Goal: Task Accomplishment & Management: Use online tool/utility

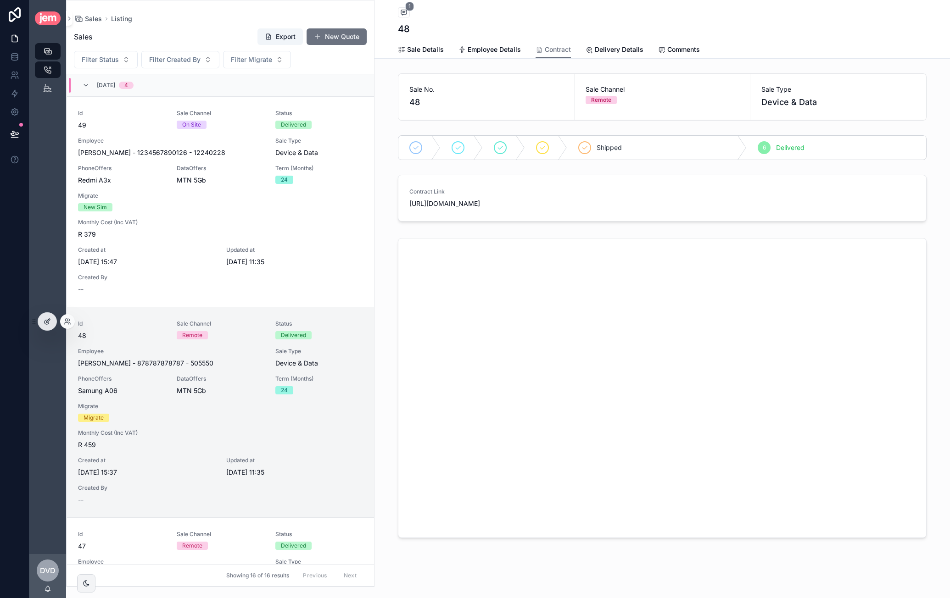
click at [52, 326] on div at bounding box center [47, 321] width 18 height 17
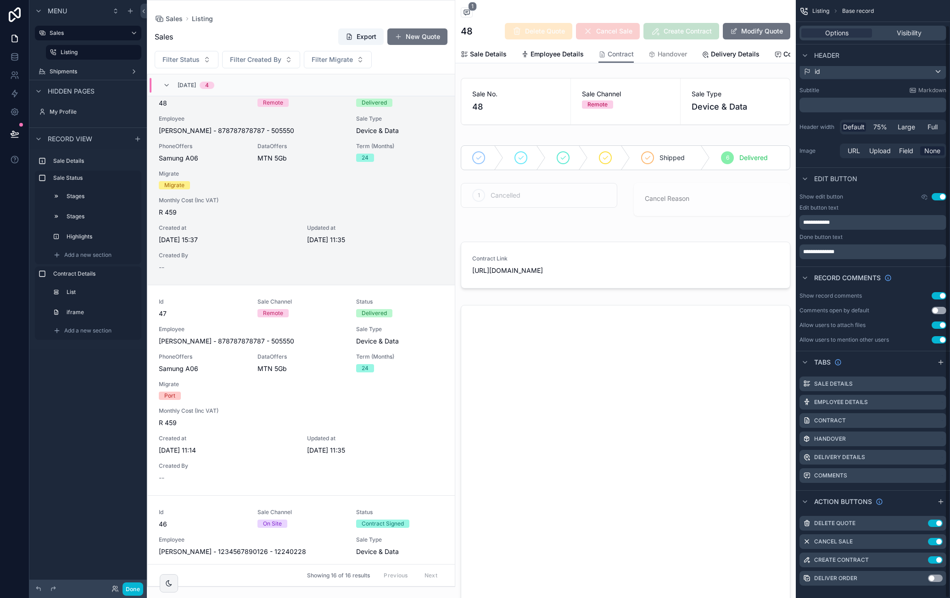
scroll to position [26, 0]
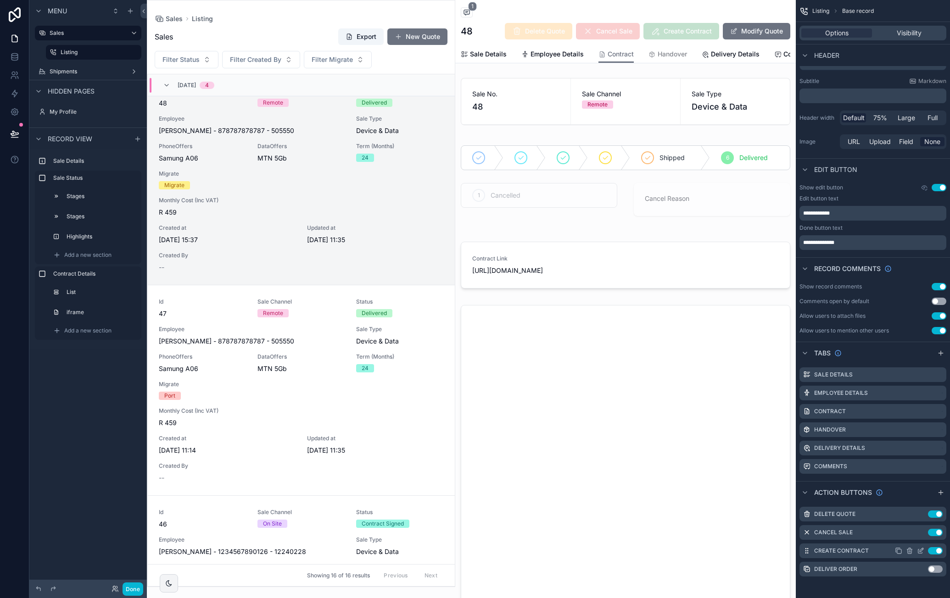
click at [920, 550] on icon "scrollable content" at bounding box center [921, 550] width 4 height 4
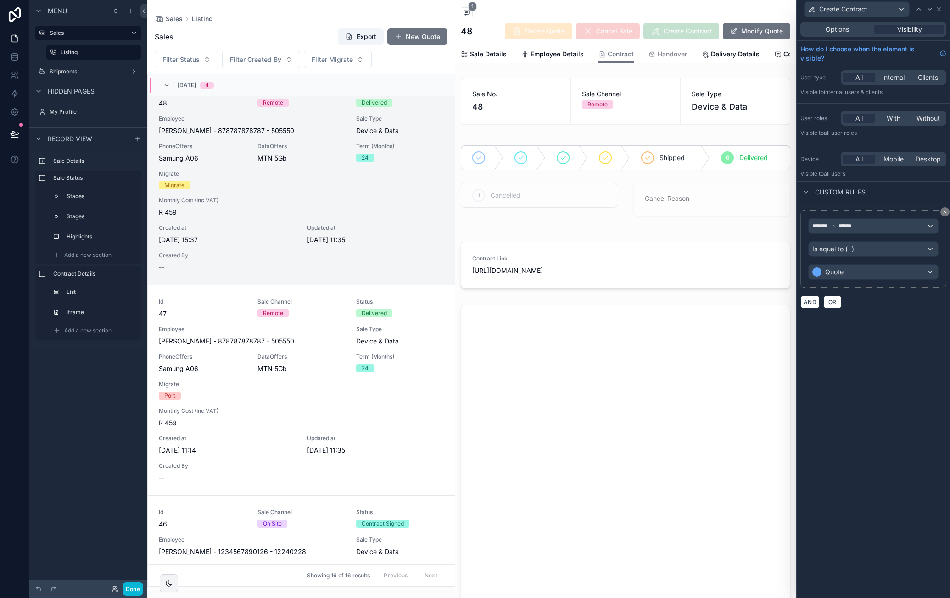
click at [840, 31] on span "Options" at bounding box center [836, 29] width 23 height 9
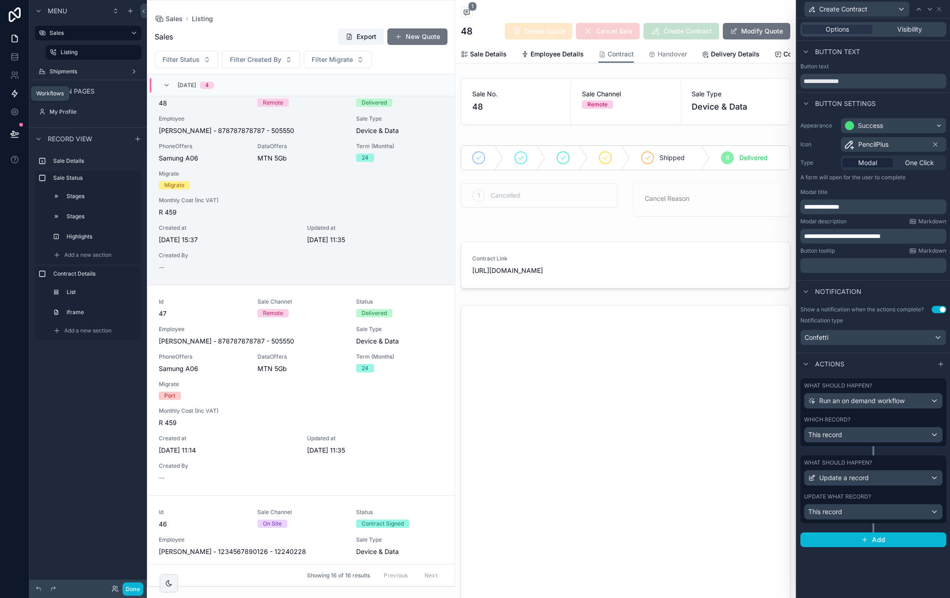
click at [11, 96] on icon at bounding box center [14, 93] width 9 height 9
click at [838, 28] on span "Options" at bounding box center [836, 29] width 23 height 9
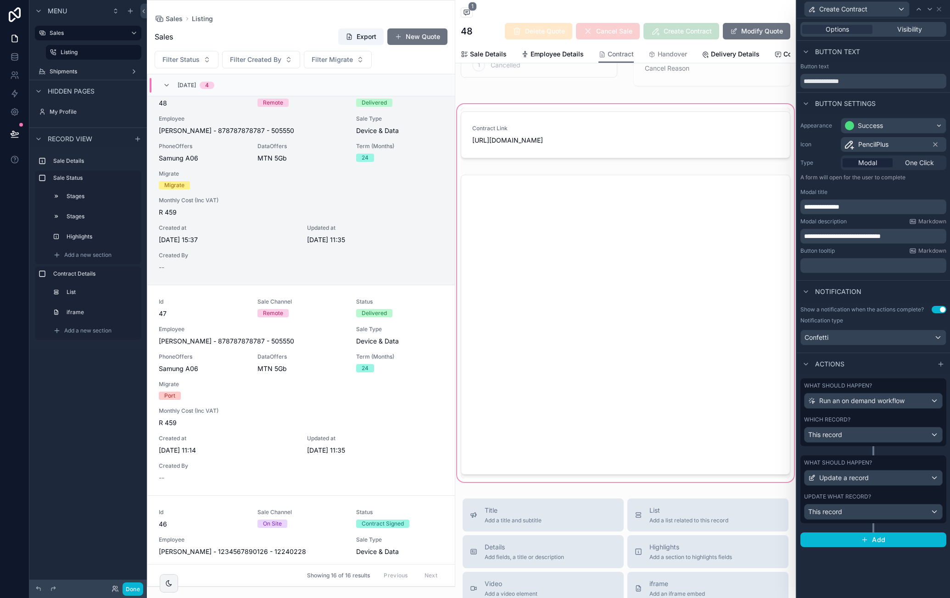
scroll to position [40, 0]
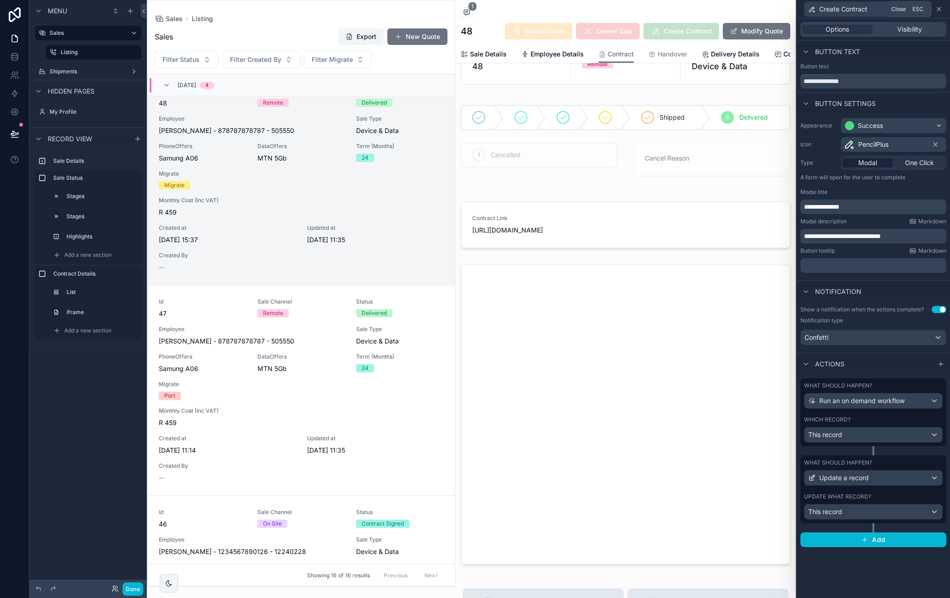
click at [941, 9] on icon at bounding box center [938, 9] width 7 height 7
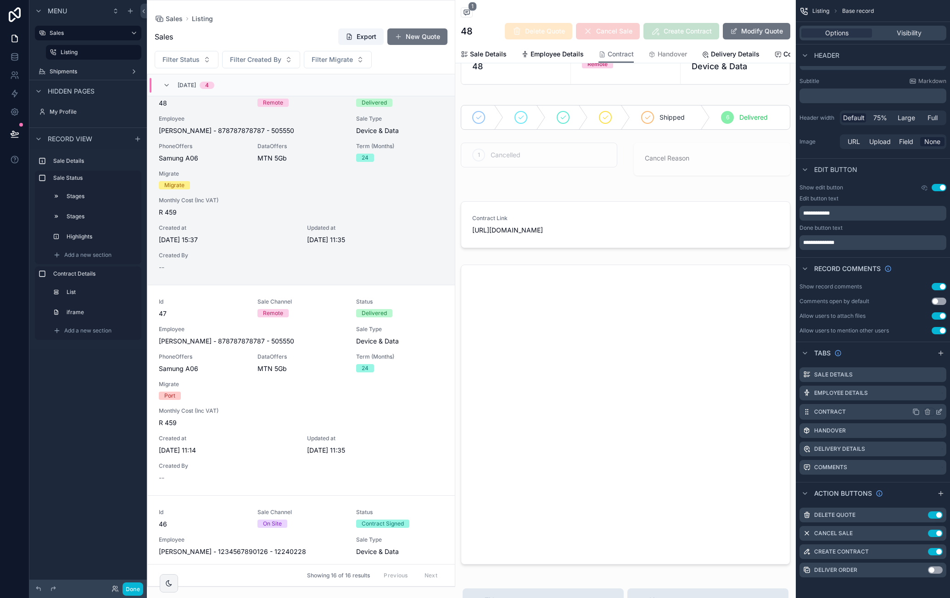
click at [918, 411] on icon "scrollable content" at bounding box center [915, 411] width 7 height 7
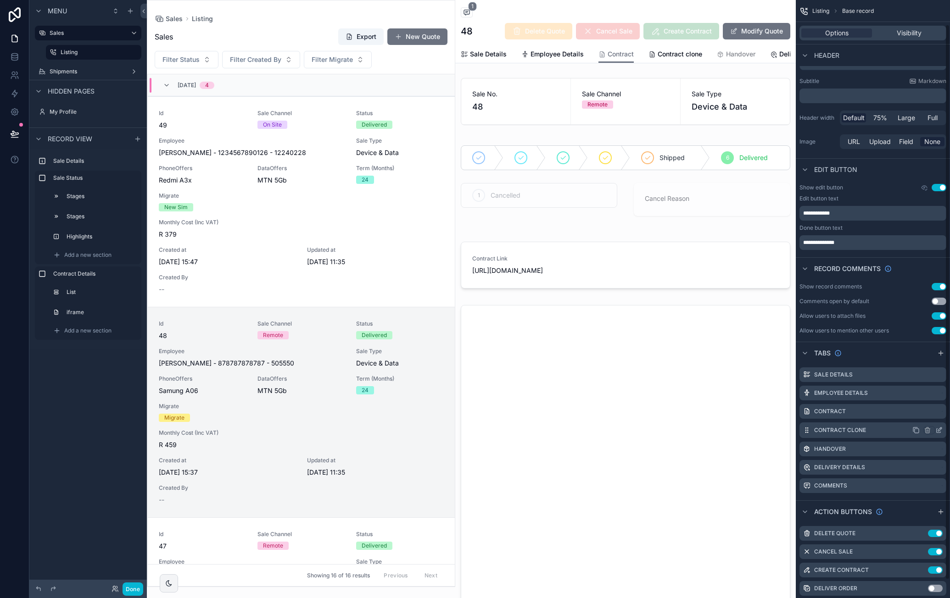
scroll to position [233, 0]
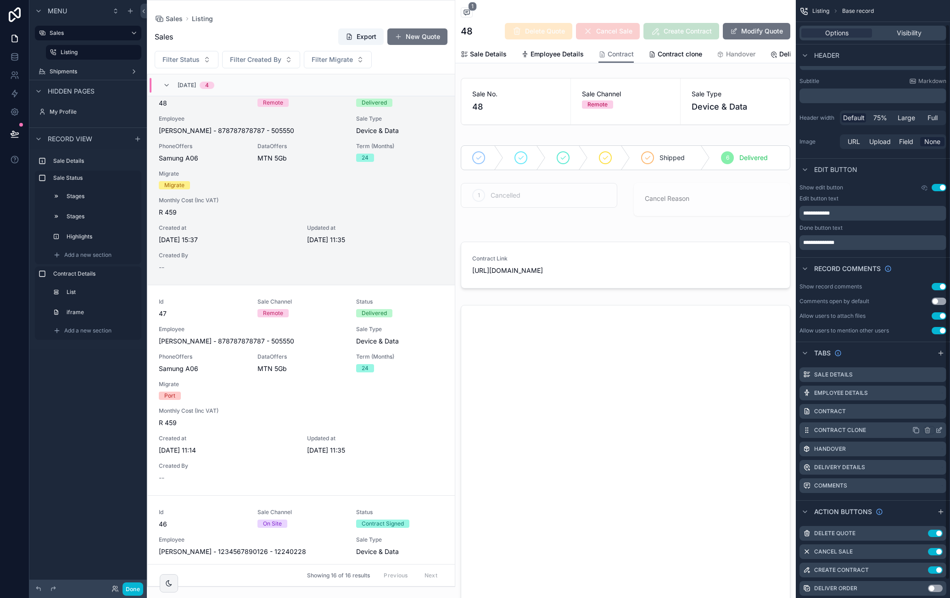
click at [937, 427] on icon "scrollable content" at bounding box center [938, 430] width 7 height 7
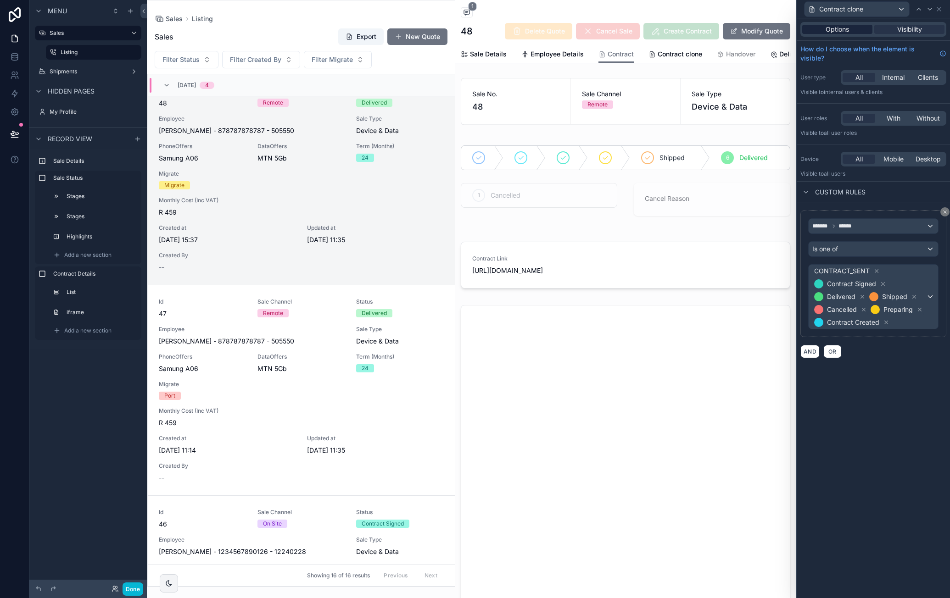
click at [854, 26] on div "Options" at bounding box center [837, 29] width 70 height 9
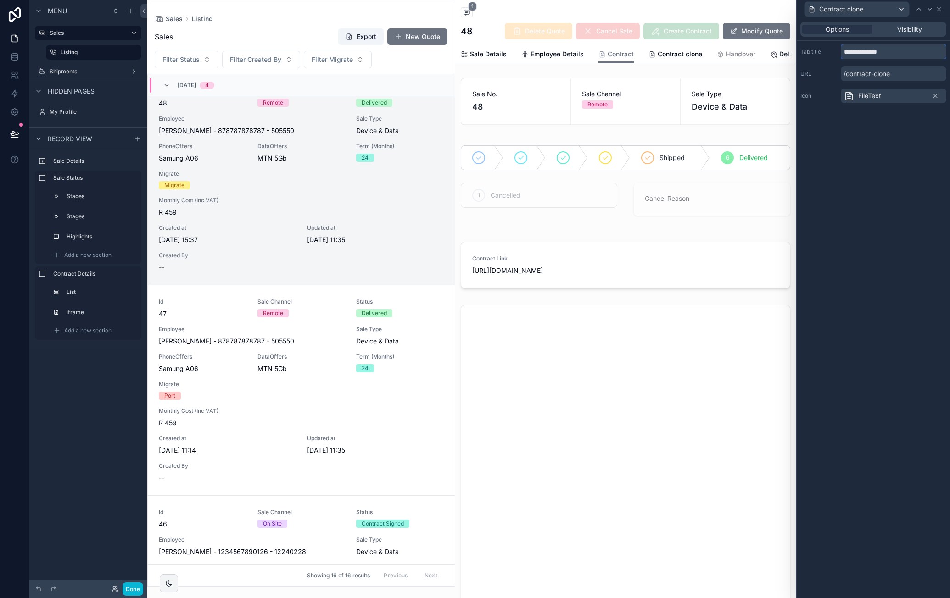
click at [889, 51] on input "**********" at bounding box center [893, 51] width 106 height 15
type input "**********"
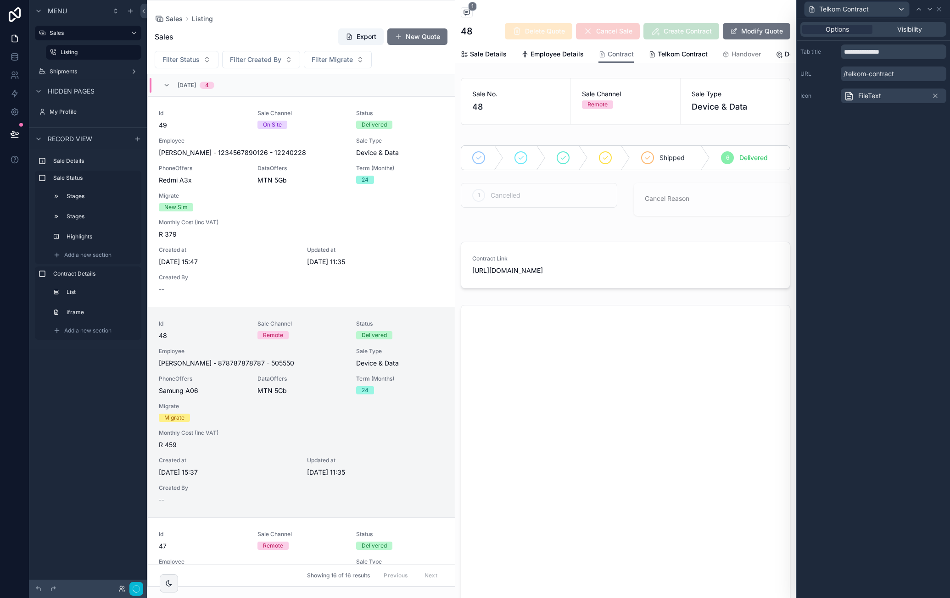
click at [842, 219] on div "**********" at bounding box center [872, 308] width 153 height 580
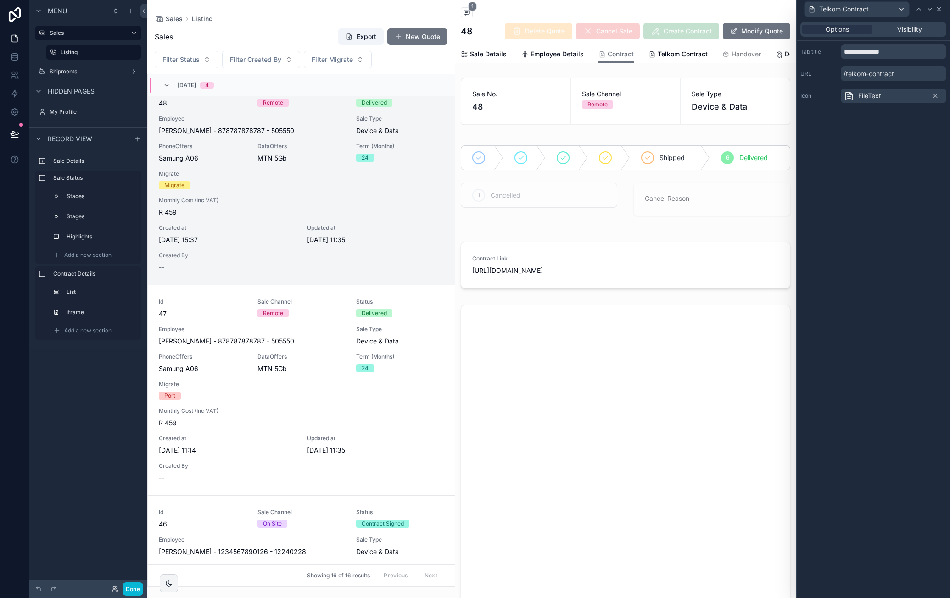
click at [940, 11] on icon at bounding box center [938, 9] width 7 height 7
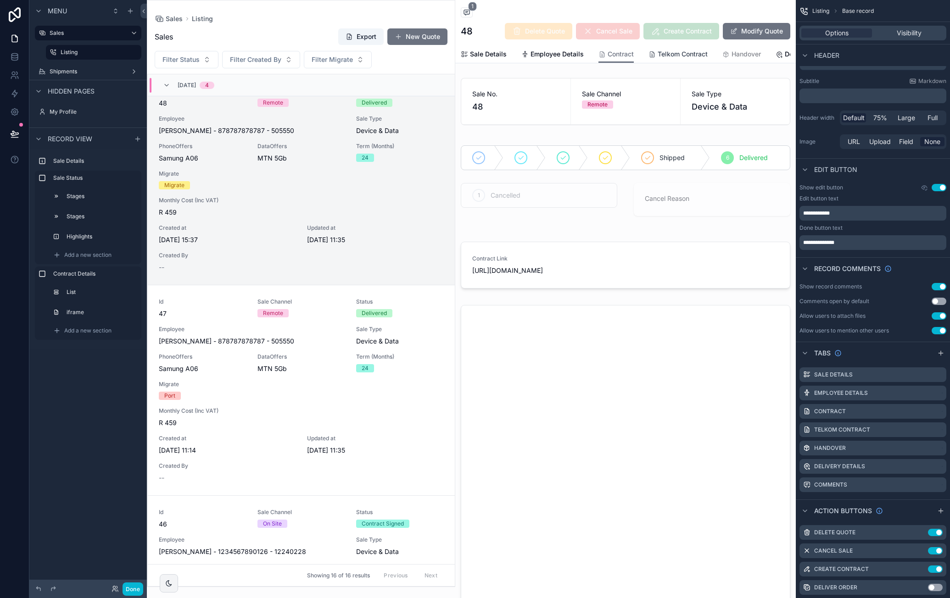
click at [672, 50] on span "Telkom Contract" at bounding box center [682, 54] width 50 height 9
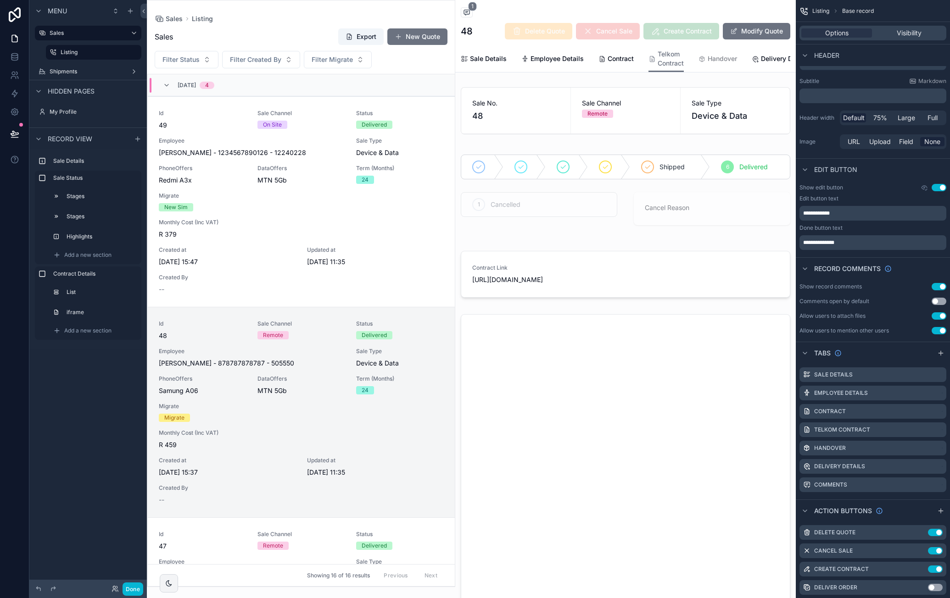
scroll to position [233, 0]
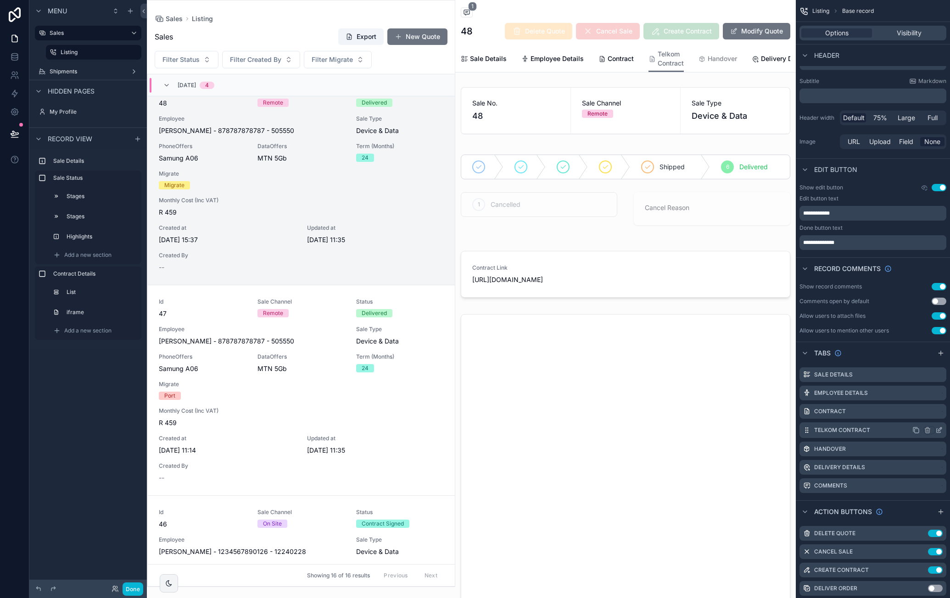
click at [939, 430] on icon "scrollable content" at bounding box center [940, 430] width 4 height 4
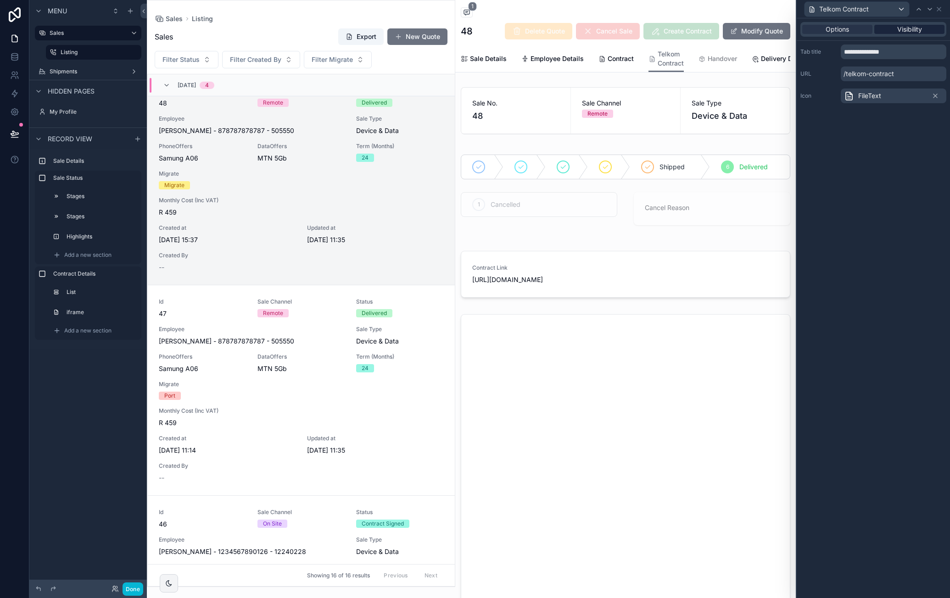
click at [900, 26] on span "Visibility" at bounding box center [909, 29] width 25 height 9
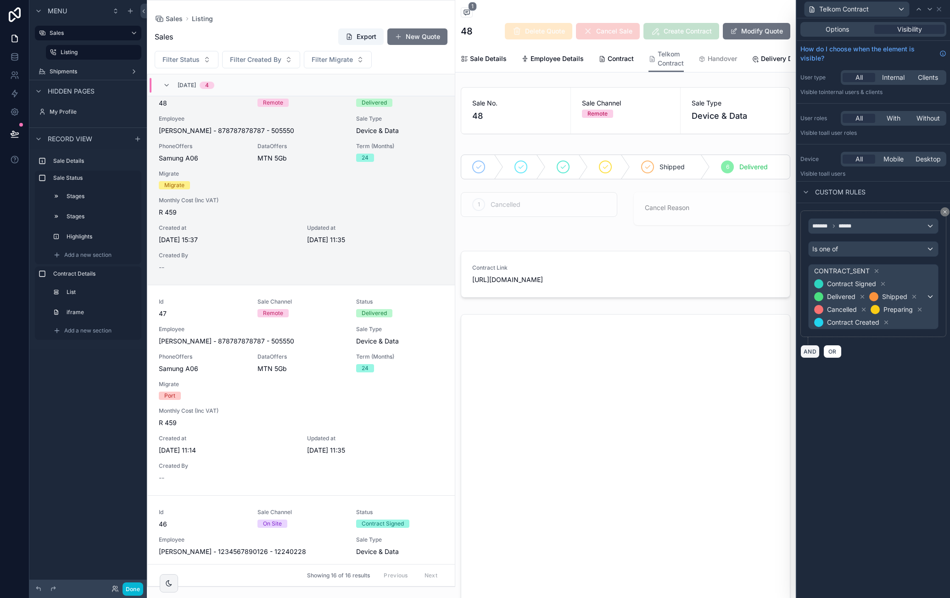
click at [812, 346] on button "AND" at bounding box center [809, 351] width 19 height 13
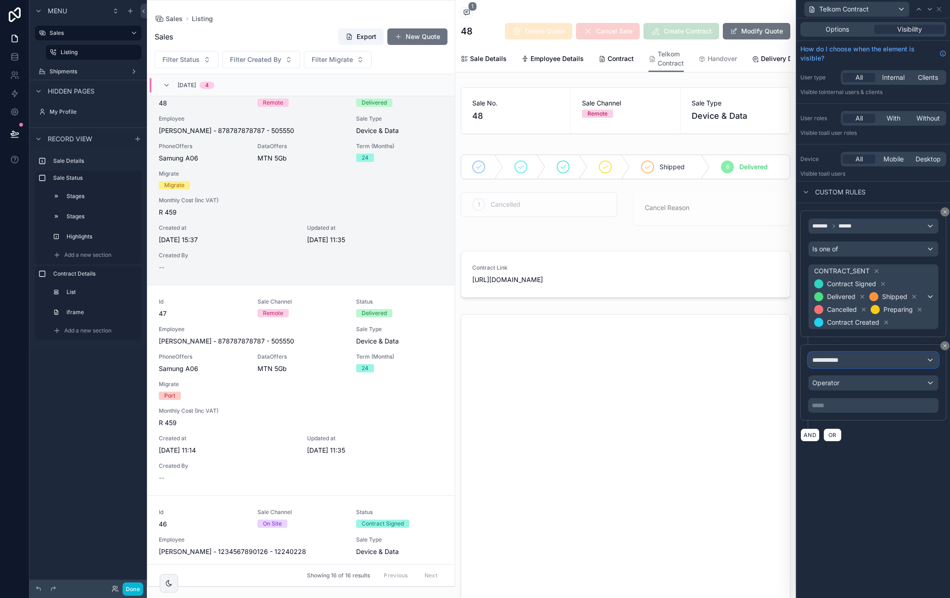
click at [879, 357] on div "**********" at bounding box center [872, 360] width 129 height 15
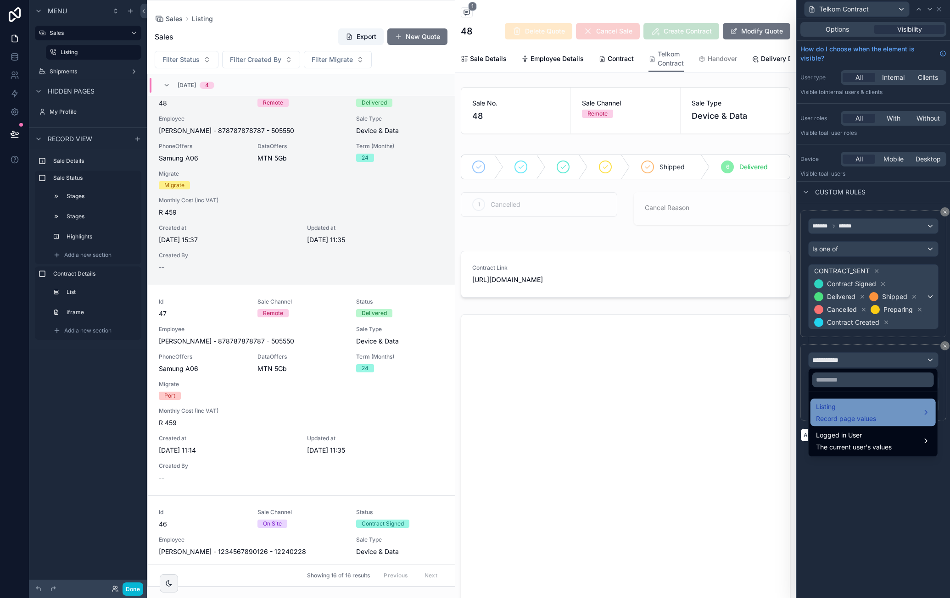
click at [857, 408] on span "Listing" at bounding box center [846, 406] width 60 height 11
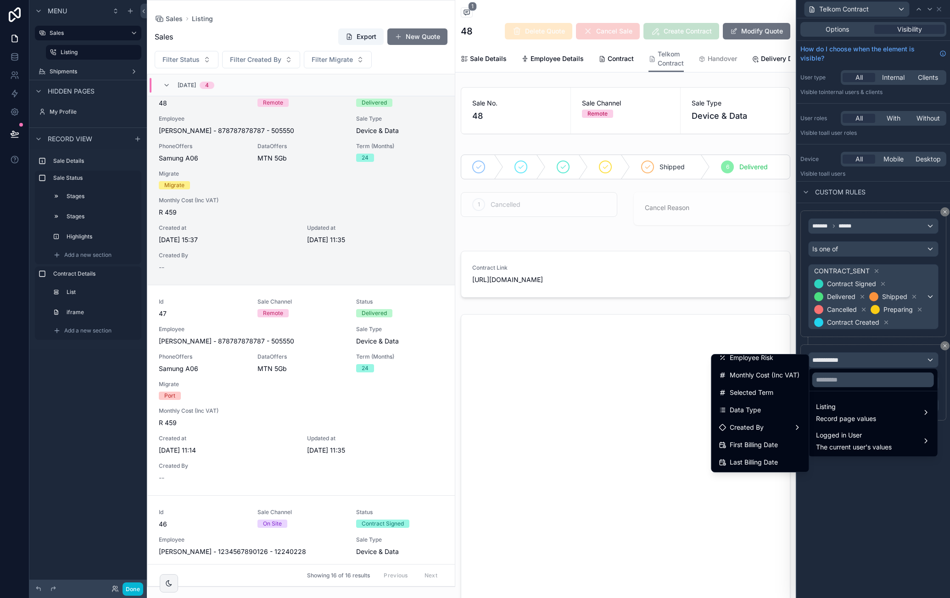
scroll to position [165, 0]
click at [767, 405] on div "Data Type" at bounding box center [759, 408] width 83 height 11
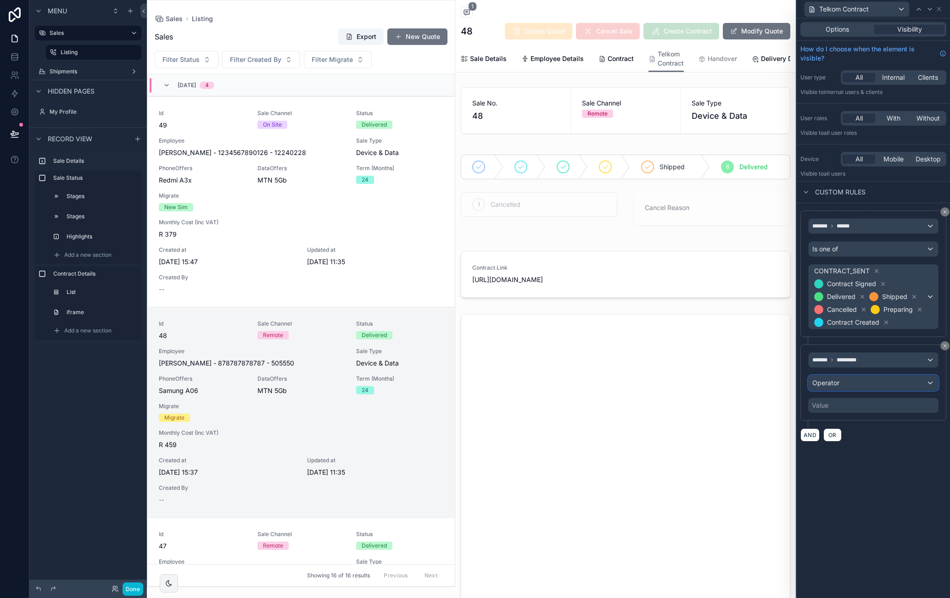
click at [834, 379] on span "Operator" at bounding box center [825, 383] width 27 height 8
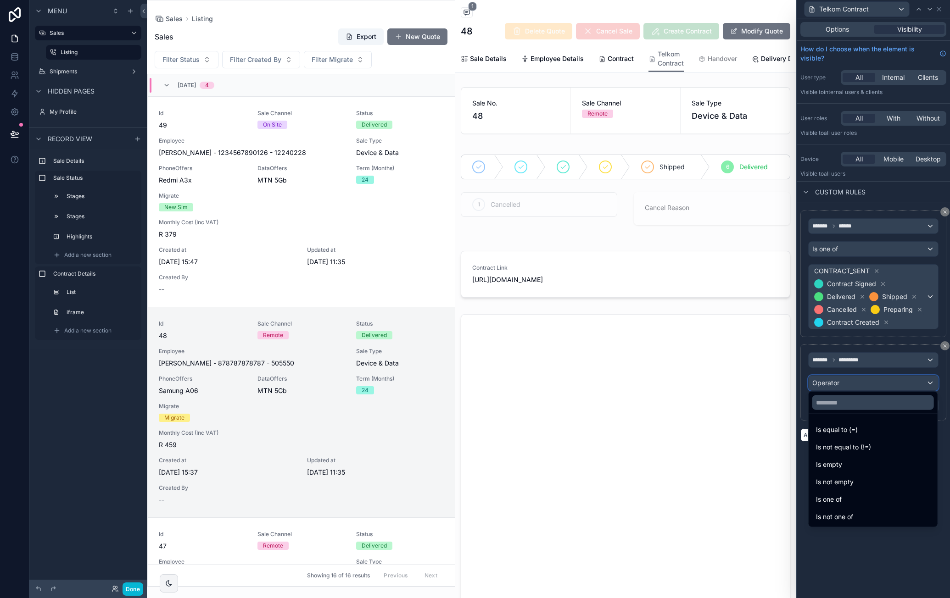
scroll to position [233, 0]
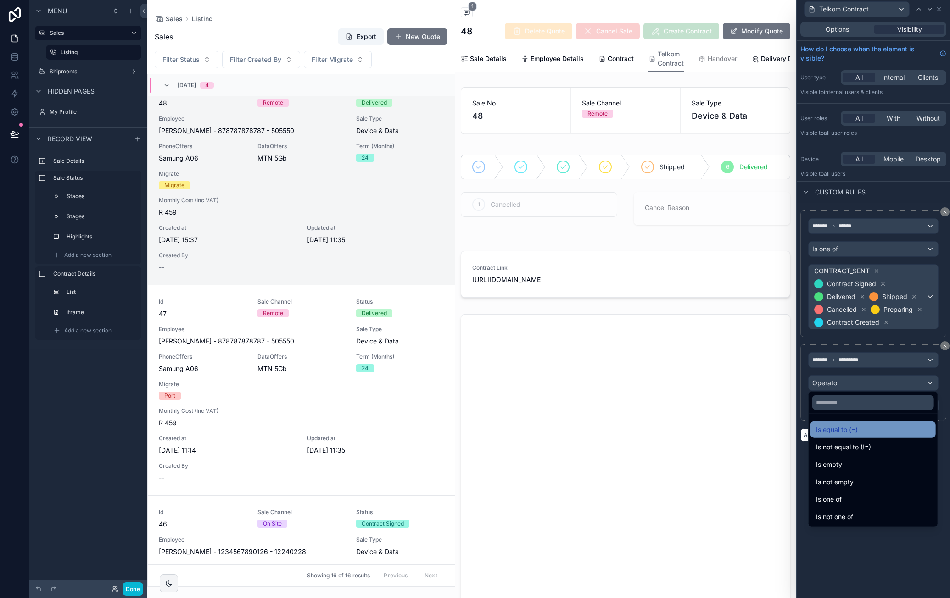
click at [854, 424] on span "Is equal to (=)" at bounding box center [837, 429] width 42 height 11
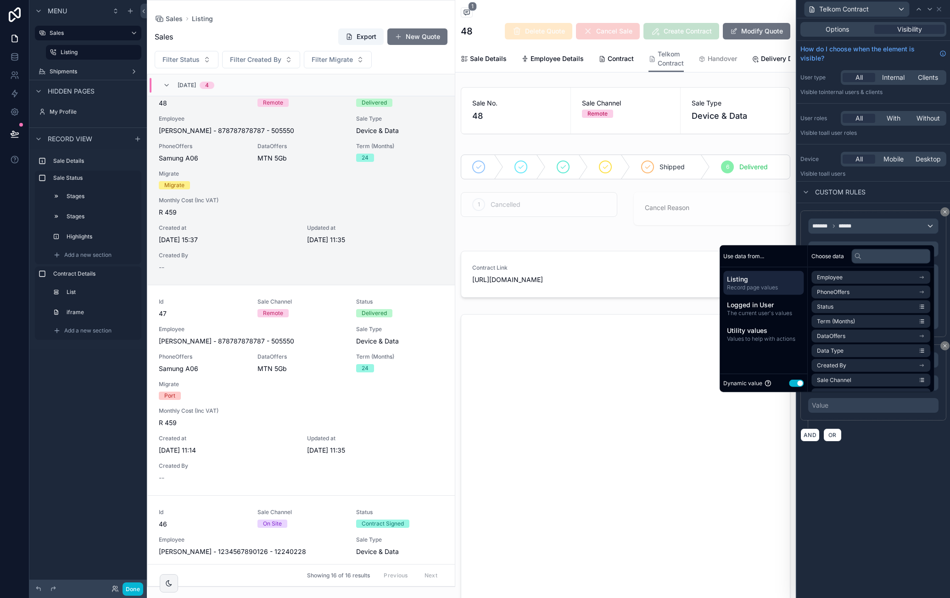
click at [793, 385] on button "Use setting" at bounding box center [796, 382] width 15 height 7
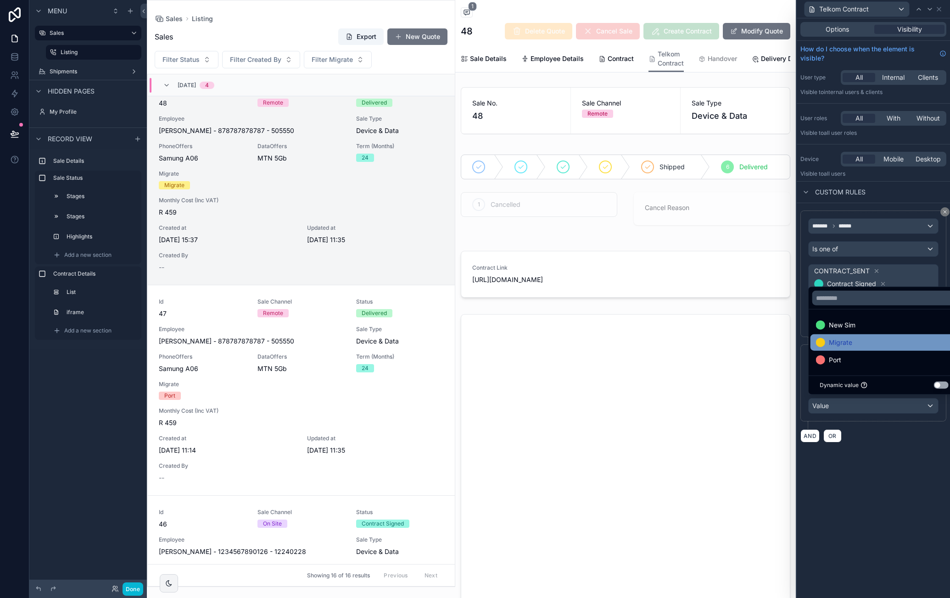
click at [855, 340] on div "Migrate" at bounding box center [884, 342] width 136 height 11
click at [873, 429] on div "AND OR" at bounding box center [873, 436] width 146 height 14
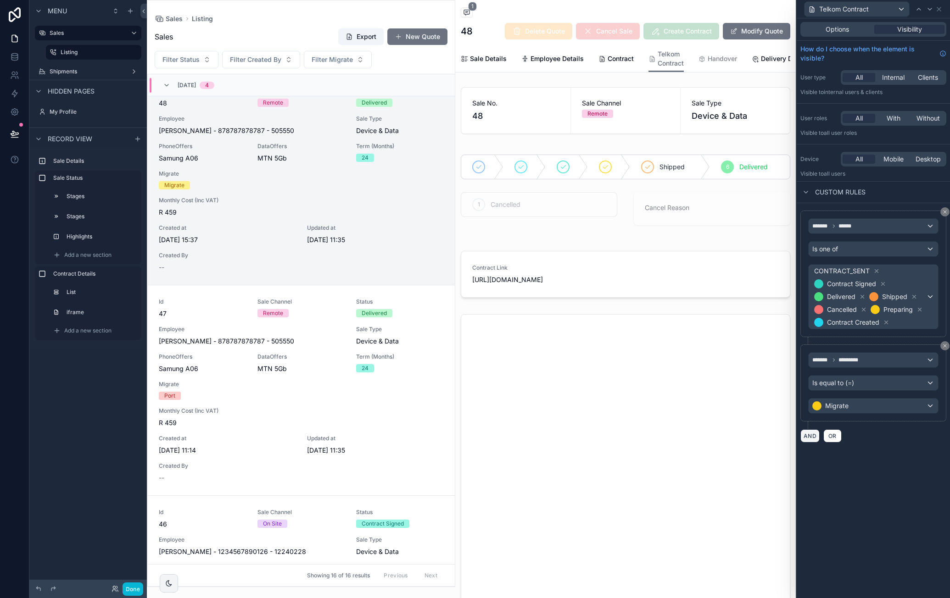
click at [806, 433] on button "AND" at bounding box center [809, 435] width 19 height 13
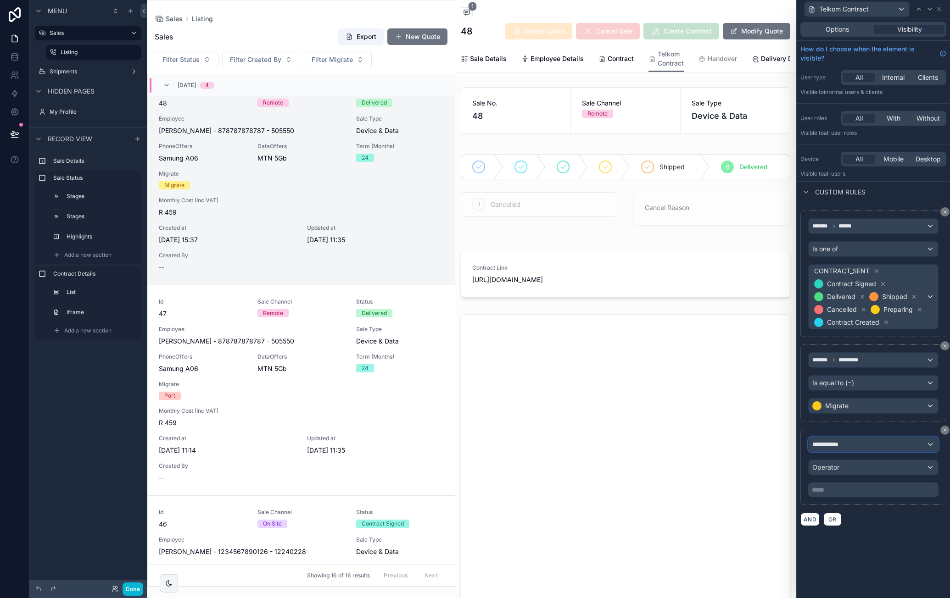
click at [844, 440] on span "**********" at bounding box center [829, 444] width 34 height 9
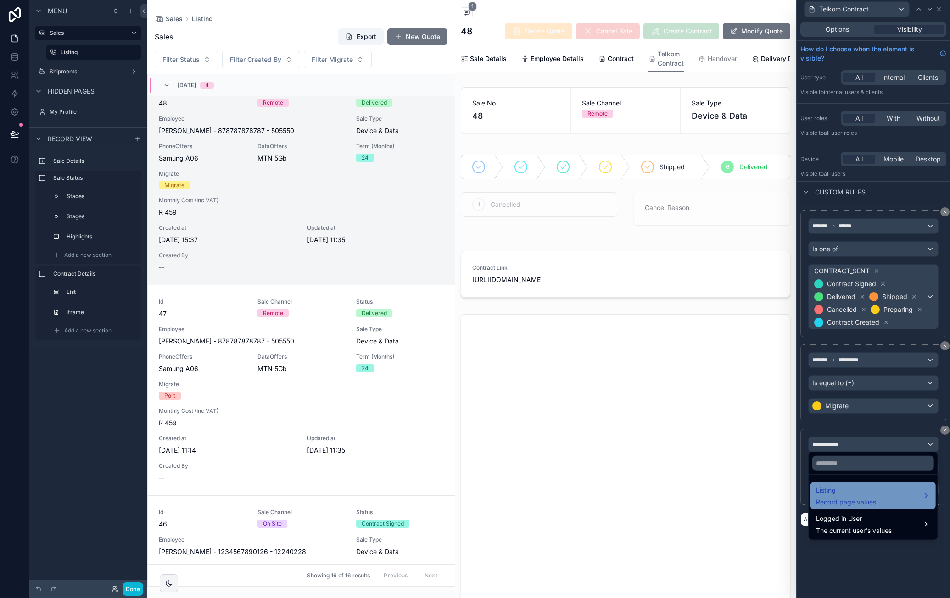
click at [854, 487] on span "Listing" at bounding box center [846, 490] width 60 height 11
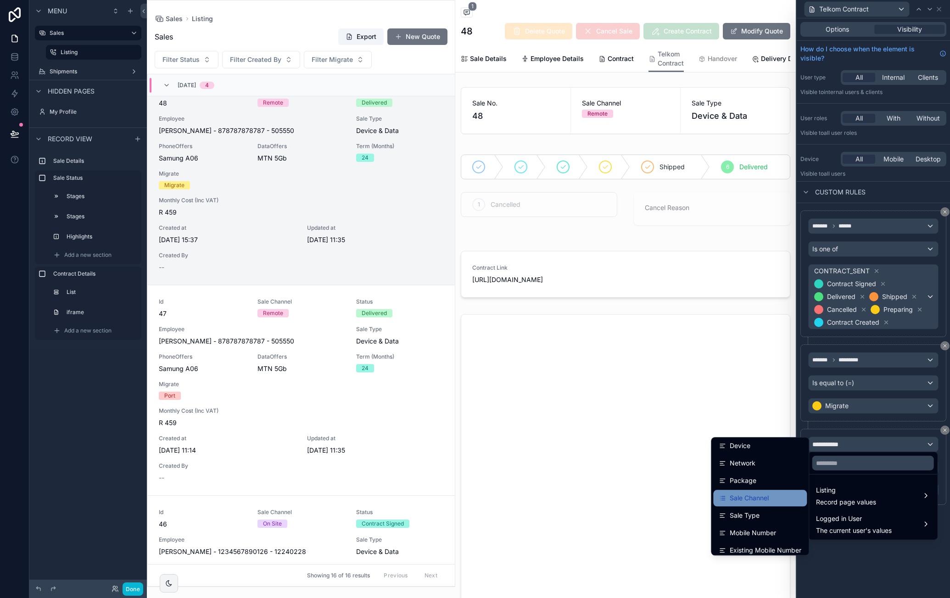
scroll to position [459, 0]
click at [762, 476] on div "Network" at bounding box center [759, 477] width 83 height 11
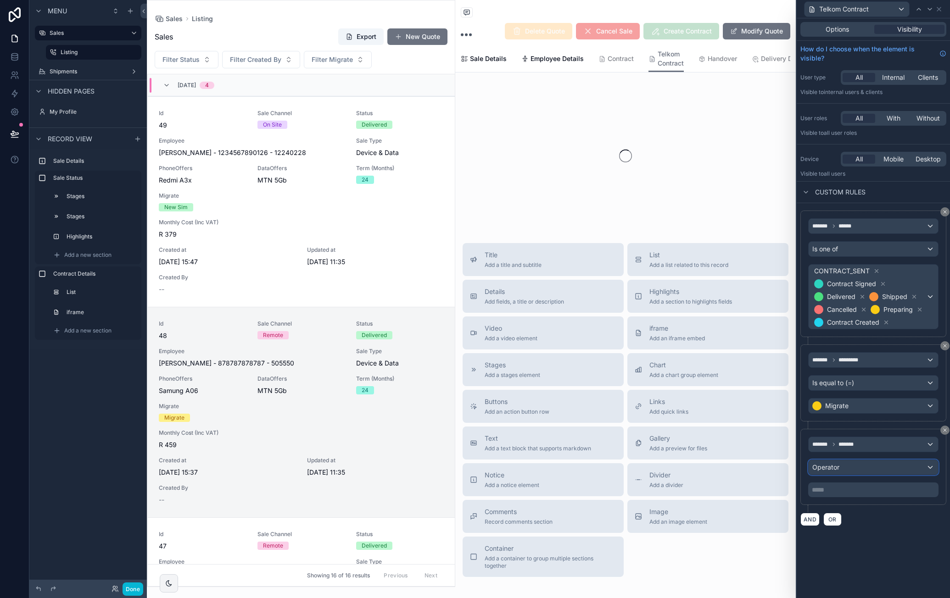
click at [856, 467] on div "Operator" at bounding box center [872, 467] width 129 height 15
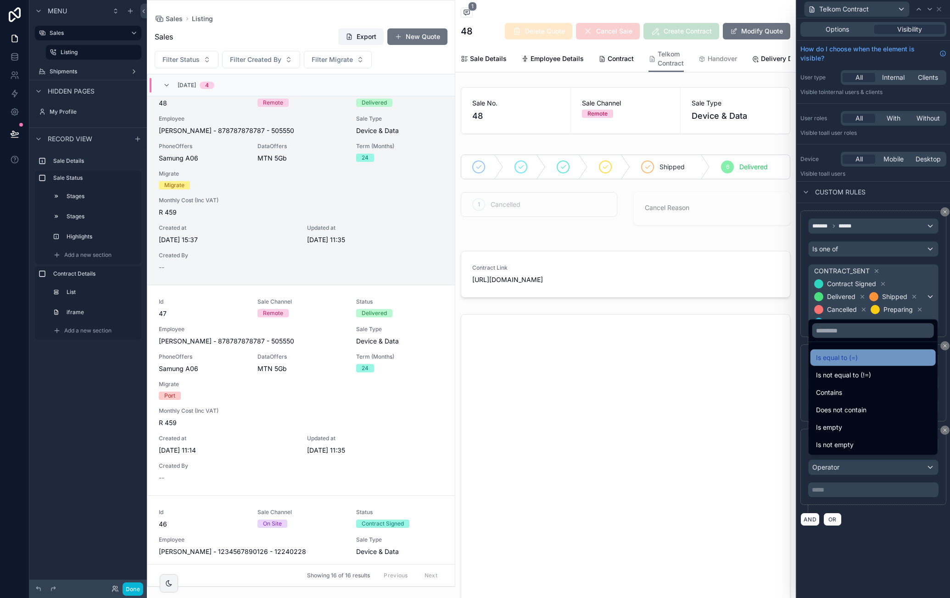
click at [855, 364] on div "Is equal to (=)" at bounding box center [872, 358] width 125 height 17
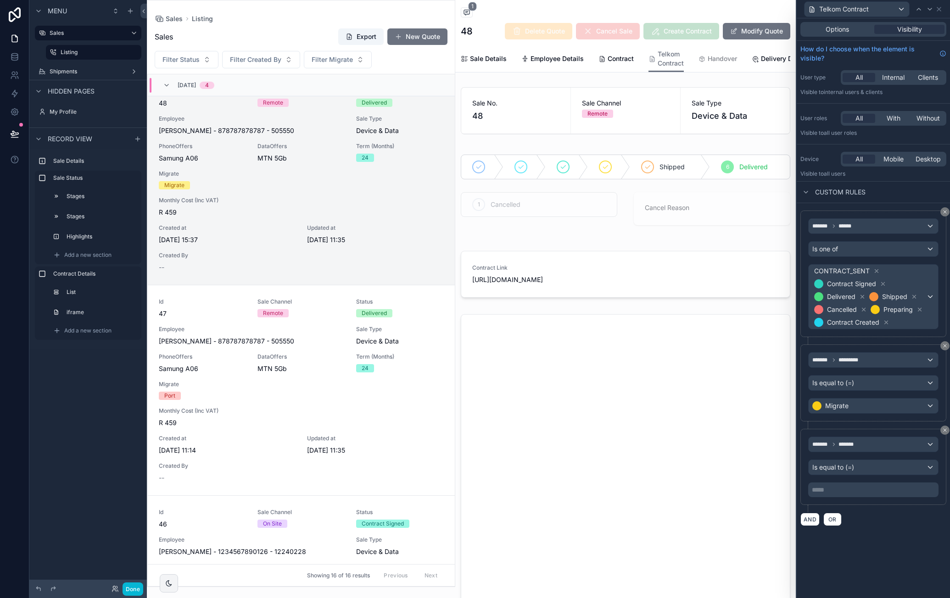
click at [834, 487] on p "***** ﻿" at bounding box center [873, 489] width 125 height 9
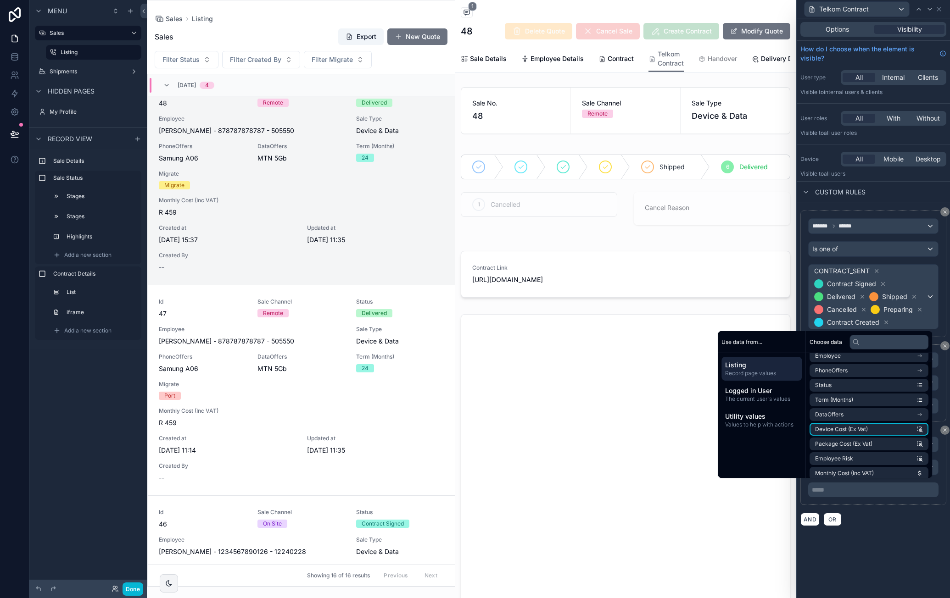
scroll to position [138, 0]
click at [890, 524] on div "******* ****** Is one of CONTRACT_SENT Contract Signed Delivered Shipped Cancel…" at bounding box center [872, 368] width 153 height 330
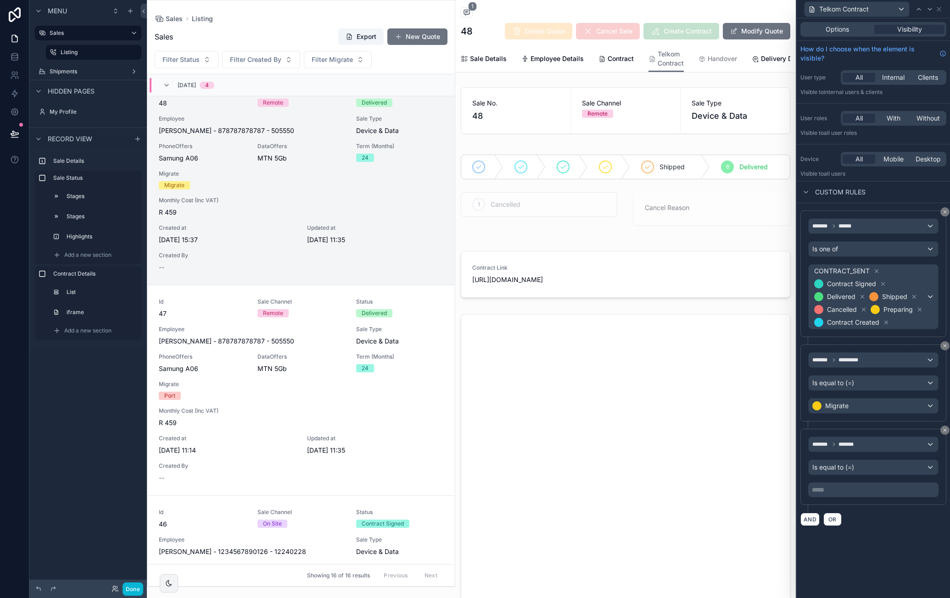
click at [870, 498] on div "******* ******* Is equal to (=) ***** ﻿" at bounding box center [873, 467] width 146 height 76
click at [873, 493] on div "***** ﻿" at bounding box center [873, 490] width 130 height 15
click at [848, 493] on div "***** ﻿" at bounding box center [873, 490] width 130 height 15
click at [854, 487] on p "***** ﻿" at bounding box center [873, 489] width 125 height 9
click at [884, 515] on div "AND OR" at bounding box center [873, 519] width 146 height 14
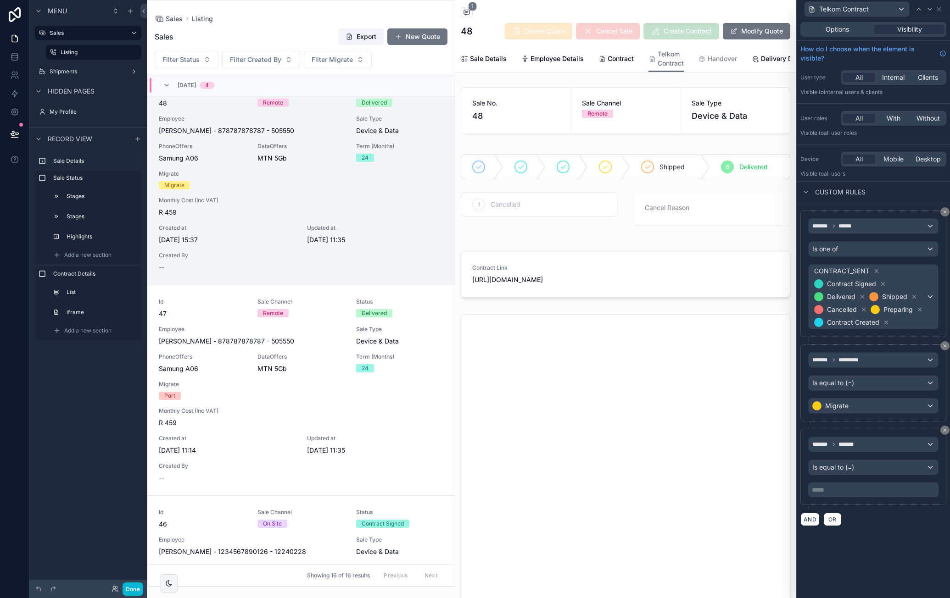
click at [872, 486] on p "***** ﻿" at bounding box center [873, 489] width 125 height 9
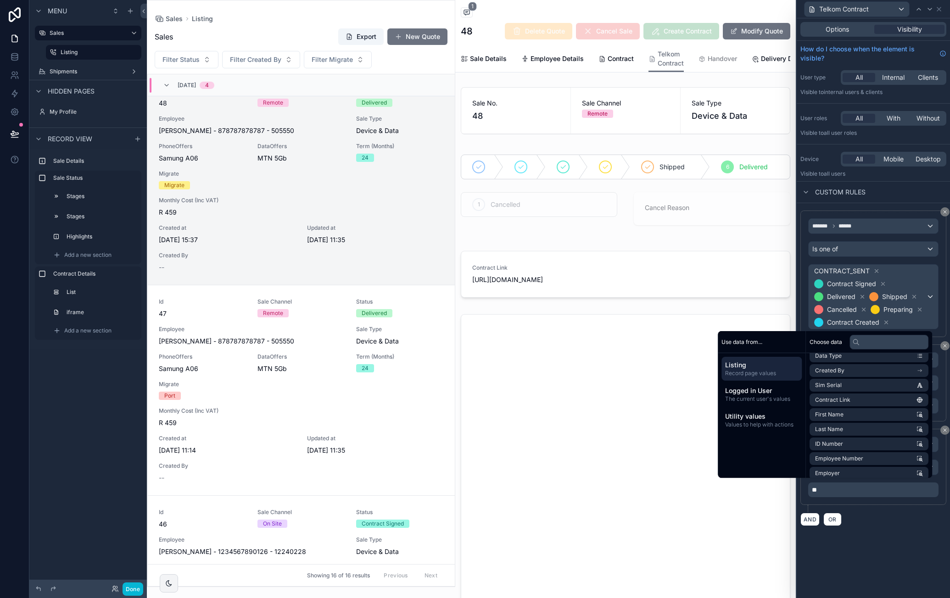
scroll to position [229, 0]
click at [870, 521] on div "AND OR" at bounding box center [873, 519] width 146 height 14
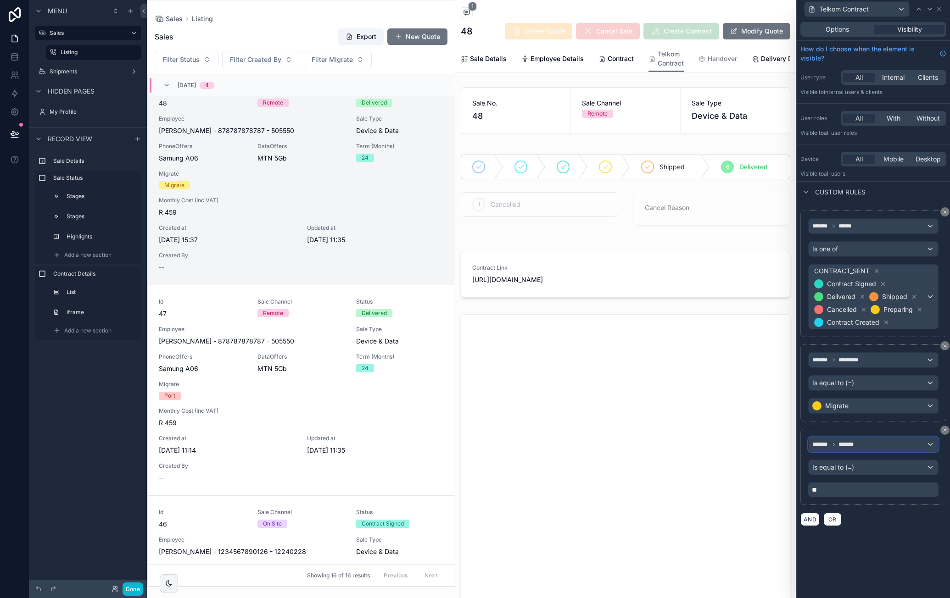
click at [880, 444] on div "******* *******" at bounding box center [872, 444] width 129 height 15
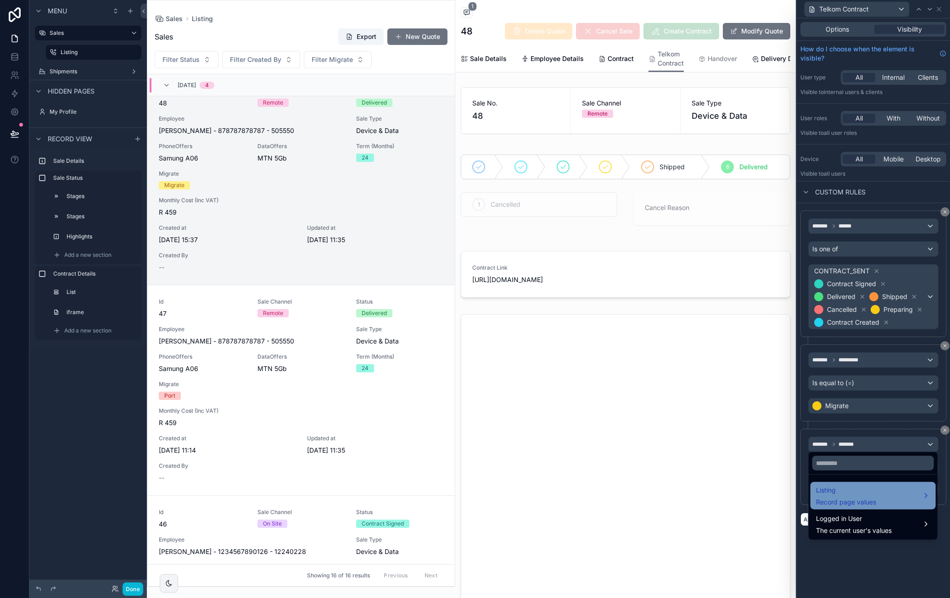
click at [880, 489] on div "Listing Record page values" at bounding box center [873, 496] width 114 height 22
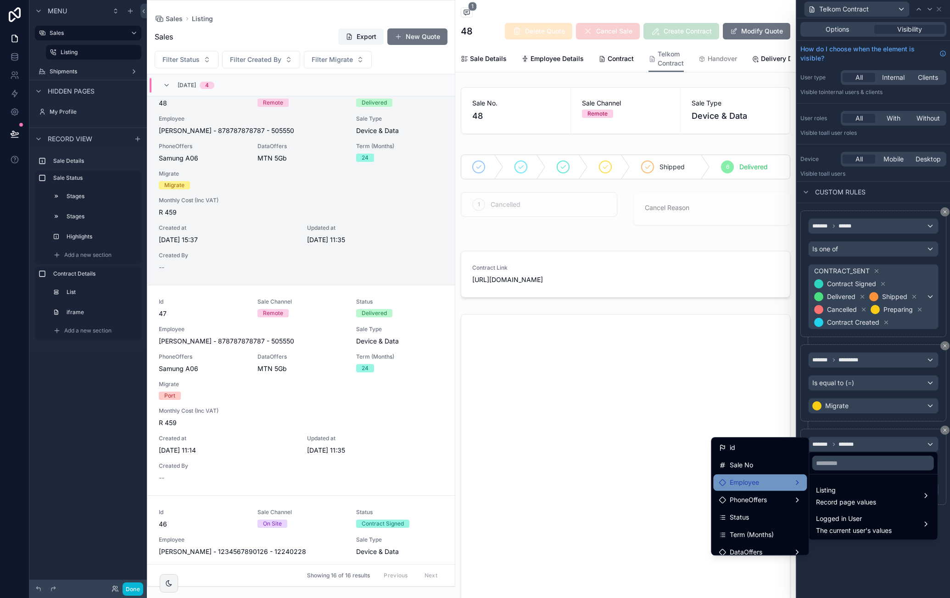
scroll to position [46, 0]
click at [754, 500] on div "DataOffers" at bounding box center [760, 506] width 94 height 17
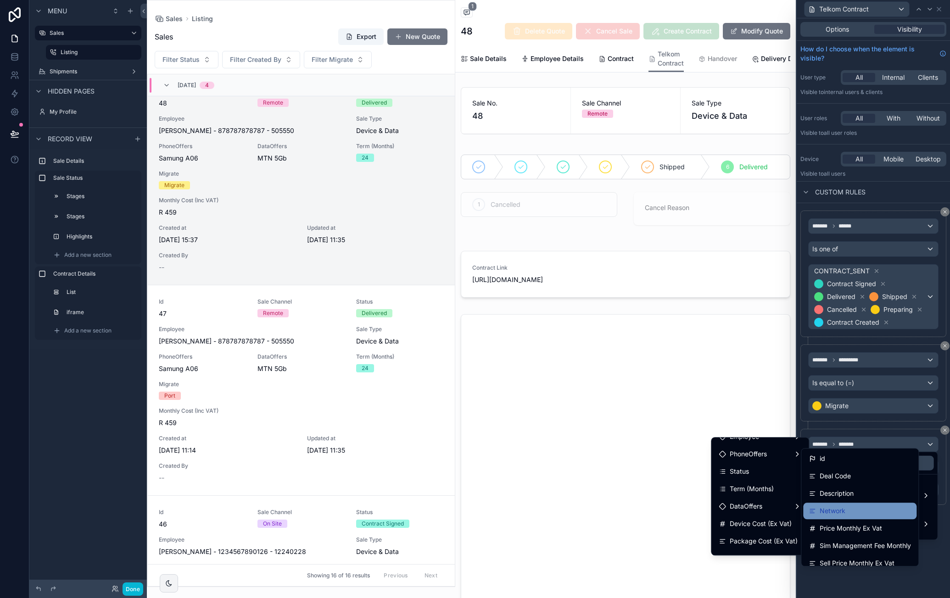
click at [843, 510] on span "Network" at bounding box center [832, 511] width 26 height 11
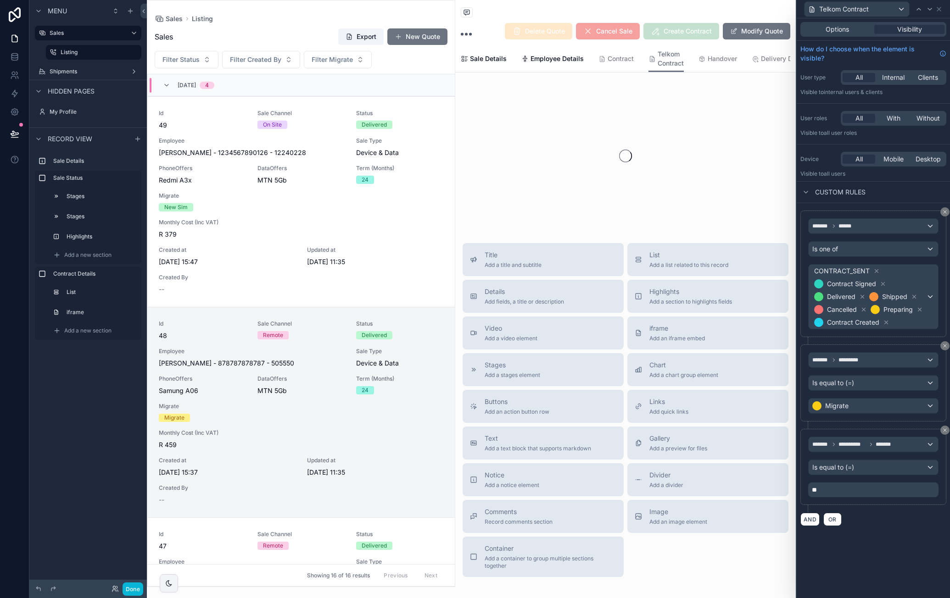
scroll to position [233, 0]
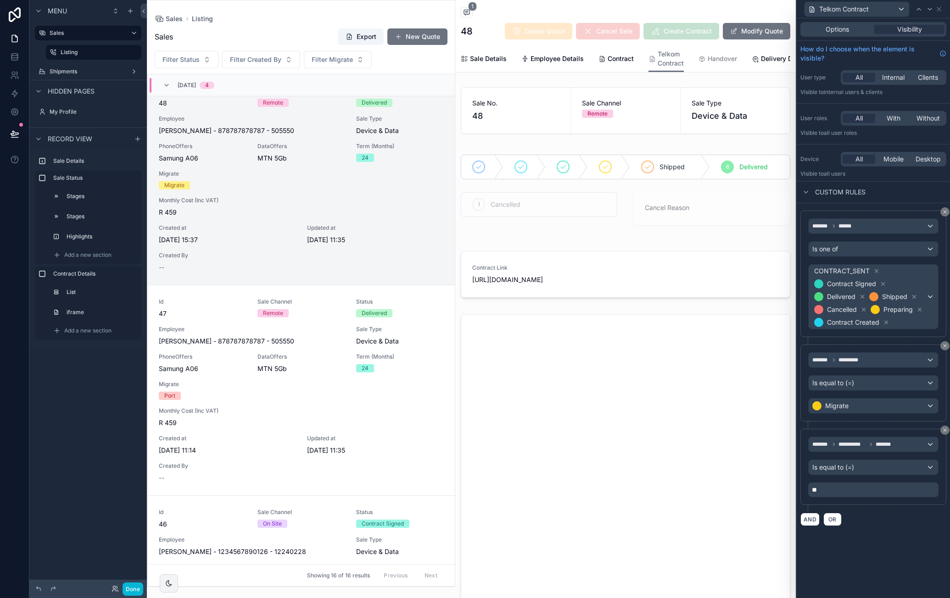
click at [854, 495] on div "**********" at bounding box center [873, 467] width 146 height 76
click at [854, 490] on p "**" at bounding box center [873, 489] width 125 height 9
click at [832, 487] on p "**" at bounding box center [873, 489] width 125 height 9
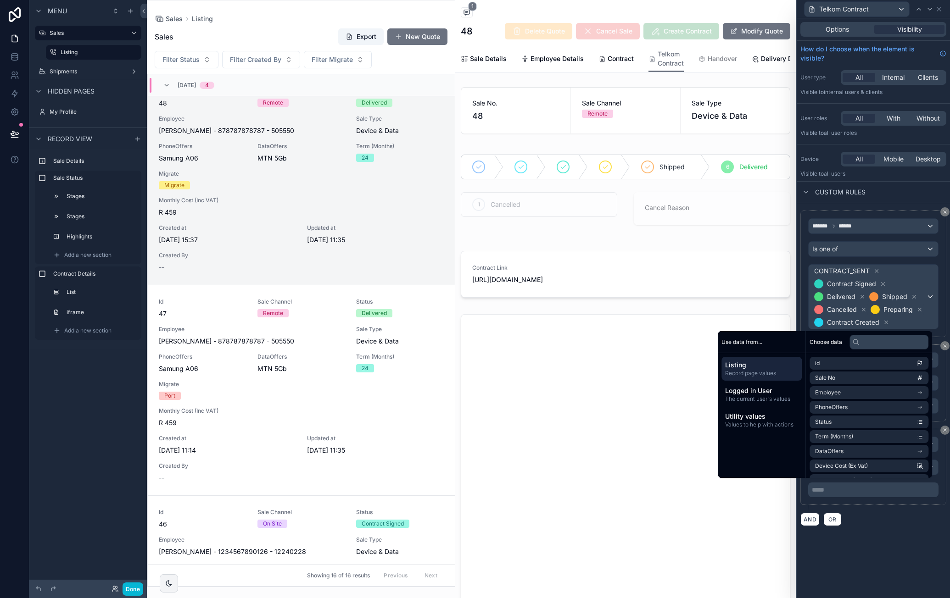
click at [865, 543] on div "**********" at bounding box center [872, 308] width 153 height 580
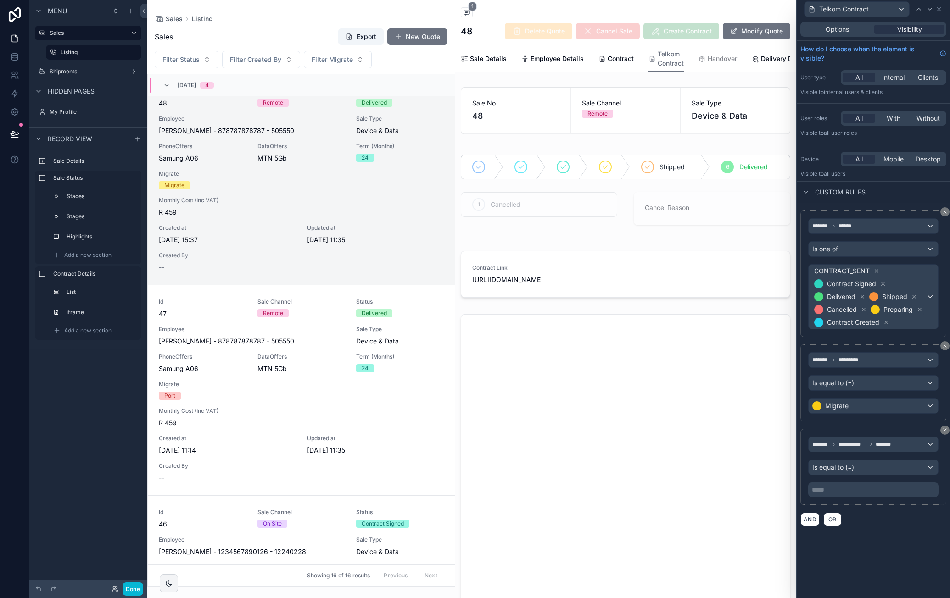
click at [896, 485] on p "***** ﻿" at bounding box center [873, 489] width 125 height 9
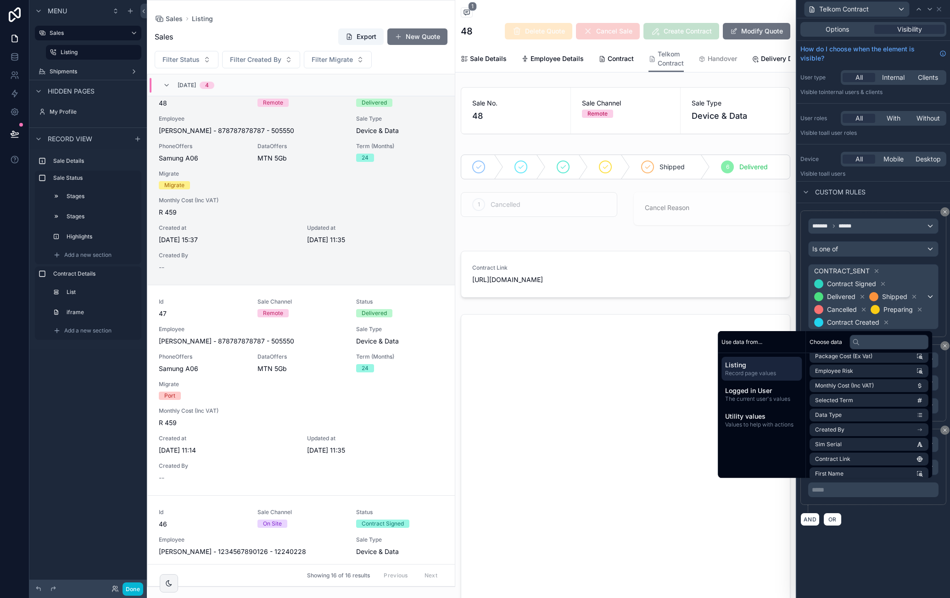
scroll to position [138, 0]
click at [875, 402] on li "Data Type" at bounding box center [868, 401] width 119 height 13
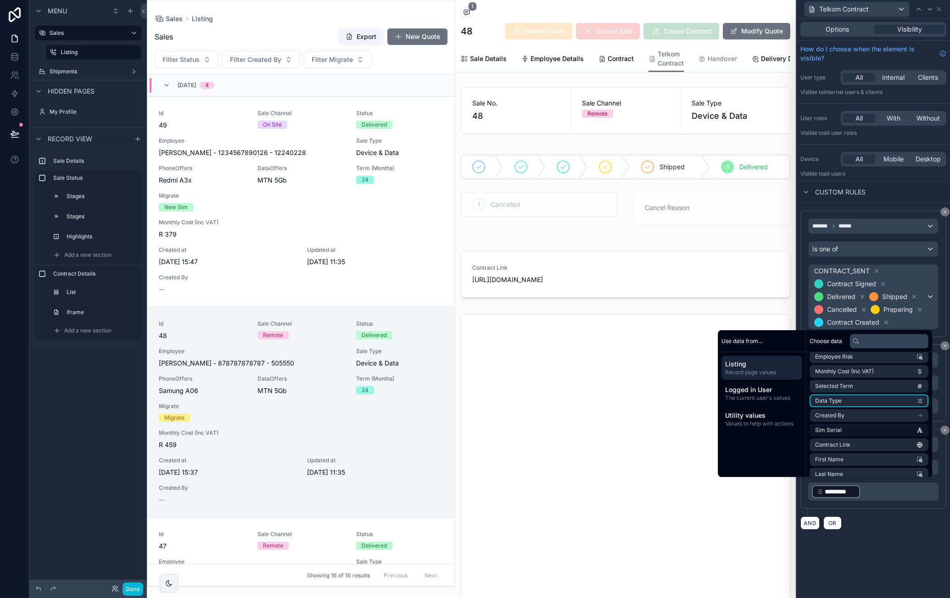
scroll to position [233, 0]
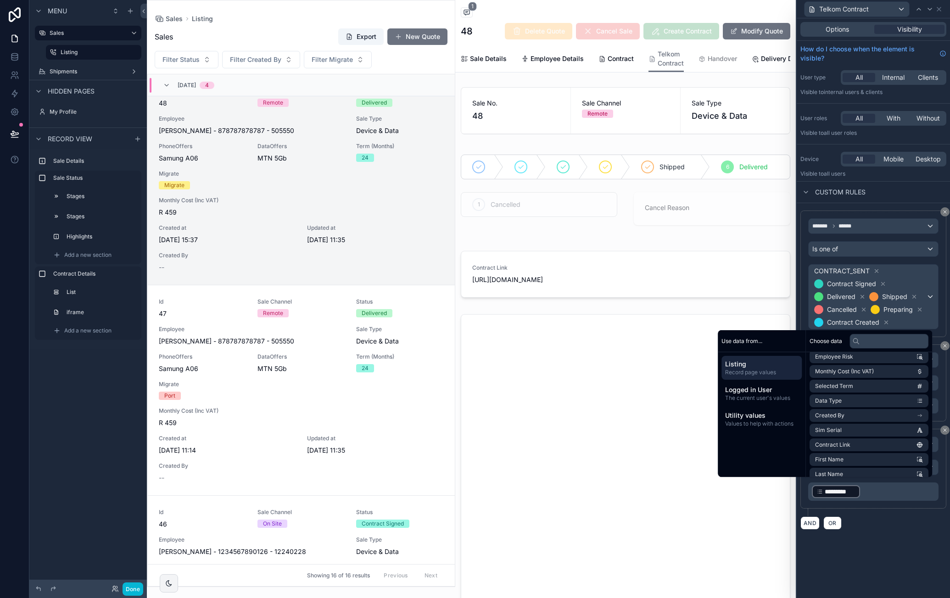
click at [879, 488] on p "﻿ ********* ﻿ ﻿" at bounding box center [873, 491] width 125 height 15
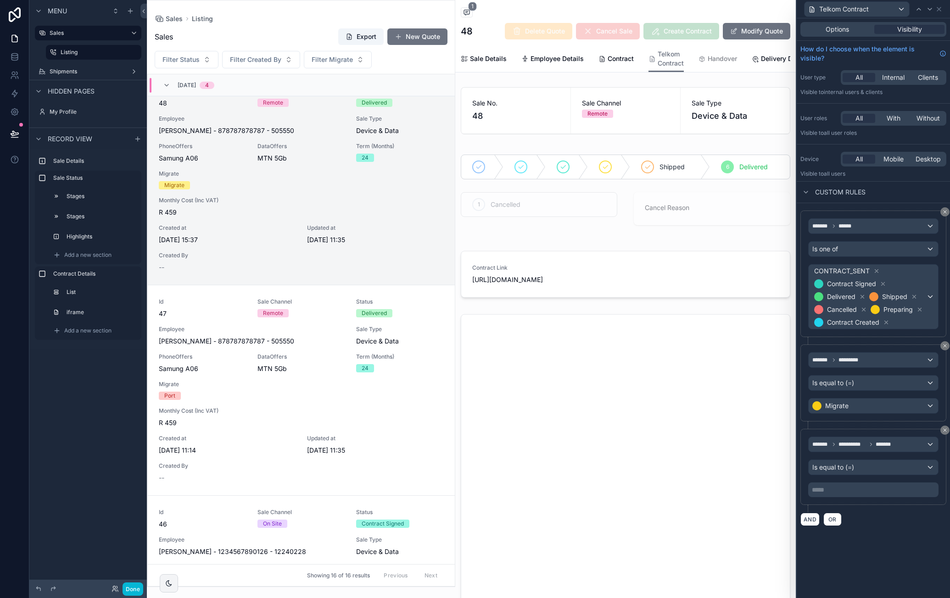
click at [904, 567] on div "**********" at bounding box center [872, 308] width 153 height 580
click at [885, 466] on div "Is equal to (=)" at bounding box center [872, 467] width 129 height 15
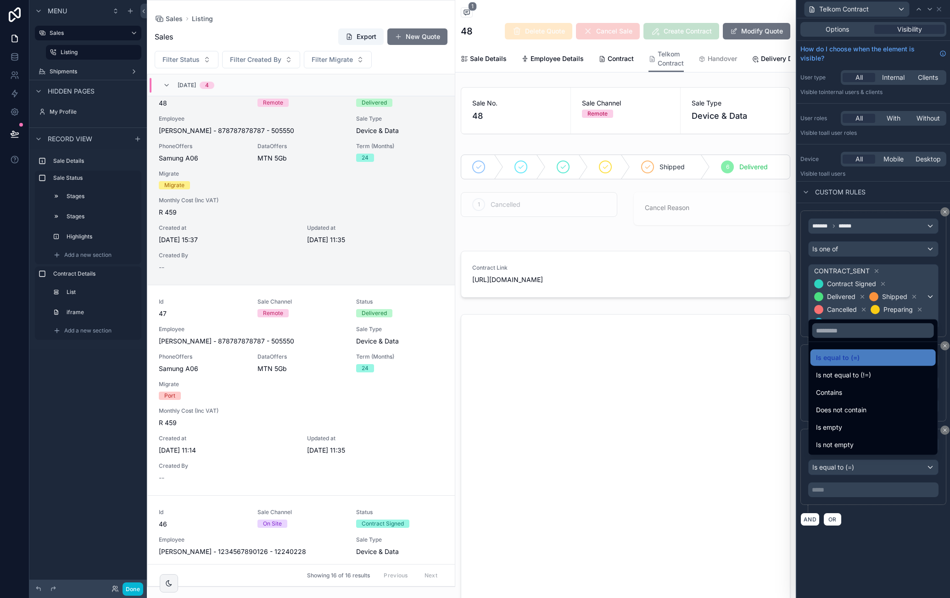
click at [881, 479] on div at bounding box center [872, 299] width 153 height 598
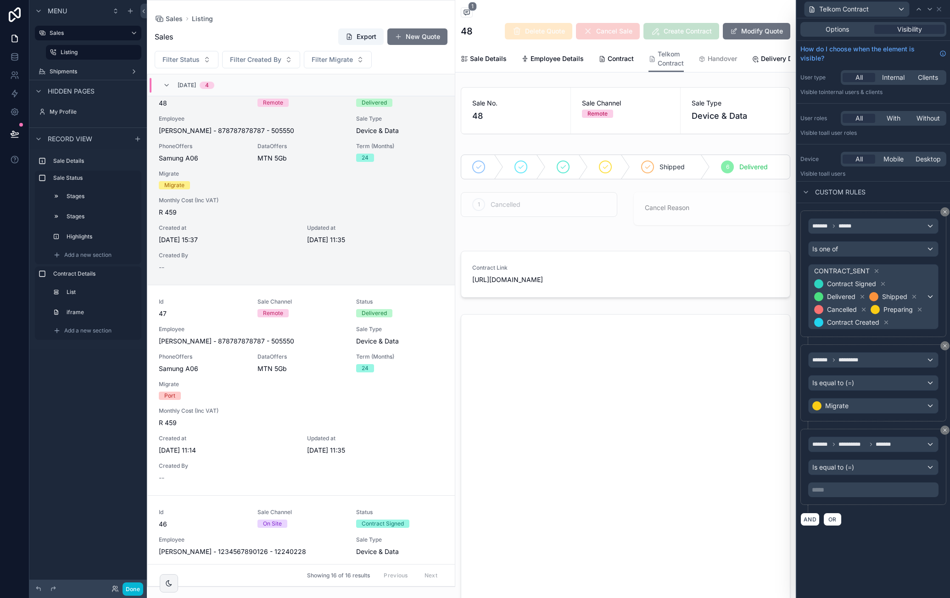
click at [882, 485] on p "***** ﻿" at bounding box center [873, 489] width 125 height 9
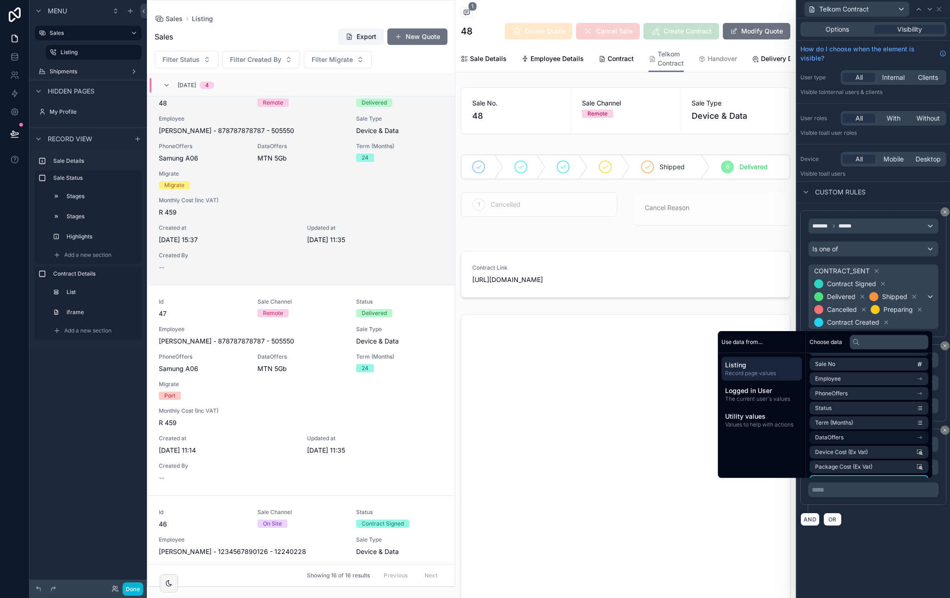
scroll to position [0, 0]
click at [875, 405] on li "DataOffers" at bounding box center [868, 405] width 119 height 13
click at [879, 424] on li "Network" at bounding box center [868, 423] width 119 height 13
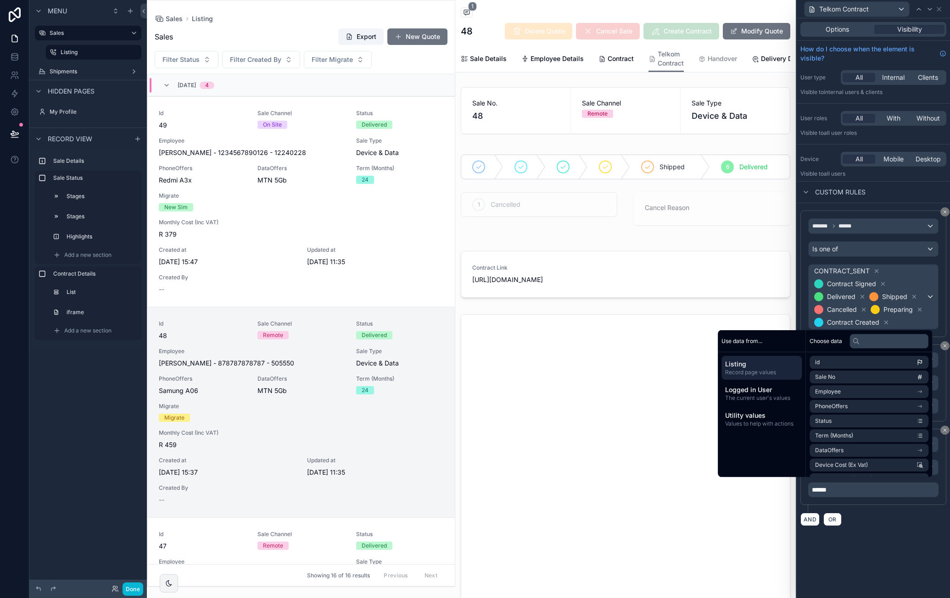
scroll to position [233, 0]
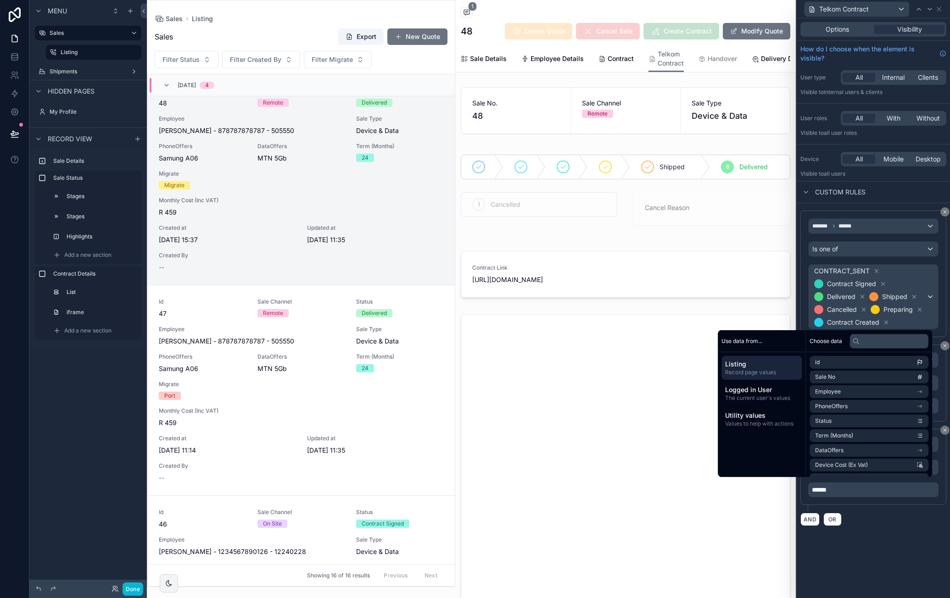
click at [871, 531] on div "**********" at bounding box center [872, 308] width 153 height 580
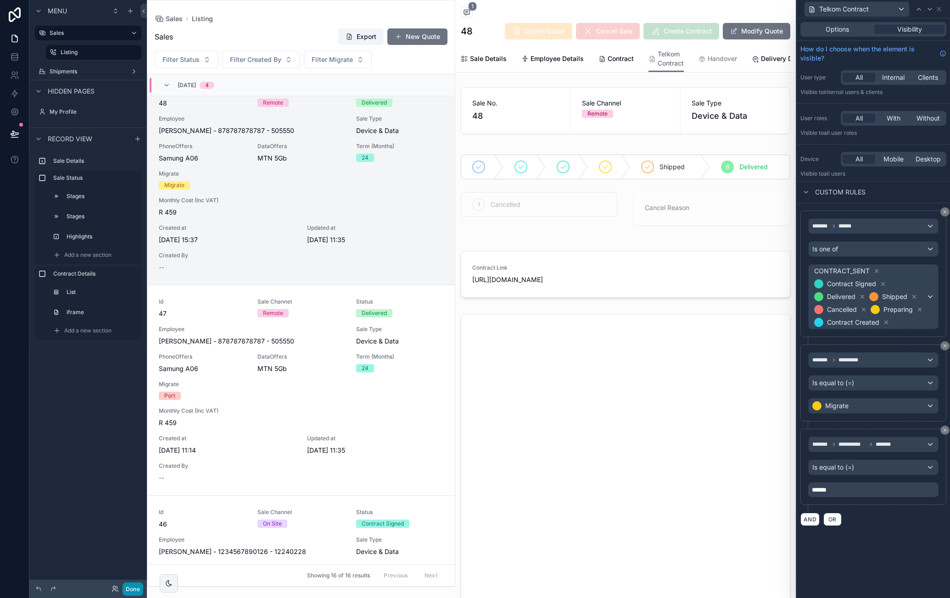
click at [133, 585] on button "Done" at bounding box center [132, 589] width 21 height 13
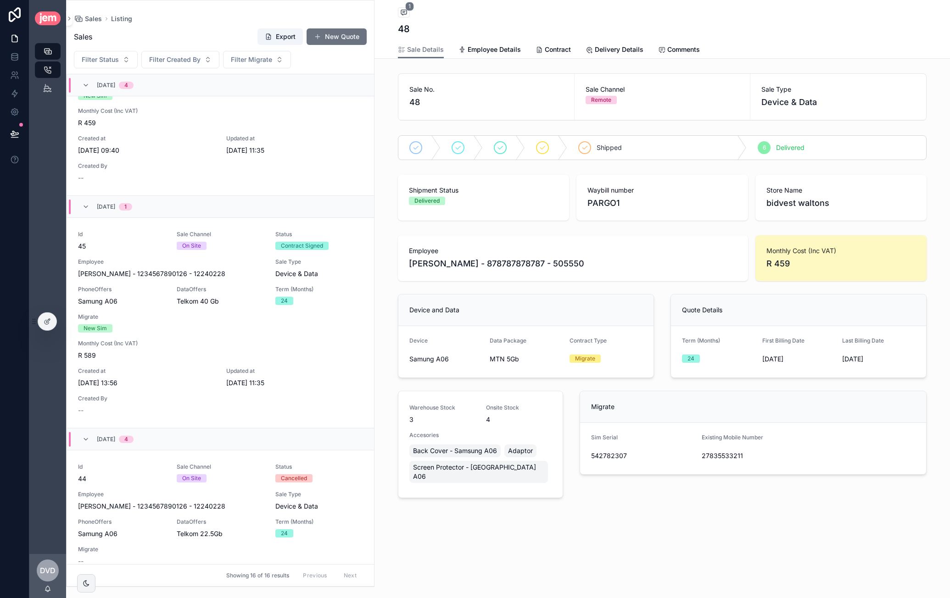
scroll to position [829, 0]
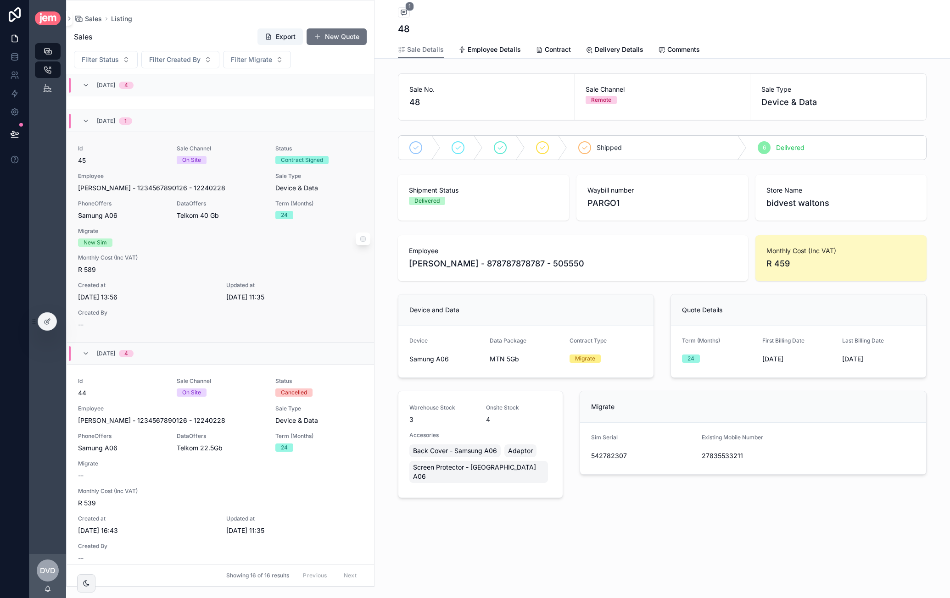
click at [236, 273] on div "Id 45 Sale Channel On Site Status Contract Signed Employee Caroline - van der M…" at bounding box center [220, 237] width 285 height 184
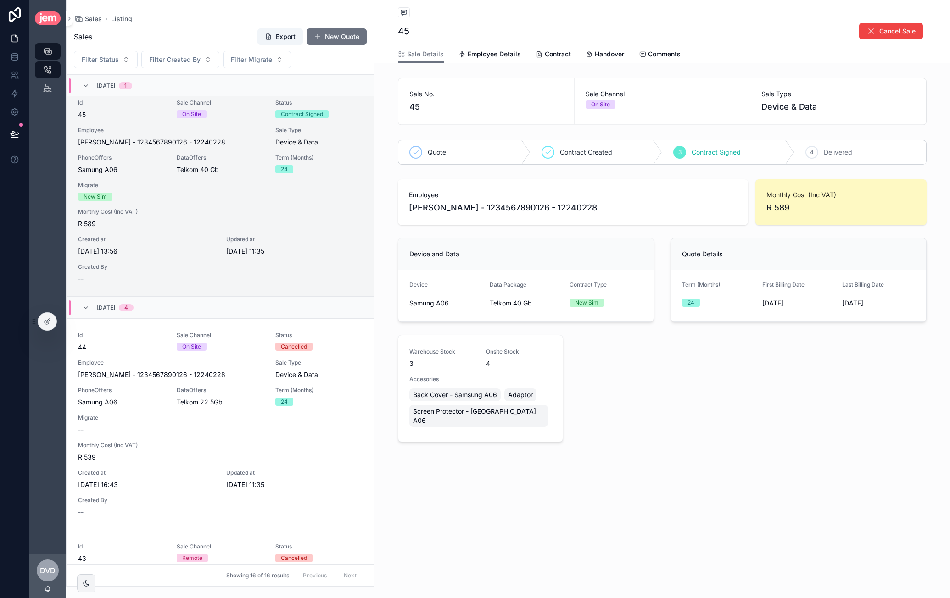
scroll to position [921, 0]
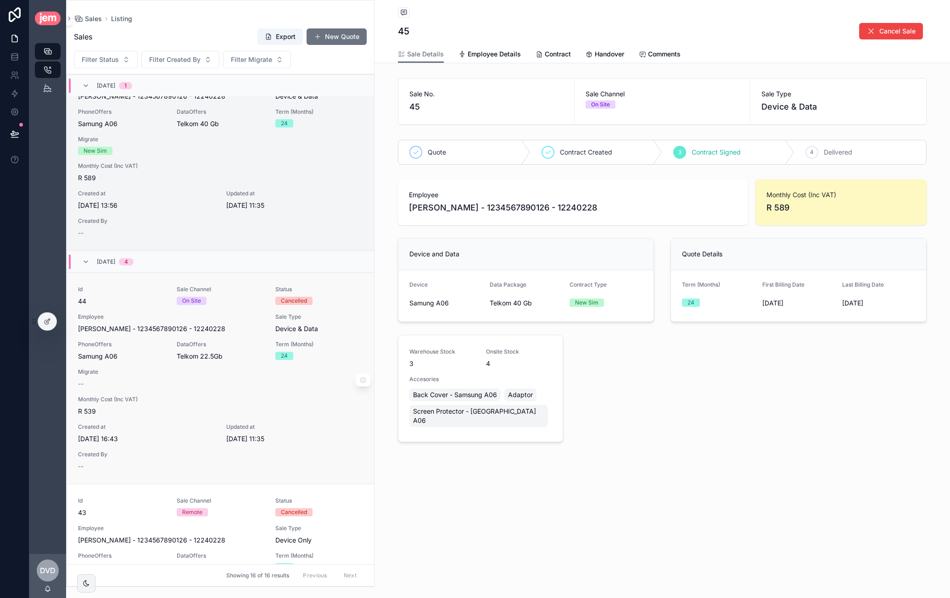
click at [221, 359] on div "Telkom 22.5Gb" at bounding box center [221, 356] width 88 height 9
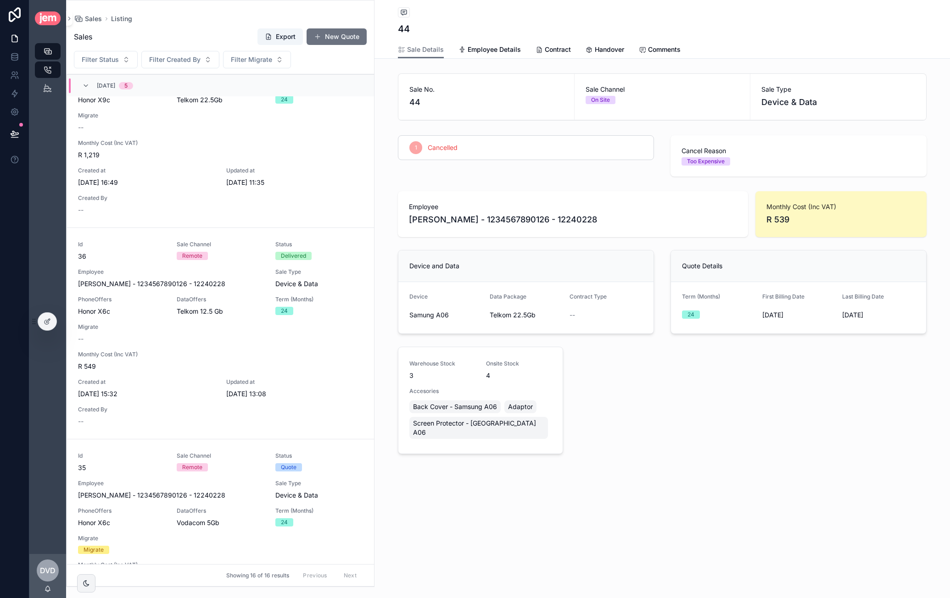
scroll to position [2595, 0]
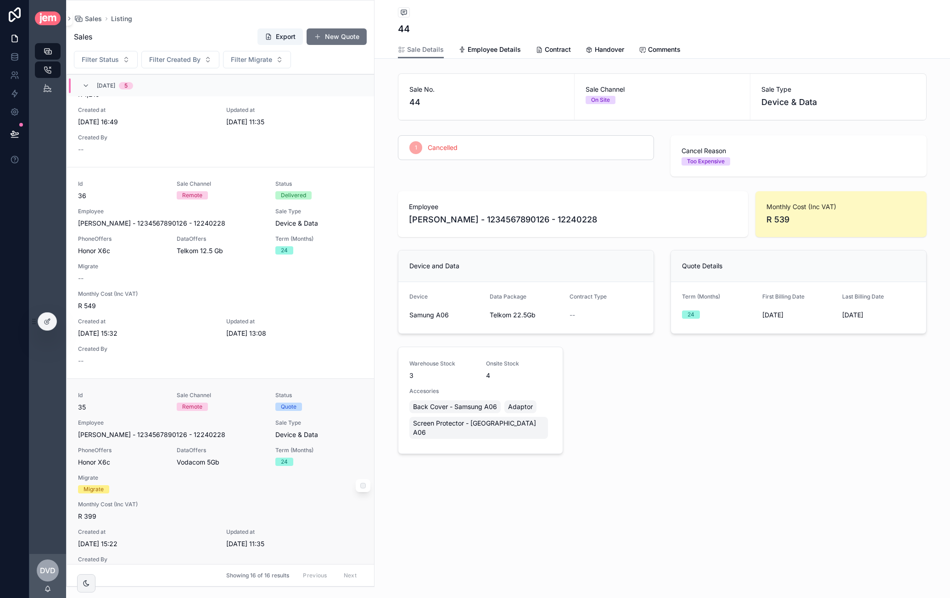
click at [228, 475] on div "Id 35 Sale Channel Remote Status Quote Employee Caroline - van der Merwe - 1234…" at bounding box center [220, 484] width 285 height 184
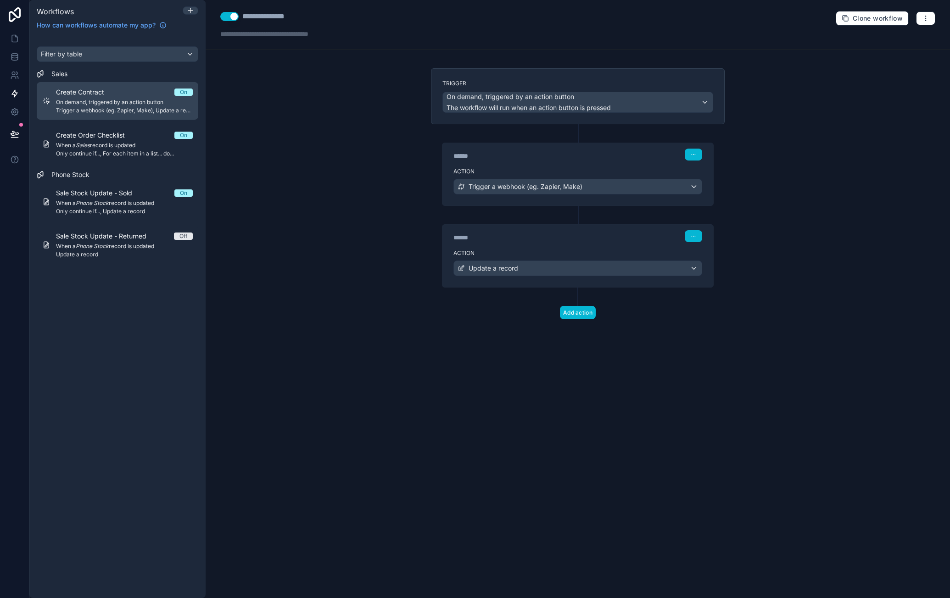
click at [137, 112] on span "Trigger a webhook (eg. Zapier, Make), Update a record" at bounding box center [124, 110] width 137 height 7
click at [600, 165] on div "Action Trigger a webhook (eg. Zapier, Make)" at bounding box center [577, 184] width 271 height 41
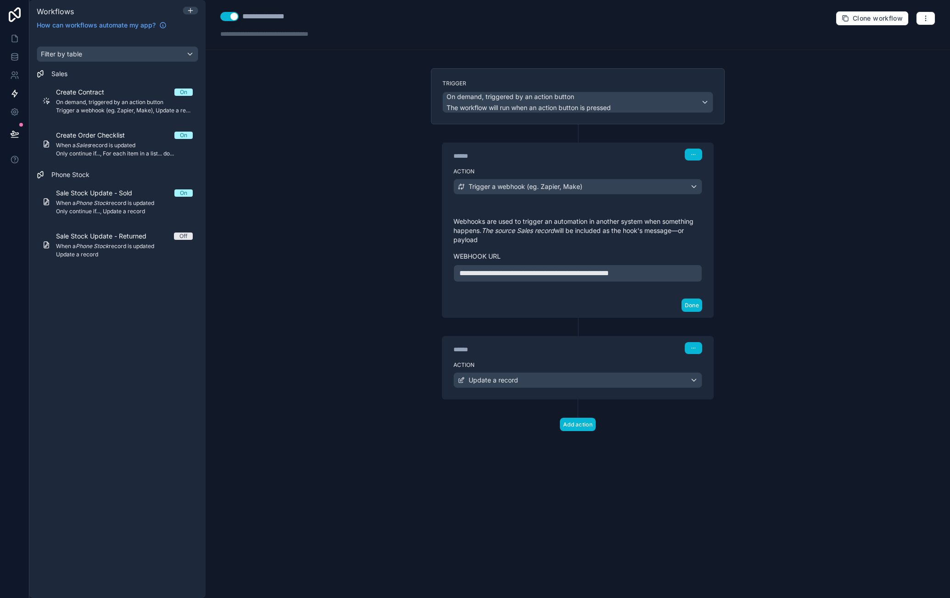
click at [577, 348] on div "******" at bounding box center [522, 349] width 138 height 9
click at [555, 353] on div "****** Step 2" at bounding box center [577, 347] width 271 height 21
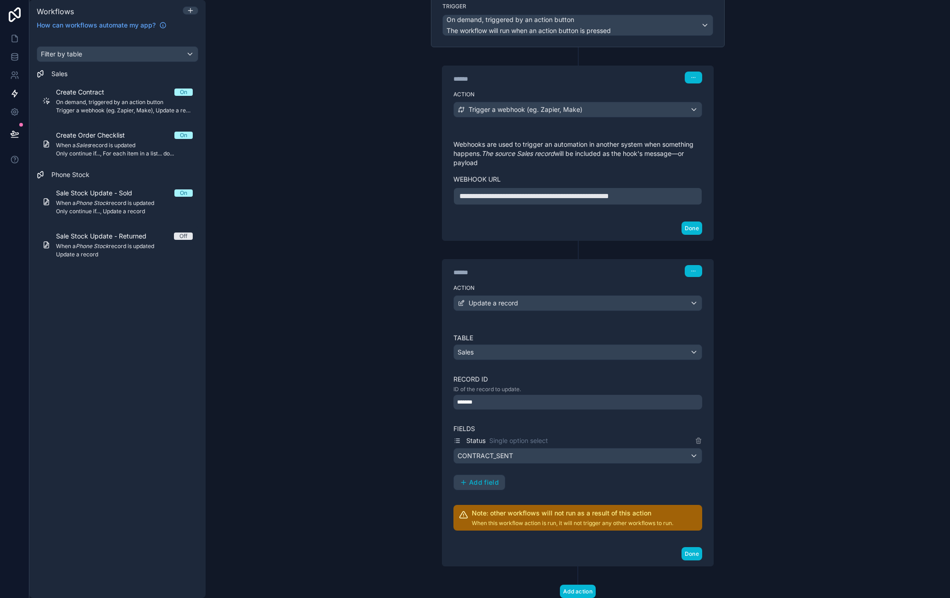
scroll to position [101, 0]
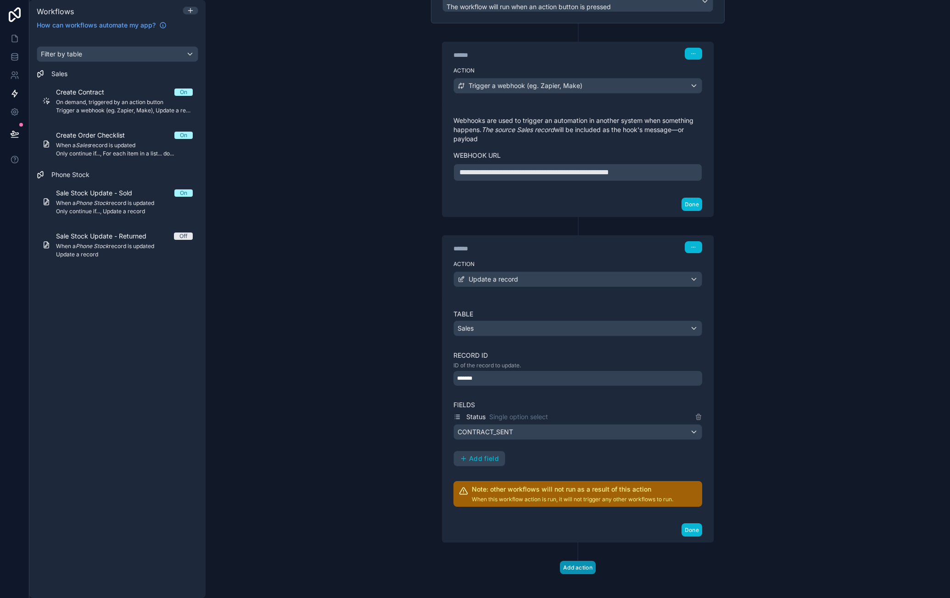
click at [578, 561] on button "Add action" at bounding box center [578, 567] width 36 height 13
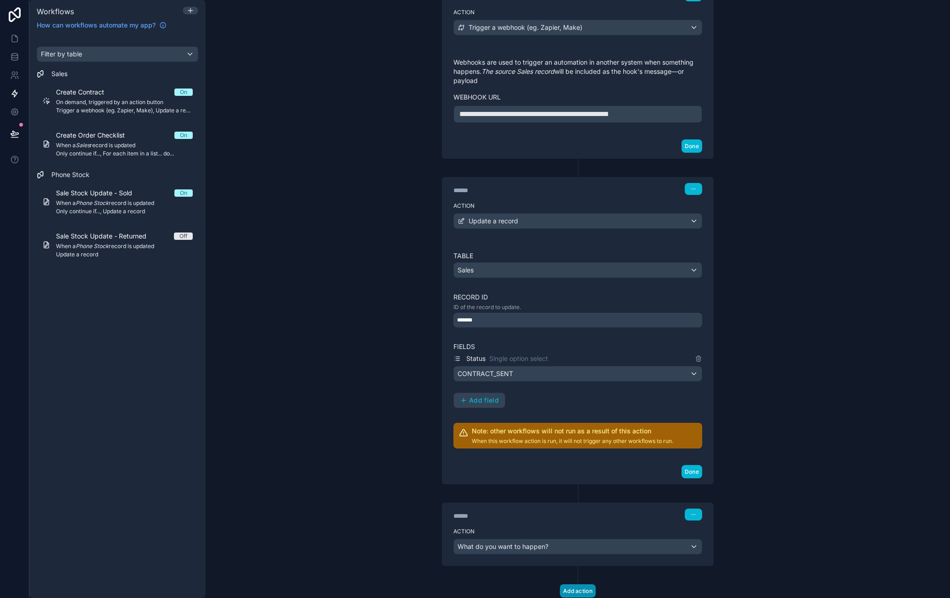
scroll to position [182, 0]
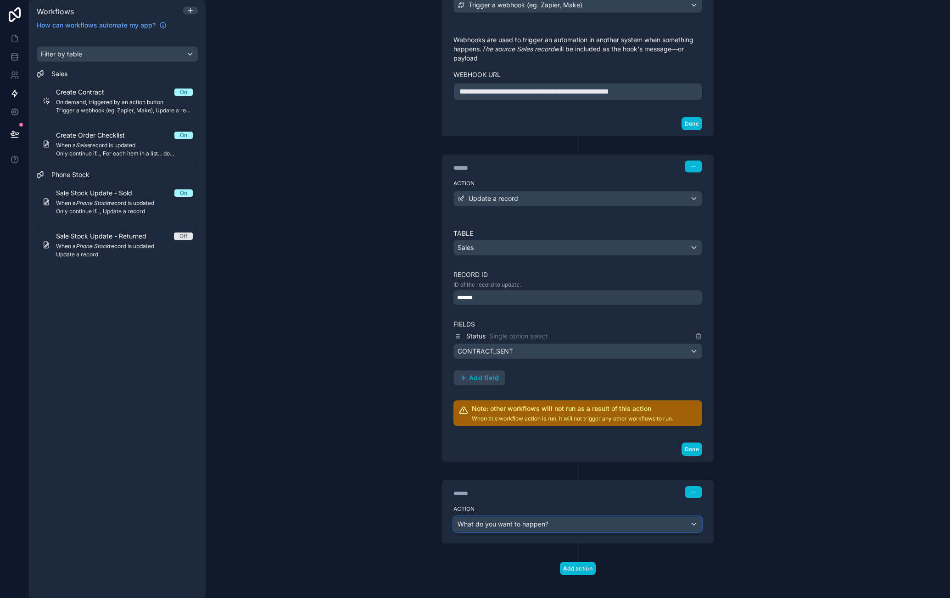
click at [544, 517] on div "What do you want to happen?" at bounding box center [578, 524] width 248 height 15
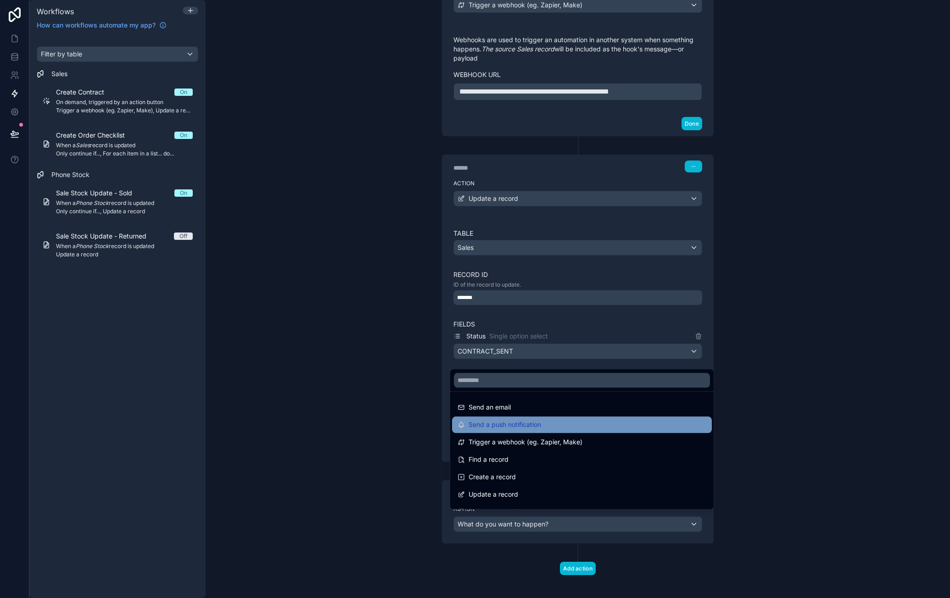
click at [563, 422] on div "Send a push notification" at bounding box center [581, 424] width 249 height 11
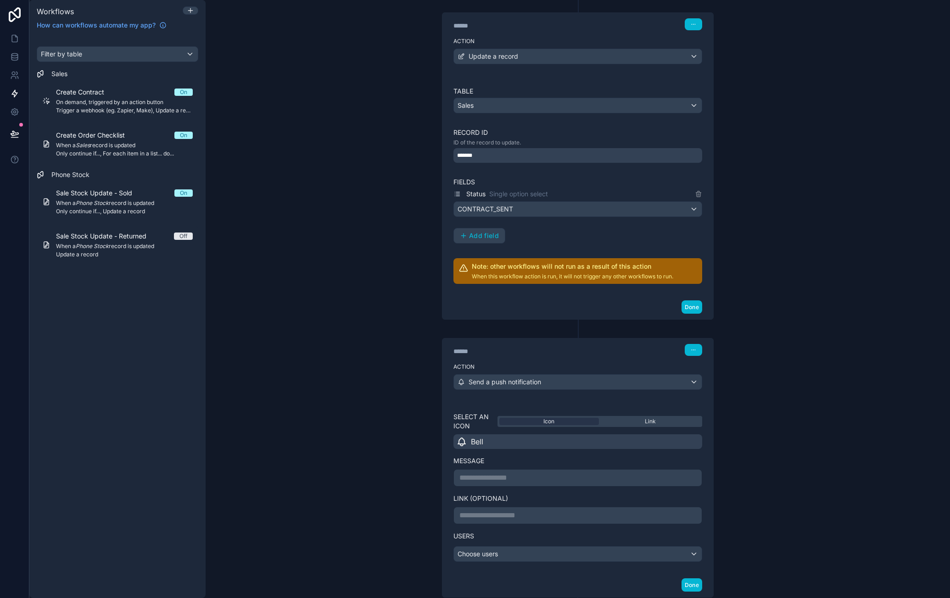
scroll to position [376, 0]
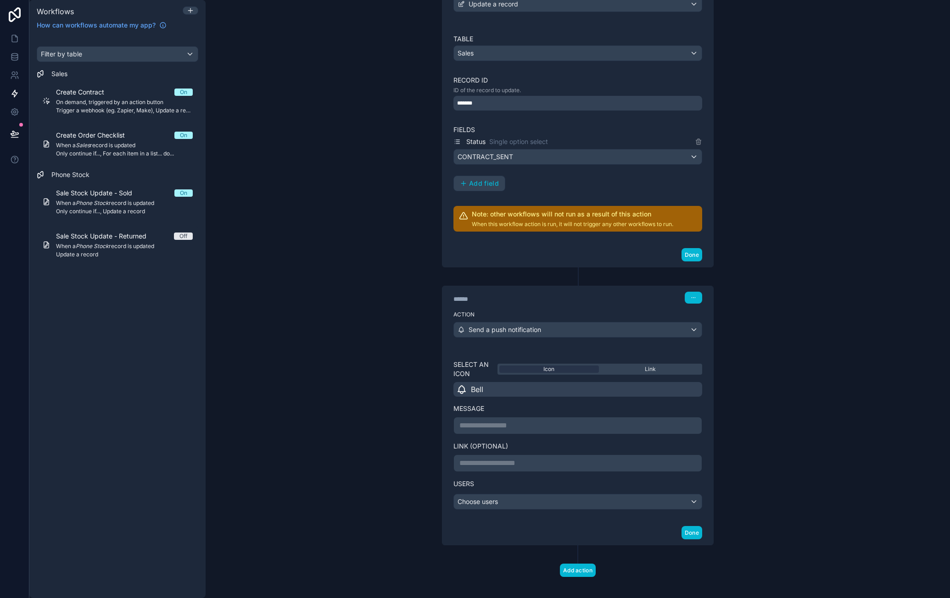
click at [533, 382] on div "Bell" at bounding box center [577, 389] width 249 height 15
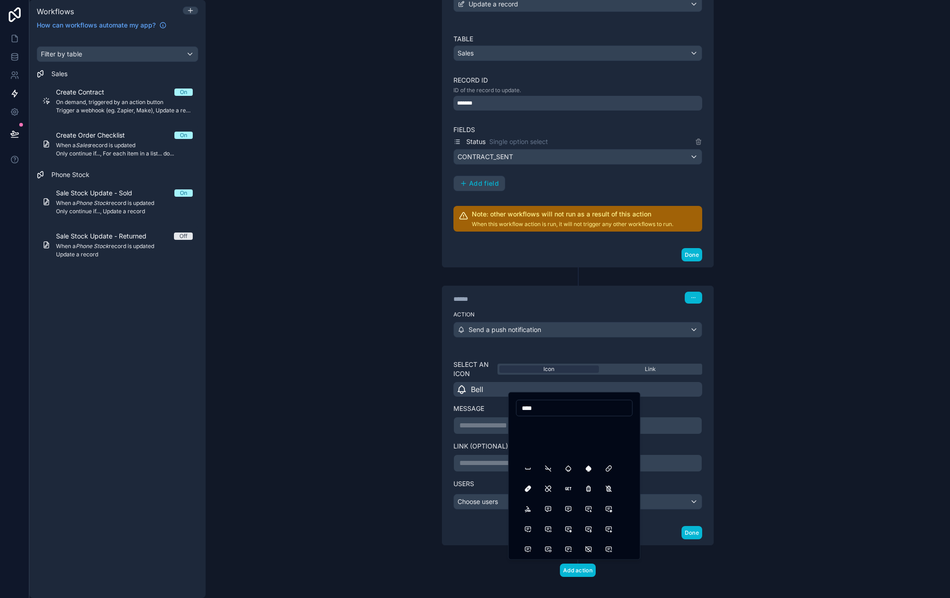
scroll to position [138, 0]
click at [558, 413] on input "****" at bounding box center [574, 408] width 116 height 13
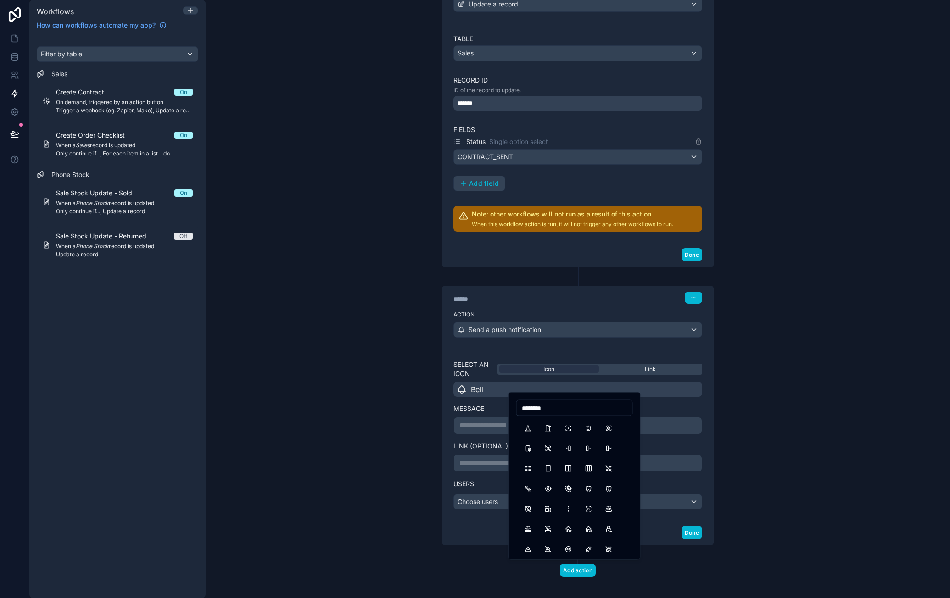
click at [551, 410] on input "********" at bounding box center [574, 408] width 116 height 13
click at [528, 411] on input "****" at bounding box center [574, 408] width 116 height 13
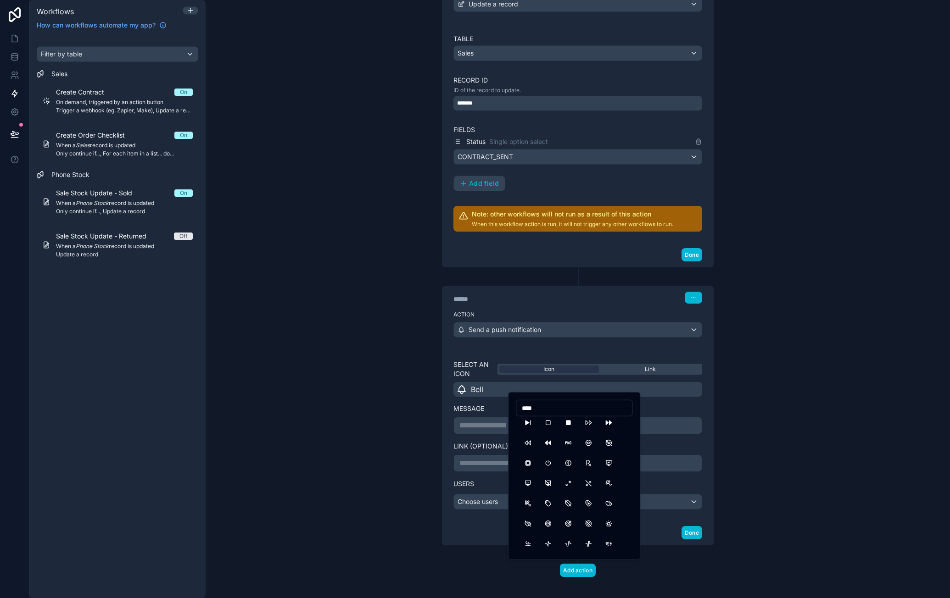
click at [528, 411] on input "****" at bounding box center [574, 408] width 116 height 13
click at [544, 407] on input "********" at bounding box center [574, 408] width 116 height 13
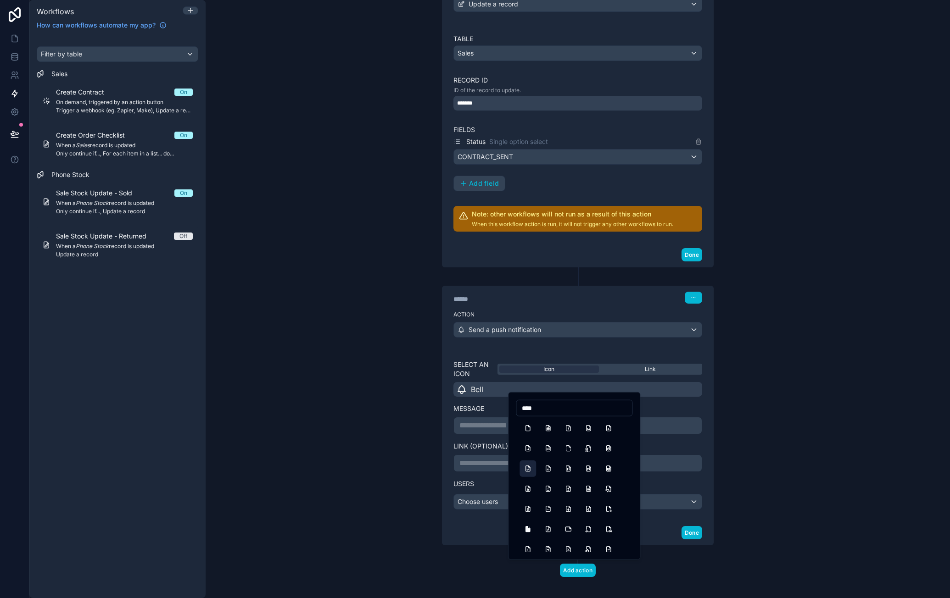
type input "****"
click at [528, 464] on button "FileCheck" at bounding box center [527, 469] width 17 height 17
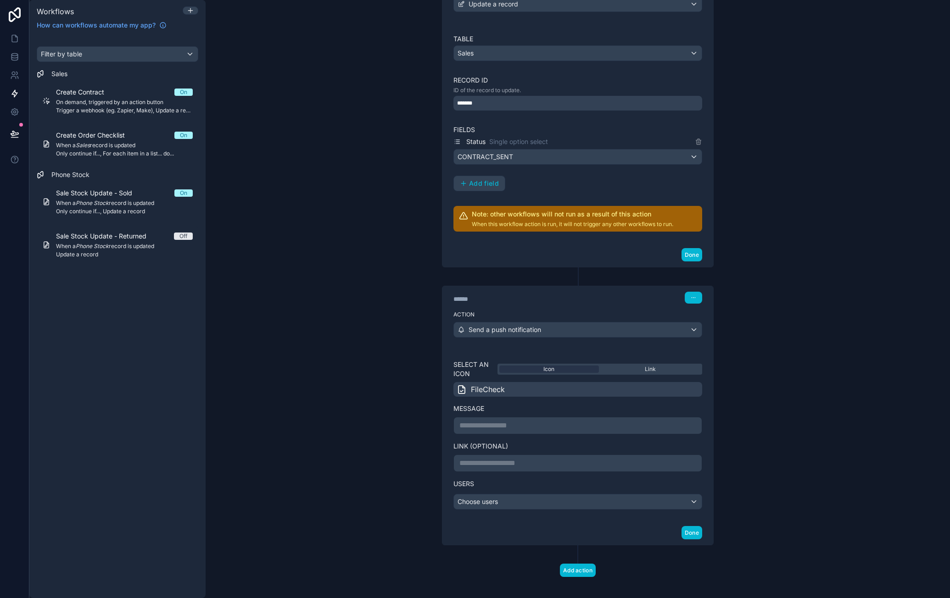
click at [506, 382] on div "FileCheck" at bounding box center [577, 389] width 249 height 15
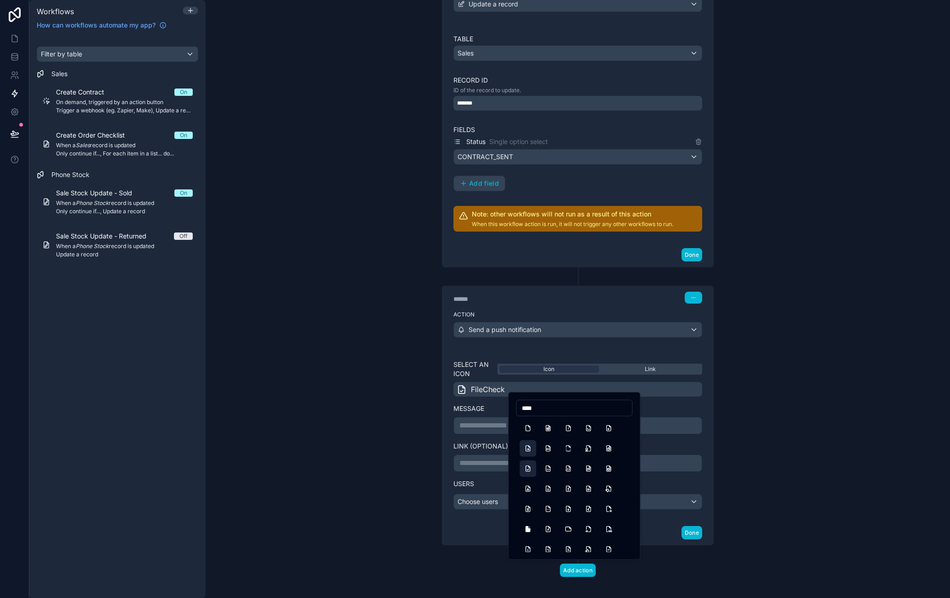
type input "****"
click at [533, 446] on button "FileArrowRight" at bounding box center [527, 448] width 17 height 17
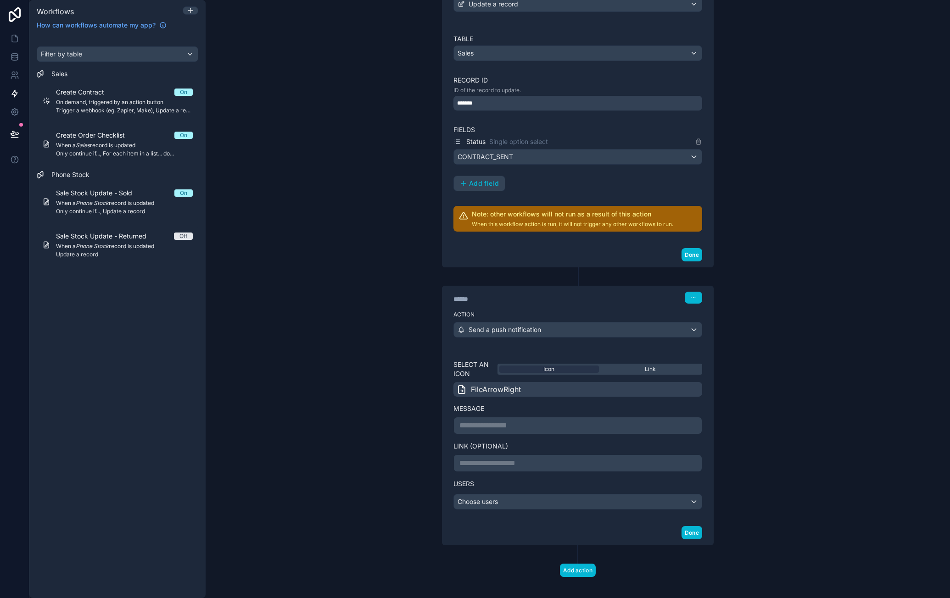
click at [535, 385] on div "FileArrowRight" at bounding box center [577, 389] width 249 height 15
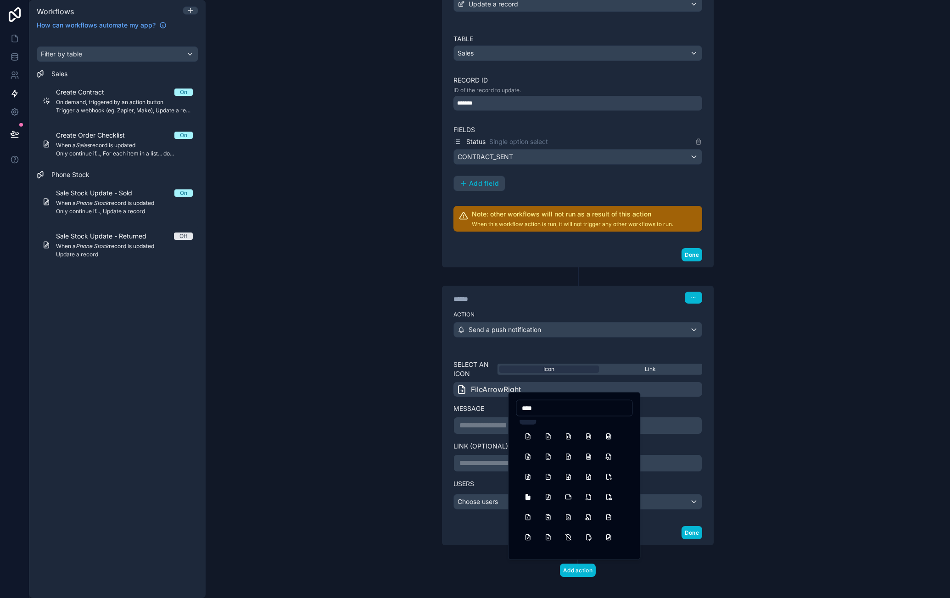
scroll to position [46, 0]
type input "****"
click at [569, 544] on button "FilePlus" at bounding box center [568, 544] width 17 height 17
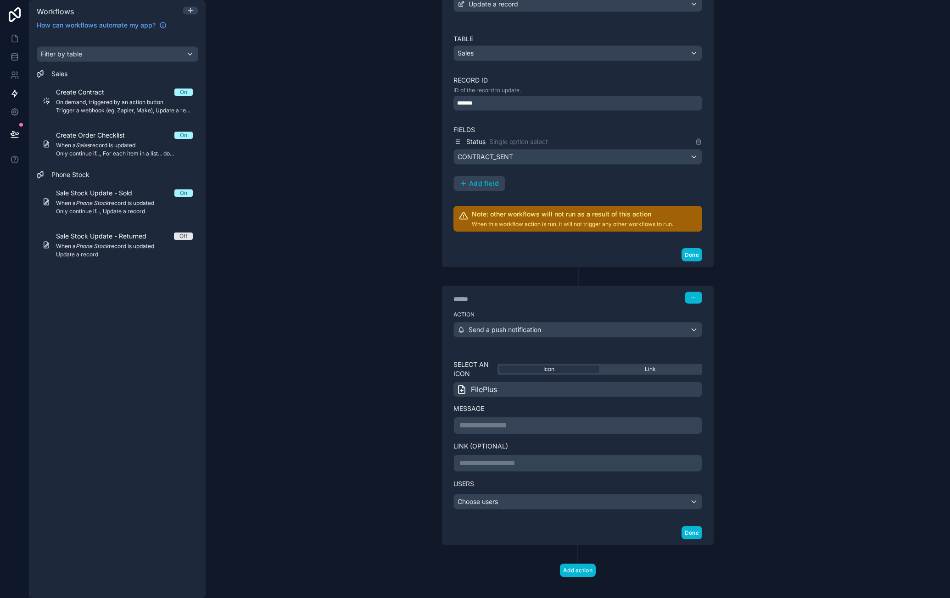
click at [550, 420] on p "**********" at bounding box center [577, 425] width 237 height 11
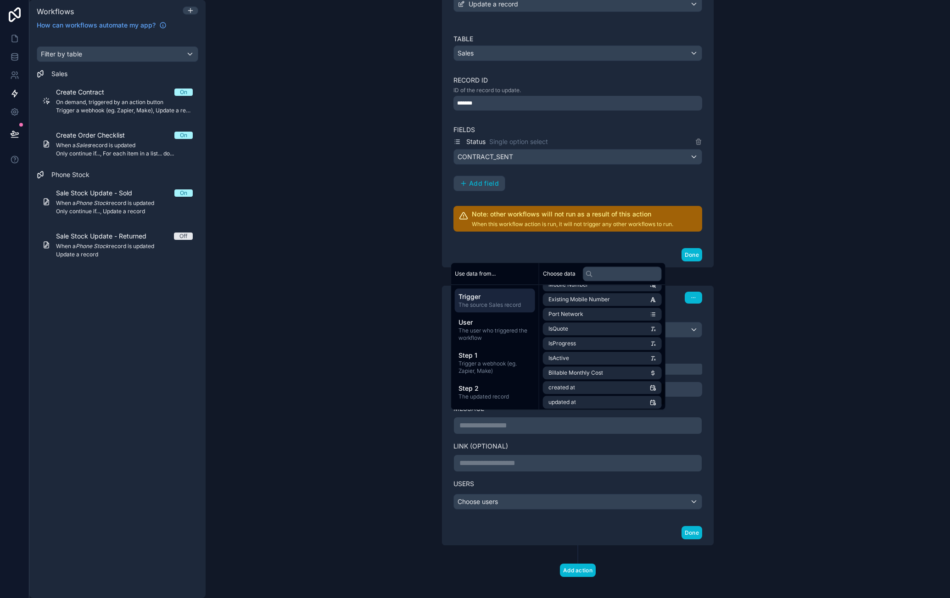
scroll to position [541, 0]
click at [484, 332] on span "The user who triggered the workflow" at bounding box center [494, 334] width 73 height 15
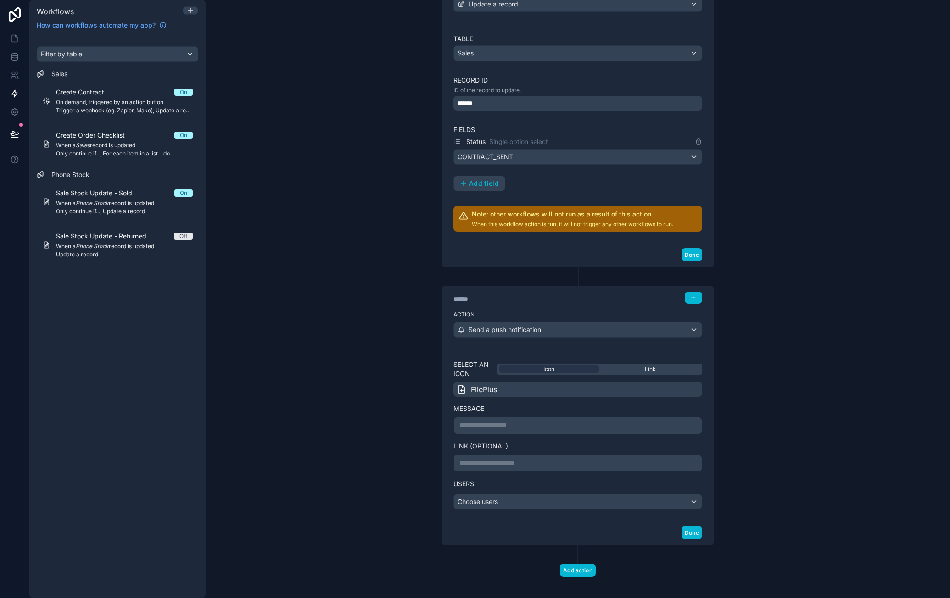
click at [537, 248] on div "Done" at bounding box center [577, 255] width 271 height 24
click at [492, 495] on div "Choose users" at bounding box center [578, 502] width 248 height 15
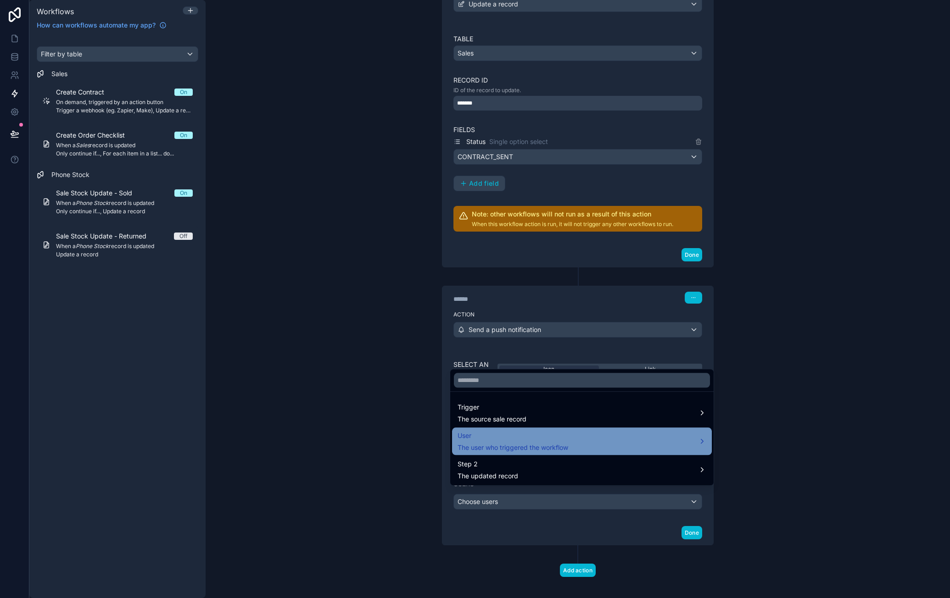
click at [597, 439] on div "User The user who triggered the workflow" at bounding box center [581, 441] width 249 height 22
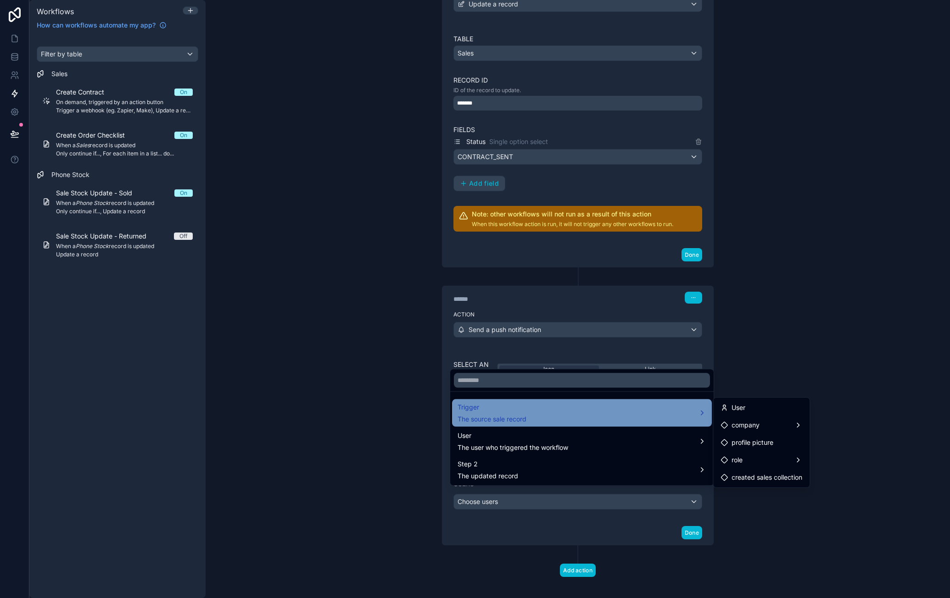
click at [625, 411] on div "Trigger The source sale record" at bounding box center [581, 413] width 249 height 22
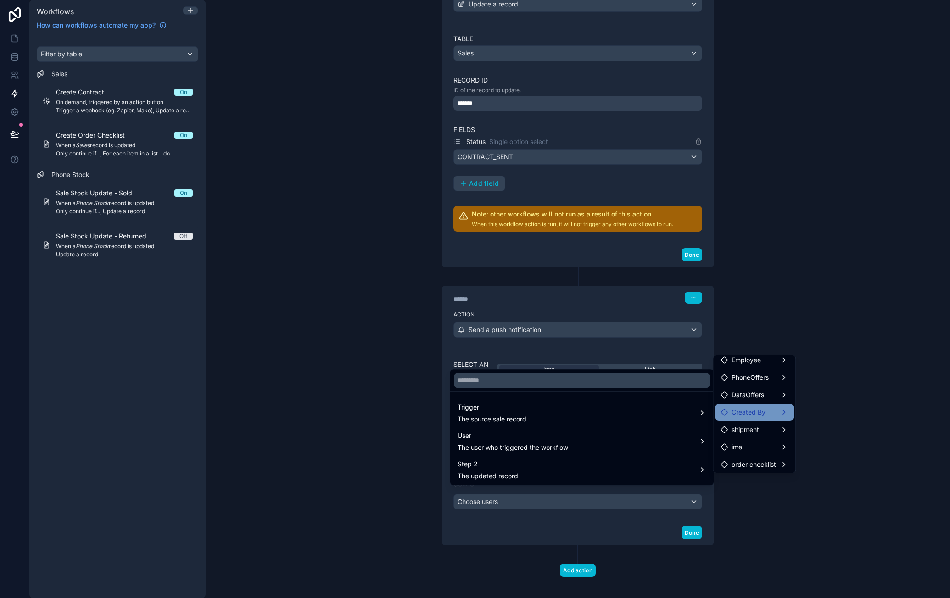
scroll to position [7, 0]
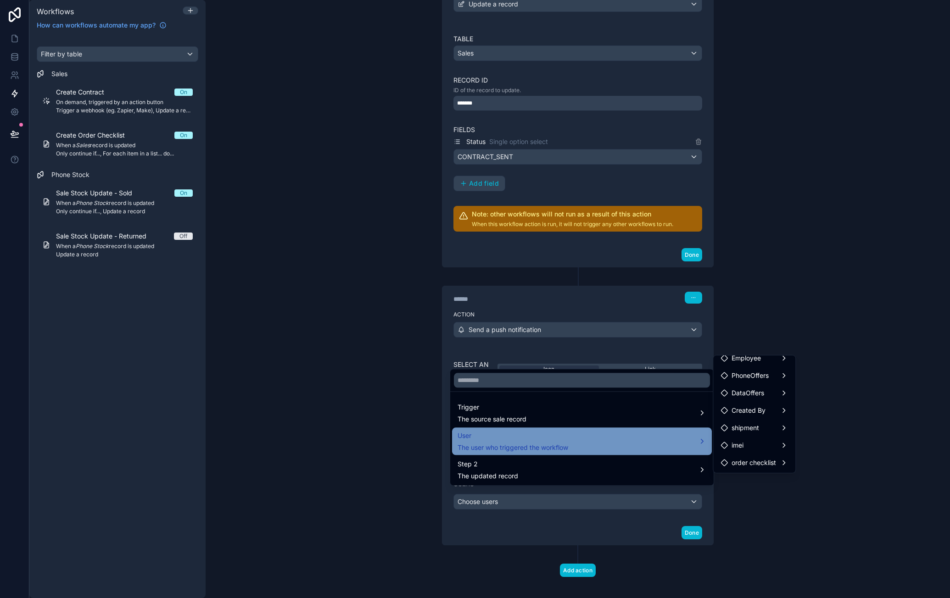
click at [589, 432] on div "User The user who triggered the workflow" at bounding box center [581, 441] width 249 height 22
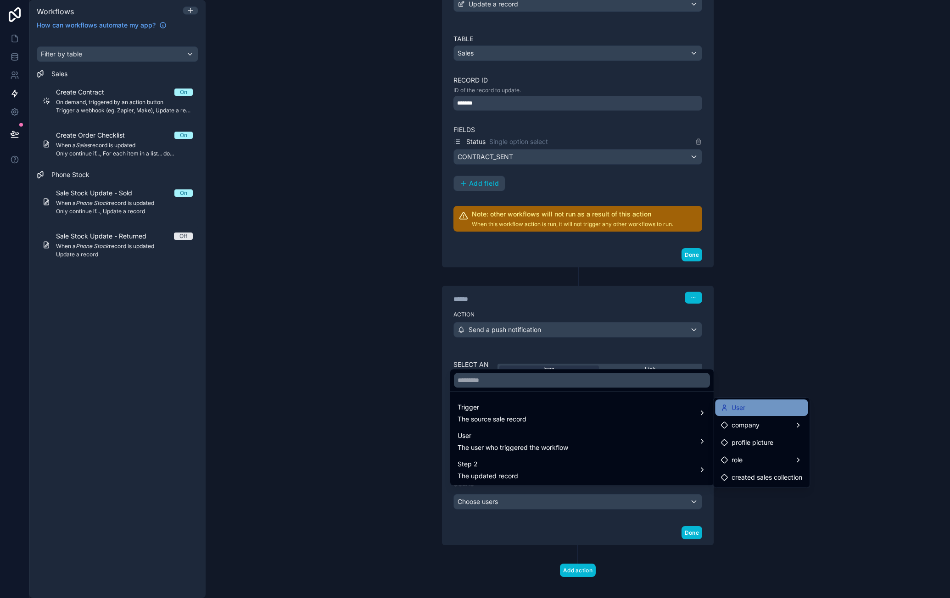
click at [756, 410] on div "User" at bounding box center [761, 407] width 82 height 11
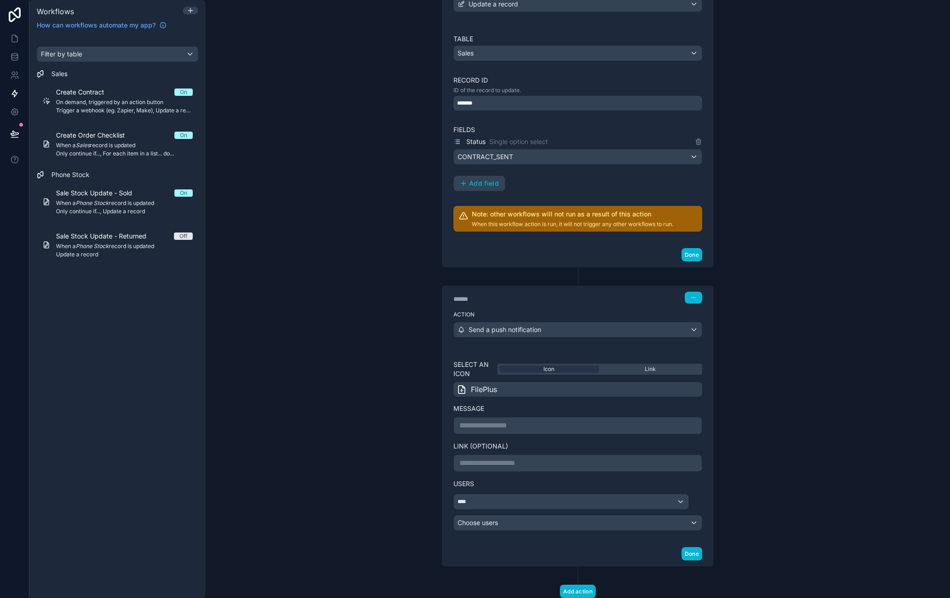
click at [556, 417] on div "**********" at bounding box center [577, 425] width 249 height 17
click at [562, 421] on p "**********" at bounding box center [577, 425] width 237 height 11
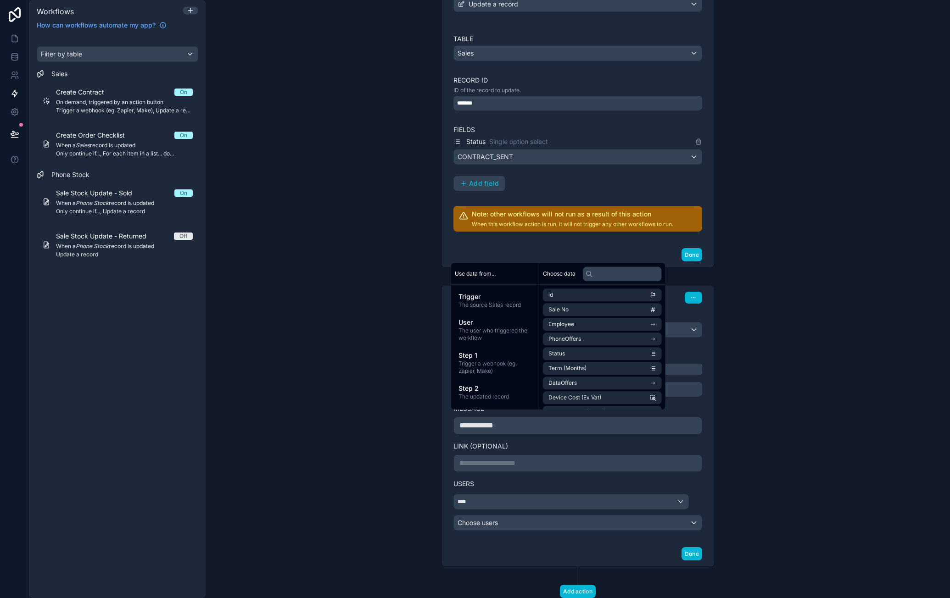
click at [525, 458] on p "**********" at bounding box center [577, 463] width 237 height 11
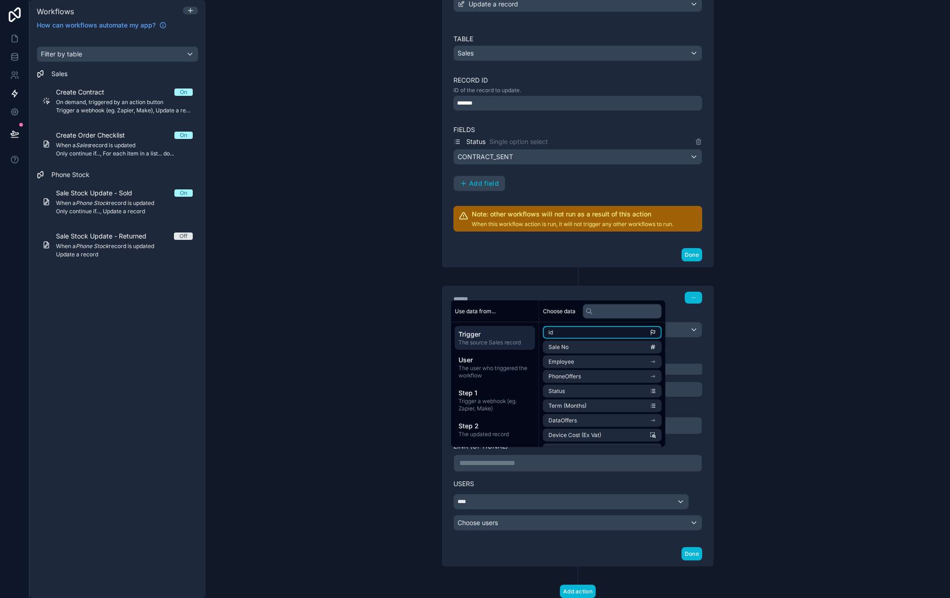
click at [594, 337] on li "id" at bounding box center [602, 332] width 119 height 13
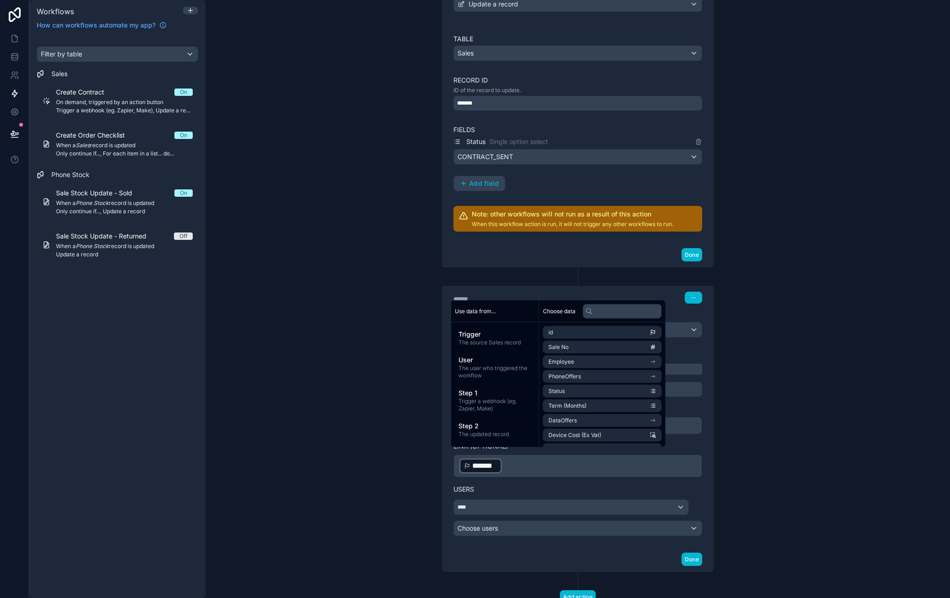
click at [601, 485] on label "Users" at bounding box center [577, 489] width 249 height 9
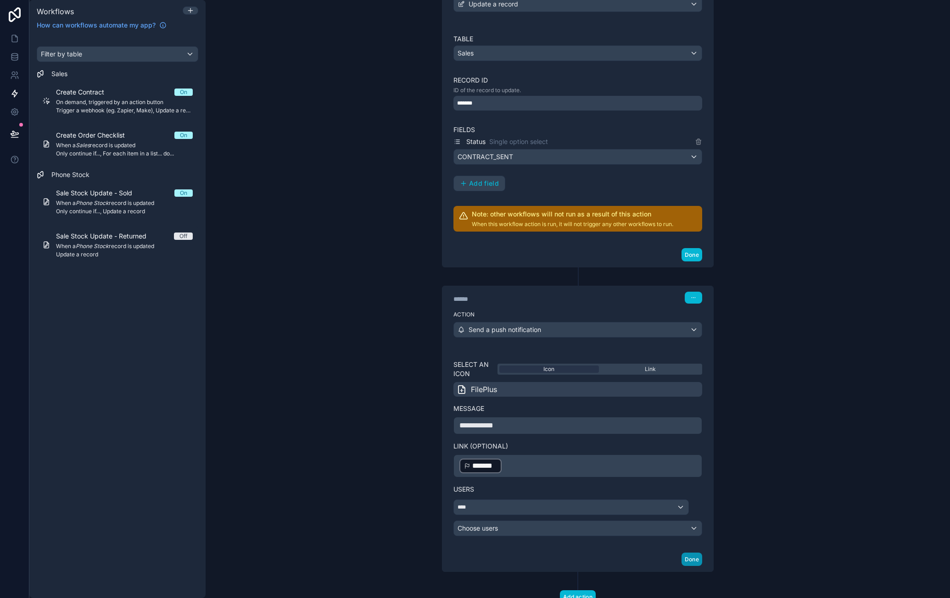
click at [687, 553] on button "Done" at bounding box center [691, 559] width 21 height 13
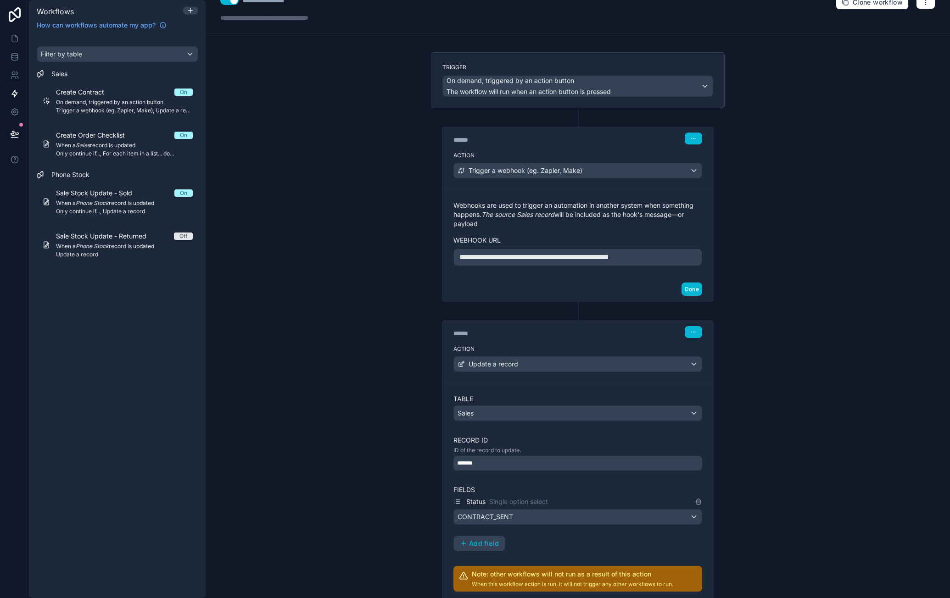
scroll to position [0, 0]
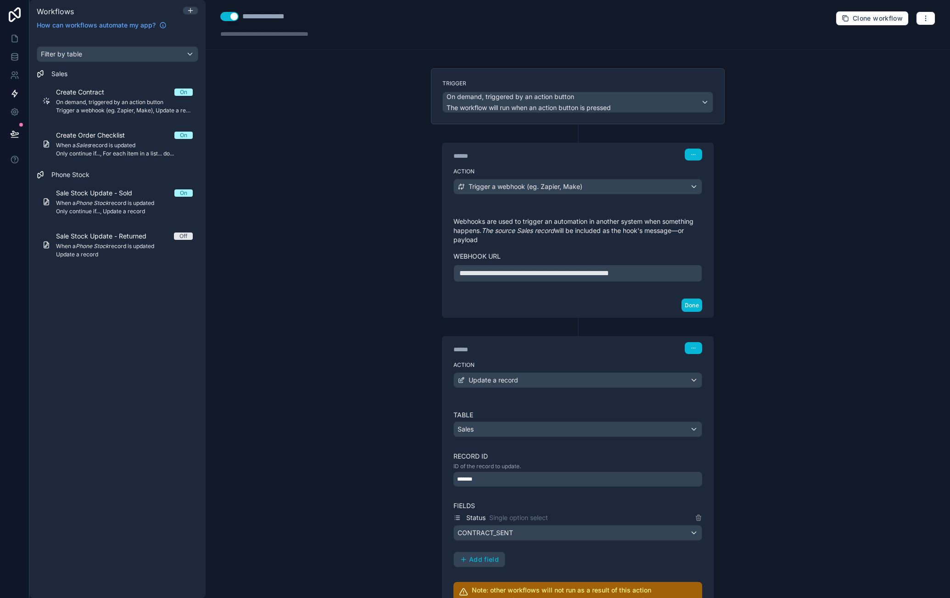
click at [306, 166] on div "**********" at bounding box center [578, 299] width 744 height 598
click at [141, 100] on span "On demand, triggered by an action button" at bounding box center [124, 102] width 137 height 7
click at [96, 105] on span "On demand, triggered by an action button" at bounding box center [124, 102] width 137 height 7
click at [696, 345] on button "button" at bounding box center [692, 348] width 17 height 12
click at [793, 338] on div "**********" at bounding box center [578, 299] width 744 height 598
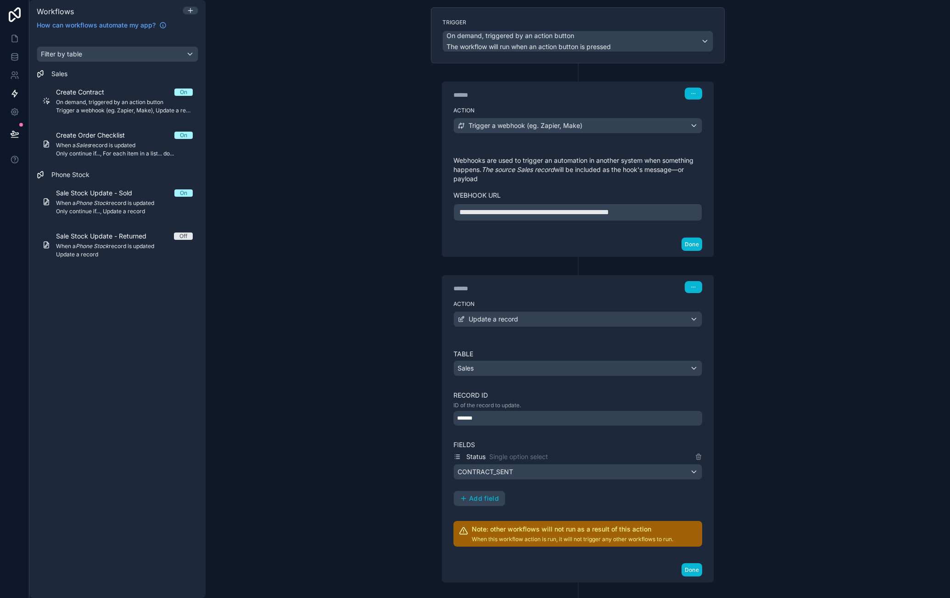
scroll to position [44, 0]
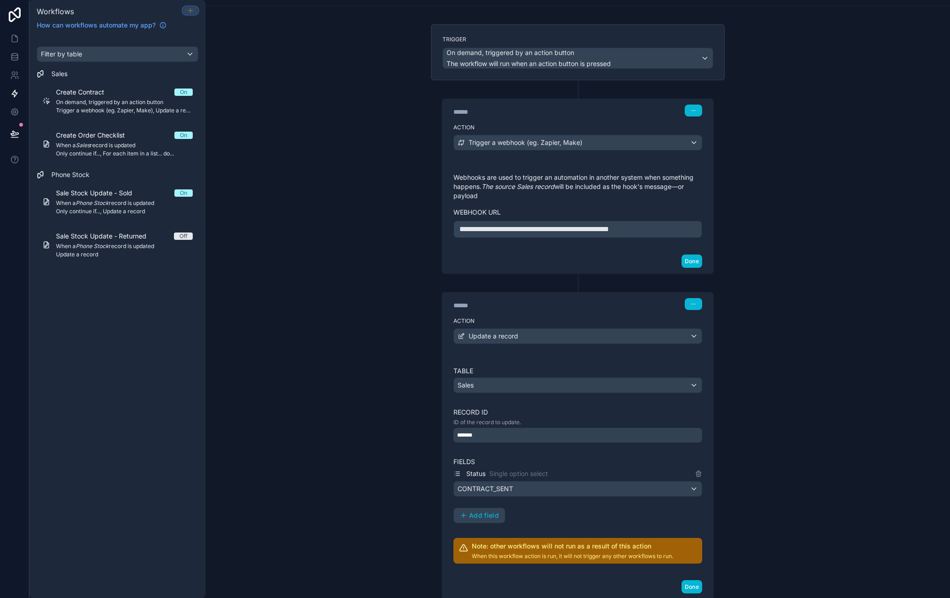
click at [190, 11] on icon at bounding box center [190, 10] width 0 height 4
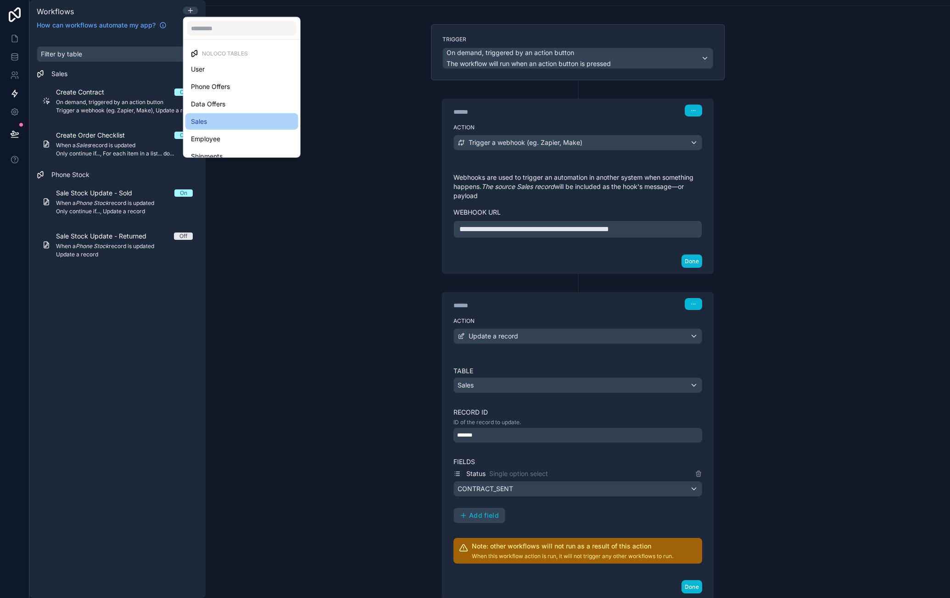
click at [265, 116] on div "Sales" at bounding box center [242, 121] width 102 height 11
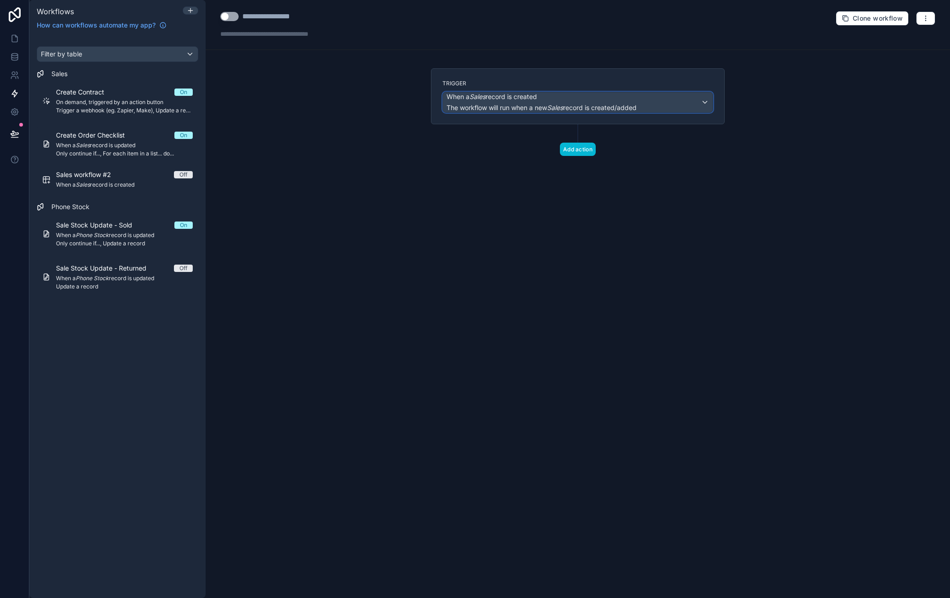
click at [517, 99] on span "When a Sales record is created" at bounding box center [491, 96] width 90 height 9
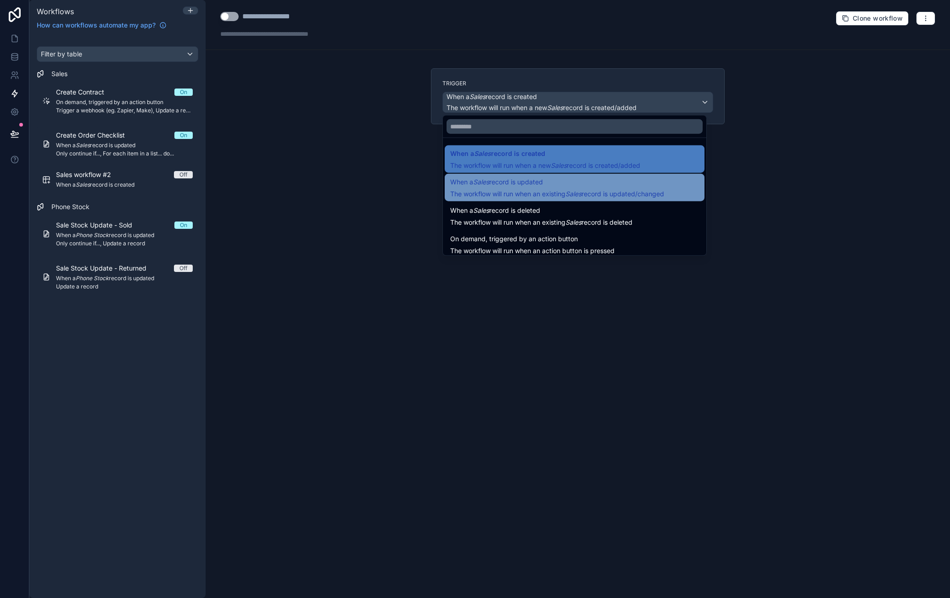
click at [575, 198] on span "The workflow will run when an existing Sales record is updated/changed" at bounding box center [557, 193] width 214 height 9
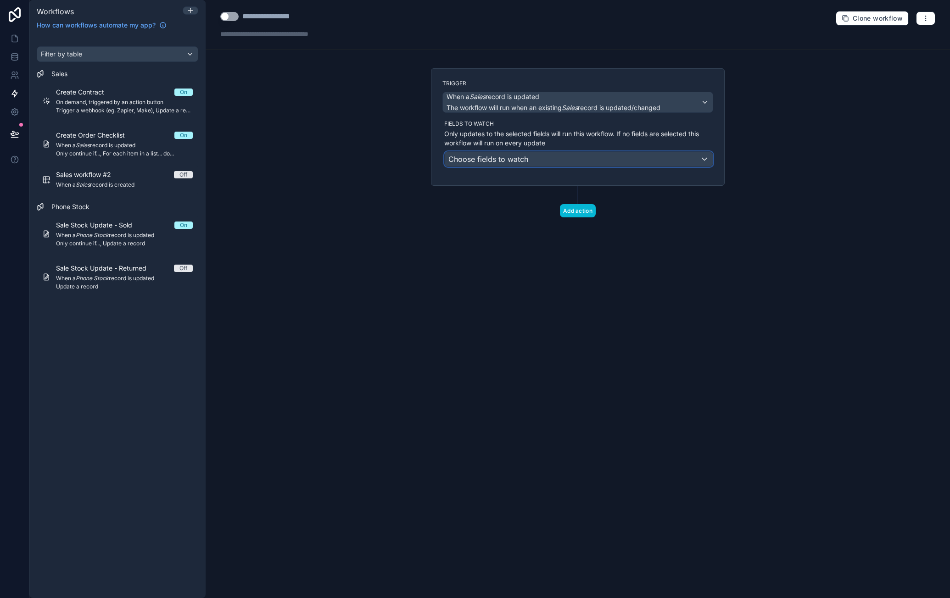
click at [575, 162] on div "Choose fields to watch" at bounding box center [579, 159] width 268 height 15
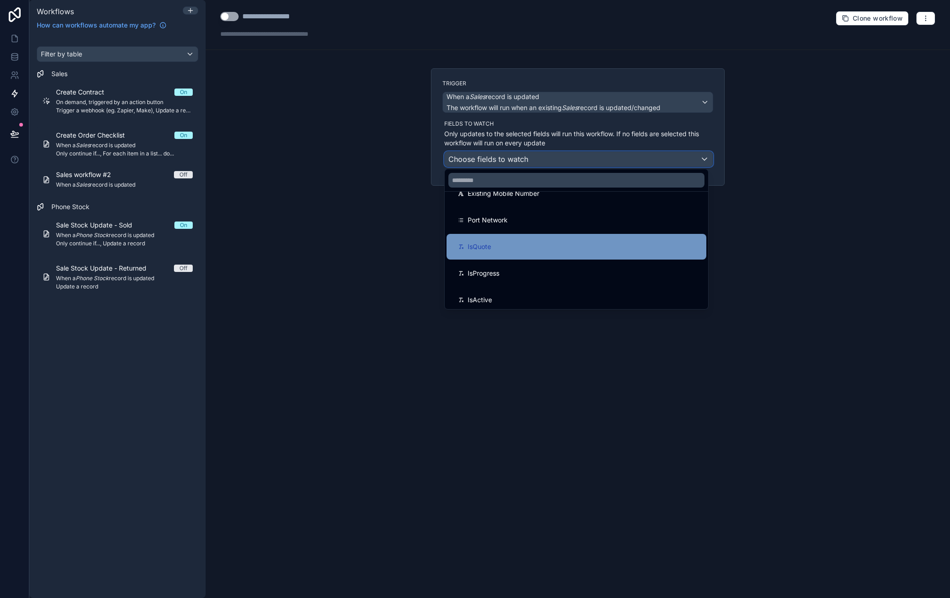
scroll to position [856, 0]
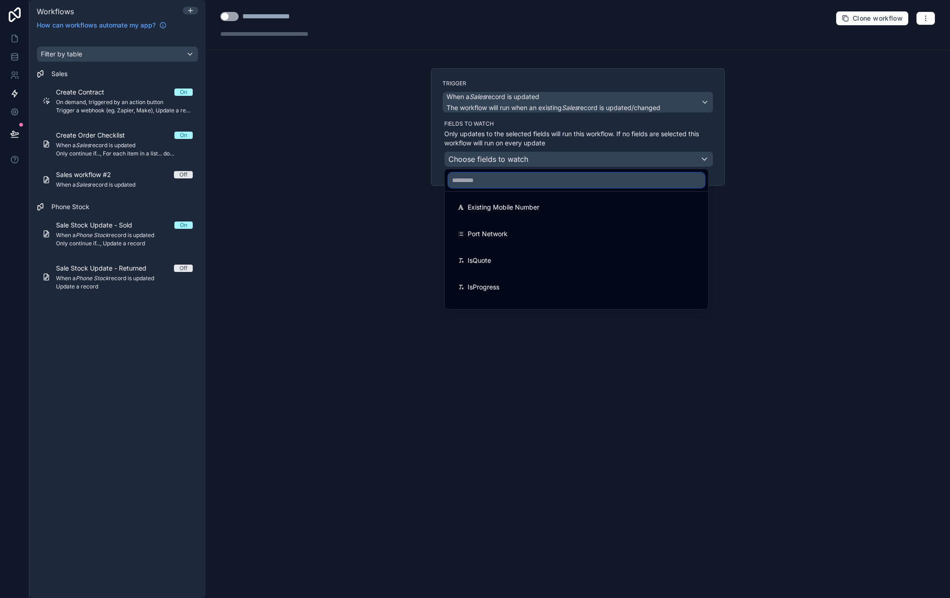
click at [551, 177] on input "text" at bounding box center [576, 180] width 256 height 15
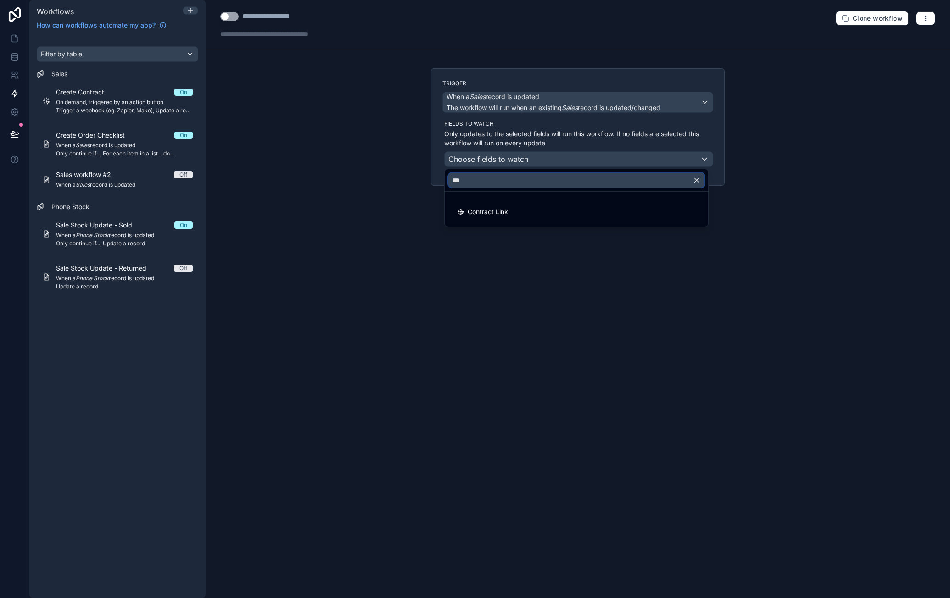
scroll to position [0, 0]
type input "*****"
click at [447, 314] on div at bounding box center [475, 299] width 950 height 598
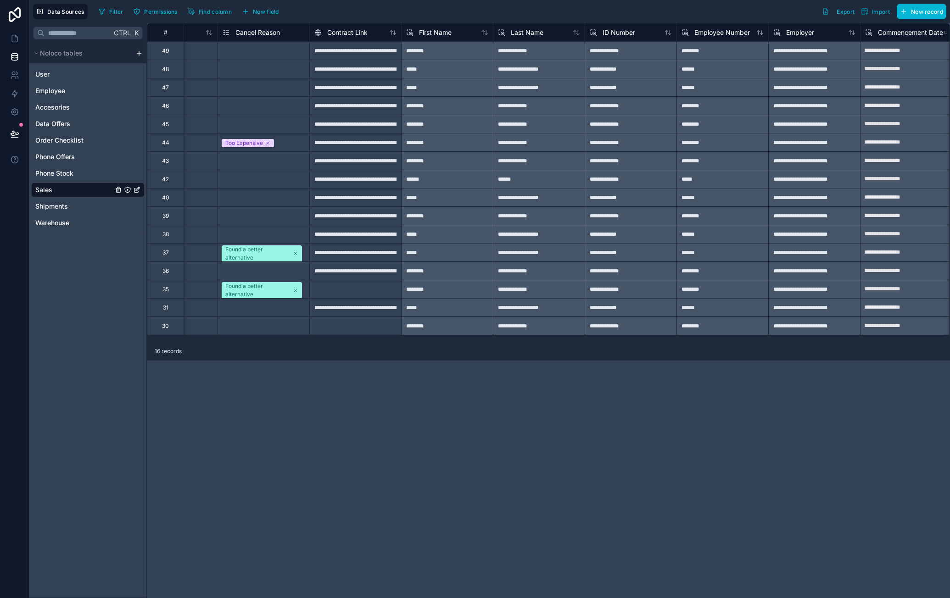
scroll to position [0, 1415]
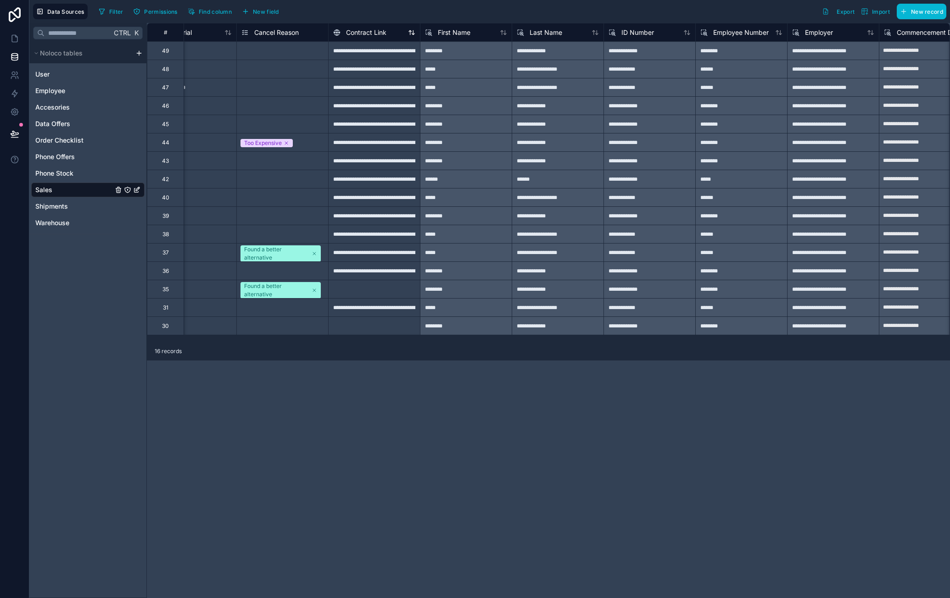
click at [375, 33] on span "Contract Link" at bounding box center [366, 32] width 40 height 9
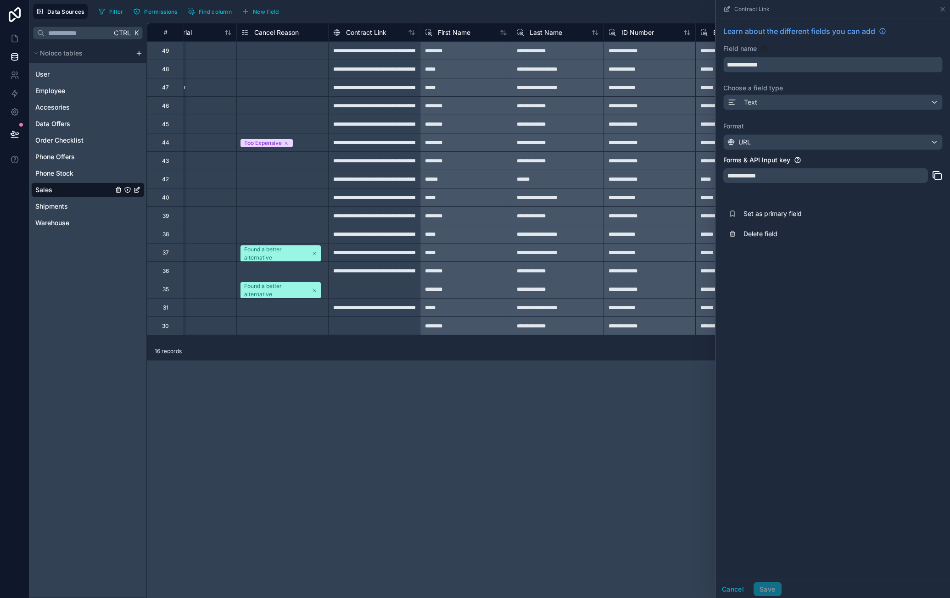
click at [728, 65] on input "**********" at bounding box center [832, 64] width 218 height 15
click at [723, 57] on button "**********" at bounding box center [832, 65] width 219 height 16
type input "**********"
click at [773, 587] on button "Save" at bounding box center [767, 589] width 28 height 15
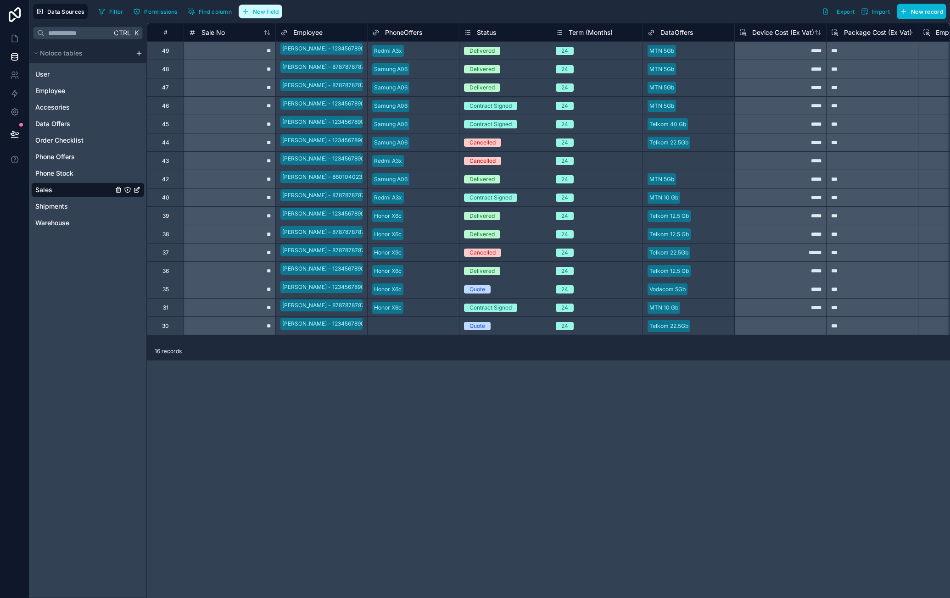
click at [253, 6] on button "New field" at bounding box center [261, 12] width 44 height 14
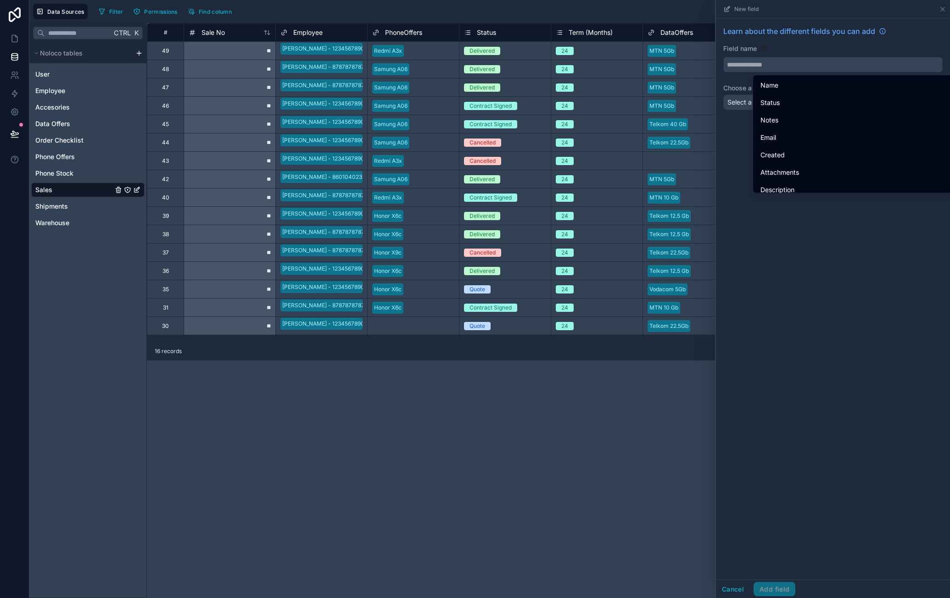
click at [753, 65] on input "text" at bounding box center [832, 64] width 218 height 15
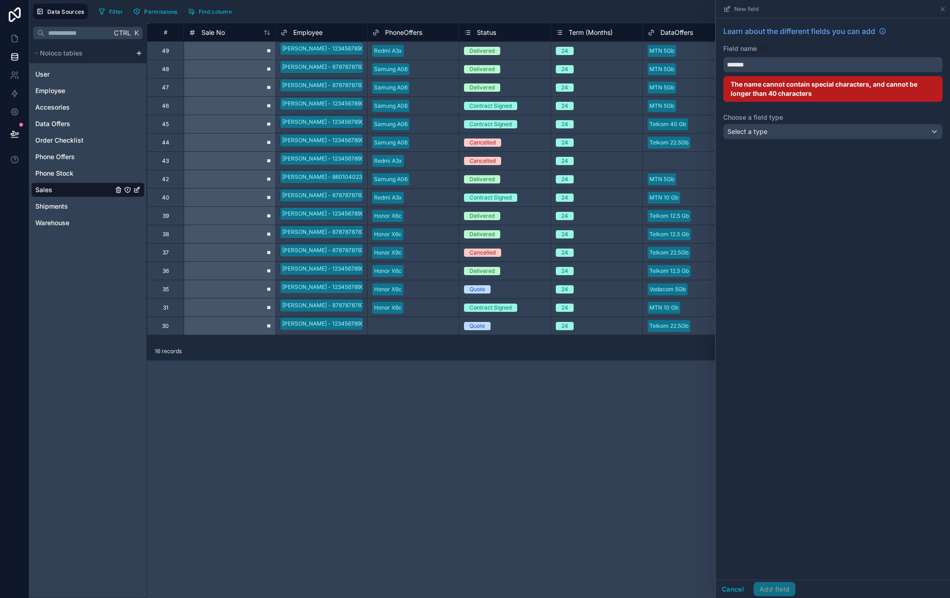
click at [723, 57] on button "******" at bounding box center [832, 65] width 219 height 16
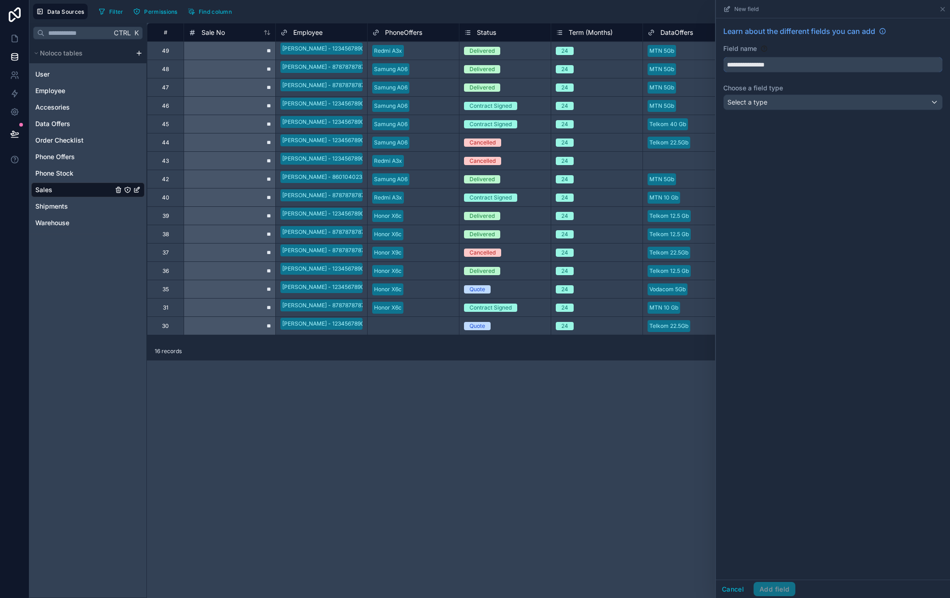
click at [723, 57] on button "**********" at bounding box center [832, 65] width 219 height 16
type input "**********"
click at [761, 107] on div "Select a type" at bounding box center [832, 102] width 218 height 15
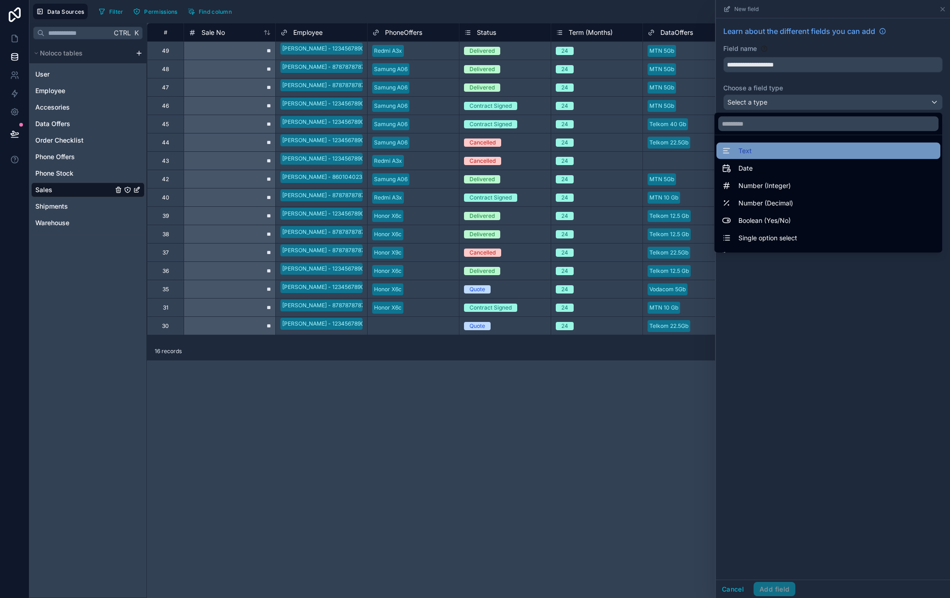
click at [795, 151] on div "Text" at bounding box center [828, 150] width 213 height 11
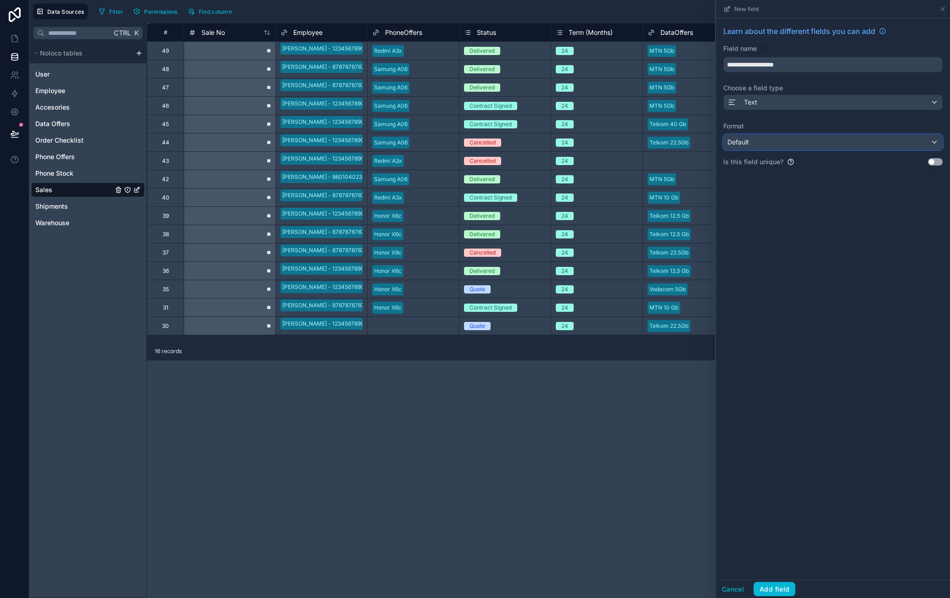
click at [791, 140] on div "Default" at bounding box center [832, 142] width 218 height 15
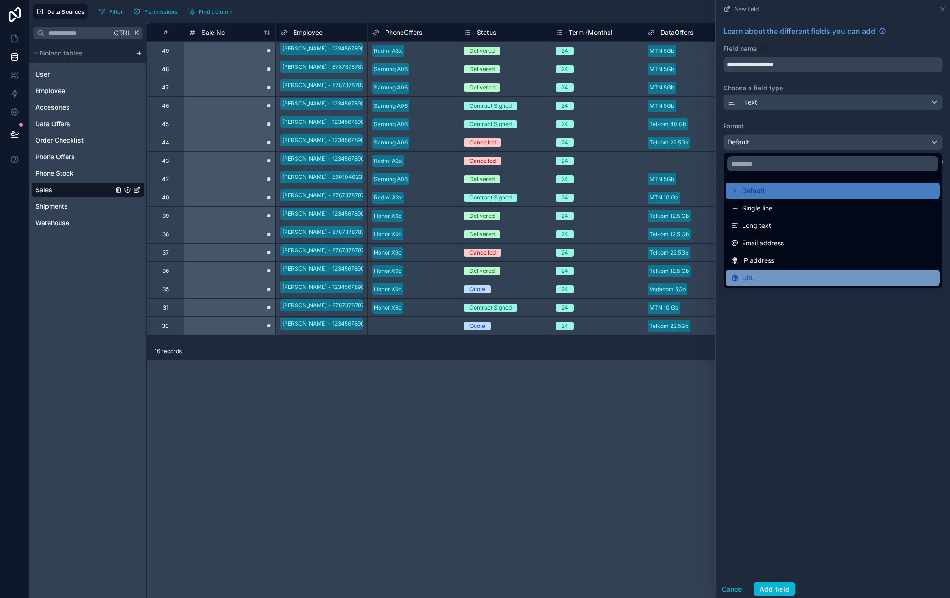
click at [766, 283] on div "URL" at bounding box center [832, 277] width 203 height 11
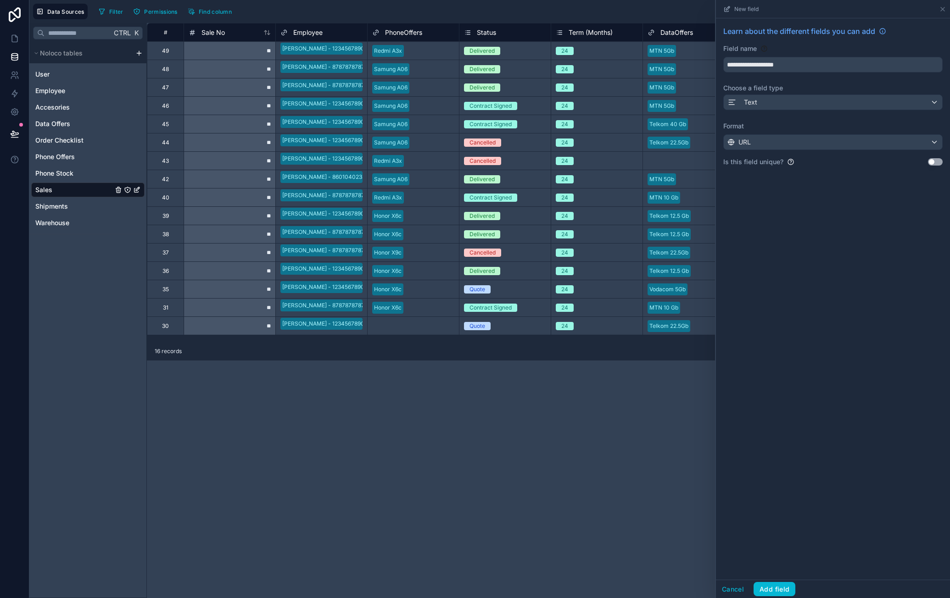
click at [937, 160] on button "Use setting" at bounding box center [935, 161] width 15 height 7
click at [765, 593] on button "Add field" at bounding box center [774, 589] width 42 height 15
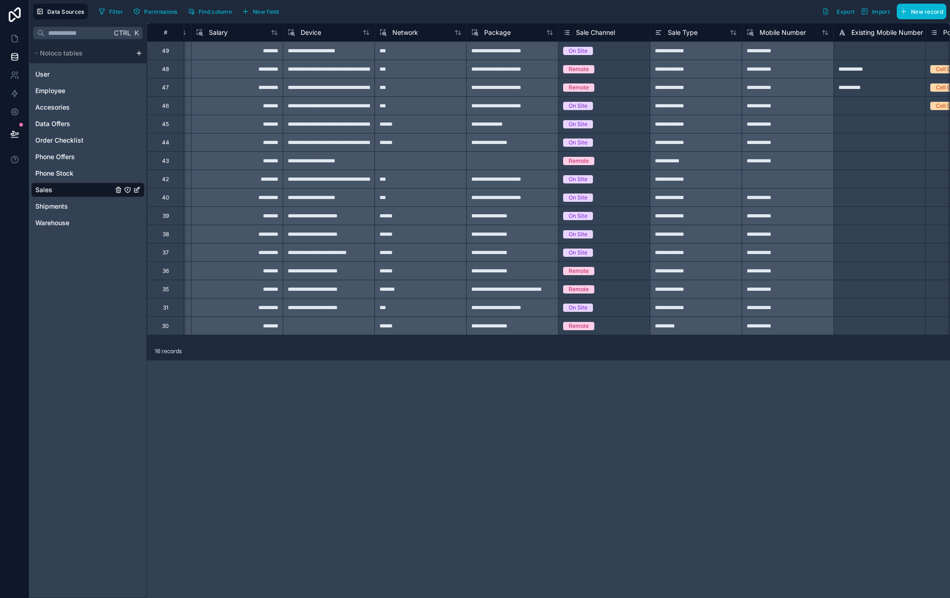
scroll to position [0, 2282]
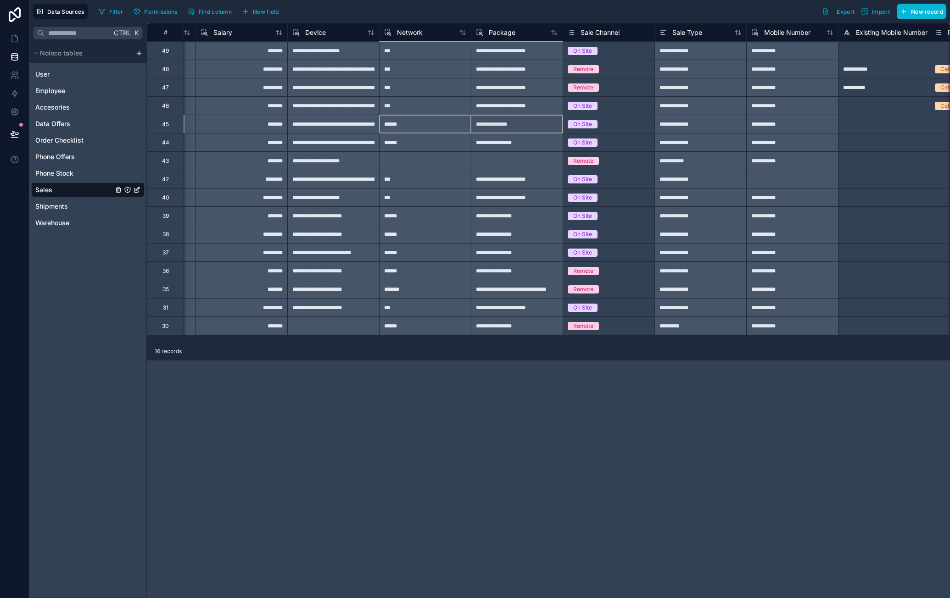
drag, startPoint x: 405, startPoint y: 132, endPoint x: 546, endPoint y: 132, distance: 141.7
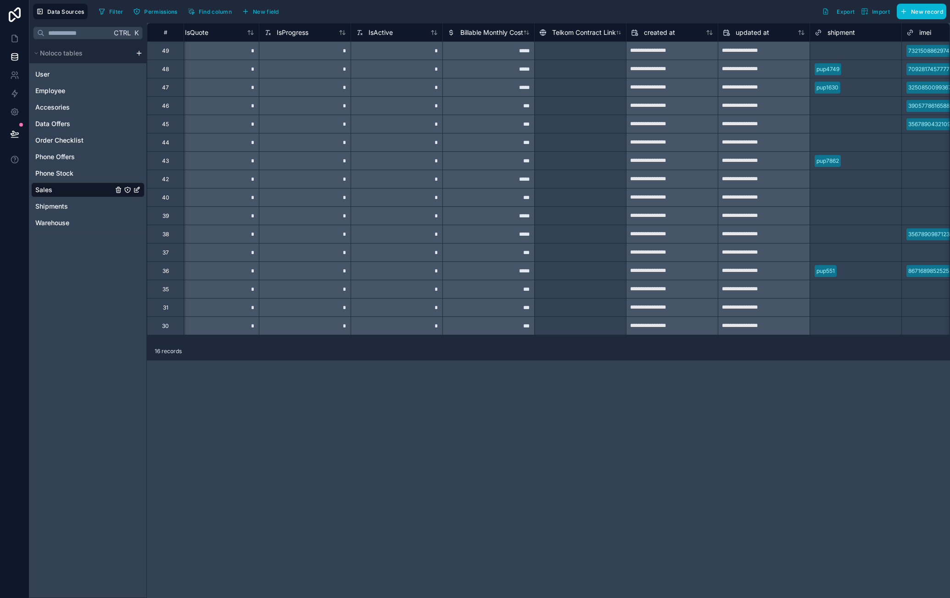
scroll to position [0, 3126]
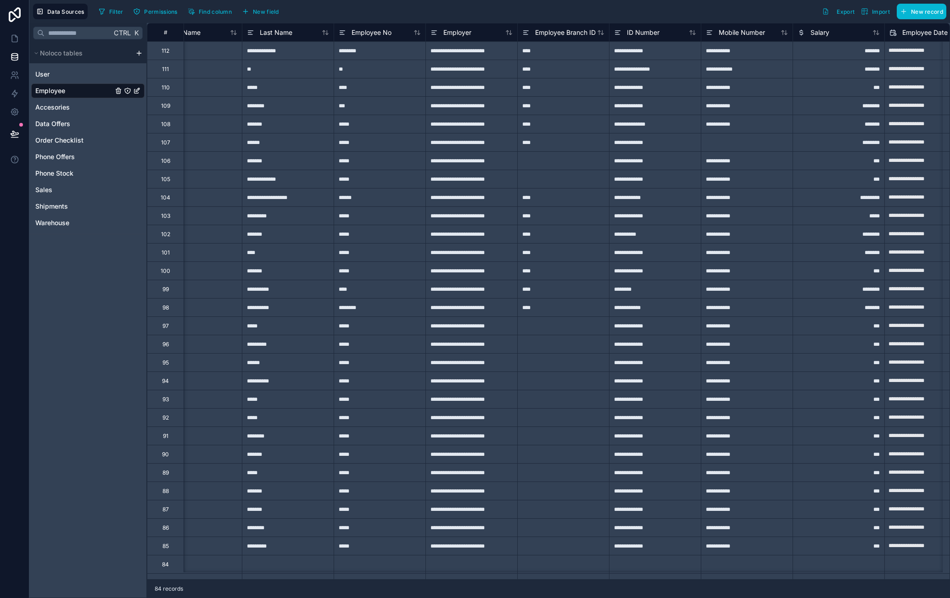
scroll to position [0, 134]
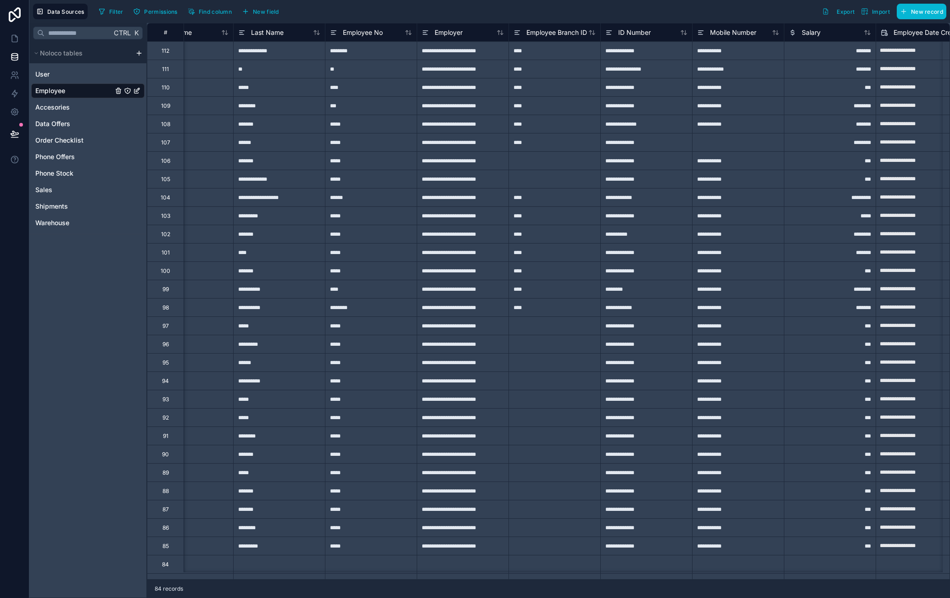
click at [728, 146] on div at bounding box center [738, 142] width 92 height 18
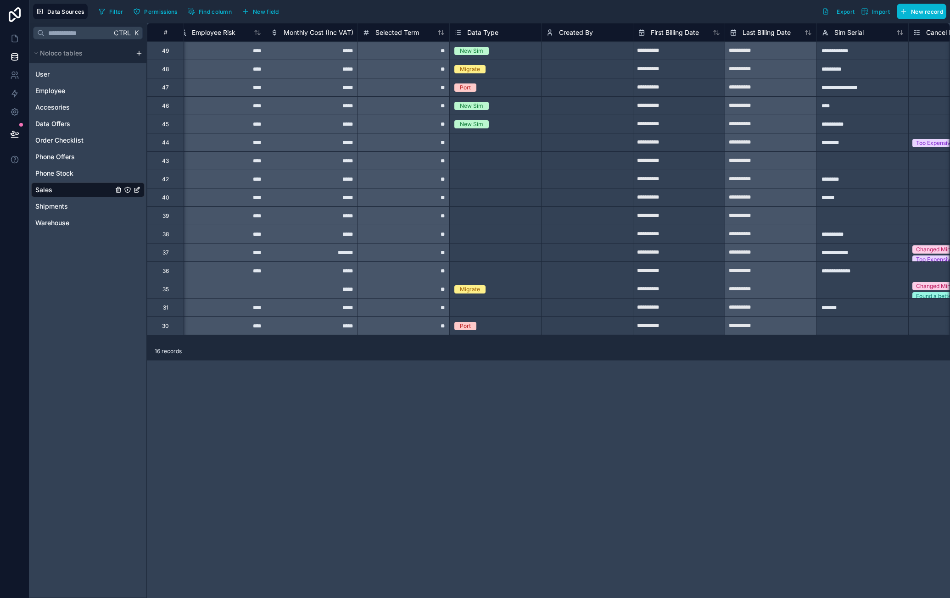
scroll to position [0, 765]
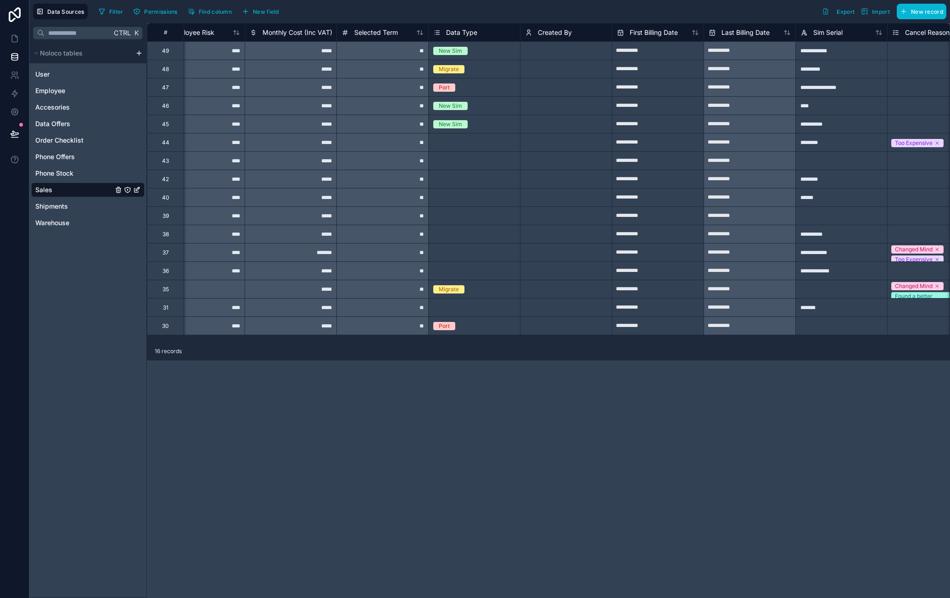
click at [466, 270] on div "Select a Data Type" at bounding box center [457, 270] width 49 height 7
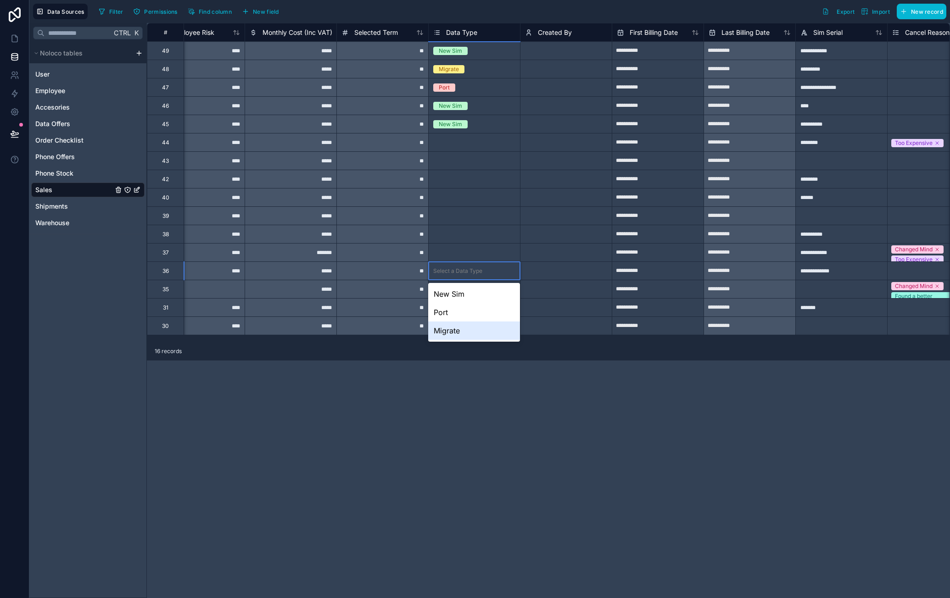
click at [458, 334] on div "Migrate" at bounding box center [473, 331] width 91 height 18
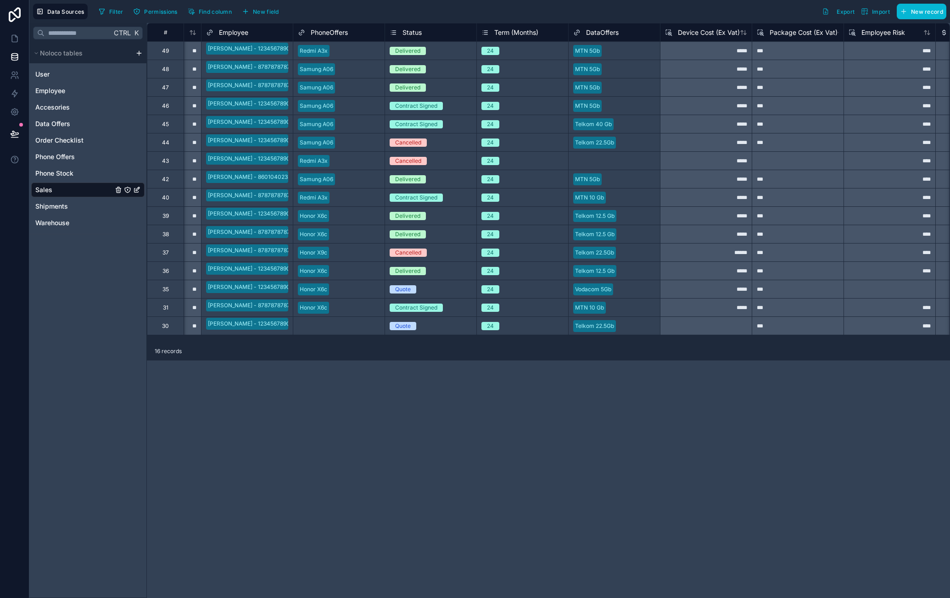
scroll to position [0, 21]
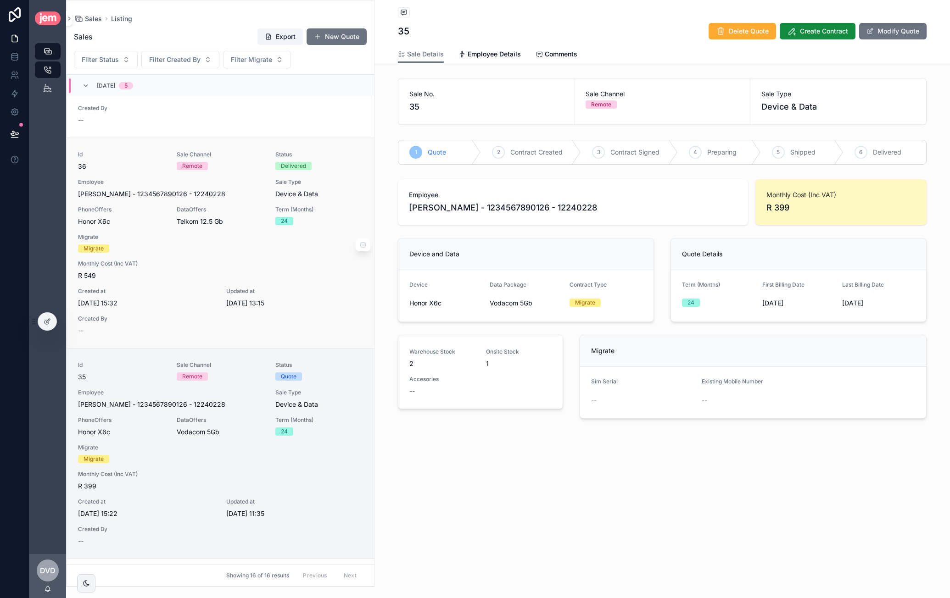
scroll to position [2578, 0]
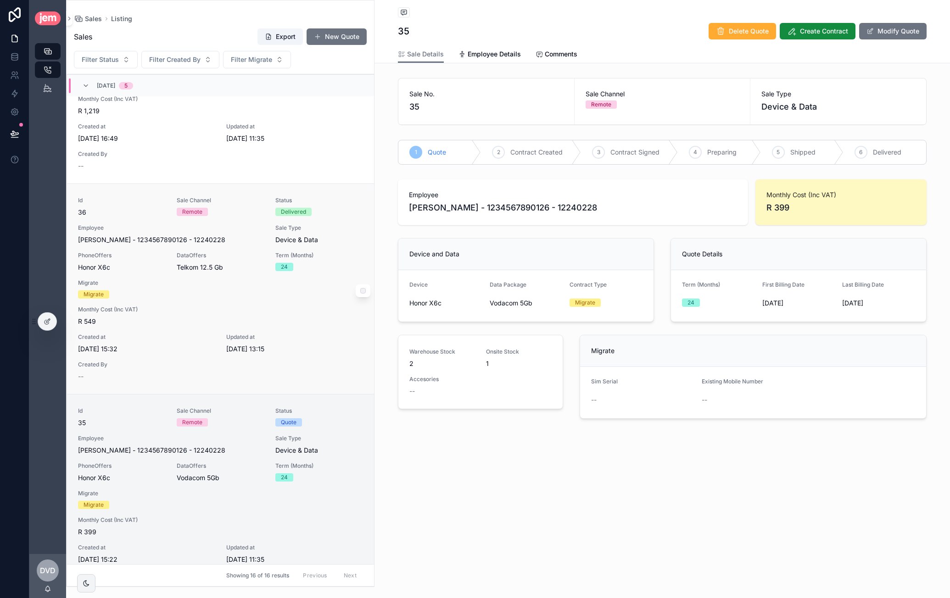
click at [141, 210] on span "36" at bounding box center [122, 212] width 88 height 9
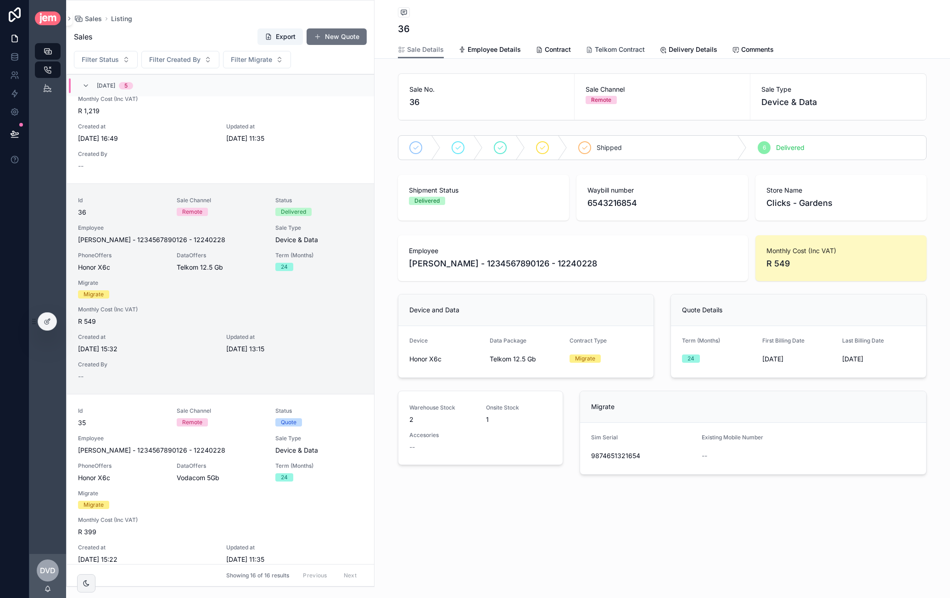
click at [616, 50] on span "Telkom Contract" at bounding box center [620, 49] width 50 height 9
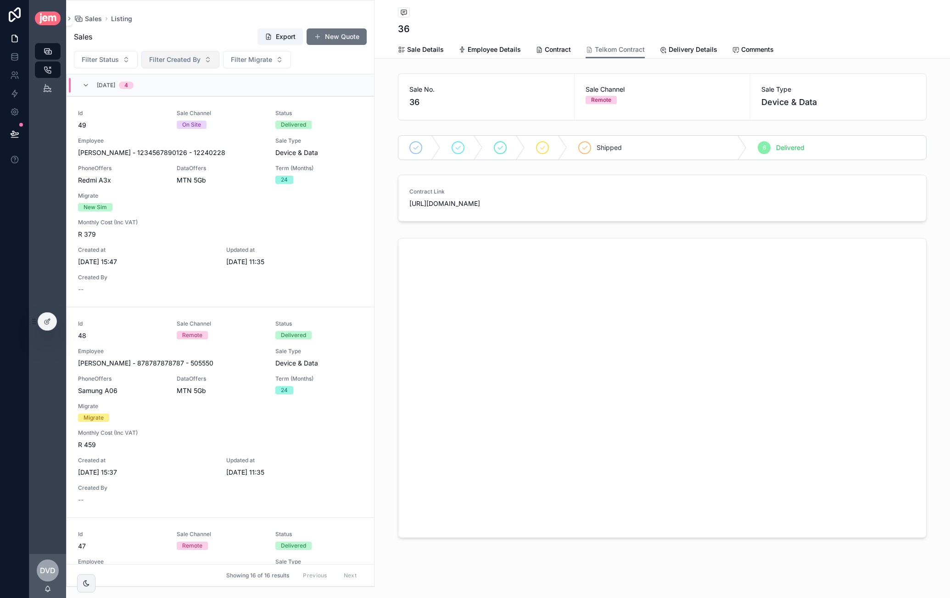
click at [185, 61] on span "Filter Created By" at bounding box center [174, 59] width 51 height 9
click at [161, 98] on span "[PERSON_NAME]" at bounding box center [174, 96] width 92 height 9
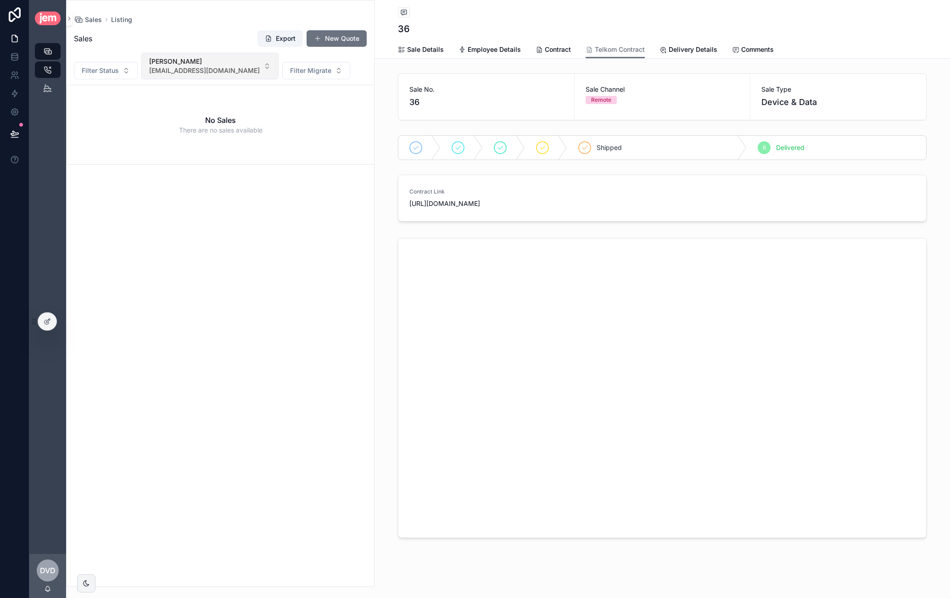
click at [209, 71] on span "dawie@jemhr.com" at bounding box center [204, 70] width 111 height 9
click at [182, 105] on div "None" at bounding box center [194, 107] width 110 height 15
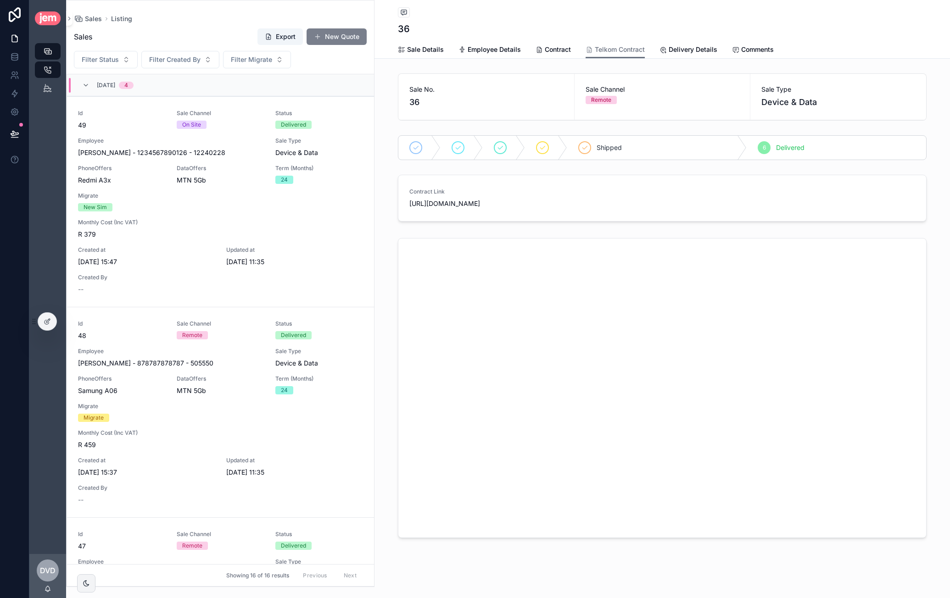
click at [332, 38] on button "New Quote" at bounding box center [336, 36] width 60 height 17
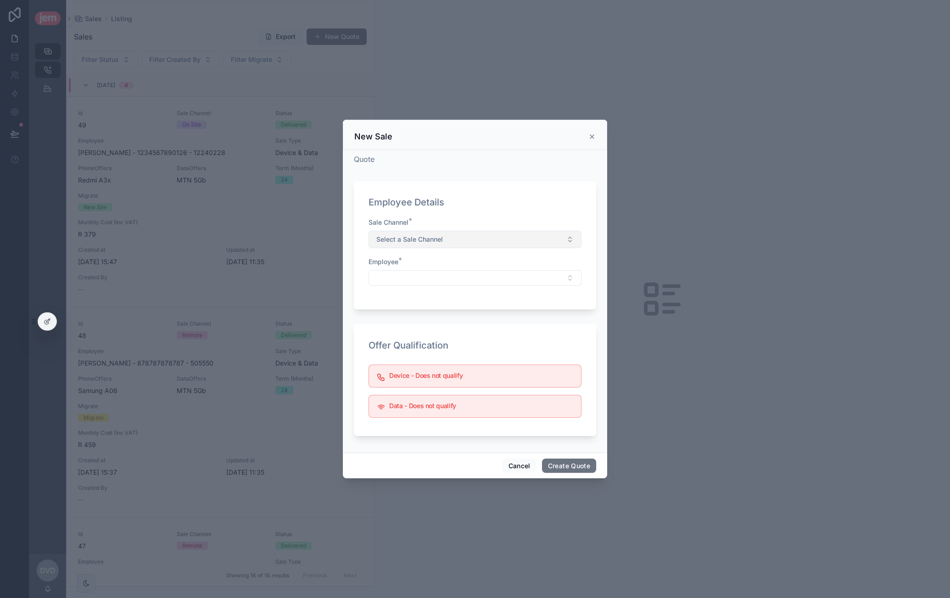
click at [455, 240] on button "Select a Sale Channel" at bounding box center [474, 239] width 213 height 17
click at [424, 275] on div "Remote" at bounding box center [475, 276] width 208 height 14
click at [439, 272] on button "Select Button" at bounding box center [474, 278] width 213 height 16
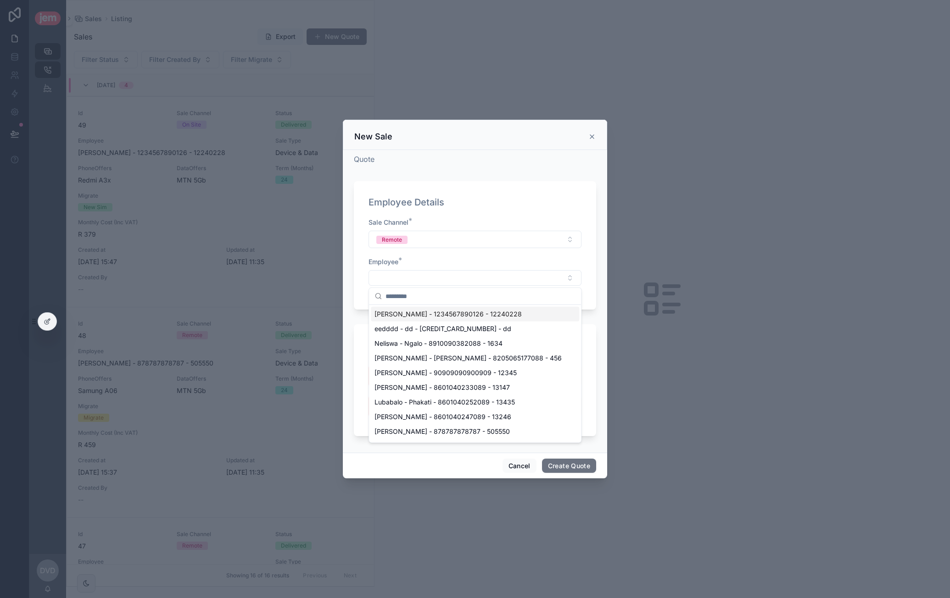
click at [440, 317] on span "[PERSON_NAME] - 1234567890126 - 12240228" at bounding box center [447, 314] width 147 height 9
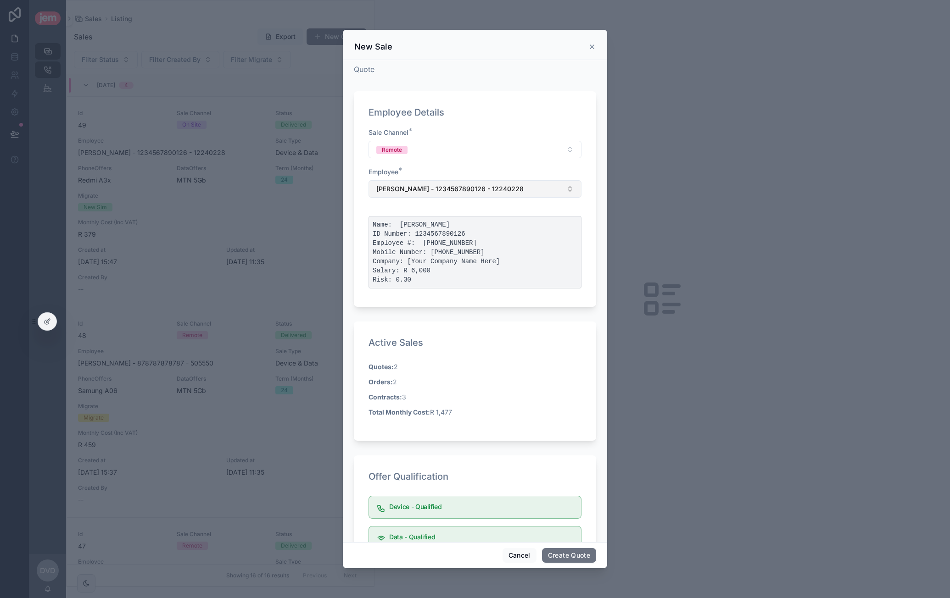
click at [454, 184] on span "[PERSON_NAME] - 1234567890126 - 12240228" at bounding box center [449, 188] width 147 height 9
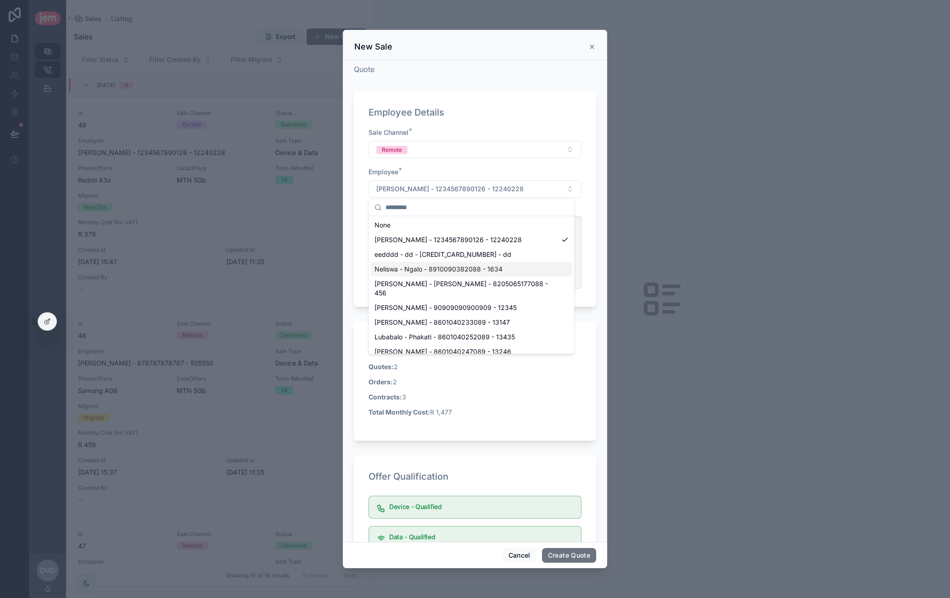
click at [437, 274] on div "Neliswa - Ngalo - 8910090382088 - 1634" at bounding box center [471, 269] width 201 height 15
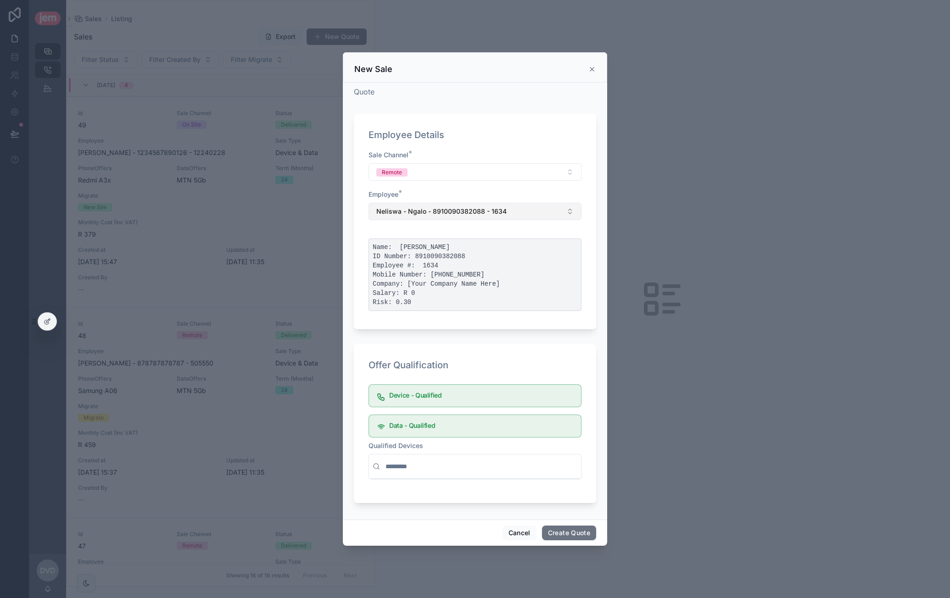
click at [472, 215] on span "Neliswa - Ngalo - 8910090382088 - 1634" at bounding box center [441, 211] width 130 height 9
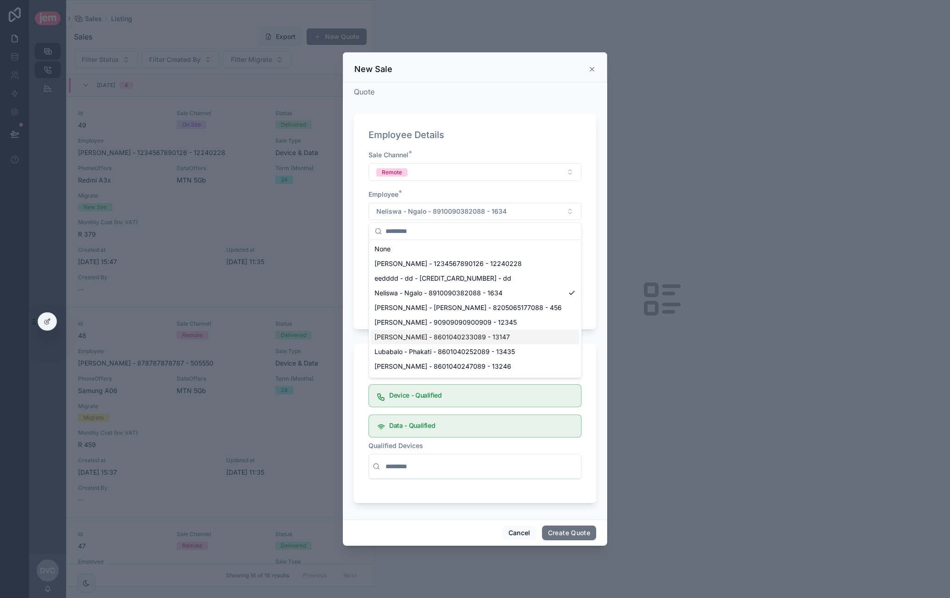
click at [437, 333] on span "[PERSON_NAME] - 8601040233089 - 13147" at bounding box center [441, 337] width 135 height 9
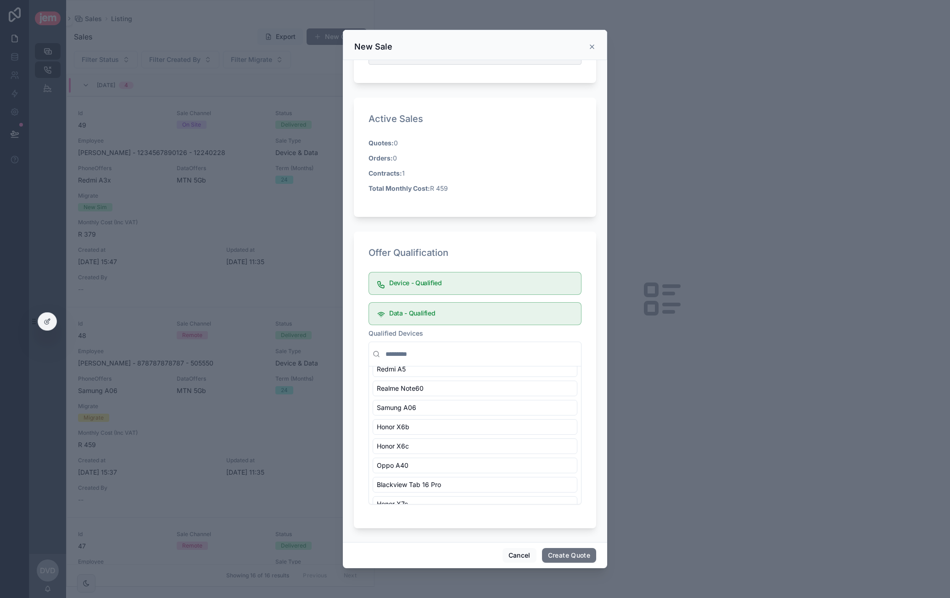
scroll to position [43, 0]
click at [561, 551] on button "Create Quote" at bounding box center [569, 555] width 54 height 15
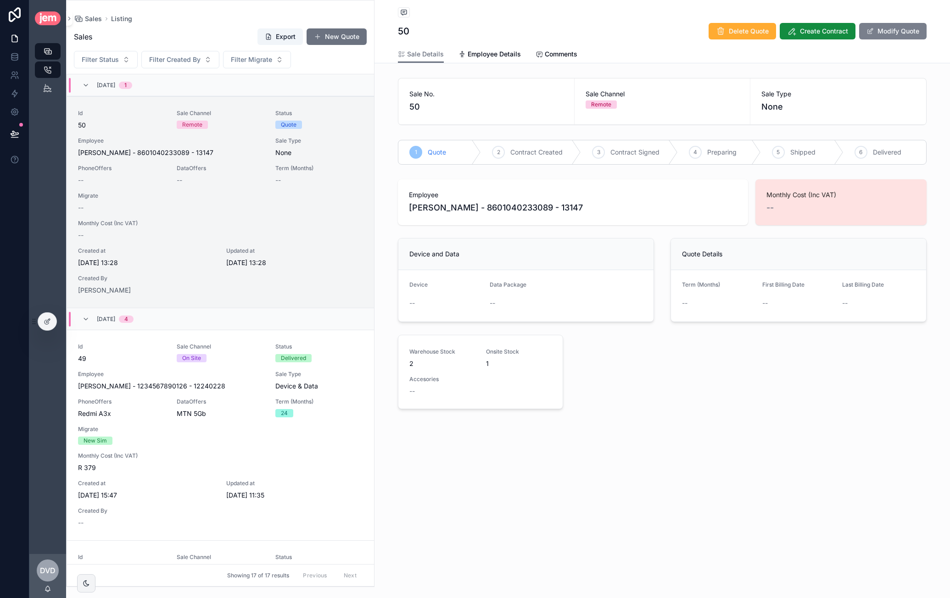
click at [890, 28] on button "Modify Quote" at bounding box center [892, 31] width 67 height 17
click at [446, 304] on span "Available Devices" at bounding box center [440, 304] width 46 height 9
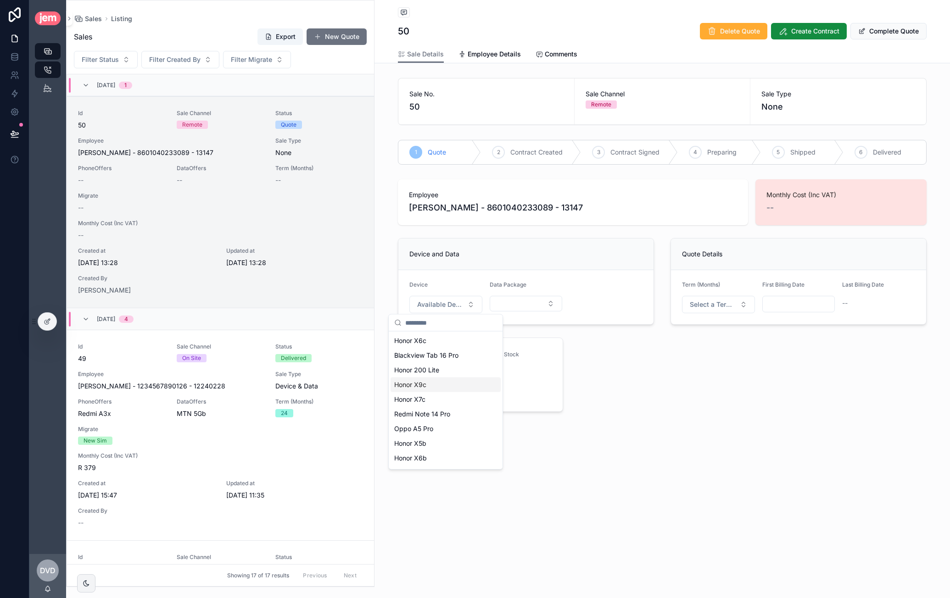
click at [442, 389] on div "Honor X9c" at bounding box center [445, 385] width 110 height 15
click at [461, 300] on button "Honor X9c" at bounding box center [445, 304] width 73 height 17
click at [457, 376] on div "Blackview Tab 16 Pro" at bounding box center [445, 370] width 110 height 15
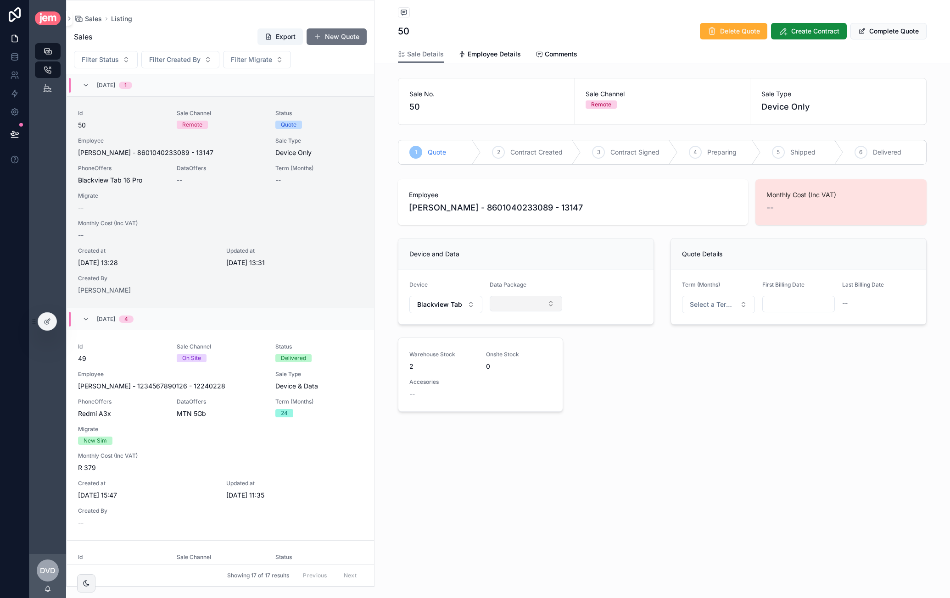
click at [517, 305] on button "Select Button" at bounding box center [525, 304] width 73 height 16
click at [497, 339] on span "Telkom 12.5 Gb" at bounding box center [497, 338] width 46 height 9
click at [595, 307] on span "Select a Data Type" at bounding box center [600, 304] width 46 height 9
click at [592, 355] on div "Migrate" at bounding box center [606, 354] width 110 height 14
click at [626, 398] on input "scrollable content" at bounding box center [642, 403] width 102 height 13
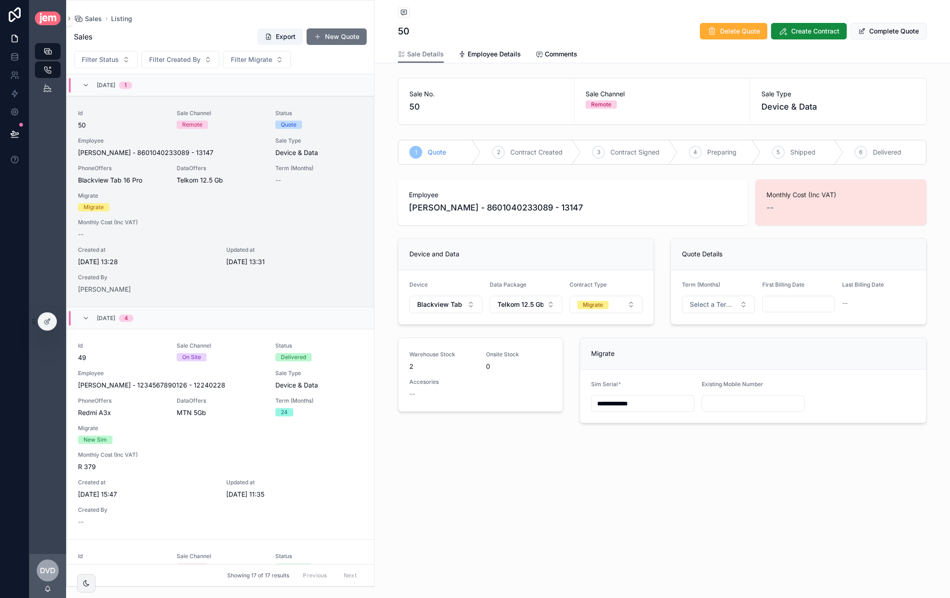
type input "**********"
click at [716, 391] on div "Existing Mobile Number" at bounding box center [752, 396] width 103 height 31
click at [719, 397] on input "scrollable content" at bounding box center [753, 403] width 102 height 13
type input "**********"
click at [728, 294] on div "Term (Months) Select a Term (Months)" at bounding box center [718, 297] width 73 height 32
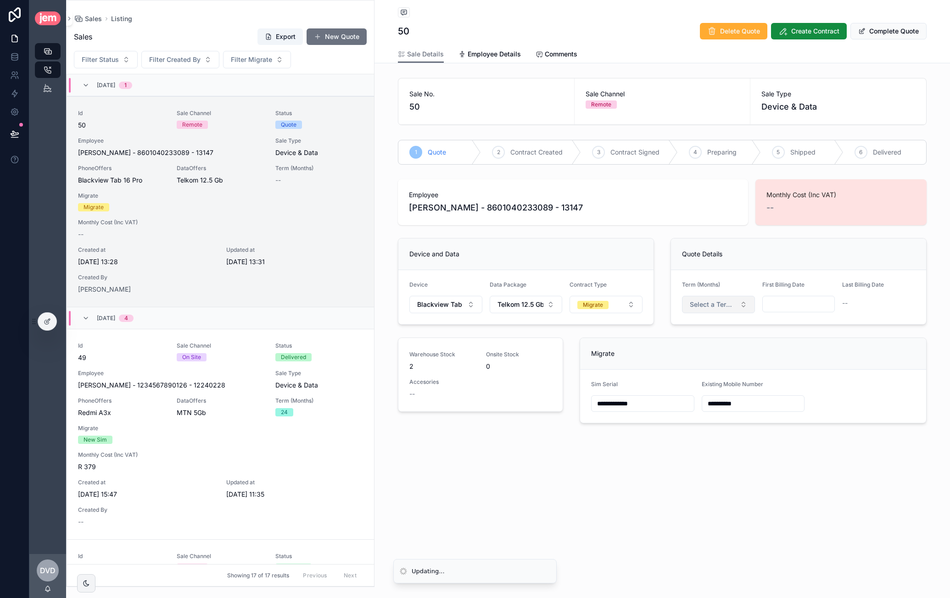
click at [728, 300] on span "Select a Term (Months)" at bounding box center [712, 304] width 46 height 9
click at [696, 367] on div "24" at bounding box center [718, 368] width 110 height 14
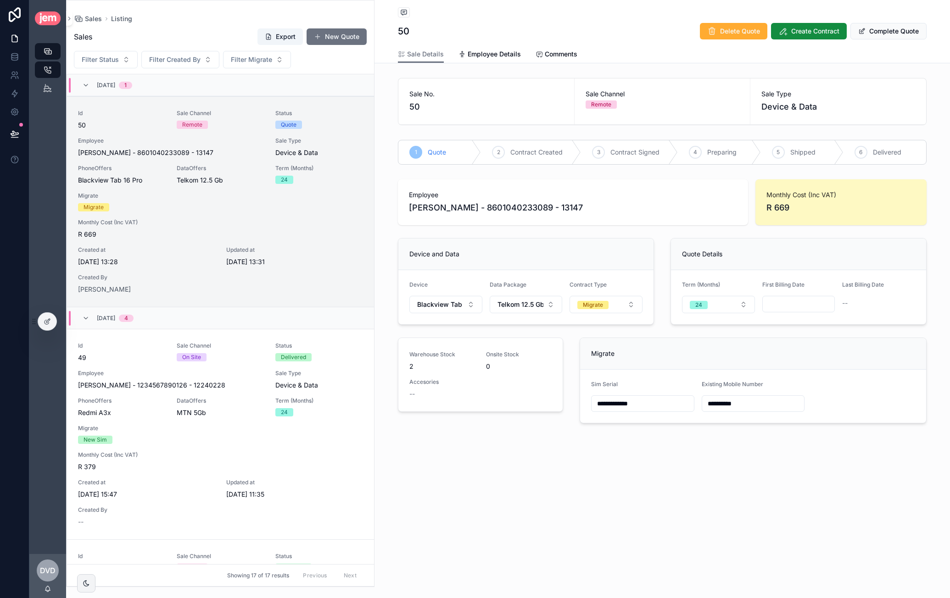
click at [793, 306] on input "scrollable content" at bounding box center [798, 304] width 72 height 13
click at [854, 329] on button "scrollable content" at bounding box center [847, 325] width 17 height 17
click at [782, 378] on button "1" at bounding box center [781, 380] width 17 height 17
type input "**********"
click at [806, 265] on div "Quote Details" at bounding box center [798, 255] width 255 height 32
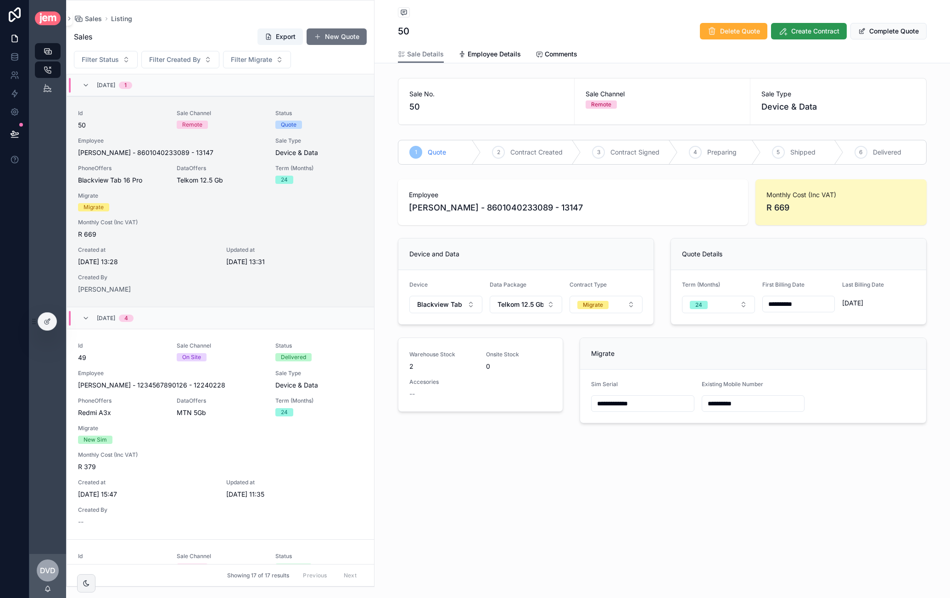
click at [798, 32] on span "Create Contract" at bounding box center [815, 31] width 48 height 9
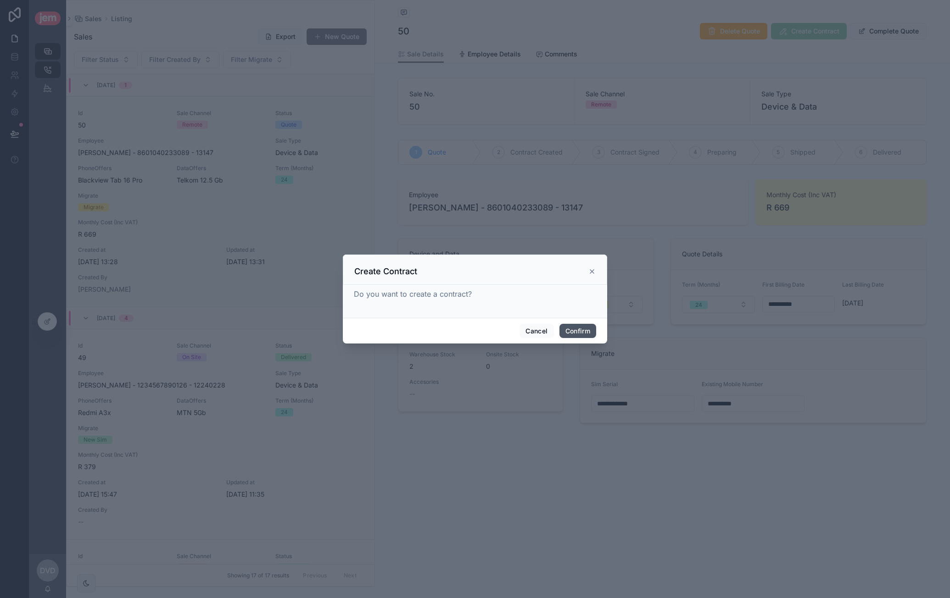
click at [578, 333] on button "Confirm" at bounding box center [577, 331] width 37 height 15
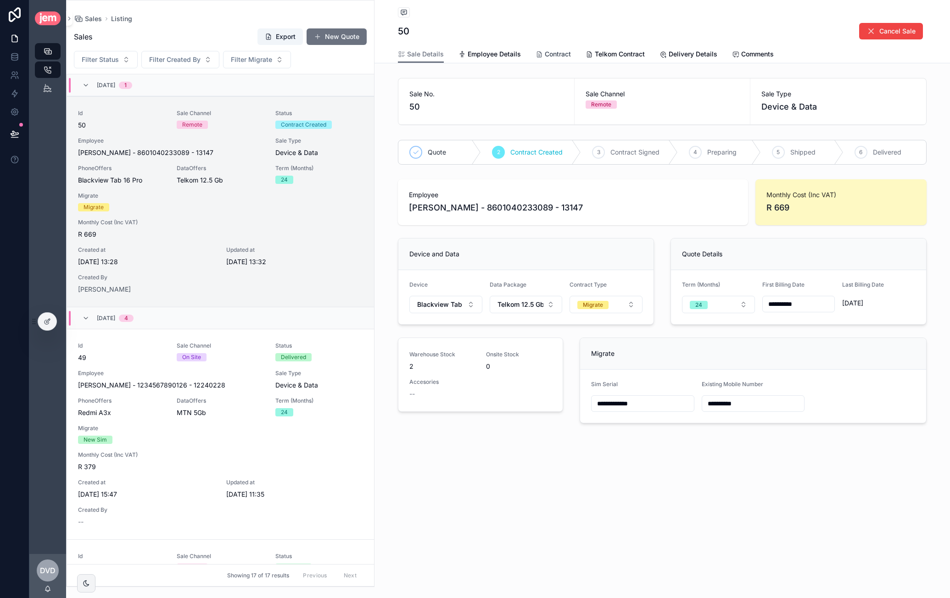
click at [559, 57] on span "Contract" at bounding box center [558, 54] width 26 height 9
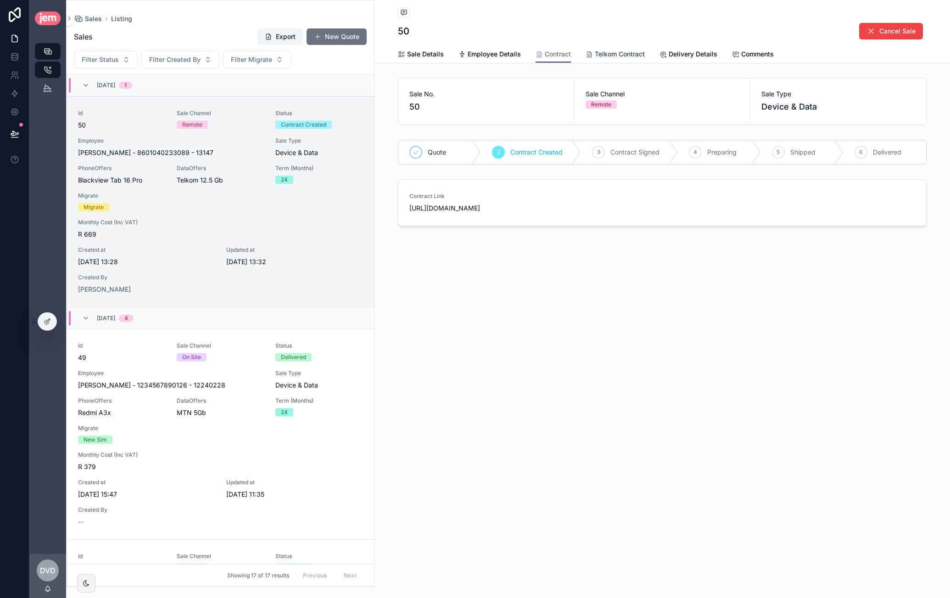
click at [613, 55] on span "Telkom Contract" at bounding box center [620, 54] width 50 height 9
click at [563, 58] on span "Contract" at bounding box center [558, 54] width 26 height 9
click at [598, 54] on span "Telkom Contract" at bounding box center [620, 54] width 50 height 9
click at [553, 57] on span "Contract" at bounding box center [558, 54] width 26 height 9
click at [50, 66] on icon "scrollable content" at bounding box center [47, 69] width 9 height 9
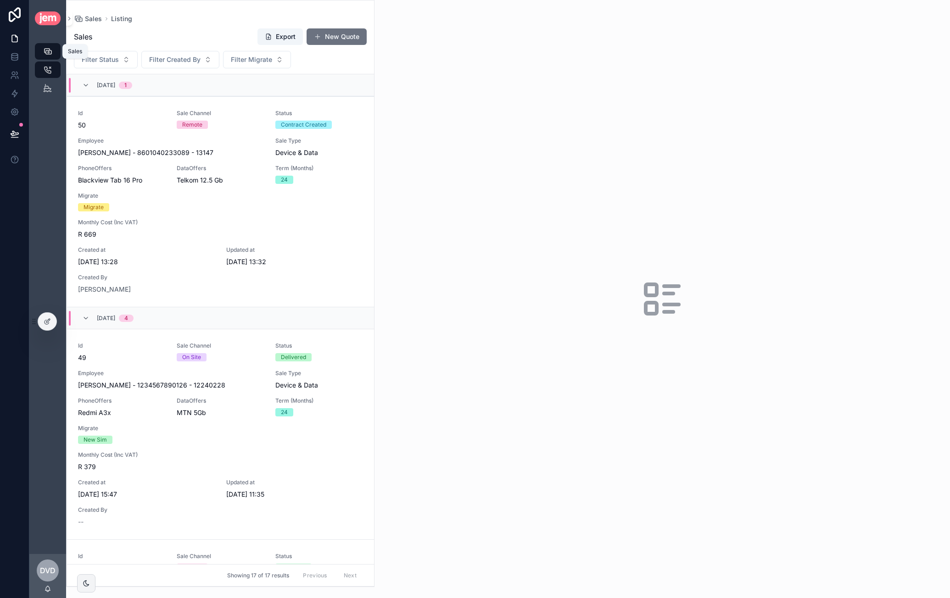
click at [56, 50] on link "Sales" at bounding box center [48, 51] width 26 height 17
click at [44, 589] on icon "scrollable content" at bounding box center [47, 588] width 7 height 7
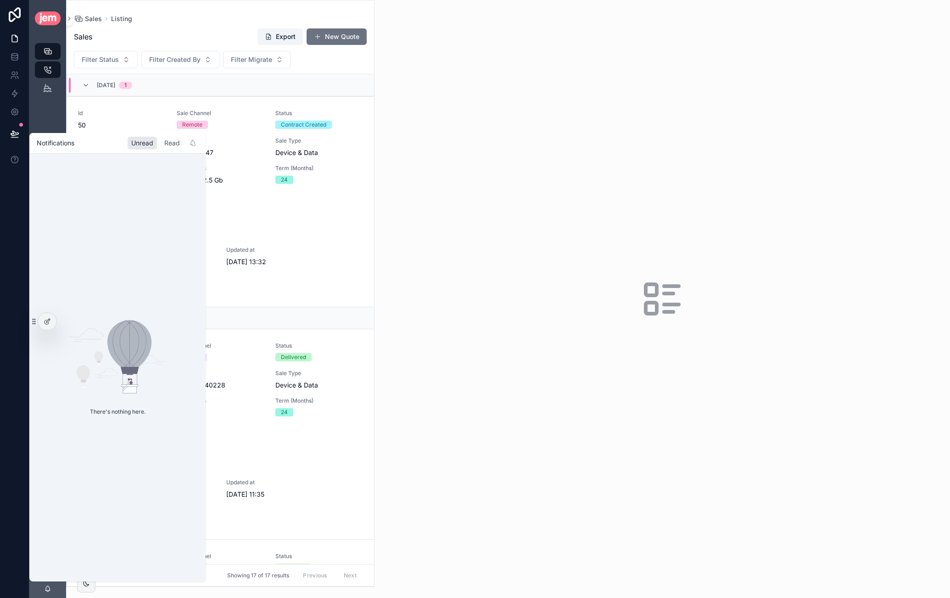
click at [172, 145] on div "Read" at bounding box center [172, 143] width 23 height 13
click at [152, 144] on div "Unread" at bounding box center [142, 143] width 29 height 13
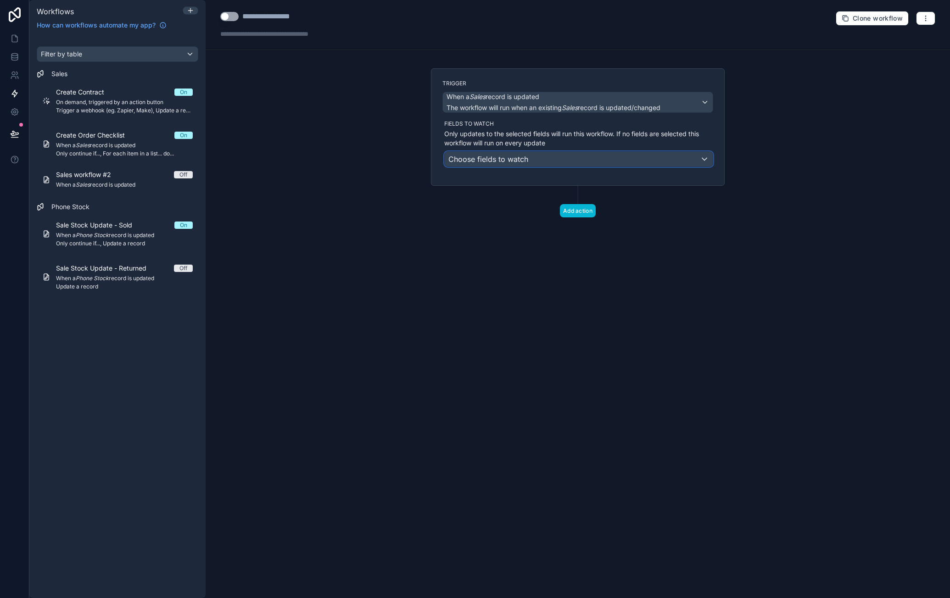
click at [535, 161] on div "Choose fields to watch" at bounding box center [579, 159] width 268 height 15
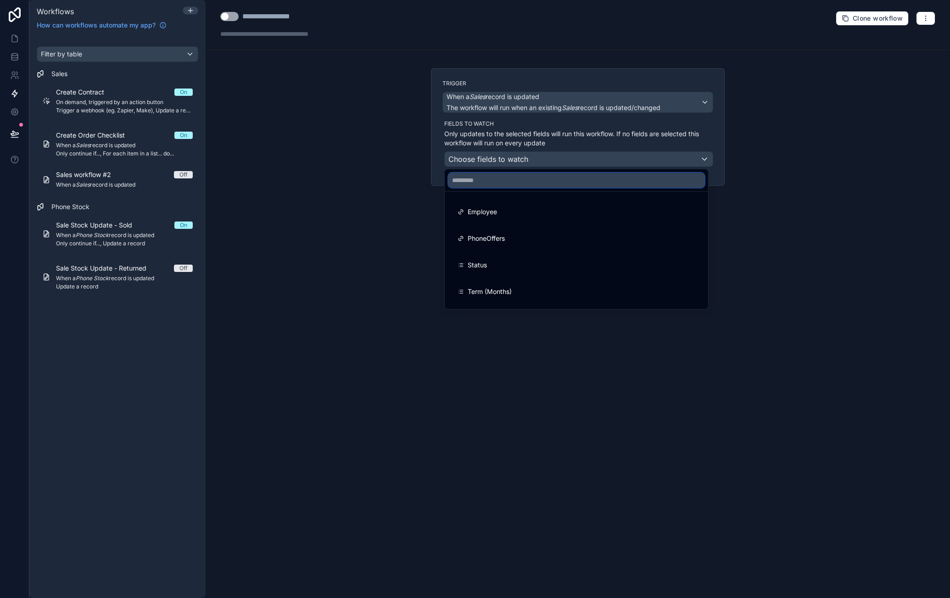
click at [539, 176] on input "text" at bounding box center [576, 180] width 256 height 15
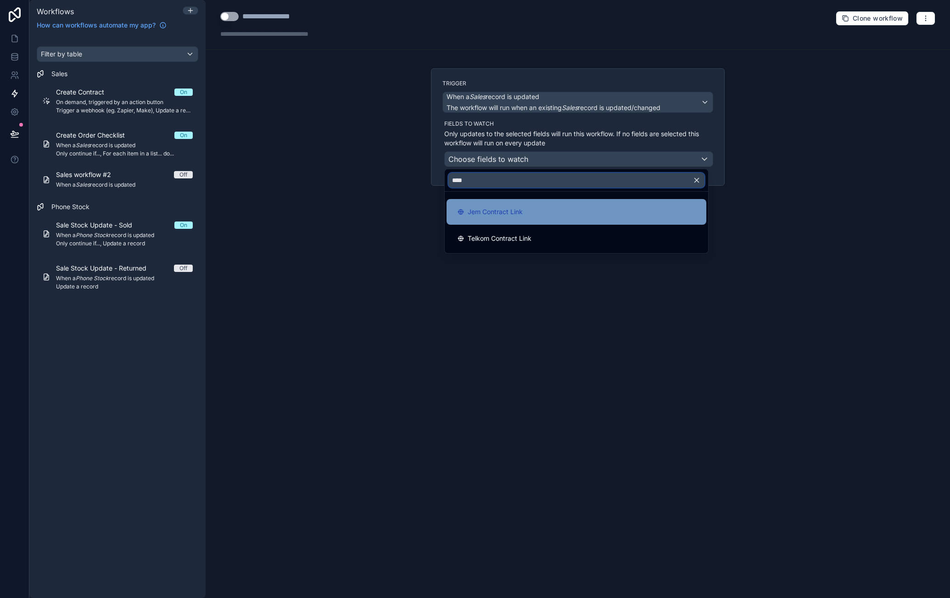
type input "****"
click at [536, 218] on div "Jem Contract Link" at bounding box center [576, 212] width 260 height 26
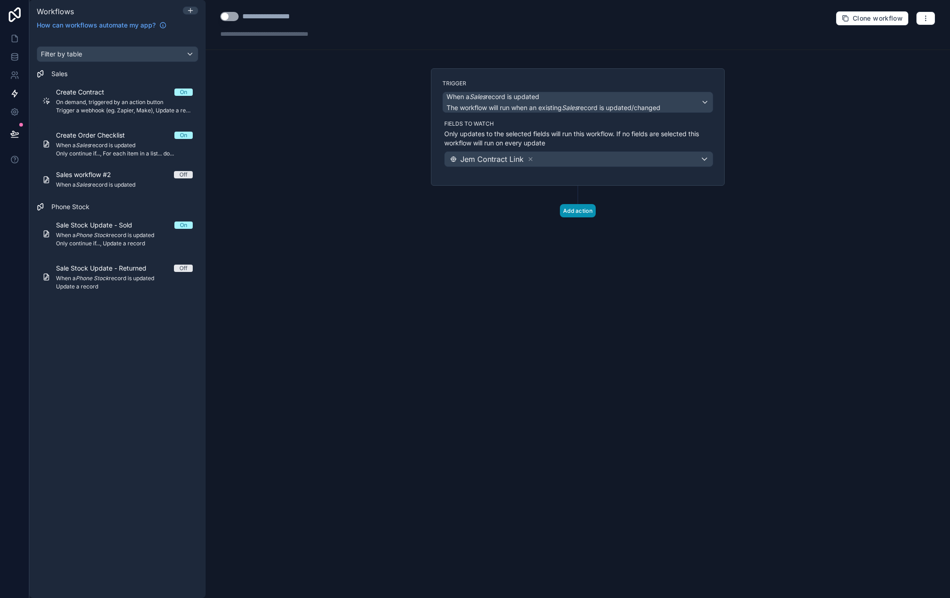
click at [579, 207] on button "Add action" at bounding box center [578, 210] width 36 height 13
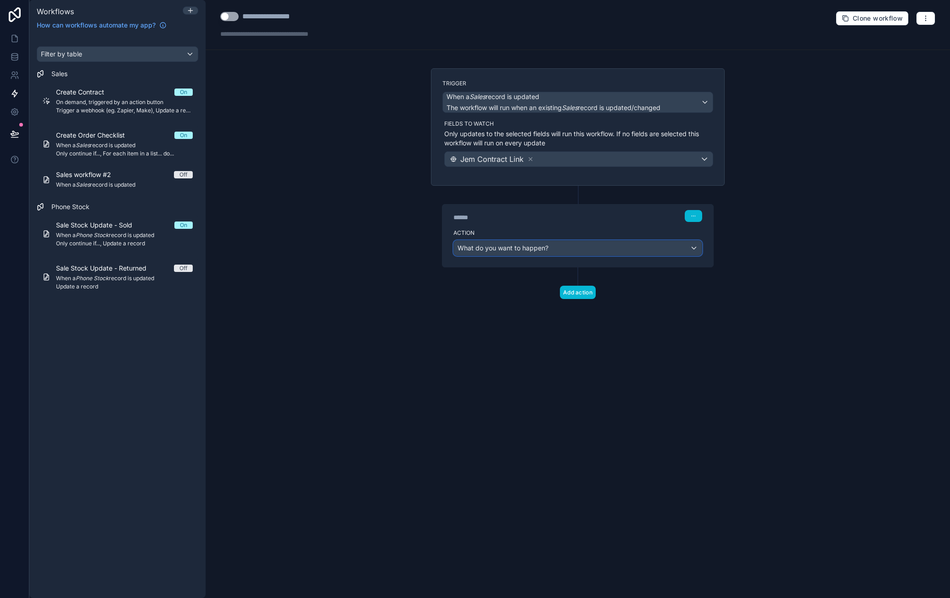
click at [588, 246] on div "What do you want to happen?" at bounding box center [578, 248] width 248 height 15
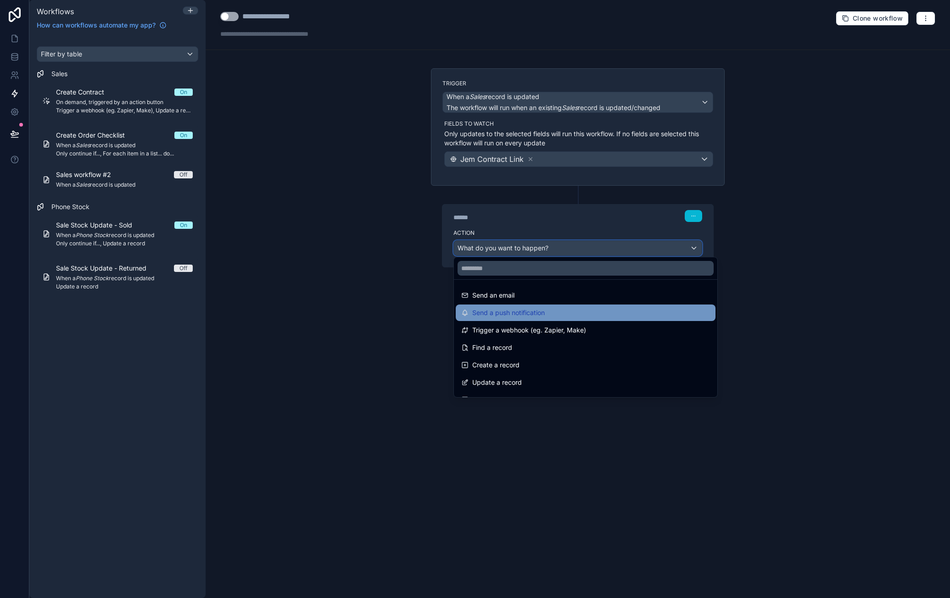
scroll to position [46, 0]
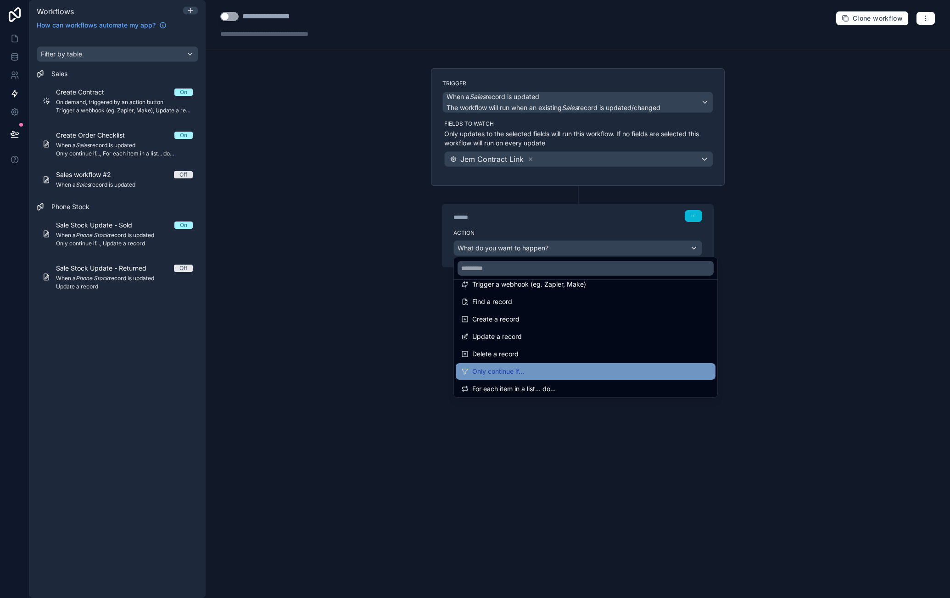
click at [572, 366] on div "Only continue if..." at bounding box center [585, 371] width 249 height 11
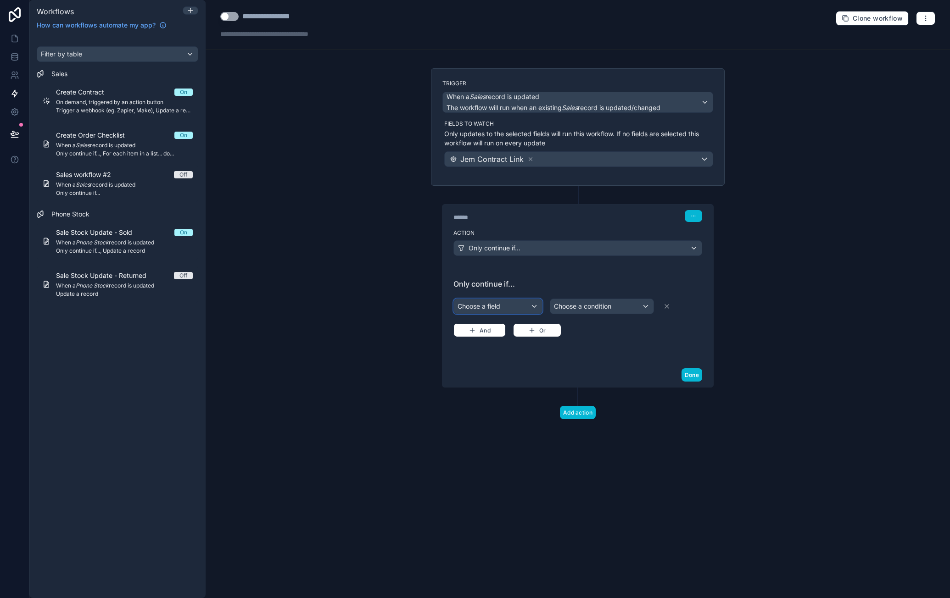
click at [521, 305] on div "Choose a field" at bounding box center [498, 306] width 88 height 15
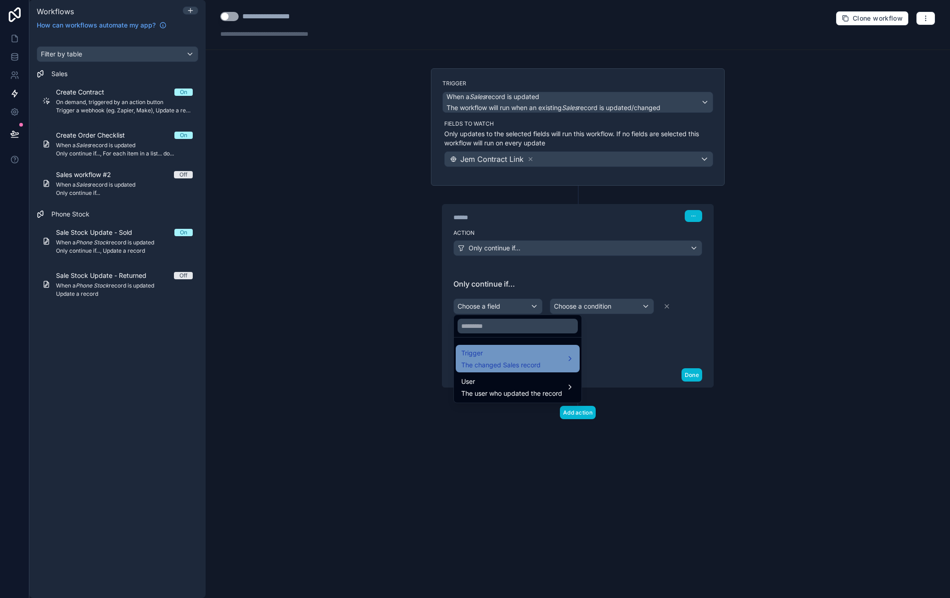
click at [529, 350] on span "Trigger" at bounding box center [500, 353] width 79 height 11
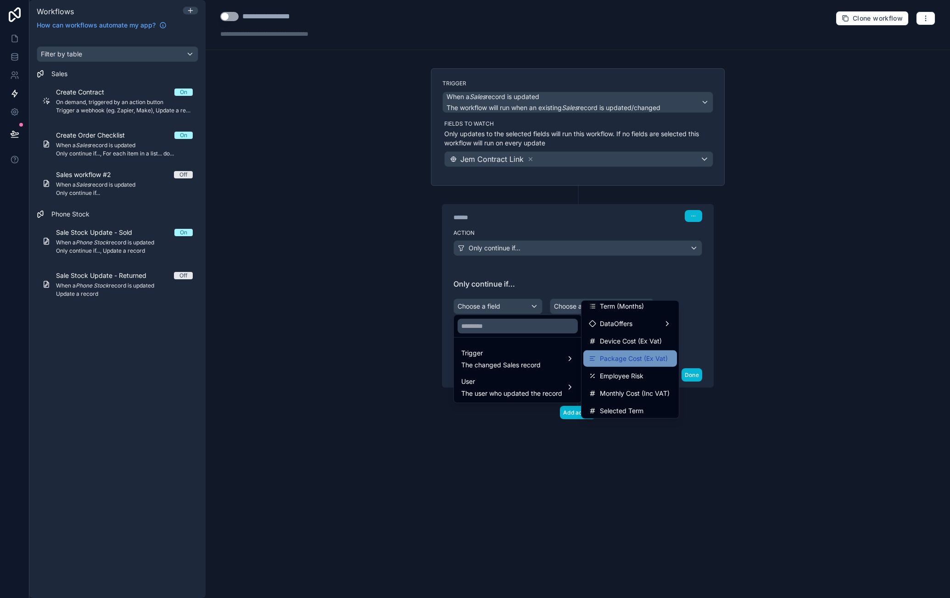
scroll to position [138, 0]
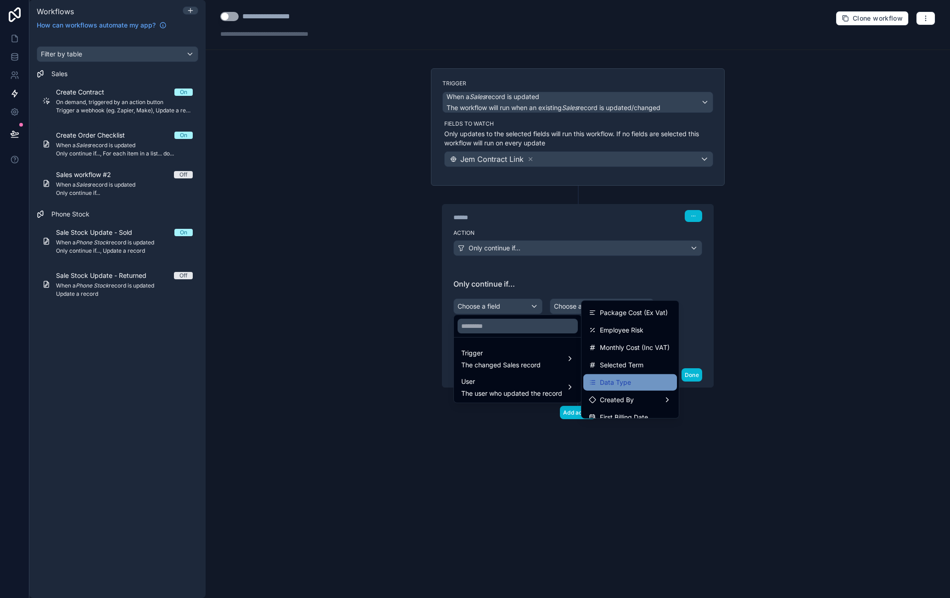
click at [649, 379] on div "Data Type" at bounding box center [630, 382] width 83 height 11
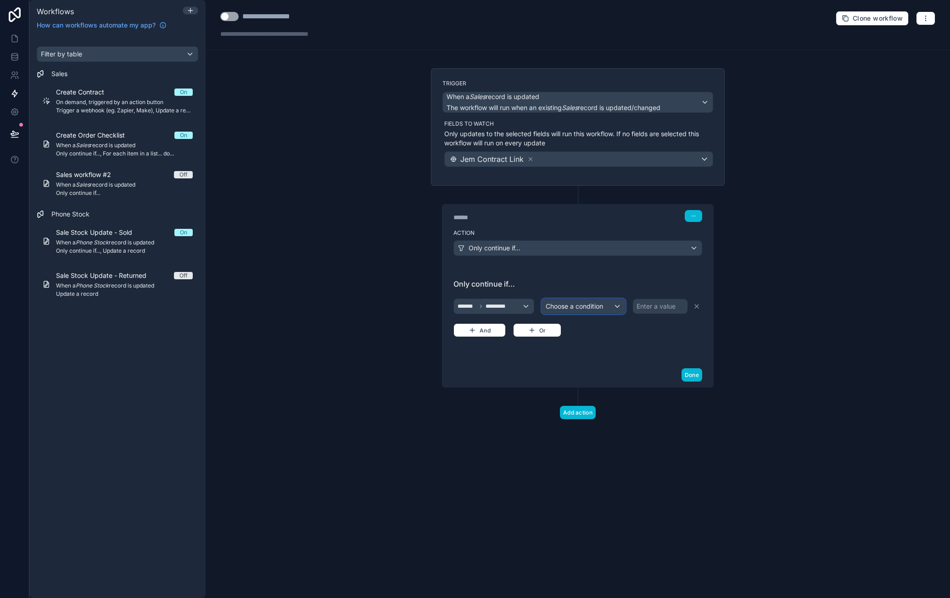
click at [589, 307] on span "Choose a condition" at bounding box center [573, 306] width 57 height 8
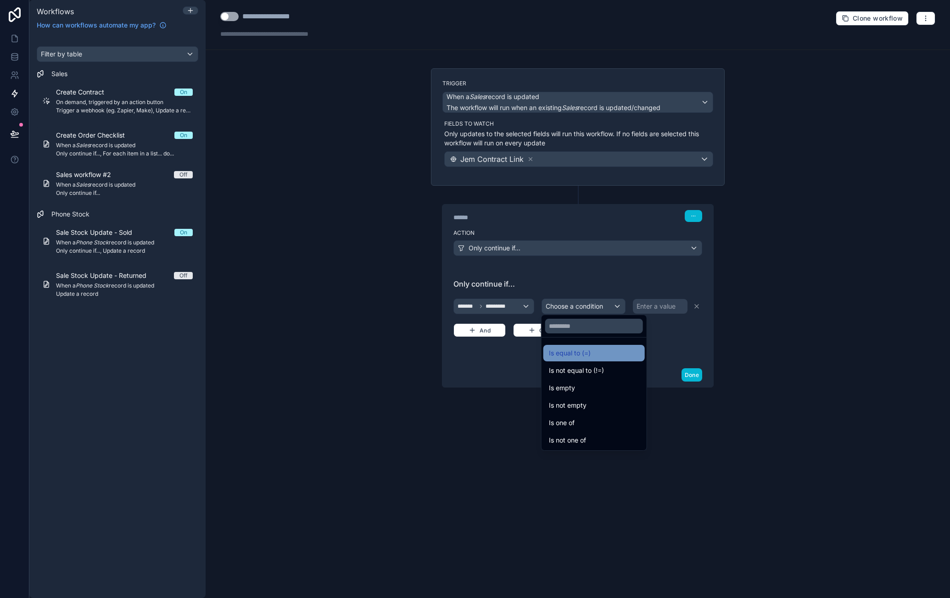
click at [601, 352] on div "Is equal to (=)" at bounding box center [594, 353] width 90 height 11
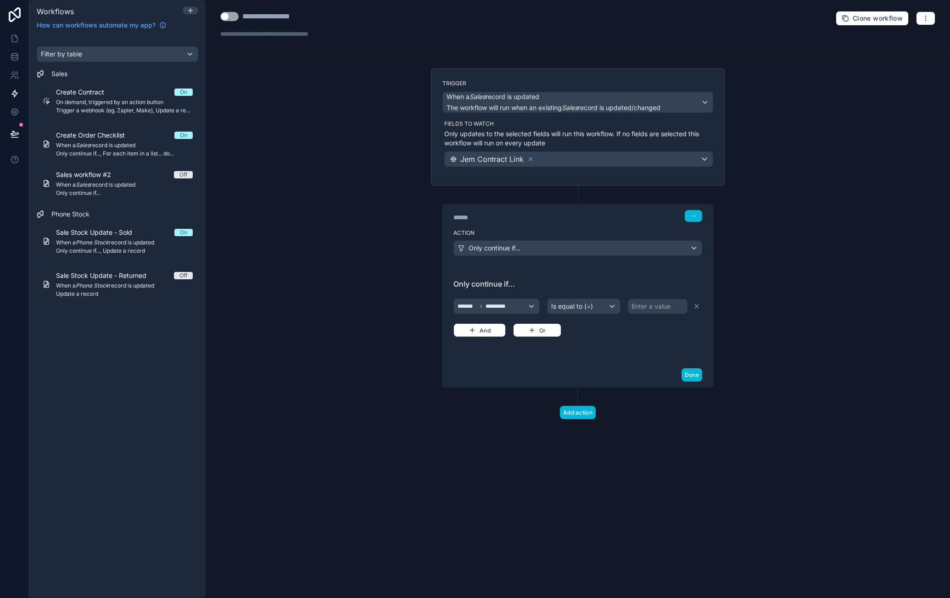
click at [647, 305] on div "Enter a value" at bounding box center [650, 306] width 39 height 9
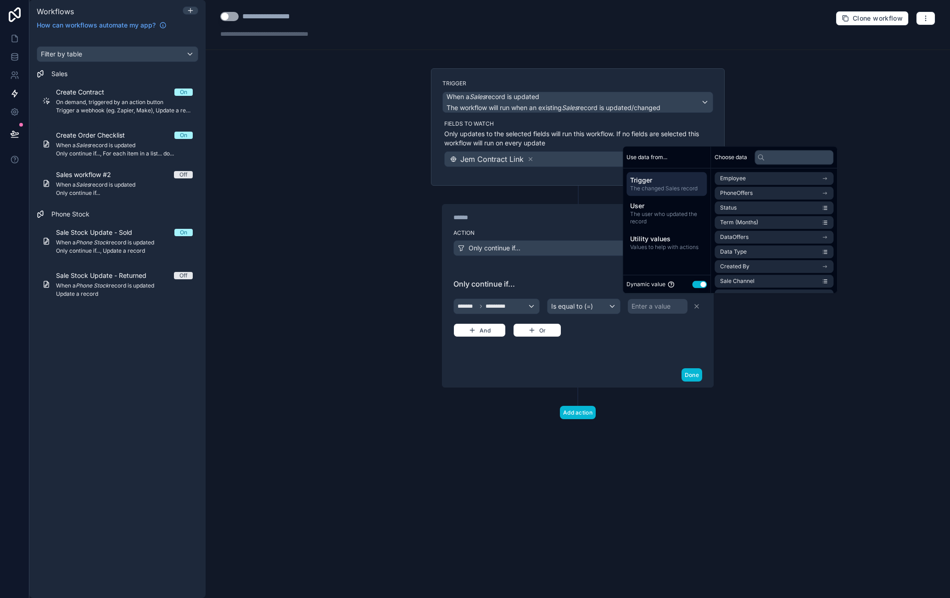
click at [697, 284] on button "Use setting" at bounding box center [699, 284] width 15 height 7
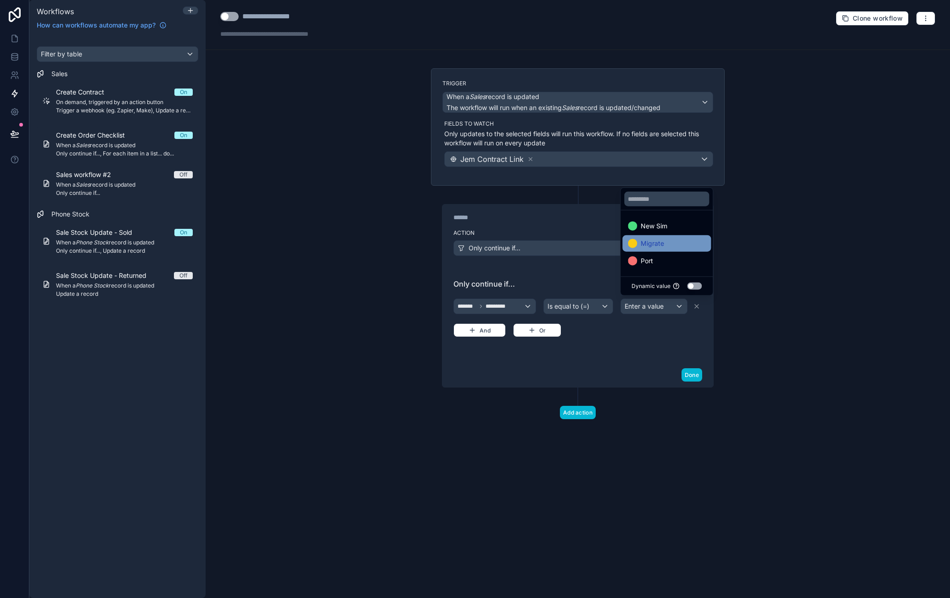
click at [668, 246] on div "Migrate" at bounding box center [667, 243] width 78 height 11
click at [626, 345] on div "Only continue if... ******* ********* Is equal to (=) Migrate And Or" at bounding box center [577, 314] width 249 height 73
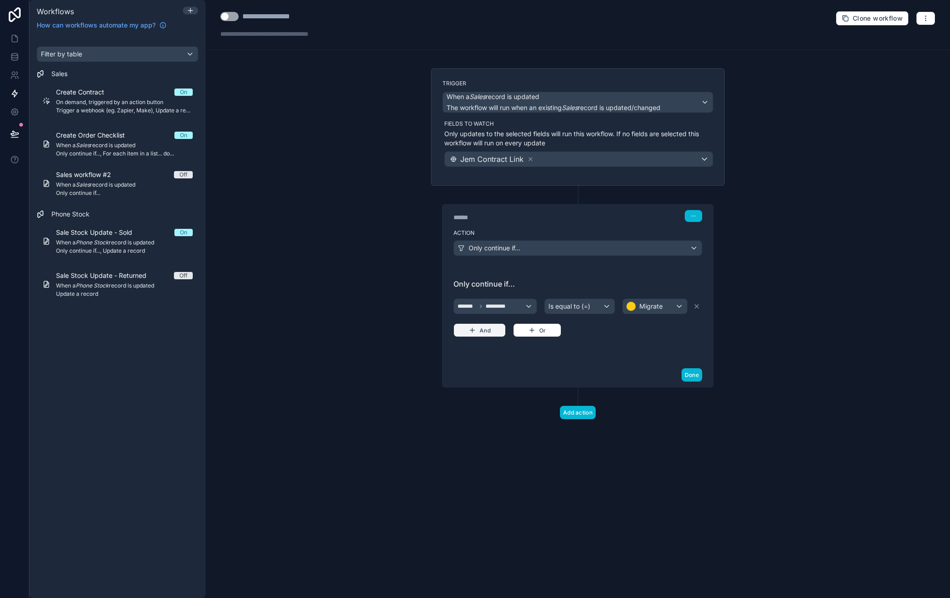
click at [475, 327] on button "And" at bounding box center [479, 330] width 52 height 14
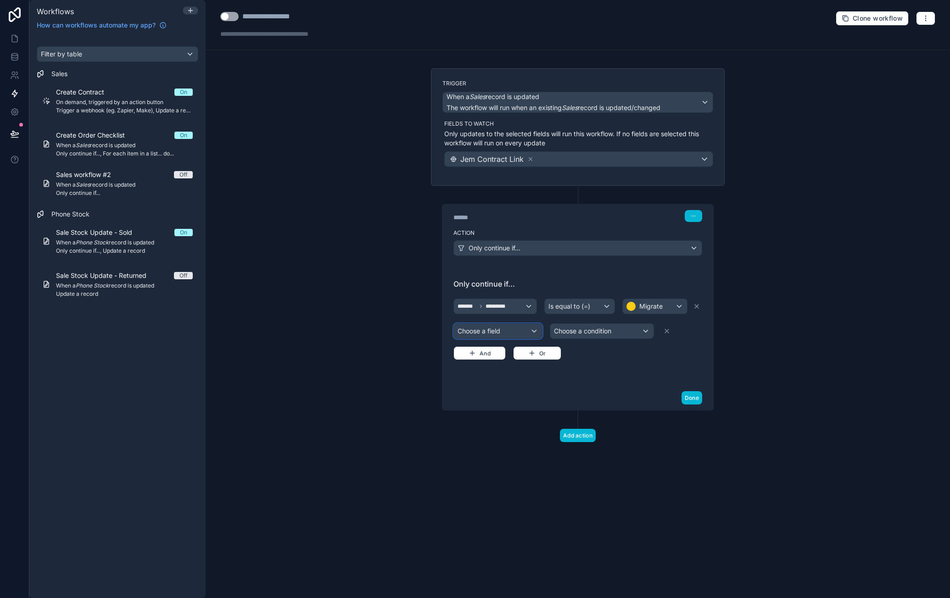
click at [495, 332] on div "Choose a field" at bounding box center [498, 331] width 88 height 15
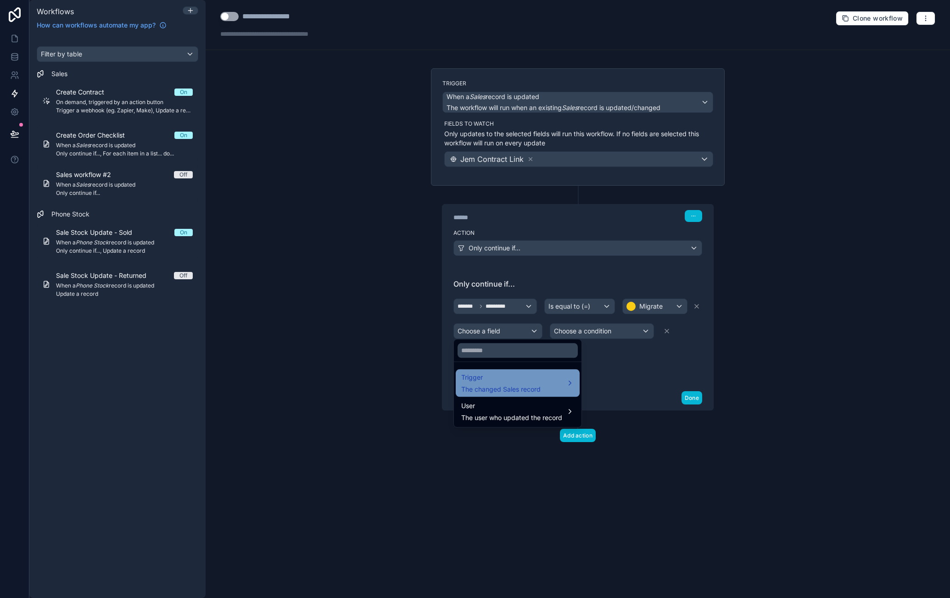
click at [519, 376] on span "Trigger" at bounding box center [500, 377] width 79 height 11
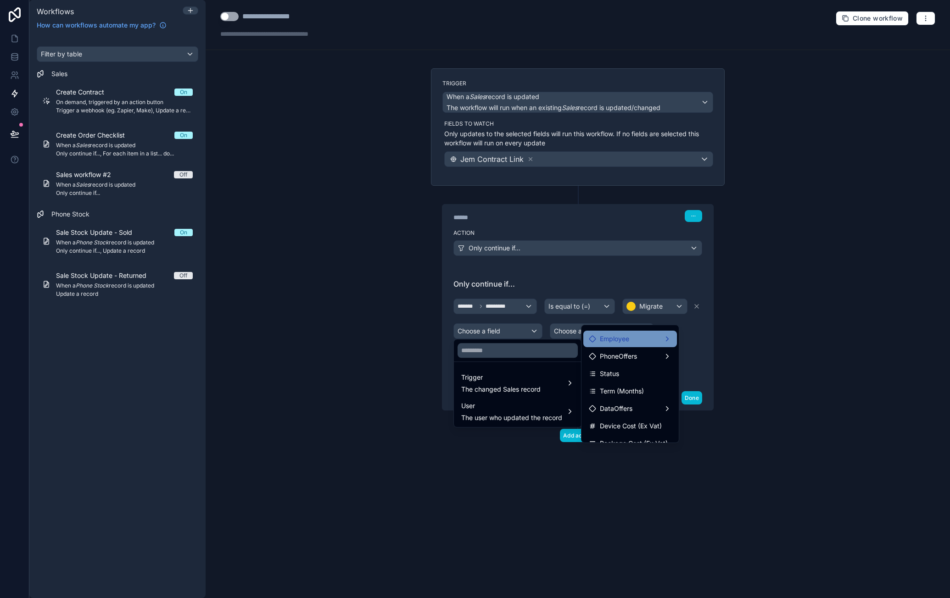
scroll to position [46, 0]
click at [638, 389] on div "DataOffers" at bounding box center [630, 394] width 83 height 11
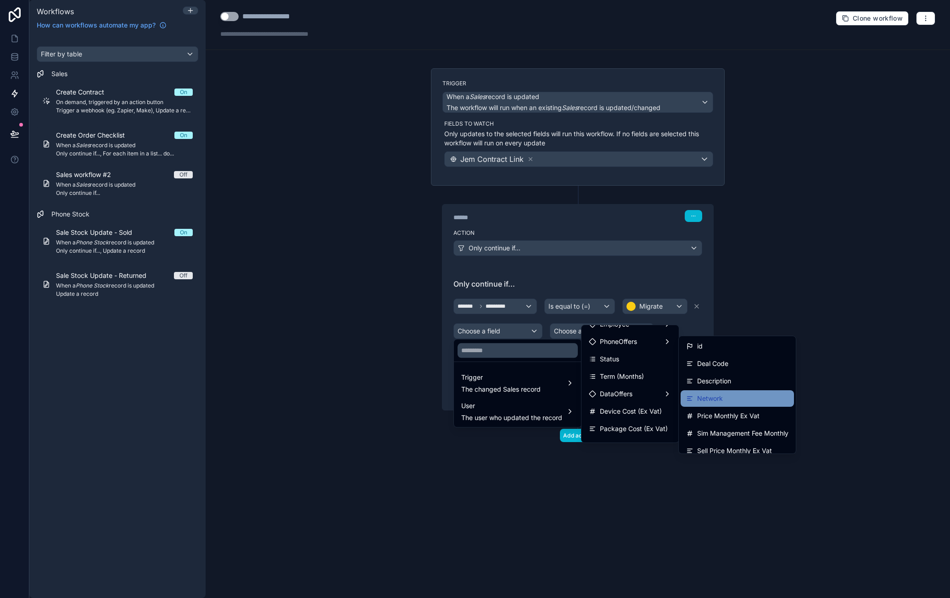
click at [729, 397] on div "Network" at bounding box center [737, 398] width 102 height 11
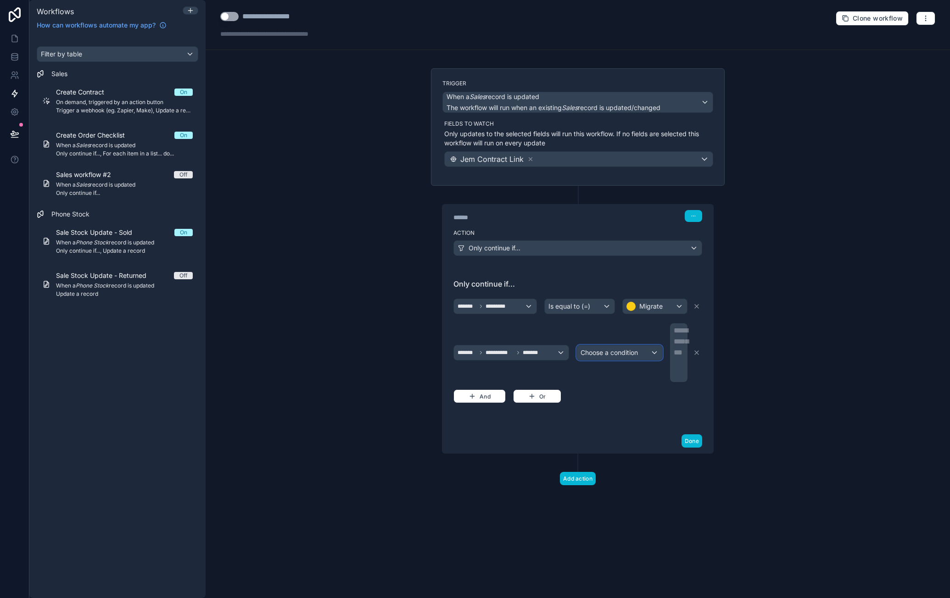
click at [636, 349] on span "Choose a condition" at bounding box center [608, 353] width 57 height 8
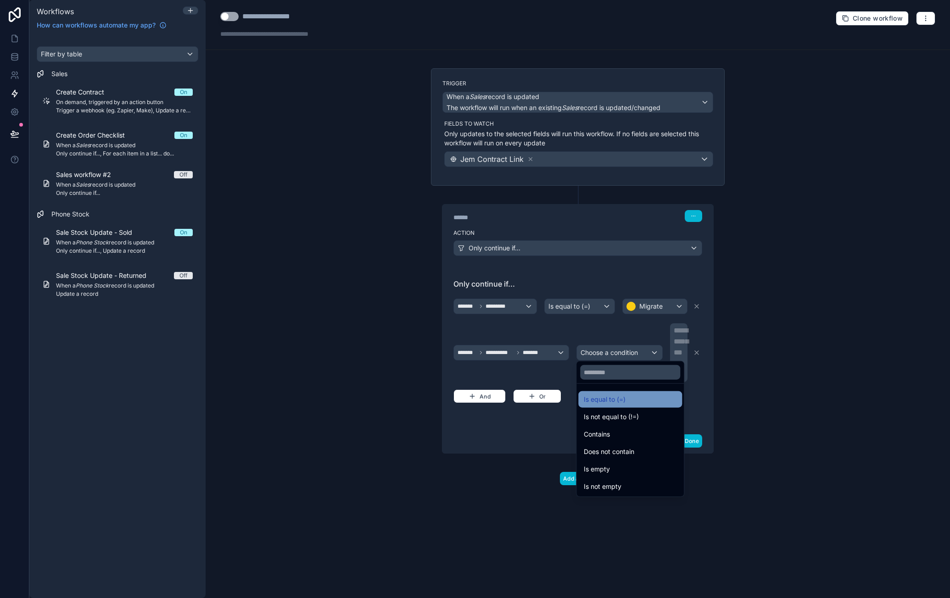
click at [626, 391] on div "Is equal to (=)" at bounding box center [630, 399] width 104 height 17
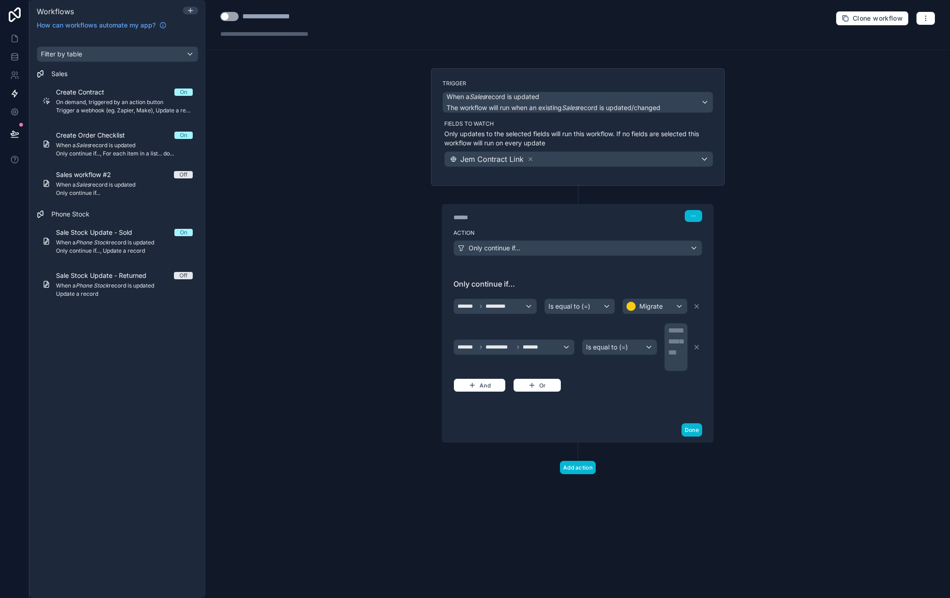
click at [682, 339] on div "**********" at bounding box center [676, 347] width 17 height 44
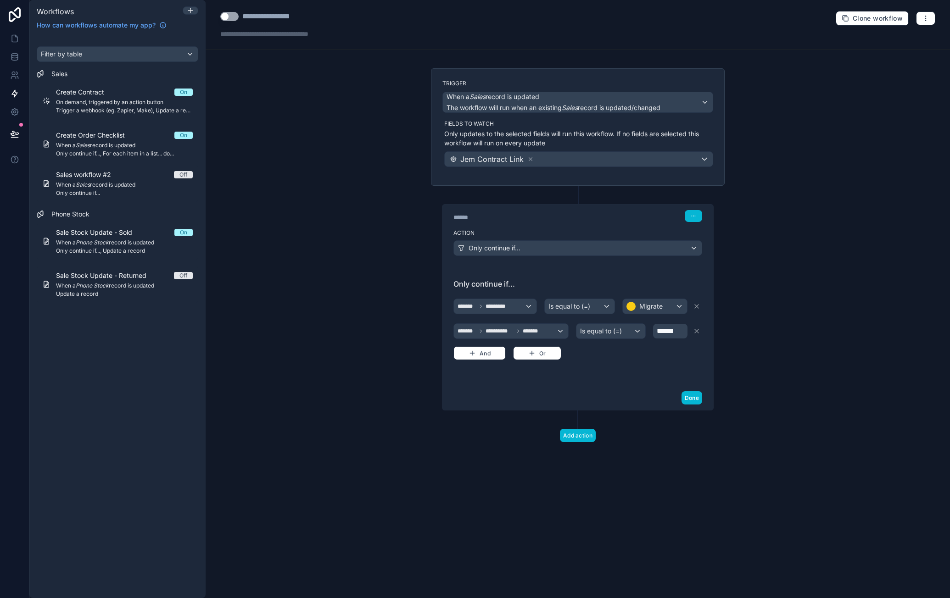
click at [635, 381] on div "**********" at bounding box center [577, 326] width 271 height 119
click at [494, 348] on button "And" at bounding box center [479, 353] width 52 height 14
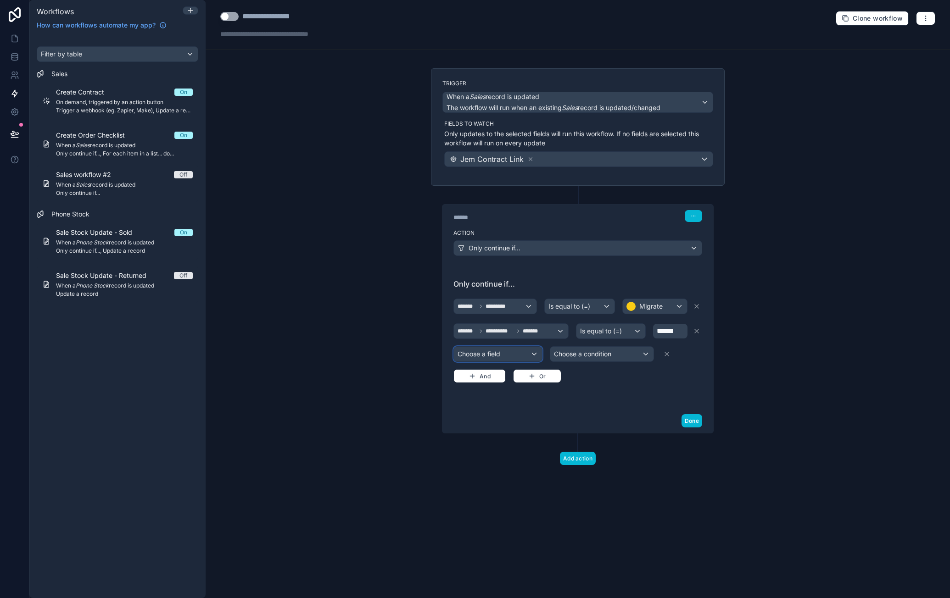
click at [522, 353] on div "Choose a field" at bounding box center [498, 354] width 88 height 15
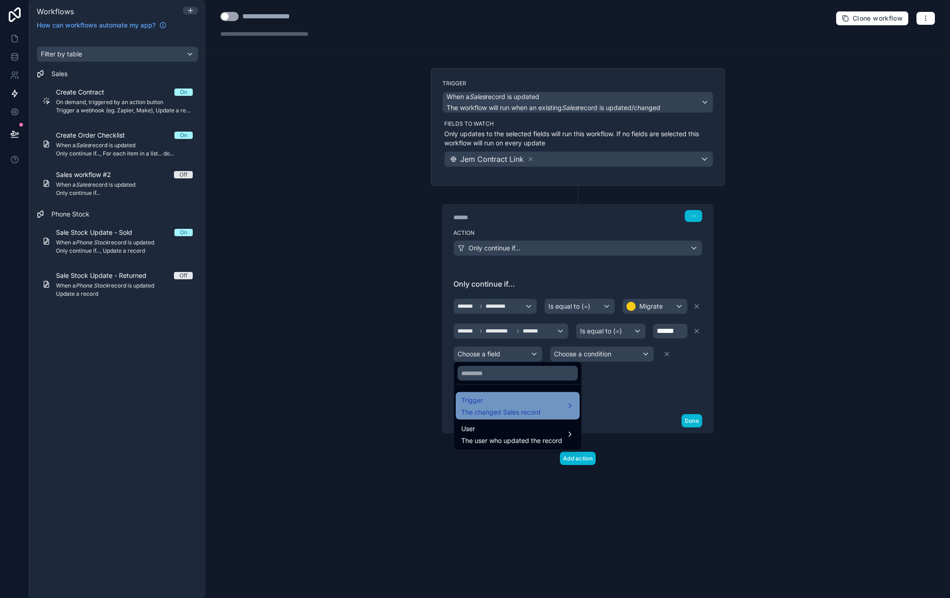
click at [512, 400] on span "Trigger" at bounding box center [500, 400] width 79 height 11
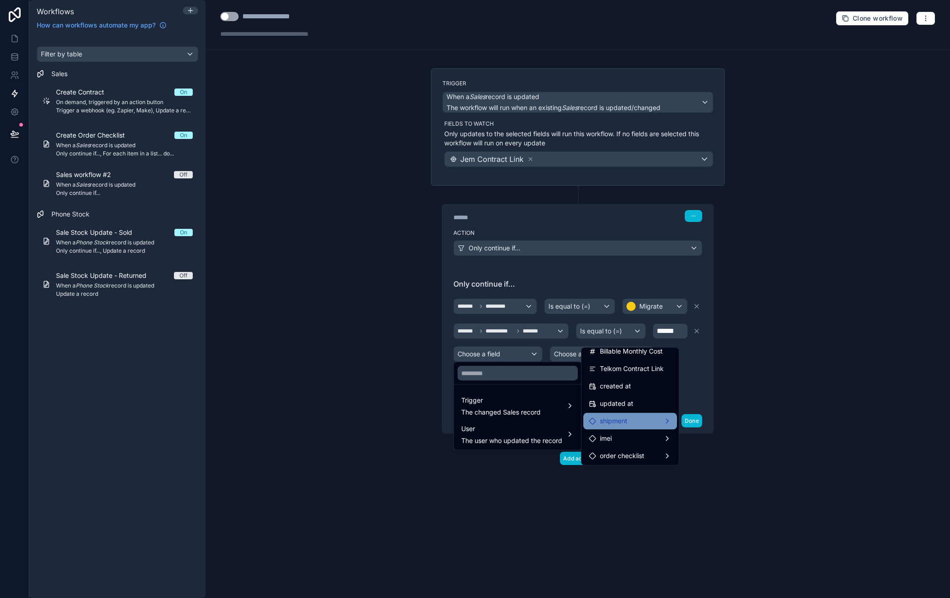
scroll to position [641, 0]
click at [651, 400] on span "Telkom Contract Link" at bounding box center [632, 396] width 64 height 11
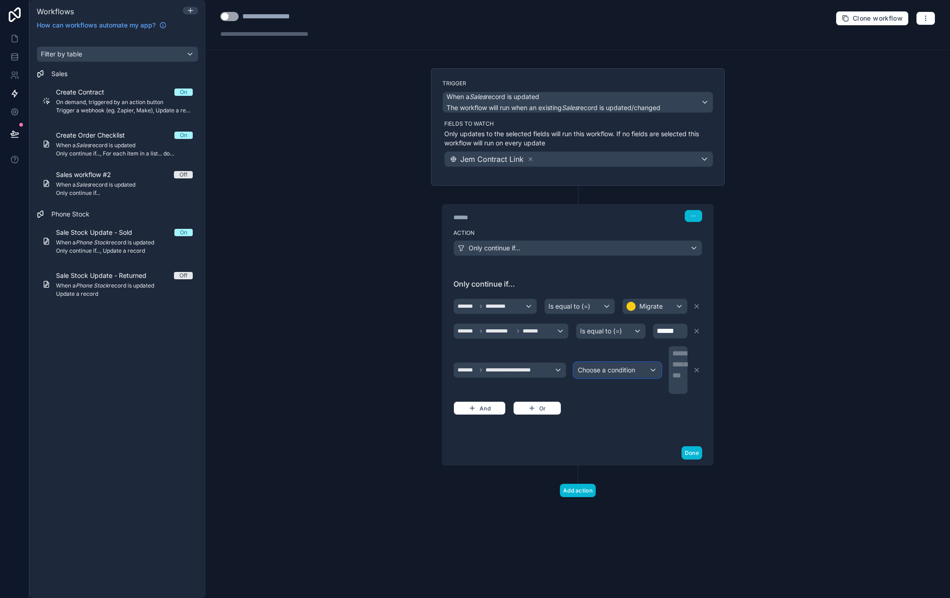
click at [627, 372] on div "Choose a condition" at bounding box center [617, 370] width 86 height 15
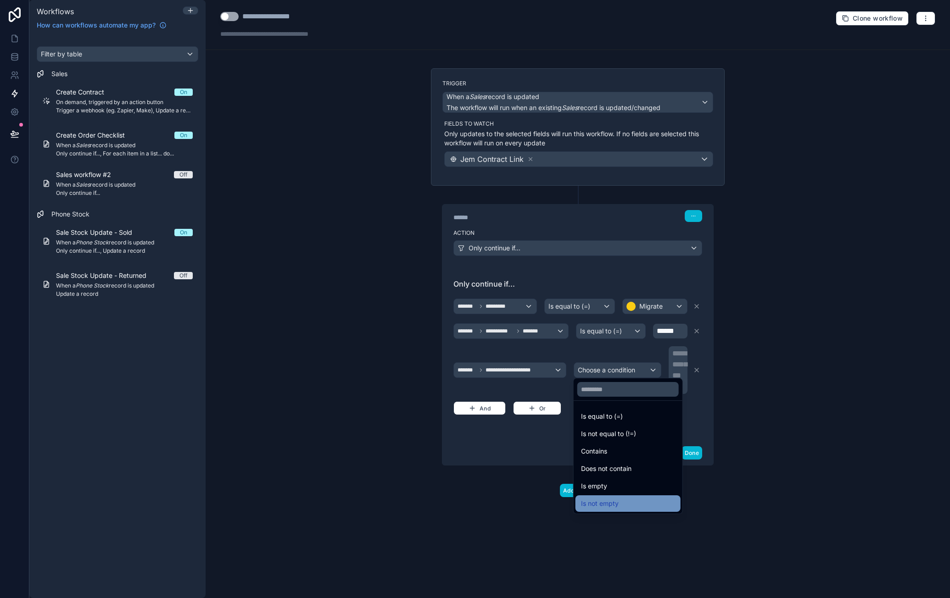
click at [628, 498] on div "Is not empty" at bounding box center [628, 503] width 94 height 11
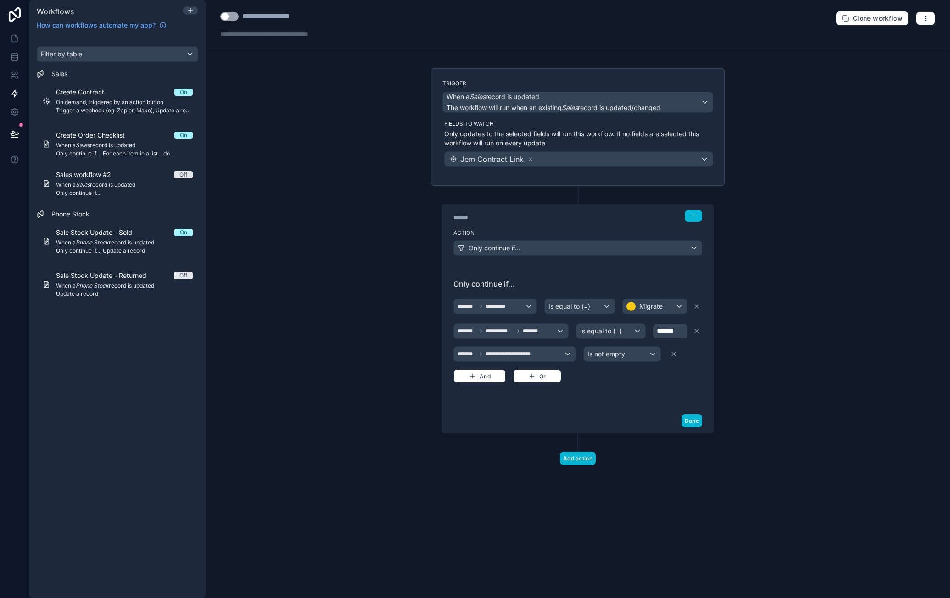
click at [619, 396] on div "**********" at bounding box center [577, 338] width 271 height 142
click at [542, 378] on button "Or" at bounding box center [537, 376] width 48 height 14
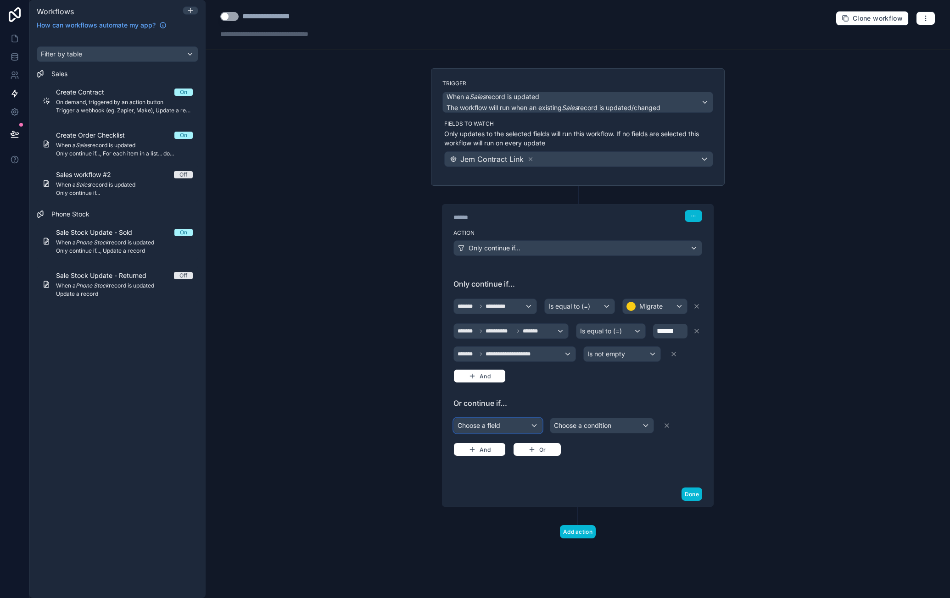
click at [505, 418] on div "Choose a field" at bounding box center [498, 425] width 88 height 15
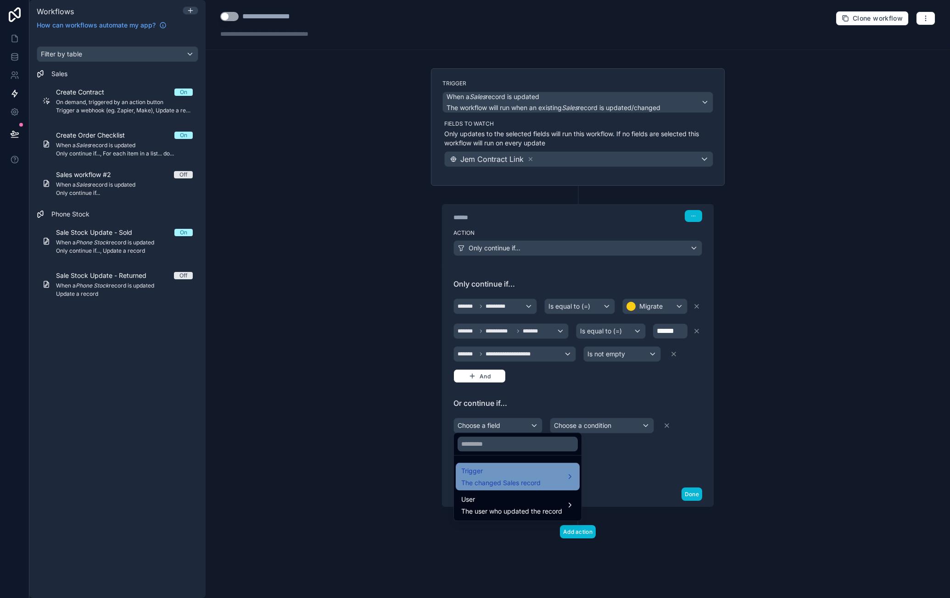
click at [515, 466] on span "Trigger" at bounding box center [500, 471] width 79 height 11
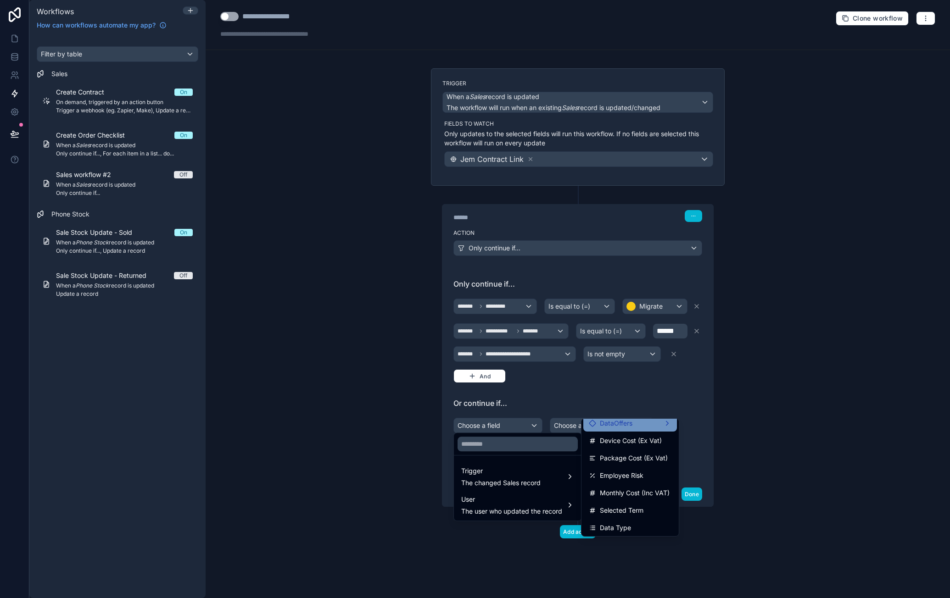
scroll to position [138, 0]
click at [622, 498] on span "Data Type" at bounding box center [615, 500] width 31 height 11
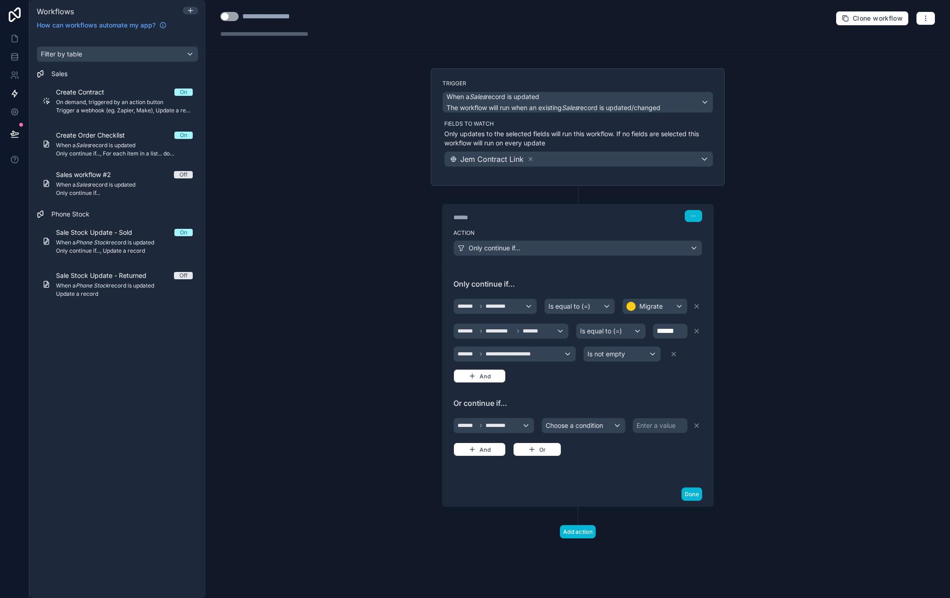
click at [580, 393] on div "**********" at bounding box center [577, 337] width 249 height 119
click at [582, 422] on span "Choose a condition" at bounding box center [573, 426] width 57 height 8
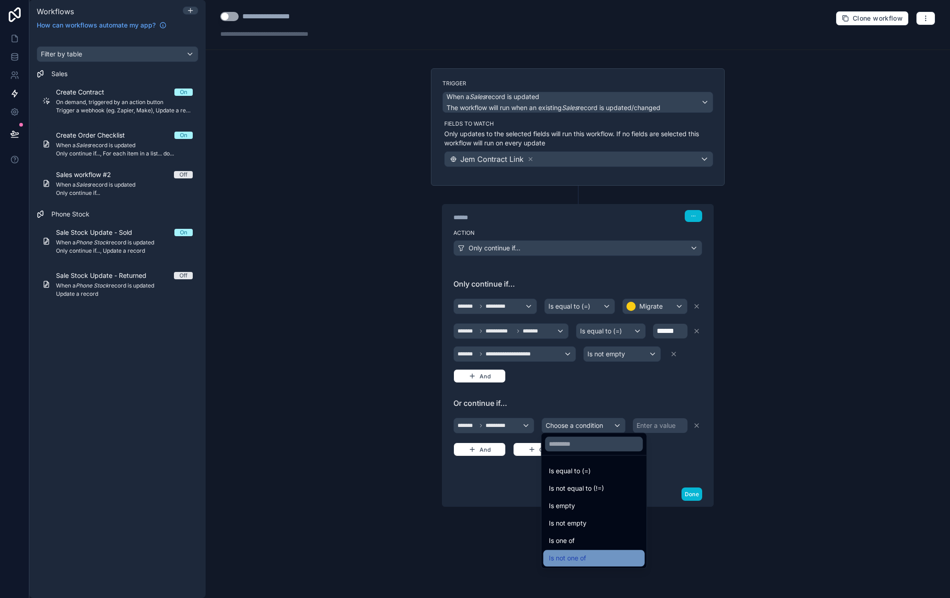
click at [603, 554] on div "Is not one of" at bounding box center [594, 558] width 90 height 11
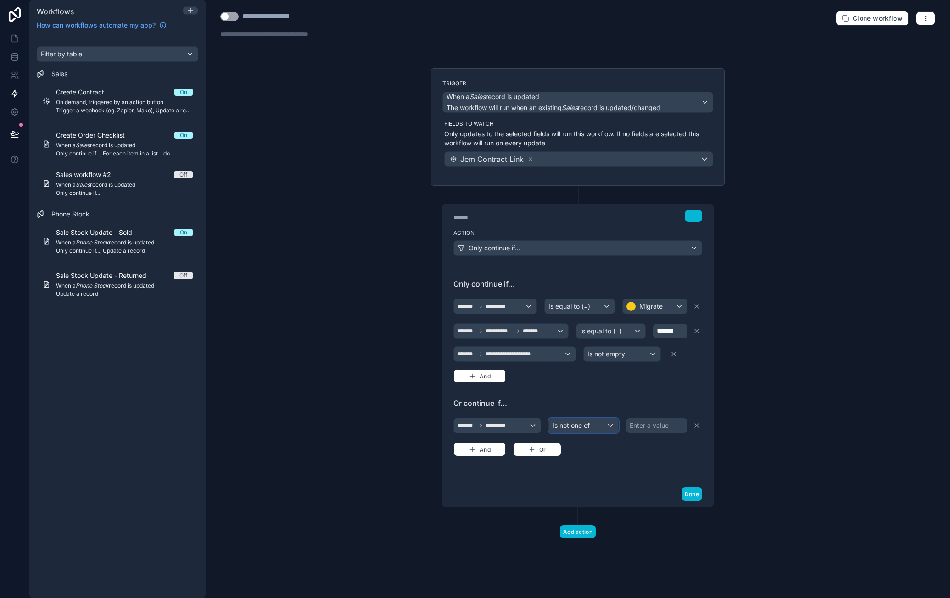
click at [608, 424] on div "Is not one of" at bounding box center [584, 425] width 70 height 15
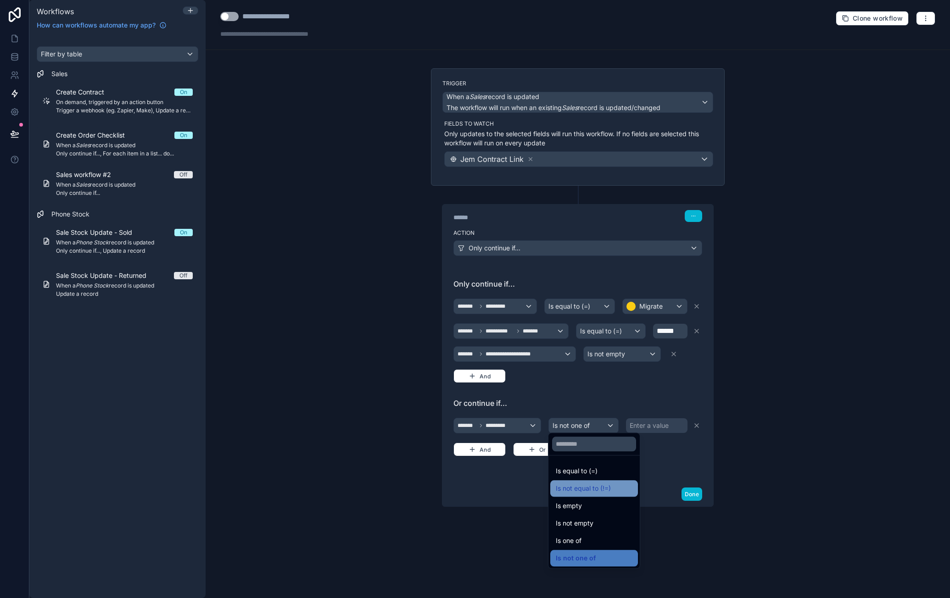
click at [614, 492] on div "Is not equal to (!=)" at bounding box center [594, 488] width 77 height 11
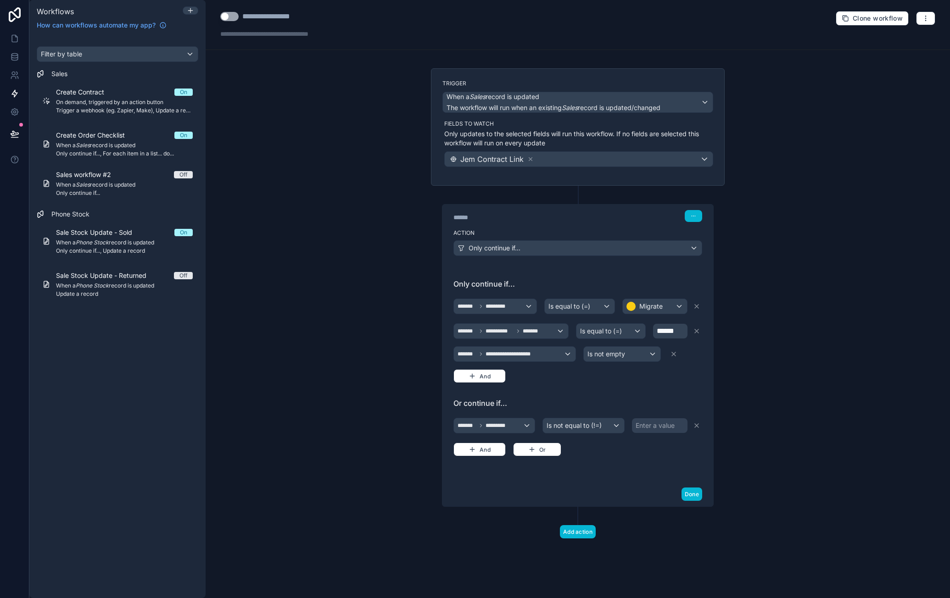
click at [653, 428] on div "Enter a value" at bounding box center [660, 425] width 56 height 15
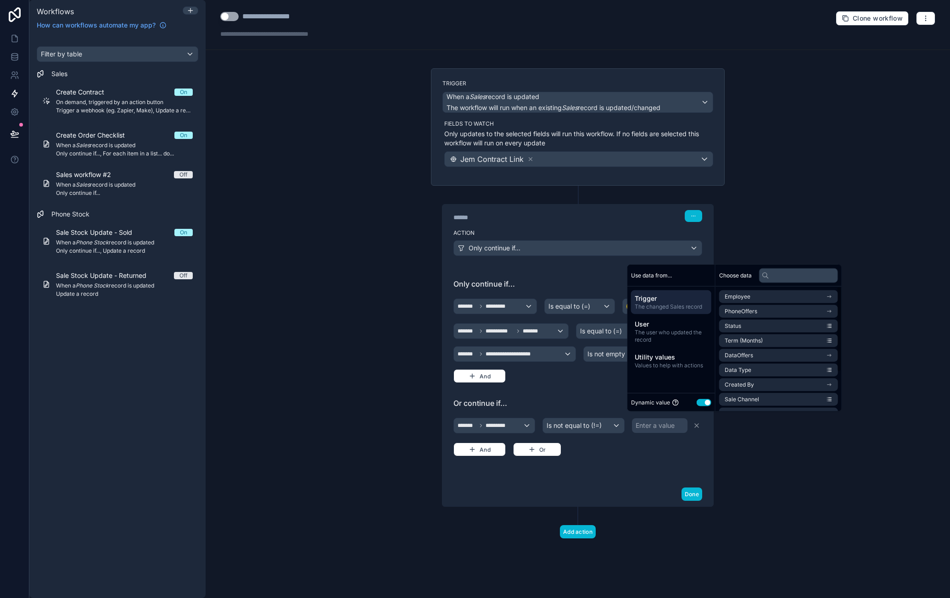
click at [700, 405] on button "Use setting" at bounding box center [703, 402] width 15 height 7
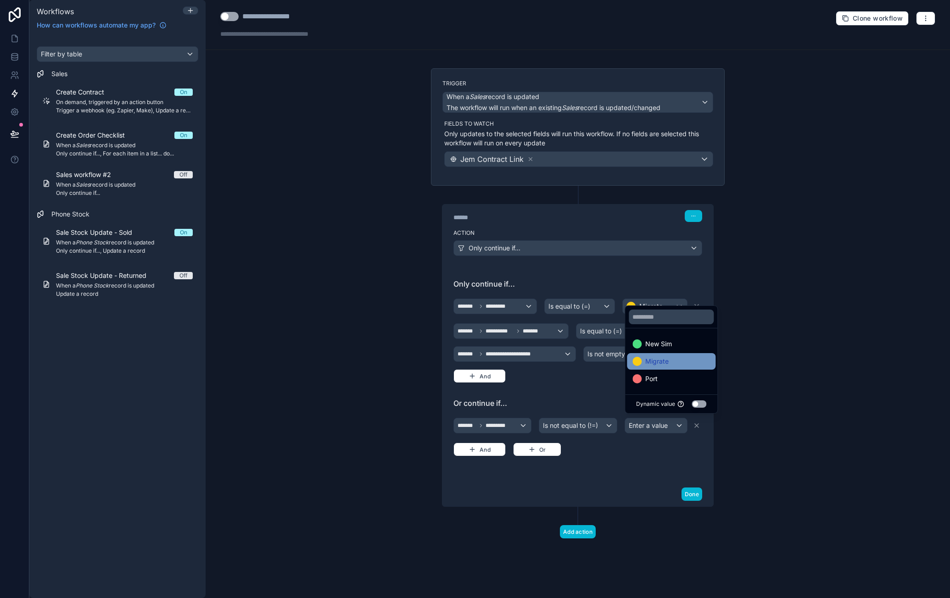
click at [691, 364] on div "Migrate" at bounding box center [671, 361] width 78 height 11
click at [493, 445] on button "And" at bounding box center [479, 450] width 52 height 14
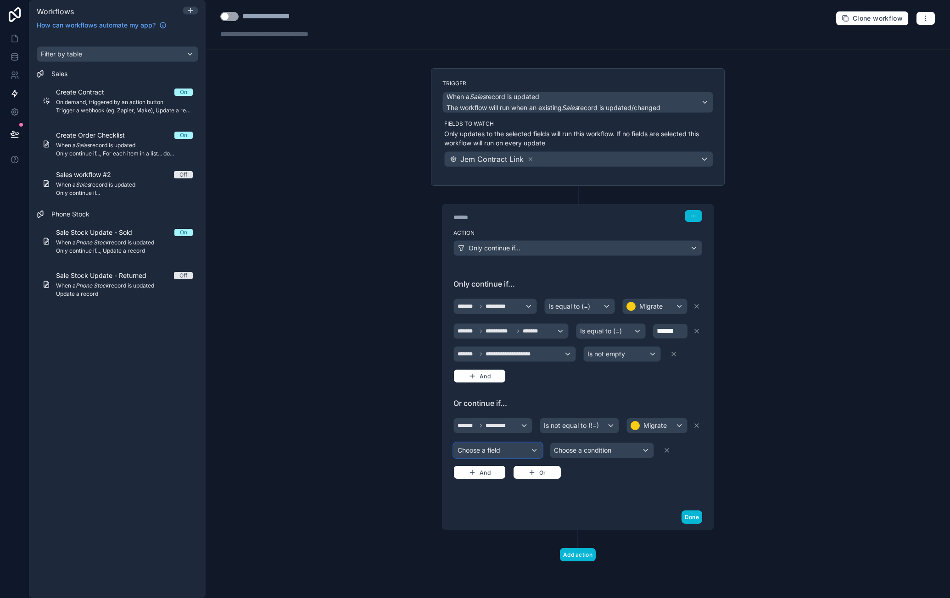
click at [500, 445] on div "Choose a field" at bounding box center [498, 450] width 88 height 15
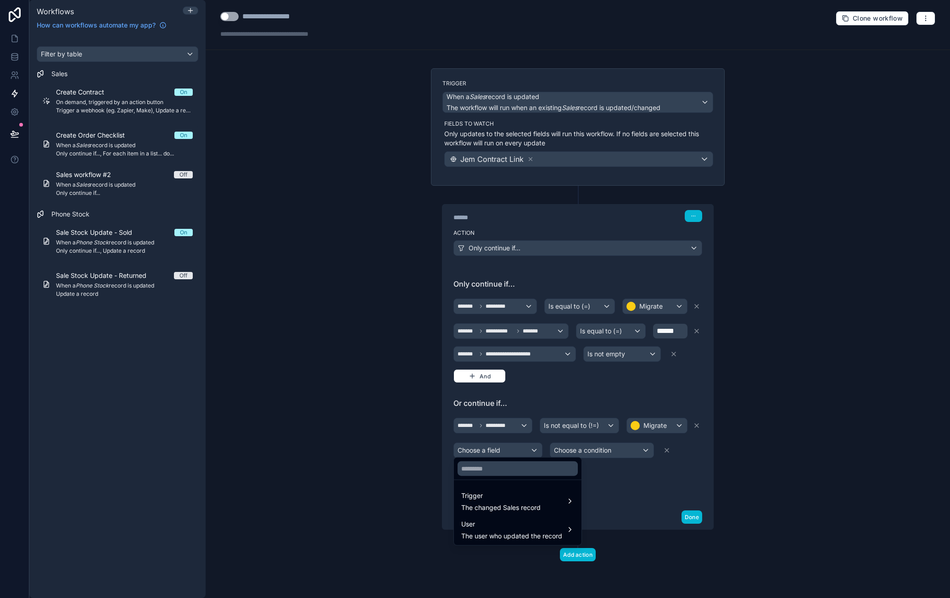
click at [606, 428] on div at bounding box center [475, 299] width 950 height 598
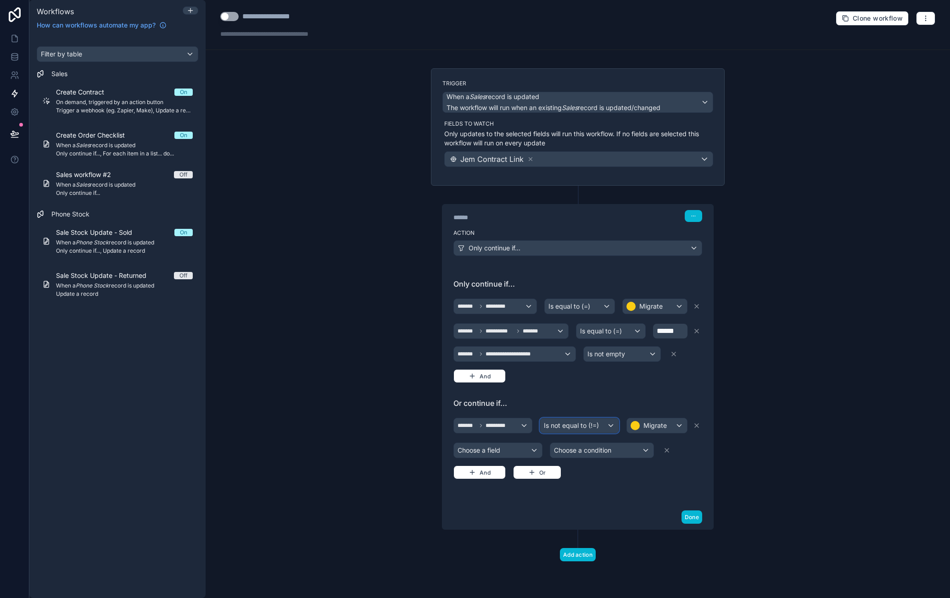
click at [606, 425] on div "Is not equal to (!=)" at bounding box center [579, 425] width 79 height 15
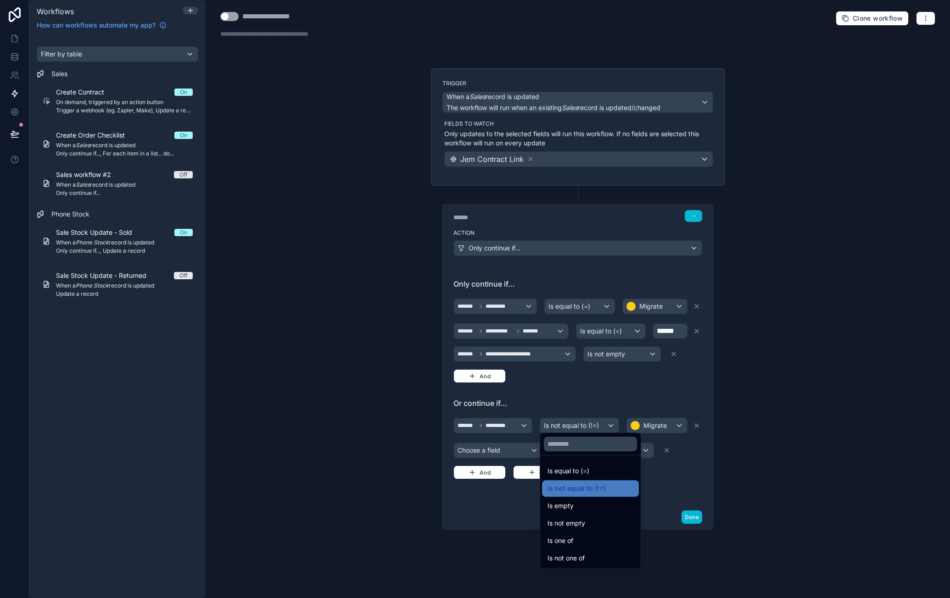
click at [640, 396] on div at bounding box center [475, 299] width 950 height 598
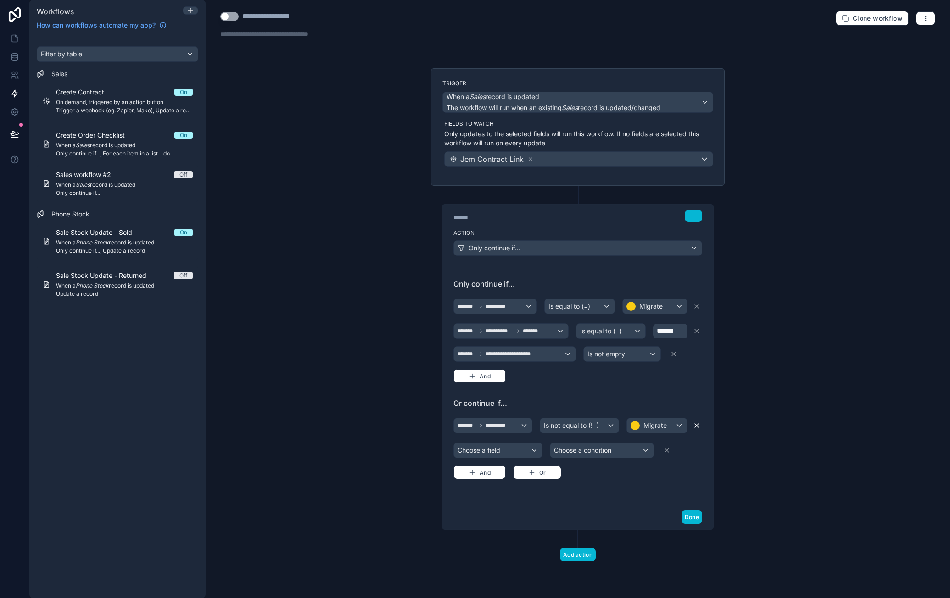
click at [694, 422] on icon at bounding box center [696, 425] width 7 height 7
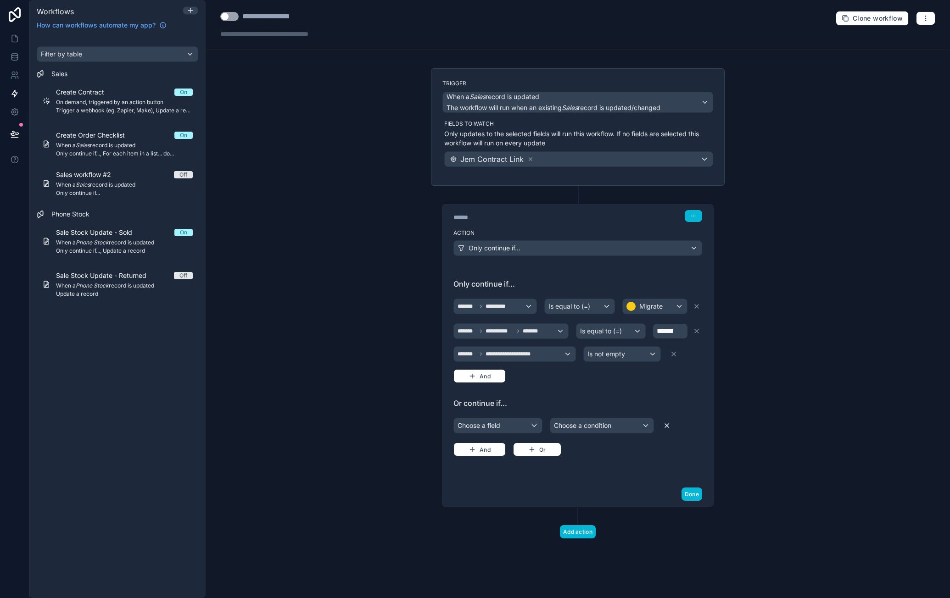
click at [667, 422] on icon at bounding box center [666, 425] width 7 height 7
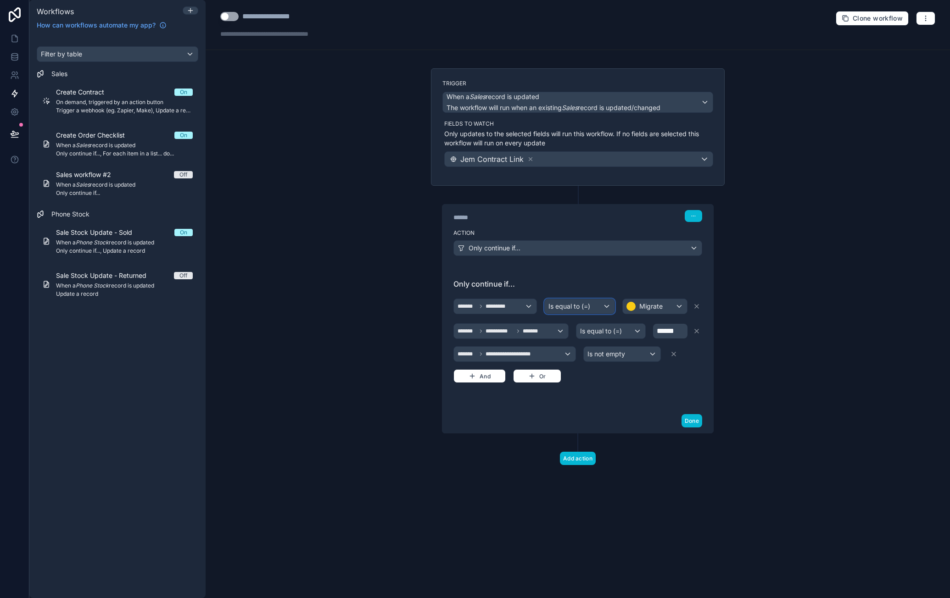
click at [579, 307] on span "Is equal to (=)" at bounding box center [569, 306] width 42 height 9
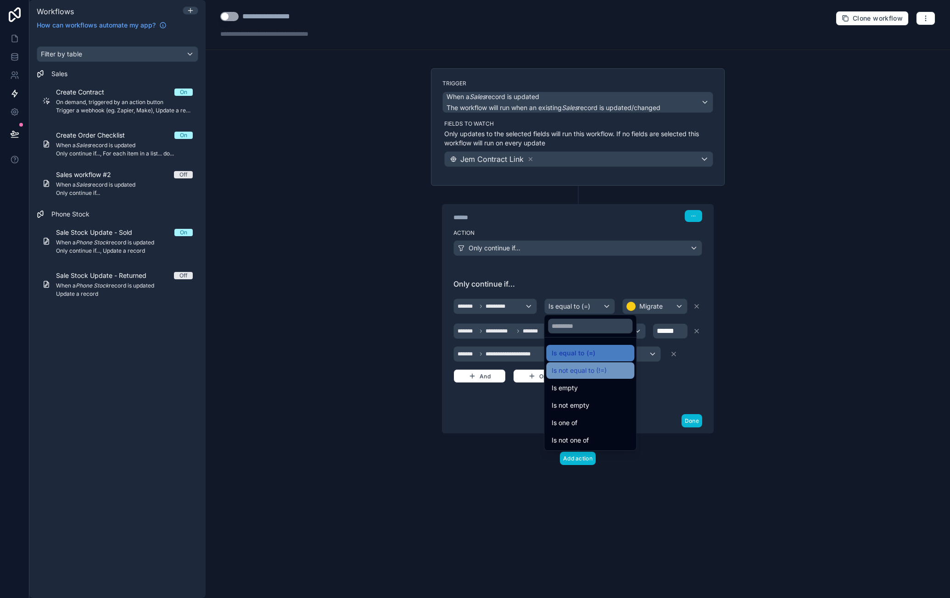
click at [606, 365] on span "Is not equal to (!=)" at bounding box center [578, 370] width 55 height 11
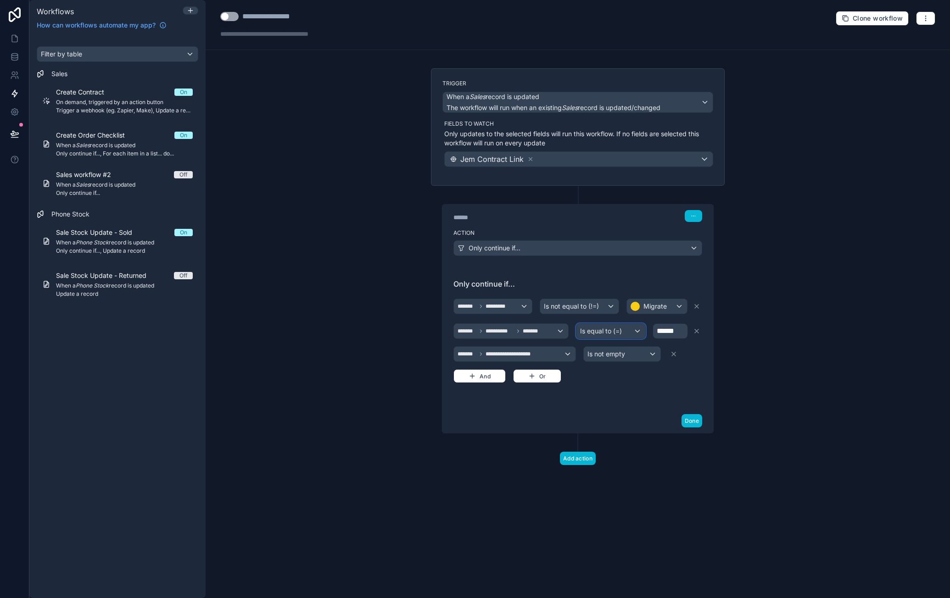
click at [602, 331] on span "Is equal to (=)" at bounding box center [601, 331] width 42 height 9
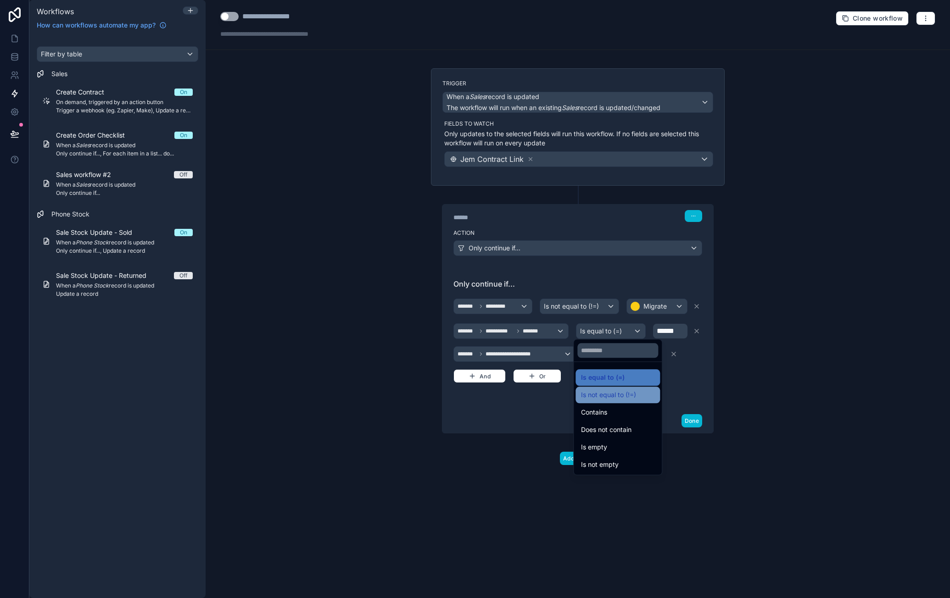
click at [634, 391] on span "Is not equal to (!=)" at bounding box center [608, 394] width 55 height 11
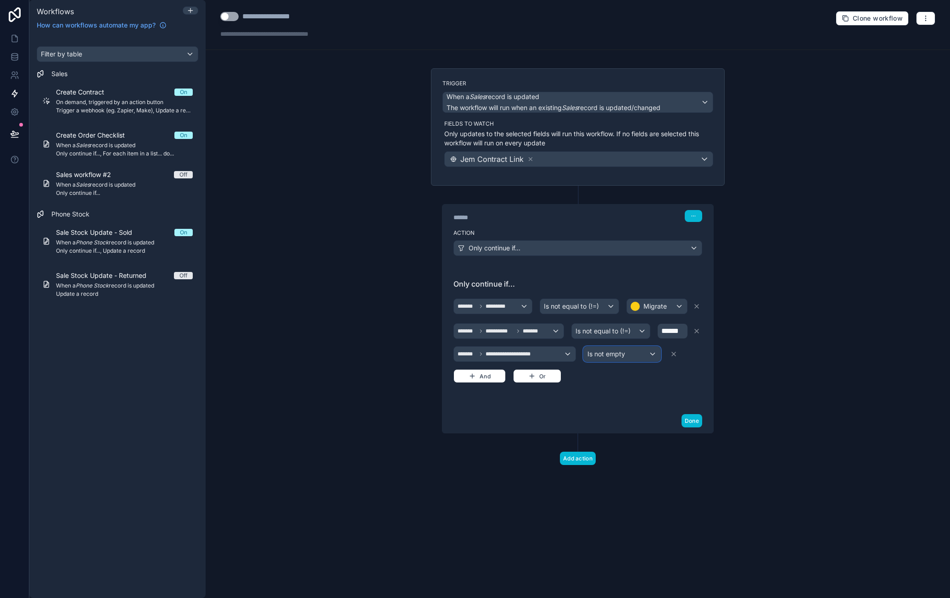
click at [632, 350] on div "Is not empty" at bounding box center [621, 354] width 76 height 15
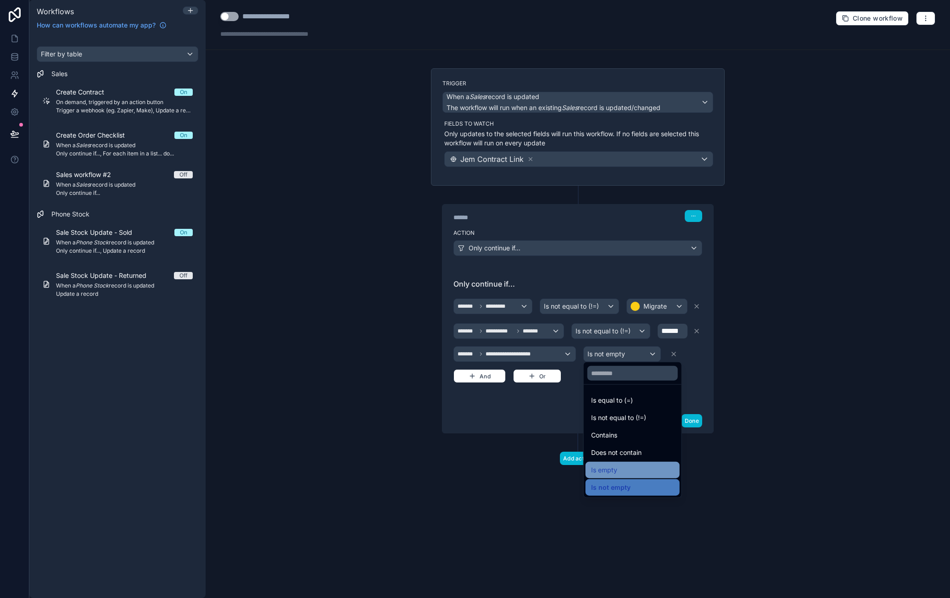
click at [625, 476] on div "Is empty" at bounding box center [632, 470] width 94 height 17
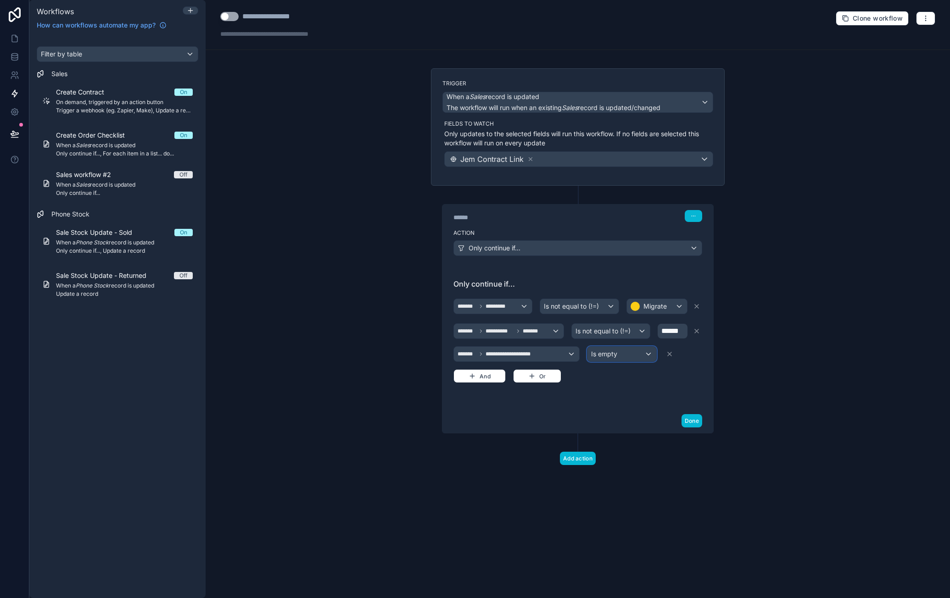
click at [621, 353] on div "Is empty" at bounding box center [621, 354] width 69 height 15
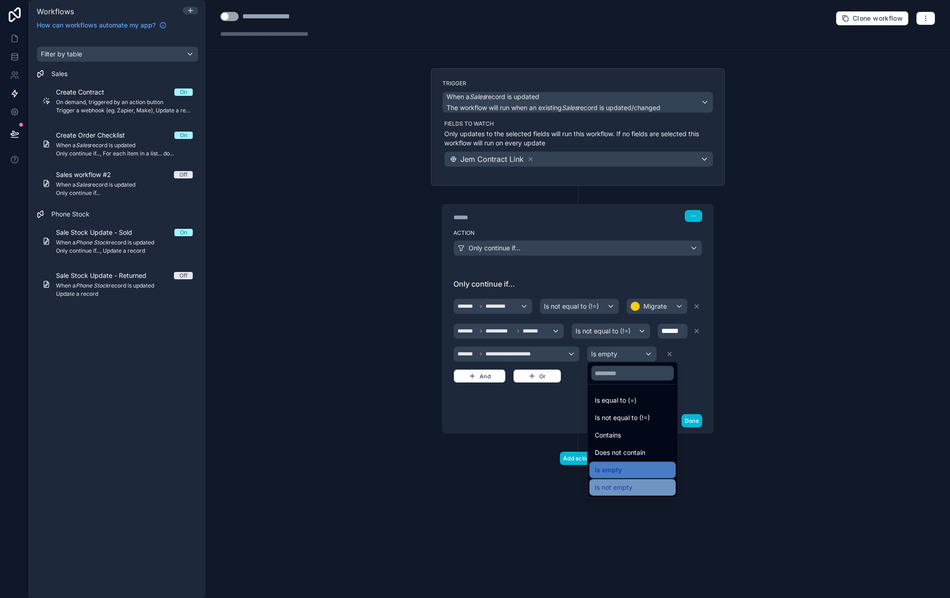
click at [617, 480] on div "Is not empty" at bounding box center [632, 487] width 86 height 17
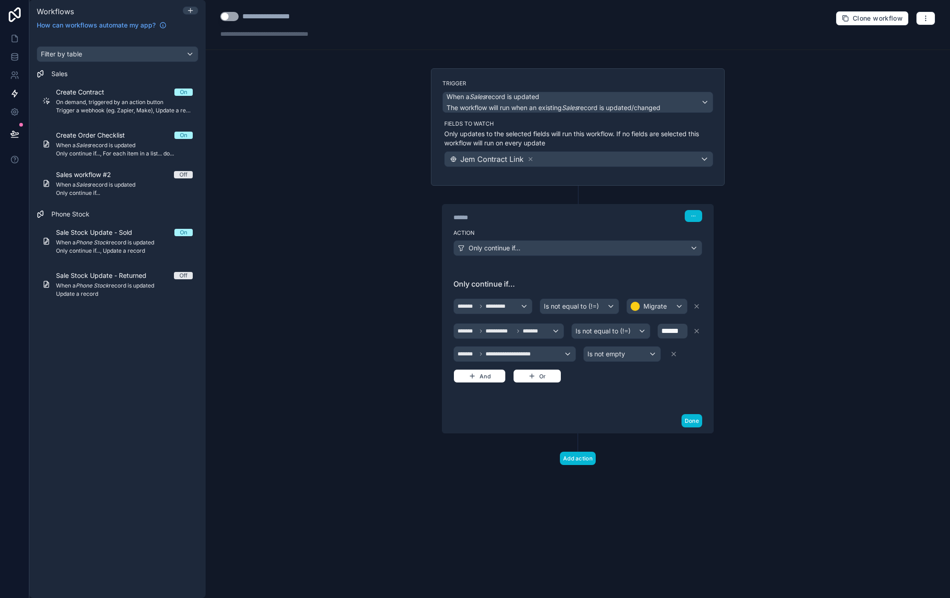
click at [615, 394] on div "**********" at bounding box center [577, 337] width 249 height 119
click at [581, 454] on button "Add action" at bounding box center [578, 458] width 36 height 13
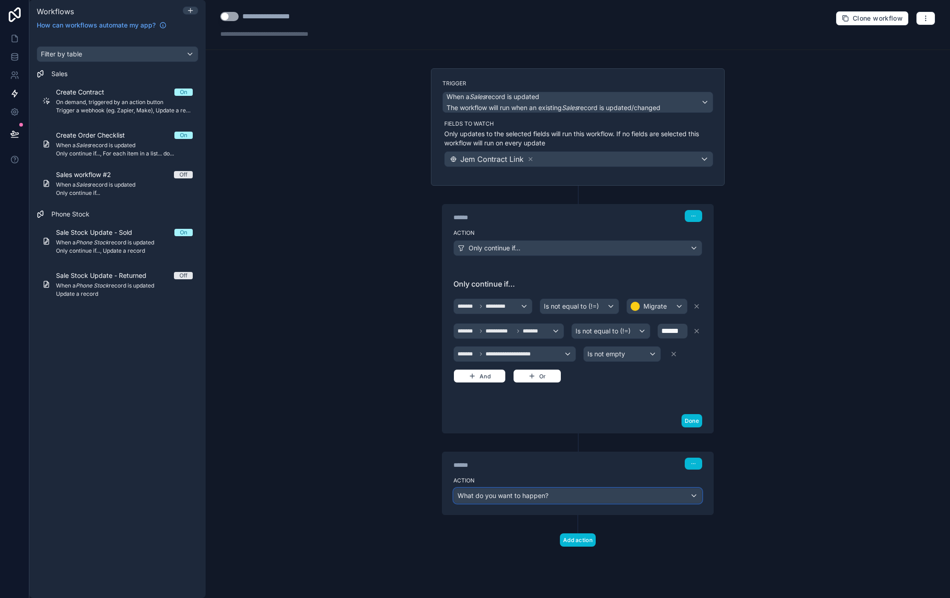
click at [545, 496] on span "What do you want to happen?" at bounding box center [502, 495] width 91 height 9
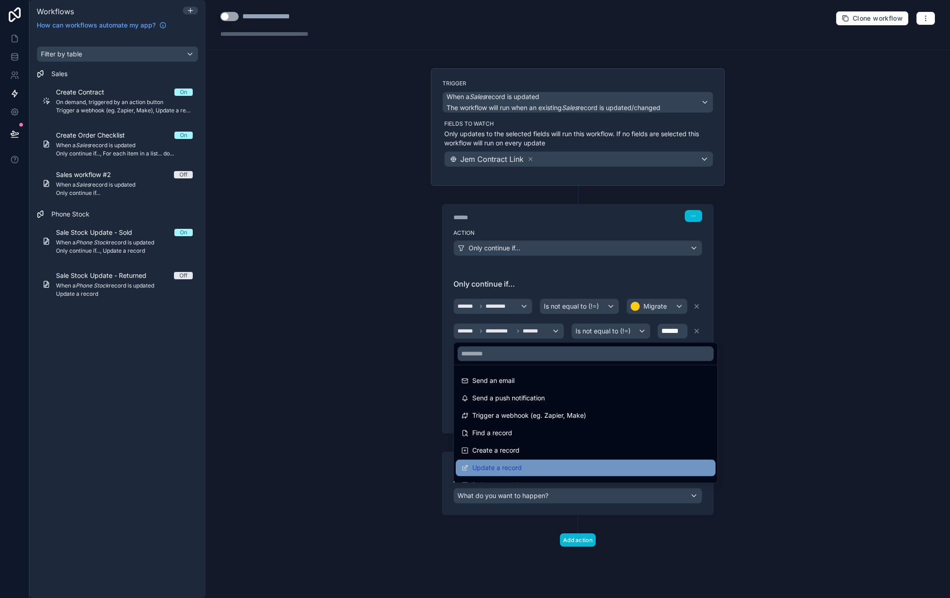
click at [533, 467] on div "Update a record" at bounding box center [585, 467] width 249 height 11
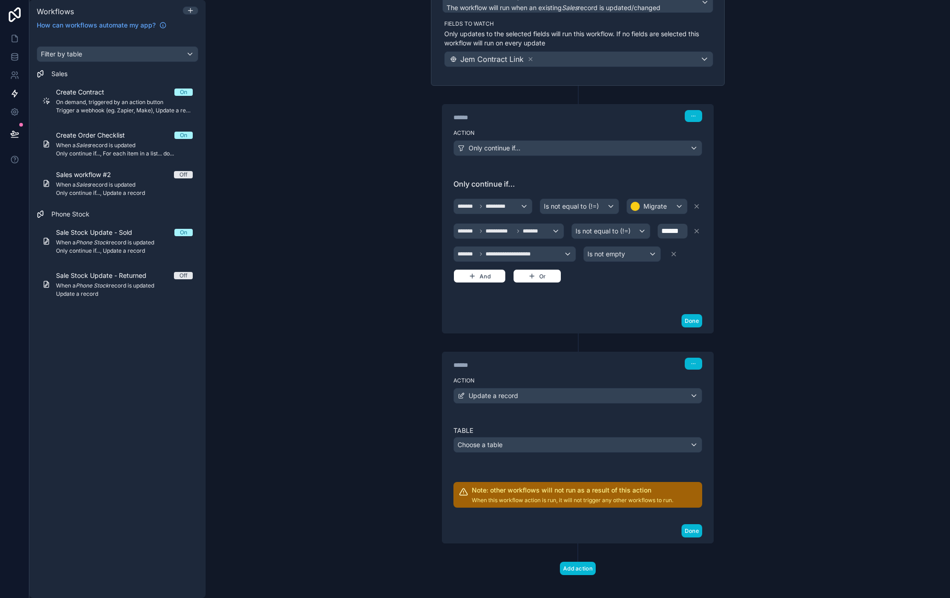
scroll to position [101, 0]
click at [534, 439] on div "Choose a table" at bounding box center [578, 444] width 248 height 15
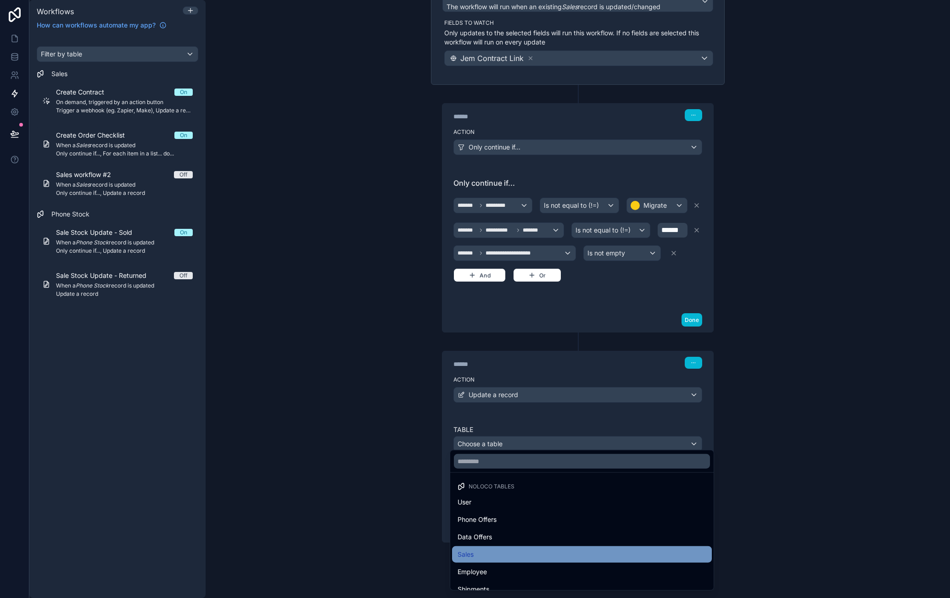
click at [495, 550] on div "Sales" at bounding box center [581, 554] width 249 height 11
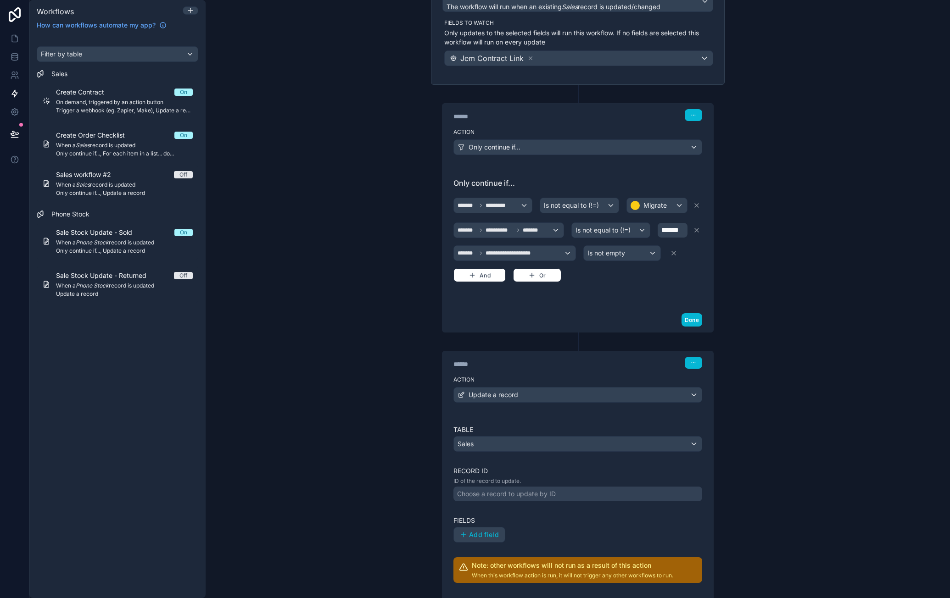
click at [535, 490] on div "Choose a record to update by ID" at bounding box center [506, 493] width 99 height 9
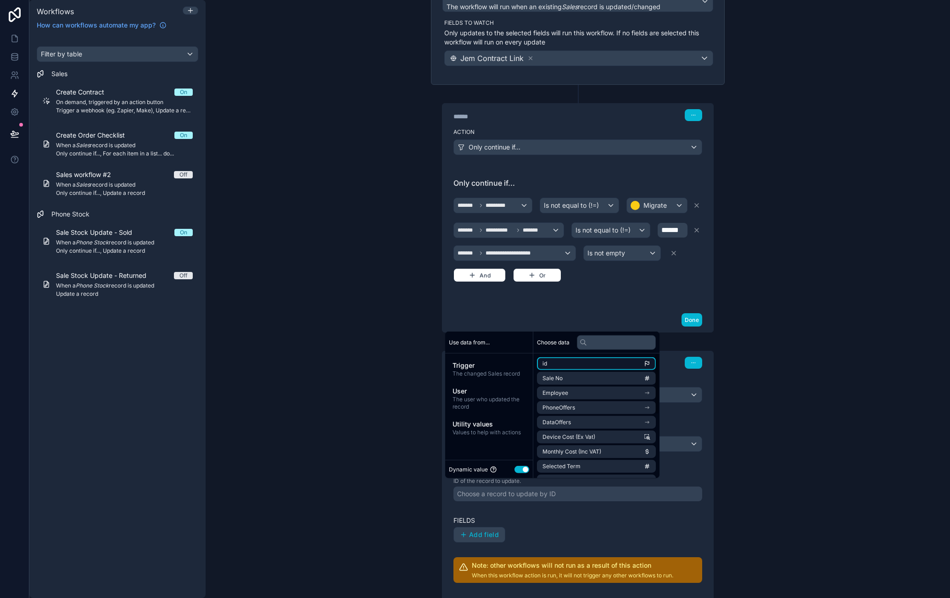
click at [570, 364] on li "id" at bounding box center [596, 363] width 119 height 13
click at [486, 532] on span "Add field" at bounding box center [484, 535] width 30 height 8
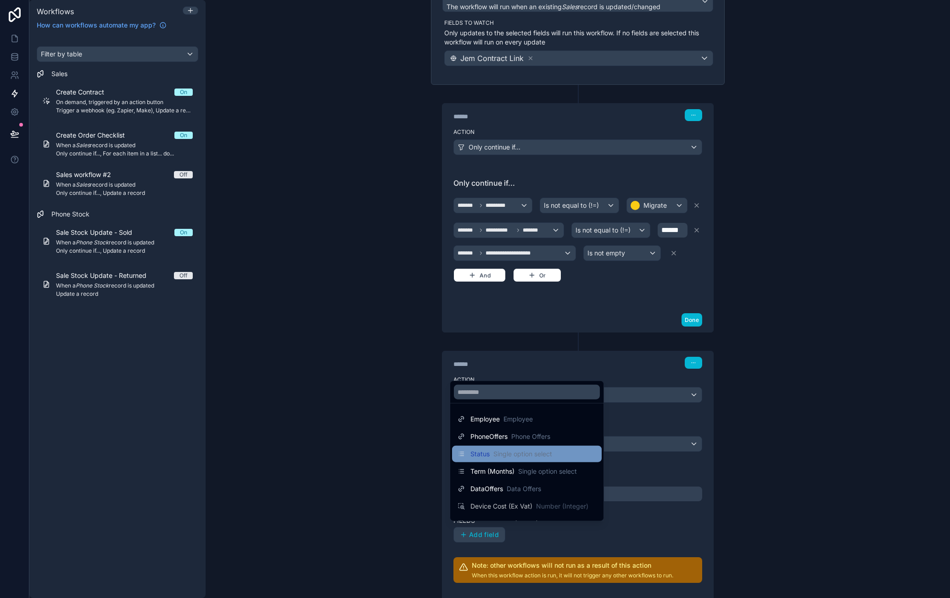
click at [524, 449] on div "Status Single option select" at bounding box center [504, 454] width 94 height 11
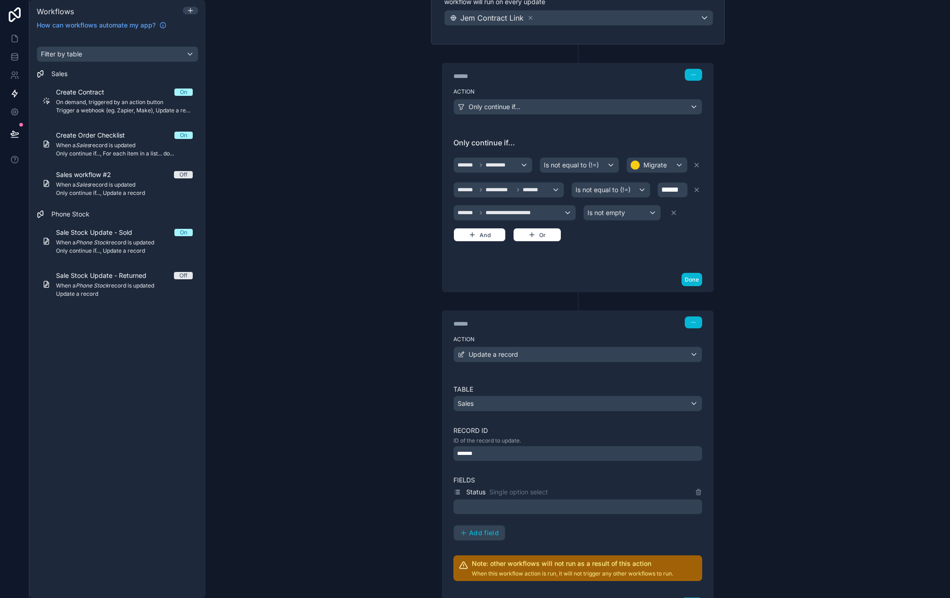
scroll to position [215, 0]
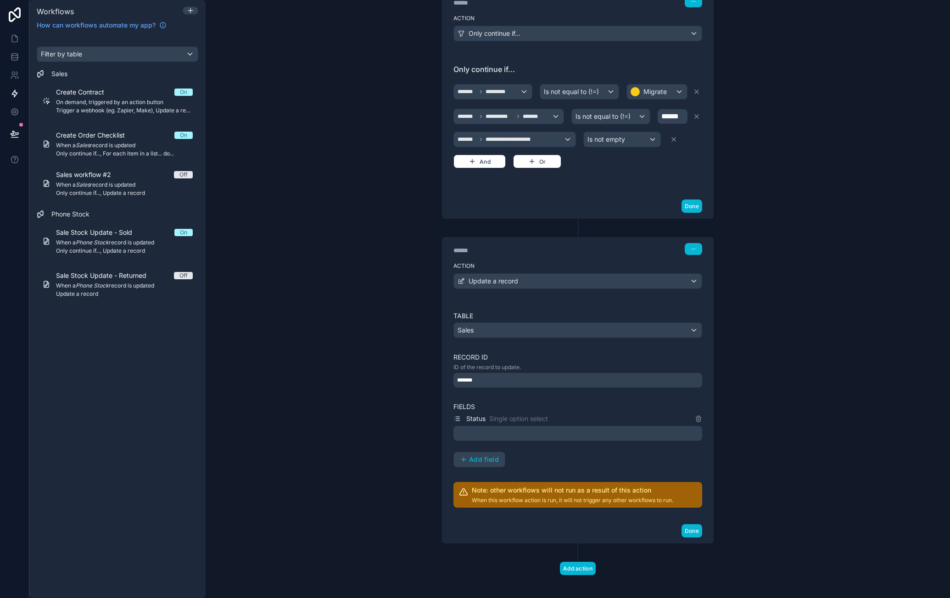
click at [539, 431] on div at bounding box center [577, 433] width 249 height 15
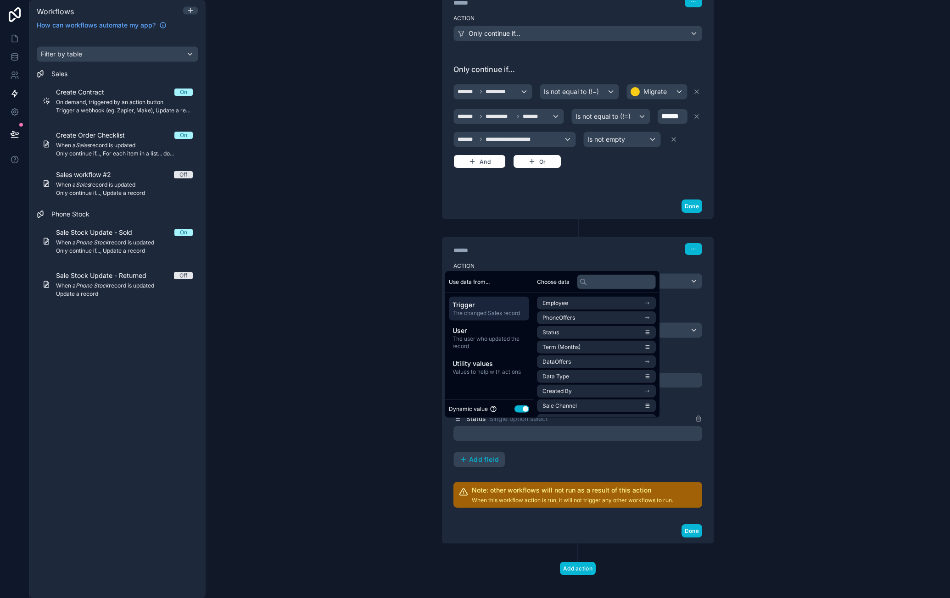
click at [522, 411] on button "Use setting" at bounding box center [521, 408] width 15 height 7
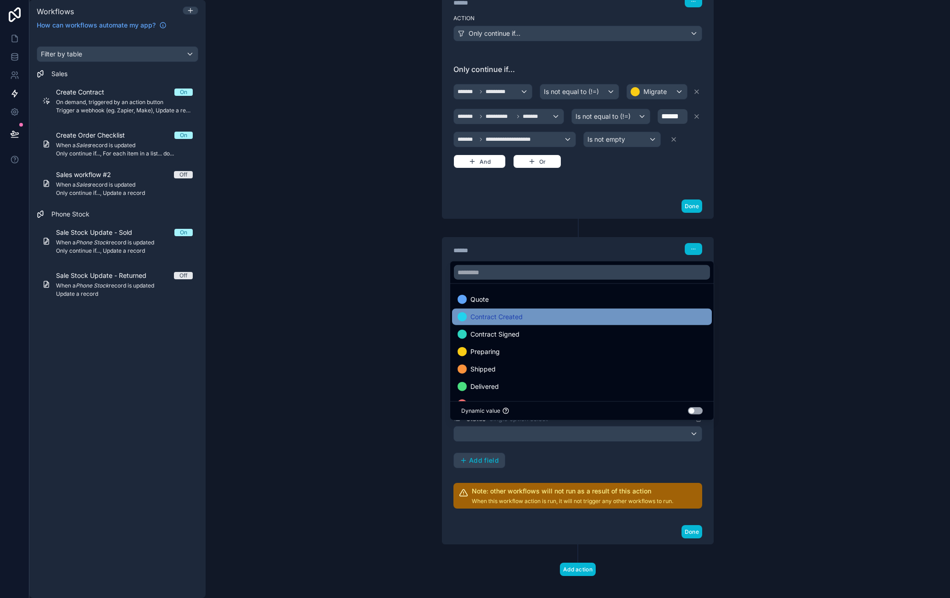
click at [535, 319] on div "Contract Created" at bounding box center [581, 316] width 249 height 11
drag, startPoint x: 596, startPoint y: 456, endPoint x: 594, endPoint y: 462, distance: 6.6
click at [596, 456] on div "Status Single option select Contract Created Add field" at bounding box center [577, 440] width 249 height 55
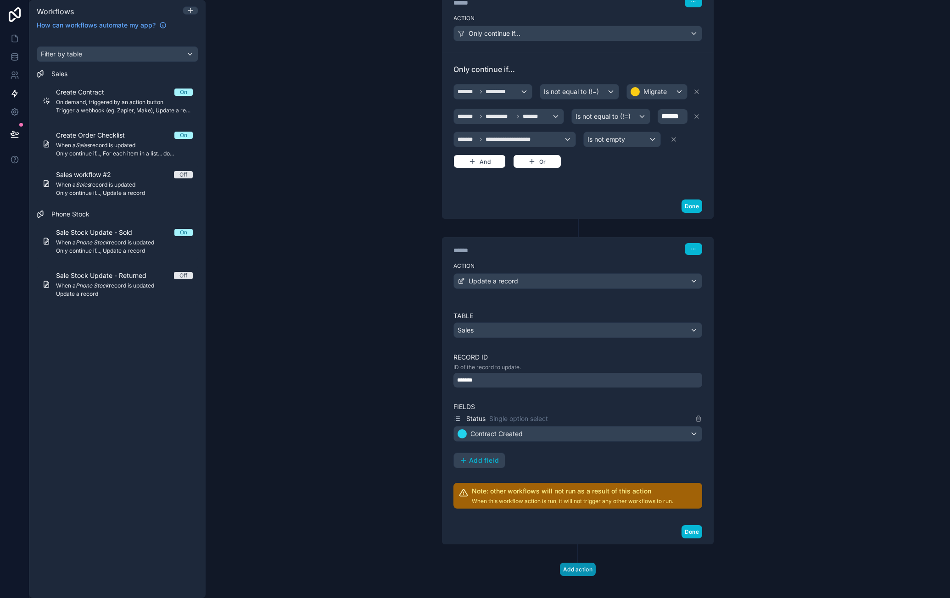
click at [568, 564] on button "Add action" at bounding box center [578, 569] width 36 height 13
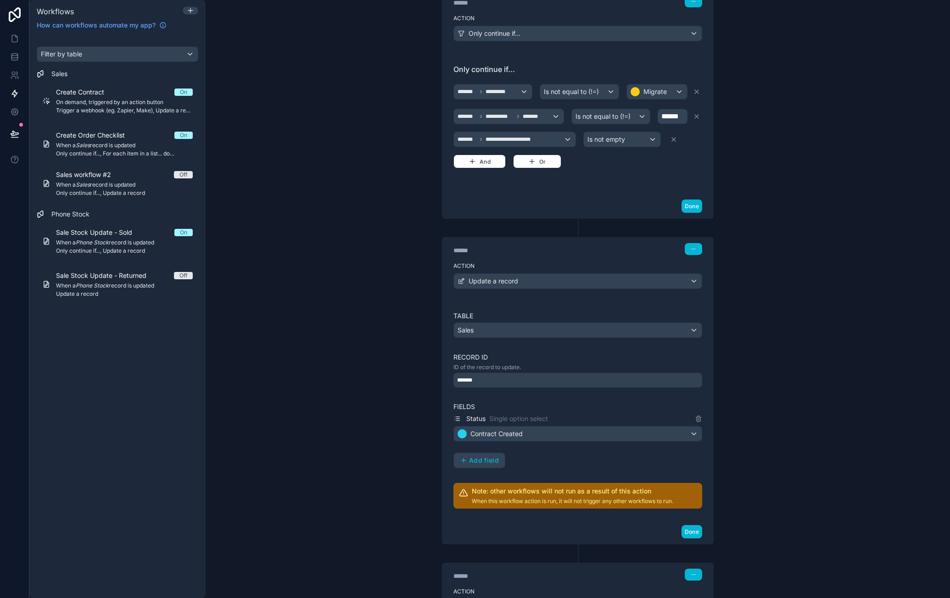
scroll to position [296, 0]
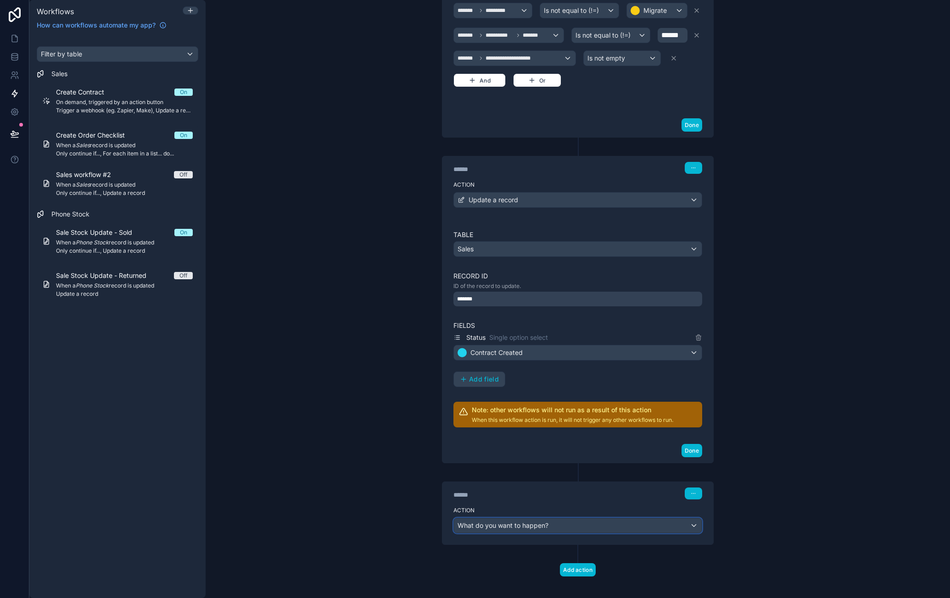
click at [520, 522] on span "What do you want to happen?" at bounding box center [502, 526] width 91 height 8
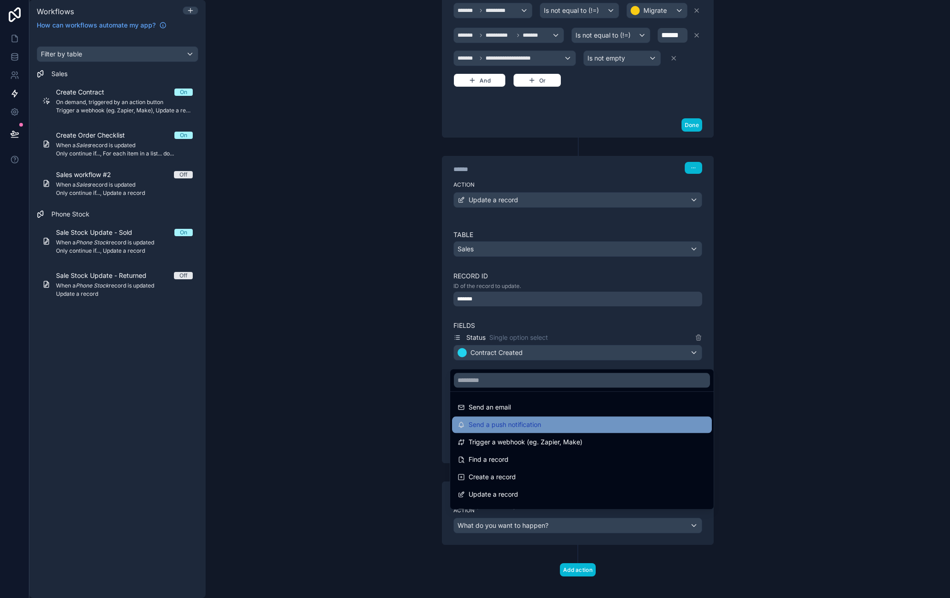
click at [582, 422] on div "Send a push notification" at bounding box center [581, 424] width 249 height 11
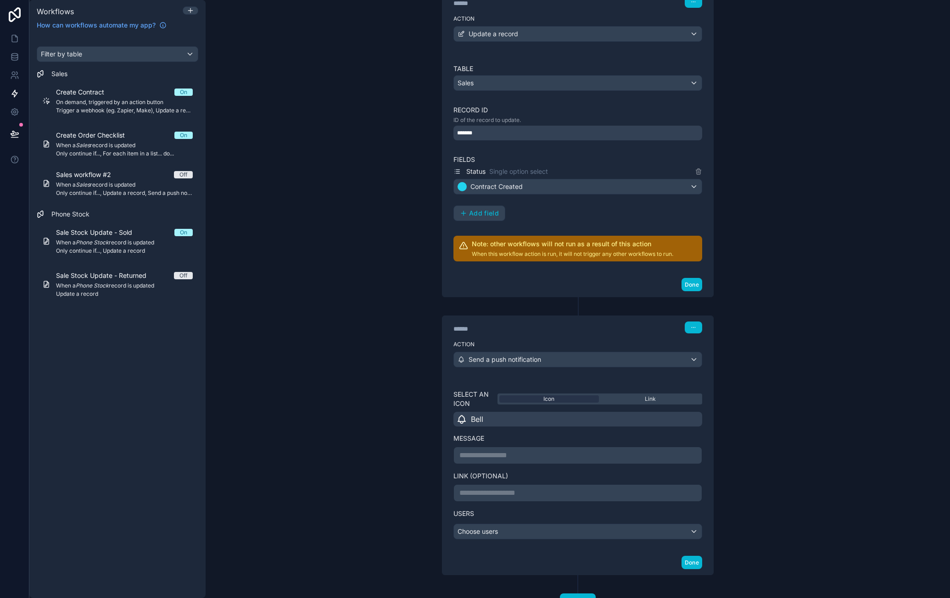
scroll to position [479, 0]
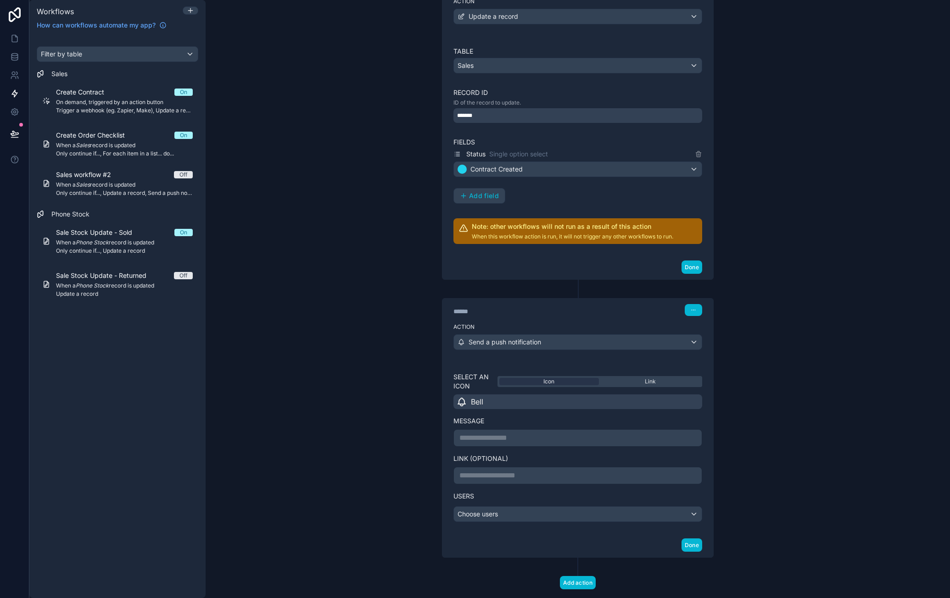
click at [571, 395] on div "Bell" at bounding box center [577, 402] width 249 height 15
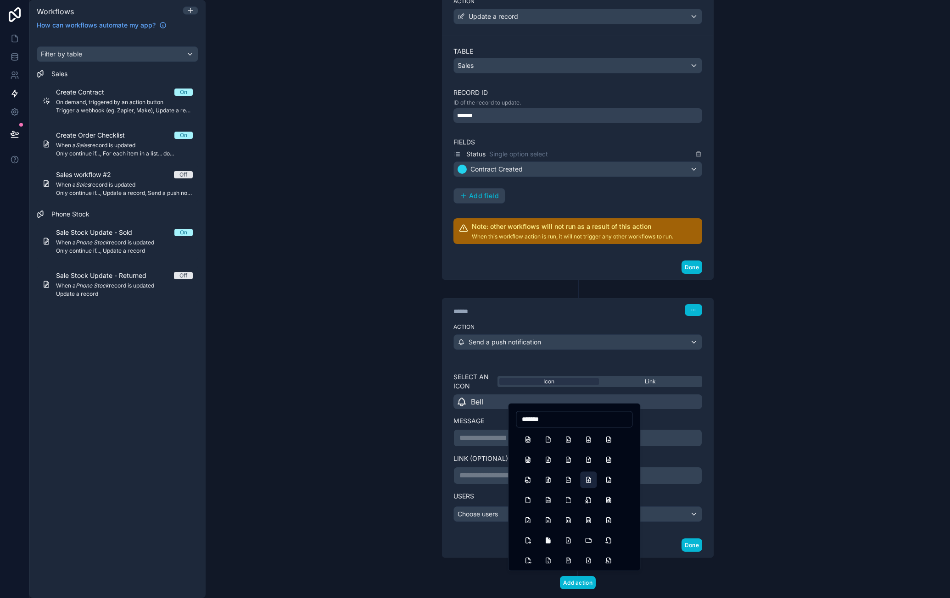
type input "*******"
click at [585, 481] on button "FileDownload" at bounding box center [588, 480] width 17 height 17
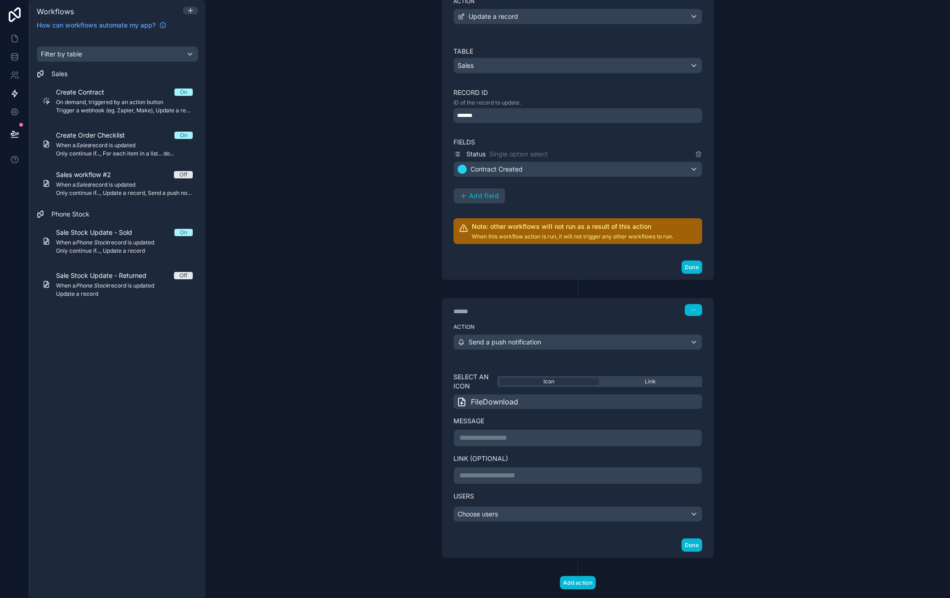
click at [532, 433] on p "**********" at bounding box center [577, 438] width 237 height 11
click at [465, 434] on span "**********" at bounding box center [481, 437] width 45 height 7
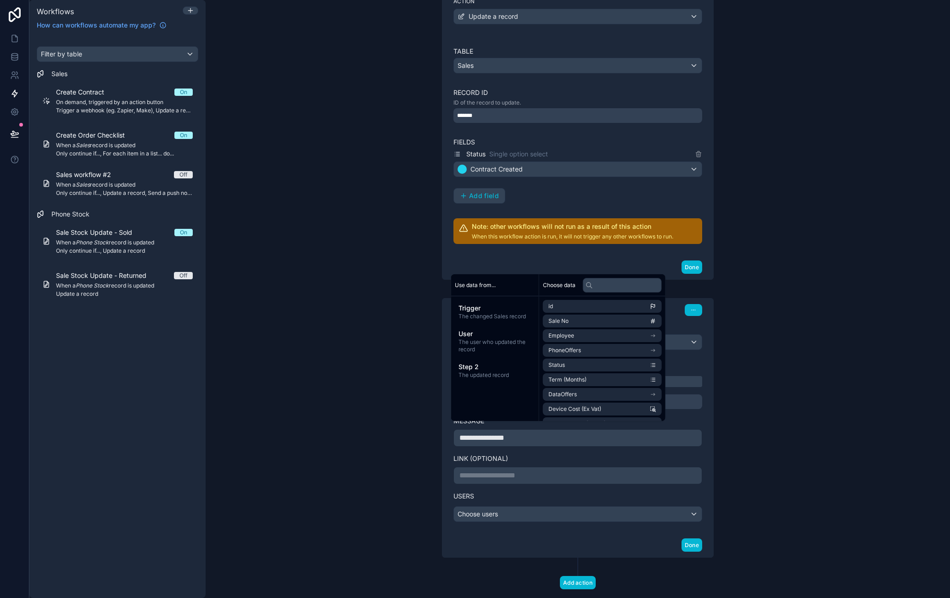
click at [557, 467] on div "**********" at bounding box center [577, 475] width 249 height 17
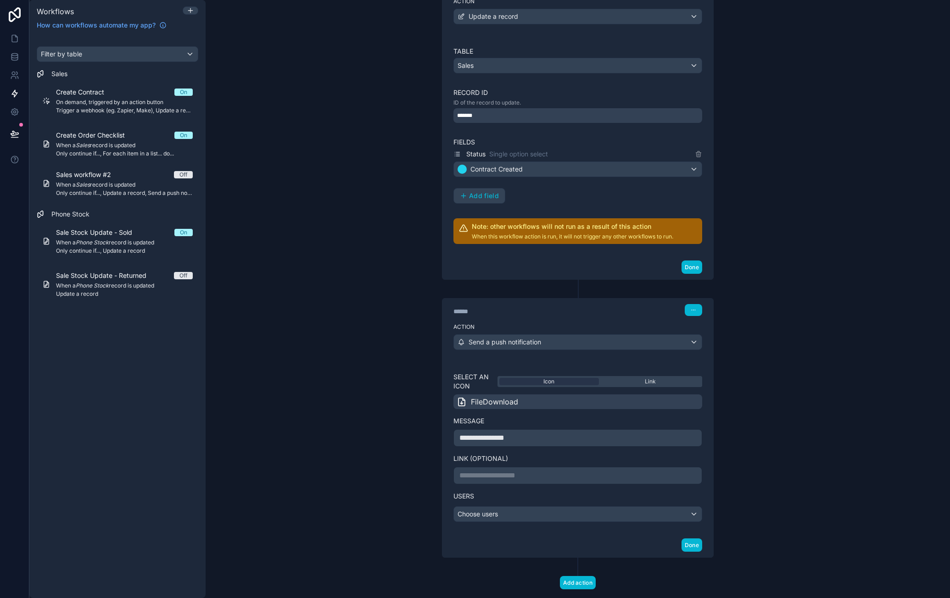
click at [550, 470] on p "**********" at bounding box center [577, 475] width 237 height 11
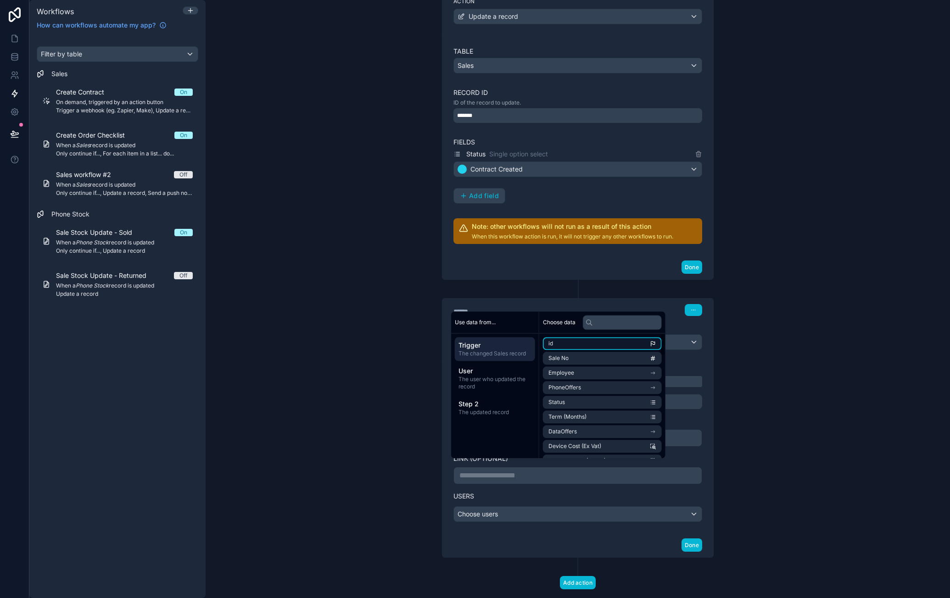
click at [563, 344] on li "id" at bounding box center [602, 343] width 119 height 13
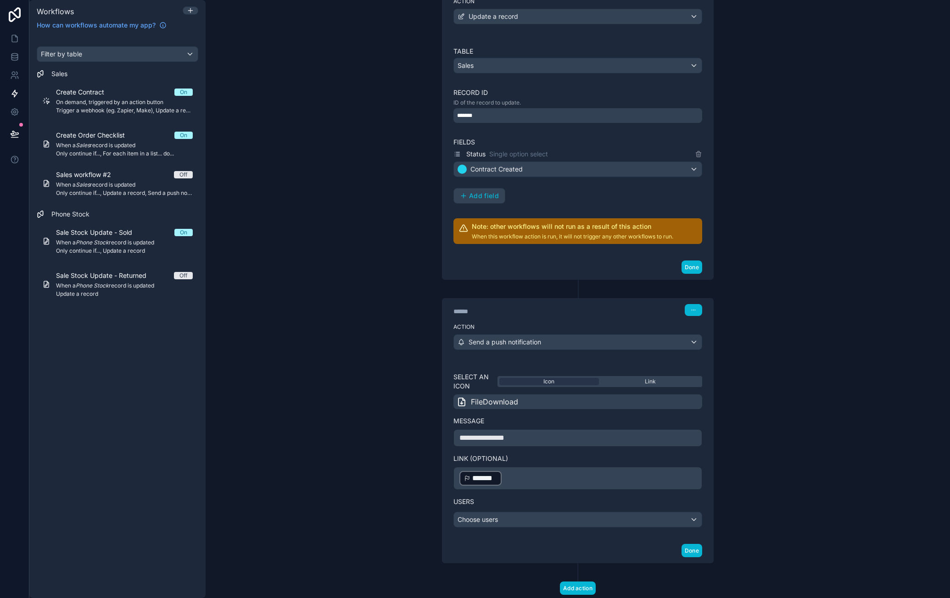
click at [544, 497] on label "Users" at bounding box center [577, 501] width 249 height 9
click at [540, 512] on div "Choose users" at bounding box center [578, 519] width 248 height 15
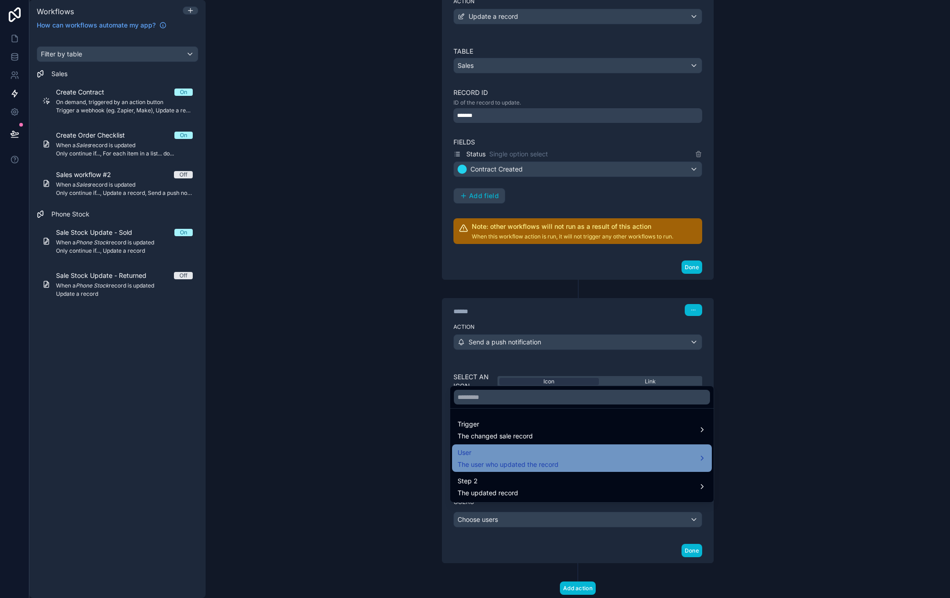
click at [578, 457] on div "User The user who updated the record" at bounding box center [581, 458] width 249 height 22
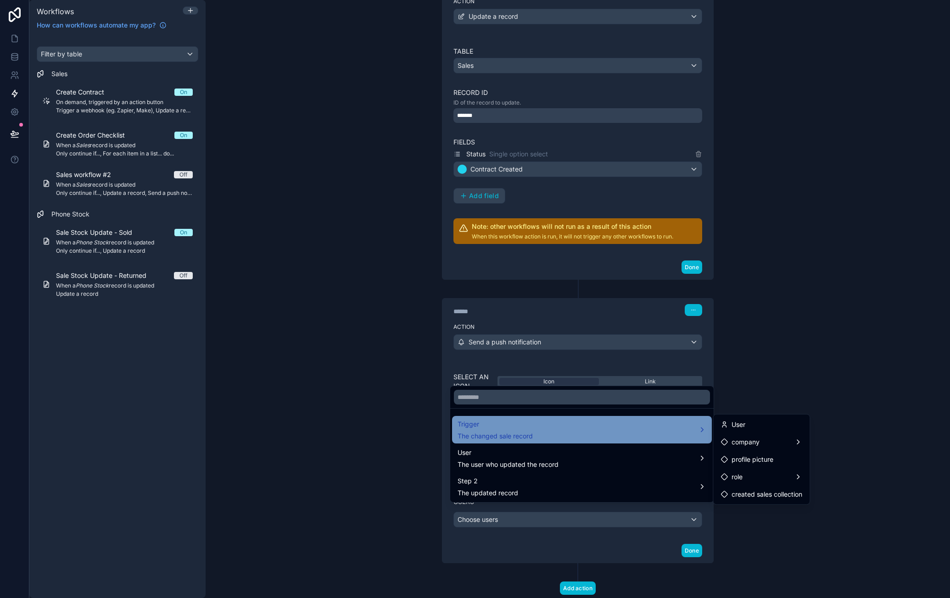
click at [626, 431] on div "Trigger The changed sale record" at bounding box center [581, 430] width 249 height 22
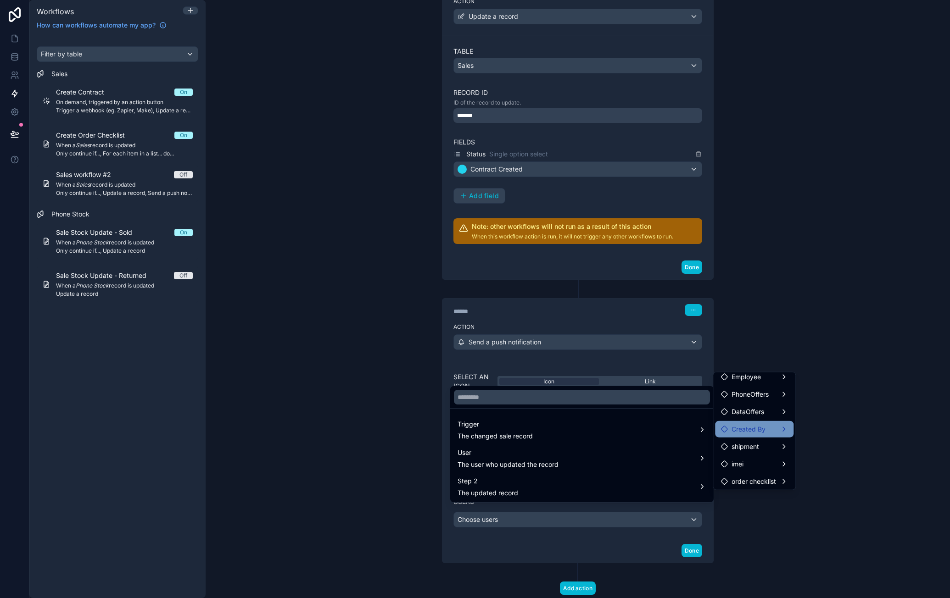
scroll to position [7, 0]
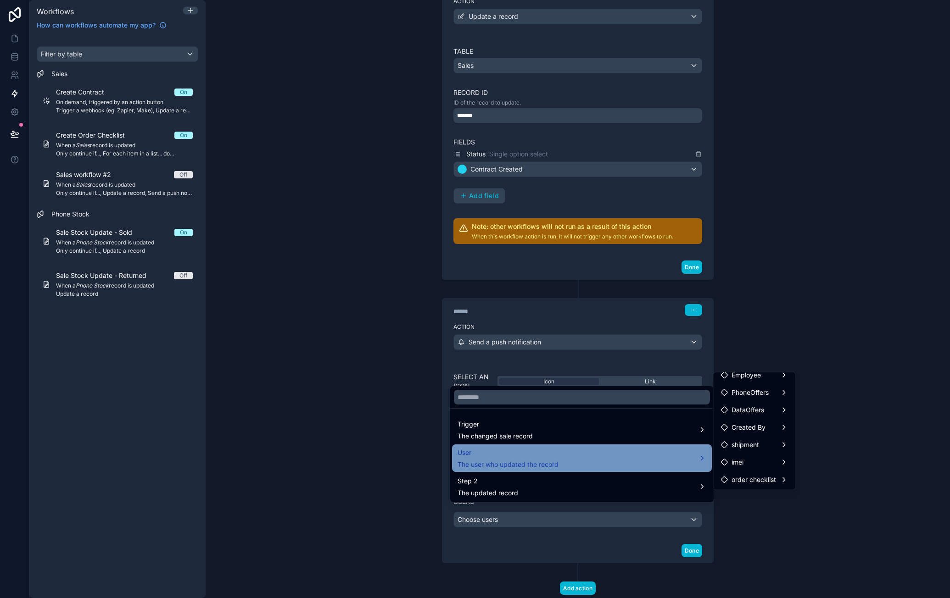
click at [595, 466] on div "User The user who updated the record" at bounding box center [581, 458] width 249 height 22
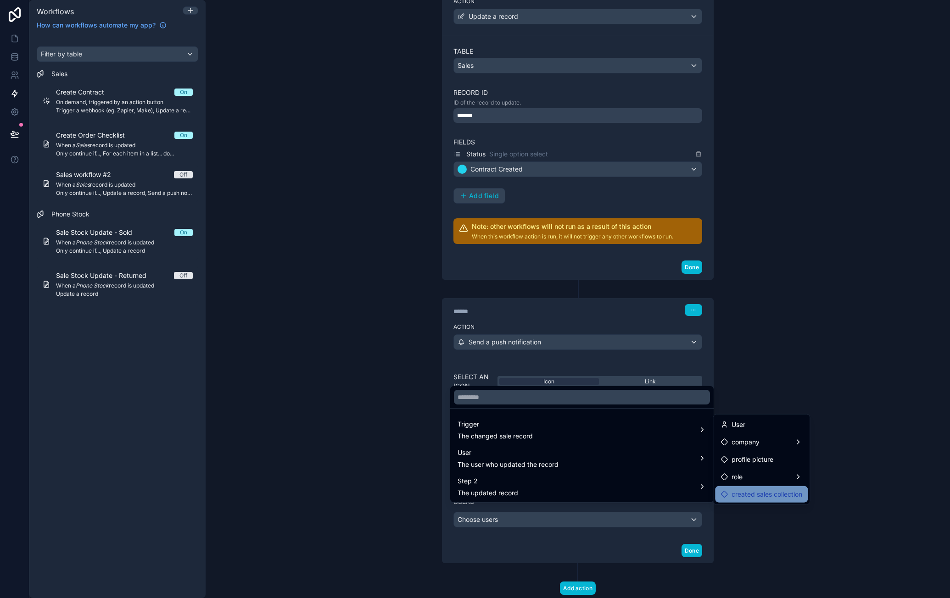
click at [767, 490] on span "created sales collection" at bounding box center [766, 494] width 71 height 11
click at [758, 496] on span "created sales collection" at bounding box center [766, 494] width 71 height 11
click at [756, 492] on span "created sales collection" at bounding box center [766, 494] width 71 height 11
click at [758, 491] on span "created sales collection" at bounding box center [766, 494] width 71 height 11
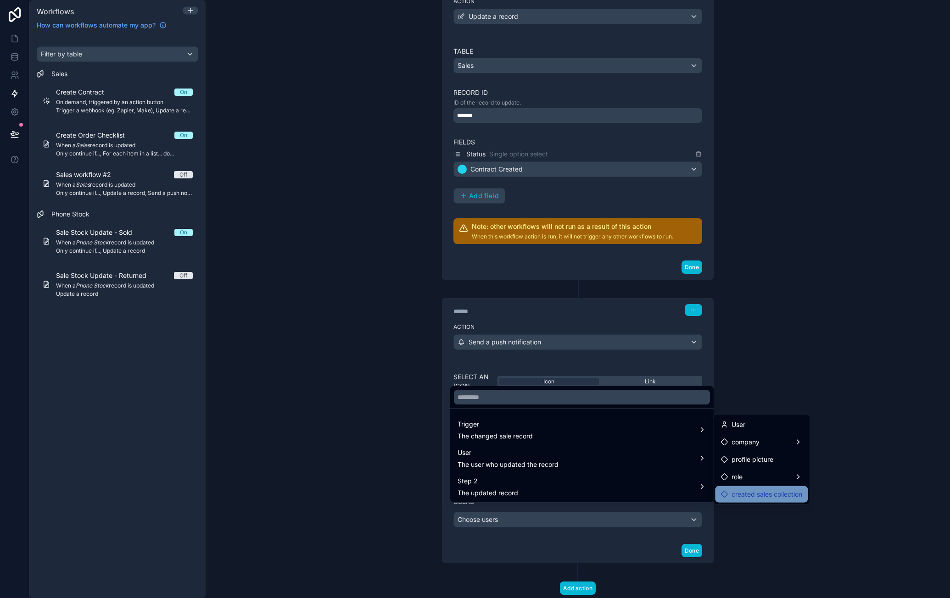
click at [772, 490] on span "created sales collection" at bounding box center [766, 494] width 71 height 11
click at [773, 489] on span "created sales collection" at bounding box center [766, 494] width 71 height 11
click at [772, 490] on span "created sales collection" at bounding box center [766, 494] width 71 height 11
click at [787, 492] on span "created sales collection" at bounding box center [766, 494] width 71 height 11
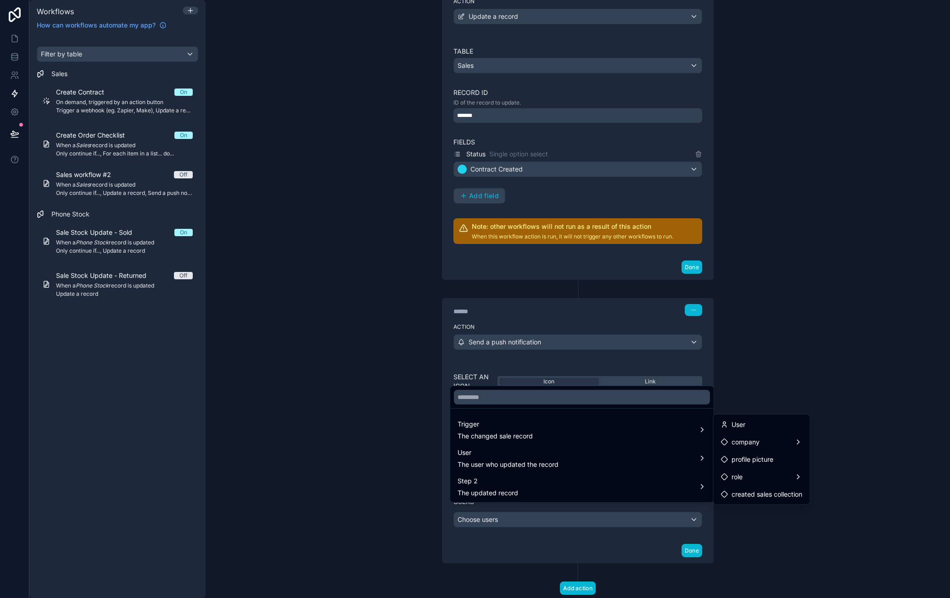
click at [854, 484] on div at bounding box center [475, 299] width 950 height 598
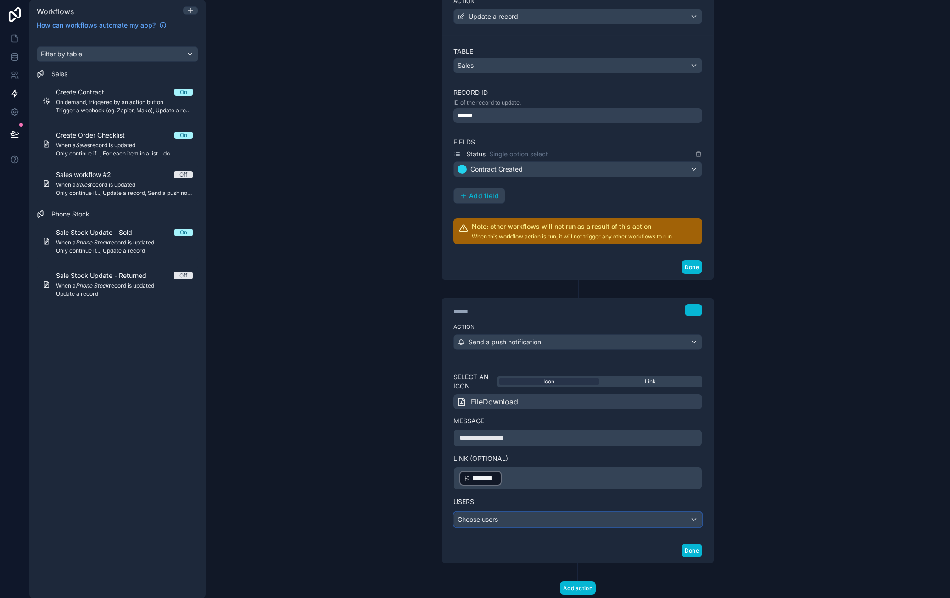
click at [680, 512] on div "Choose users" at bounding box center [578, 519] width 248 height 15
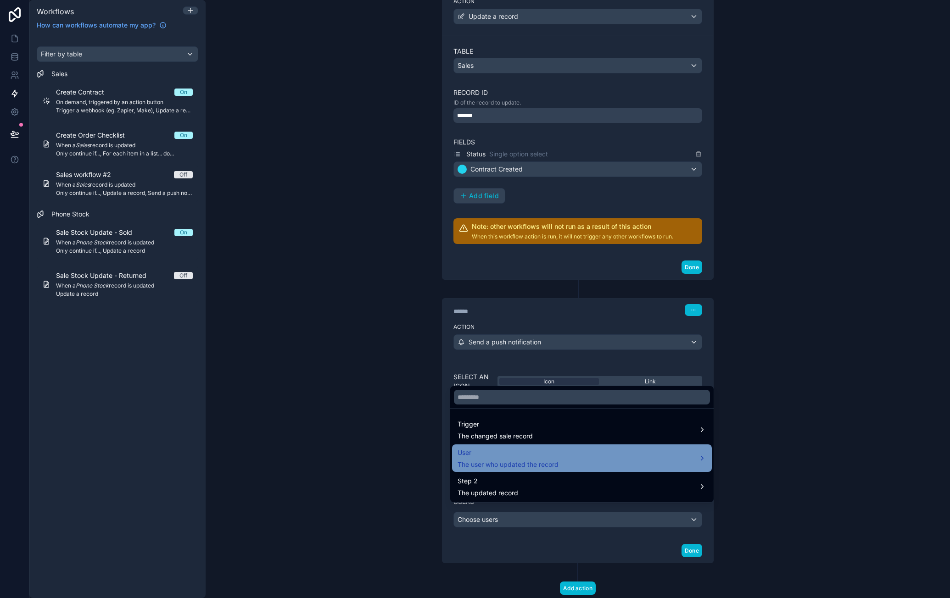
click at [600, 461] on div "User The user who updated the record" at bounding box center [581, 458] width 249 height 22
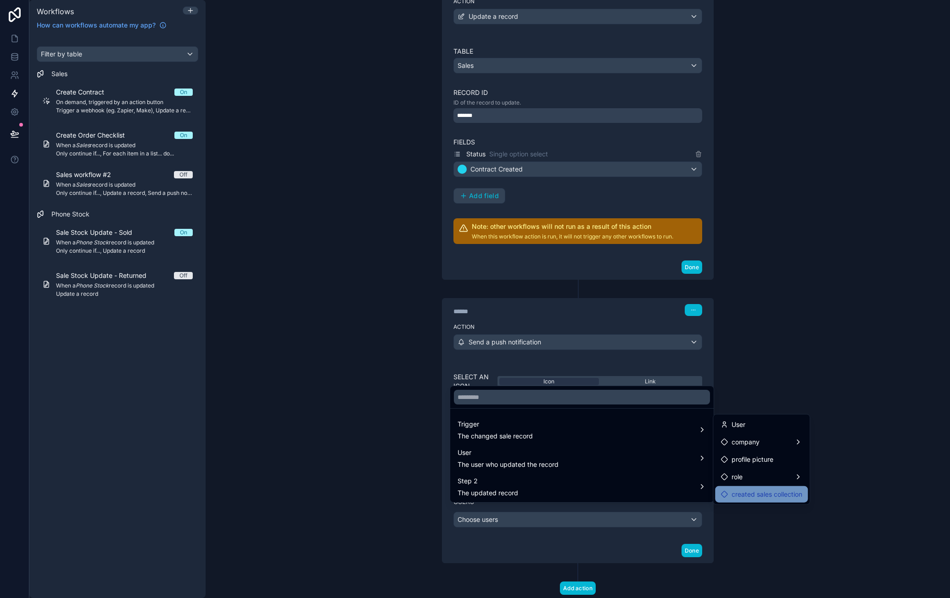
click at [756, 486] on div "created sales collection" at bounding box center [761, 494] width 93 height 17
click at [767, 427] on div "User" at bounding box center [761, 424] width 82 height 11
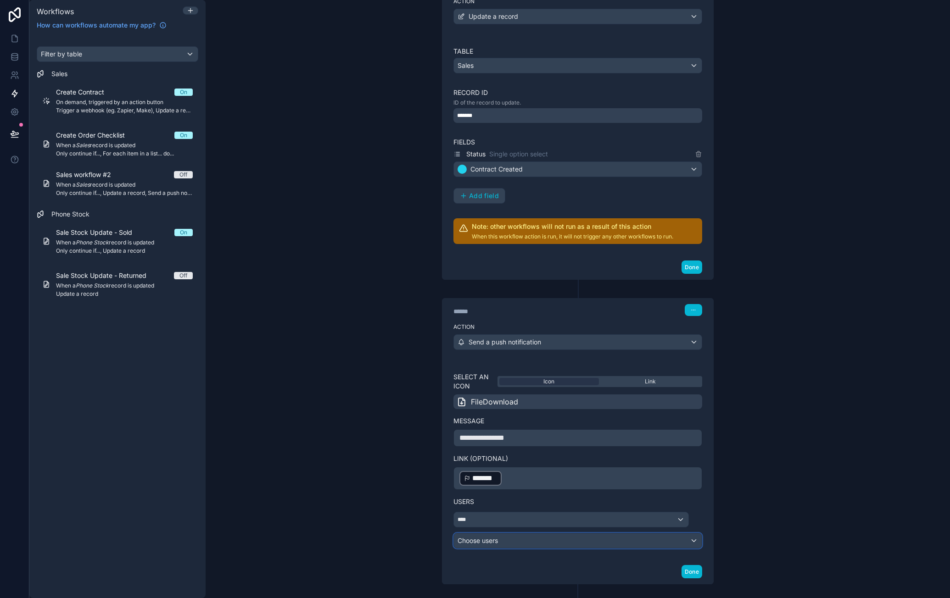
click at [589, 538] on div "Choose users" at bounding box center [578, 540] width 248 height 15
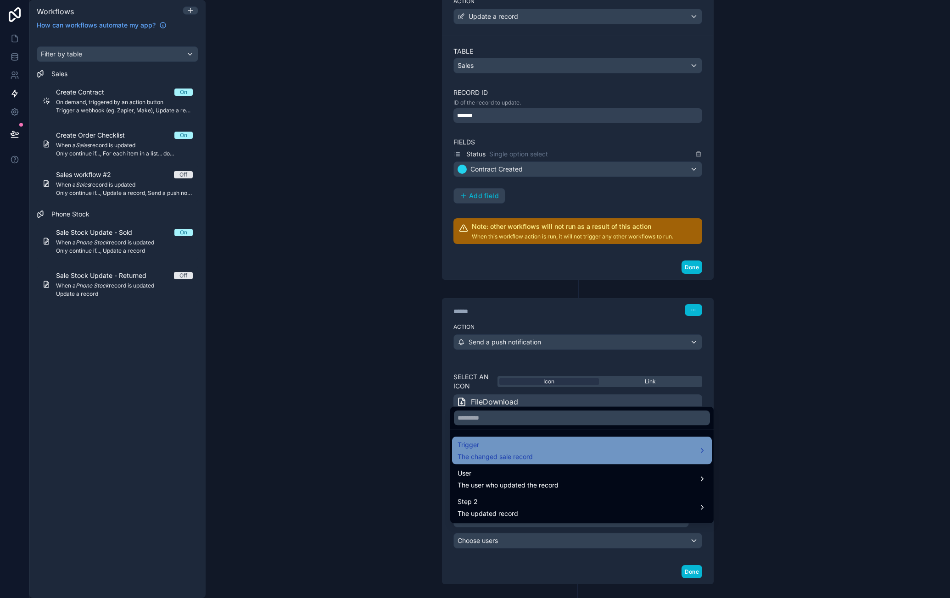
click at [597, 459] on div "Trigger The changed sale record" at bounding box center [581, 450] width 249 height 22
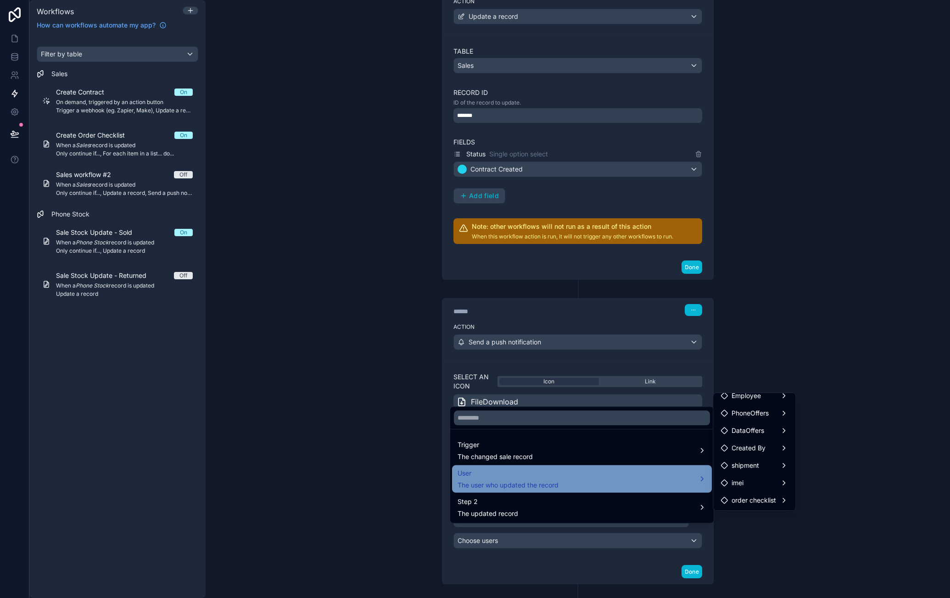
click at [616, 489] on div "User The user who updated the record" at bounding box center [581, 479] width 249 height 22
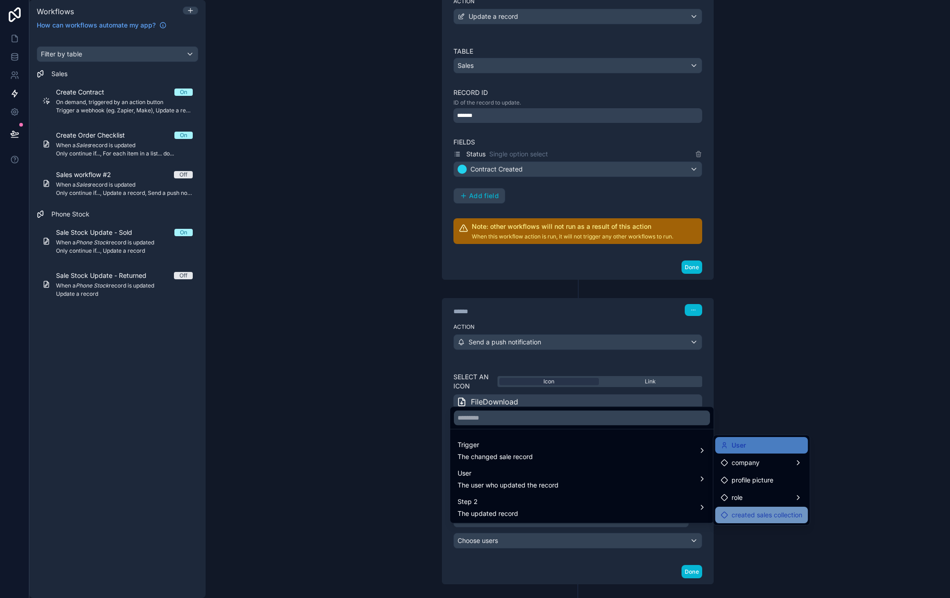
click at [759, 511] on span "created sales collection" at bounding box center [766, 515] width 71 height 11
click at [759, 512] on span "created sales collection" at bounding box center [766, 515] width 71 height 11
click at [760, 512] on span "created sales collection" at bounding box center [766, 515] width 71 height 11
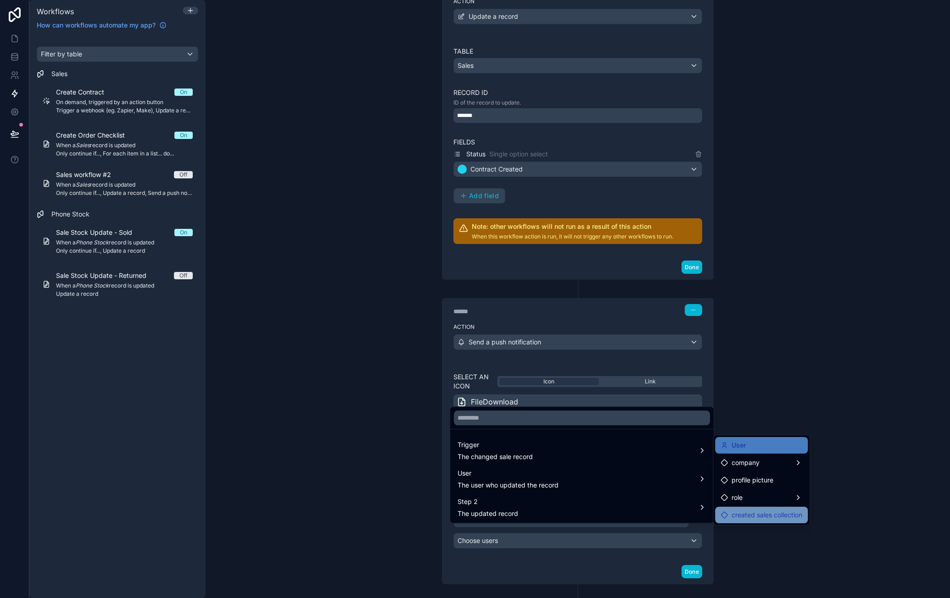
click at [760, 512] on span "created sales collection" at bounding box center [766, 515] width 71 height 11
click at [763, 512] on span "created sales collection" at bounding box center [766, 515] width 71 height 11
click at [766, 512] on span "created sales collection" at bounding box center [766, 515] width 71 height 11
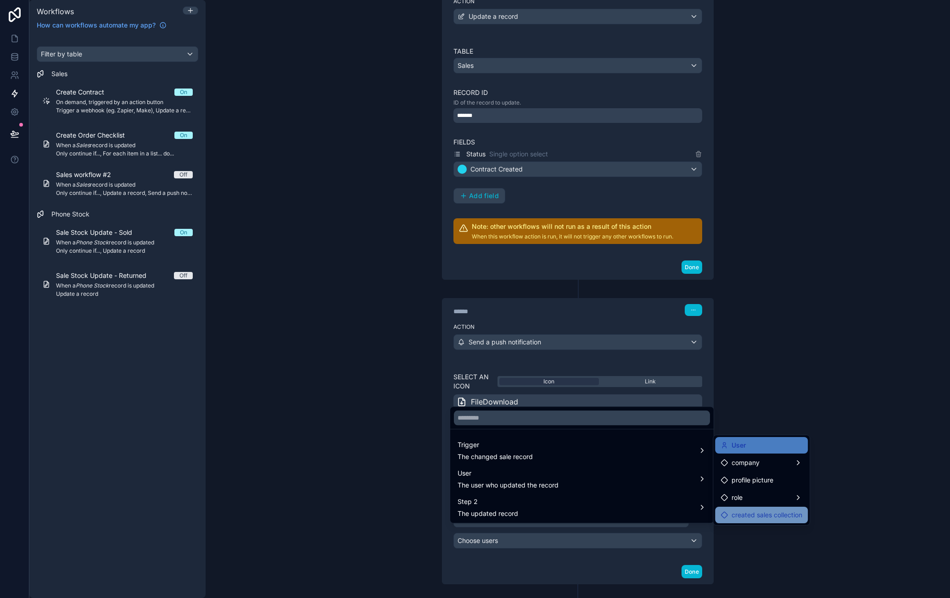
click at [770, 512] on span "created sales collection" at bounding box center [766, 515] width 71 height 11
click at [771, 513] on span "created sales collection" at bounding box center [766, 515] width 71 height 11
click at [845, 490] on div at bounding box center [475, 299] width 950 height 598
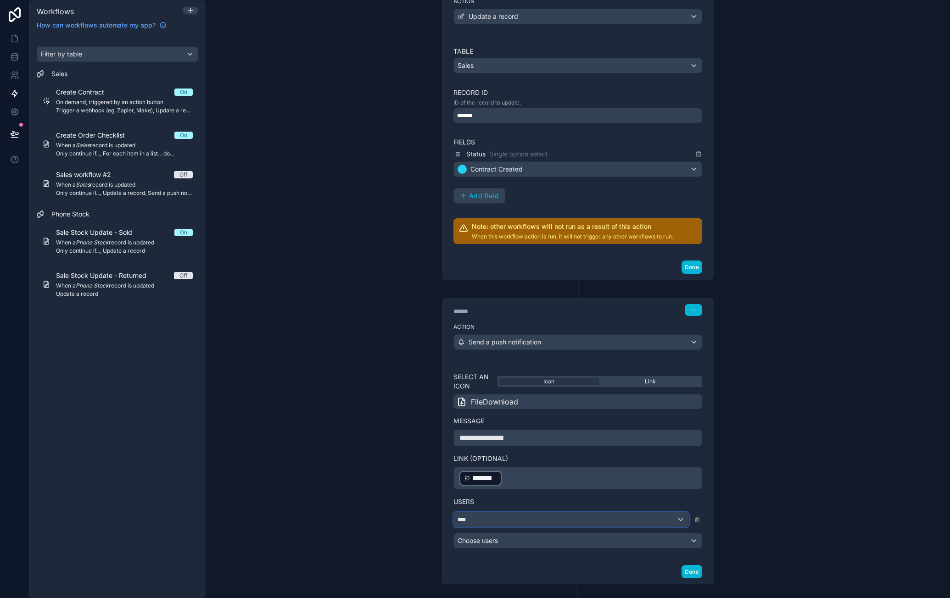
click at [564, 512] on div "****" at bounding box center [571, 519] width 234 height 15
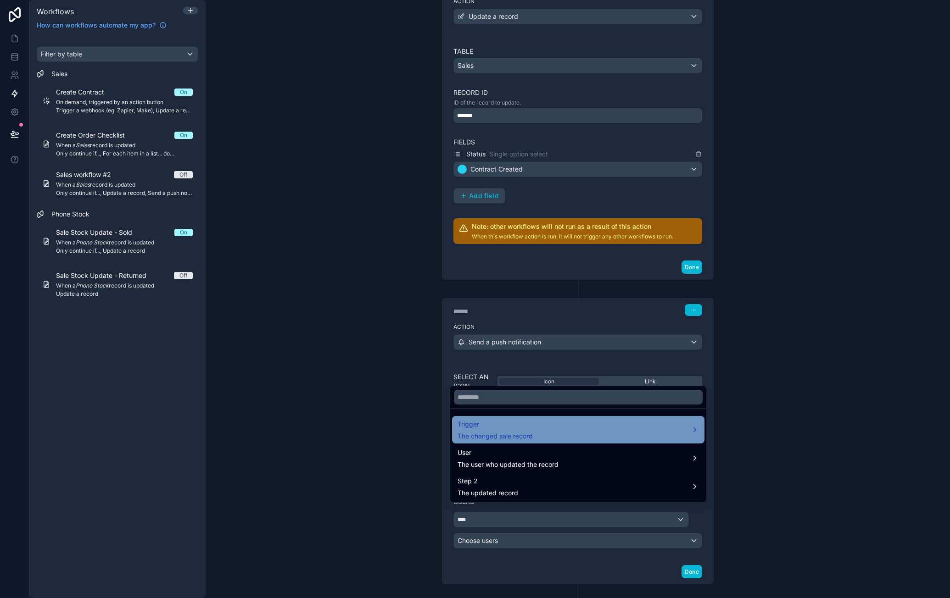
click at [573, 436] on div "Trigger The changed sale record" at bounding box center [577, 430] width 241 height 22
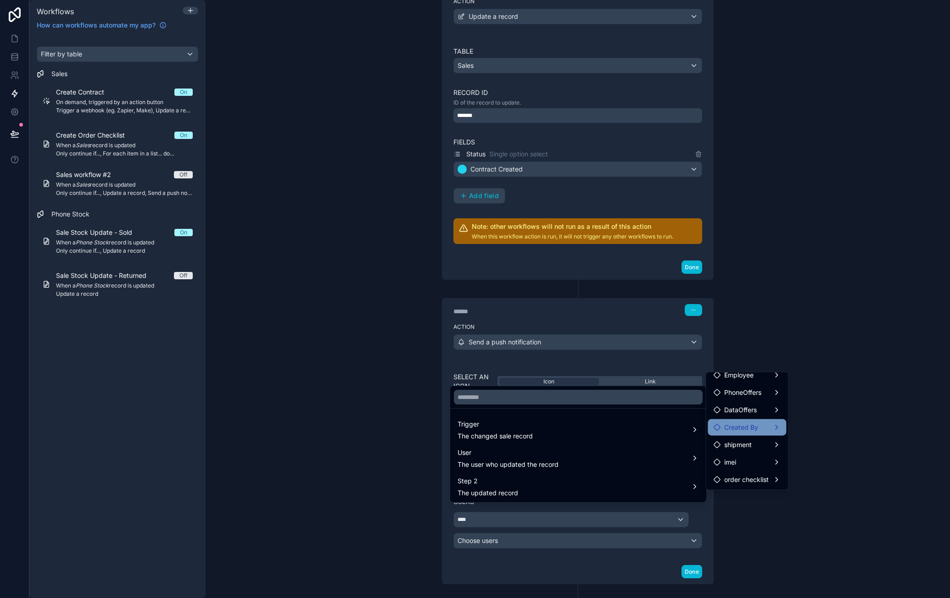
click at [757, 429] on span "Created By" at bounding box center [741, 427] width 34 height 11
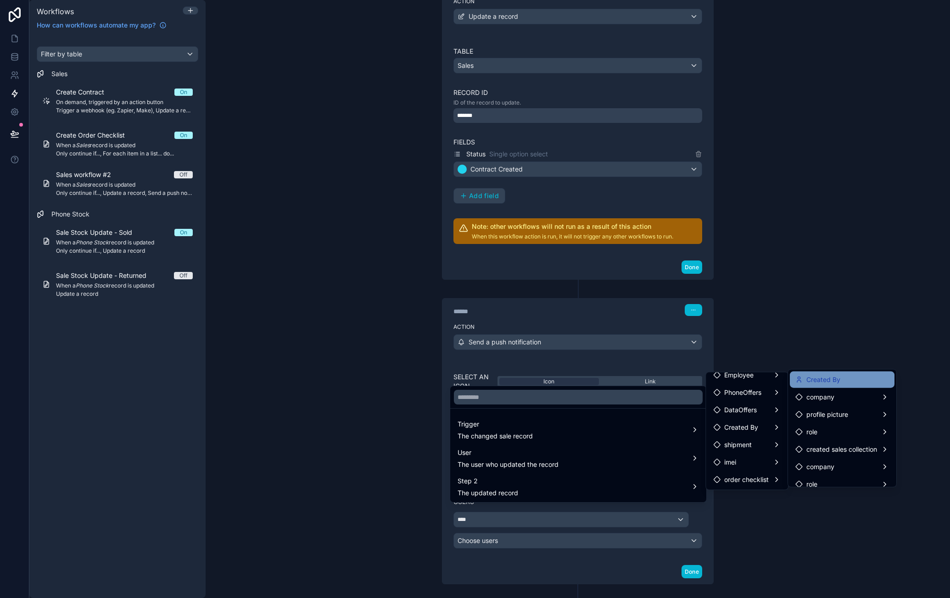
click at [856, 380] on div "Created By" at bounding box center [842, 379] width 94 height 11
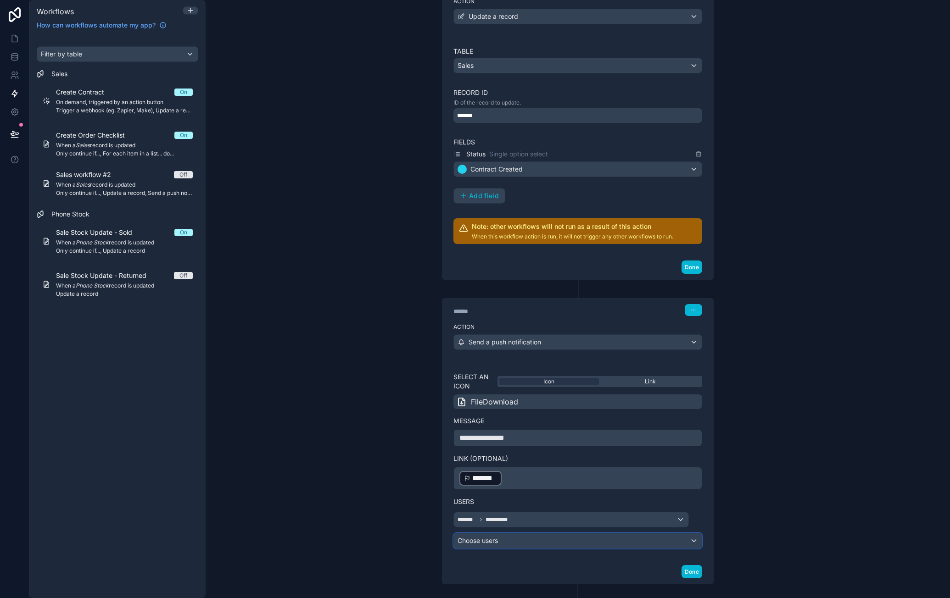
click at [648, 533] on div "Choose users" at bounding box center [578, 540] width 248 height 15
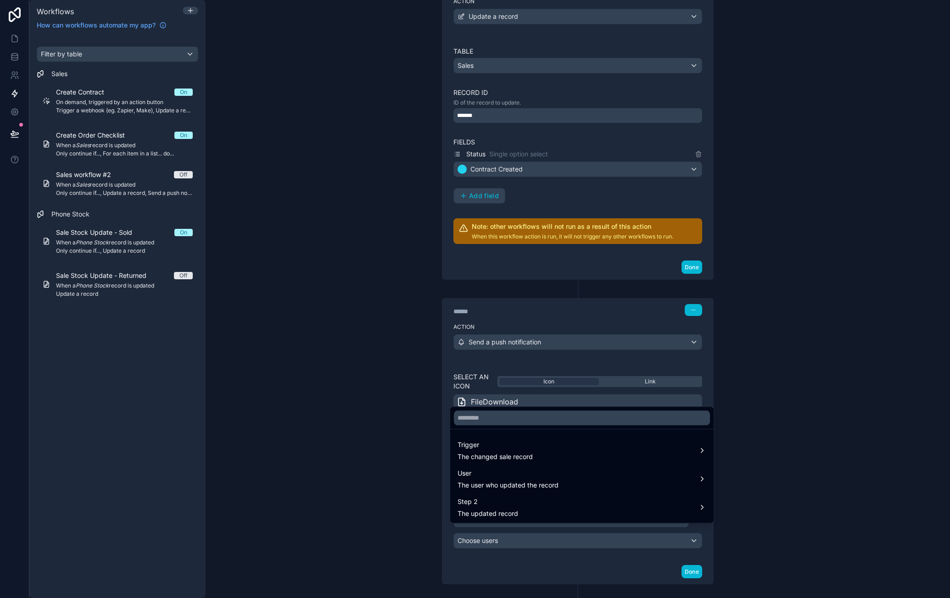
click at [812, 427] on div at bounding box center [475, 299] width 950 height 598
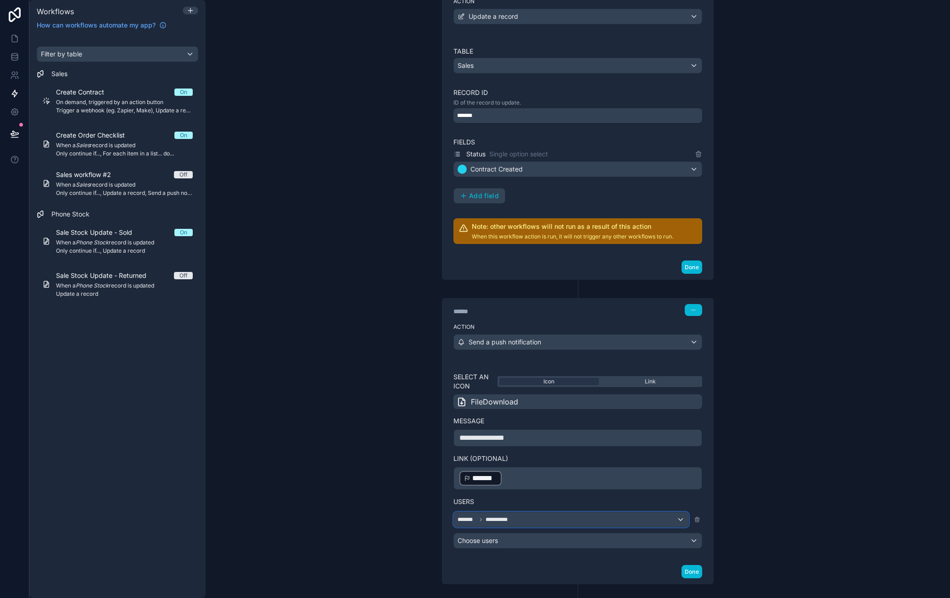
click at [634, 512] on div "**********" at bounding box center [571, 519] width 234 height 15
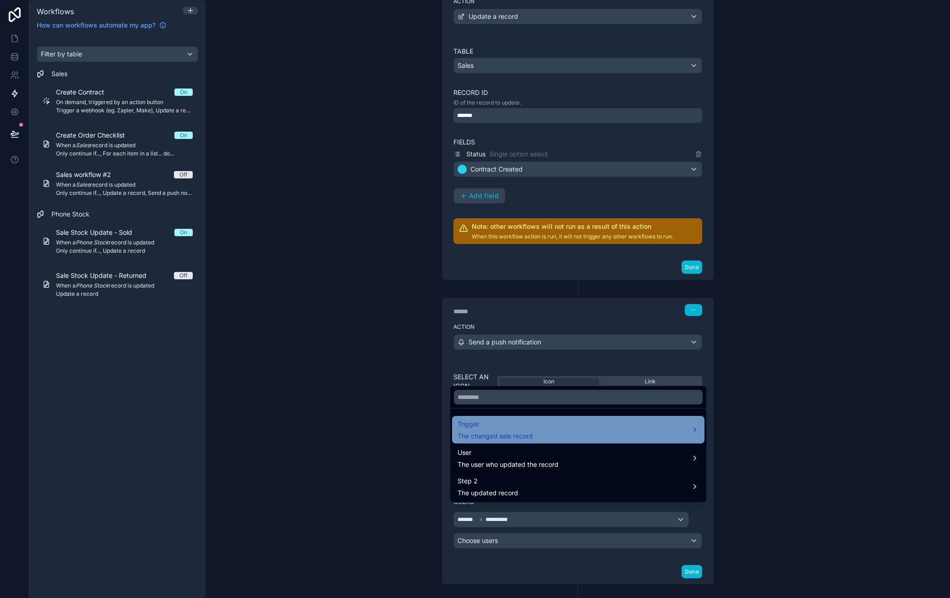
click at [608, 430] on div "Trigger The changed sale record" at bounding box center [577, 430] width 241 height 22
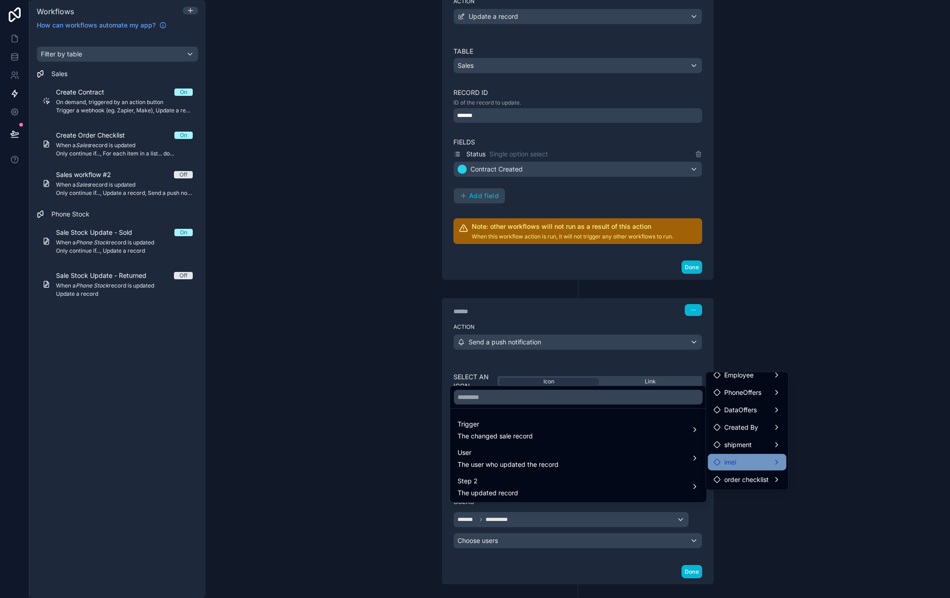
scroll to position [0, 0]
click at [780, 432] on div "Created By" at bounding box center [746, 434] width 67 height 11
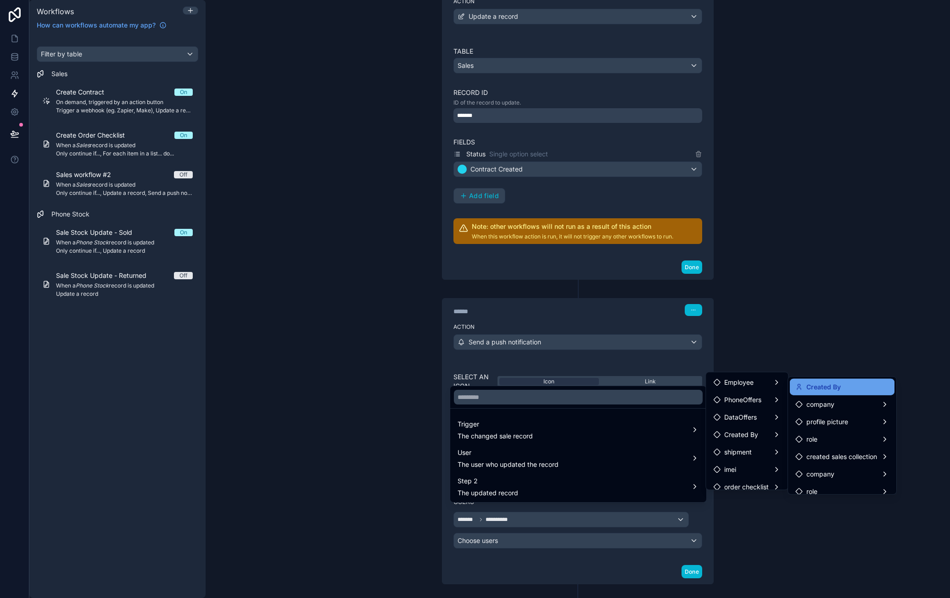
click at [848, 387] on div "Created By" at bounding box center [842, 387] width 94 height 11
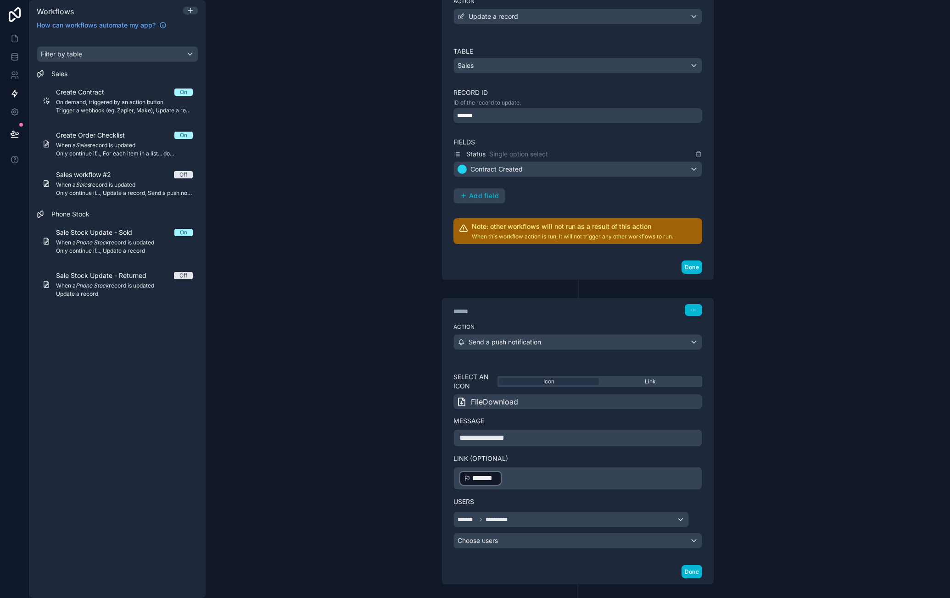
click at [825, 390] on div "**********" at bounding box center [578, 299] width 744 height 598
click at [620, 533] on div "Choose users" at bounding box center [578, 540] width 248 height 15
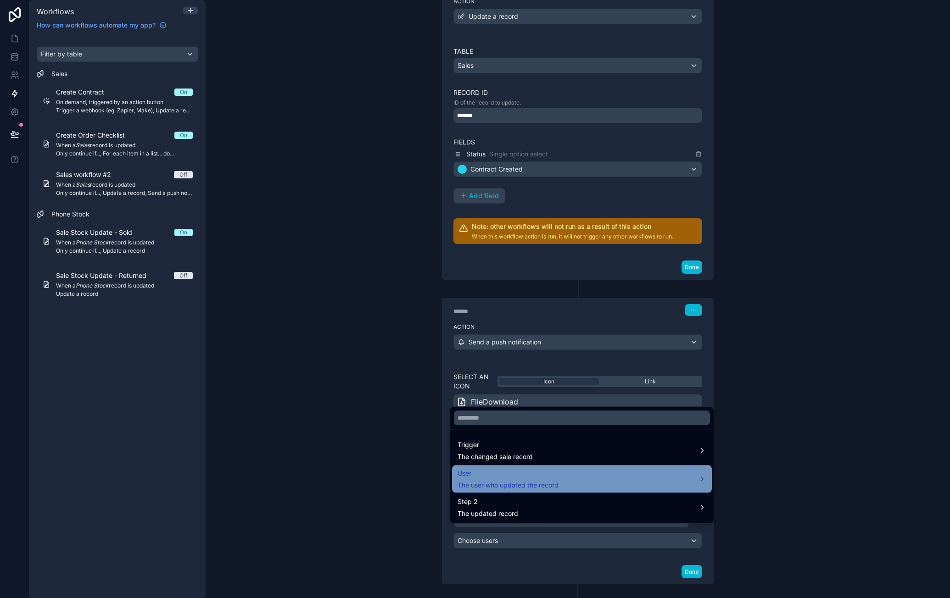
click at [598, 480] on div "User The user who updated the record" at bounding box center [581, 479] width 249 height 22
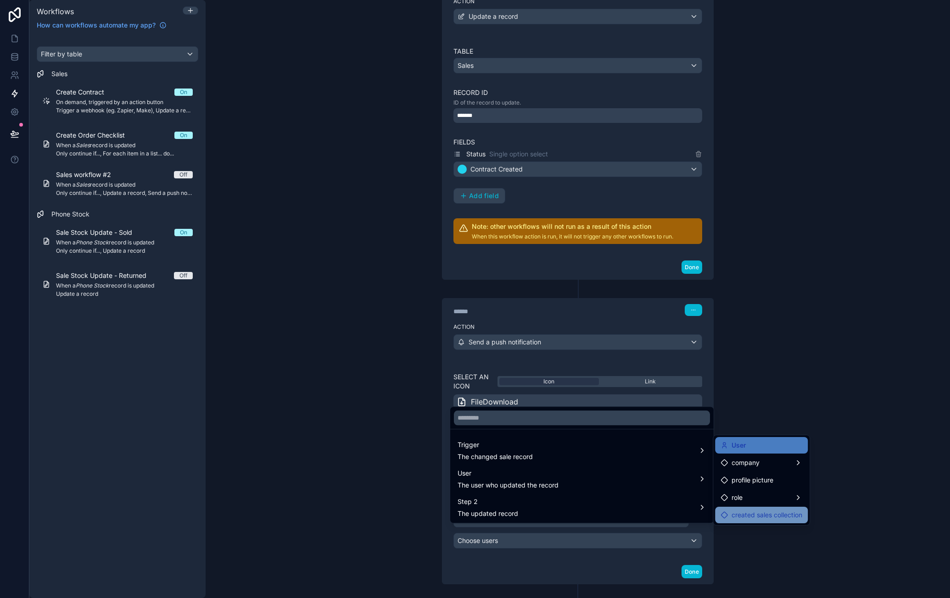
click at [743, 513] on span "created sales collection" at bounding box center [766, 515] width 71 height 11
click at [746, 513] on span "created sales collection" at bounding box center [766, 515] width 71 height 11
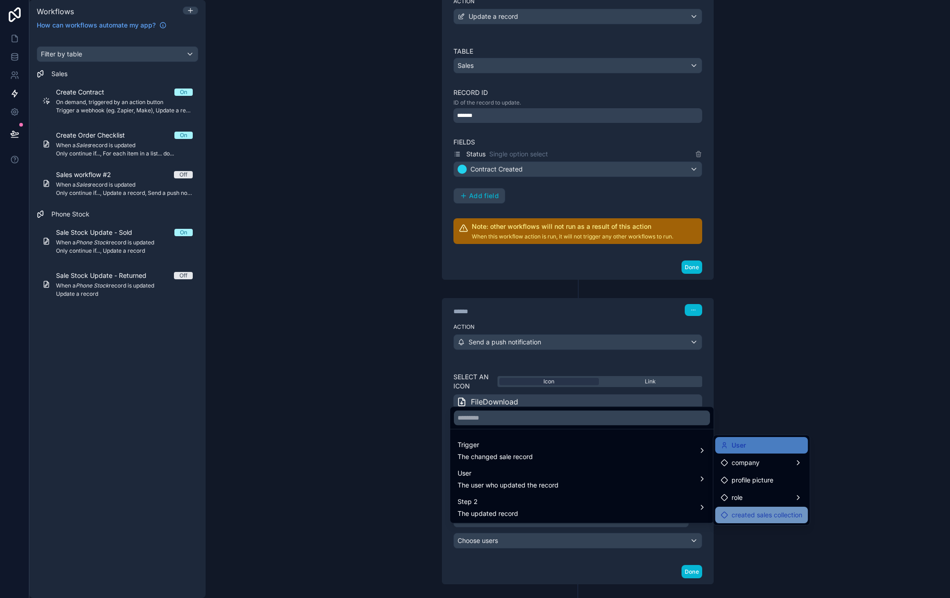
click at [746, 513] on span "created sales collection" at bounding box center [766, 515] width 71 height 11
click at [745, 513] on span "created sales collection" at bounding box center [766, 515] width 71 height 11
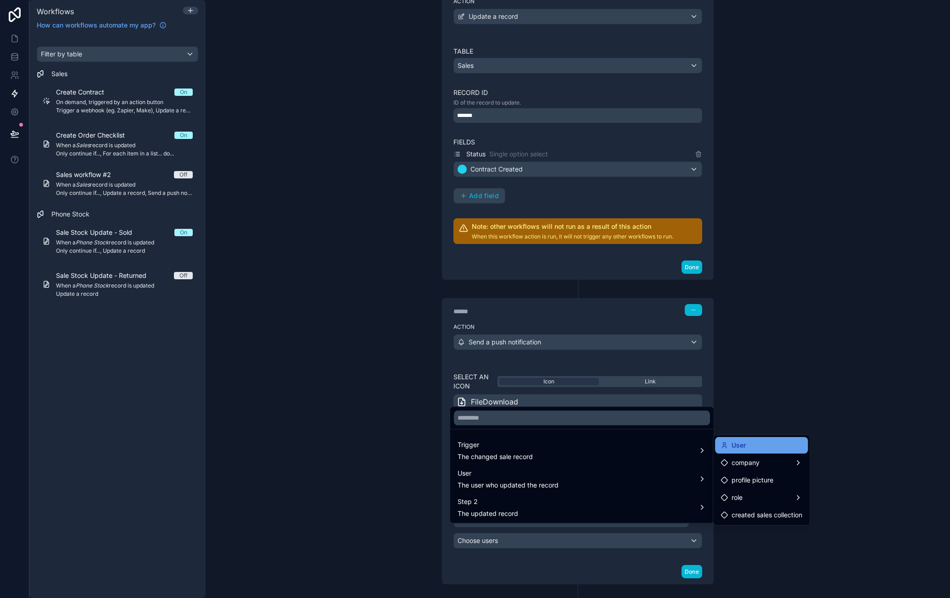
click at [763, 438] on div "User" at bounding box center [761, 445] width 93 height 17
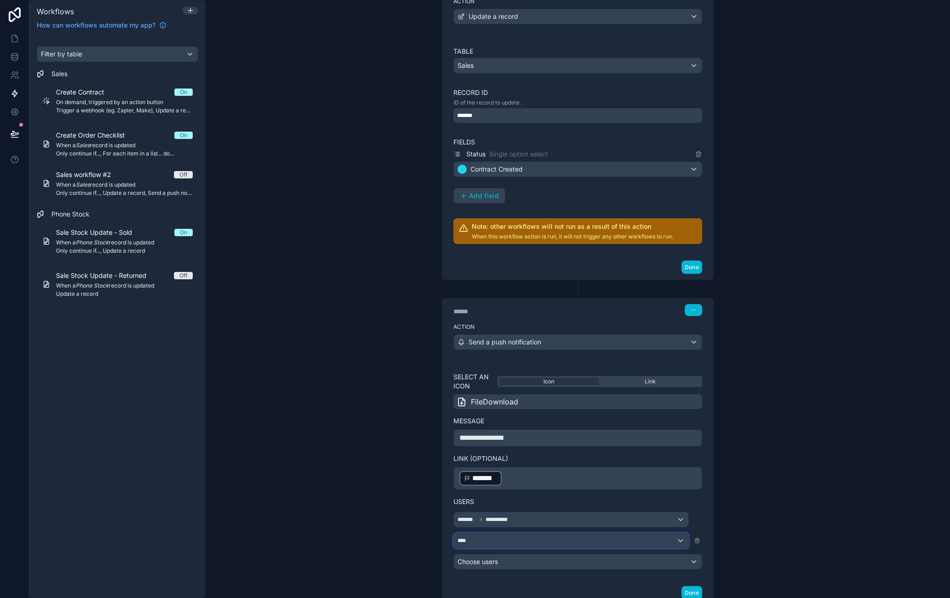
click at [670, 533] on div "****" at bounding box center [571, 540] width 234 height 15
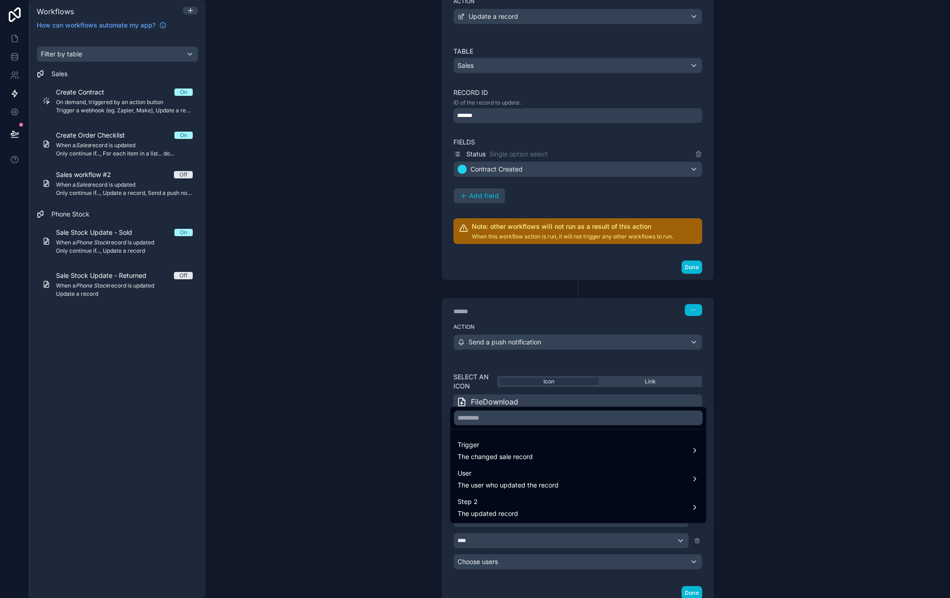
click at [768, 430] on div at bounding box center [475, 299] width 950 height 598
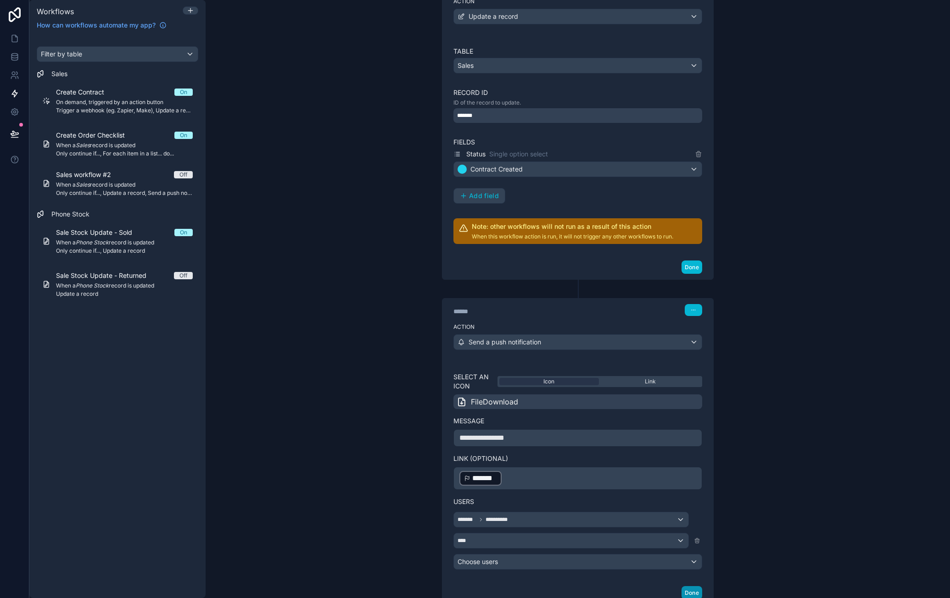
click at [686, 586] on button "Done" at bounding box center [691, 592] width 21 height 13
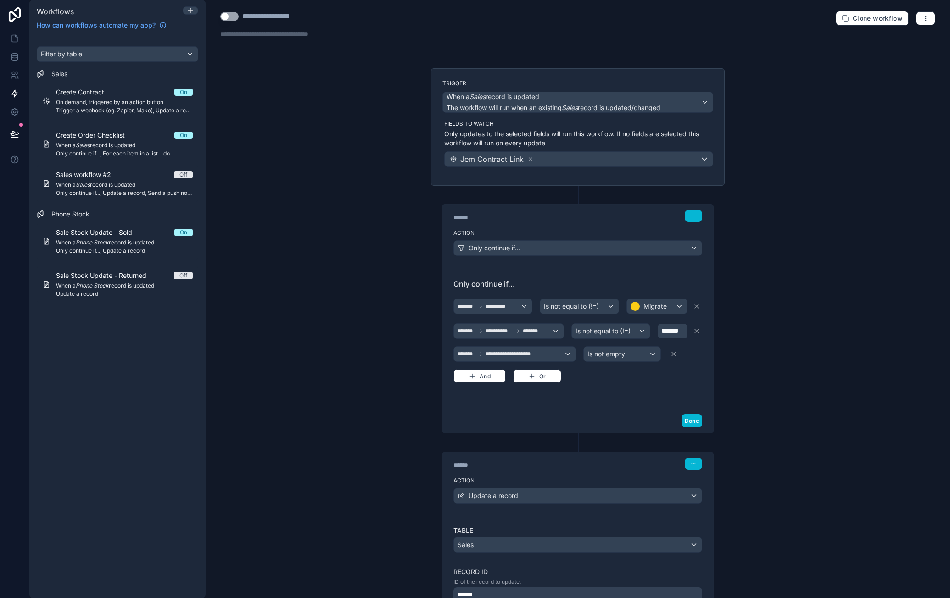
click at [278, 16] on div "**********" at bounding box center [277, 16] width 71 height 11
drag, startPoint x: 306, startPoint y: 14, endPoint x: 240, endPoint y: 17, distance: 65.7
click at [240, 17] on div "**********" at bounding box center [284, 16] width 128 height 11
click at [330, 81] on div "**********" at bounding box center [578, 299] width 744 height 598
click at [246, 14] on div "**********" at bounding box center [275, 16] width 67 height 11
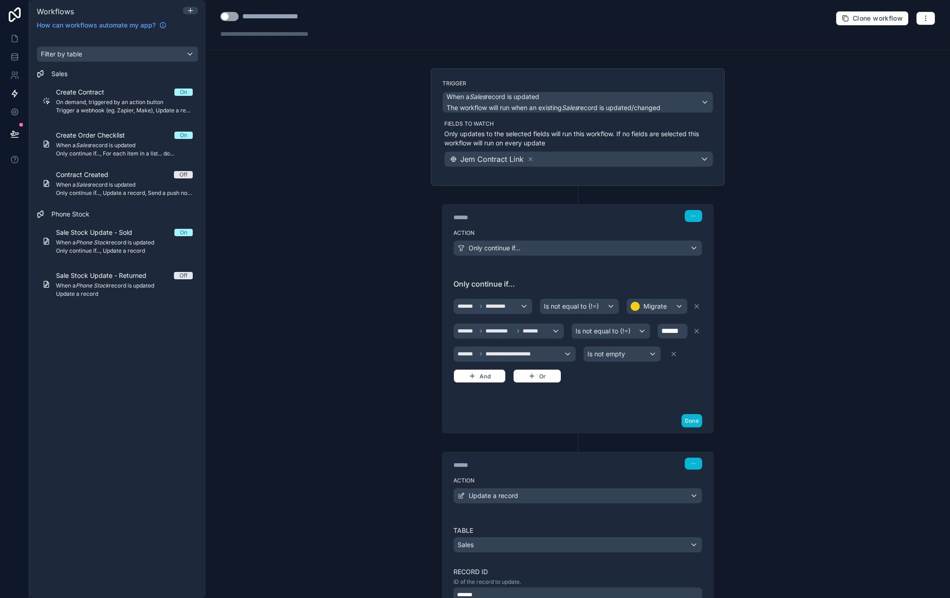
click at [232, 16] on button "Use setting" at bounding box center [229, 16] width 18 height 9
click at [311, 101] on div "**********" at bounding box center [578, 299] width 744 height 598
click at [141, 108] on span "Trigger a webhook (eg. Zapier, Make), Update a record, Send a push notification" at bounding box center [124, 110] width 137 height 7
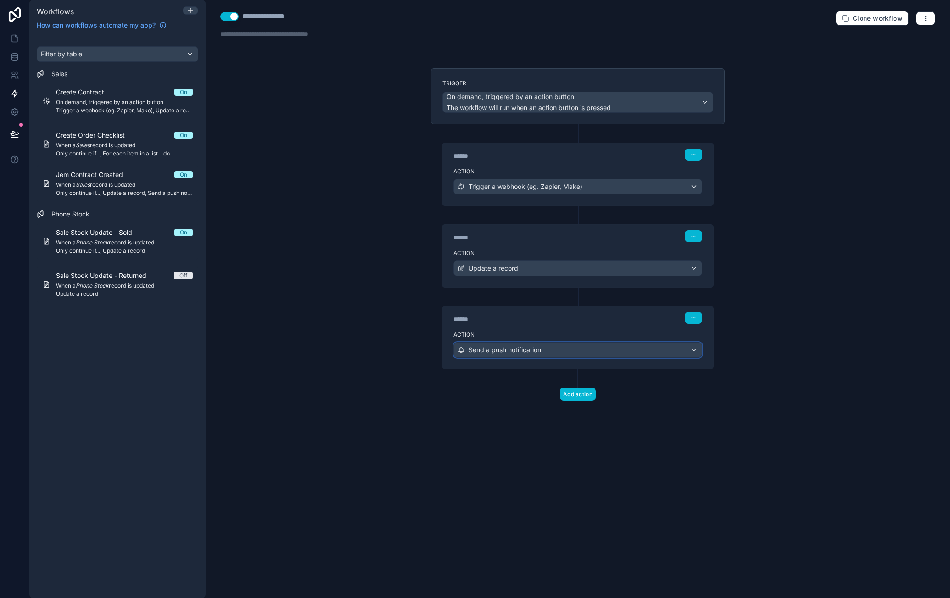
click at [591, 346] on div "Send a push notification" at bounding box center [578, 350] width 248 height 15
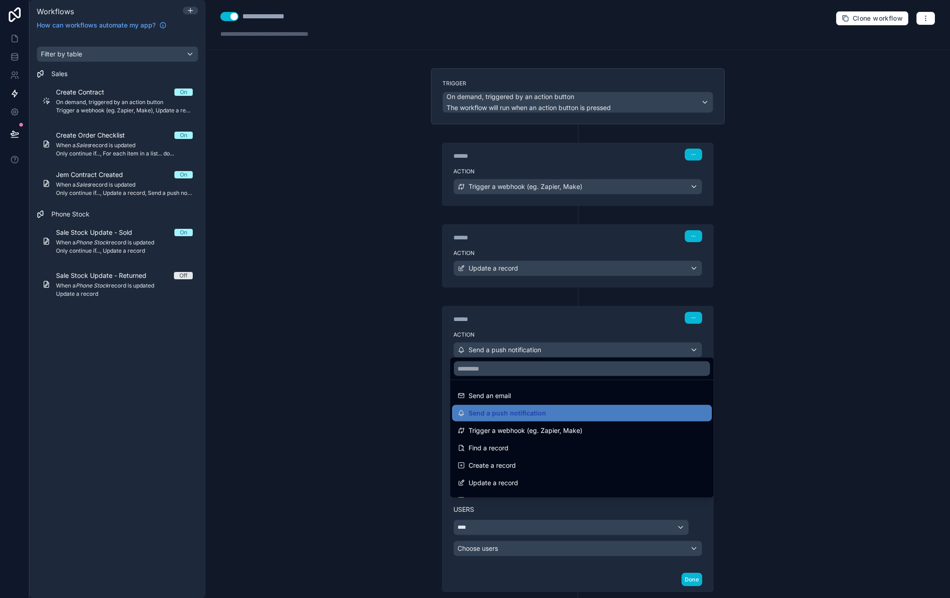
click at [747, 385] on div at bounding box center [475, 299] width 950 height 598
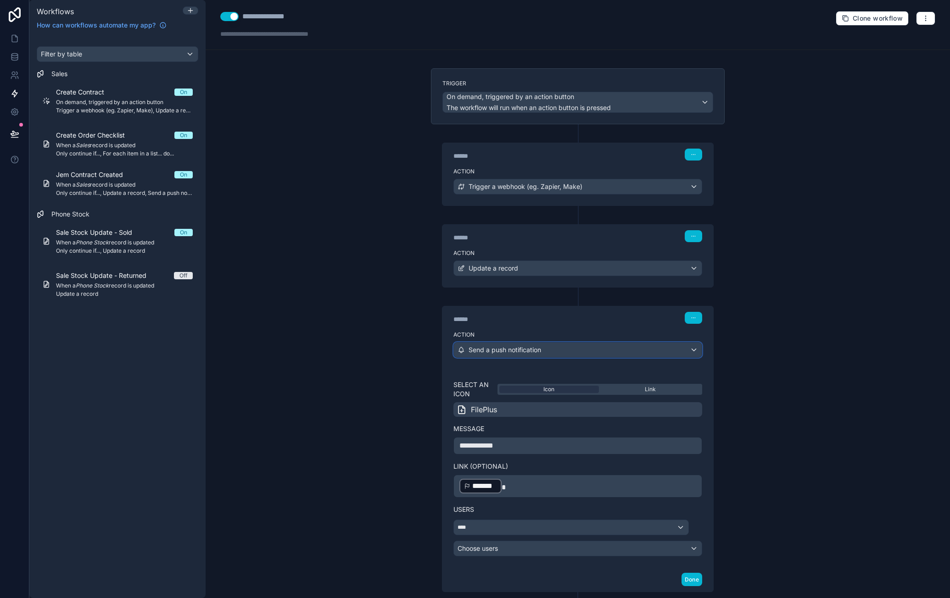
click at [625, 350] on div "Send a push notification" at bounding box center [578, 350] width 248 height 15
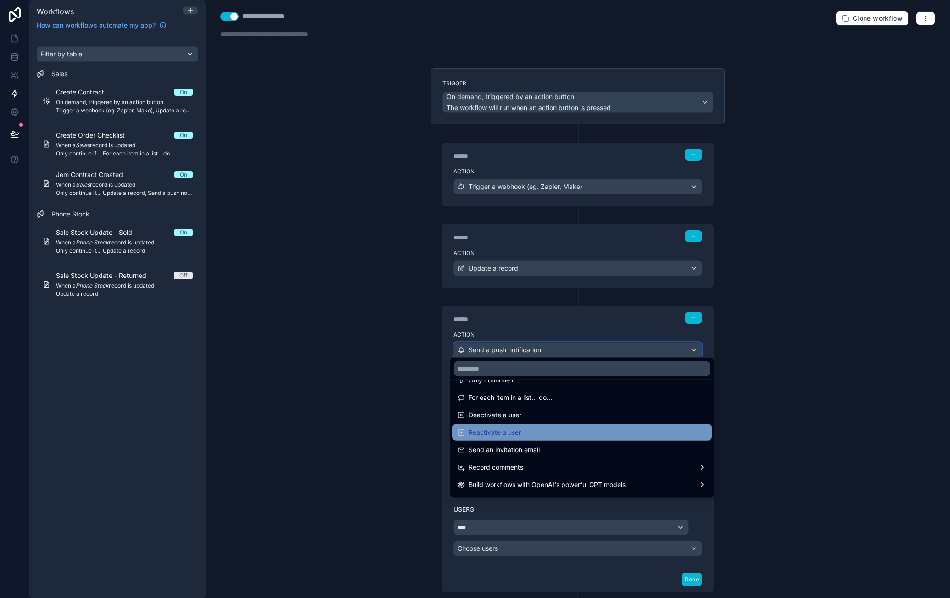
scroll to position [170, 0]
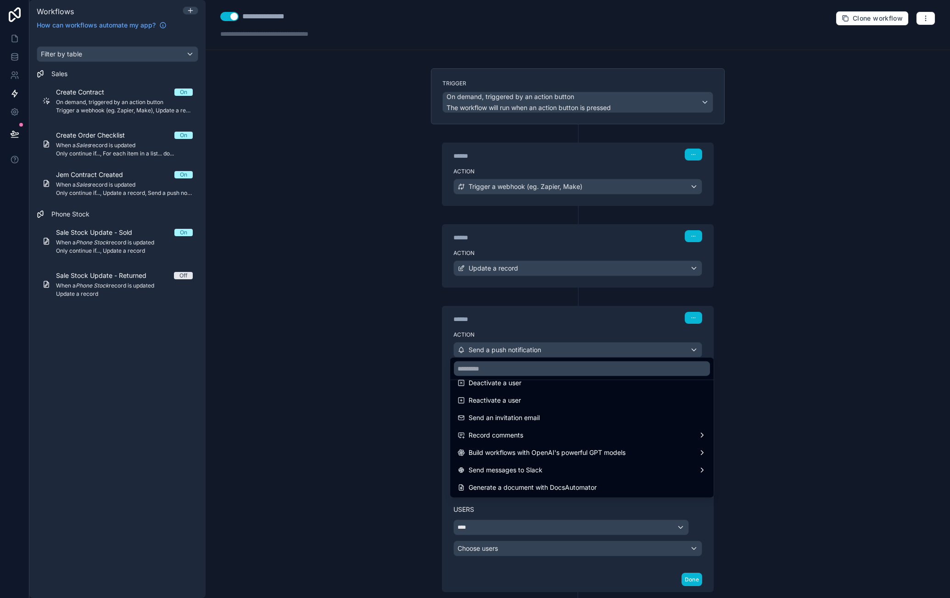
click at [751, 402] on div at bounding box center [475, 299] width 950 height 598
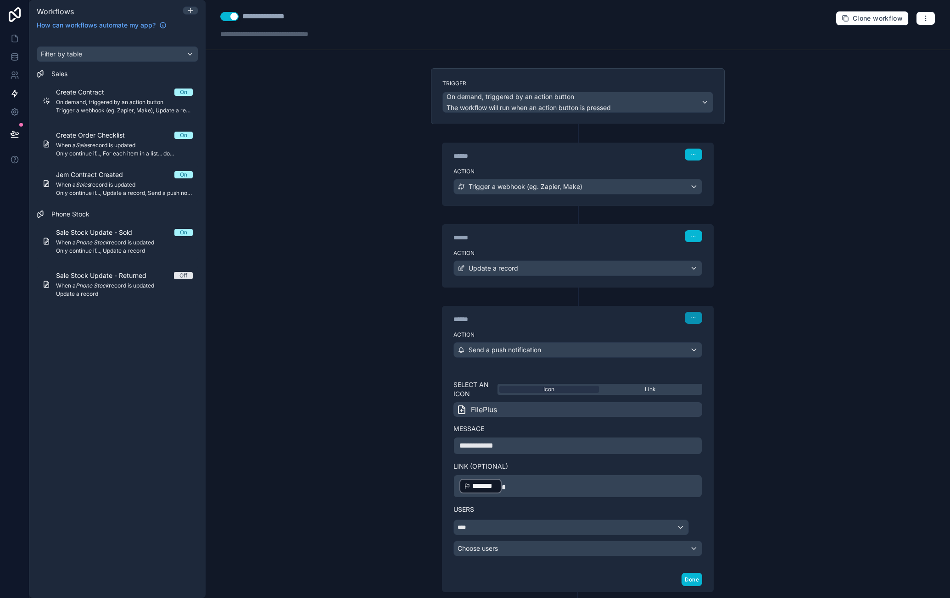
click at [690, 317] on button "button" at bounding box center [692, 318] width 17 height 12
click at [711, 353] on span "Delete" at bounding box center [707, 349] width 17 height 7
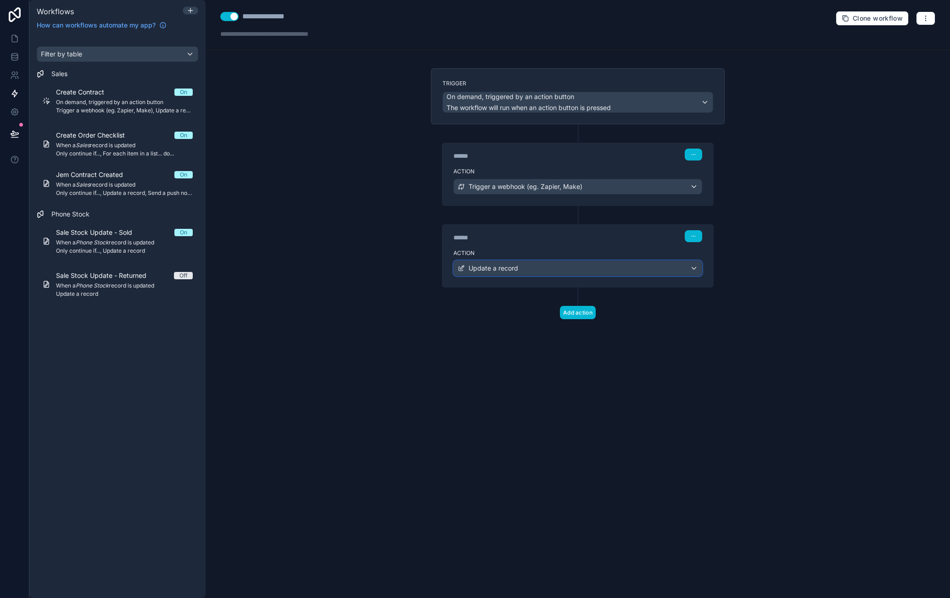
click at [538, 268] on div "Update a record" at bounding box center [578, 268] width 248 height 15
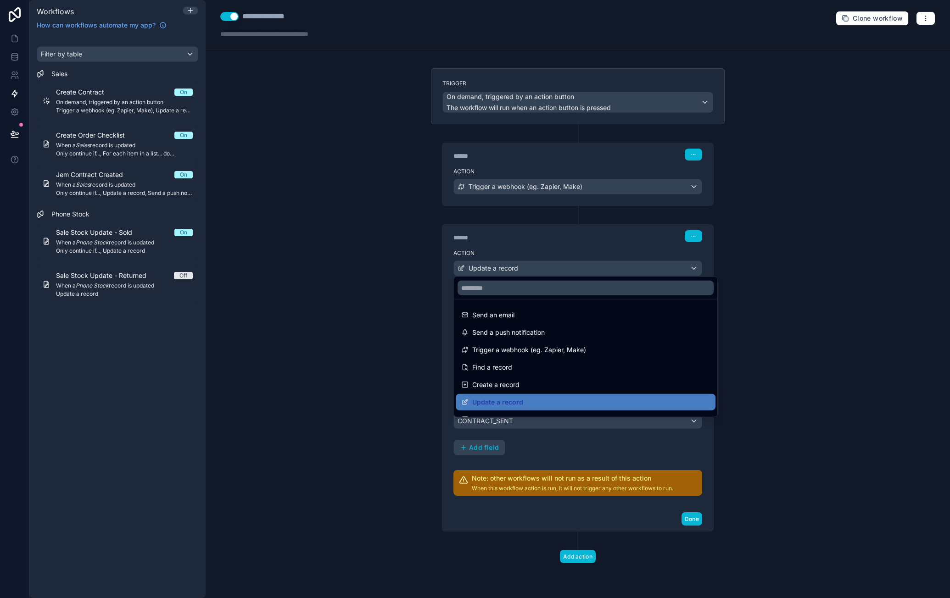
click at [770, 420] on div at bounding box center [475, 299] width 950 height 598
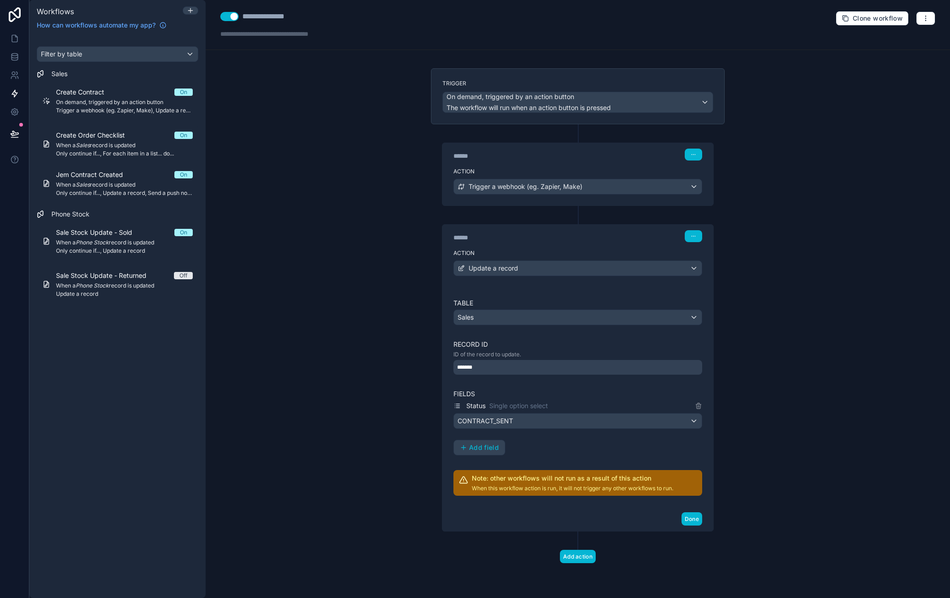
click at [738, 234] on div "**********" at bounding box center [578, 299] width 744 height 598
click at [695, 233] on icon "button" at bounding box center [693, 236] width 6 height 6
click at [712, 267] on span "Delete" at bounding box center [710, 269] width 17 height 7
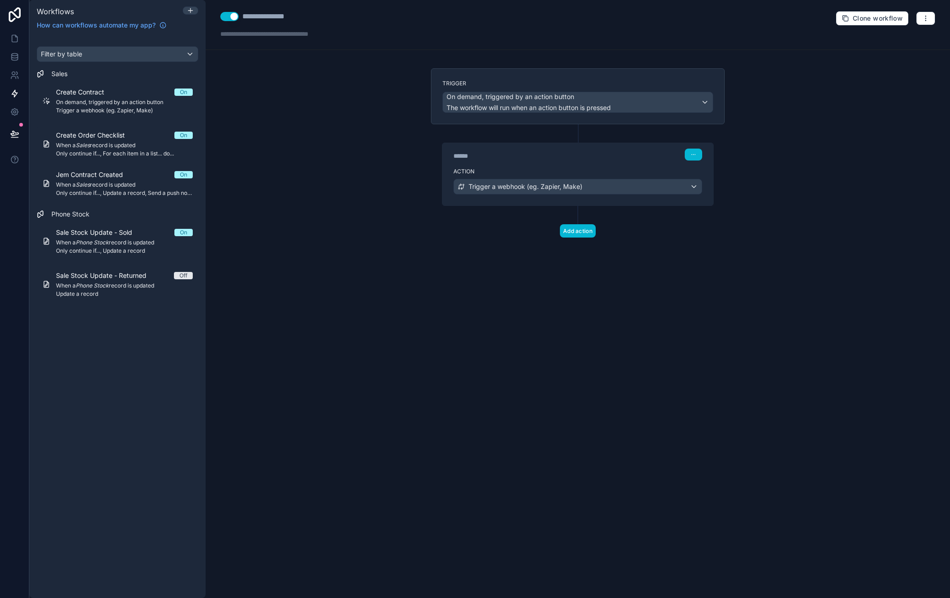
click at [399, 100] on div "**********" at bounding box center [578, 299] width 744 height 598
click at [191, 10] on icon at bounding box center [190, 10] width 7 height 7
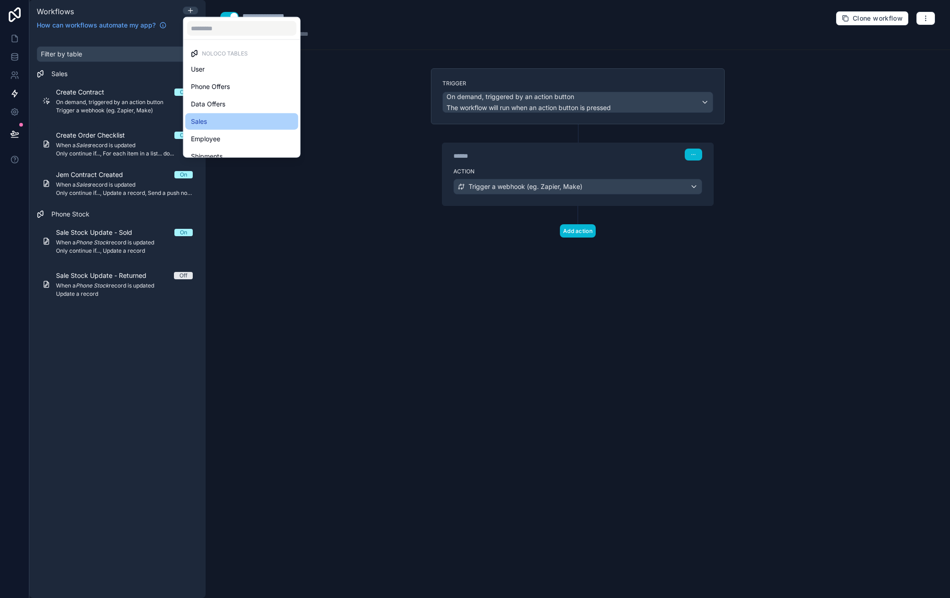
click at [255, 121] on div "Sales" at bounding box center [242, 121] width 102 height 11
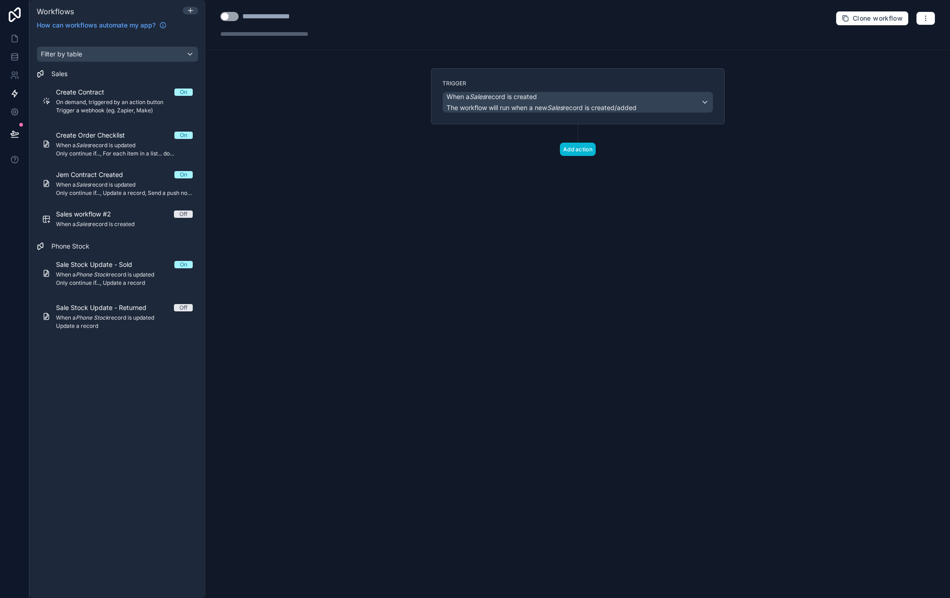
click at [289, 12] on div "**********" at bounding box center [277, 16] width 71 height 11
type div "**********"
click at [234, 17] on button "Use setting" at bounding box center [229, 16] width 18 height 9
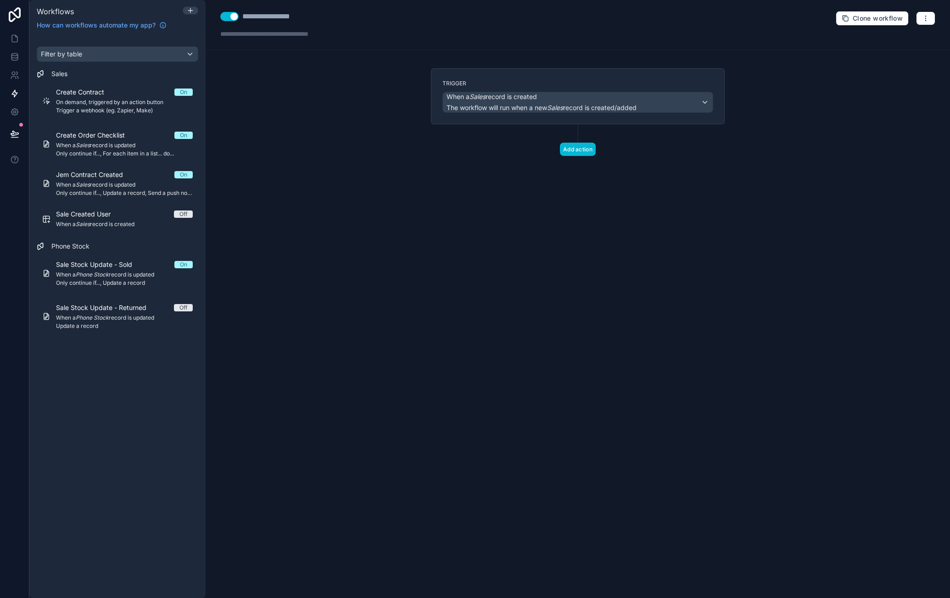
click at [351, 31] on div "**********" at bounding box center [578, 25] width 744 height 50
click at [491, 89] on div "Trigger When a Sales record is created The workflow will run when a new Sales r…" at bounding box center [577, 96] width 271 height 33
click at [491, 93] on span "When a Sales record is created" at bounding box center [491, 96] width 90 height 9
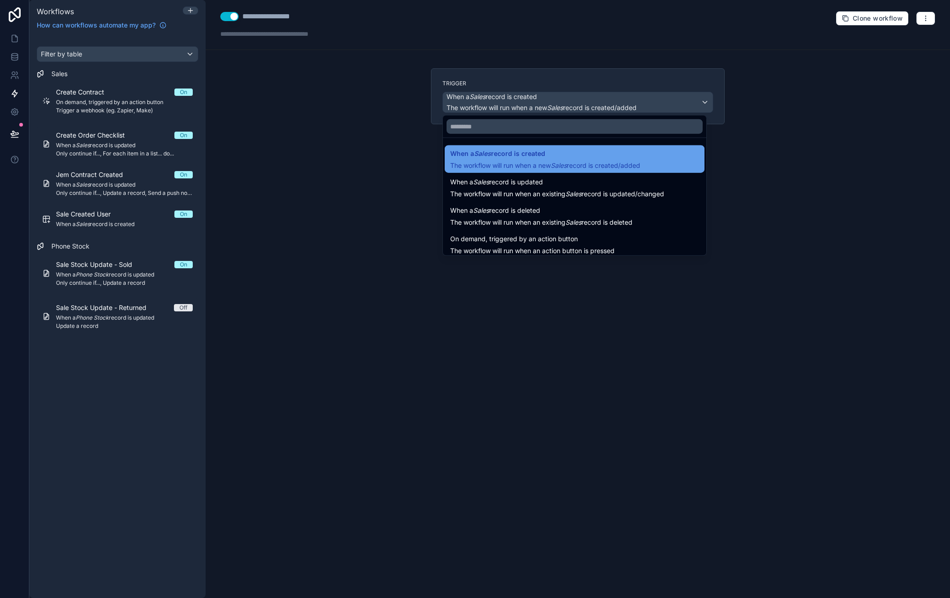
click at [583, 157] on span "When a Sales record is created" at bounding box center [545, 153] width 190 height 11
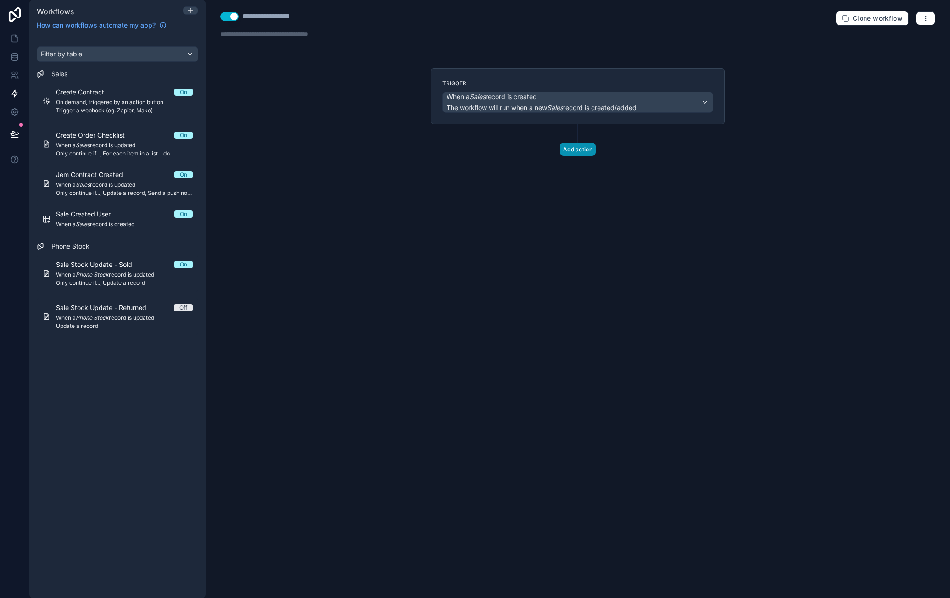
click at [585, 146] on button "Add action" at bounding box center [578, 149] width 36 height 13
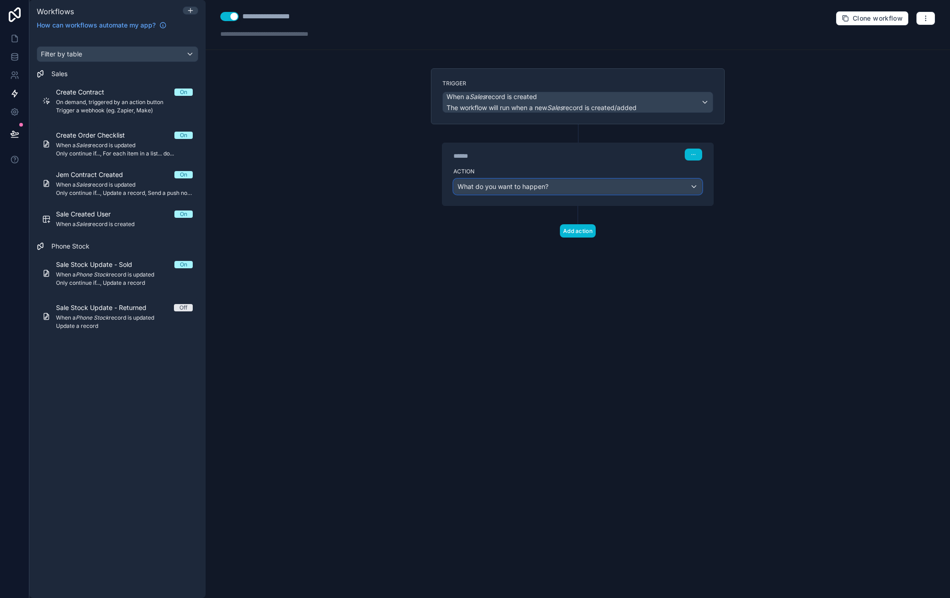
click at [533, 183] on span "What do you want to happen?" at bounding box center [502, 187] width 91 height 8
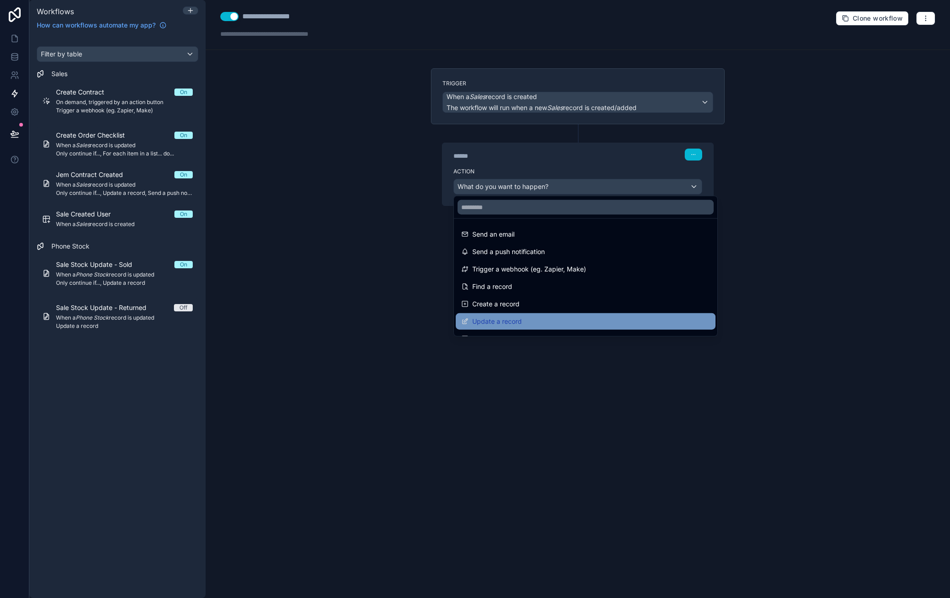
click at [533, 318] on div "Update a record" at bounding box center [585, 321] width 249 height 11
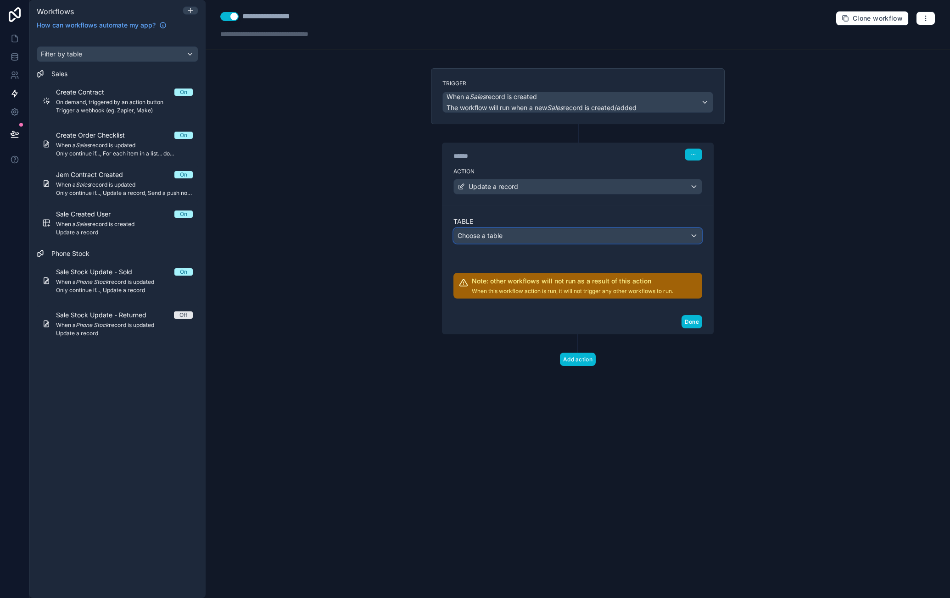
click at [542, 234] on div "Choose a table" at bounding box center [578, 235] width 248 height 15
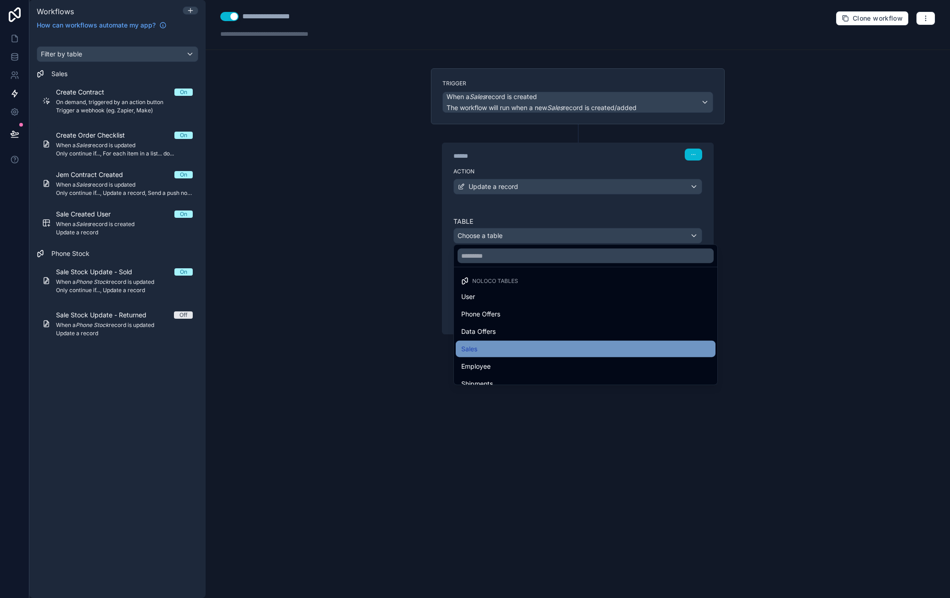
click at [495, 350] on div "Sales" at bounding box center [585, 349] width 249 height 11
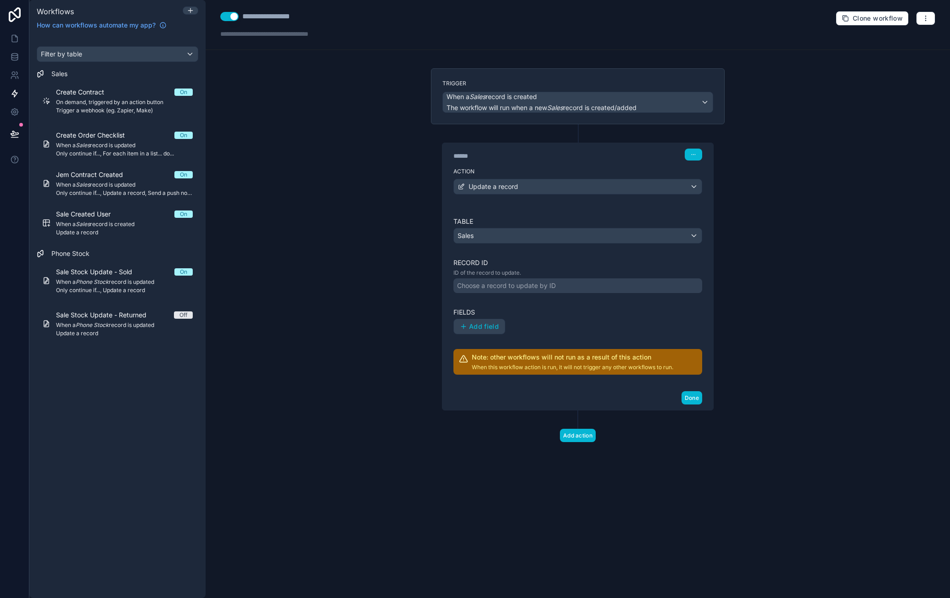
click at [521, 286] on div "Choose a record to update by ID" at bounding box center [506, 285] width 99 height 9
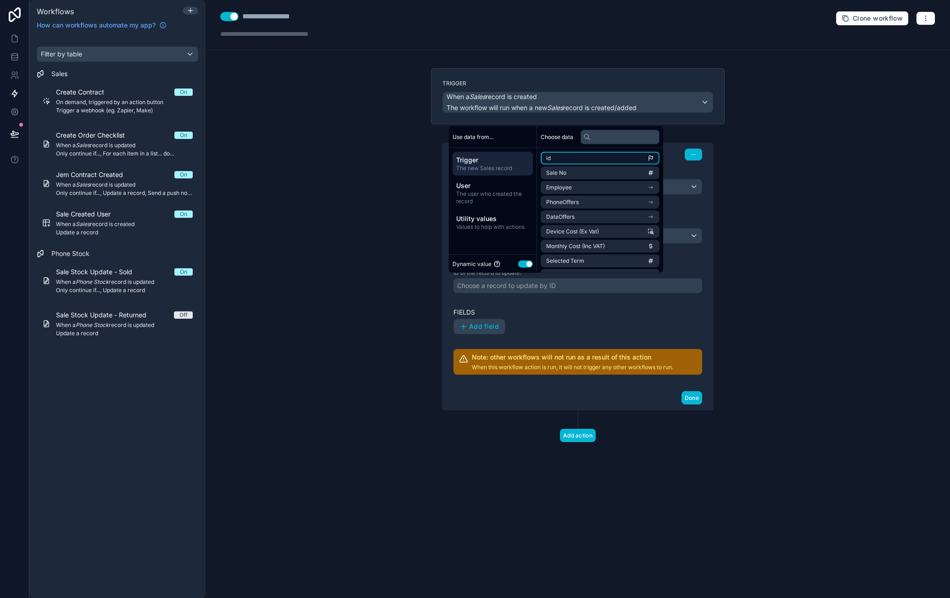
click at [570, 161] on li "id" at bounding box center [599, 158] width 119 height 13
click at [487, 322] on span "Add field" at bounding box center [484, 326] width 30 height 8
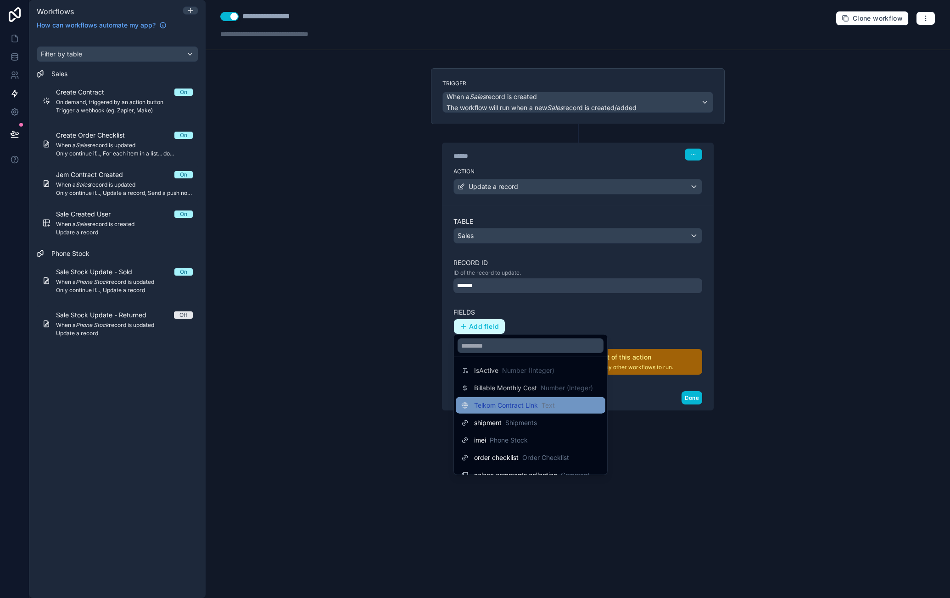
scroll to position [640, 0]
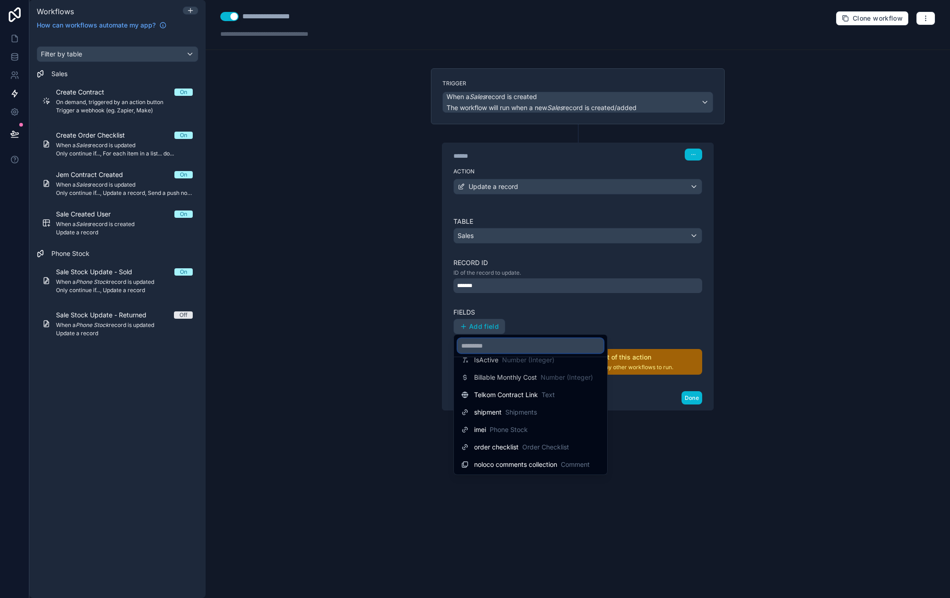
click at [524, 345] on input "text" at bounding box center [530, 346] width 146 height 15
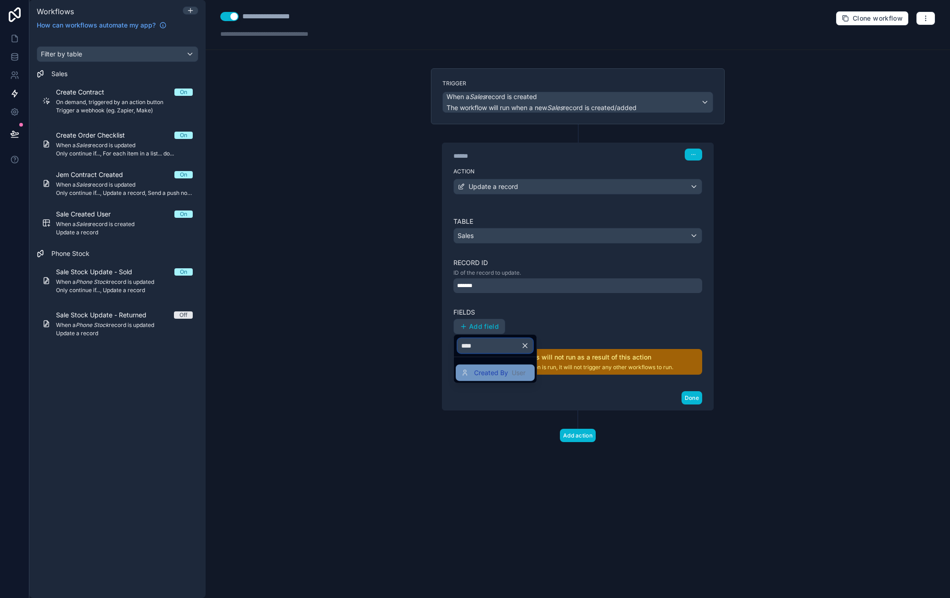
type input "****"
click at [522, 369] on span "User" at bounding box center [518, 372] width 14 height 9
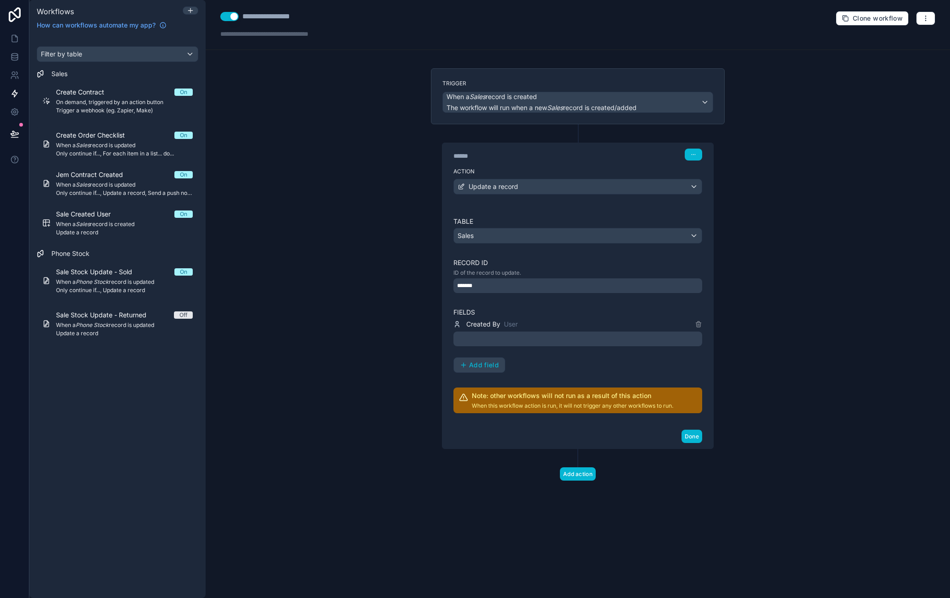
click at [510, 339] on div at bounding box center [577, 339] width 249 height 15
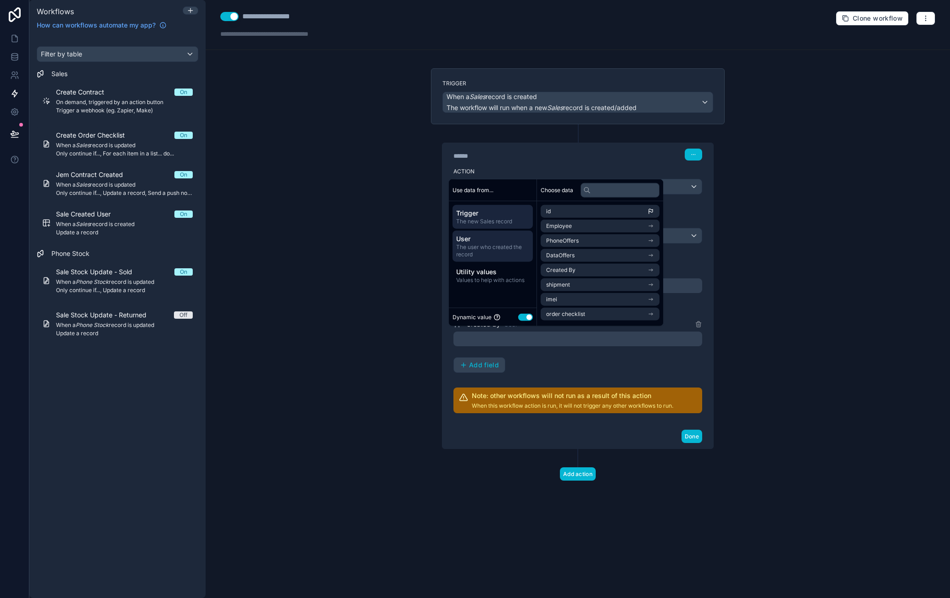
click at [494, 233] on div "User The user who created the record" at bounding box center [492, 246] width 80 height 31
click at [482, 216] on span "Trigger" at bounding box center [492, 213] width 73 height 9
click at [482, 245] on span "The user who created the record" at bounding box center [492, 251] width 73 height 15
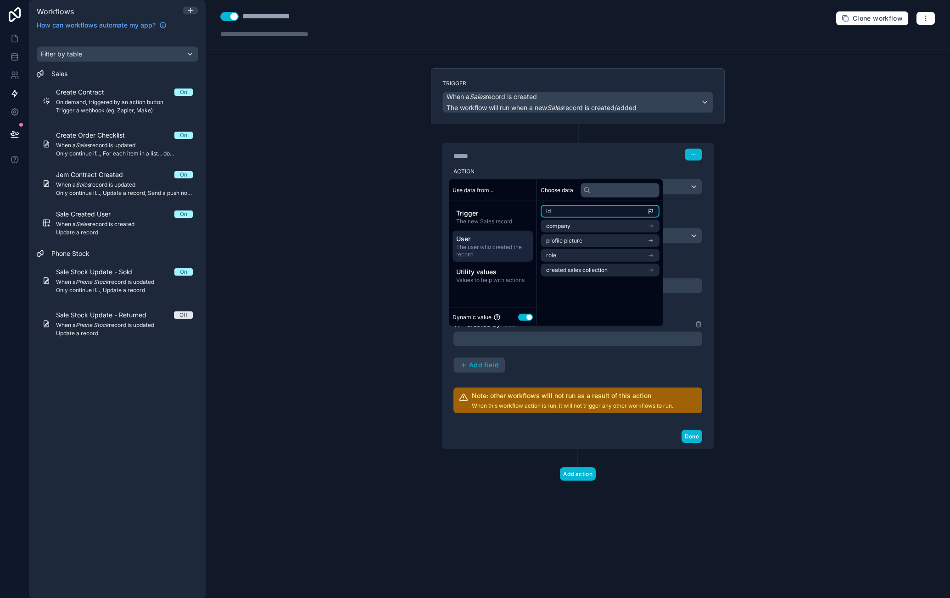
click at [583, 211] on li "id" at bounding box center [599, 211] width 119 height 13
click at [597, 369] on div "Created By User **** Add field" at bounding box center [577, 346] width 249 height 54
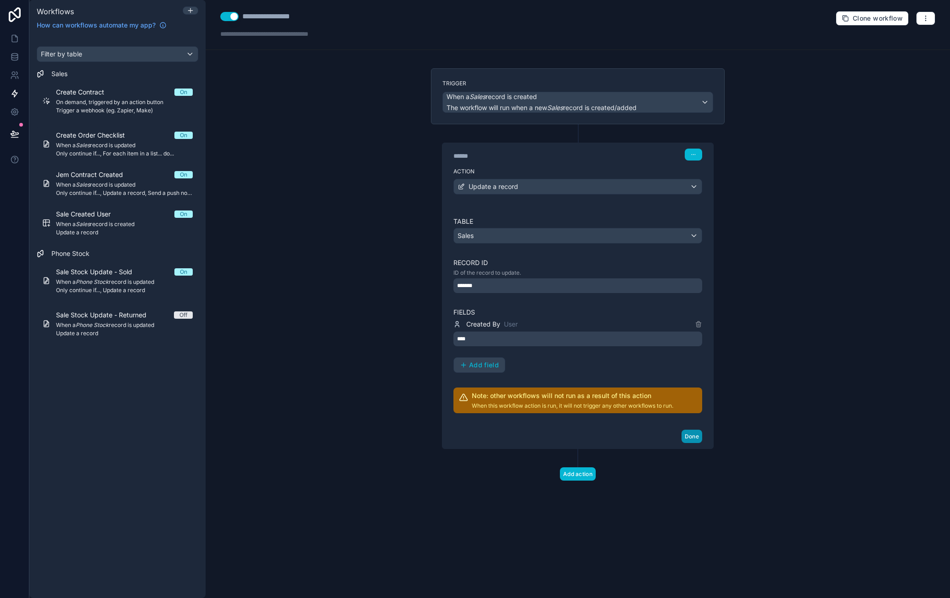
click at [693, 434] on button "Done" at bounding box center [691, 436] width 21 height 13
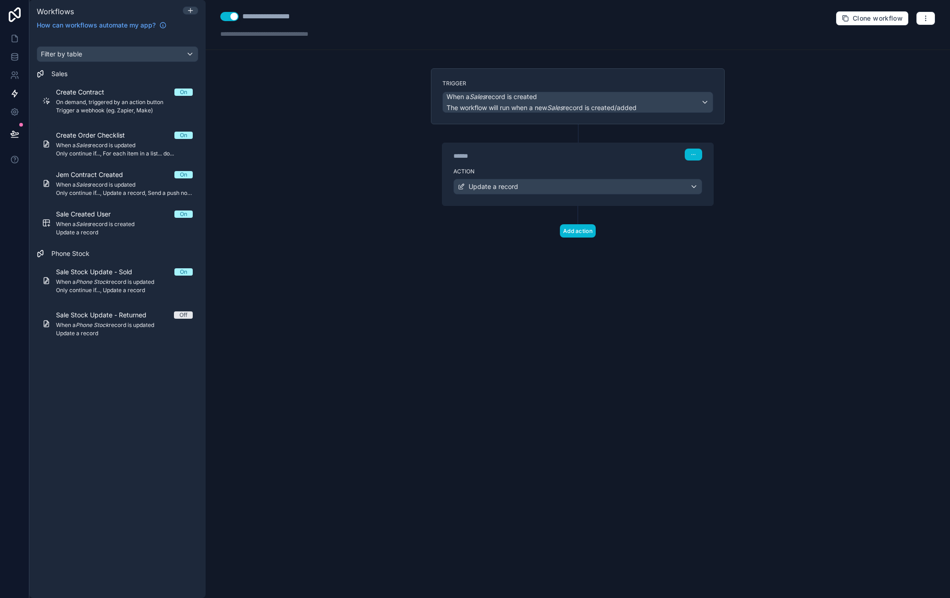
click at [475, 234] on div "Add action" at bounding box center [578, 222] width 294 height 32
click at [508, 189] on span "Update a record" at bounding box center [493, 186] width 50 height 9
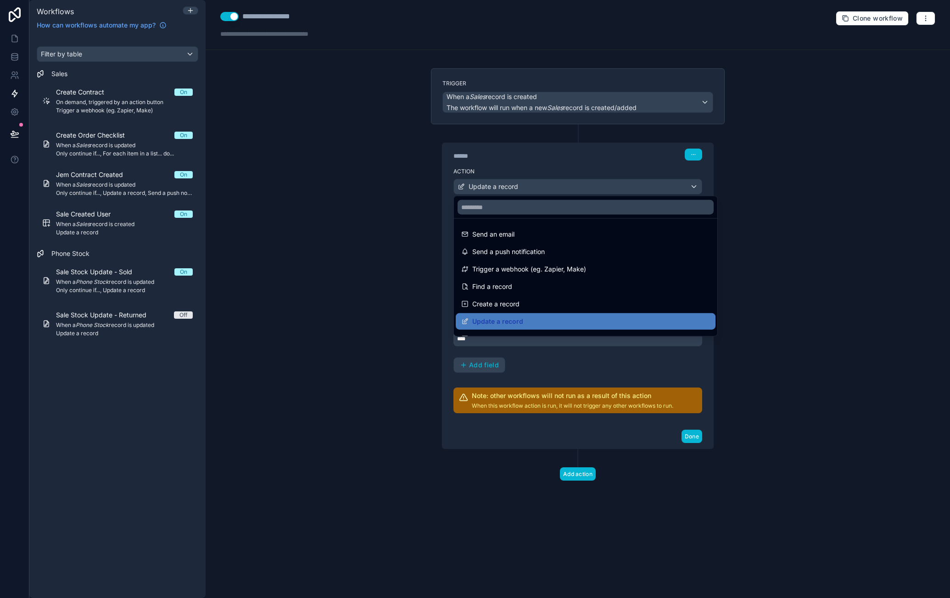
click at [389, 196] on div at bounding box center [475, 299] width 950 height 598
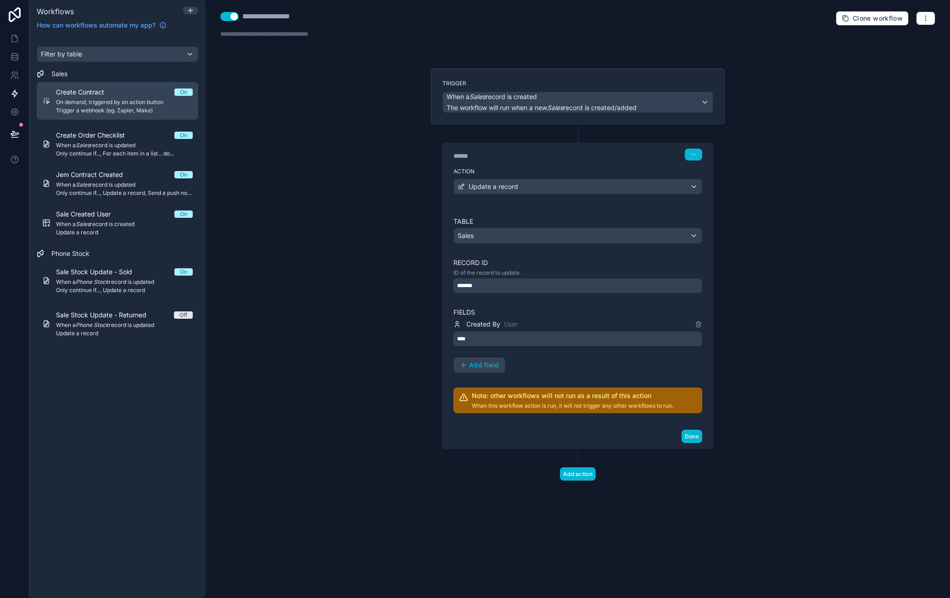
click at [101, 101] on span "On demand, triggered by an action button" at bounding box center [124, 102] width 137 height 7
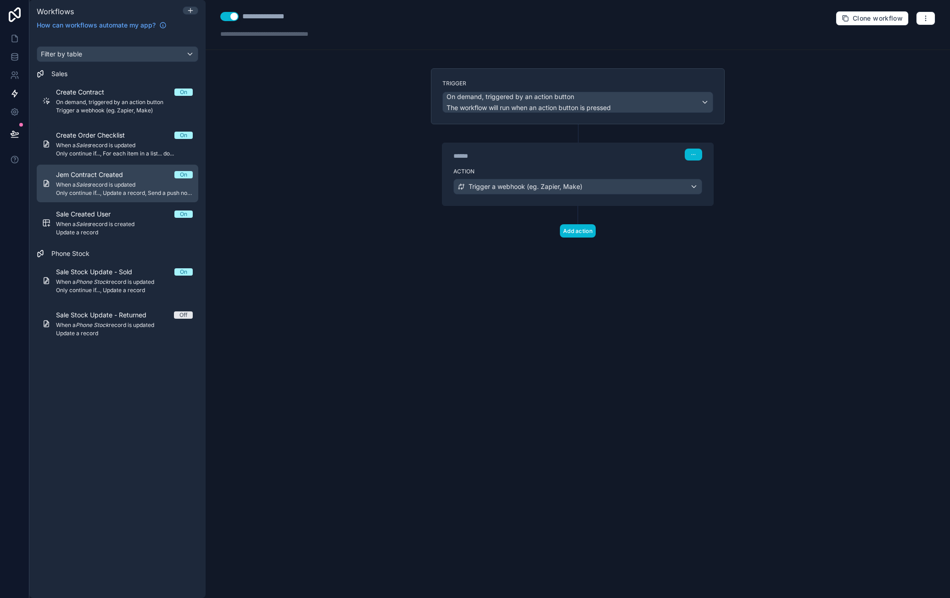
click at [124, 186] on span "When a Sales record is updated" at bounding box center [124, 184] width 137 height 7
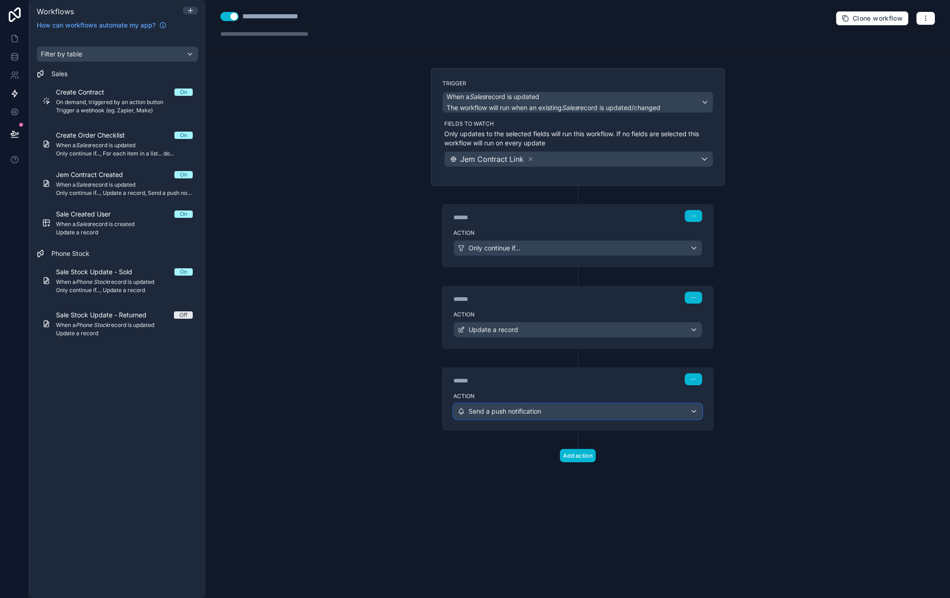
click at [614, 407] on div "Send a push notification" at bounding box center [578, 411] width 248 height 15
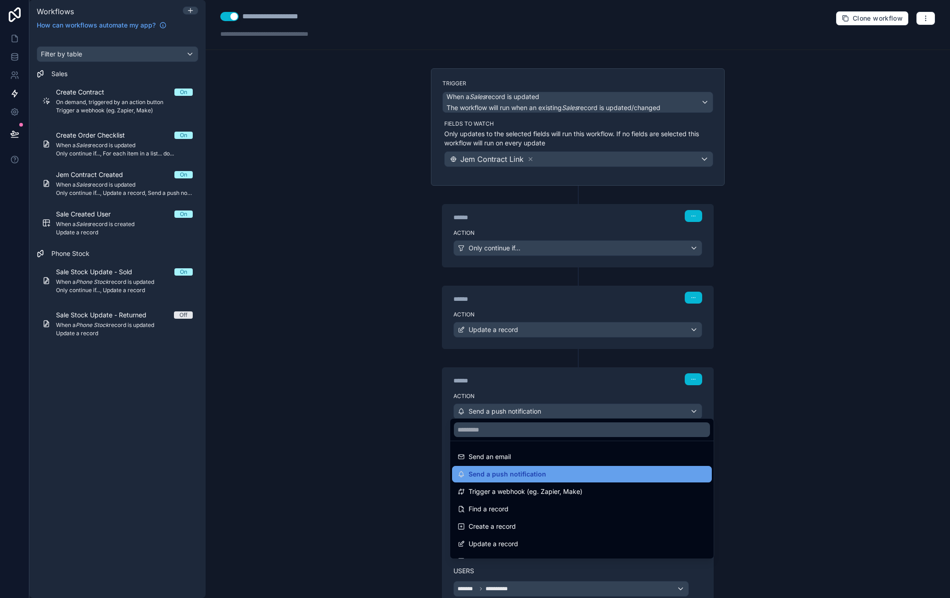
click at [563, 472] on div "Send a push notification" at bounding box center [581, 474] width 249 height 11
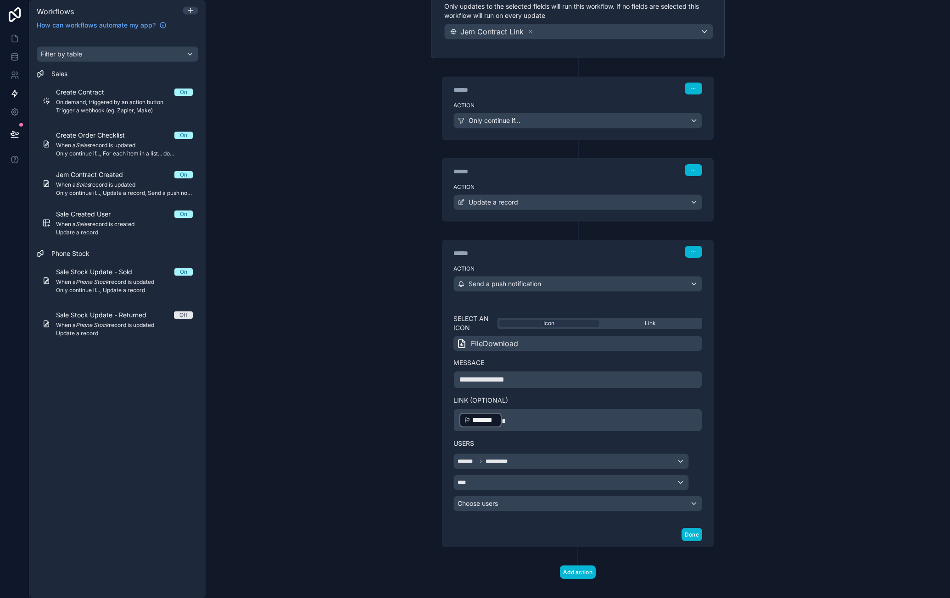
scroll to position [131, 0]
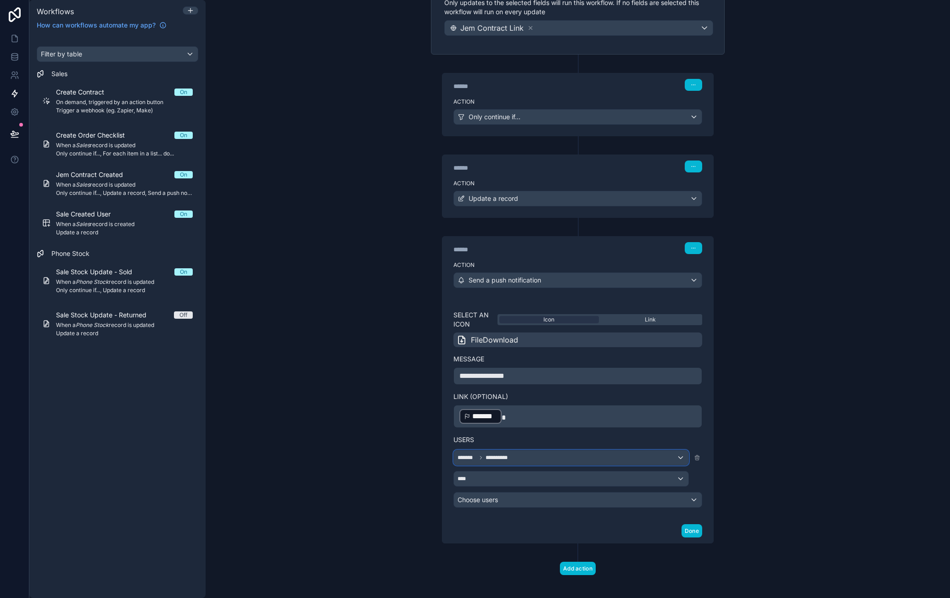
click at [537, 457] on div "**********" at bounding box center [571, 457] width 234 height 15
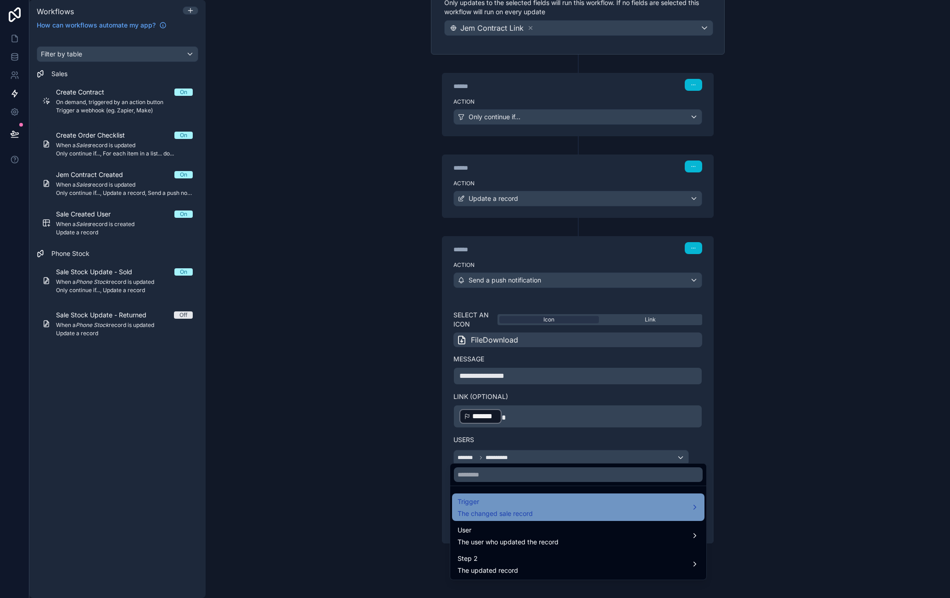
click at [582, 517] on div "Trigger The changed sale record" at bounding box center [577, 507] width 241 height 22
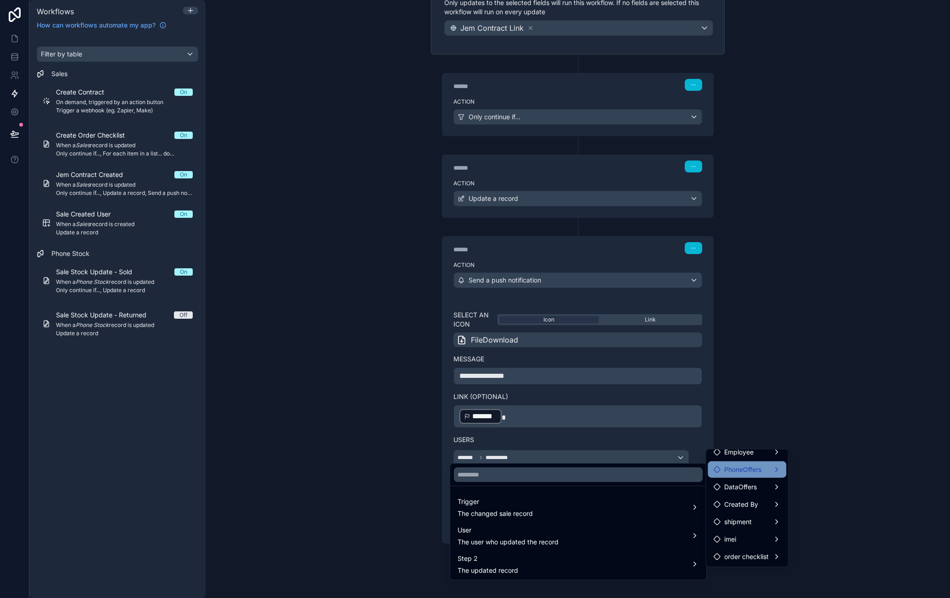
scroll to position [0, 0]
click at [758, 511] on div "Created By" at bounding box center [746, 511] width 67 height 11
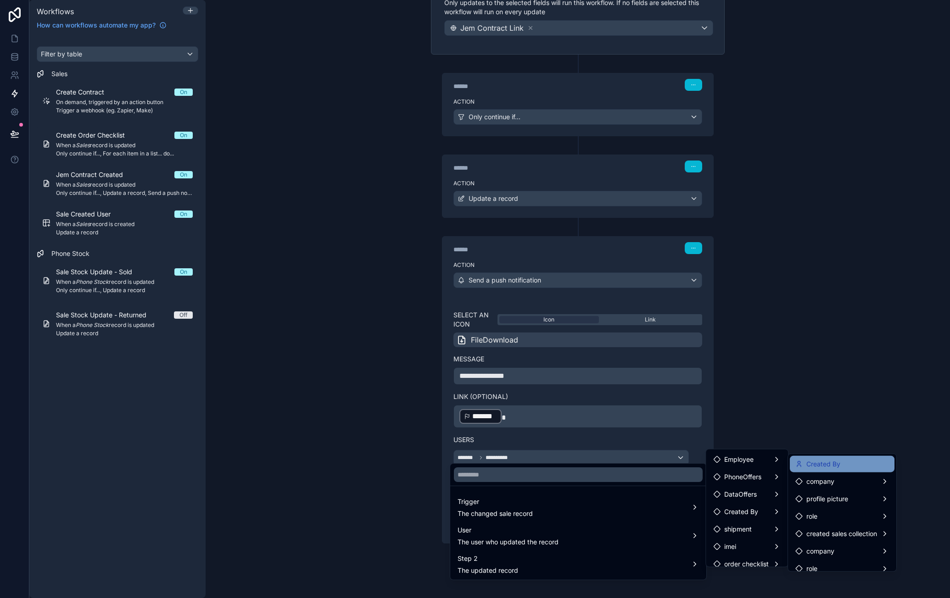
click at [861, 465] on div "Created By" at bounding box center [842, 464] width 94 height 11
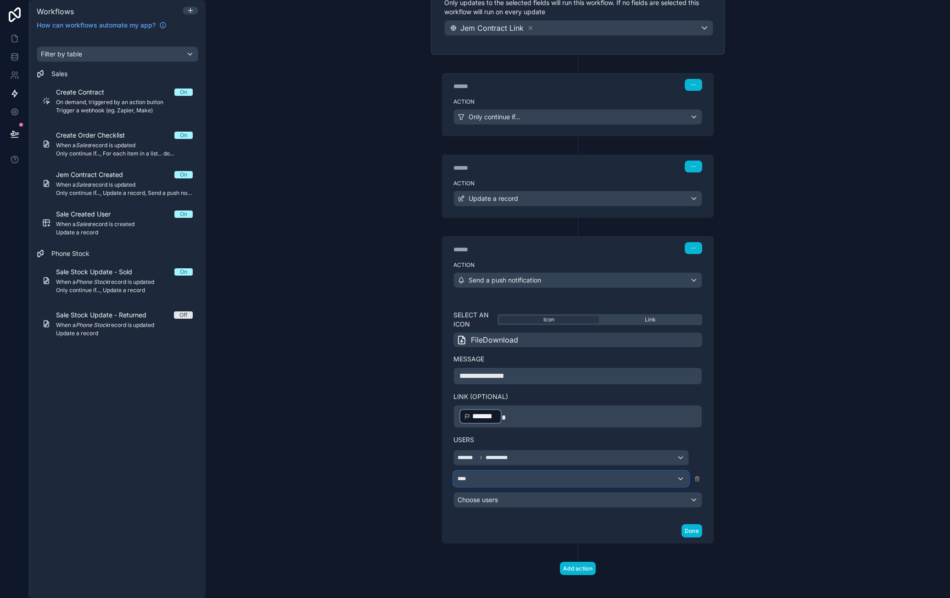
click at [645, 473] on div "****" at bounding box center [571, 479] width 234 height 15
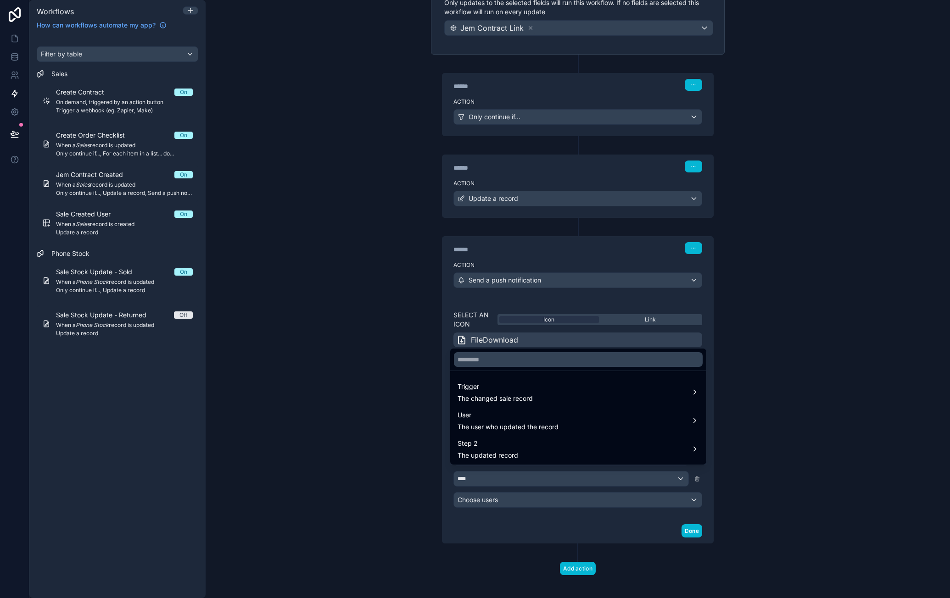
click at [794, 411] on div at bounding box center [475, 299] width 950 height 598
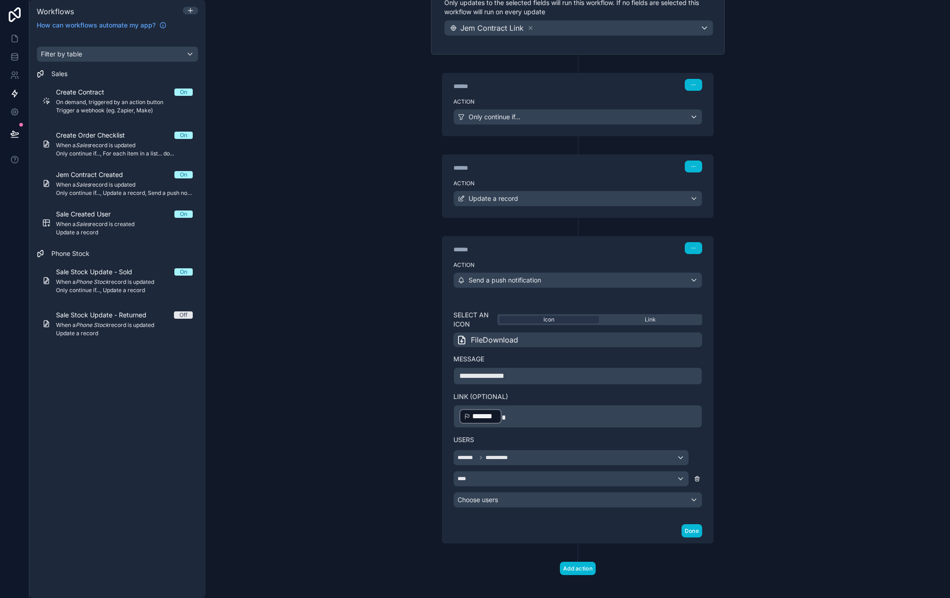
click at [695, 478] on icon at bounding box center [697, 480] width 4 height 4
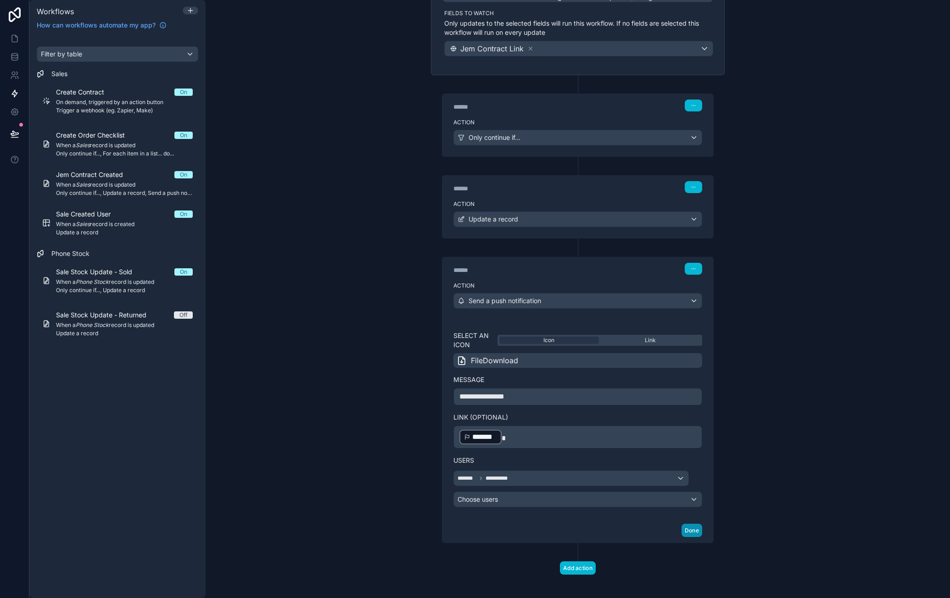
click at [689, 528] on button "Done" at bounding box center [691, 530] width 21 height 13
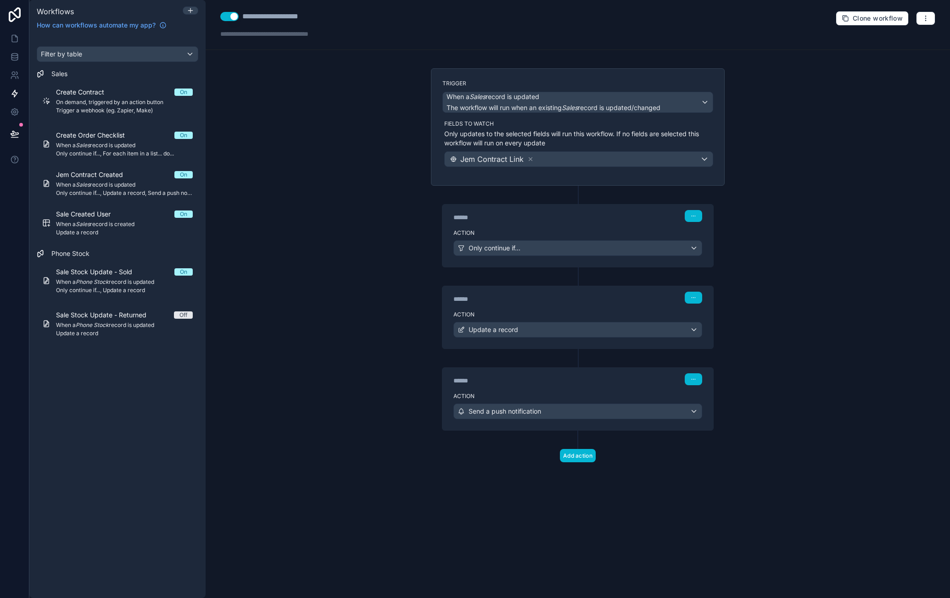
click at [347, 299] on div "**********" at bounding box center [578, 299] width 744 height 598
click at [66, 100] on span "On demand, triggered by an action button" at bounding box center [124, 102] width 137 height 7
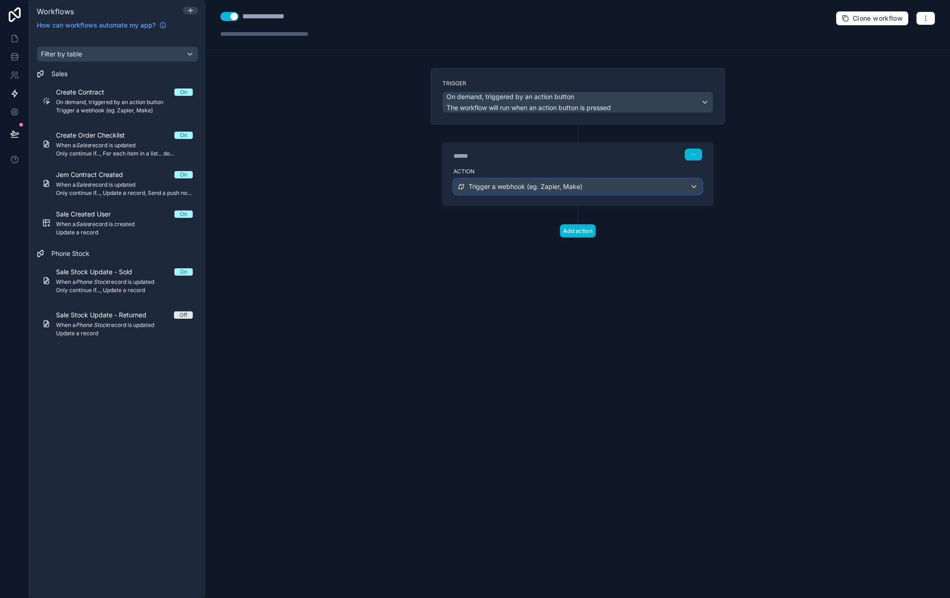
click at [590, 189] on div "Trigger a webhook (eg. Zapier, Make)" at bounding box center [578, 186] width 248 height 15
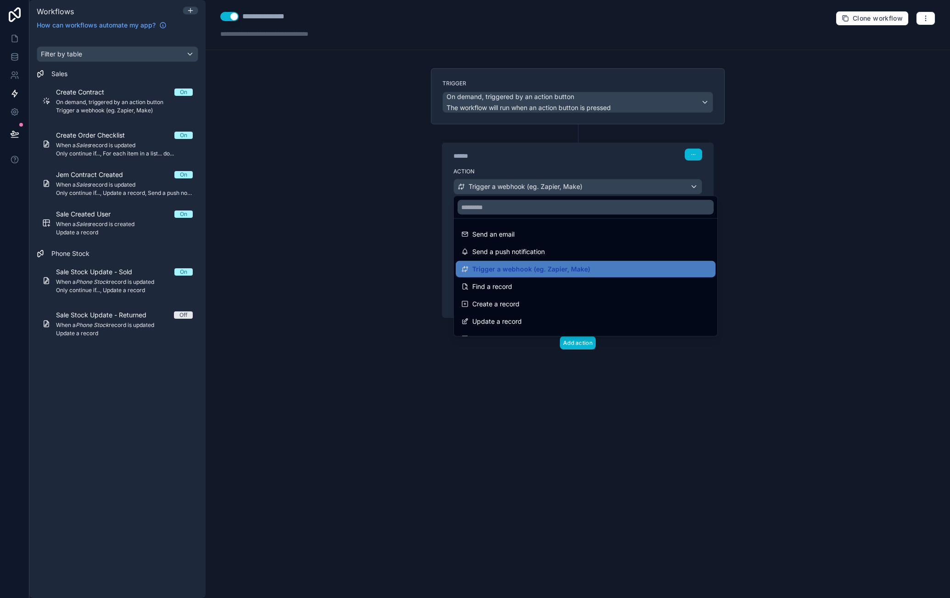
click at [614, 165] on div at bounding box center [475, 299] width 950 height 598
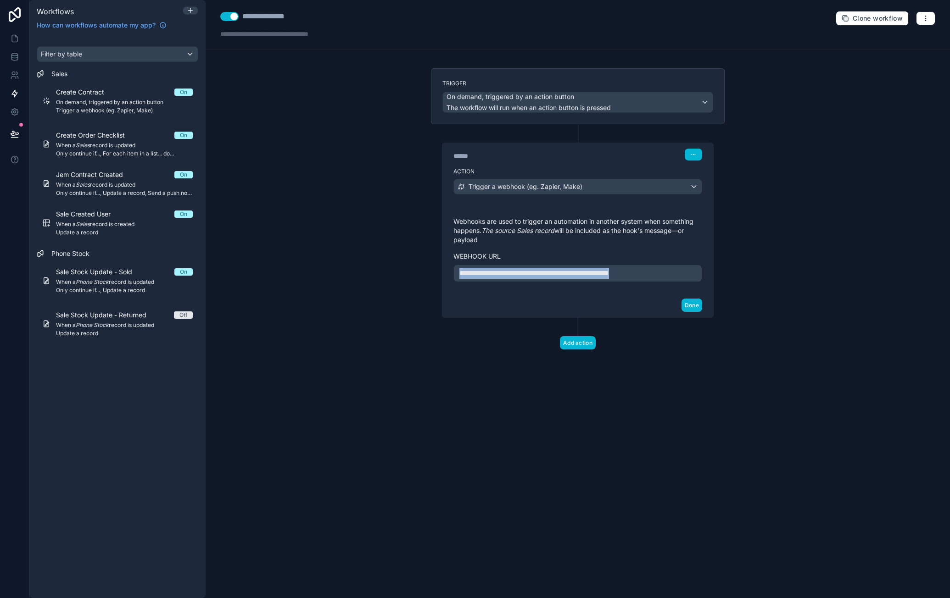
drag, startPoint x: 682, startPoint y: 267, endPoint x: 414, endPoint y: 282, distance: 268.3
click at [414, 282] on div "**********" at bounding box center [578, 299] width 744 height 598
click at [701, 303] on button "Done" at bounding box center [691, 305] width 21 height 13
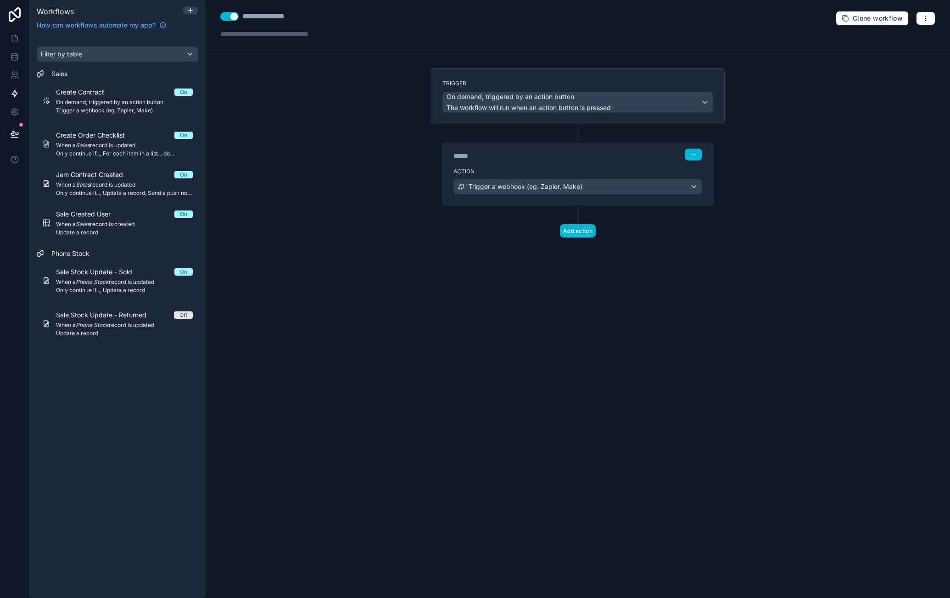
click at [356, 111] on div "**********" at bounding box center [578, 299] width 744 height 598
click at [94, 136] on span "Create Order Checklist" at bounding box center [96, 135] width 80 height 9
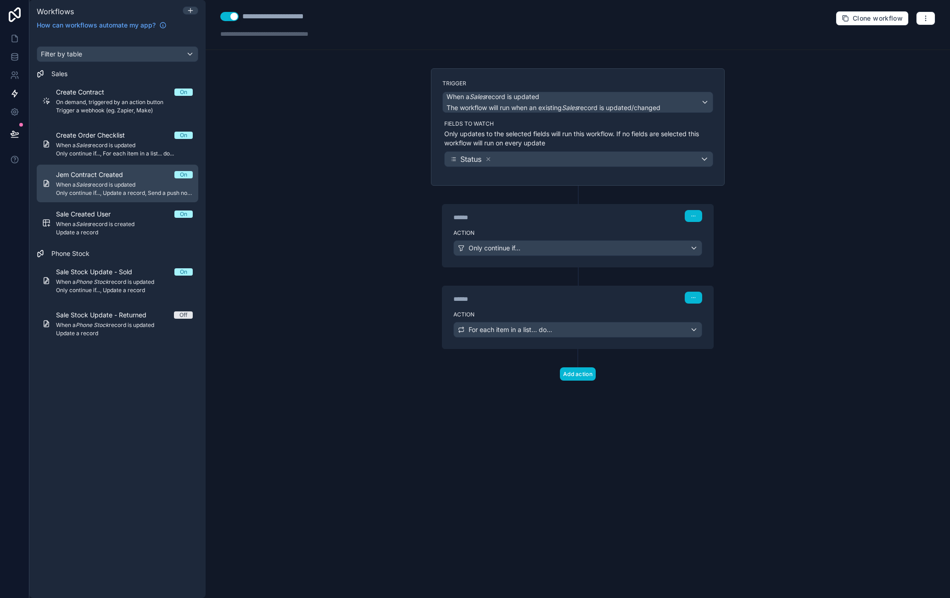
click at [140, 188] on span "When a Sales record is updated" at bounding box center [124, 184] width 137 height 7
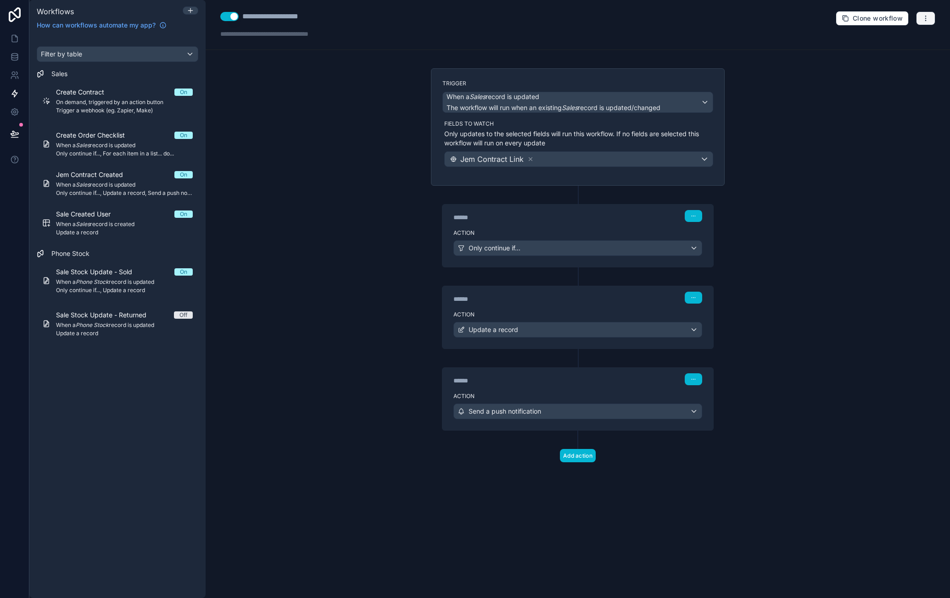
click at [924, 17] on icon "button" at bounding box center [925, 18] width 7 height 7
click at [905, 51] on span "Run history" at bounding box center [901, 53] width 44 height 7
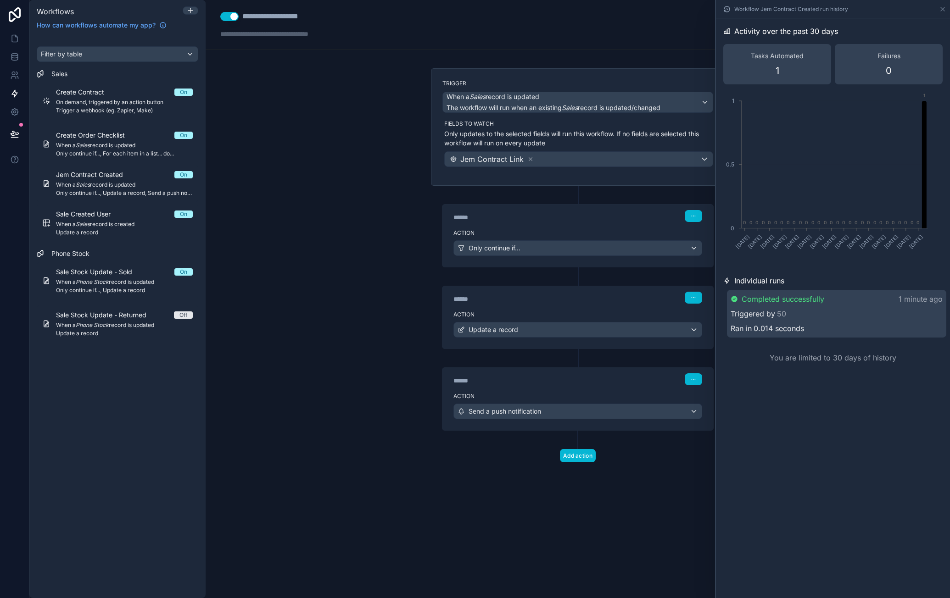
click at [826, 313] on div "Triggered by 50" at bounding box center [836, 313] width 212 height 11
click at [870, 310] on div "Triggered by 50" at bounding box center [836, 314] width 210 height 11
click at [864, 310] on div "Triggered by 50" at bounding box center [836, 313] width 212 height 11
click at [622, 408] on div "Send a push notification" at bounding box center [578, 411] width 248 height 15
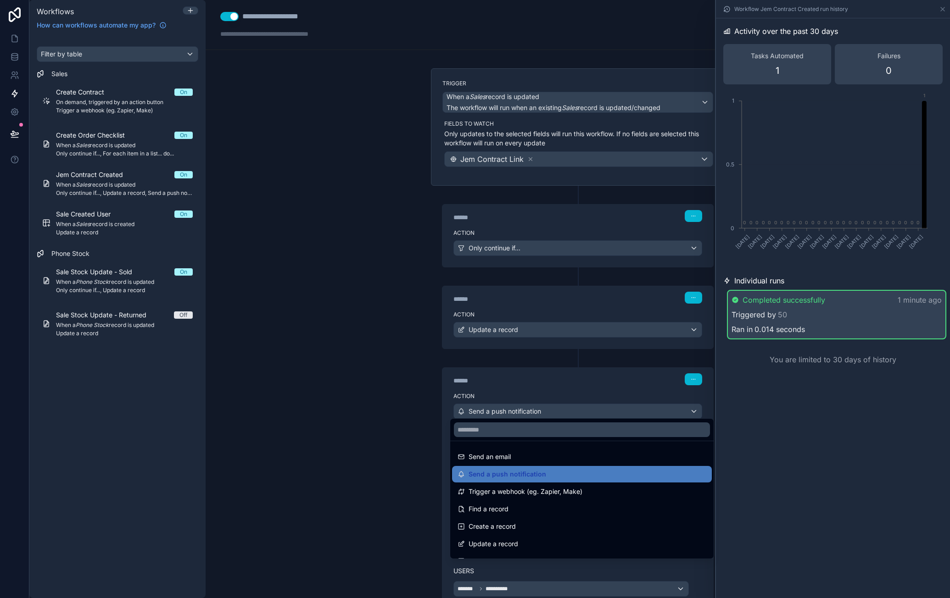
click at [587, 376] on div at bounding box center [475, 299] width 950 height 598
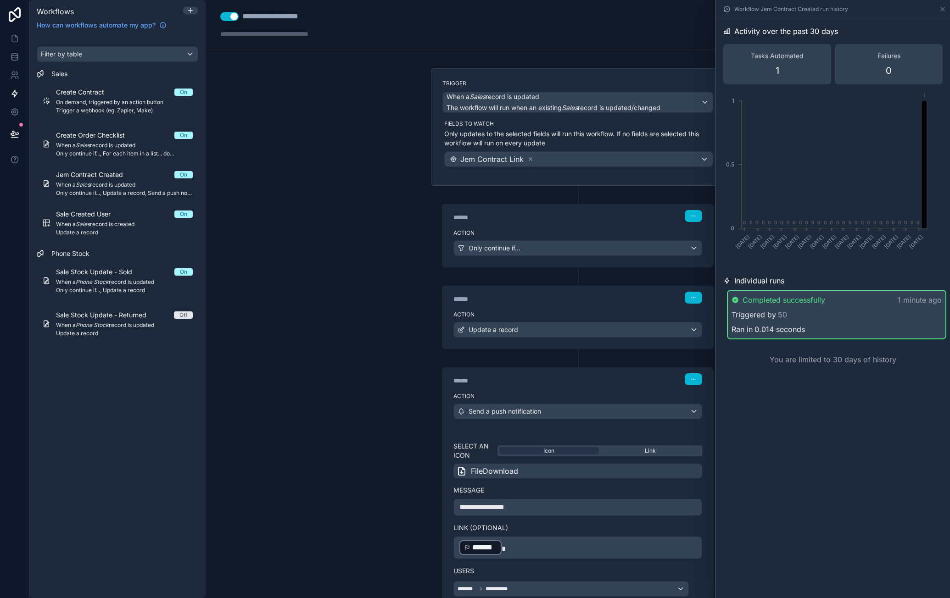
click at [796, 317] on div "Triggered by 50" at bounding box center [836, 314] width 210 height 11
click at [341, 284] on div "**********" at bounding box center [578, 299] width 744 height 598
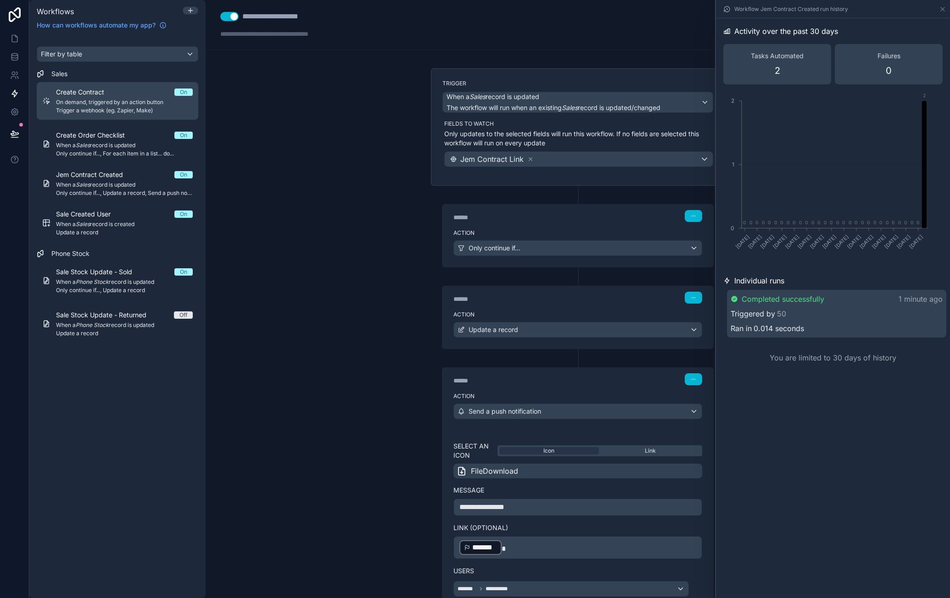
click at [137, 97] on div "Create Contract On On demand, triggered by an action button Trigger a webhook (…" at bounding box center [124, 101] width 137 height 27
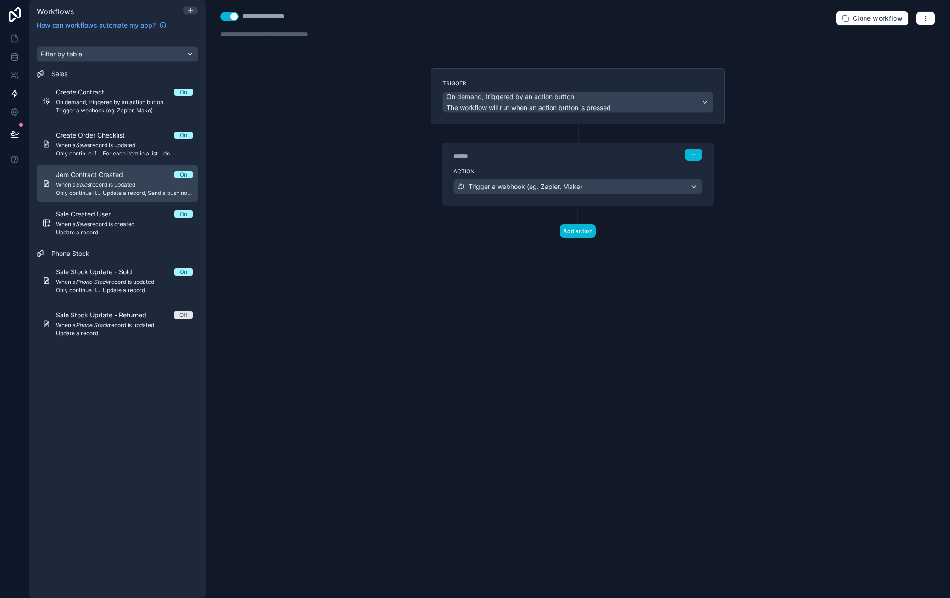
click at [133, 179] on div "Jem Contract Created On When a Sales record is updated Only continue if..., Upd…" at bounding box center [124, 183] width 137 height 27
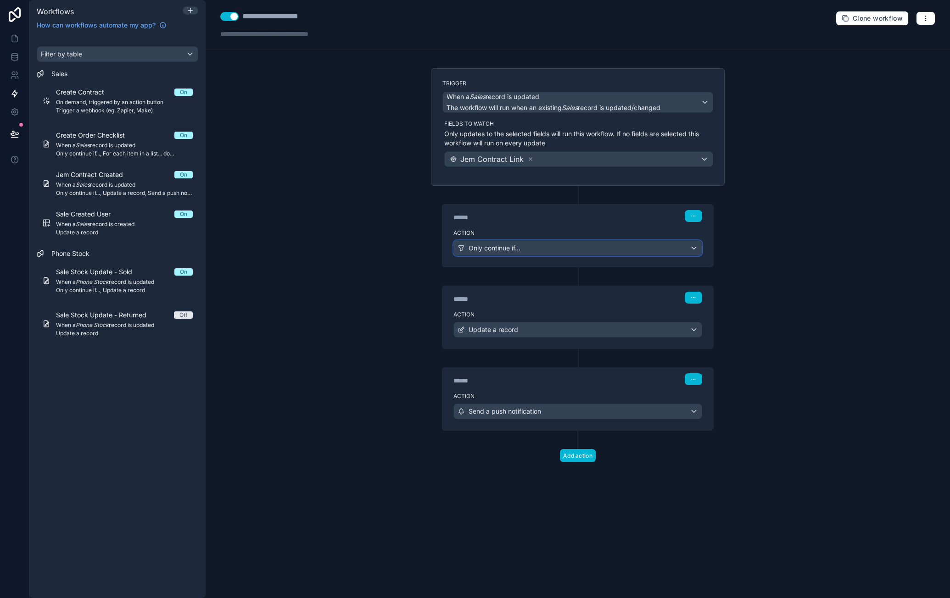
click at [574, 248] on div "Only continue if..." at bounding box center [578, 248] width 248 height 15
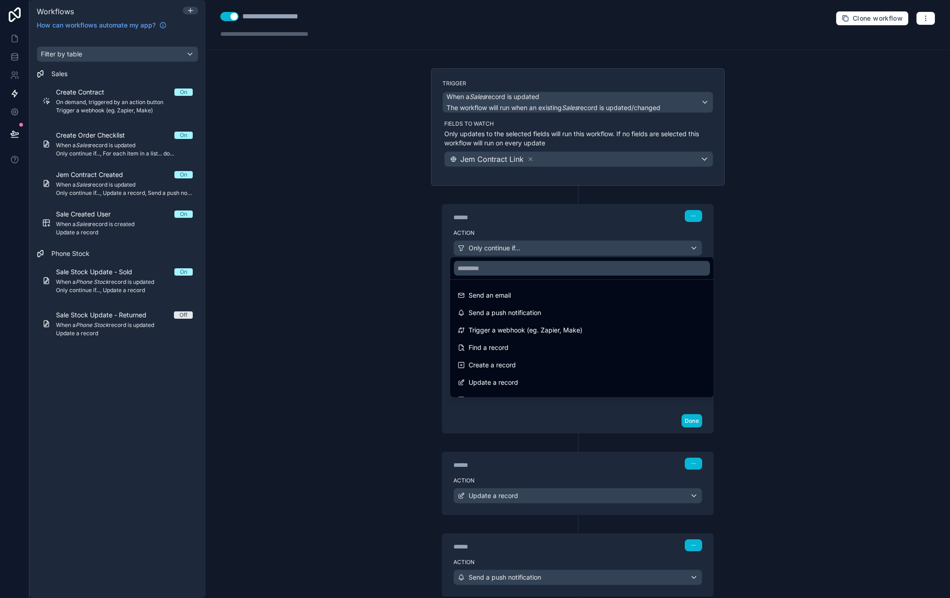
click at [593, 223] on div at bounding box center [475, 299] width 950 height 598
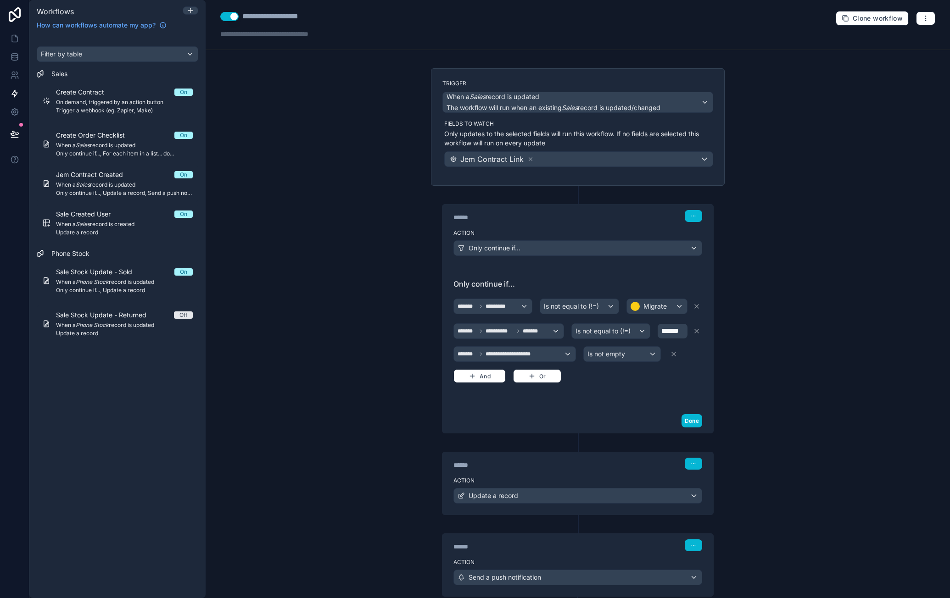
scroll to position [54, 0]
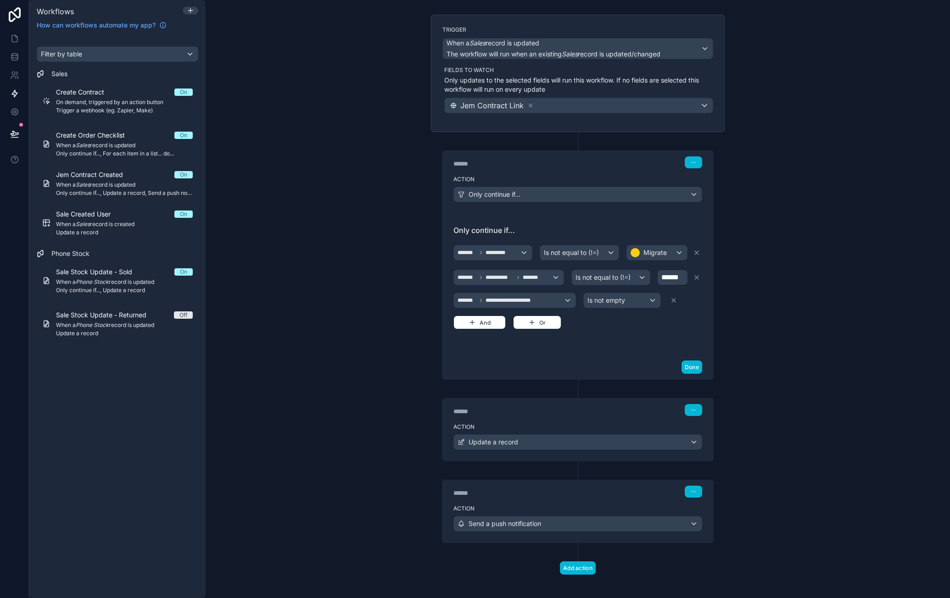
click at [646, 411] on div "****** Step 2" at bounding box center [577, 409] width 271 height 21
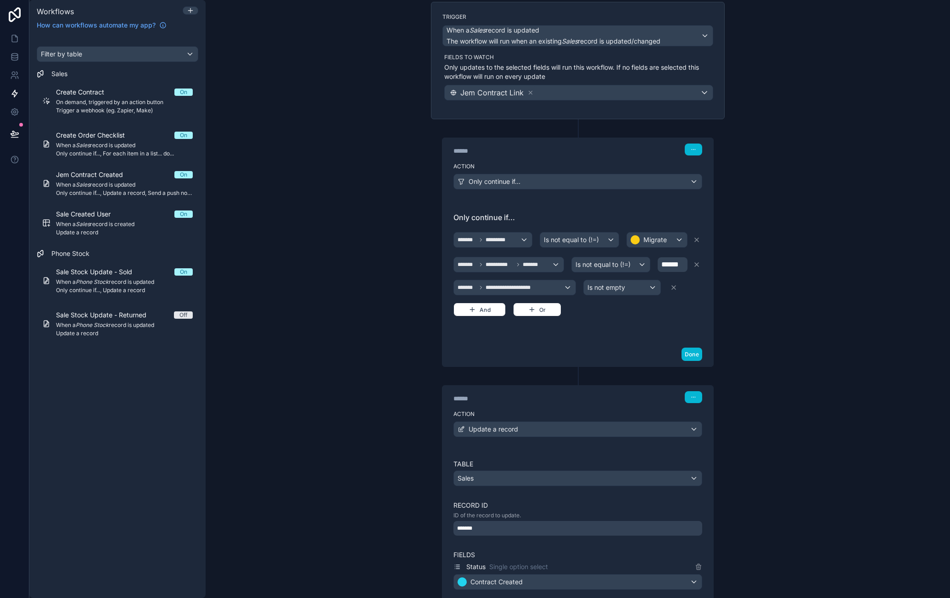
scroll to position [0, 0]
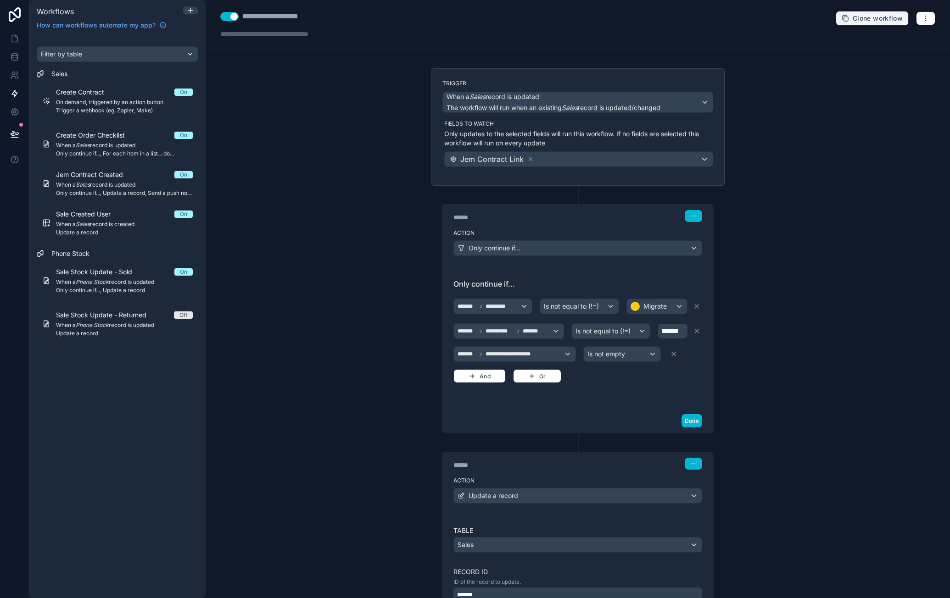
click at [841, 15] on icon "button" at bounding box center [844, 18] width 7 height 7
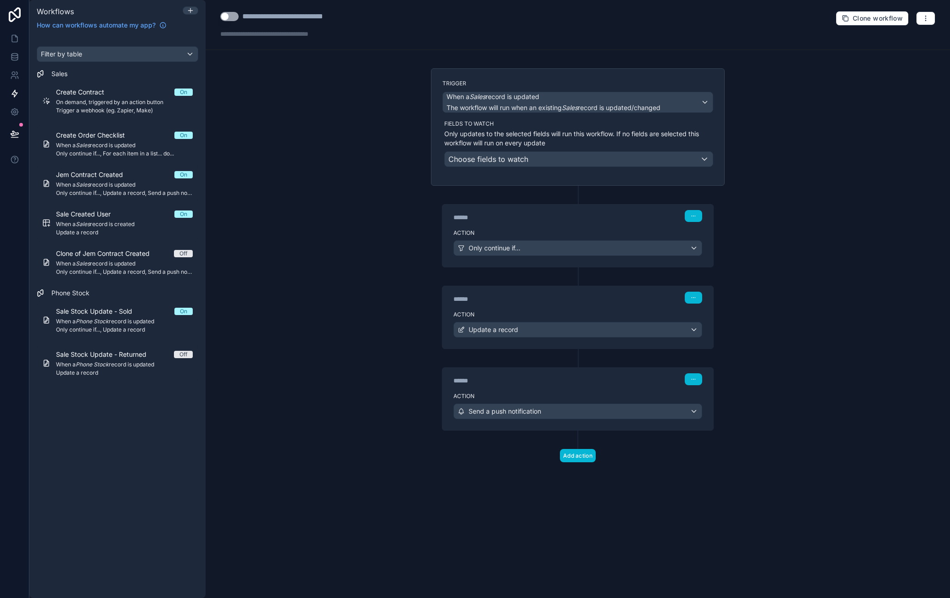
click at [266, 21] on div "**********" at bounding box center [299, 16] width 115 height 11
drag, startPoint x: 275, startPoint y: 16, endPoint x: 214, endPoint y: 15, distance: 60.6
click at [214, 15] on div "**********" at bounding box center [578, 25] width 744 height 50
type div "**********"
click at [229, 15] on button "Use setting" at bounding box center [229, 16] width 18 height 9
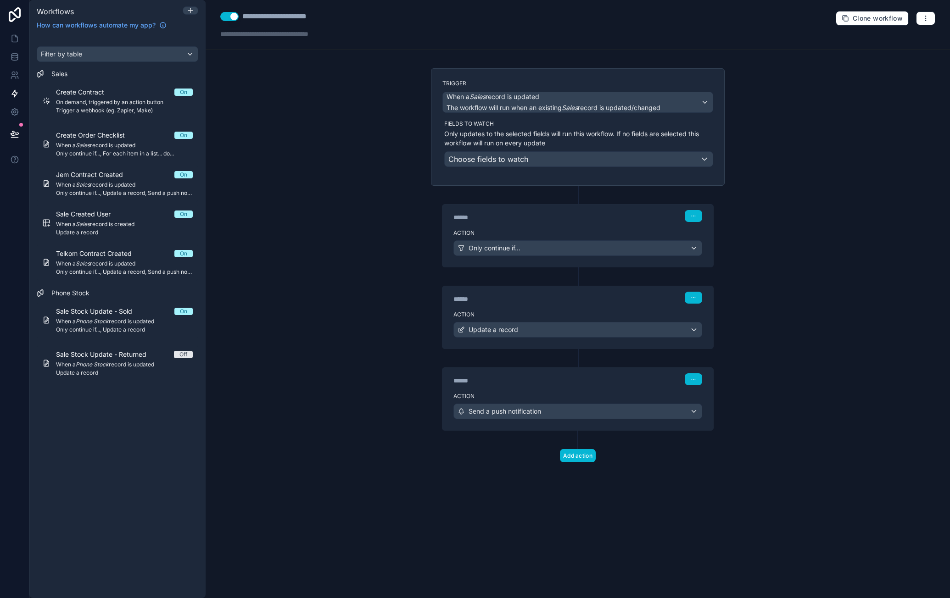
click at [598, 226] on div "Action Only continue if..." at bounding box center [577, 246] width 271 height 41
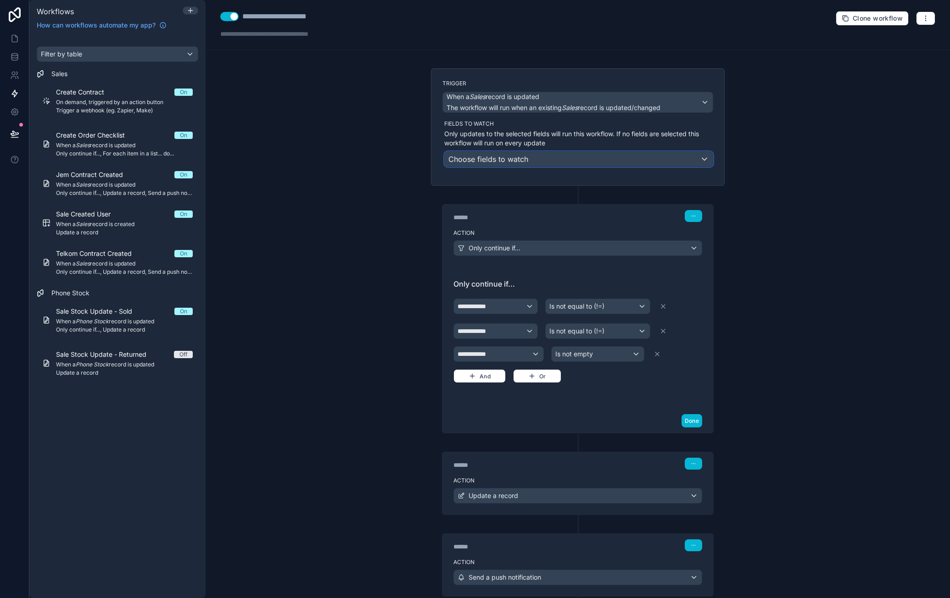
click at [519, 159] on span "Choose fields to watch" at bounding box center [488, 159] width 80 height 9
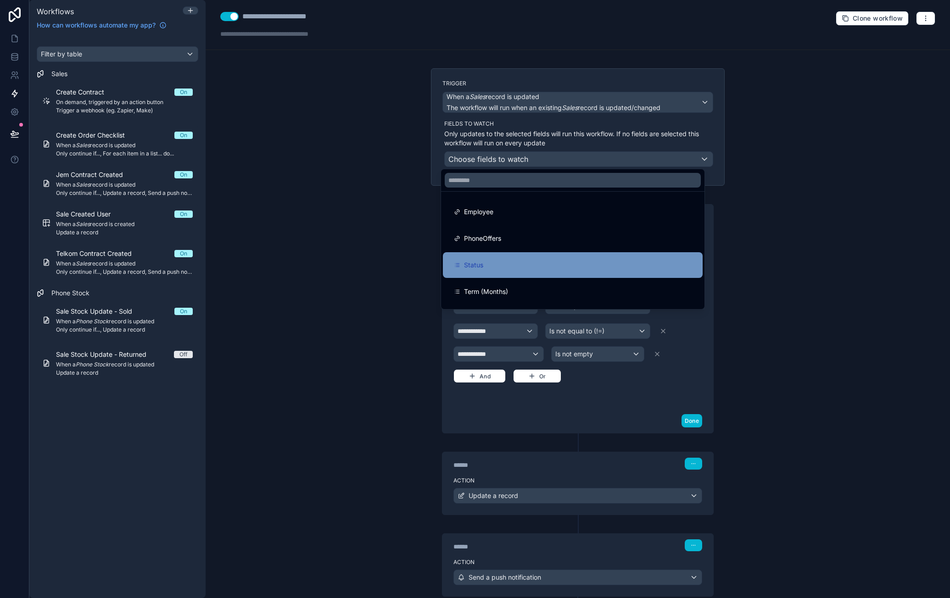
click at [516, 264] on div "Status" at bounding box center [573, 265] width 238 height 11
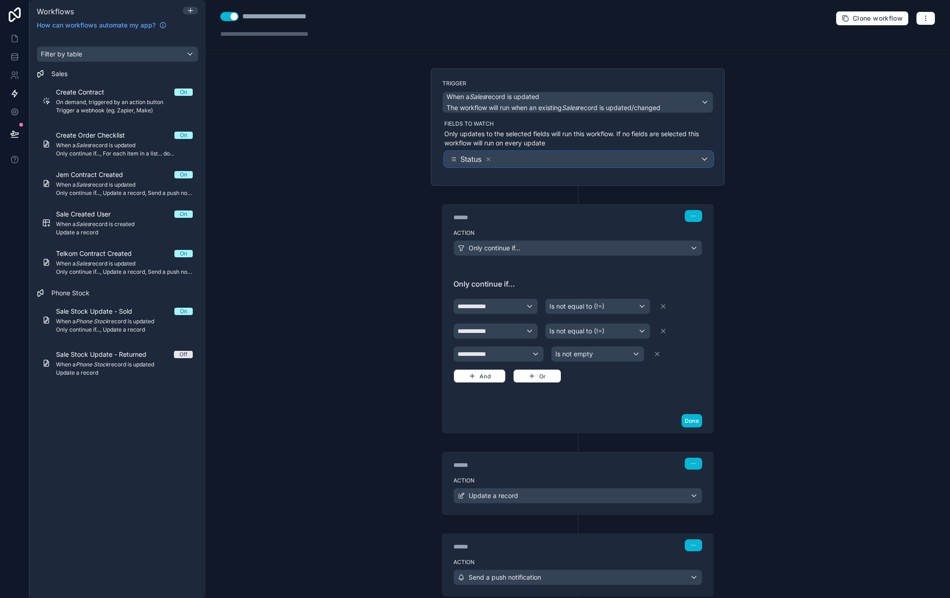
click at [540, 161] on div "Status" at bounding box center [579, 159] width 268 height 15
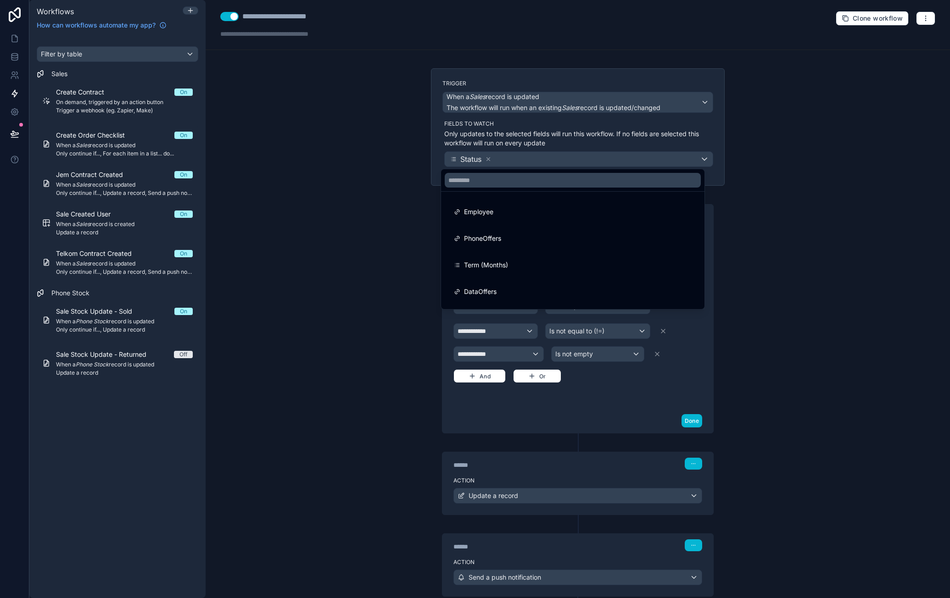
click at [486, 158] on div at bounding box center [475, 299] width 950 height 598
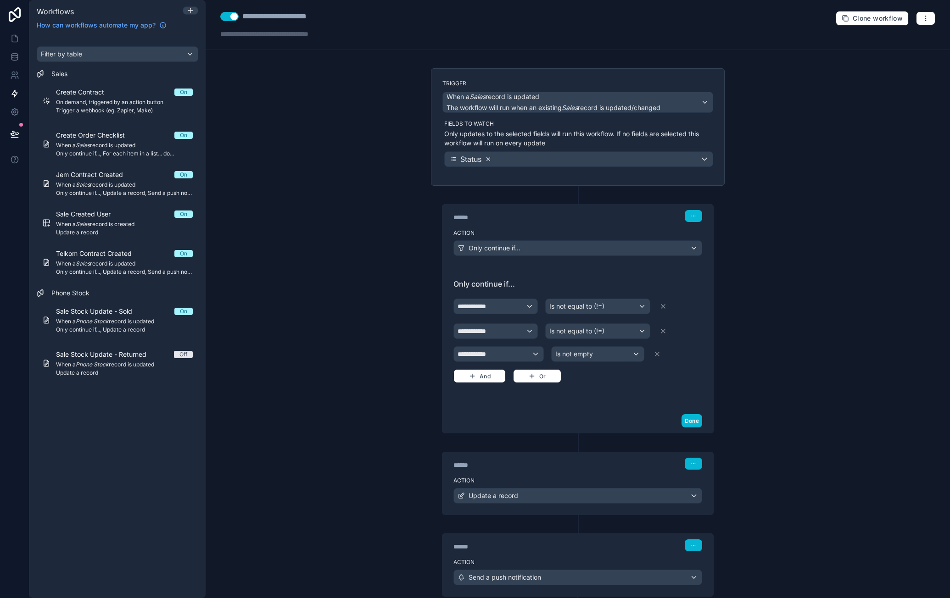
click at [488, 159] on icon at bounding box center [488, 159] width 6 height 6
click at [489, 159] on span "Choose fields to watch" at bounding box center [488, 159] width 80 height 9
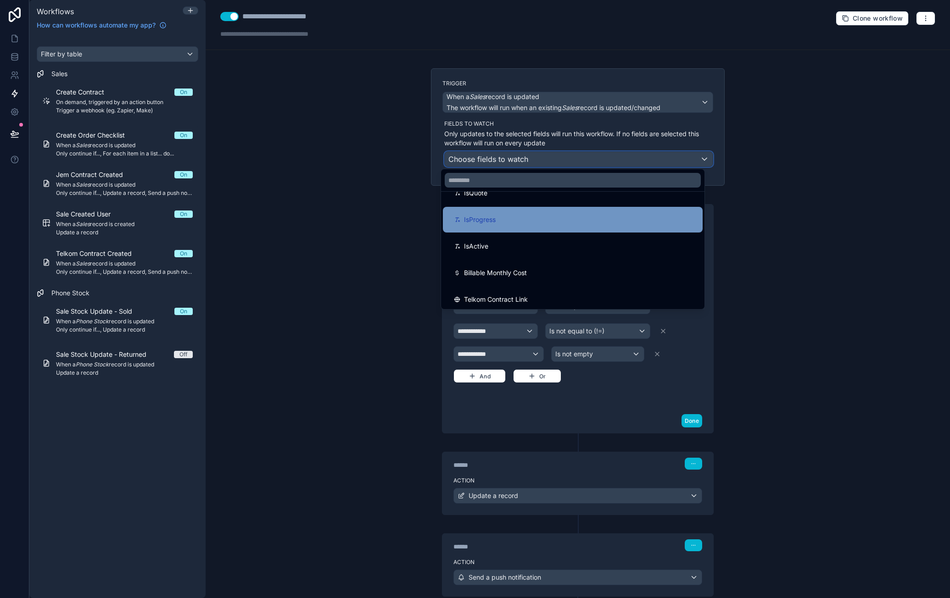
scroll to position [928, 0]
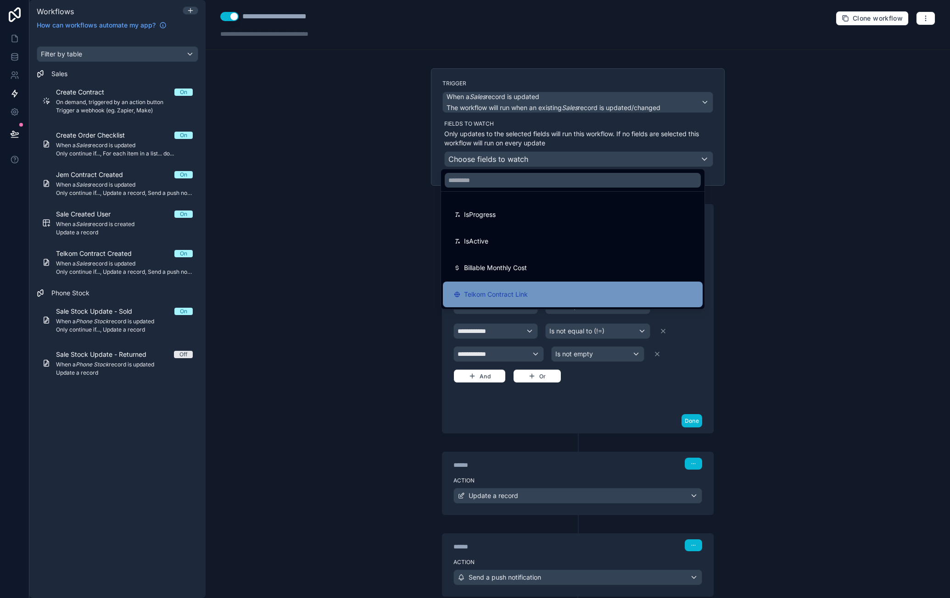
click at [530, 290] on div "Telkom Contract Link" at bounding box center [573, 294] width 238 height 11
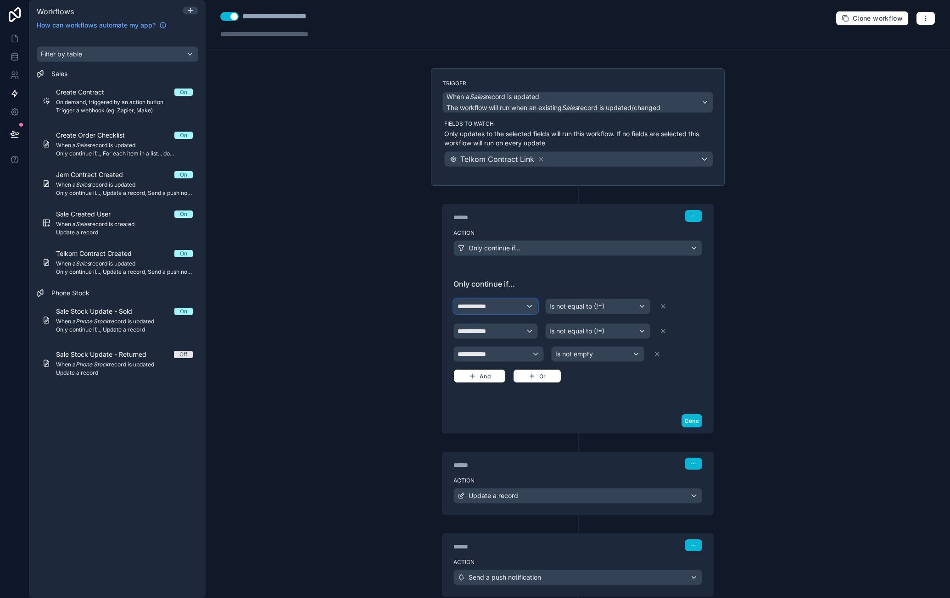
click at [498, 307] on div "**********" at bounding box center [495, 306] width 83 height 15
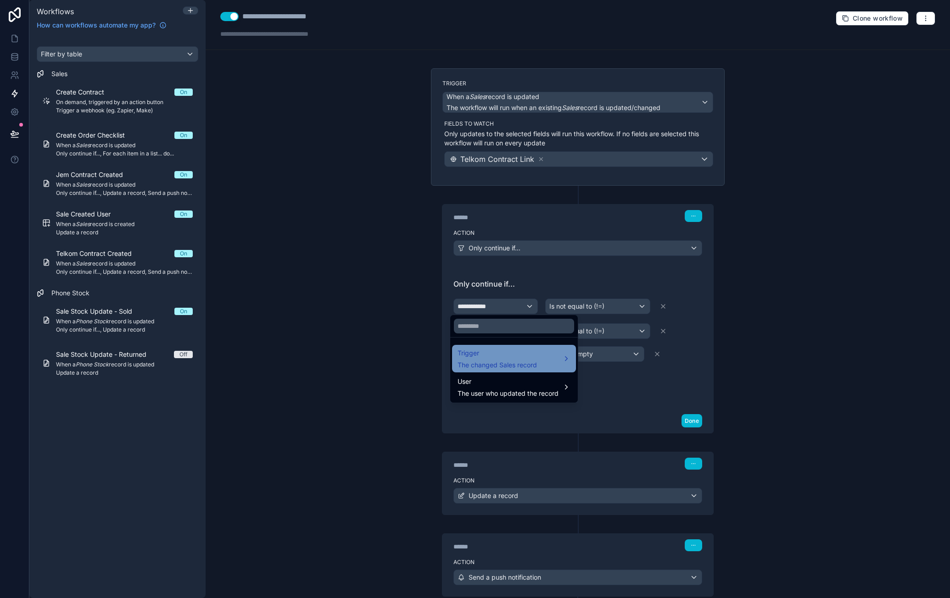
click at [507, 358] on span "Trigger" at bounding box center [496, 353] width 79 height 11
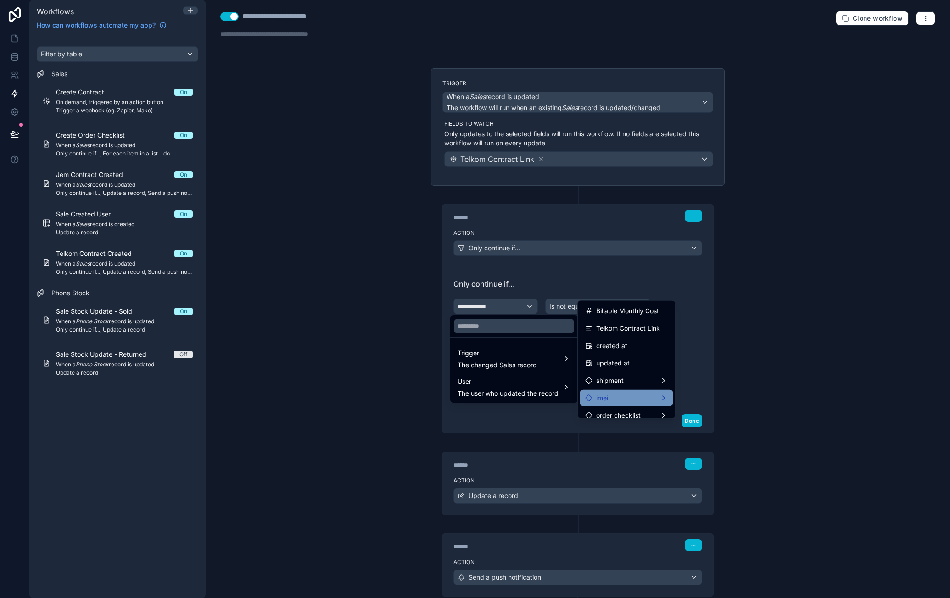
scroll to position [641, 0]
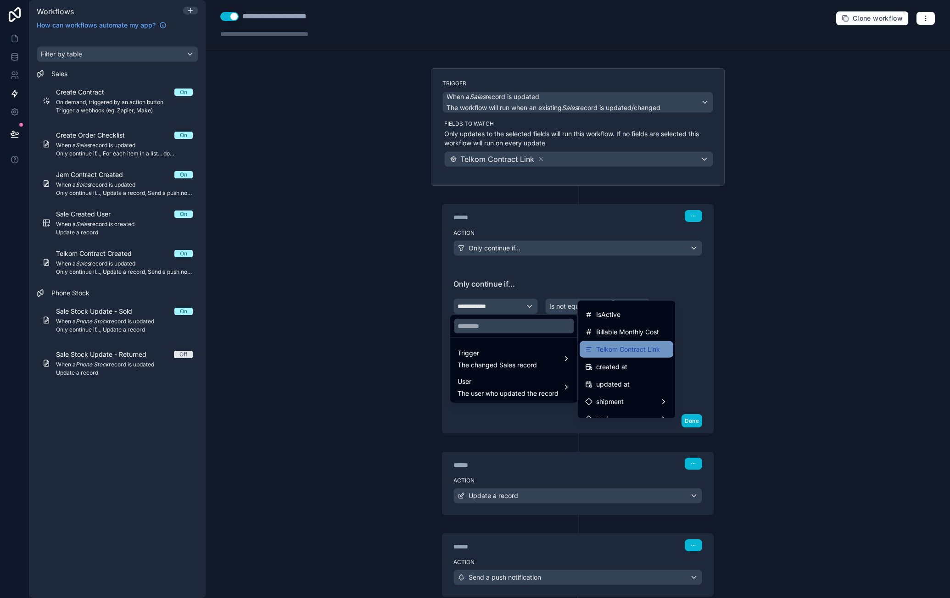
click at [638, 352] on span "Telkom Contract Link" at bounding box center [628, 349] width 64 height 11
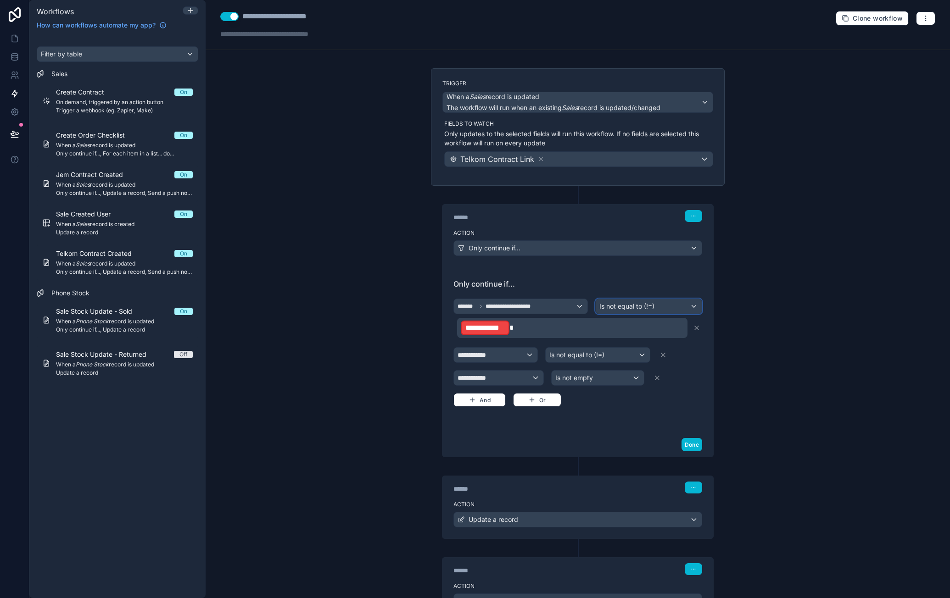
click at [628, 311] on div "Is not equal to (!=)" at bounding box center [648, 306] width 106 height 15
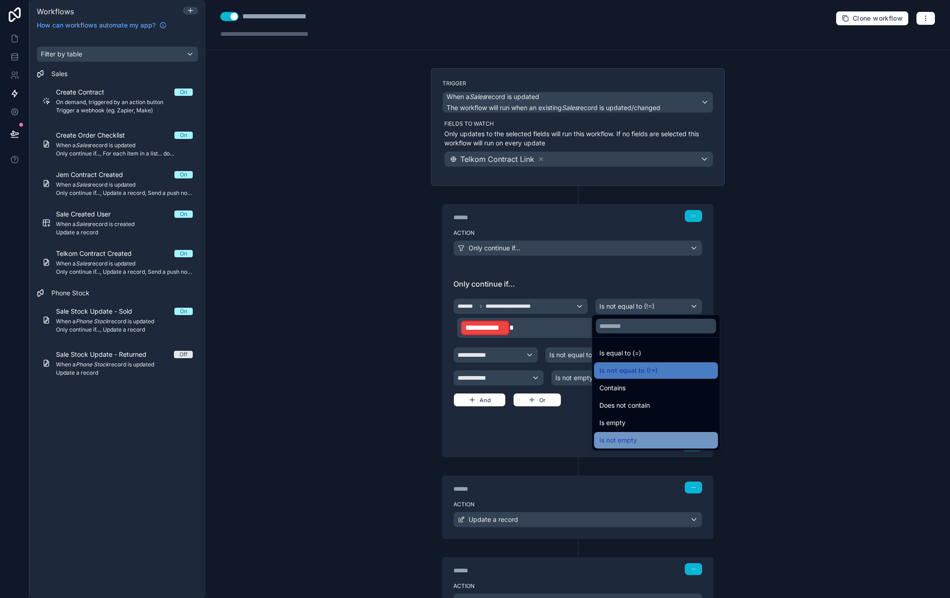
click at [648, 437] on div "Is not empty" at bounding box center [655, 440] width 113 height 11
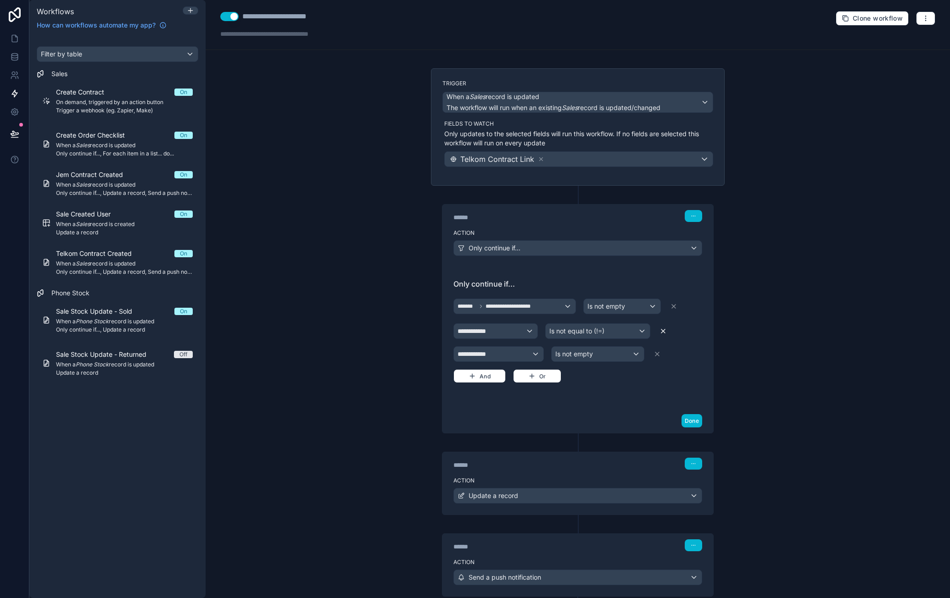
click at [660, 331] on icon at bounding box center [662, 331] width 7 height 7
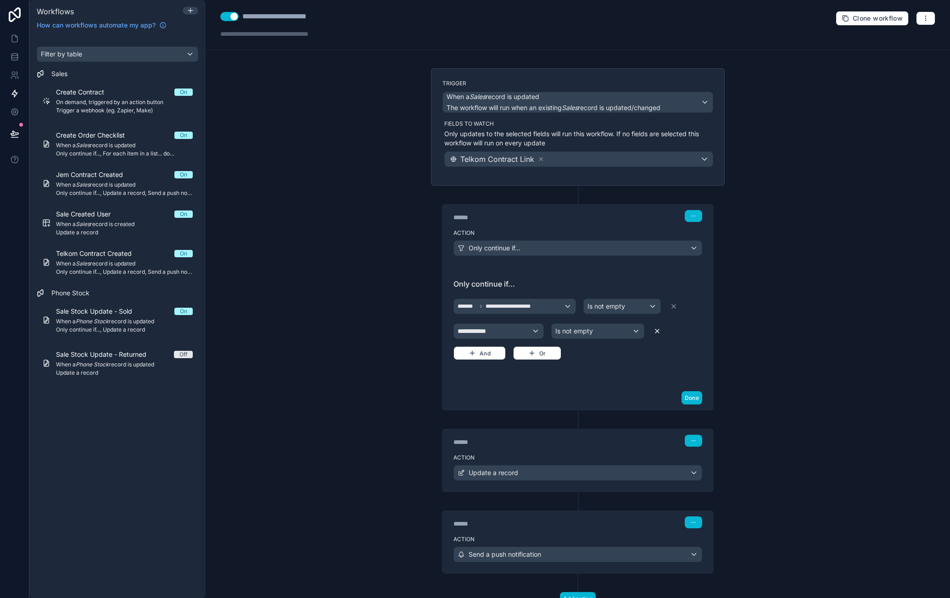
click at [653, 330] on icon at bounding box center [656, 331] width 7 height 7
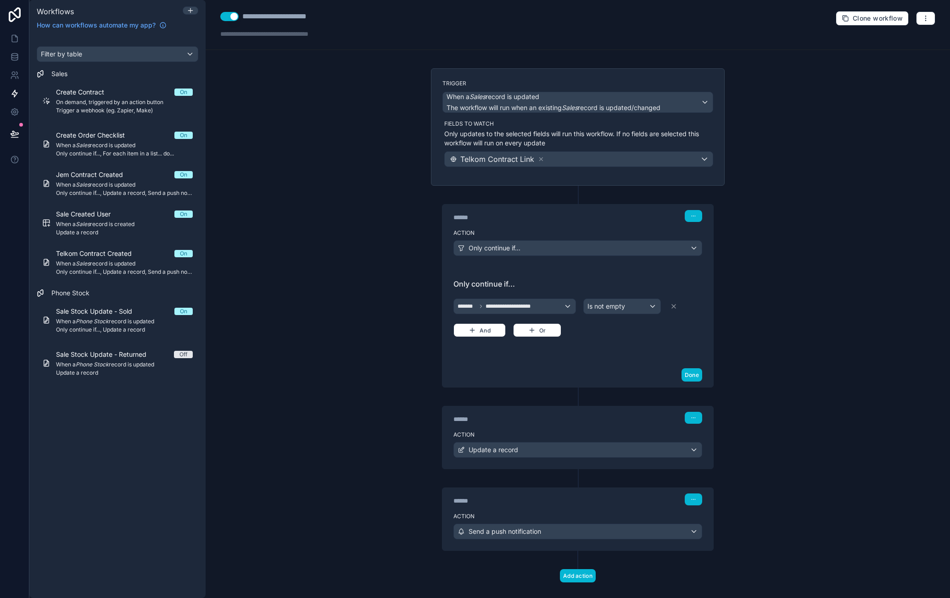
click at [618, 428] on div "Action Update a record" at bounding box center [577, 448] width 271 height 41
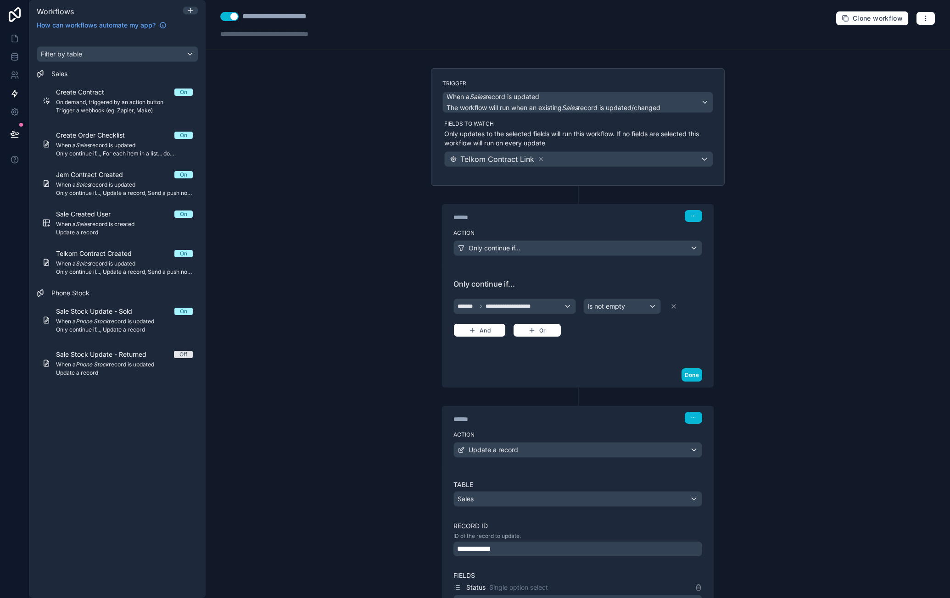
scroll to position [183, 0]
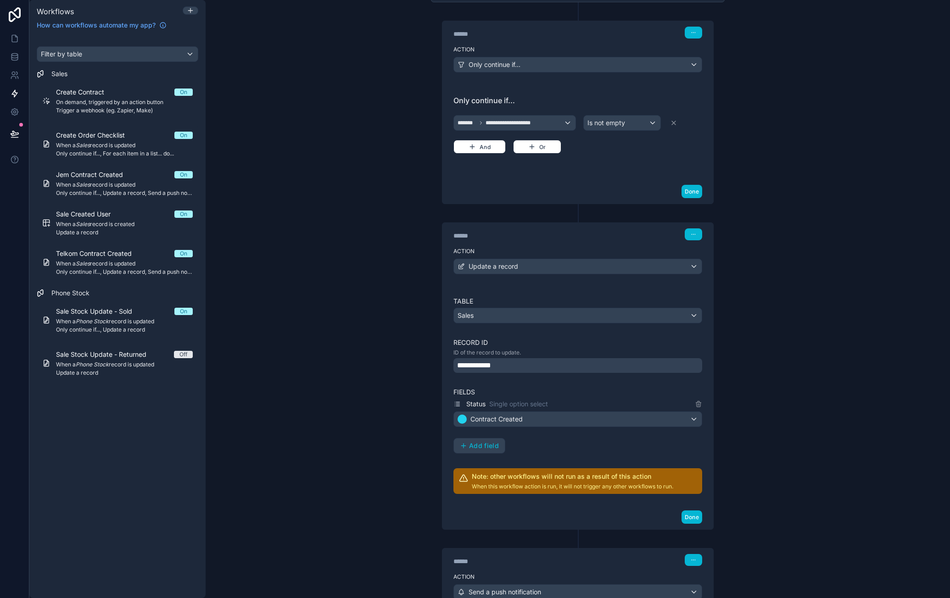
click at [519, 363] on div "**********" at bounding box center [577, 365] width 249 height 15
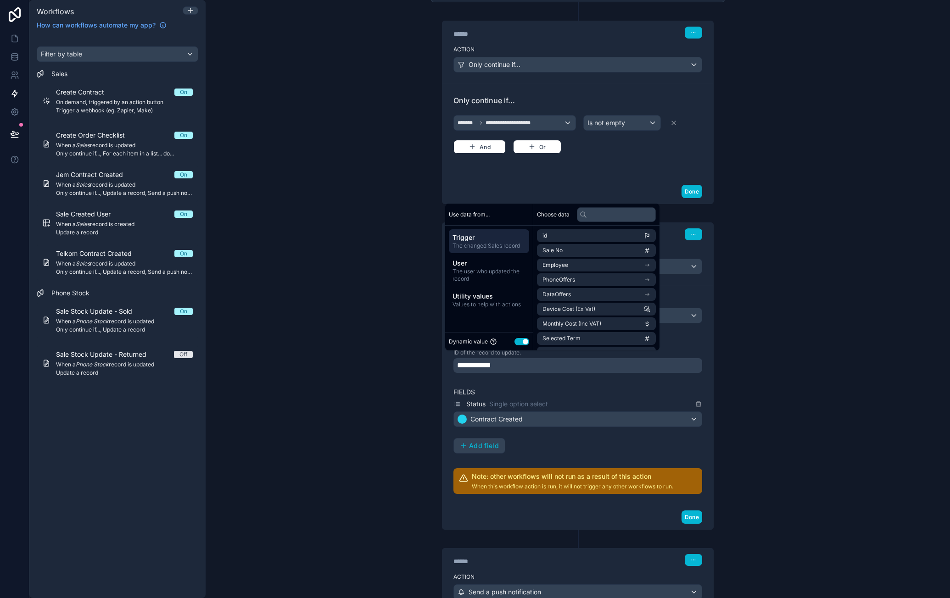
click at [513, 239] on span "Trigger" at bounding box center [488, 237] width 73 height 9
click at [561, 233] on li "id" at bounding box center [596, 235] width 119 height 13
click at [650, 382] on div "Table Sales Record ID ID of the record to update. ******* Fields Status Single …" at bounding box center [577, 395] width 249 height 197
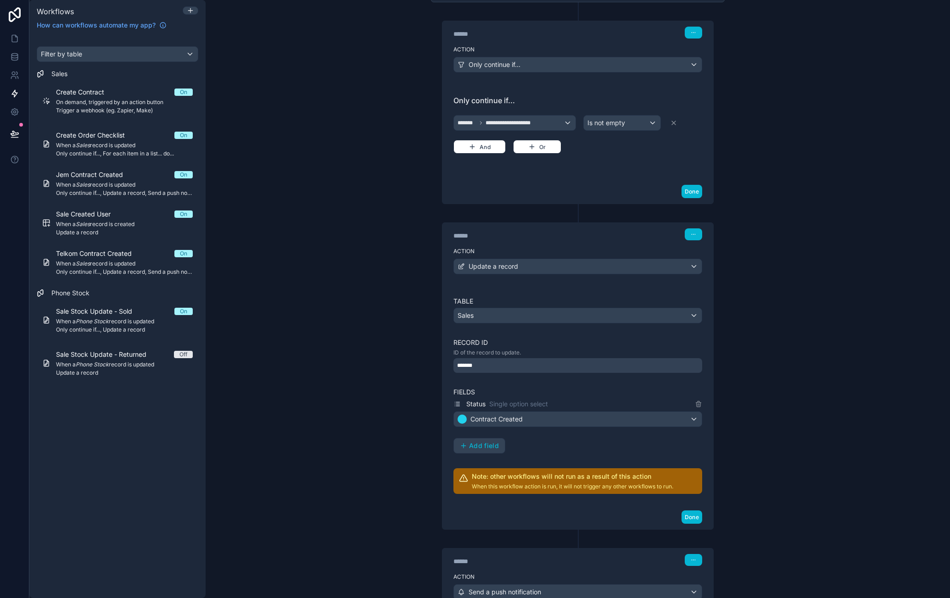
scroll to position [250, 0]
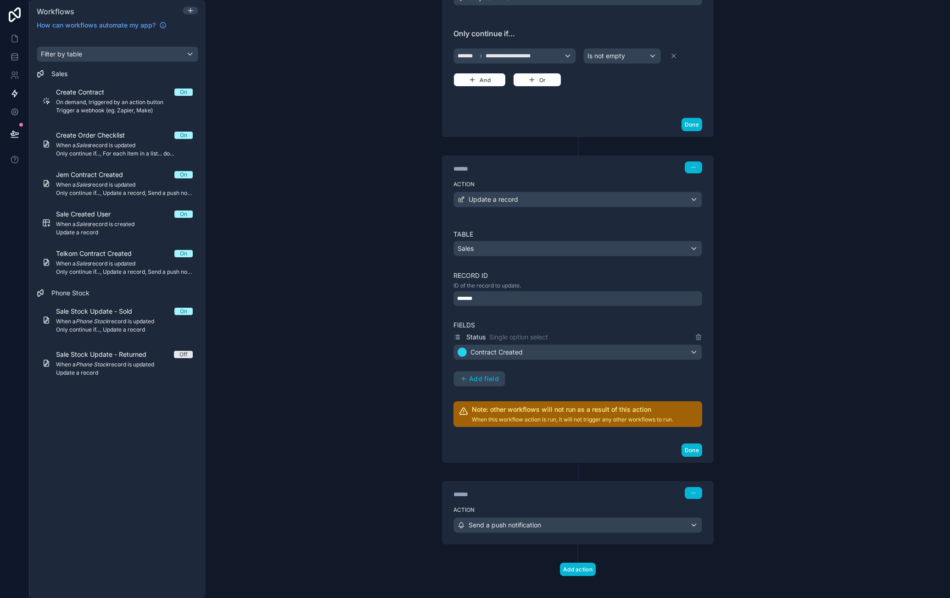
click at [632, 491] on div "****** Step 3" at bounding box center [577, 493] width 249 height 12
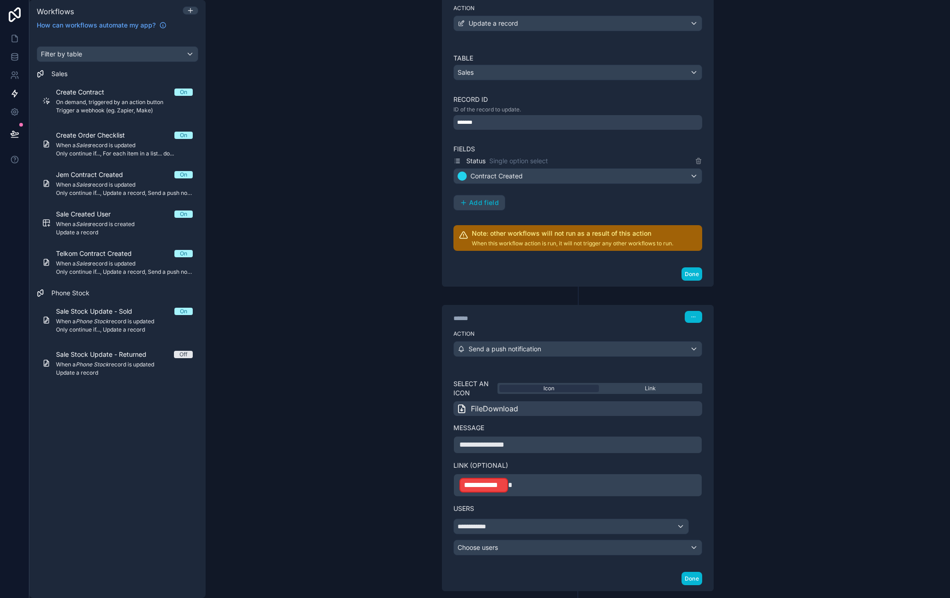
scroll to position [434, 0]
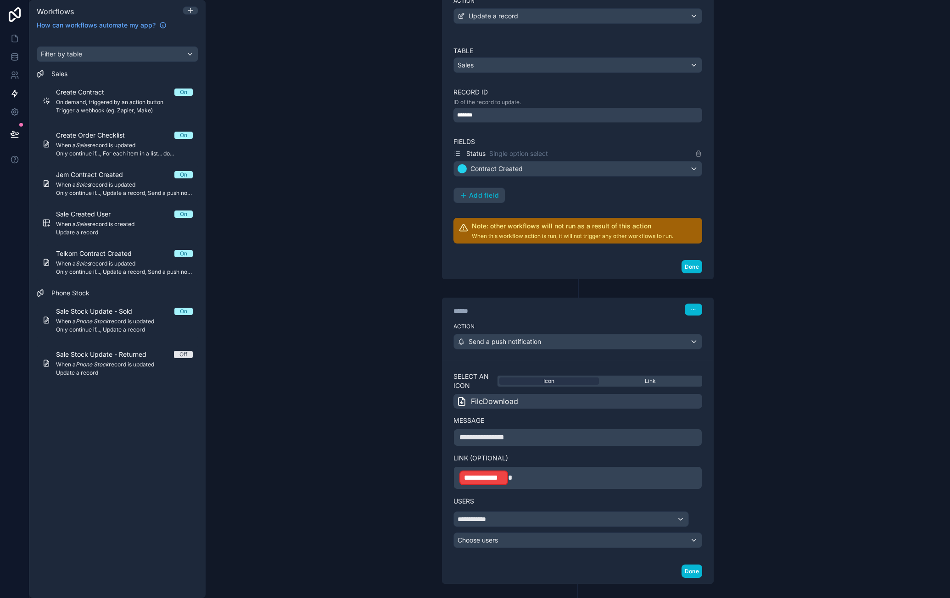
click at [534, 470] on p "**********" at bounding box center [577, 478] width 237 height 17
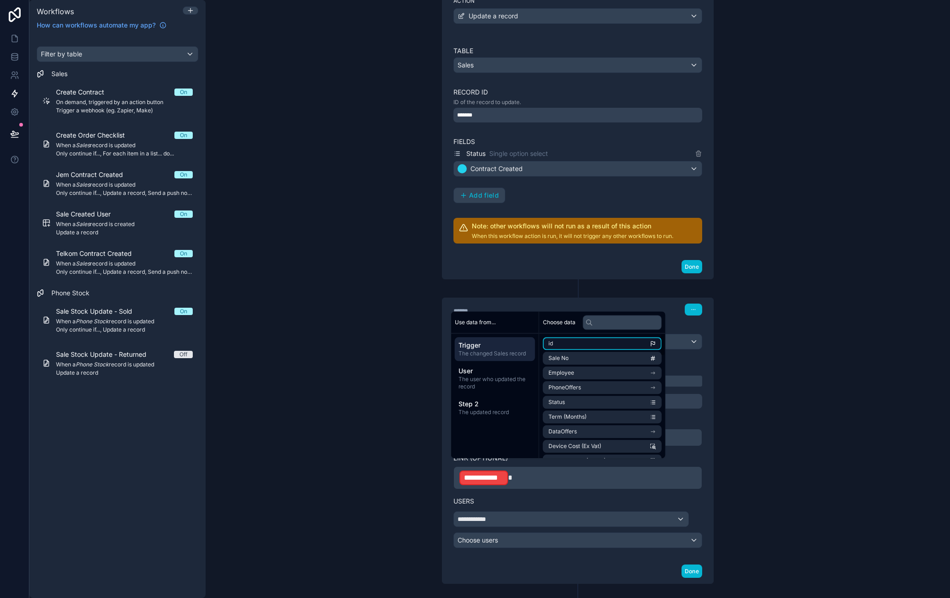
click at [570, 344] on li "id" at bounding box center [602, 343] width 119 height 13
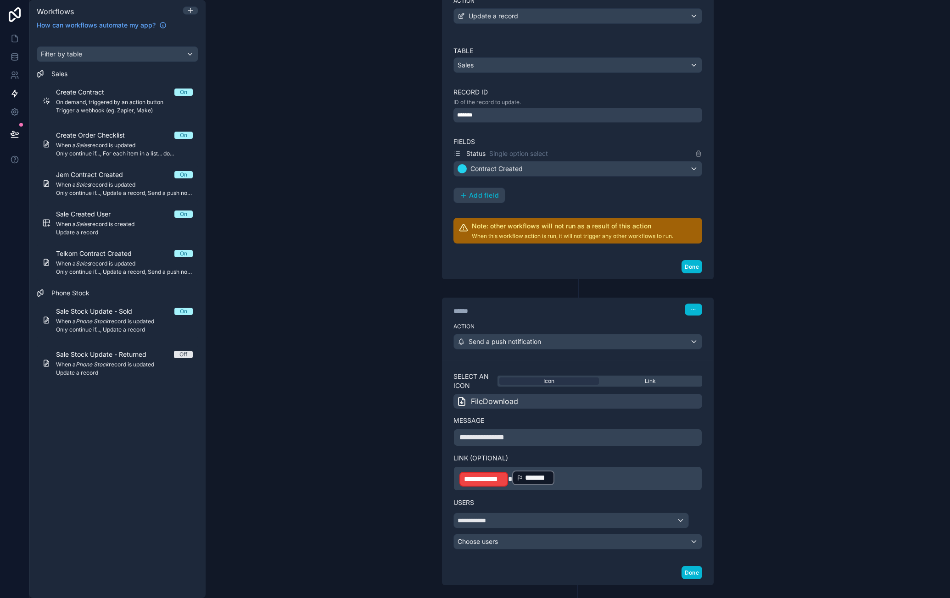
click at [504, 470] on p "**********" at bounding box center [577, 479] width 237 height 18
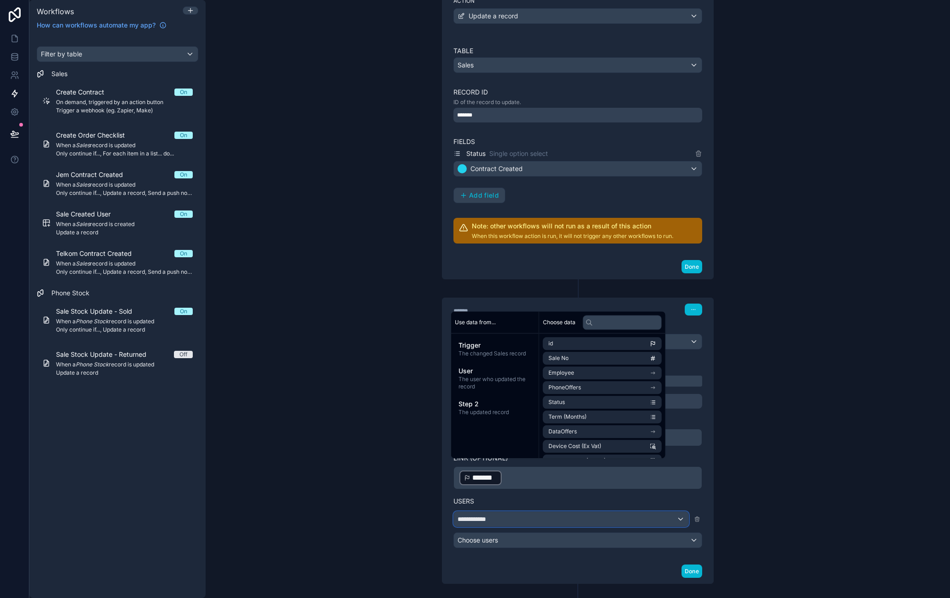
click at [583, 512] on div "**********" at bounding box center [571, 519] width 234 height 15
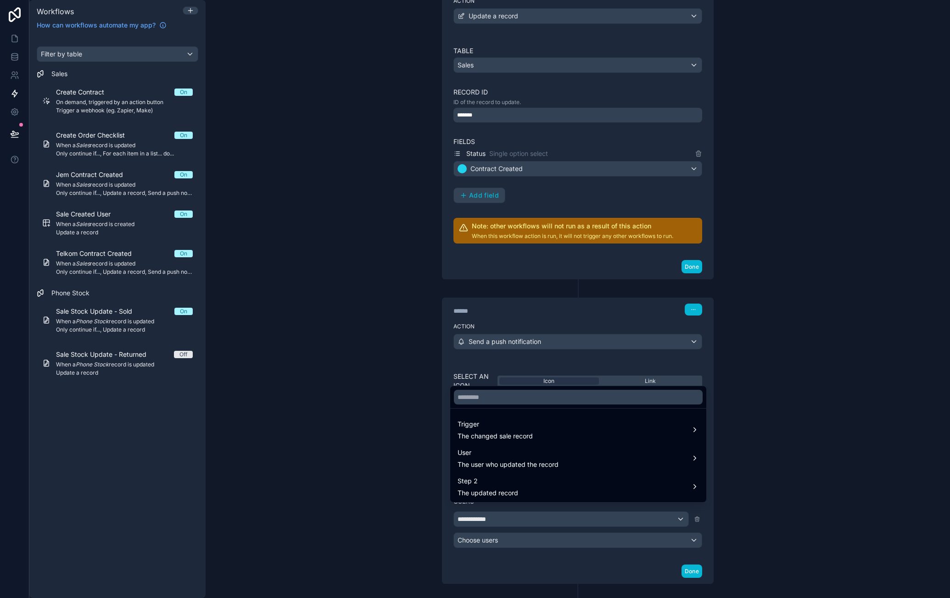
click at [585, 510] on div at bounding box center [475, 299] width 950 height 598
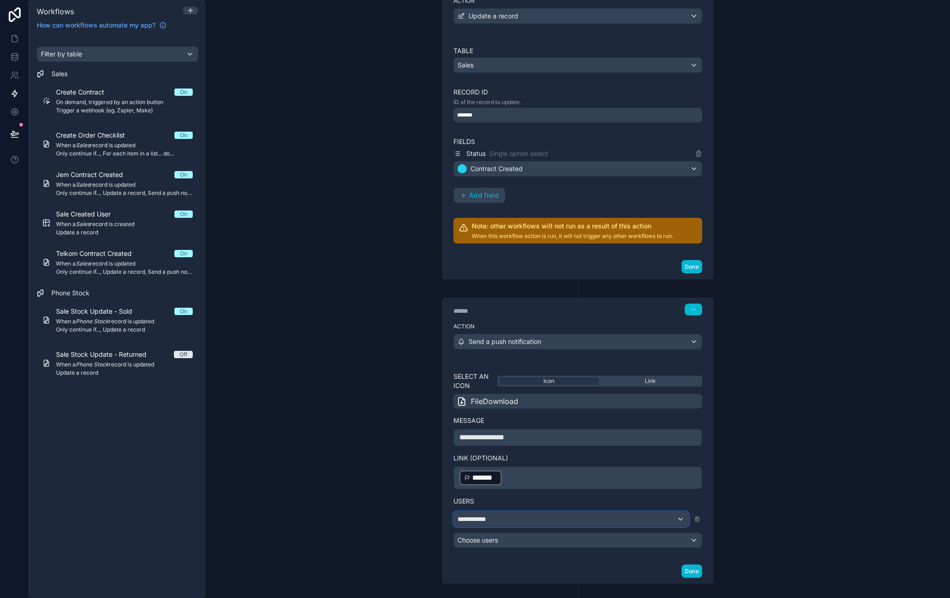
click at [585, 512] on div "**********" at bounding box center [571, 519] width 234 height 15
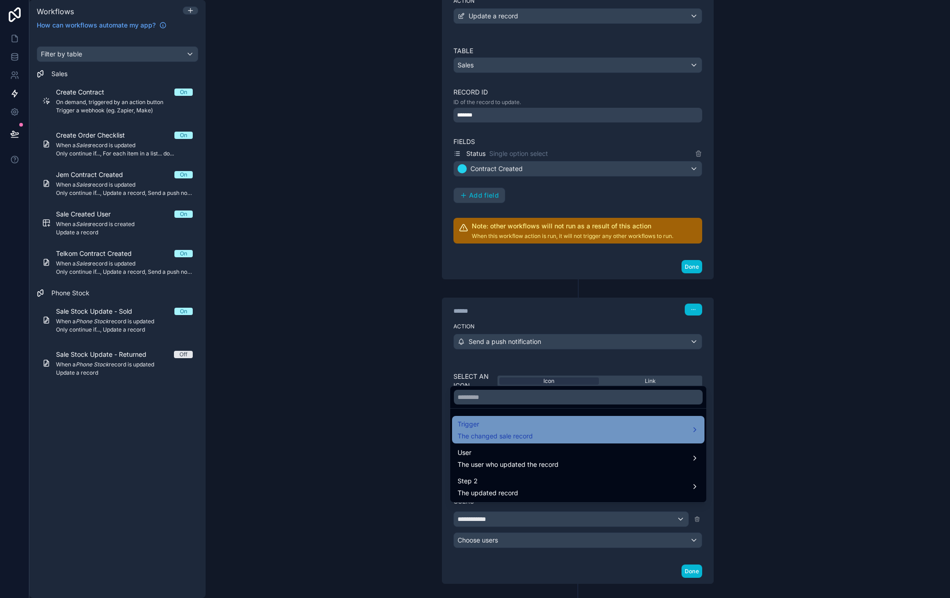
click at [573, 437] on div "Trigger The changed sale record" at bounding box center [577, 430] width 241 height 22
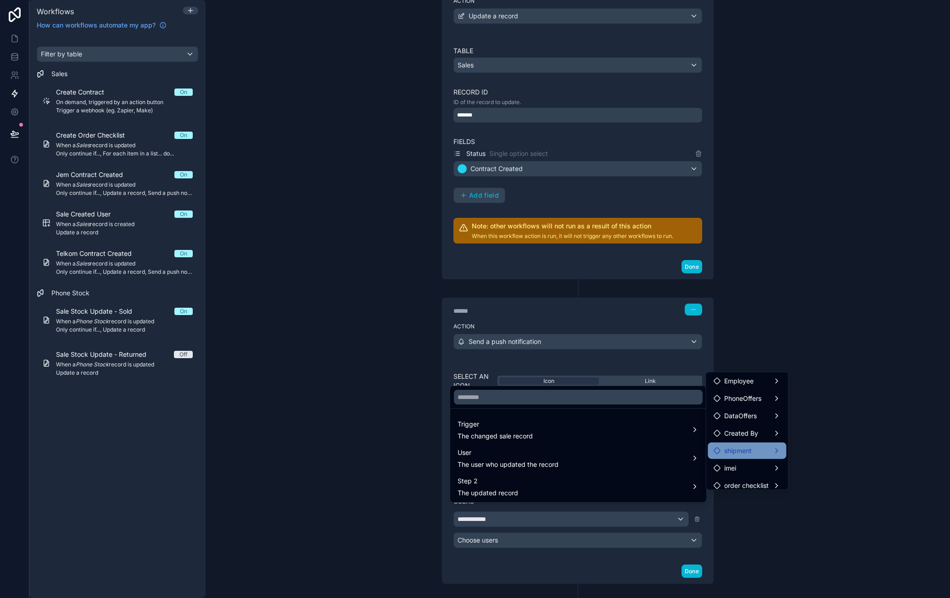
scroll to position [0, 0]
click at [764, 427] on div "Created By" at bounding box center [746, 435] width 78 height 17
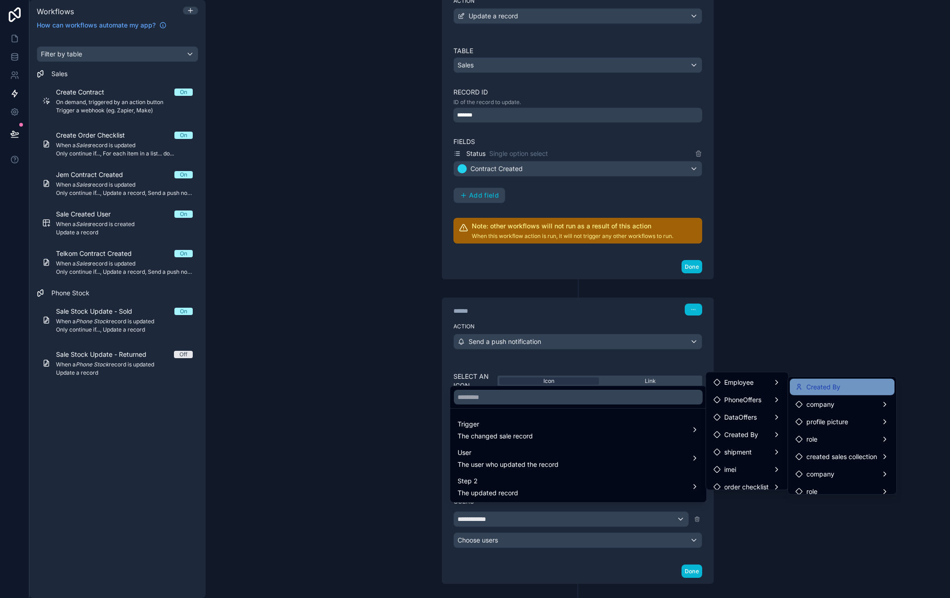
click at [840, 383] on div "Created By" at bounding box center [842, 387] width 94 height 11
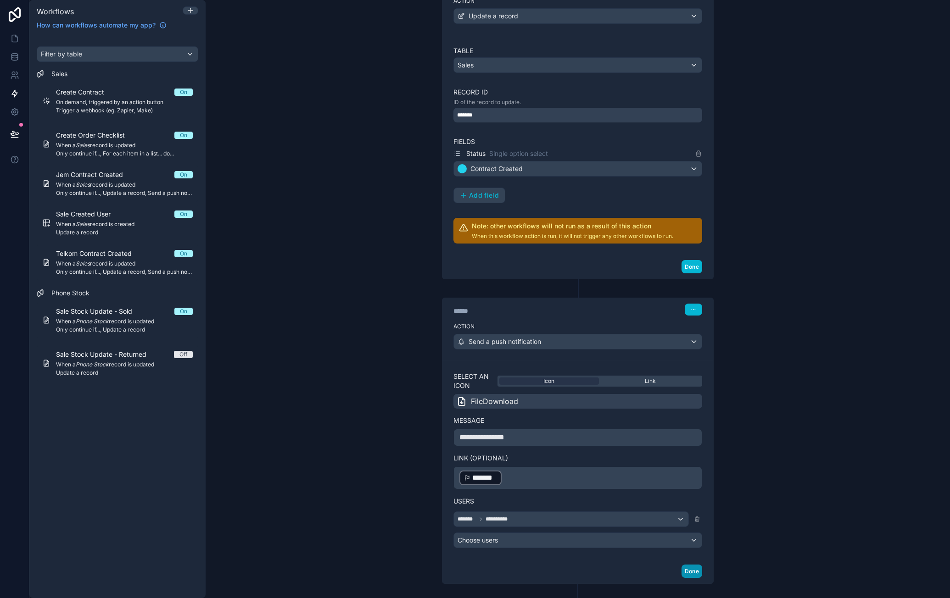
click at [695, 565] on button "Done" at bounding box center [691, 571] width 21 height 13
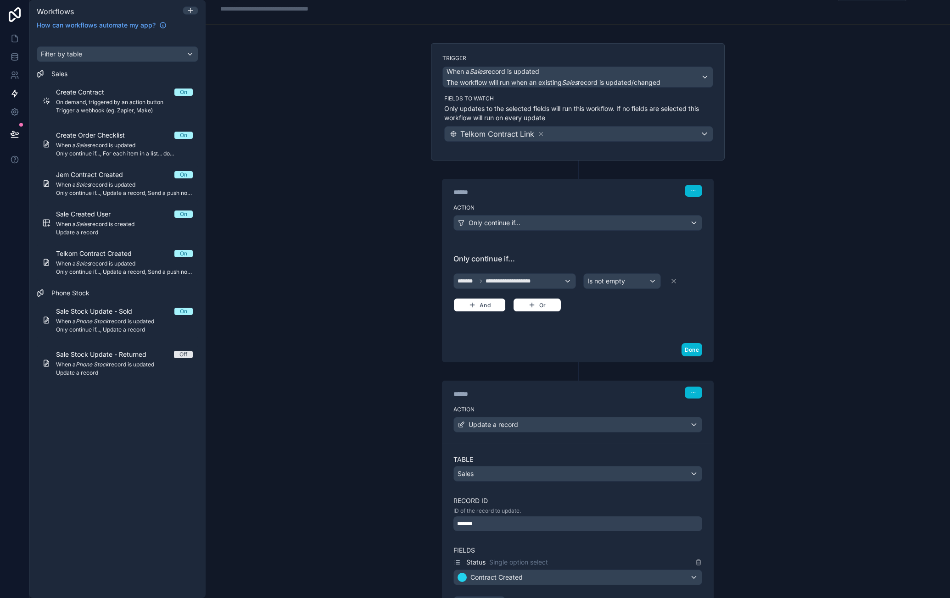
scroll to position [21, 0]
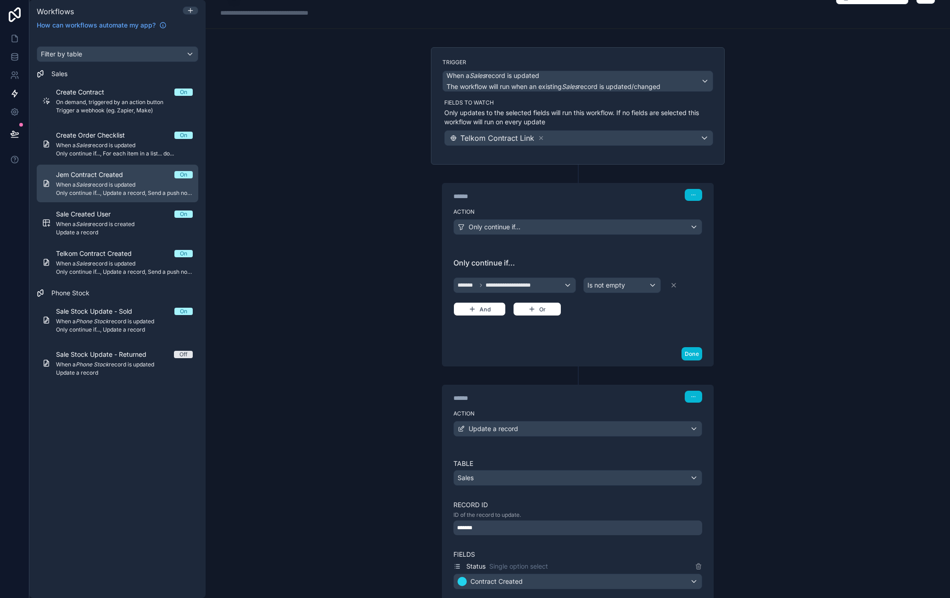
click at [121, 181] on span "When a Sales record is updated" at bounding box center [124, 184] width 137 height 7
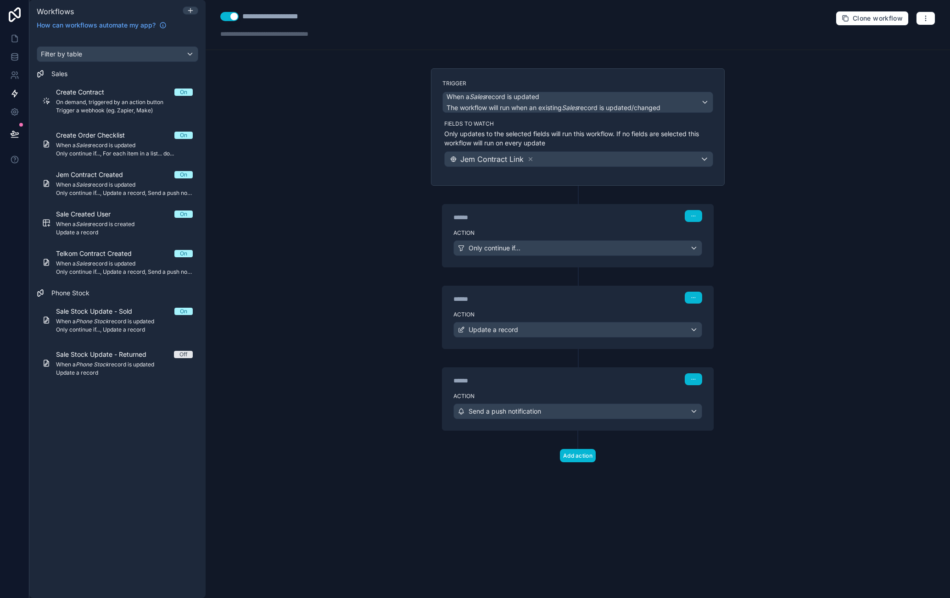
click at [629, 234] on label "Action" at bounding box center [577, 232] width 249 height 7
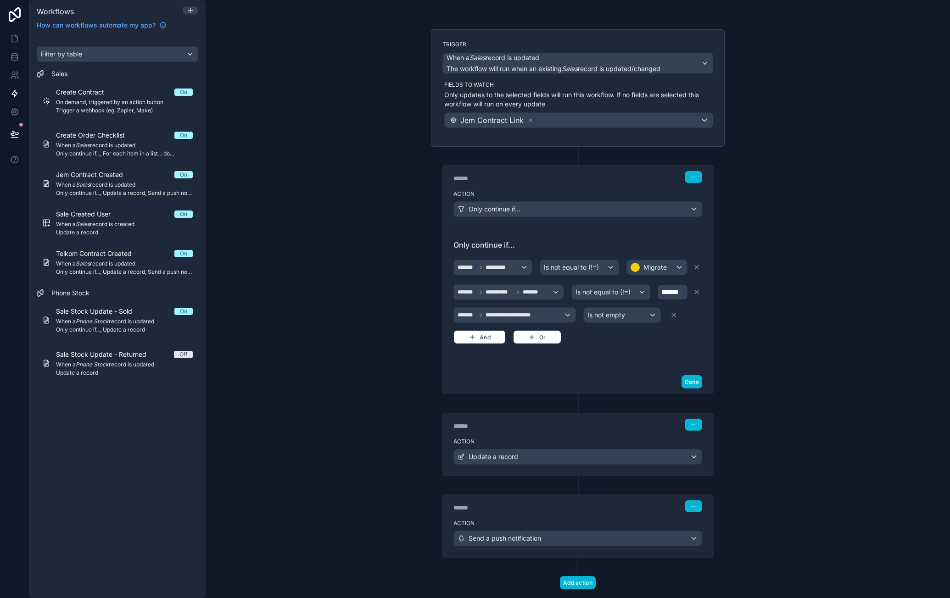
scroll to position [54, 0]
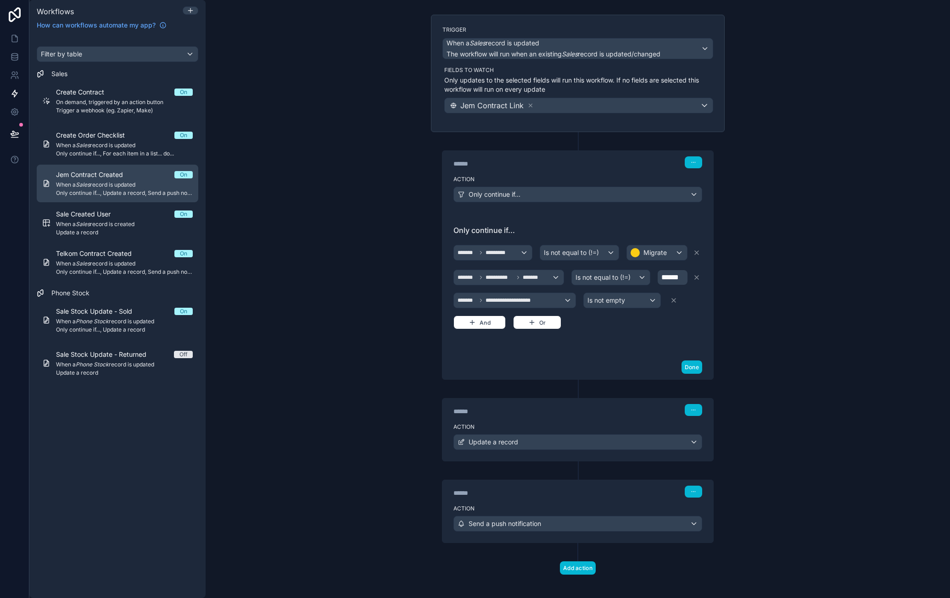
click at [142, 192] on span "Only continue if..., Update a record, Send a push notification" at bounding box center [124, 192] width 137 height 7
click at [137, 195] on span "Only continue if..., Update a record, Send a push notification" at bounding box center [124, 192] width 137 height 7
click at [127, 198] on link "Jem Contract Created On When a Sales record is updated Only continue if..., Upd…" at bounding box center [117, 184] width 161 height 38
click at [554, 196] on div "Only continue if..." at bounding box center [578, 194] width 248 height 15
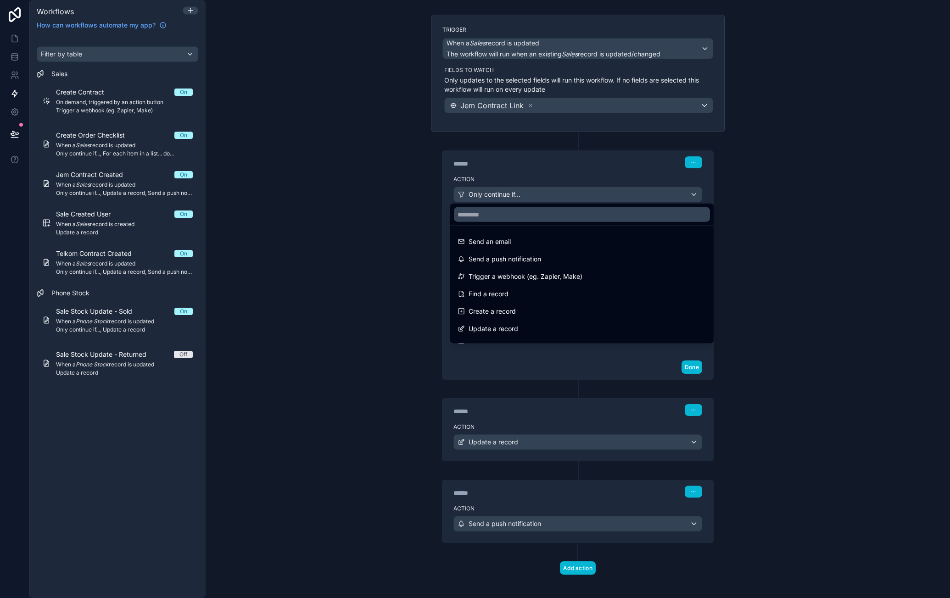
click at [578, 174] on div at bounding box center [475, 299] width 950 height 598
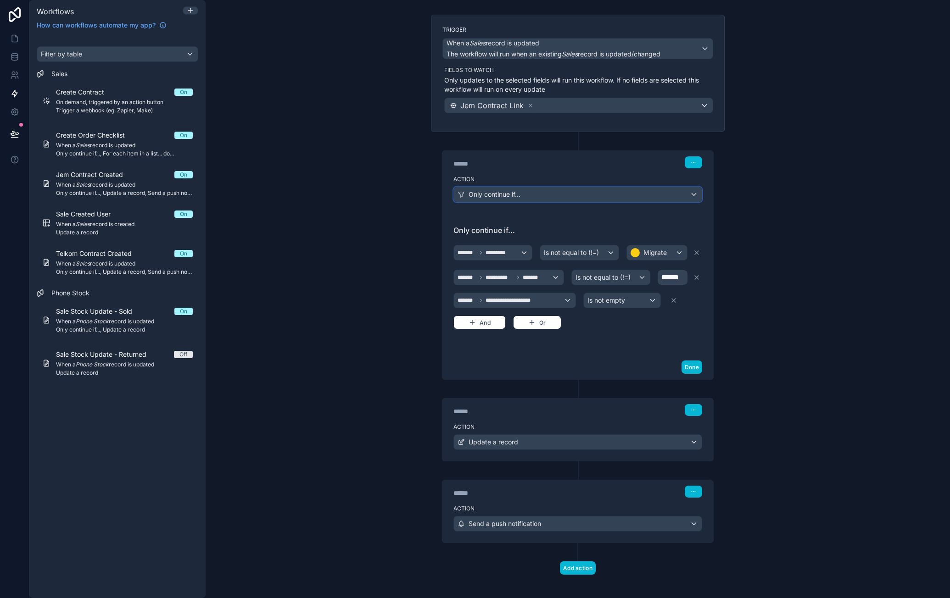
click at [558, 194] on div "Only continue if..." at bounding box center [578, 194] width 248 height 15
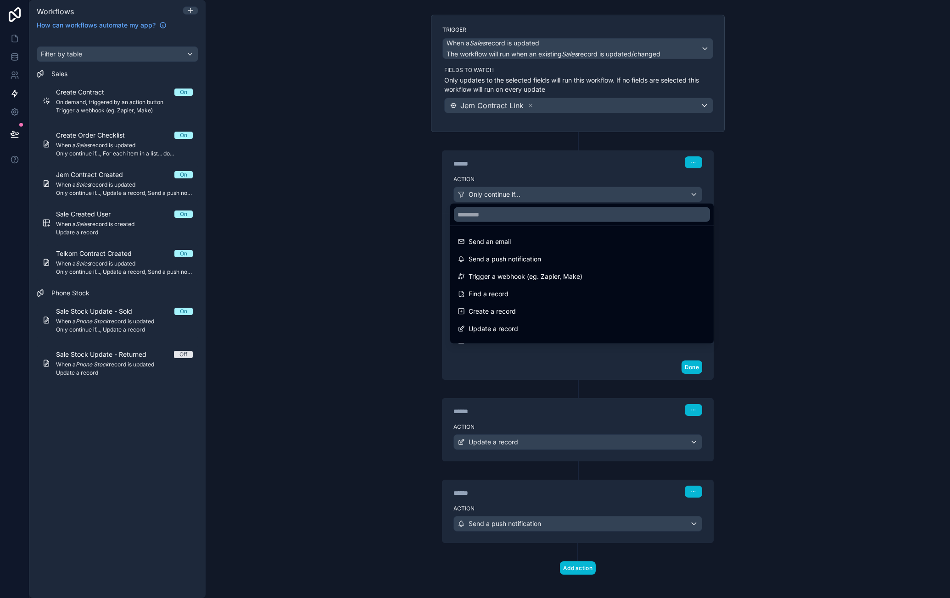
click at [593, 167] on div at bounding box center [475, 299] width 950 height 598
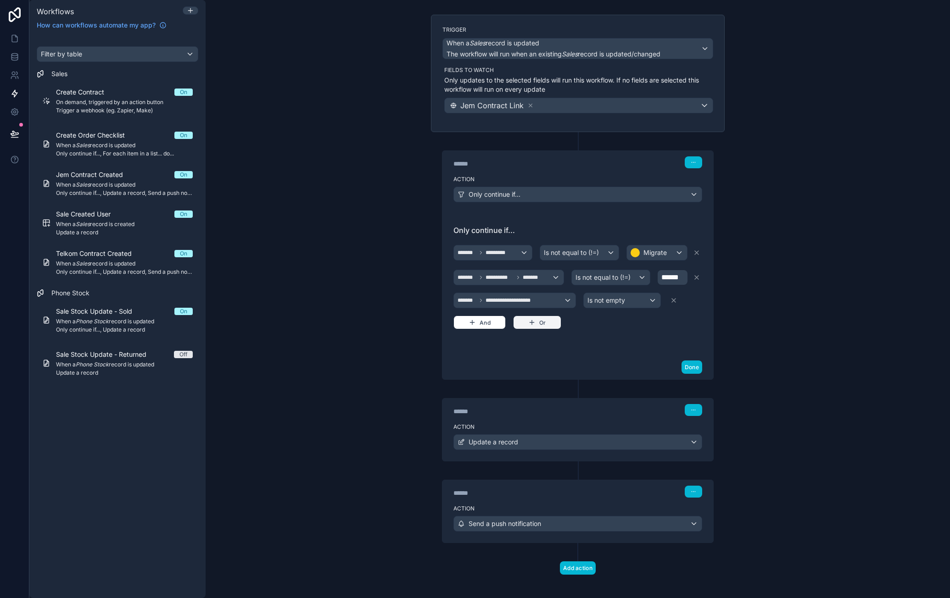
click at [538, 321] on button "Or" at bounding box center [537, 323] width 48 height 14
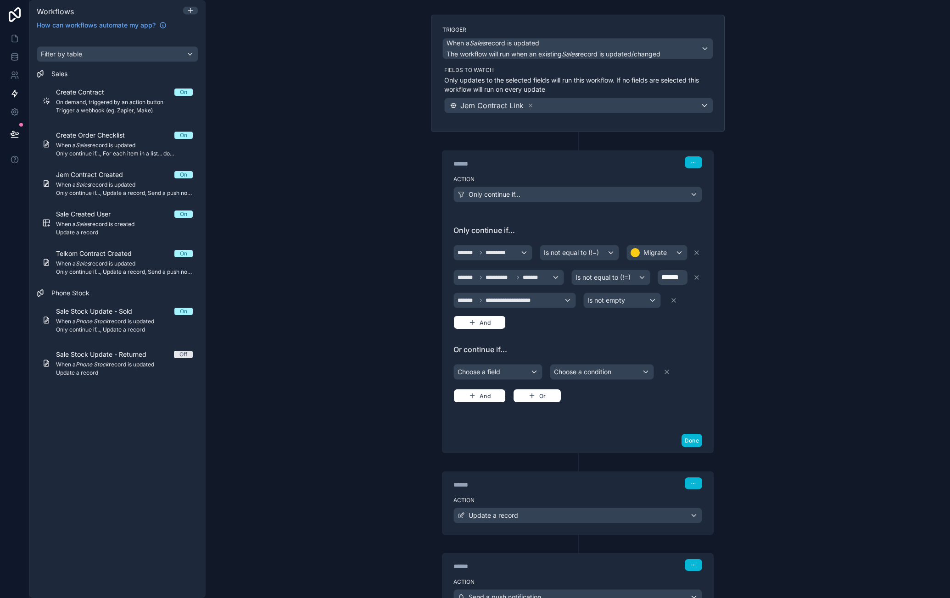
click at [663, 368] on icon at bounding box center [666, 371] width 7 height 7
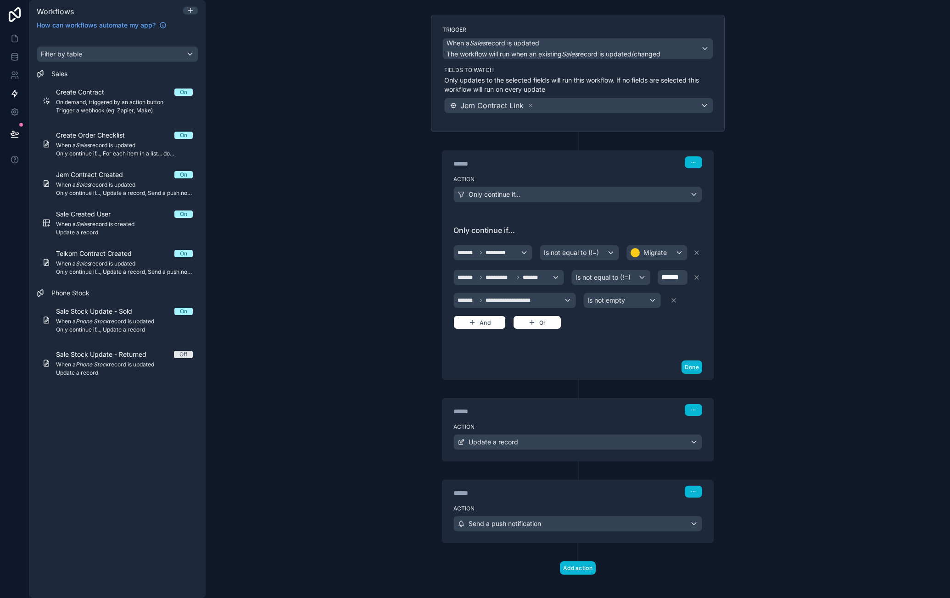
click at [318, 59] on div "**********" at bounding box center [578, 299] width 744 height 598
click at [126, 186] on span "When a Sales record is updated" at bounding box center [124, 184] width 137 height 7
click at [132, 182] on span "When a Sales record is updated" at bounding box center [124, 184] width 137 height 7
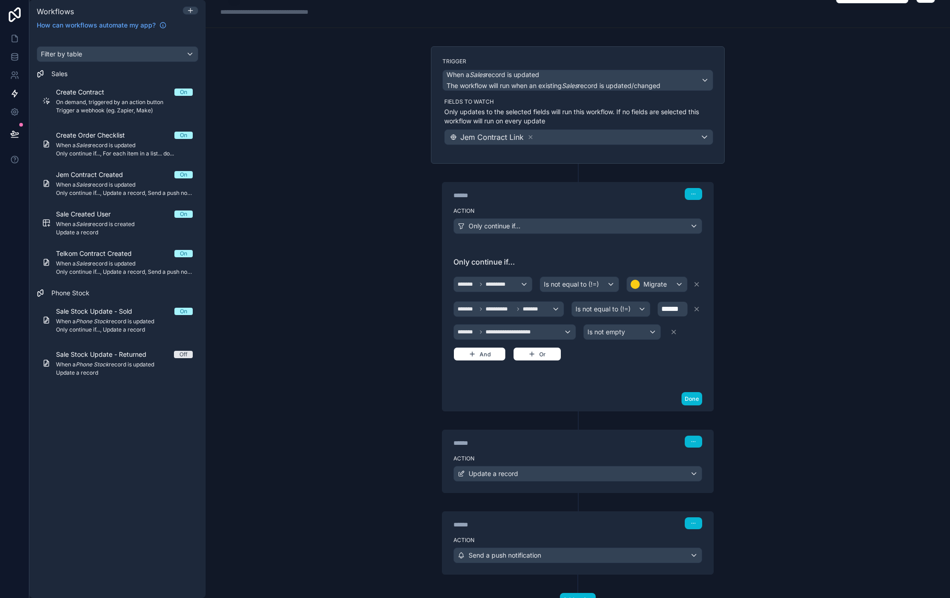
scroll to position [0, 0]
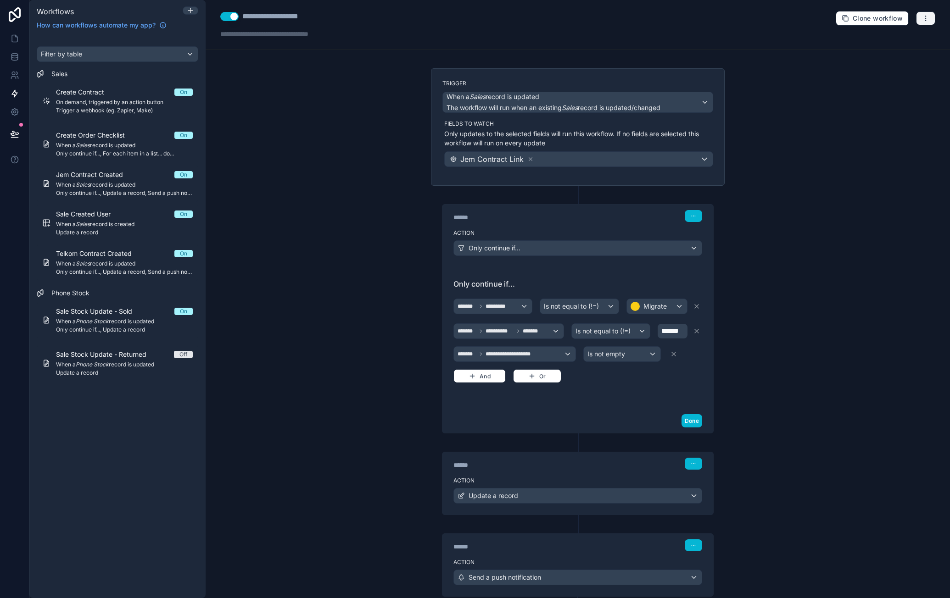
click at [922, 18] on icon "button" at bounding box center [925, 18] width 7 height 7
click at [904, 50] on span "Run history" at bounding box center [894, 53] width 44 height 7
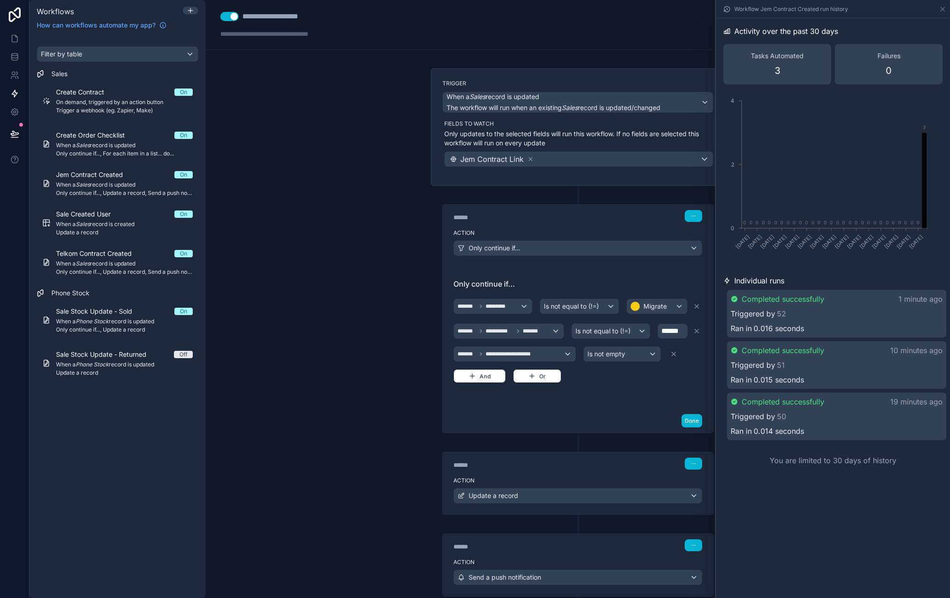
click at [815, 318] on div "Triggered by 52" at bounding box center [836, 313] width 212 height 11
click at [812, 318] on div "Triggered by 52" at bounding box center [836, 314] width 210 height 11
click at [812, 318] on div "Triggered by 52" at bounding box center [836, 313] width 212 height 11
click at [812, 318] on div "Triggered by 52" at bounding box center [836, 314] width 210 height 11
click at [812, 318] on div "Triggered by 52" at bounding box center [836, 313] width 212 height 11
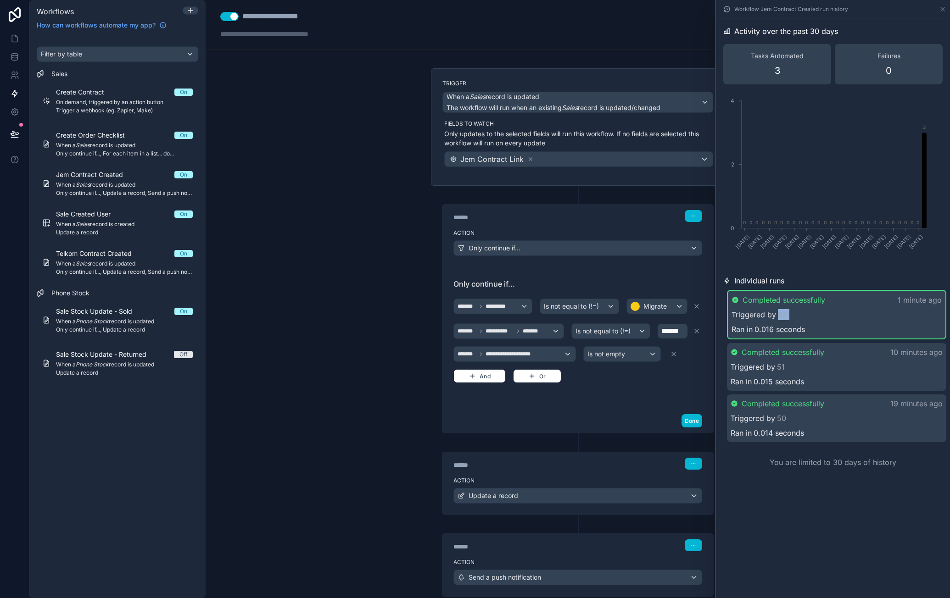
click at [812, 318] on div "Triggered by 52" at bounding box center [836, 314] width 210 height 11
click at [811, 318] on div "Triggered by 52" at bounding box center [836, 313] width 212 height 11
drag, startPoint x: 819, startPoint y: 307, endPoint x: 801, endPoint y: 305, distance: 18.0
click at [801, 305] on span "Completed successfully" at bounding box center [783, 300] width 83 height 11
click at [832, 305] on div "Completed successfully 1 minute ago Triggered by 52 Ran in 0.016 seconds" at bounding box center [836, 314] width 219 height 48
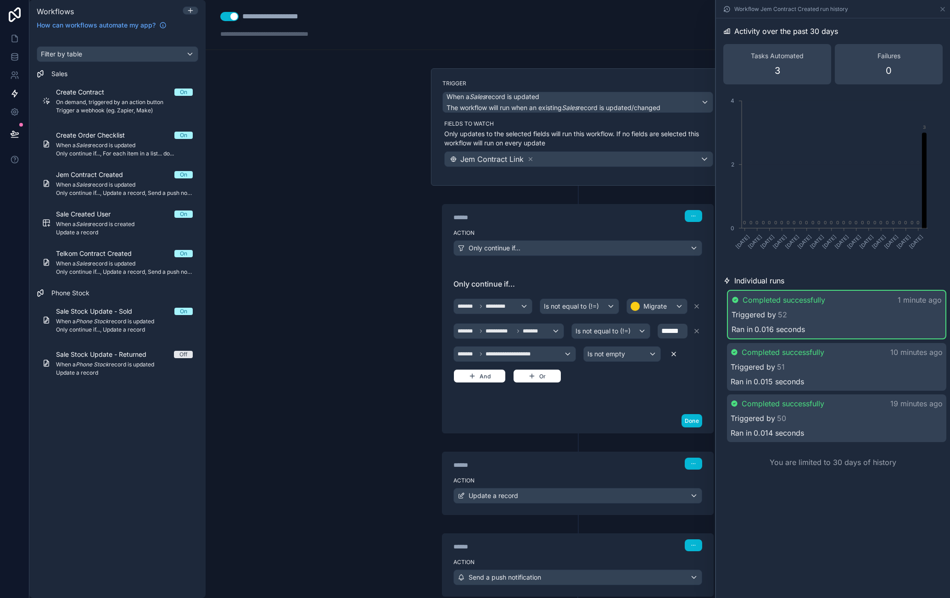
click at [673, 350] on icon at bounding box center [673, 353] width 7 height 7
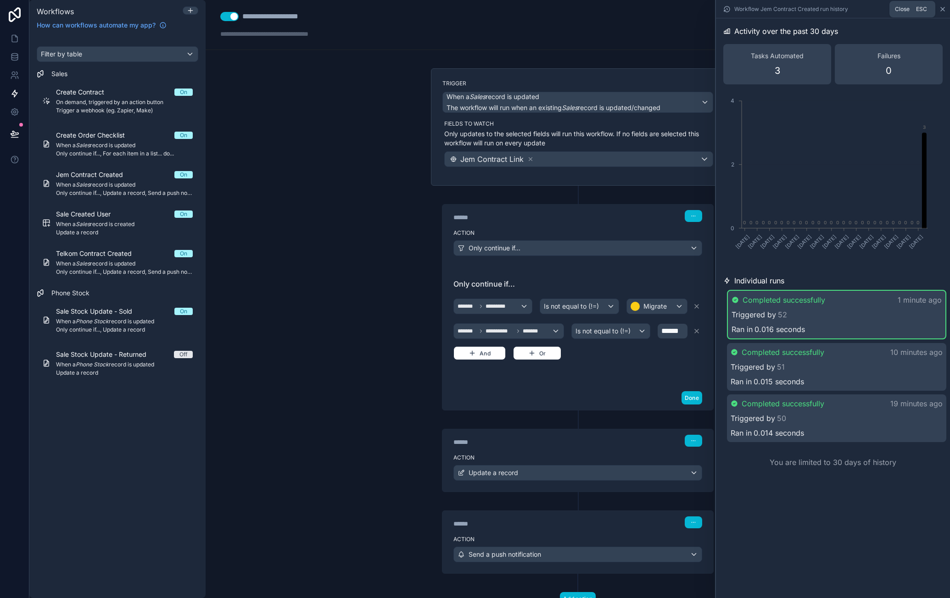
click at [943, 6] on icon at bounding box center [942, 9] width 7 height 7
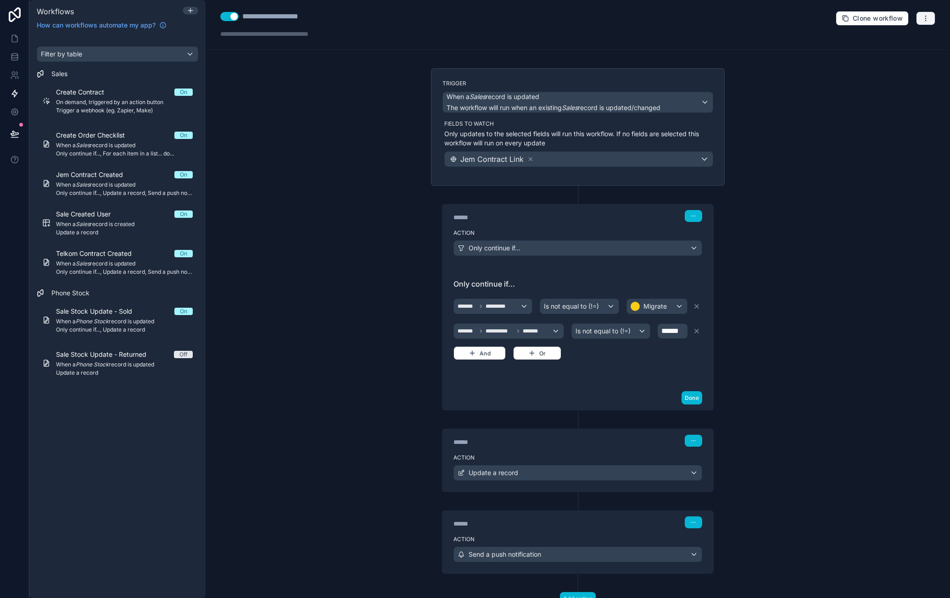
click at [925, 18] on icon "button" at bounding box center [925, 18] width 0 height 0
click at [906, 34] on button "Test workflow" at bounding box center [887, 39] width 66 height 15
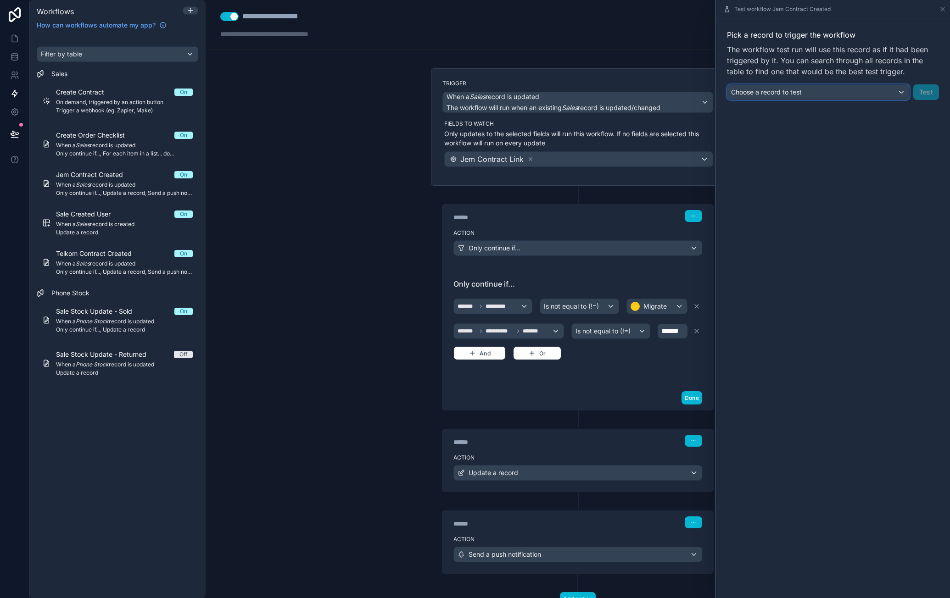
click at [786, 90] on span "Choose a record to test" at bounding box center [766, 92] width 71 height 8
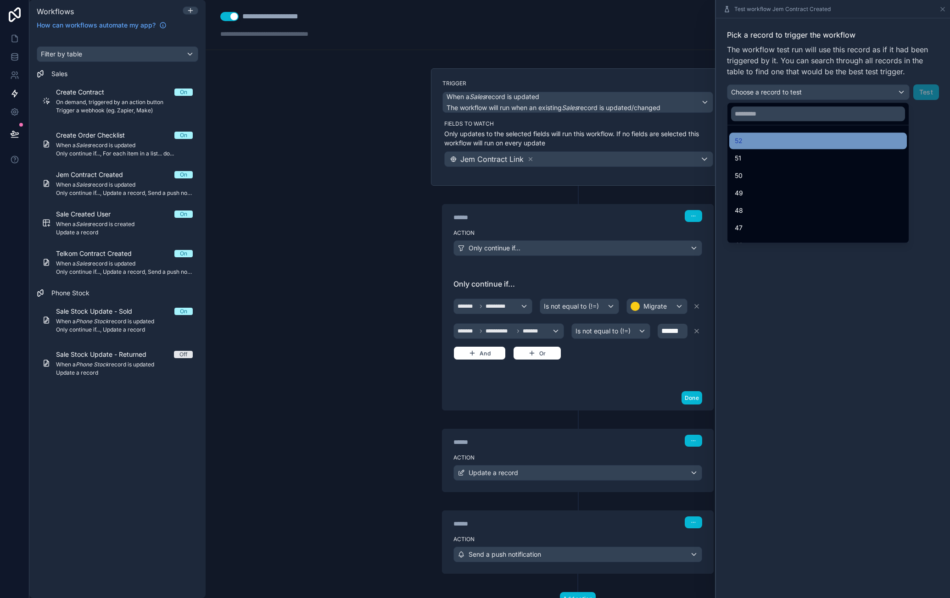
click at [783, 138] on div "52" at bounding box center [817, 140] width 167 height 11
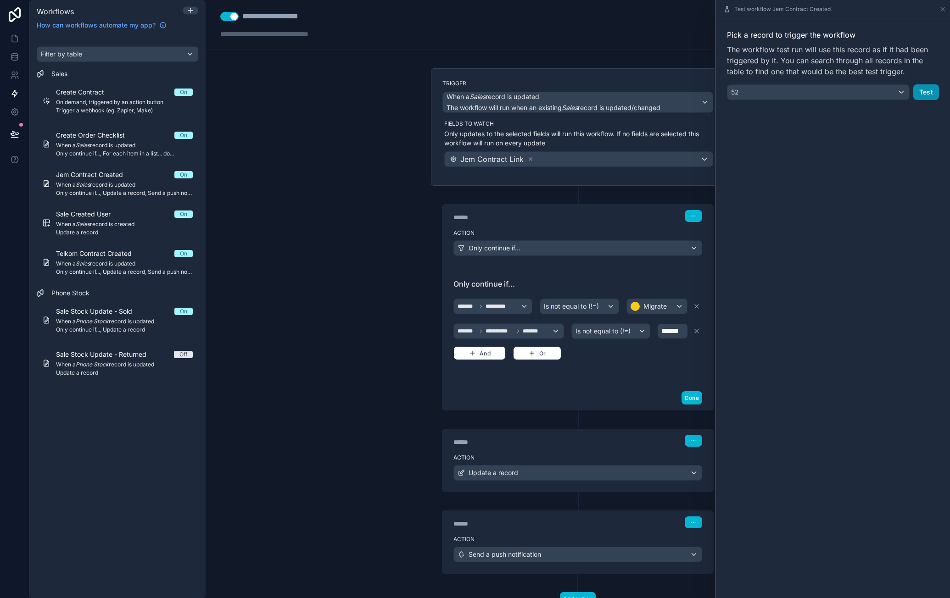
click at [920, 96] on button "Test" at bounding box center [926, 92] width 26 height 16
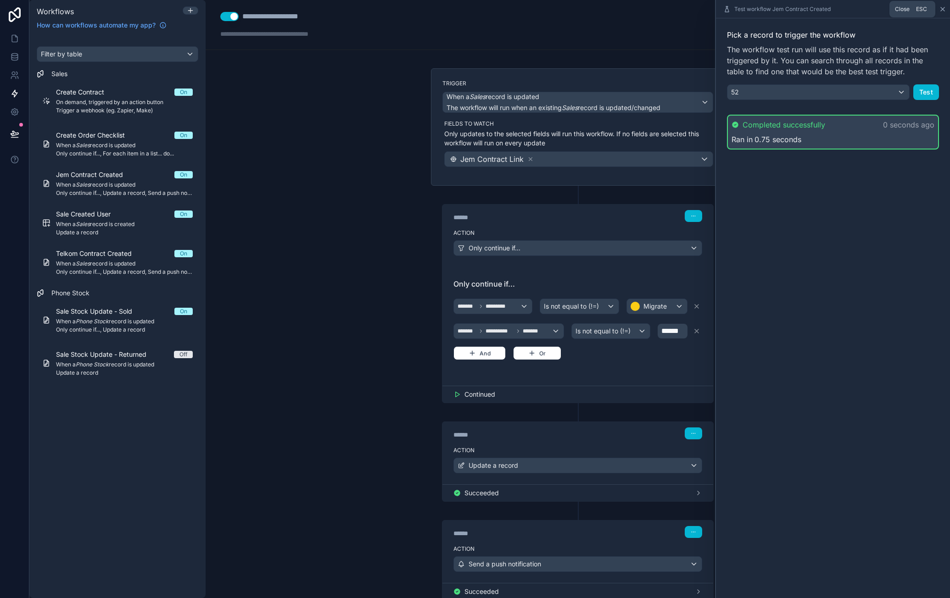
click at [942, 11] on icon at bounding box center [942, 9] width 7 height 7
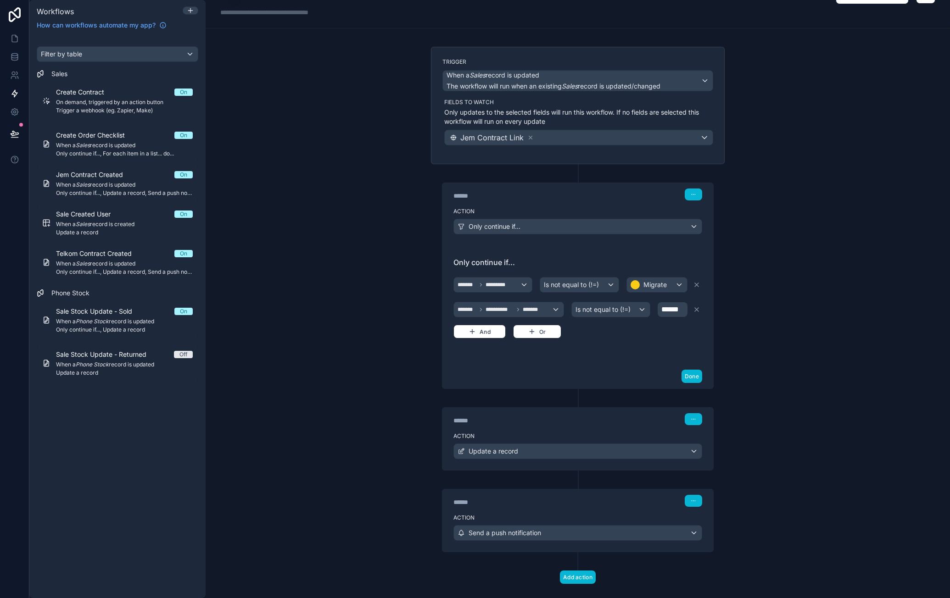
scroll to position [31, 0]
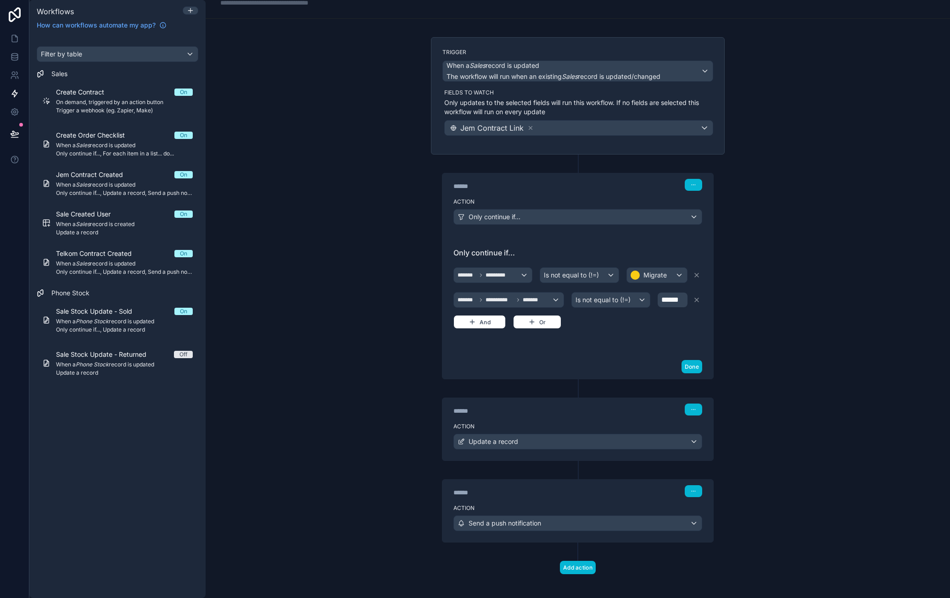
click at [547, 505] on label "Action" at bounding box center [577, 508] width 249 height 7
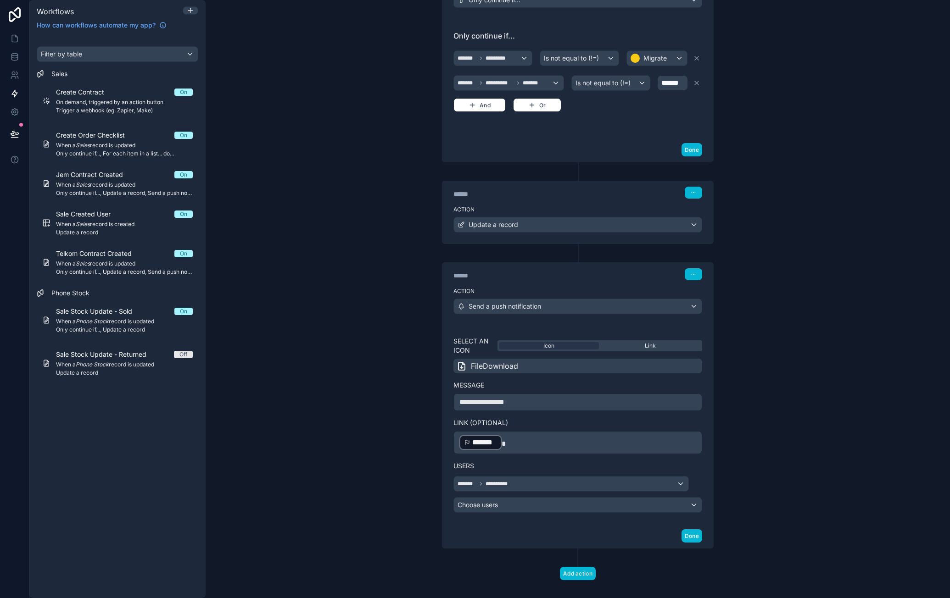
scroll to position [252, 0]
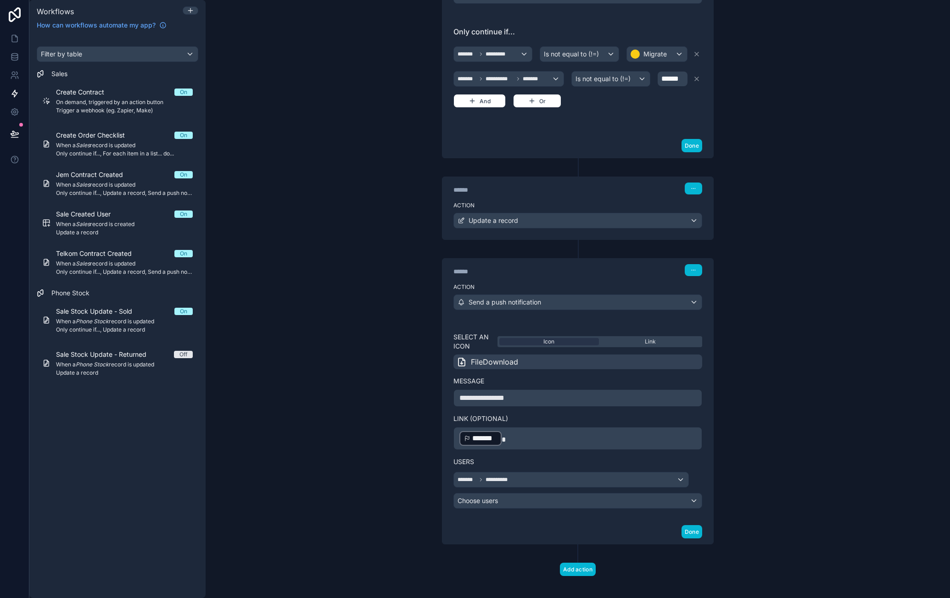
click at [505, 432] on p "﻿ ******* ﻿" at bounding box center [577, 438] width 237 height 17
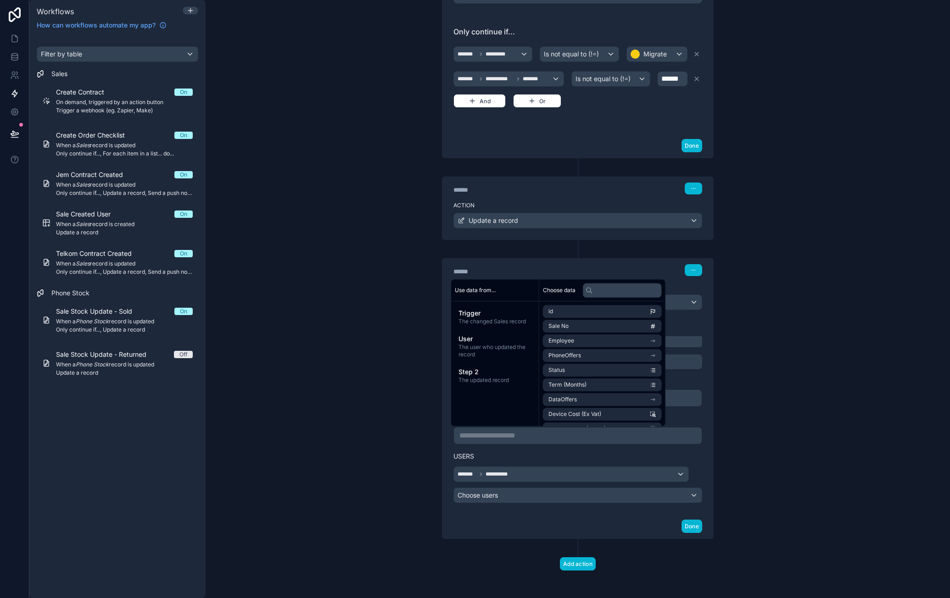
scroll to position [247, 0]
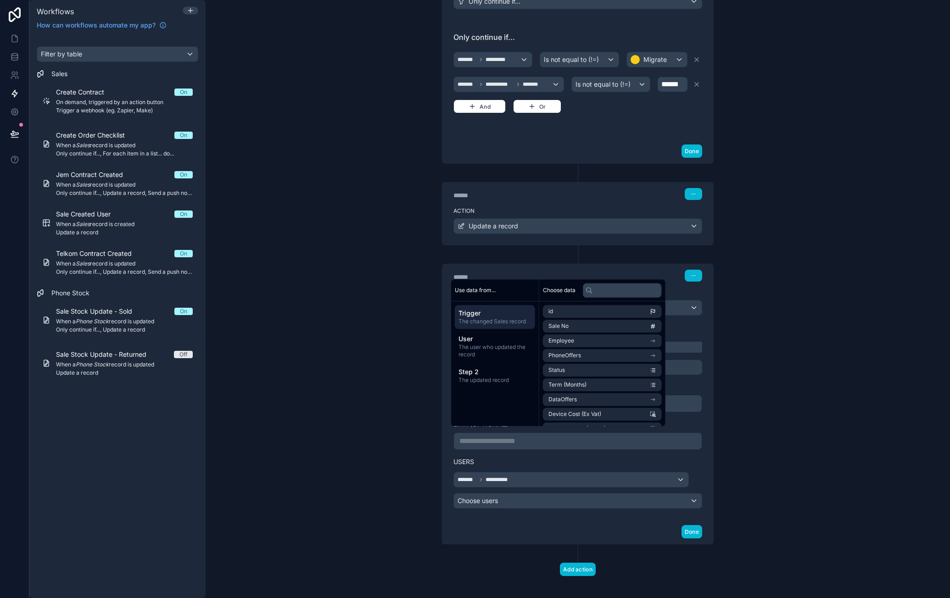
click at [519, 318] on span "The changed Sales record" at bounding box center [494, 321] width 73 height 7
click at [650, 415] on li "uuid" at bounding box center [602, 416] width 119 height 13
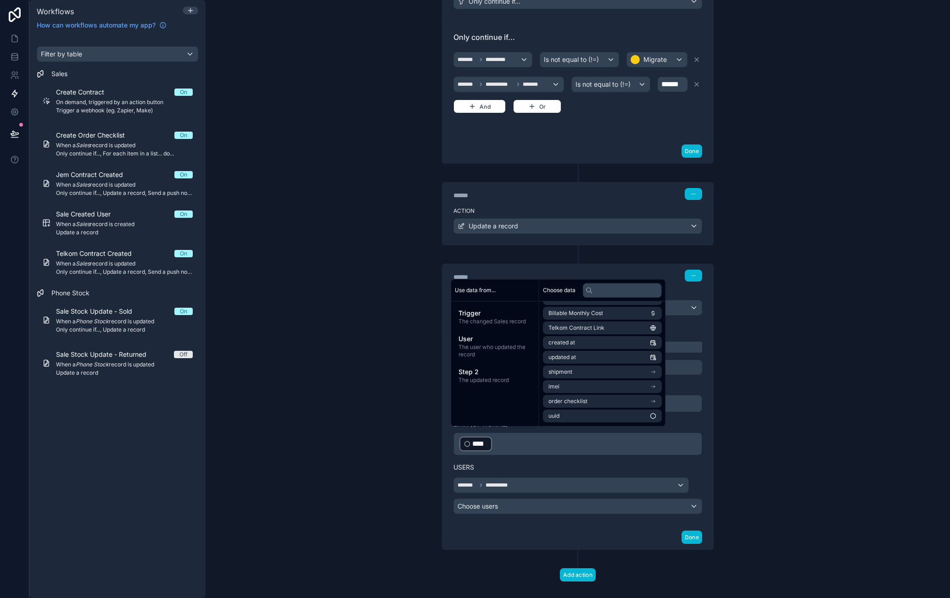
click at [778, 390] on div "**********" at bounding box center [578, 299] width 744 height 598
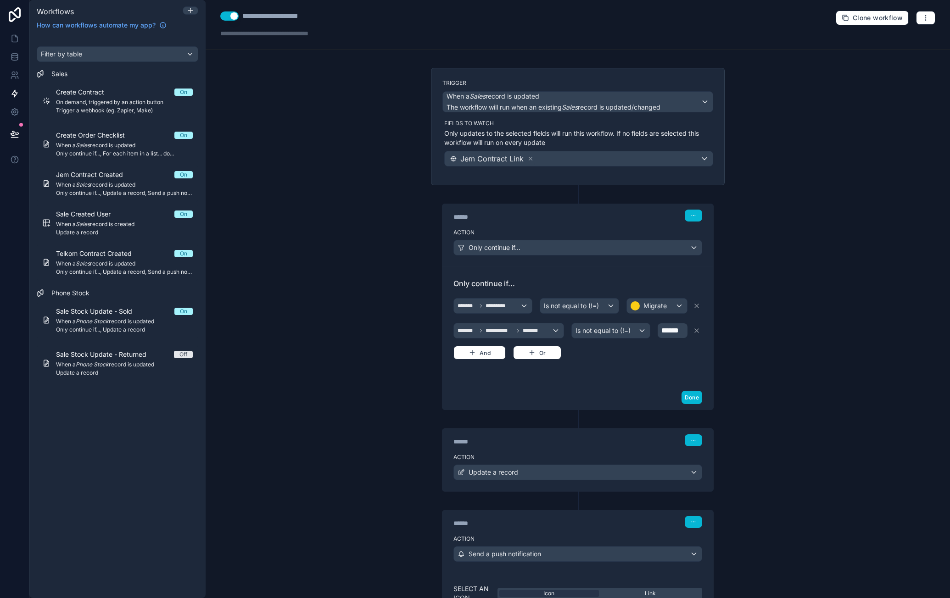
scroll to position [0, 0]
click at [912, 30] on div "**********" at bounding box center [578, 25] width 744 height 50
click at [926, 19] on button "button" at bounding box center [925, 18] width 19 height 14
click at [902, 39] on span "Test workflow" at bounding box center [894, 39] width 44 height 7
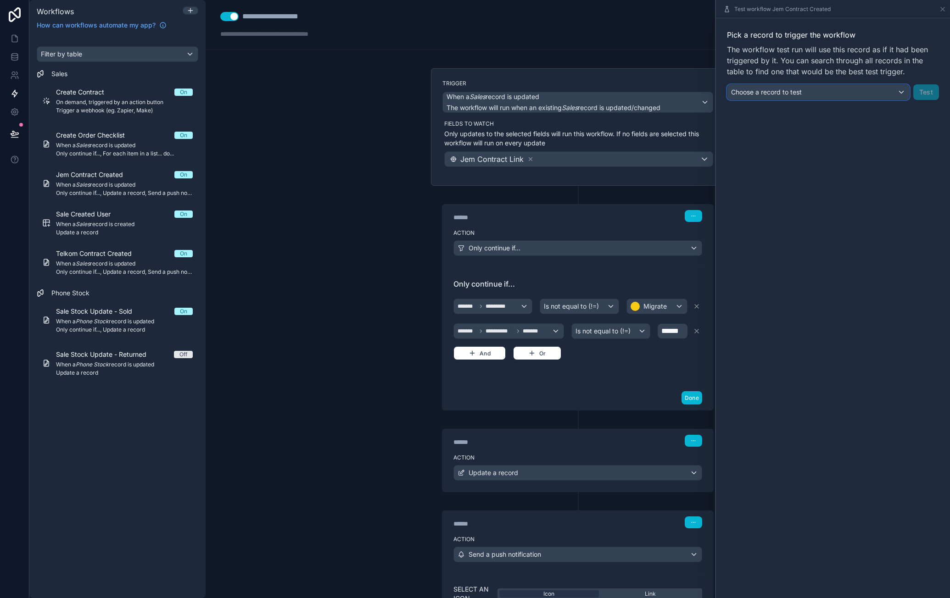
click at [841, 91] on div "Choose a record to test" at bounding box center [818, 92] width 182 height 15
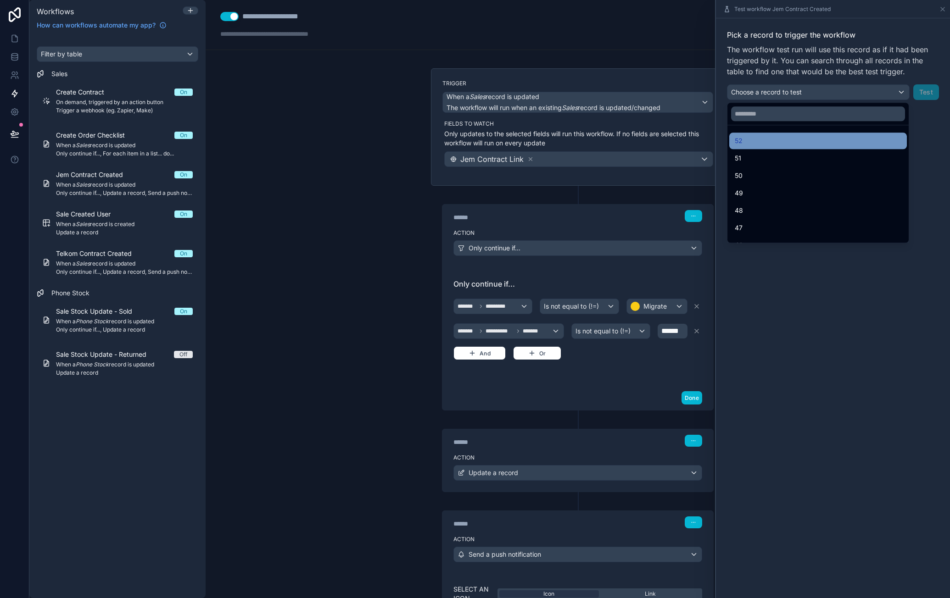
click at [794, 139] on div "52" at bounding box center [817, 140] width 167 height 11
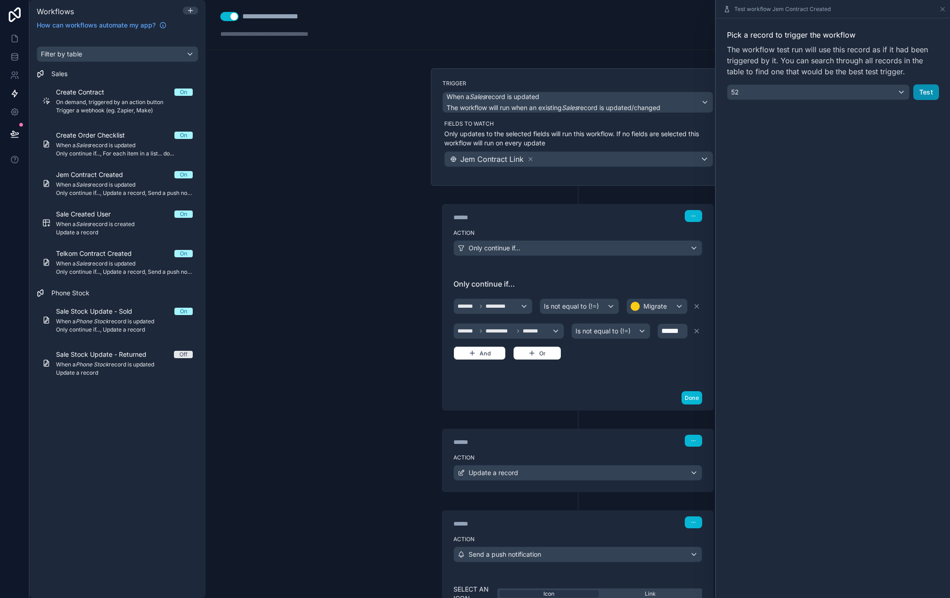
drag, startPoint x: 927, startPoint y: 90, endPoint x: 814, endPoint y: 90, distance: 112.8
click at [927, 90] on button "Test" at bounding box center [926, 92] width 26 height 16
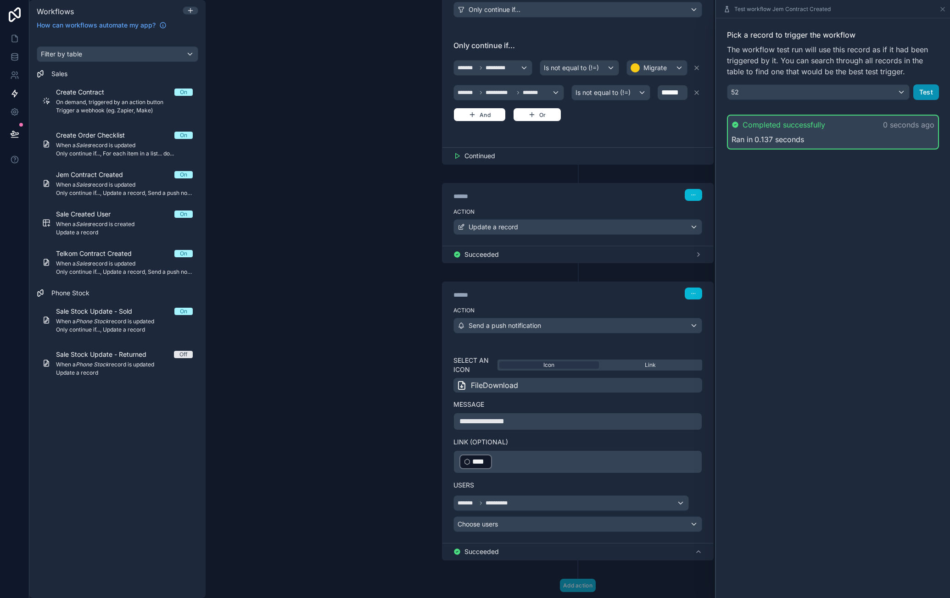
scroll to position [255, 0]
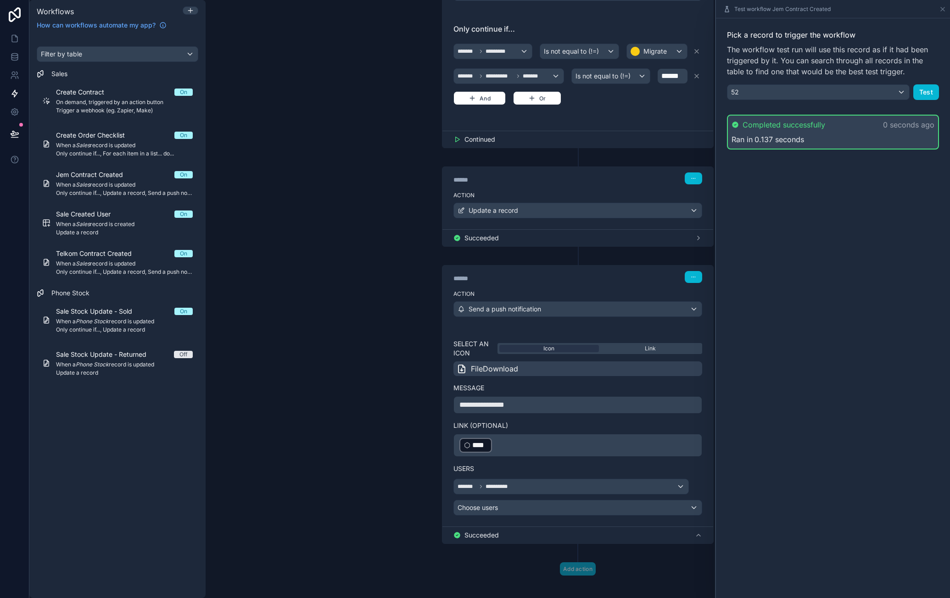
click at [541, 437] on p "﻿ **** ﻿ ﻿" at bounding box center [577, 445] width 237 height 17
click at [493, 438] on p "﻿ **** ﻿ ﻿" at bounding box center [577, 445] width 237 height 17
click at [484, 440] on div "****" at bounding box center [475, 445] width 33 height 15
click at [617, 446] on p "﻿ **** ﻿ ﻿" at bounding box center [577, 445] width 237 height 17
click at [940, 9] on icon at bounding box center [942, 9] width 7 height 7
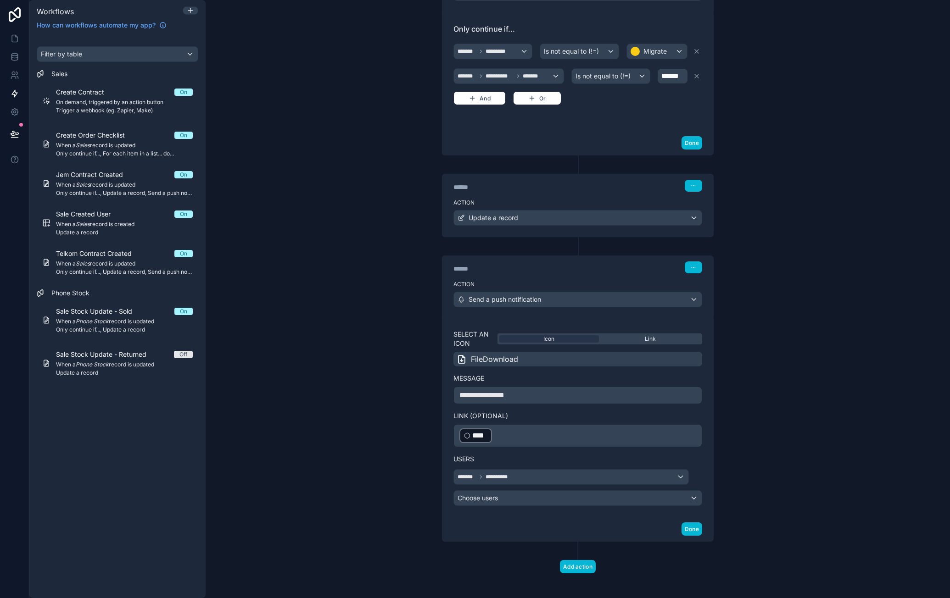
scroll to position [252, 0]
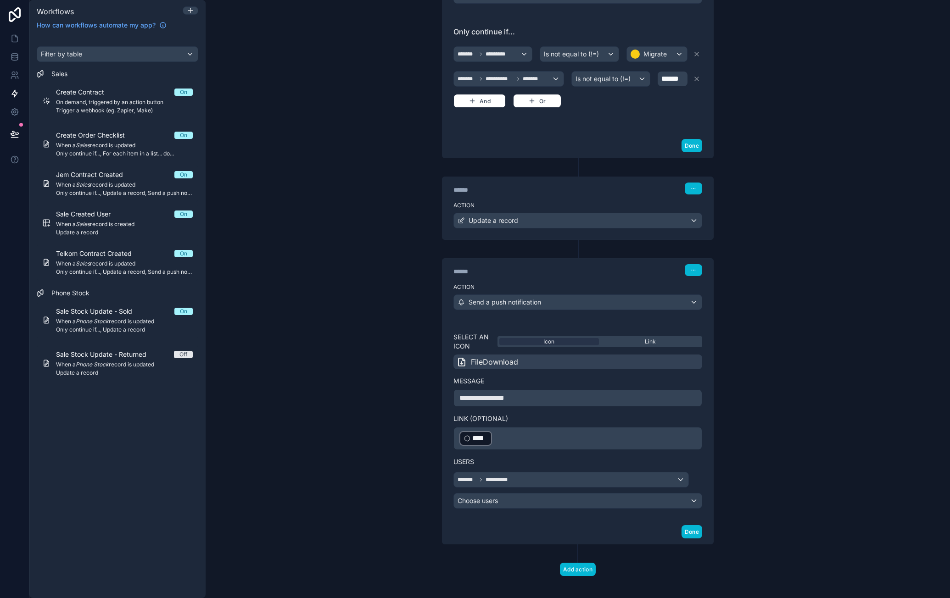
click at [525, 441] on div "﻿ **** ﻿ ﻿" at bounding box center [577, 438] width 249 height 23
click at [516, 431] on p "﻿ **** ﻿ ﻿" at bounding box center [577, 438] width 237 height 17
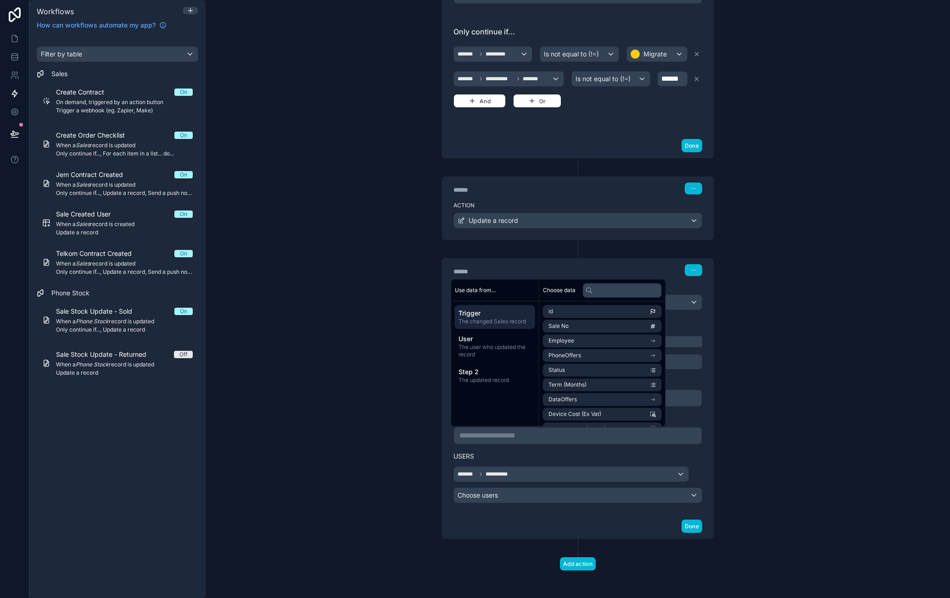
scroll to position [247, 0]
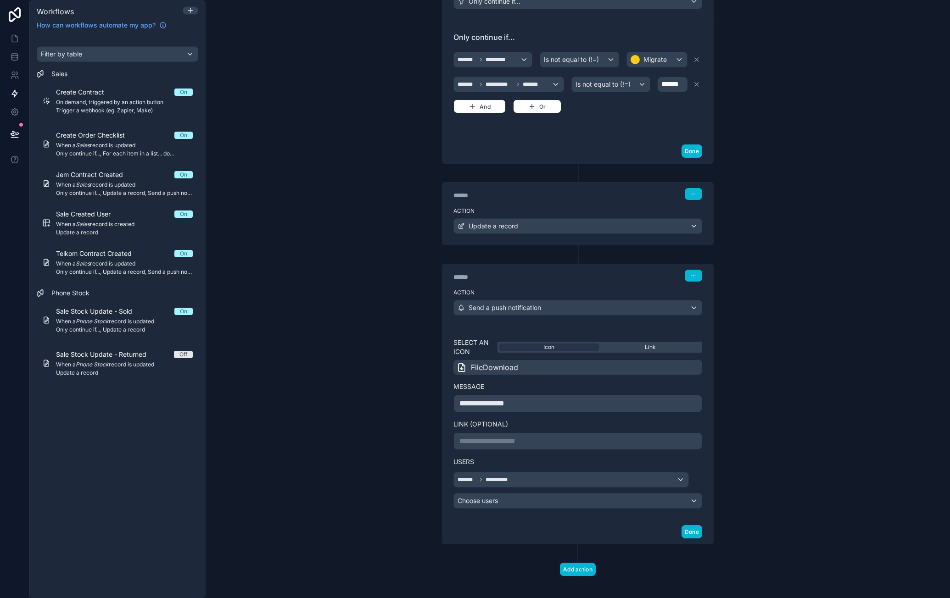
click at [493, 436] on p "**********" at bounding box center [577, 441] width 237 height 11
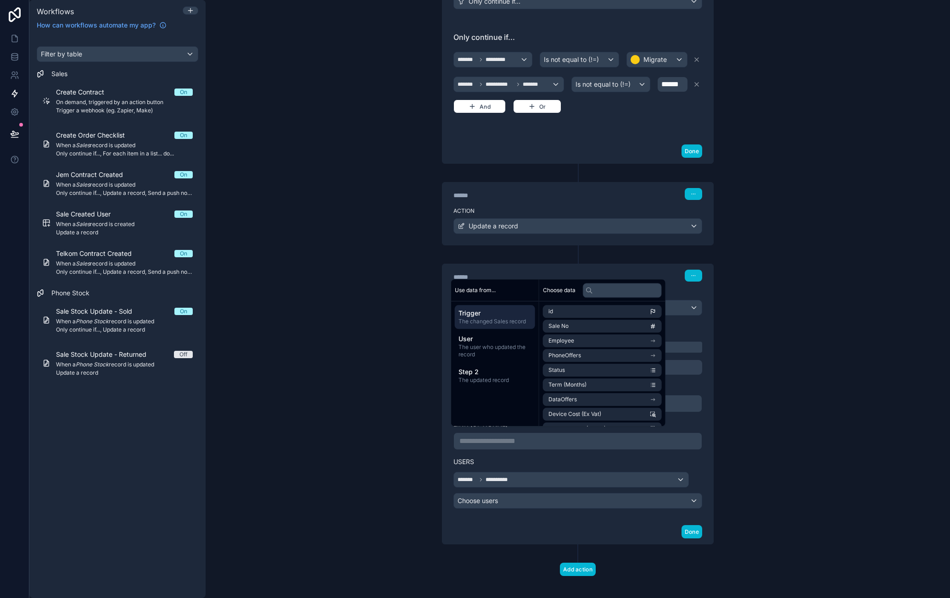
click at [509, 316] on span "Trigger" at bounding box center [494, 313] width 73 height 9
click at [383, 322] on div "**********" at bounding box center [578, 299] width 744 height 598
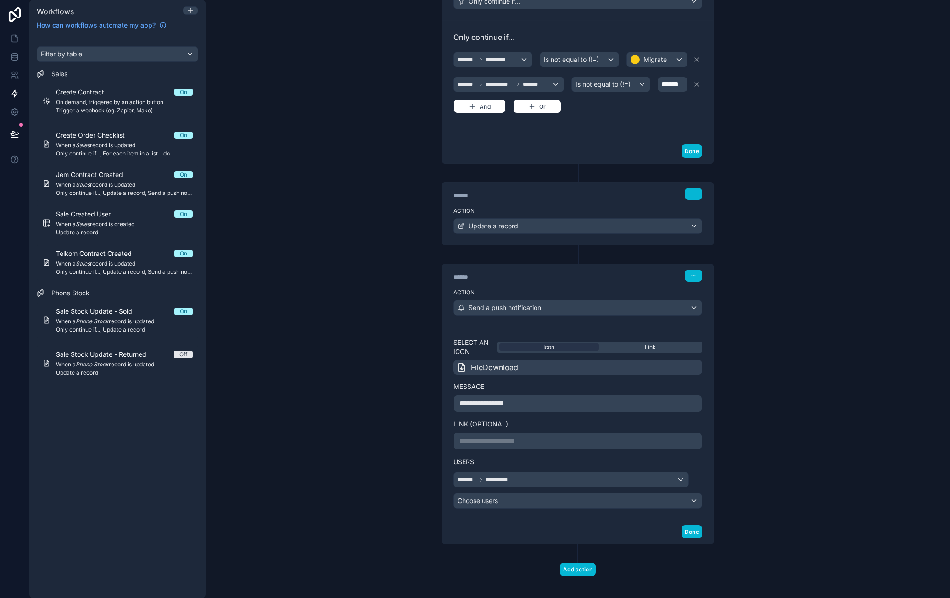
click at [744, 429] on div "**********" at bounding box center [578, 299] width 744 height 598
click at [108, 191] on span "Only continue if..., Update a record, Send a push notification" at bounding box center [124, 192] width 137 height 7
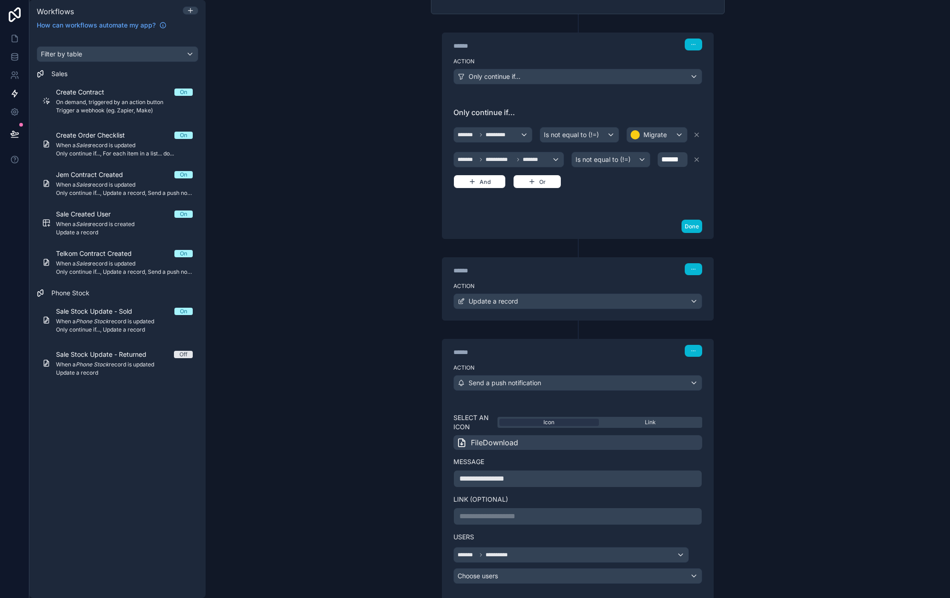
scroll to position [247, 0]
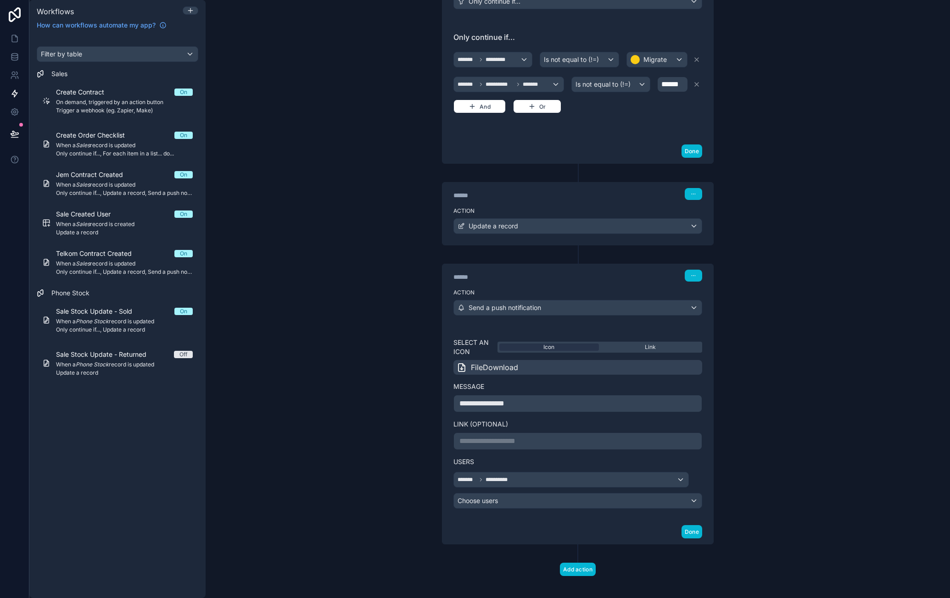
click at [537, 436] on p "**********" at bounding box center [577, 441] width 237 height 11
drag, startPoint x: 575, startPoint y: 447, endPoint x: 497, endPoint y: 448, distance: 78.0
click at [497, 447] on p "**********" at bounding box center [577, 441] width 237 height 11
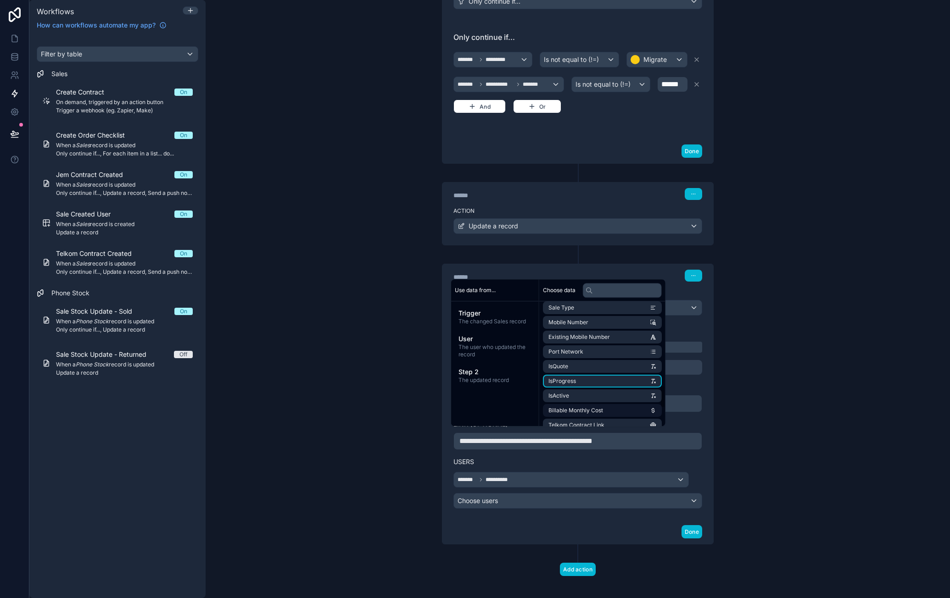
scroll to position [556, 0]
click at [619, 411] on li "uuid" at bounding box center [602, 416] width 119 height 13
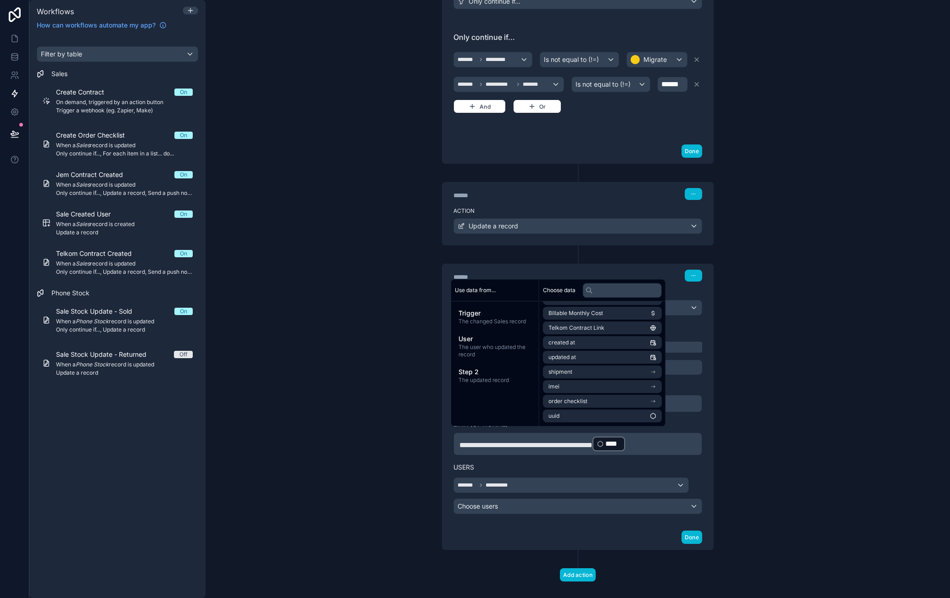
click at [751, 438] on div "**********" at bounding box center [578, 299] width 744 height 598
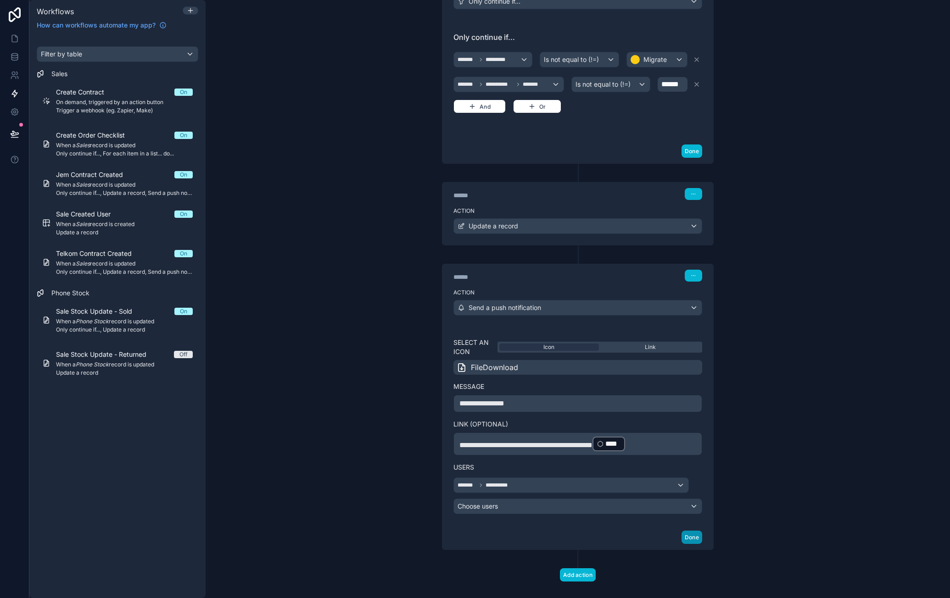
click at [689, 533] on button "Done" at bounding box center [691, 537] width 21 height 13
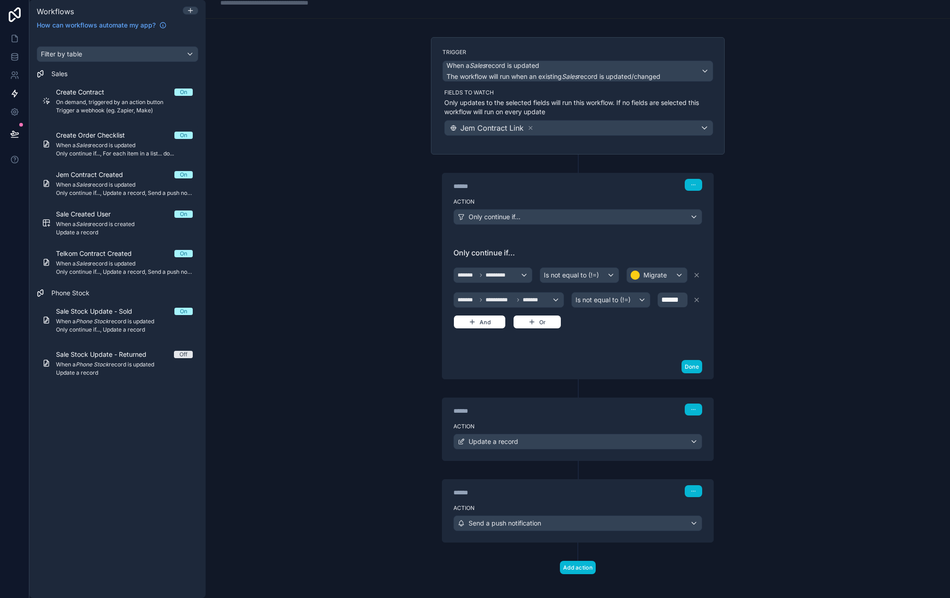
scroll to position [0, 0]
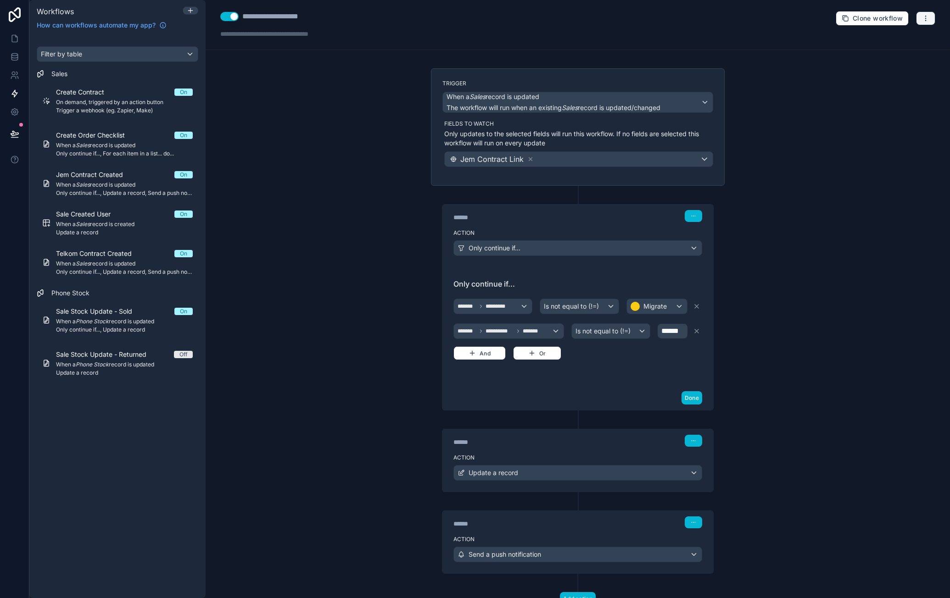
click at [922, 21] on icon "button" at bounding box center [925, 18] width 7 height 7
click at [892, 38] on span "Test workflow" at bounding box center [894, 39] width 44 height 7
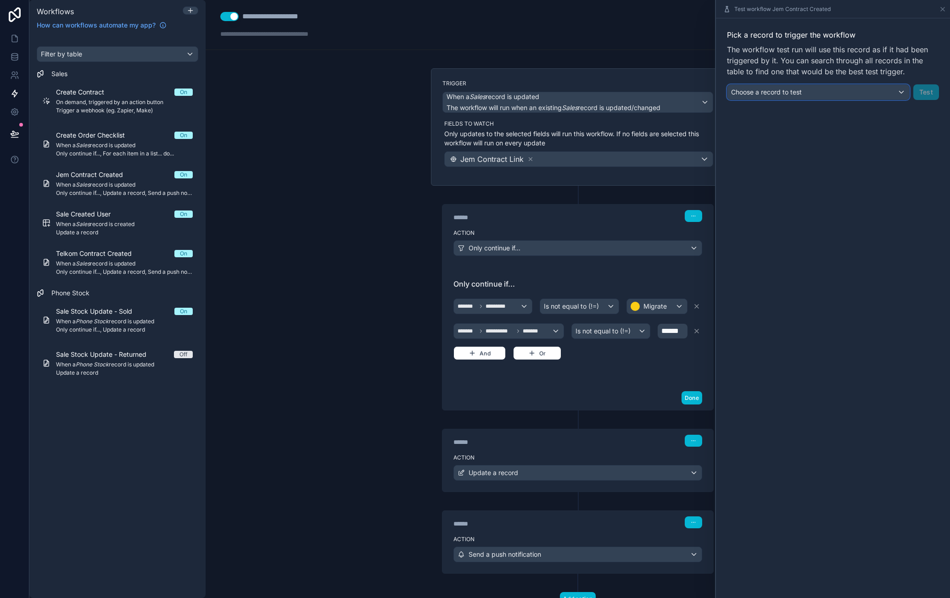
click at [823, 90] on div "Choose a record to test" at bounding box center [818, 92] width 182 height 15
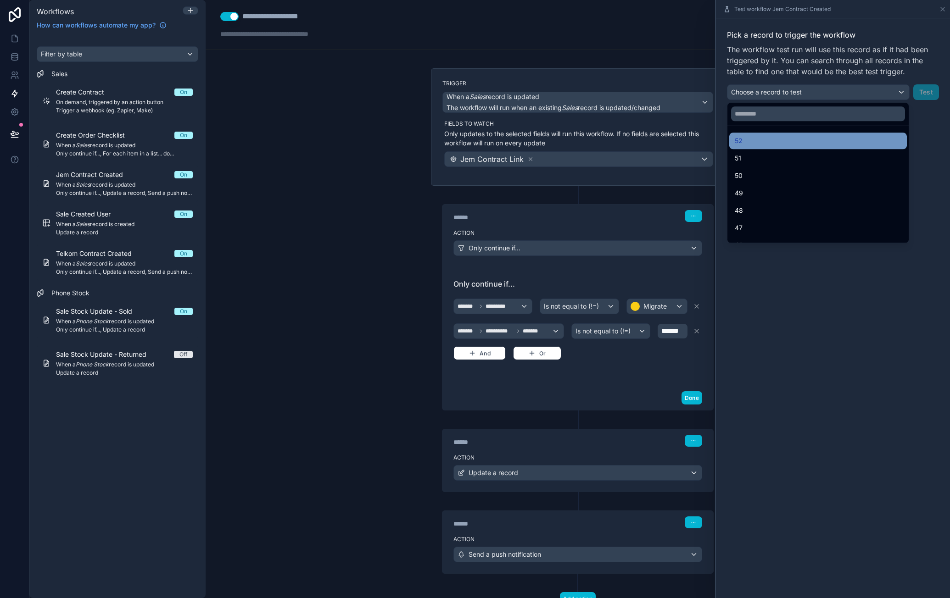
click at [776, 137] on div "52" at bounding box center [817, 140] width 167 height 11
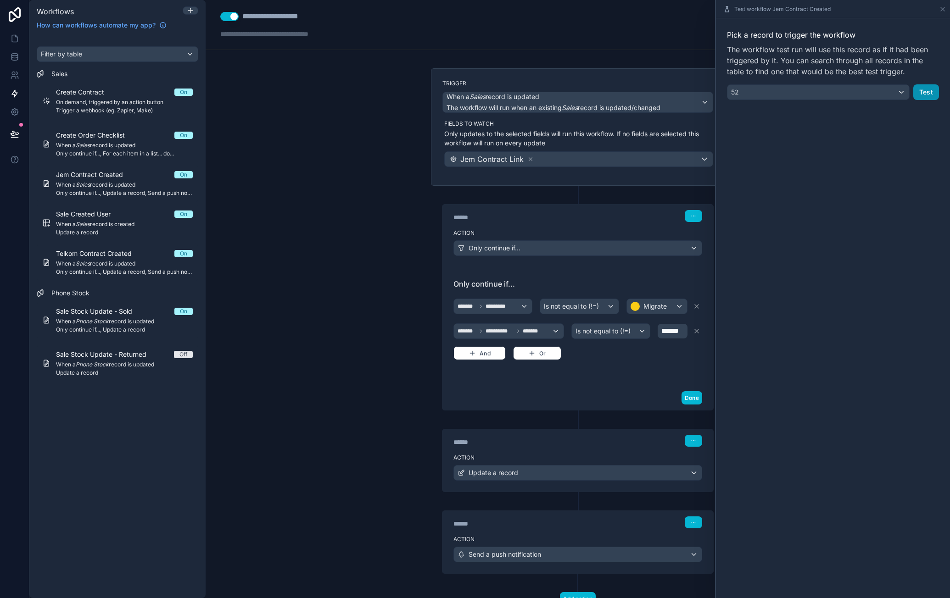
click at [929, 90] on button "Test" at bounding box center [926, 92] width 26 height 16
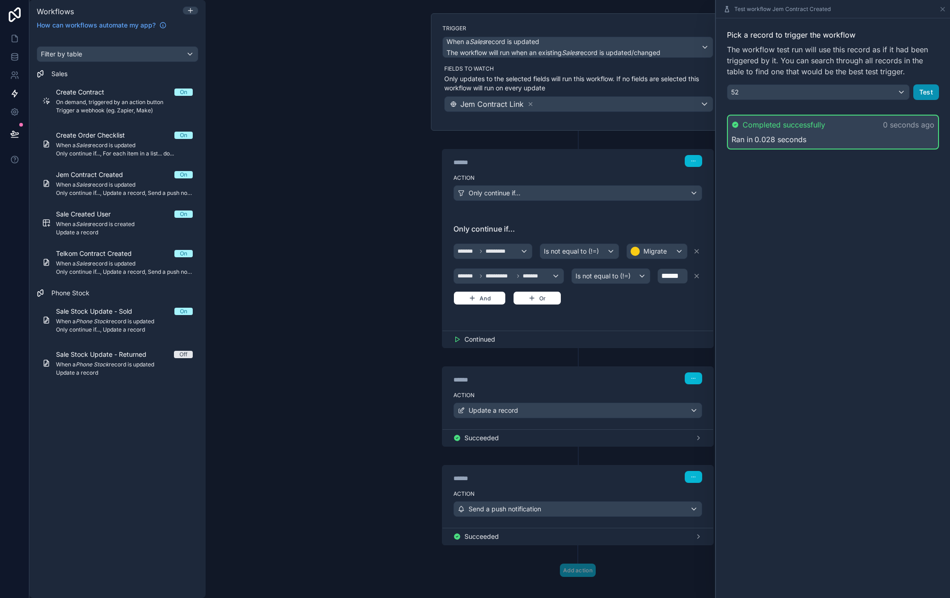
scroll to position [58, 0]
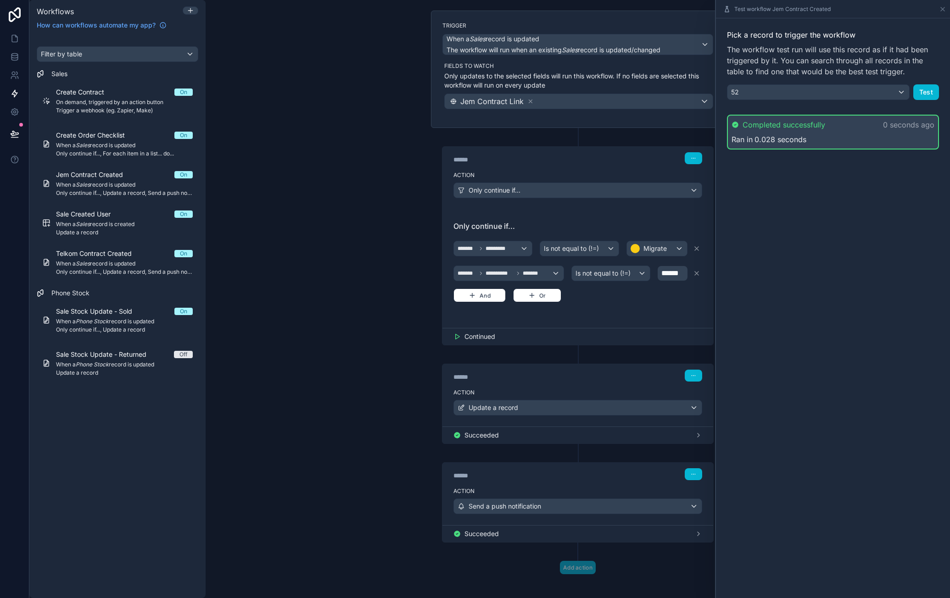
click at [587, 484] on div "Action Send a push notification" at bounding box center [577, 504] width 271 height 41
click at [944, 8] on icon at bounding box center [942, 9] width 7 height 7
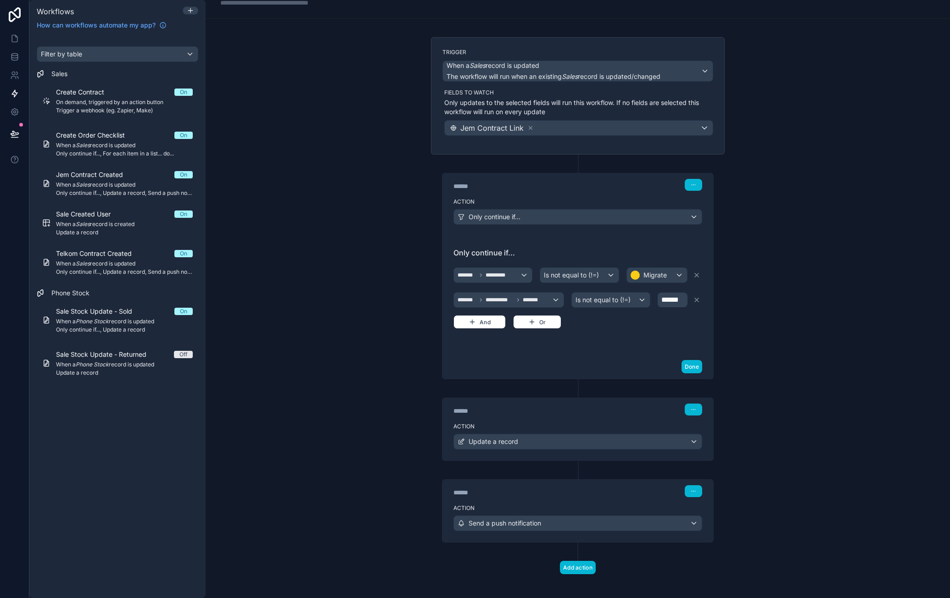
click at [540, 492] on div "****** Step 3" at bounding box center [577, 490] width 271 height 21
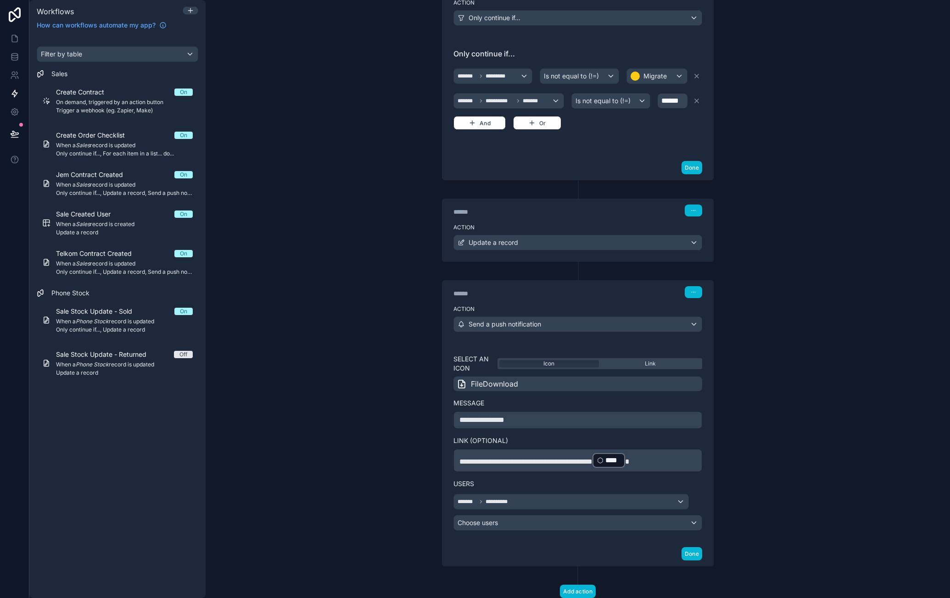
scroll to position [241, 0]
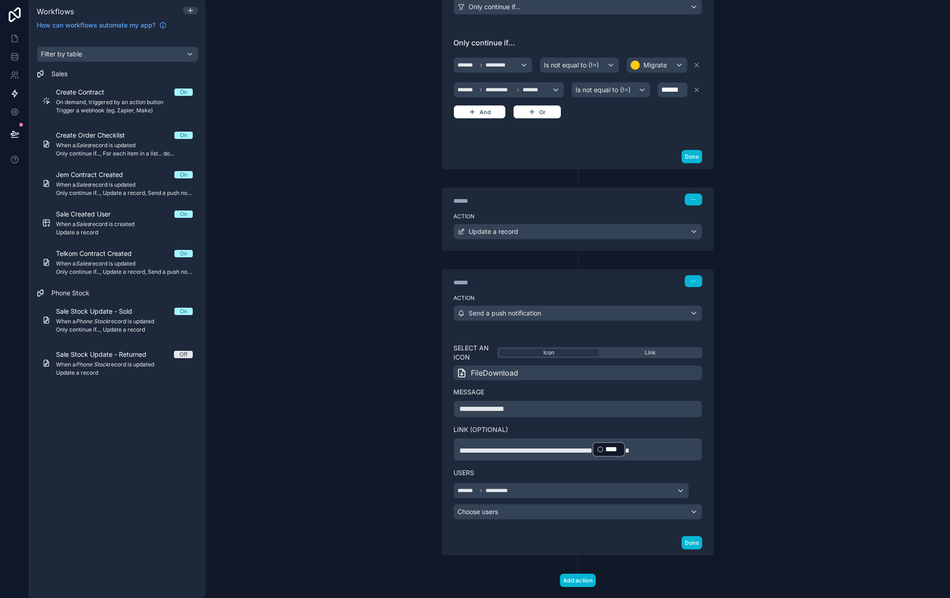
click at [623, 446] on div "****" at bounding box center [608, 449] width 33 height 15
click at [592, 447] on span "**********" at bounding box center [525, 450] width 133 height 7
drag, startPoint x: 663, startPoint y: 445, endPoint x: 435, endPoint y: 444, distance: 228.4
click at [435, 444] on div "**********" at bounding box center [578, 403] width 294 height 305
copy p "**********"
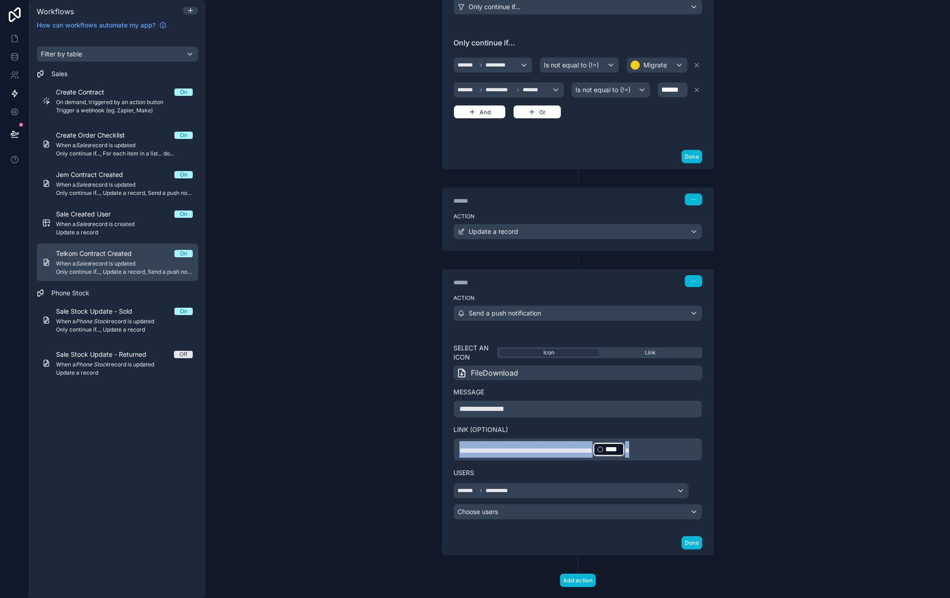
click at [103, 250] on span "Telkom Contract Created" at bounding box center [99, 253] width 87 height 9
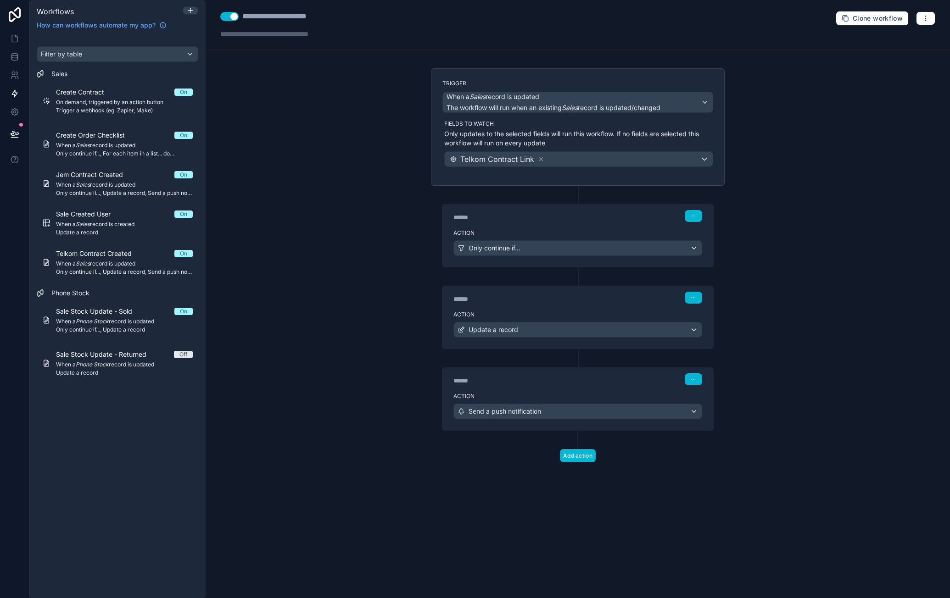
click at [573, 389] on div "Action Send a push notification" at bounding box center [577, 409] width 271 height 41
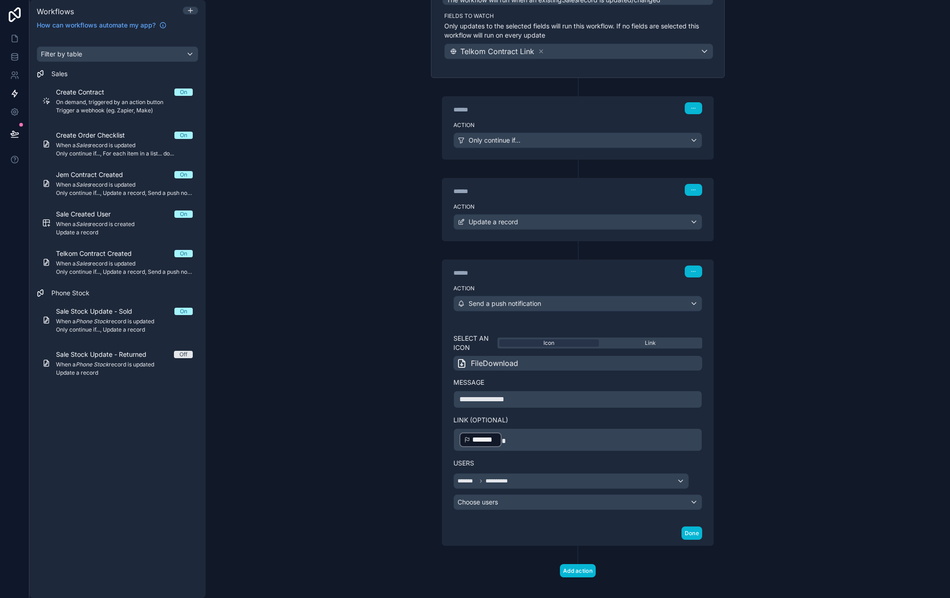
scroll to position [111, 0]
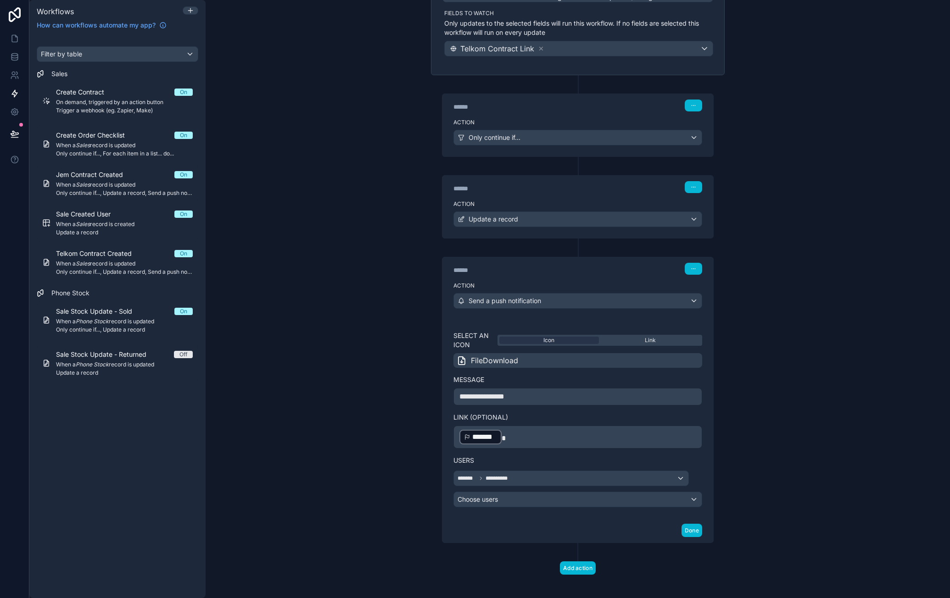
click at [543, 438] on p "﻿ ******* ﻿" at bounding box center [577, 437] width 237 height 17
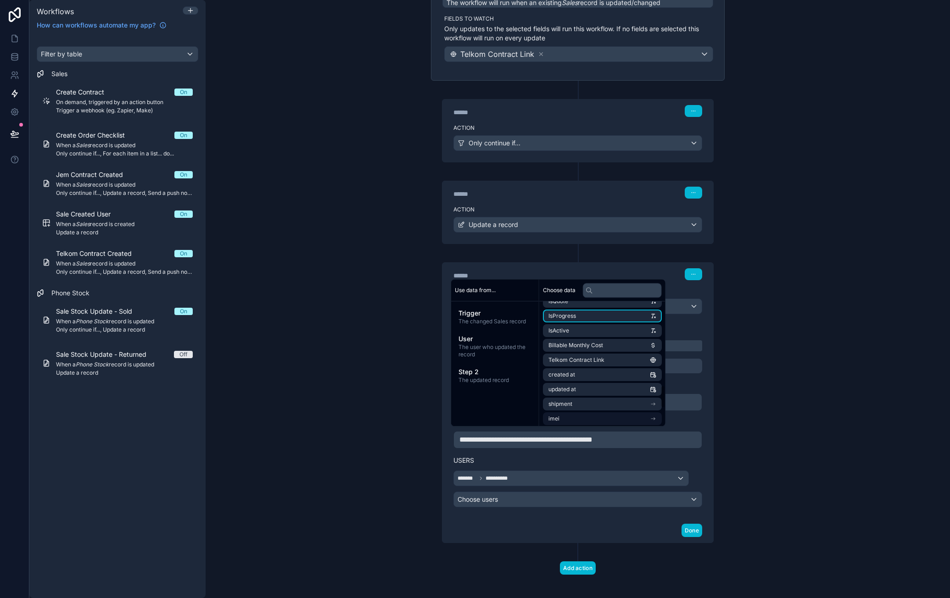
scroll to position [556, 0]
click at [597, 415] on li "uuid" at bounding box center [602, 416] width 119 height 13
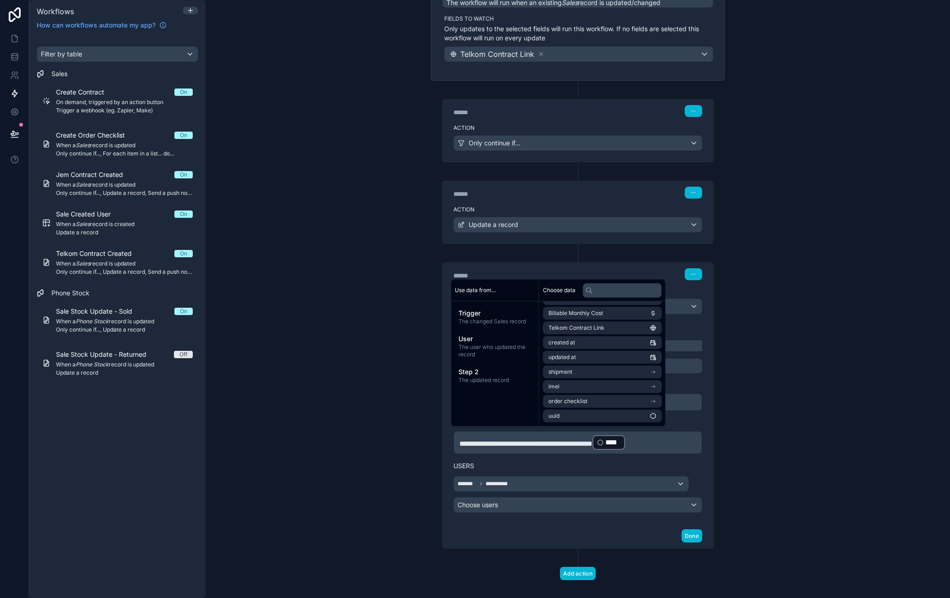
click at [771, 417] on div "**********" at bounding box center [578, 299] width 744 height 598
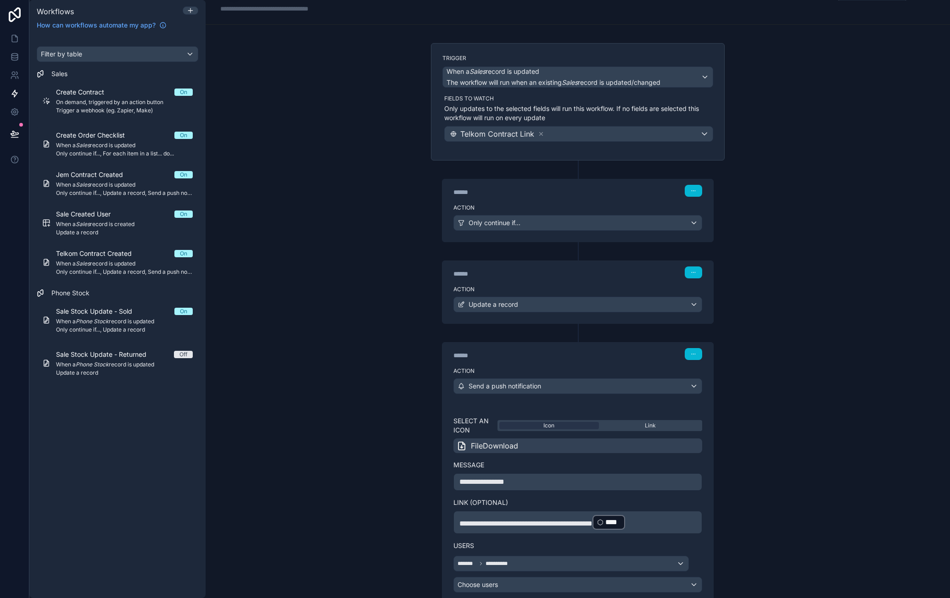
scroll to position [0, 0]
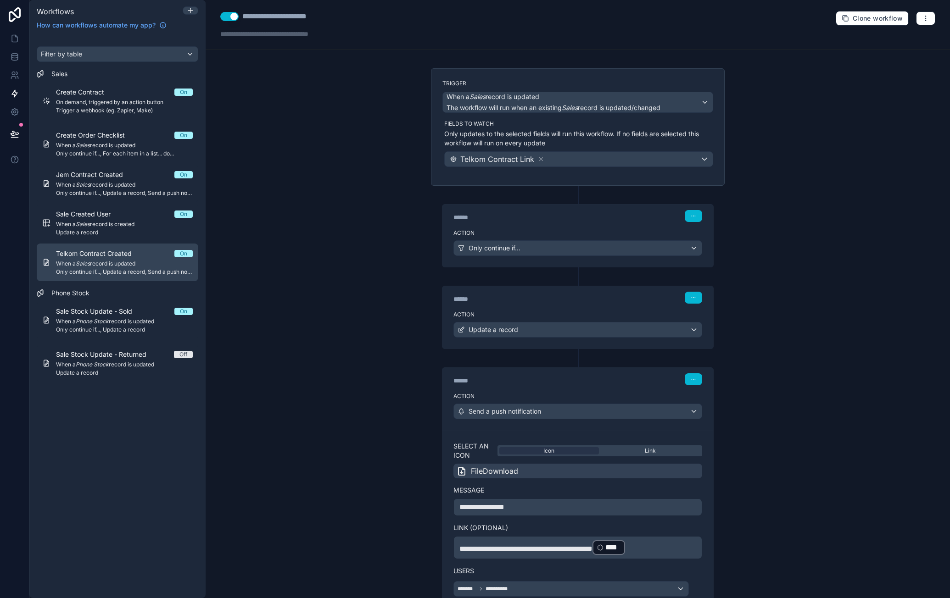
click at [131, 271] on span "Only continue if..., Update a record, Send a push notification" at bounding box center [124, 271] width 137 height 7
click at [137, 254] on span "Telkom Contract Created" at bounding box center [99, 253] width 87 height 9
click at [529, 250] on div "Only continue if..." at bounding box center [578, 248] width 248 height 15
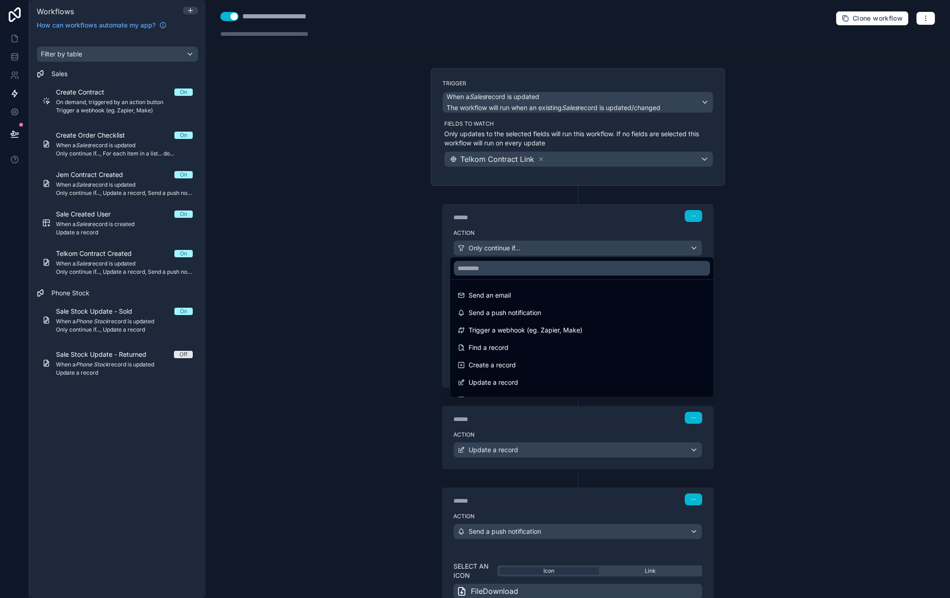
click at [590, 227] on div at bounding box center [475, 299] width 950 height 598
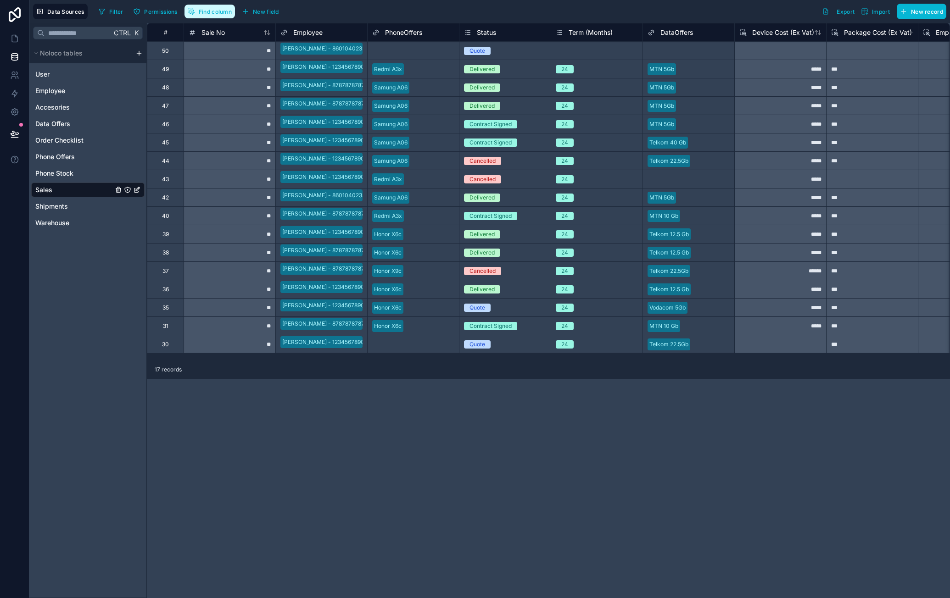
click at [217, 17] on button "Find column" at bounding box center [209, 12] width 50 height 14
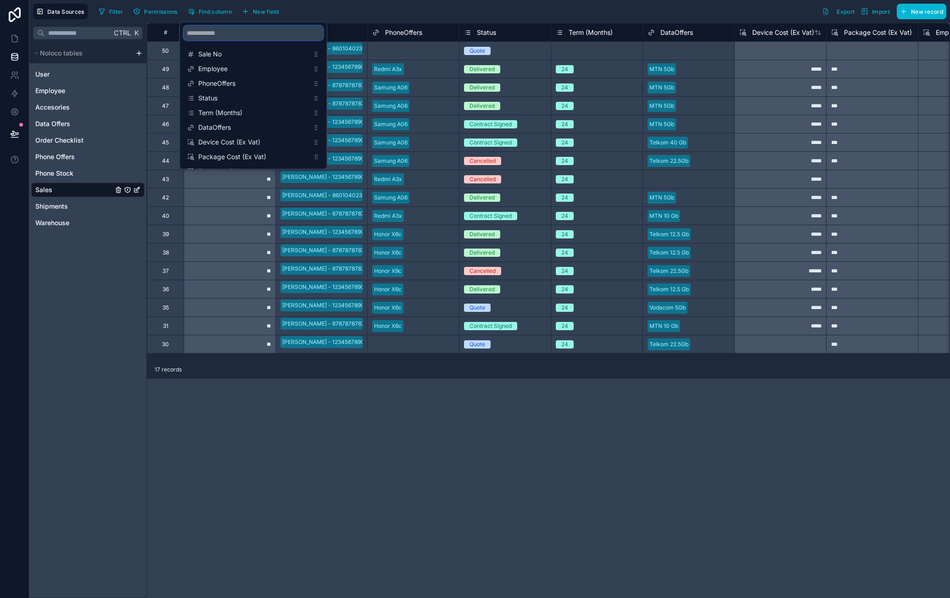
click at [259, 35] on input "scrollable content" at bounding box center [252, 33] width 139 height 15
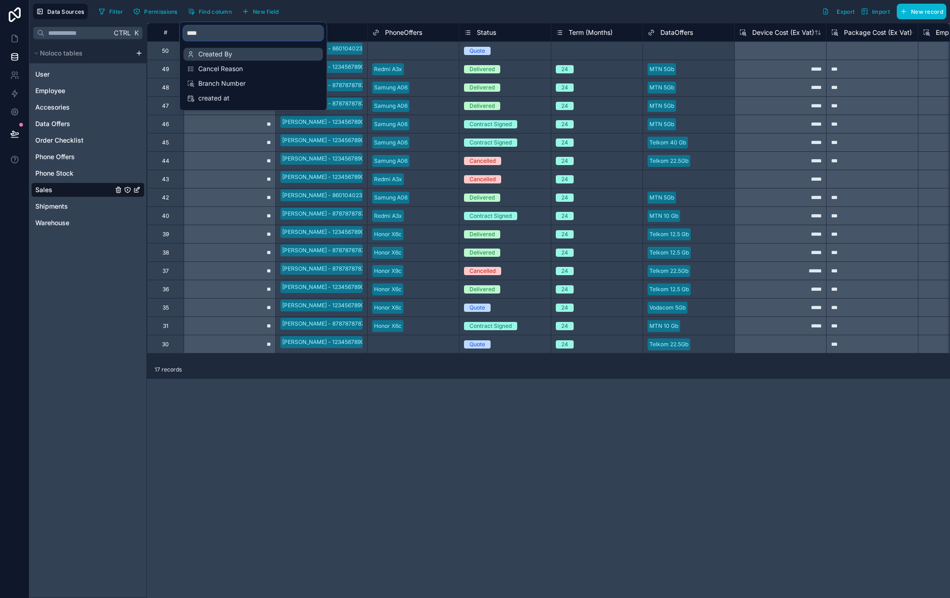
type input "****"
click at [243, 50] on span "Created By" at bounding box center [253, 54] width 111 height 9
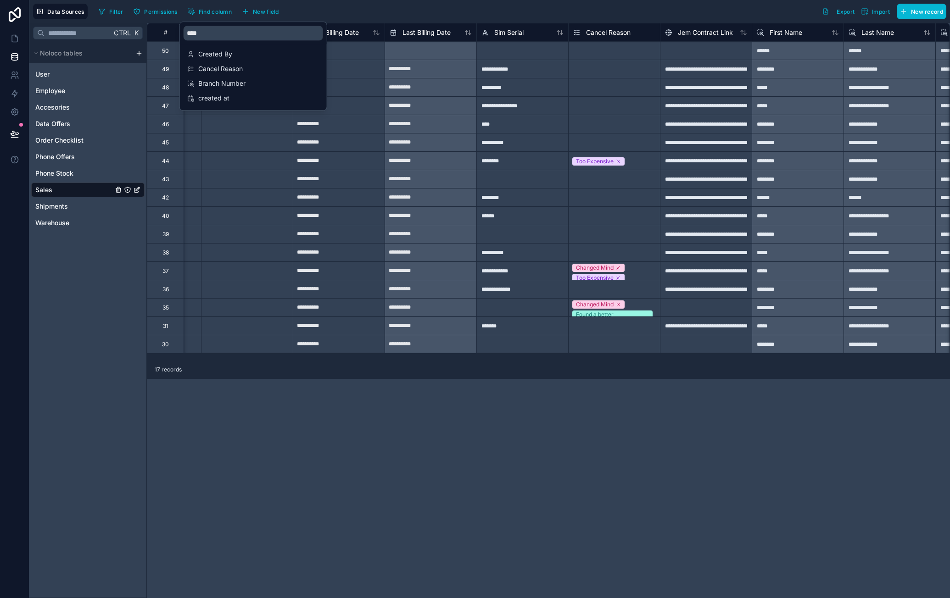
scroll to position [0, 1101]
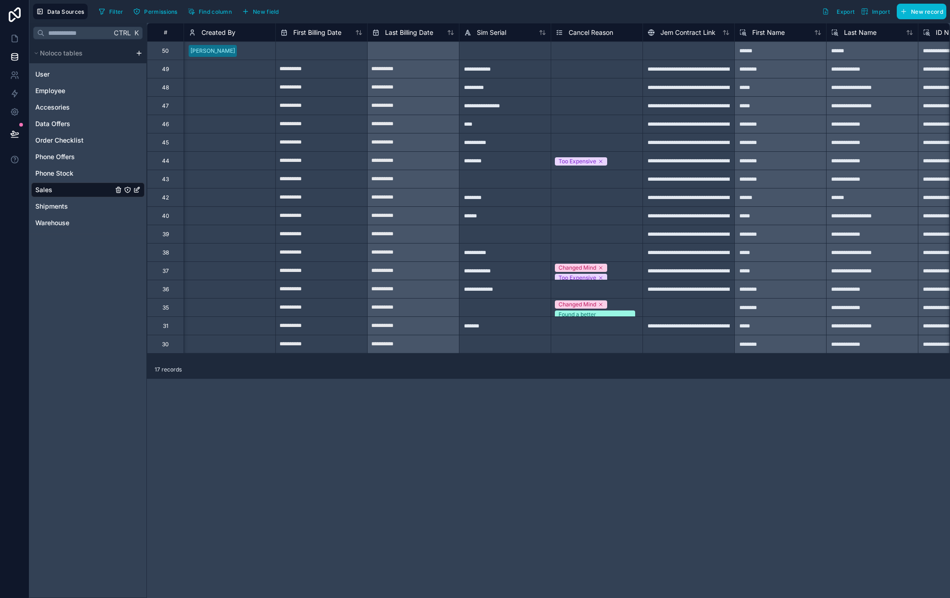
click at [515, 401] on div "**********" at bounding box center [548, 310] width 803 height 575
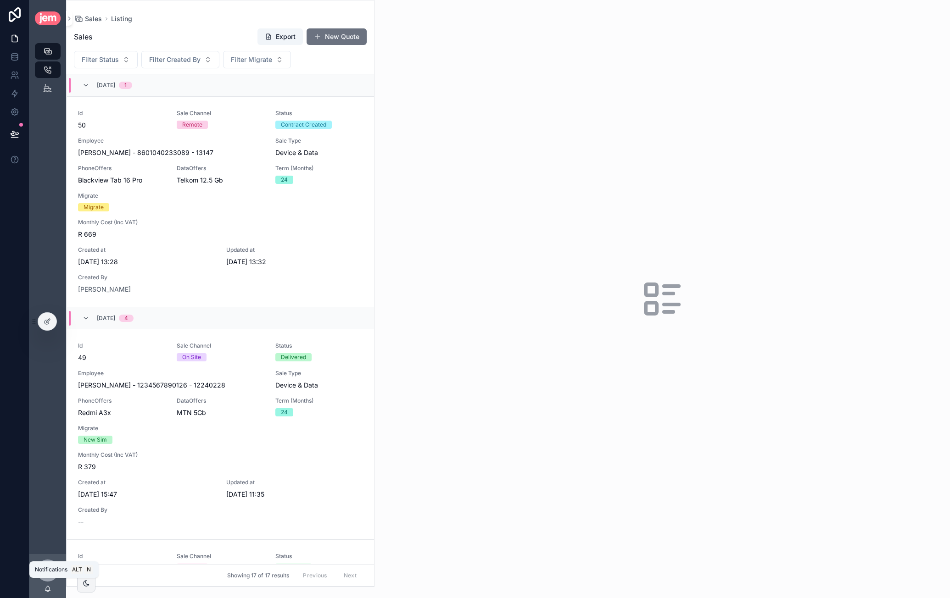
click at [49, 588] on icon "scrollable content" at bounding box center [47, 588] width 7 height 7
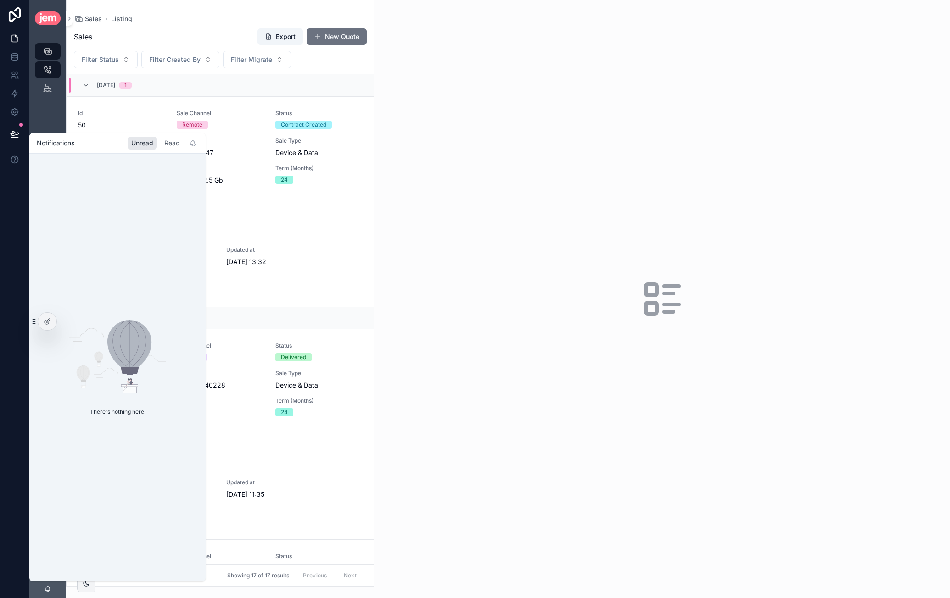
click at [173, 145] on div "Read" at bounding box center [172, 143] width 23 height 13
click at [141, 145] on div "Unread" at bounding box center [142, 143] width 29 height 13
click at [469, 197] on div "scrollable content" at bounding box center [661, 299] width 575 height 598
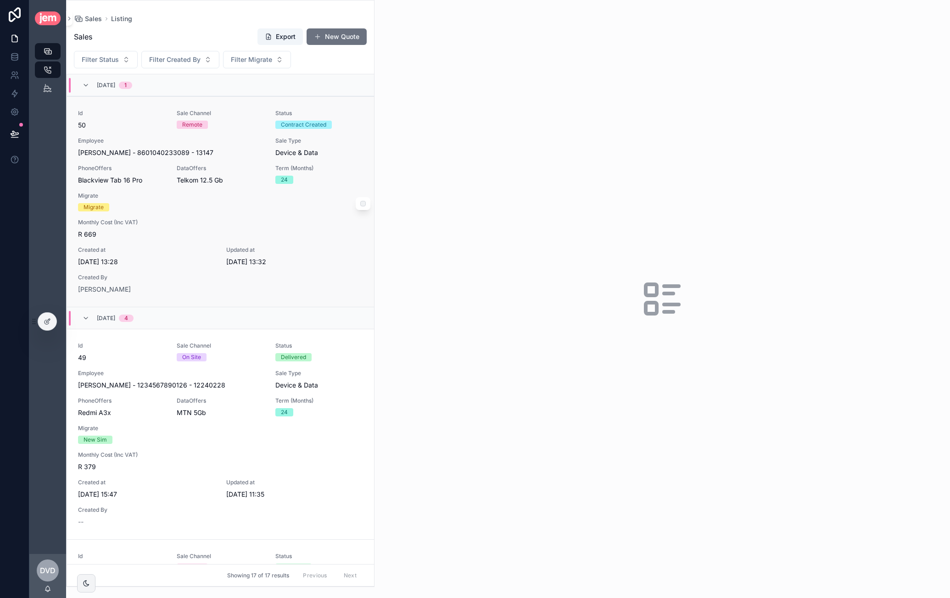
click at [230, 144] on div "Employee Ashwin - Macosa - 8601040233089 - 13147" at bounding box center [171, 147] width 186 height 20
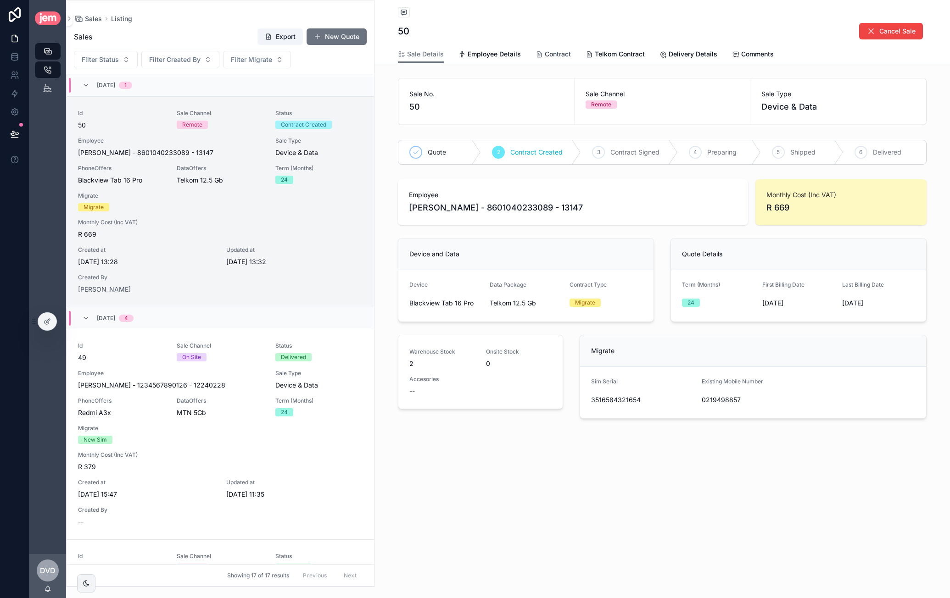
click at [565, 56] on span "Contract" at bounding box center [558, 54] width 26 height 9
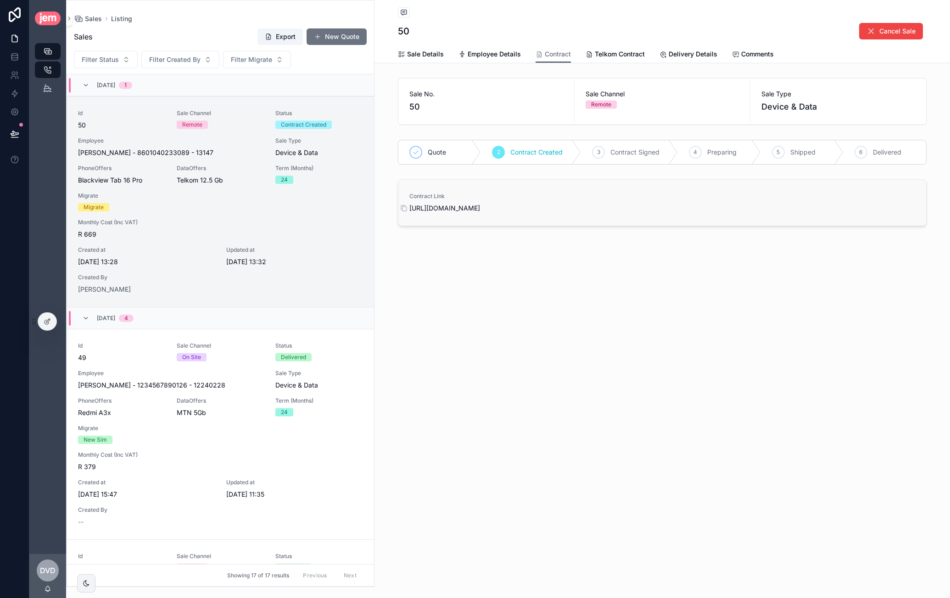
click at [550, 205] on span "[URL][DOMAIN_NAME]" at bounding box center [662, 208] width 506 height 9
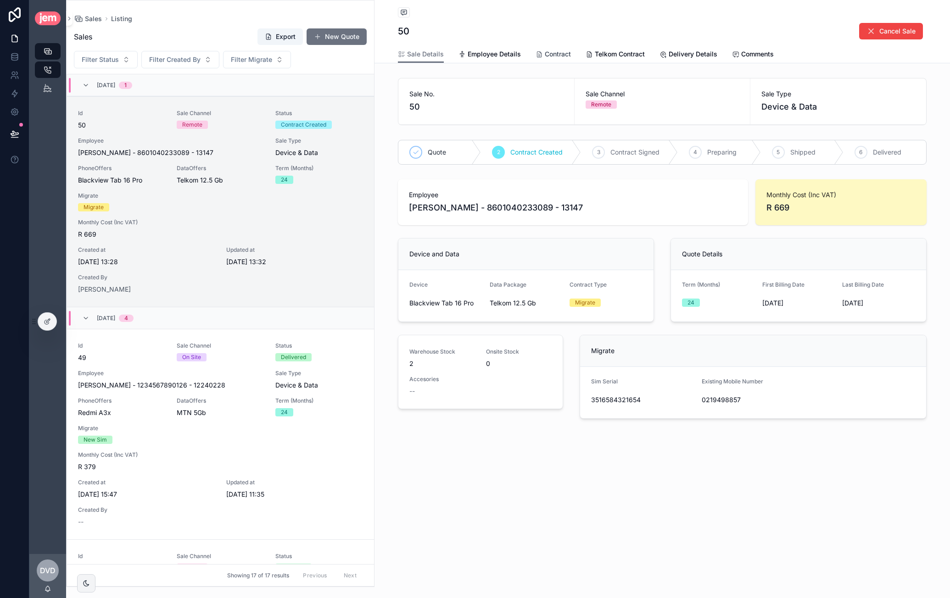
click at [551, 52] on span "Contract" at bounding box center [558, 54] width 26 height 9
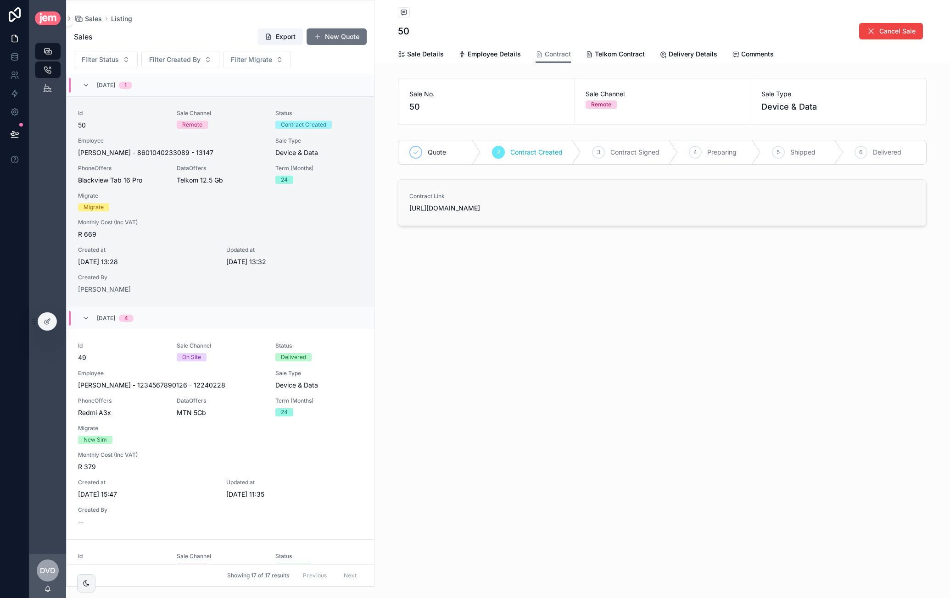
click at [403, 211] on link "Contract Link [URL][DOMAIN_NAME]" at bounding box center [662, 203] width 528 height 46
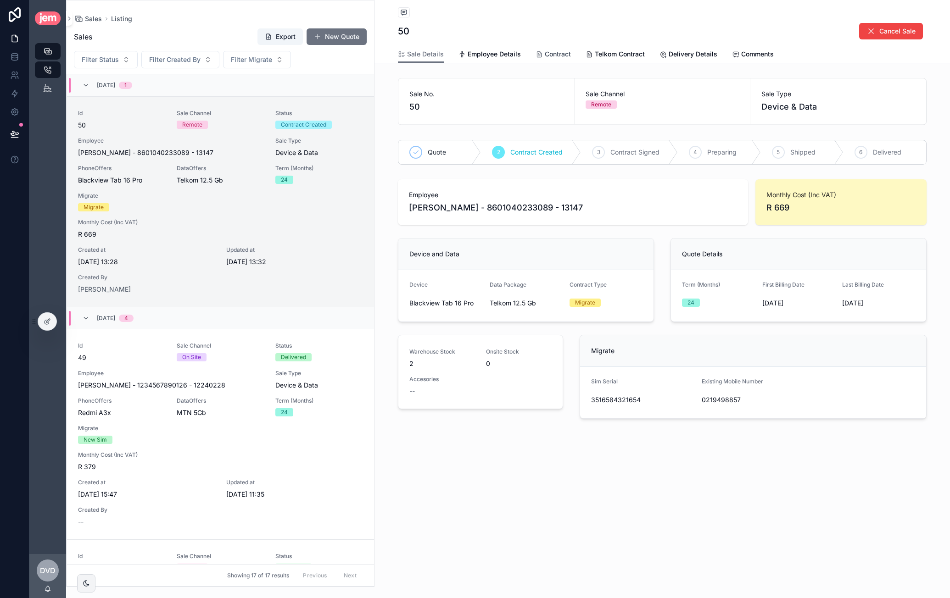
click at [546, 55] on span "Contract" at bounding box center [558, 54] width 26 height 9
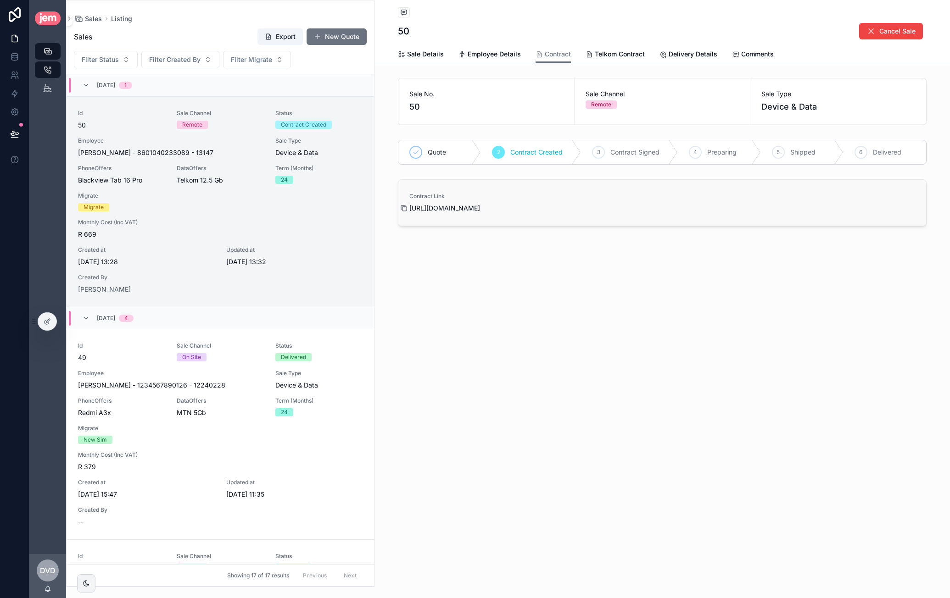
click at [407, 206] on icon "scrollable content" at bounding box center [403, 208] width 7 height 7
click at [479, 52] on span "Employee Details" at bounding box center [493, 54] width 53 height 9
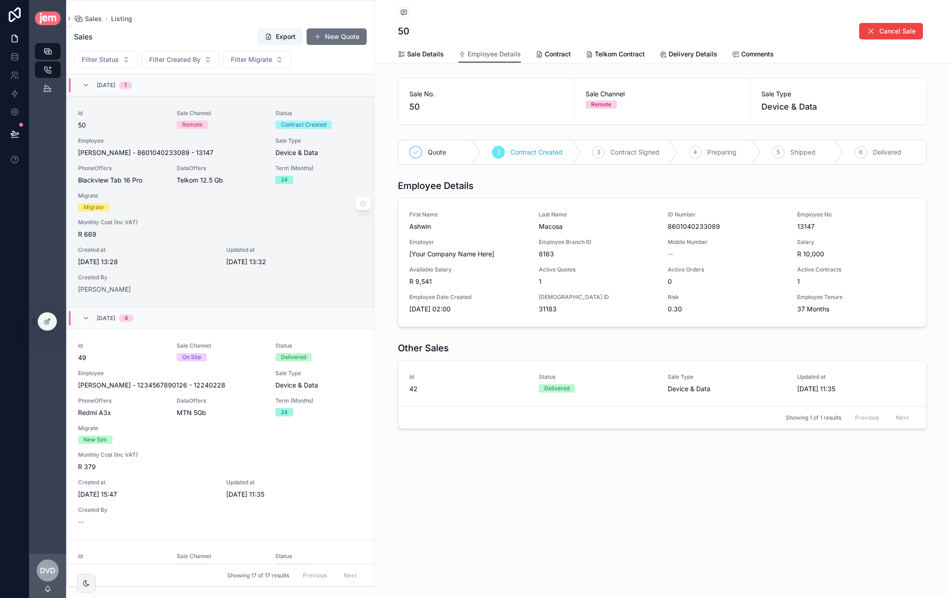
click at [233, 226] on div "Monthly Cost (Inc VAT) R 669" at bounding box center [220, 229] width 285 height 20
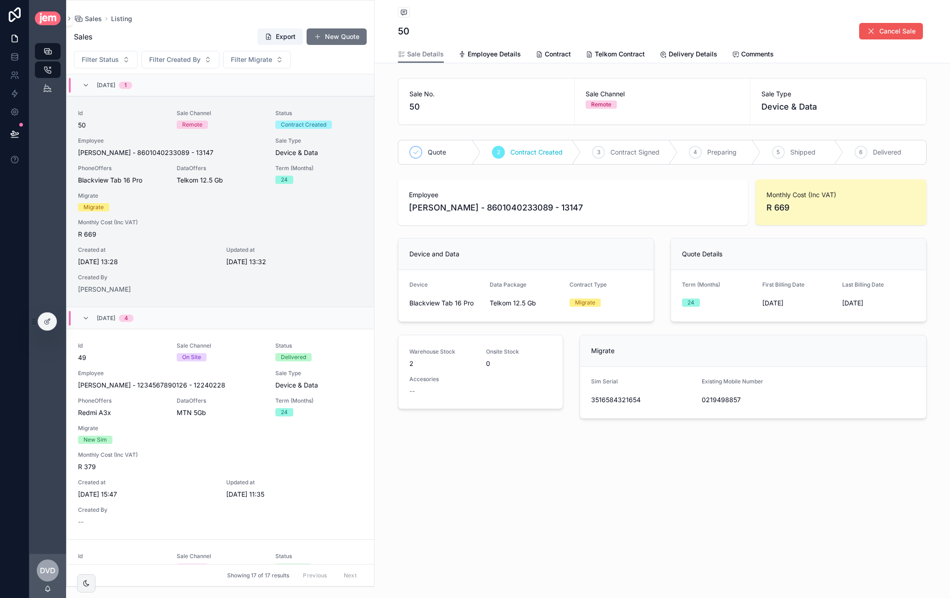
click at [898, 29] on span "Cancel Sale" at bounding box center [897, 31] width 36 height 9
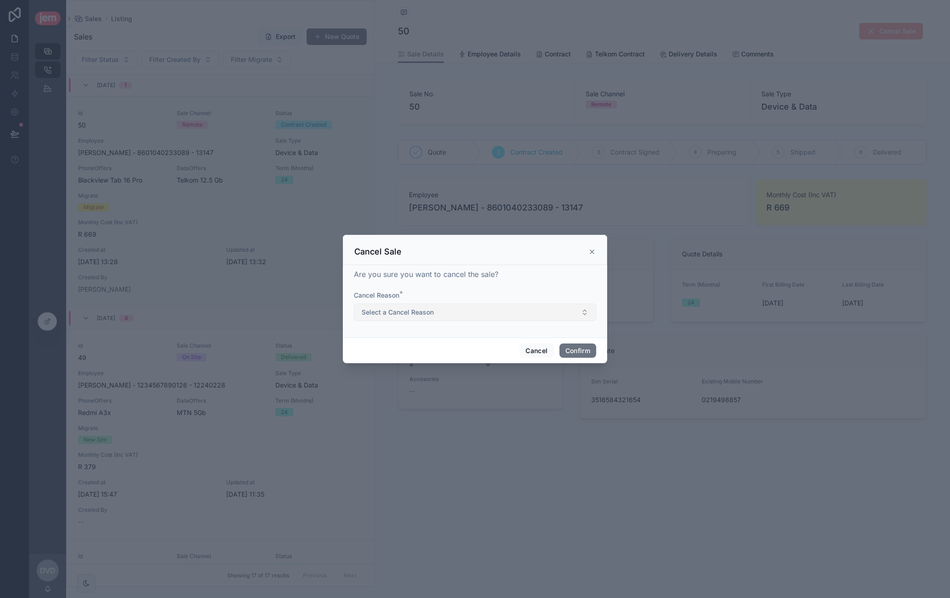
click at [501, 315] on button "Select a Cancel Reason" at bounding box center [475, 312] width 242 height 17
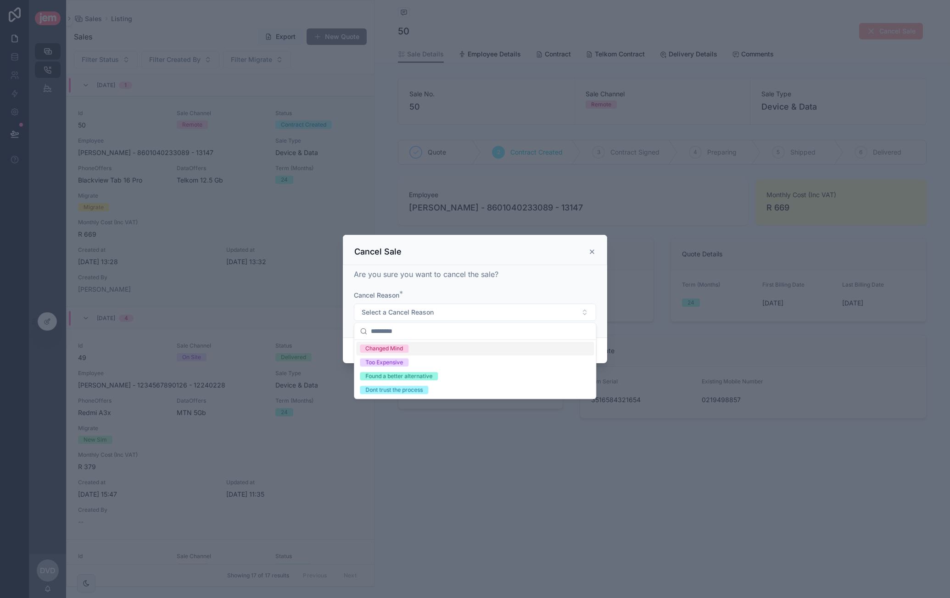
click at [417, 351] on div "Changed Mind" at bounding box center [475, 349] width 238 height 14
click at [422, 378] on div "Found a better alternative" at bounding box center [398, 376] width 67 height 8
click at [421, 391] on div "Dont trust the process" at bounding box center [393, 390] width 57 height 8
click at [547, 296] on div "Cancel Reason *" at bounding box center [475, 295] width 242 height 9
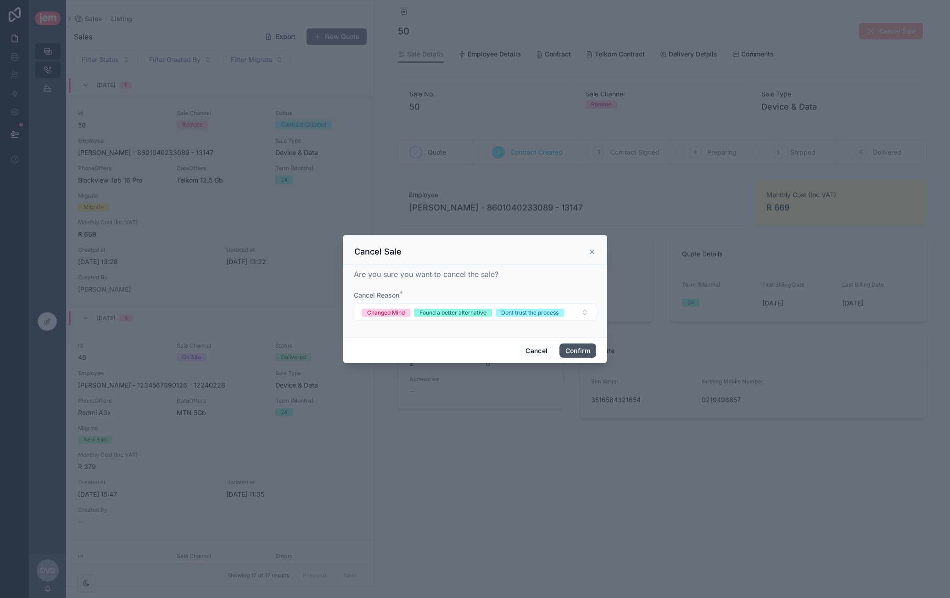
click at [572, 351] on button "Confirm" at bounding box center [577, 351] width 37 height 15
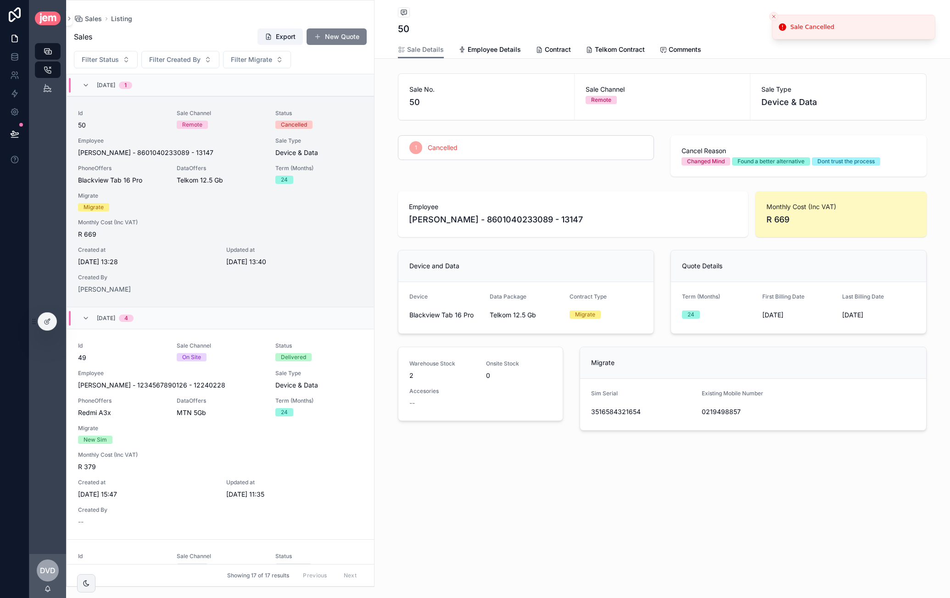
click at [341, 39] on button "New Quote" at bounding box center [336, 36] width 60 height 17
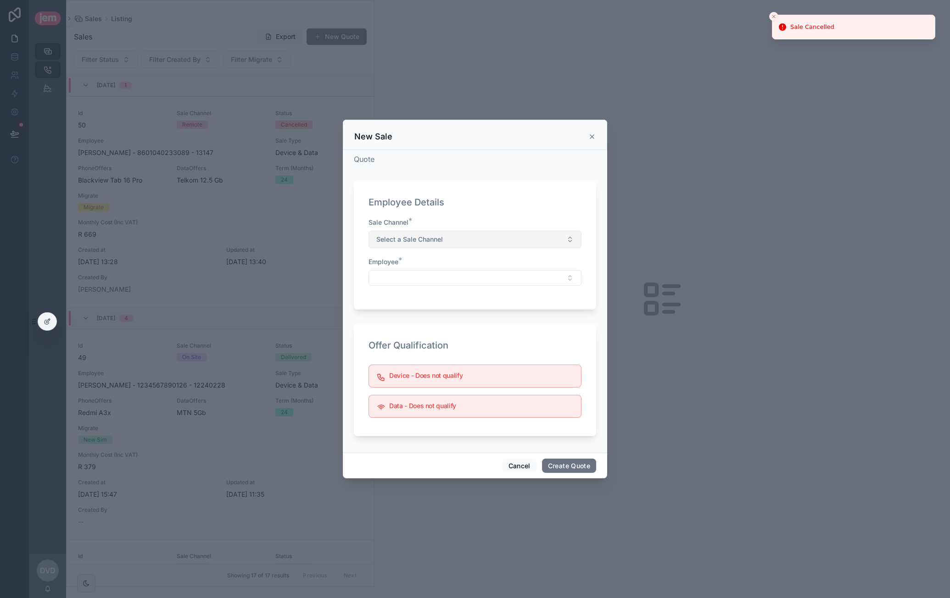
click at [482, 243] on button "Select a Sale Channel" at bounding box center [474, 239] width 213 height 17
click at [440, 277] on div "Remote" at bounding box center [475, 276] width 208 height 14
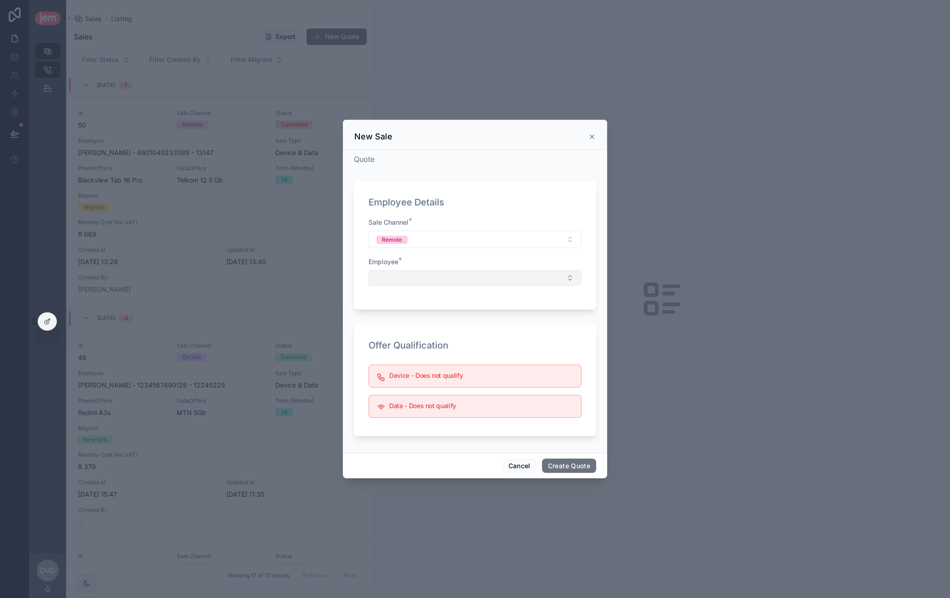
click at [421, 275] on button "Select Button" at bounding box center [474, 278] width 213 height 16
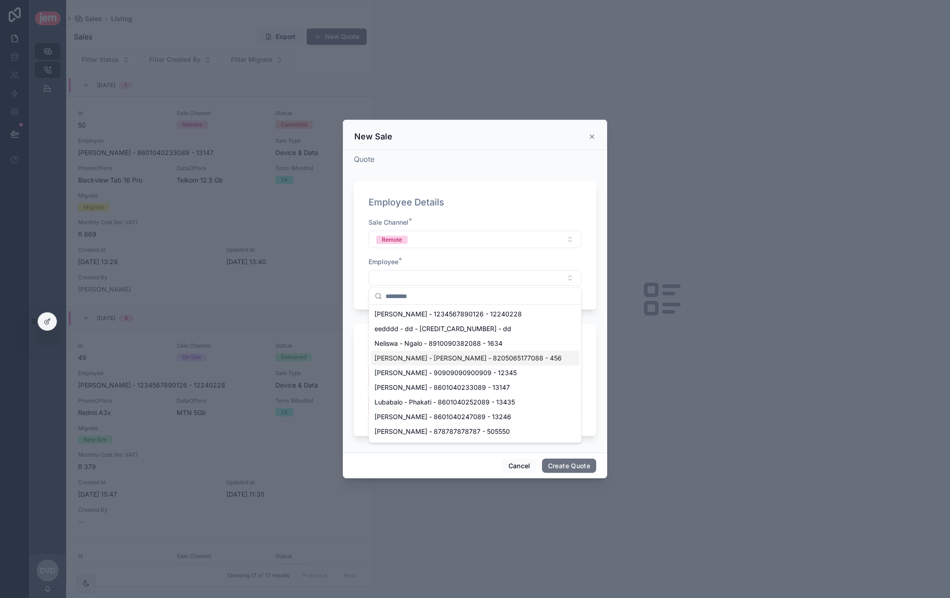
click at [444, 358] on span "[PERSON_NAME] - [PERSON_NAME] - 8205065177088 - 456" at bounding box center [467, 358] width 187 height 9
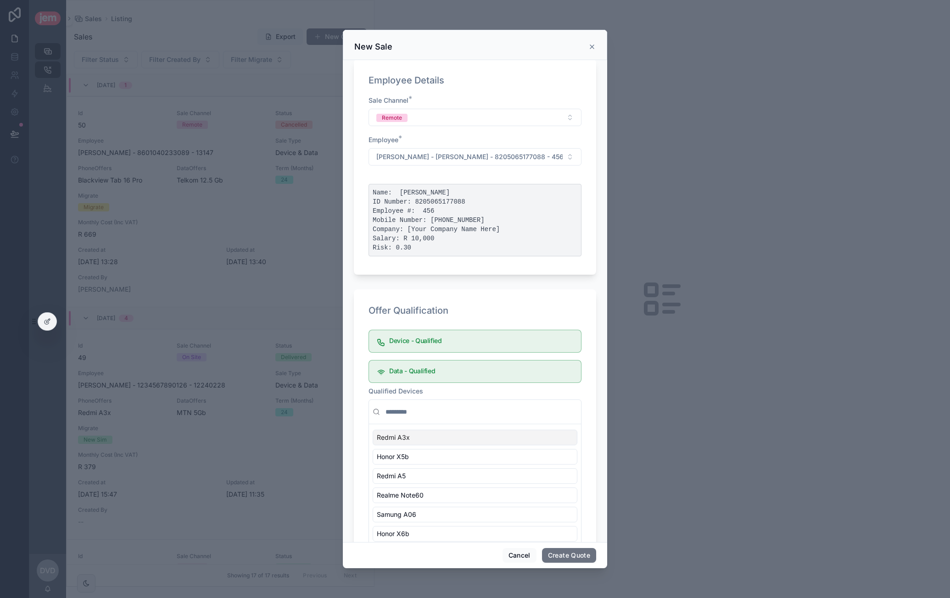
scroll to position [90, 0]
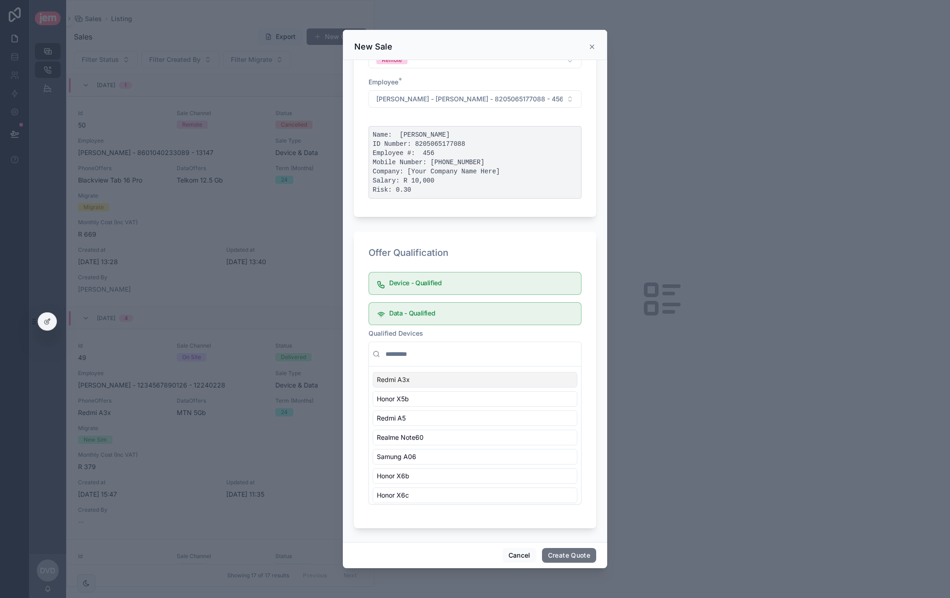
click at [445, 377] on div "Redmi A3x" at bounding box center [474, 380] width 205 height 16
click at [566, 547] on div "Cancel Create Quote" at bounding box center [475, 555] width 264 height 26
click at [566, 549] on button "Create Quote" at bounding box center [569, 555] width 54 height 15
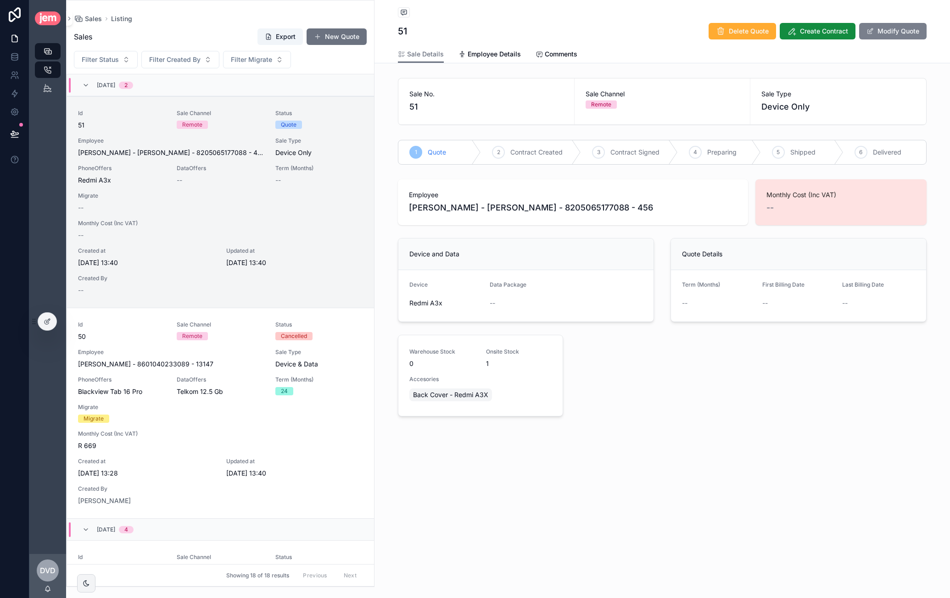
click at [908, 26] on button "Modify Quote" at bounding box center [892, 31] width 67 height 17
click at [514, 299] on button "Select Button" at bounding box center [525, 304] width 73 height 16
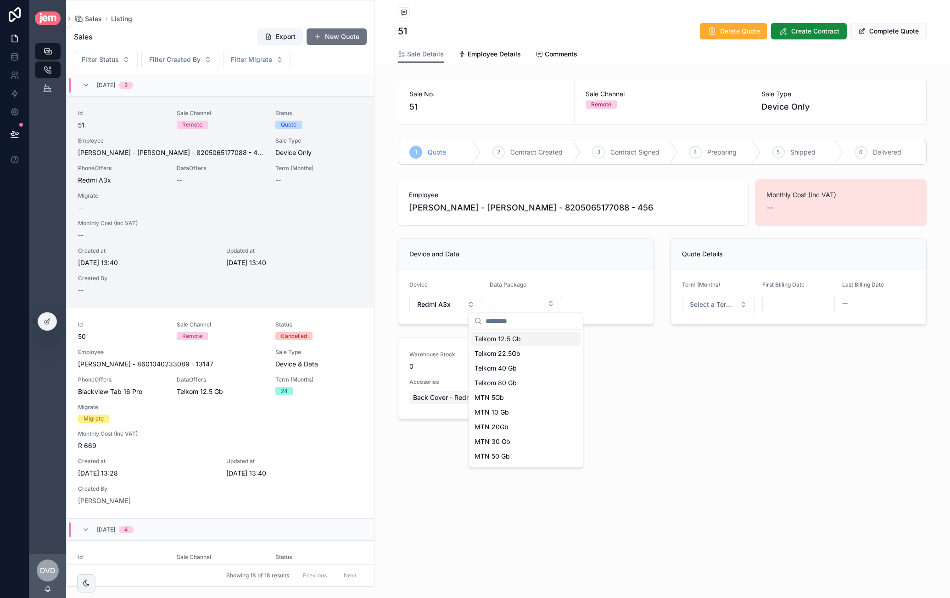
click at [513, 340] on span "Telkom 12.5 Gb" at bounding box center [497, 338] width 46 height 9
click at [602, 301] on span "Select a Data Type" at bounding box center [600, 304] width 46 height 9
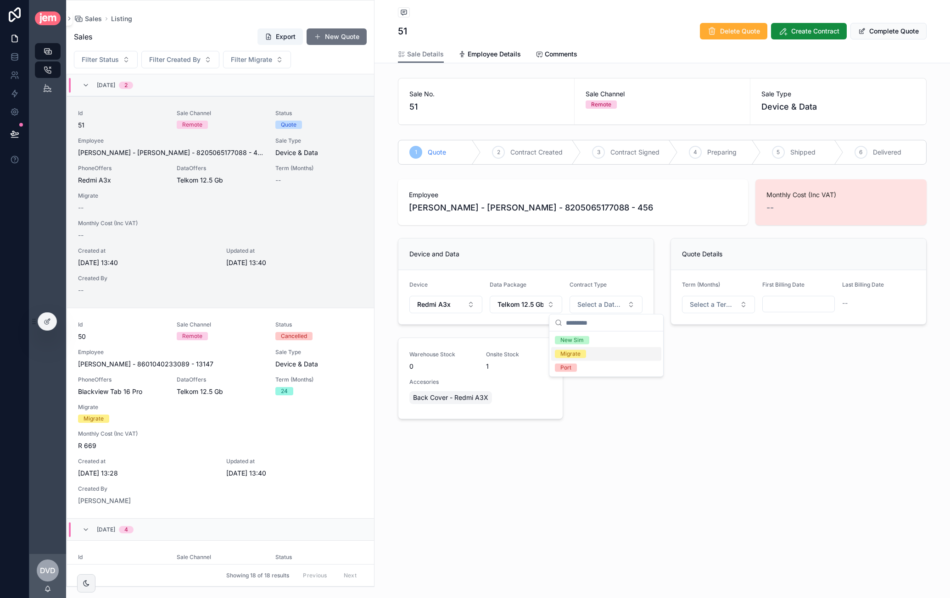
click at [579, 354] on div "Migrate" at bounding box center [570, 354] width 20 height 8
click at [641, 398] on input "scrollable content" at bounding box center [642, 403] width 102 height 13
type input "******"
click at [725, 404] on input "scrollable content" at bounding box center [753, 403] width 102 height 13
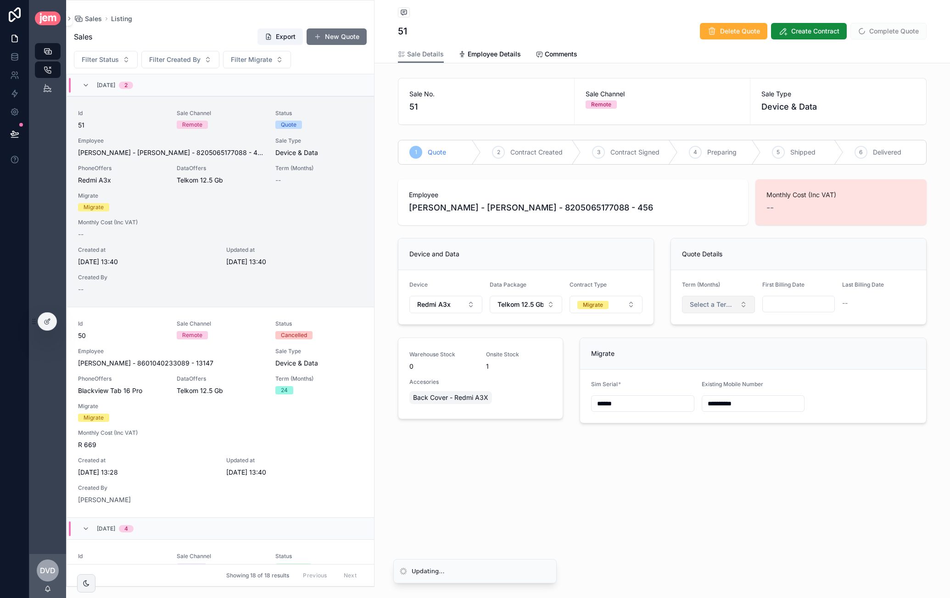
type input "**********"
click at [718, 296] on button "Select a Term (Months)" at bounding box center [718, 304] width 73 height 17
click at [684, 365] on div "24" at bounding box center [718, 368] width 110 height 14
click at [809, 300] on input "scrollable content" at bounding box center [798, 304] width 72 height 13
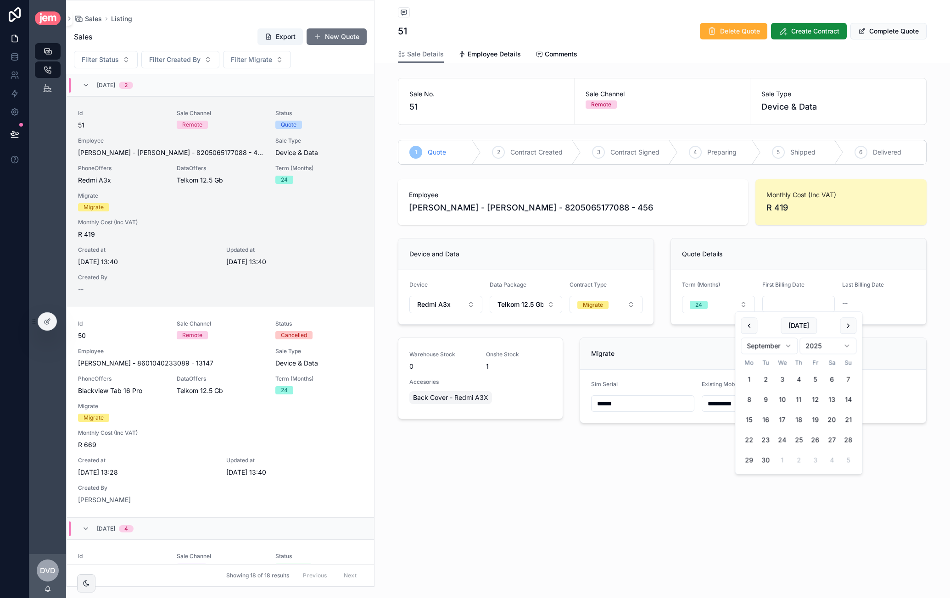
click at [848, 344] on html "Sales Listing 18 Shipments Dvd Dawie van der Westhuizen Sales Listing Sales Exp…" at bounding box center [475, 299] width 950 height 598
click at [849, 330] on button "scrollable content" at bounding box center [847, 325] width 17 height 17
click at [755, 418] on button "13" at bounding box center [748, 420] width 17 height 17
type input "**********"
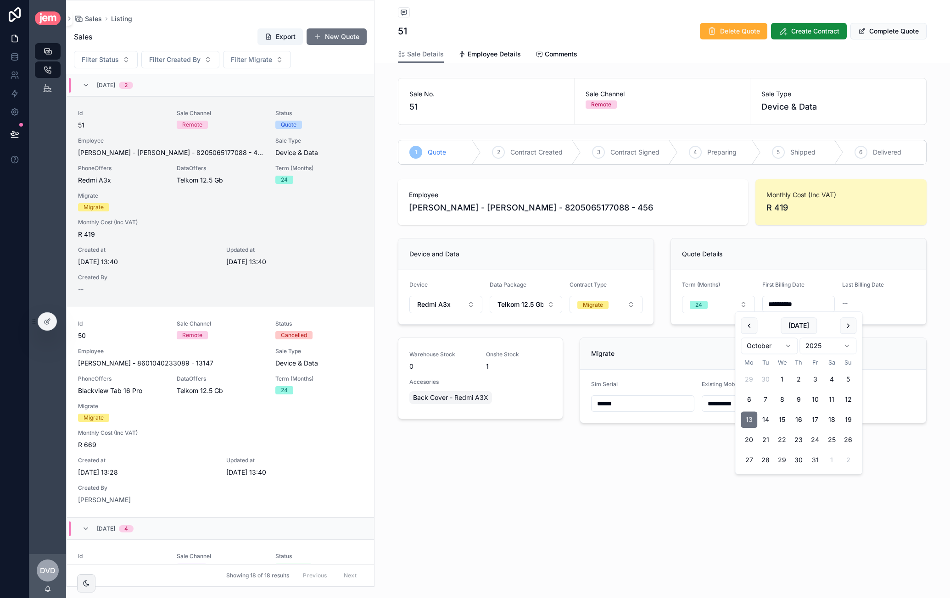
click at [869, 490] on div "**********" at bounding box center [661, 299] width 575 height 598
click at [804, 41] on div "Listing 51 Delete Quote Create Contract Complete Quote" at bounding box center [662, 22] width 528 height 45
click at [804, 34] on span "Create Contract" at bounding box center [815, 31] width 48 height 9
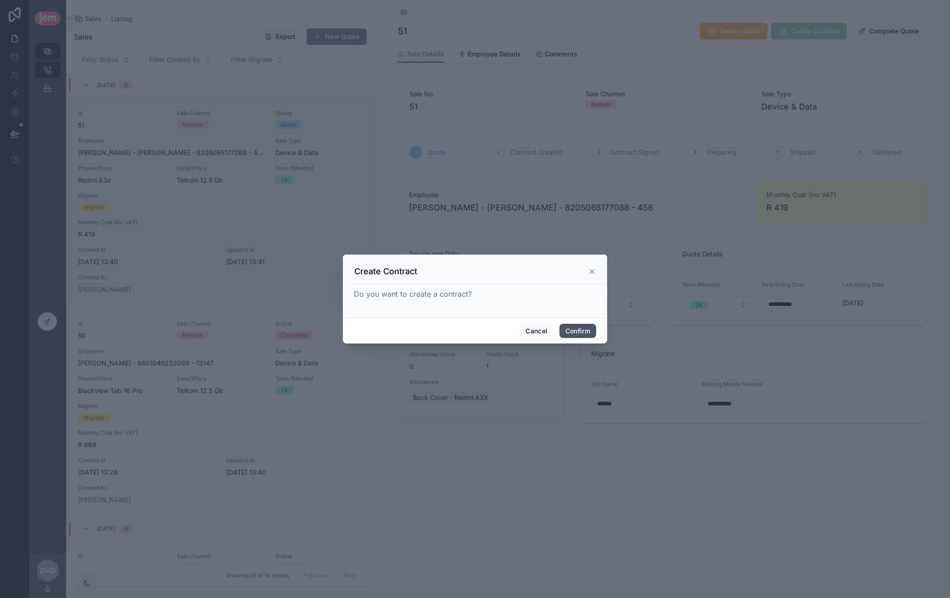
click at [581, 329] on button "Confirm" at bounding box center [577, 331] width 37 height 15
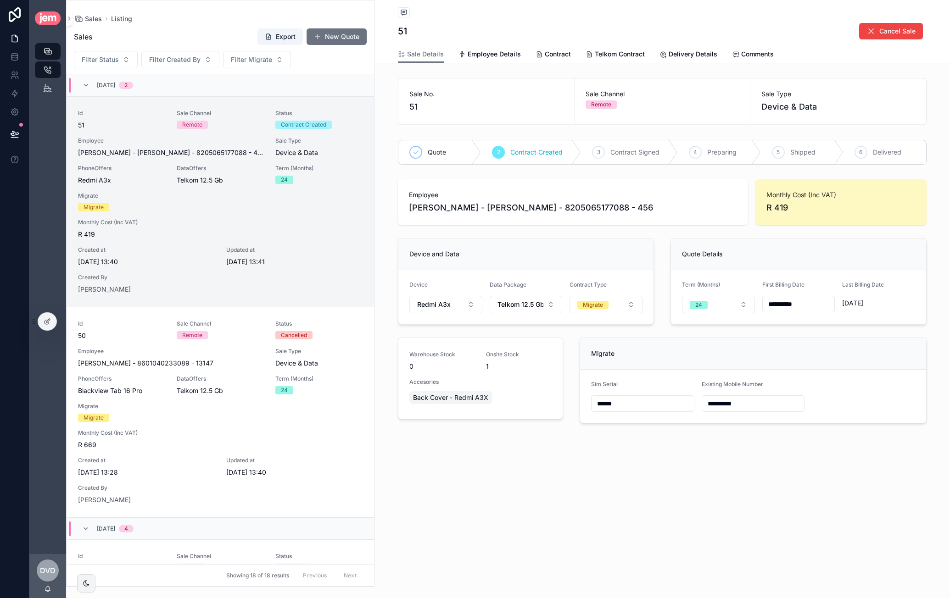
click at [462, 469] on div "**********" at bounding box center [661, 243] width 575 height 486
click at [49, 590] on icon "scrollable content" at bounding box center [48, 590] width 2 height 1
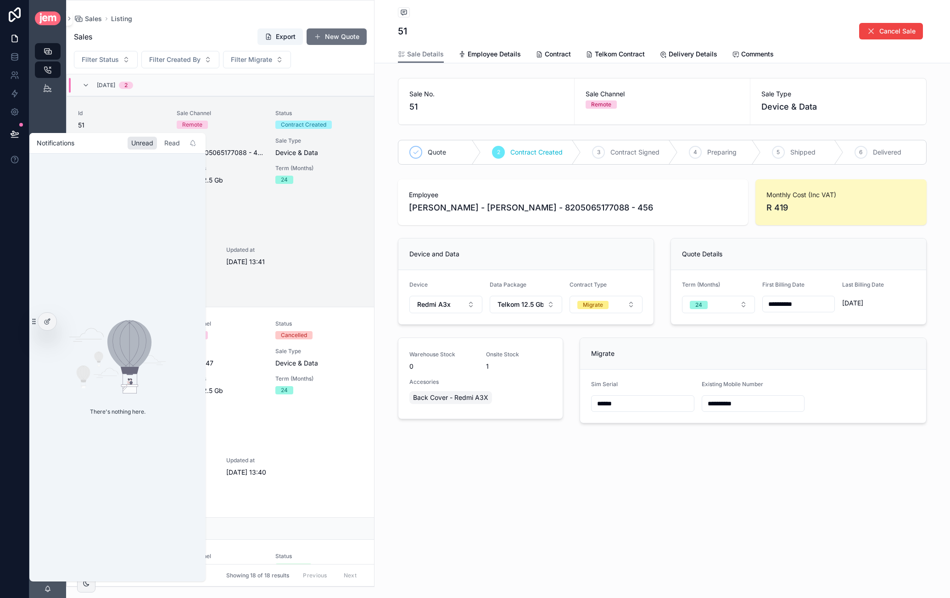
click at [171, 145] on div "Read" at bounding box center [172, 143] width 23 height 13
click at [145, 144] on div "Unread" at bounding box center [142, 143] width 29 height 13
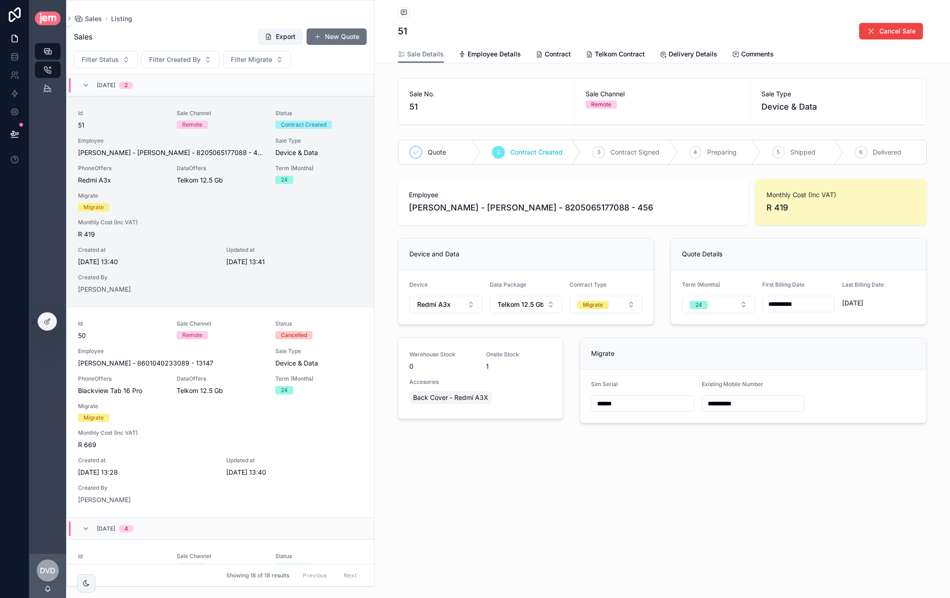
click at [592, 514] on div "**********" at bounding box center [661, 299] width 575 height 598
click at [553, 55] on span "Contract" at bounding box center [558, 54] width 26 height 9
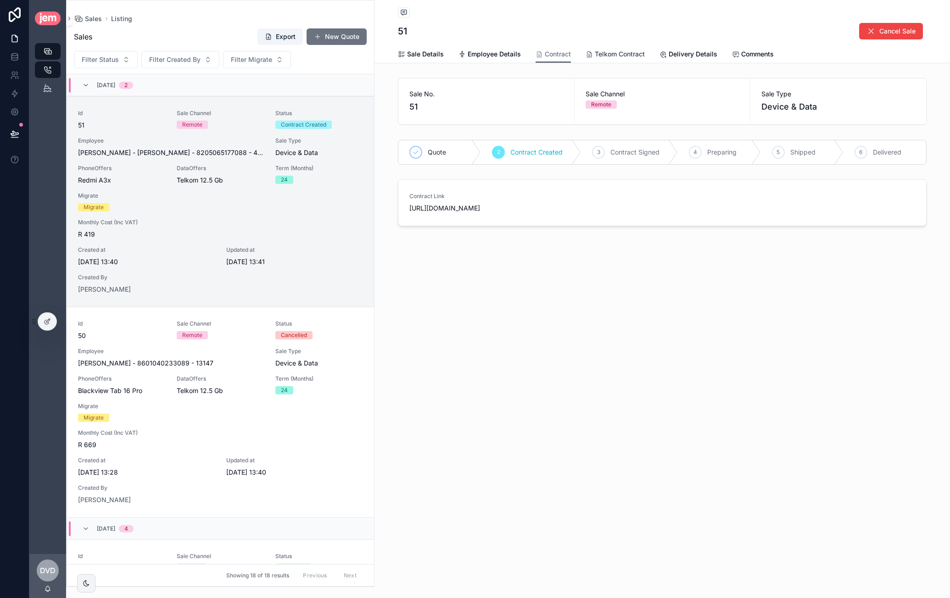
click at [606, 56] on span "Telkom Contract" at bounding box center [620, 54] width 50 height 9
click at [605, 51] on span "Telkom Contract" at bounding box center [620, 54] width 50 height 9
click at [555, 54] on span "Contract" at bounding box center [558, 54] width 26 height 9
click at [611, 58] on link "Telkom Contract" at bounding box center [614, 55] width 59 height 18
click at [554, 54] on span "Contract" at bounding box center [558, 54] width 26 height 9
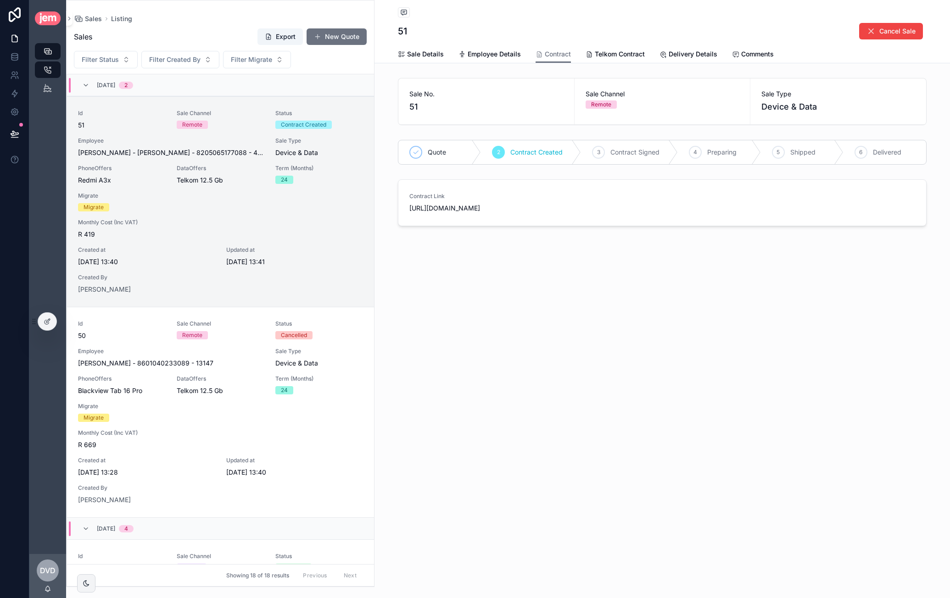
click at [46, 311] on div "Sales Listing 18 Shipments" at bounding box center [47, 295] width 37 height 517
click at [45, 314] on div at bounding box center [47, 321] width 18 height 17
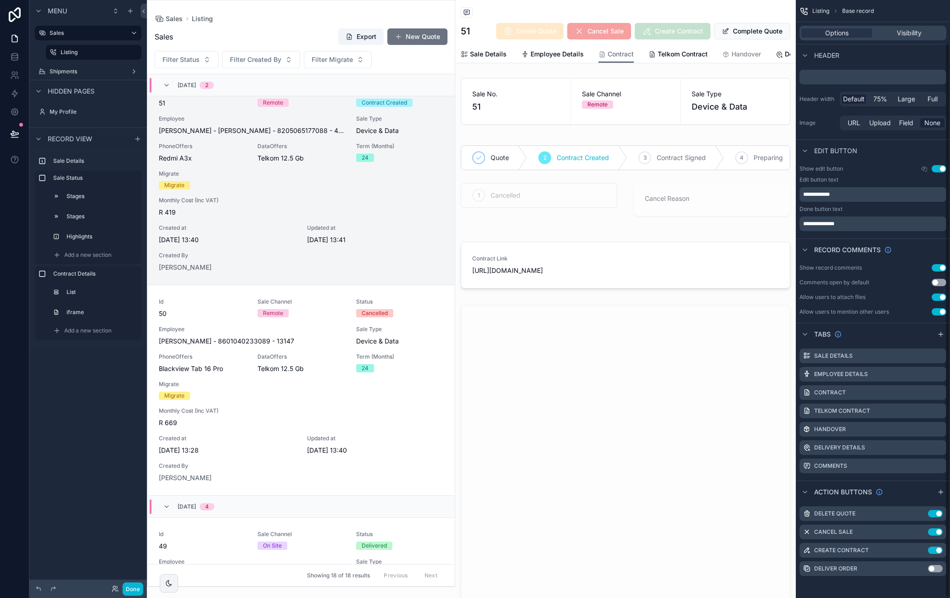
scroll to position [44, 0]
click at [921, 552] on icon "scrollable content" at bounding box center [920, 550] width 7 height 7
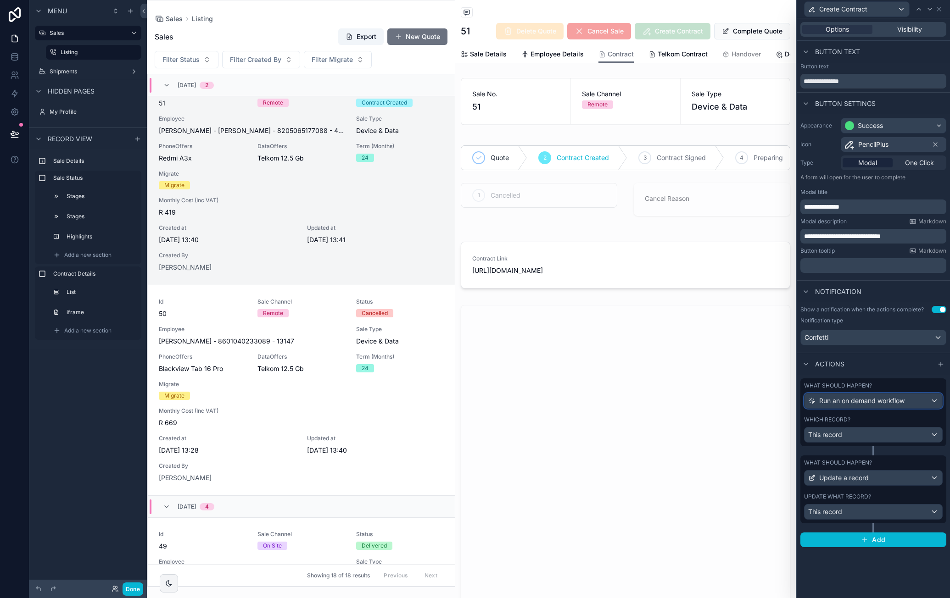
click at [904, 400] on span "Run an on demand workflow" at bounding box center [861, 400] width 85 height 9
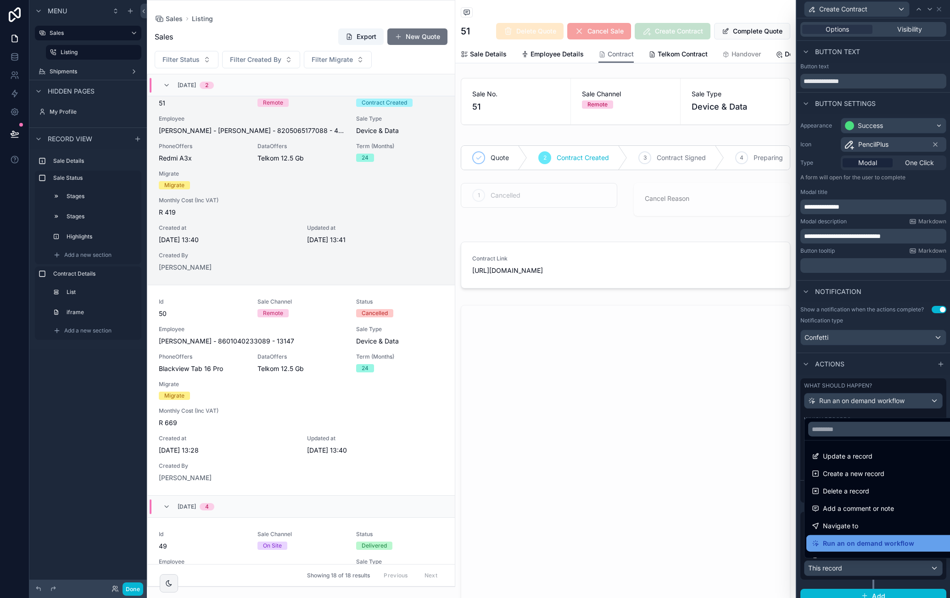
click at [870, 541] on span "Run an on demand workflow" at bounding box center [867, 543] width 91 height 11
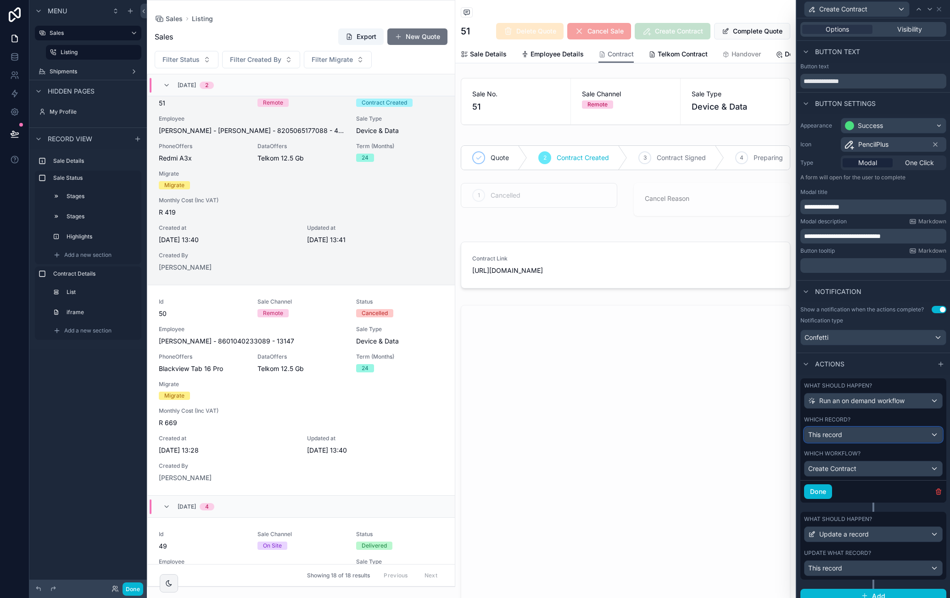
click at [866, 442] on div "This record" at bounding box center [873, 435] width 138 height 15
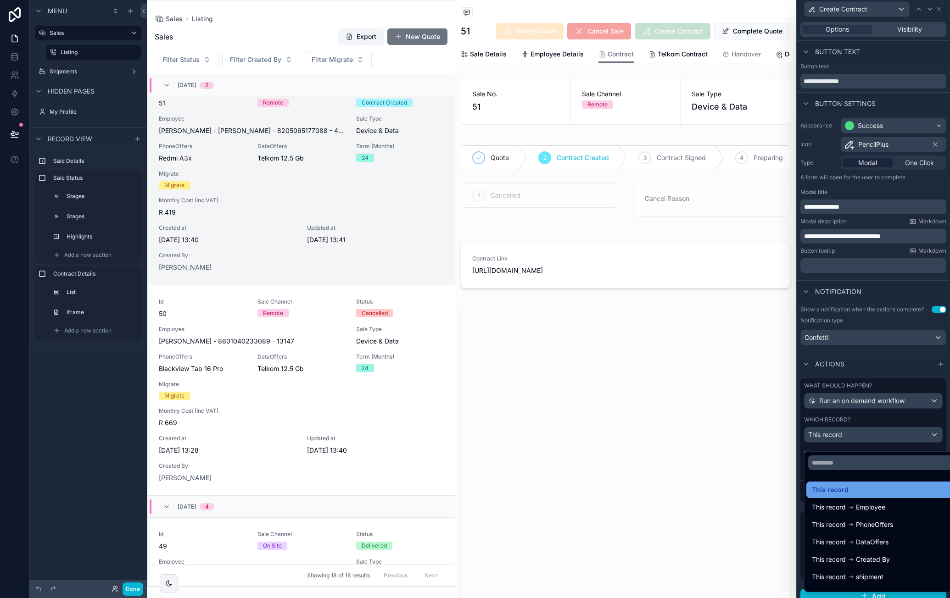
click at [865, 487] on div "This record" at bounding box center [879, 489] width 137 height 11
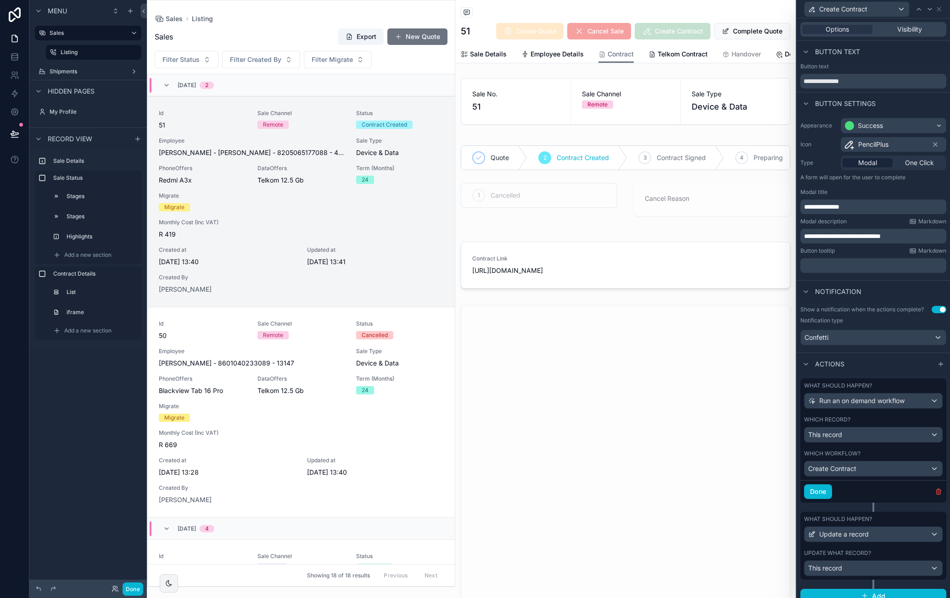
scroll to position [22, 0]
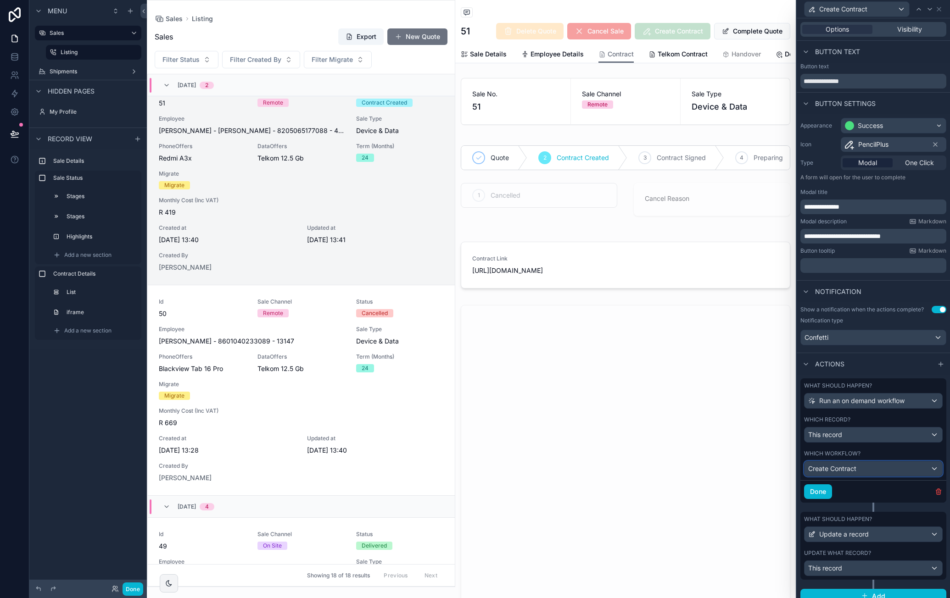
click at [867, 472] on div "Create Contract" at bounding box center [873, 468] width 138 height 15
click at [867, 522] on div "Create Contract" at bounding box center [879, 523] width 137 height 11
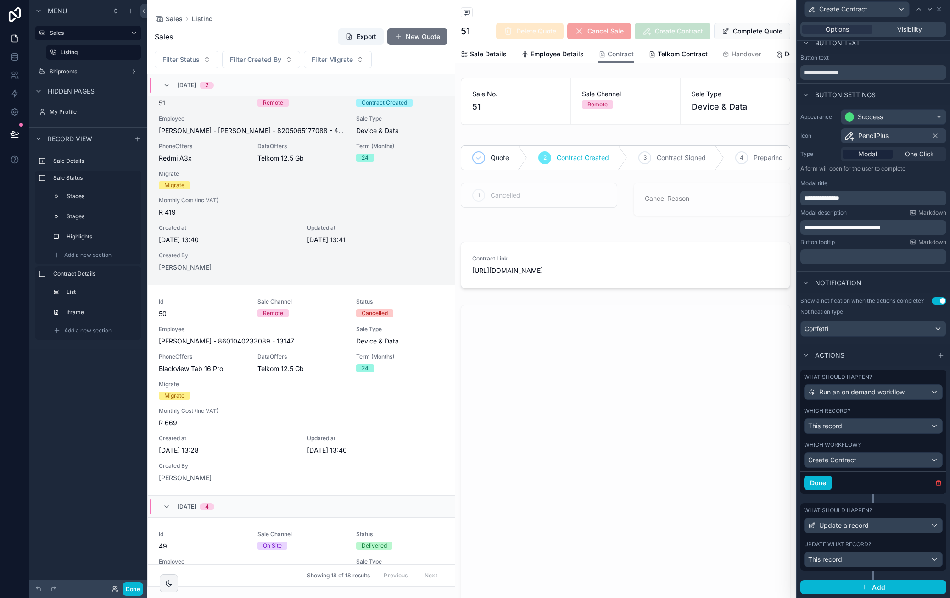
scroll to position [13, 0]
click at [827, 485] on button "Done" at bounding box center [818, 483] width 28 height 15
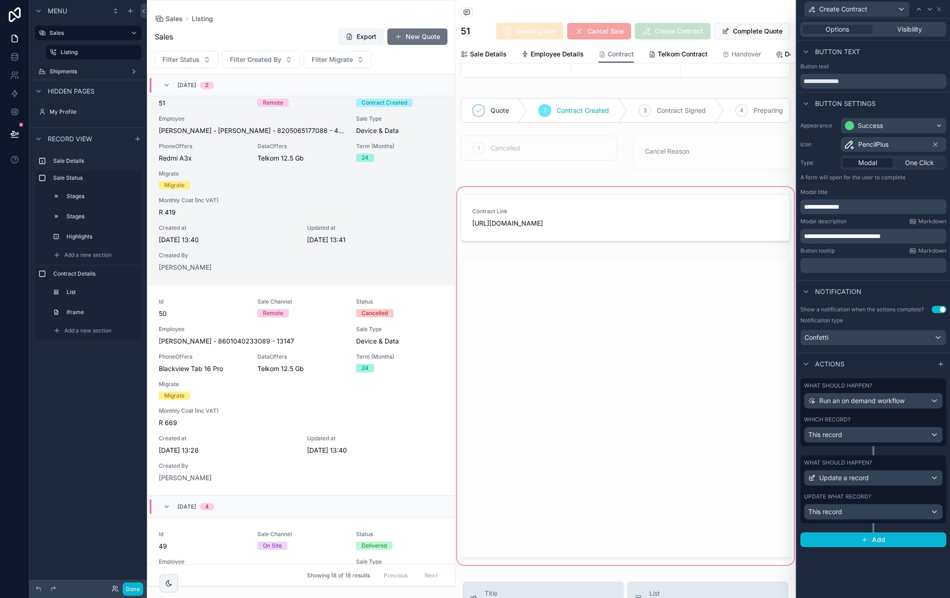
scroll to position [46, 0]
click at [780, 297] on div "scrollable content" at bounding box center [625, 378] width 340 height 382
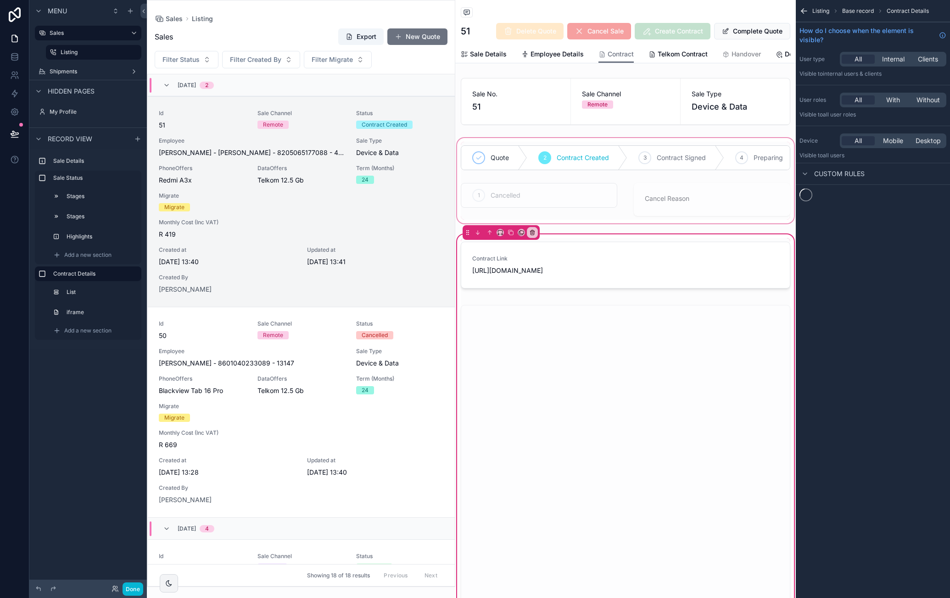
scroll to position [22, 0]
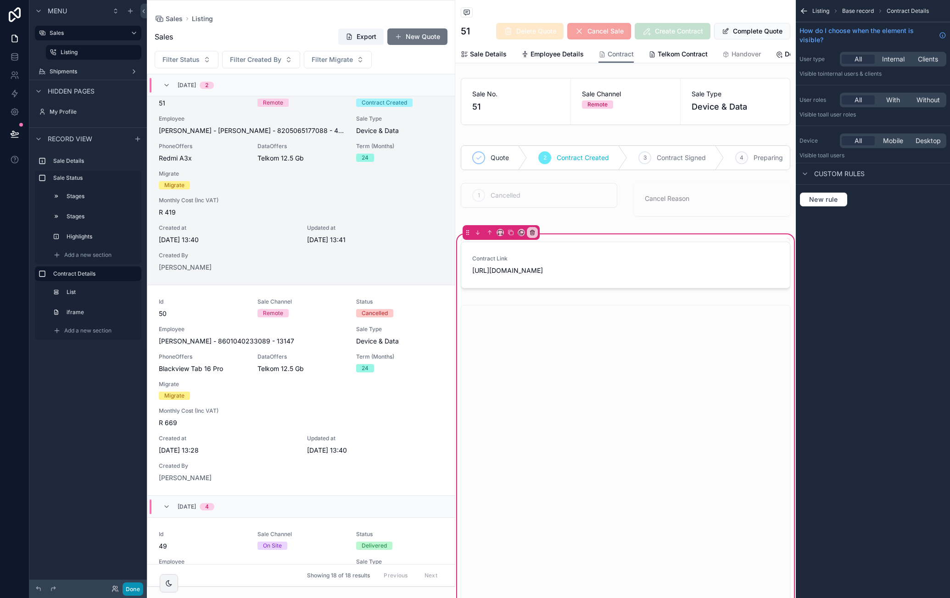
click at [130, 589] on button "Done" at bounding box center [132, 589] width 21 height 13
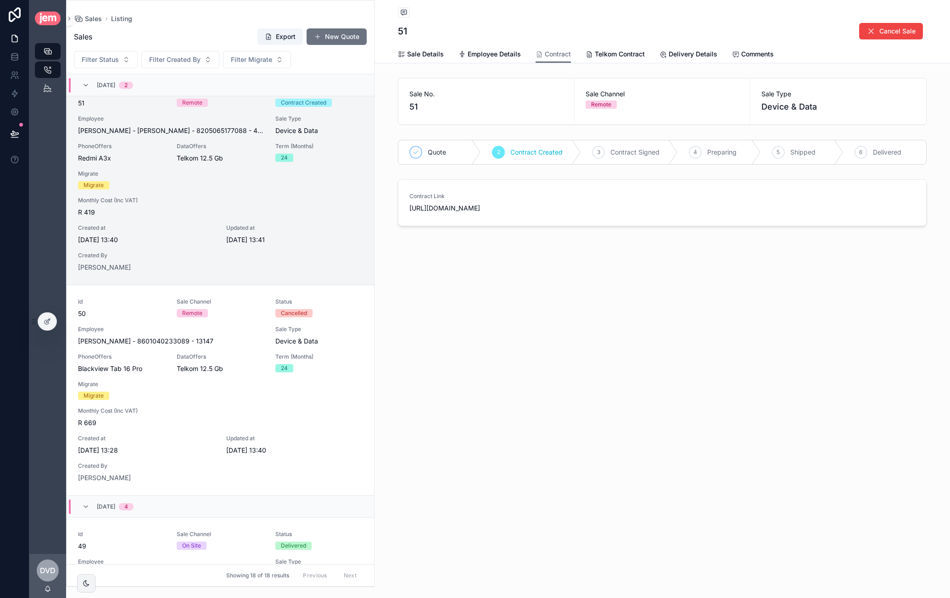
click at [405, 208] on link "Contract Link https://www.cognitoforms.com/JemHR/JemMobileContract#PQ9BfiENN0sn…" at bounding box center [662, 203] width 528 height 46
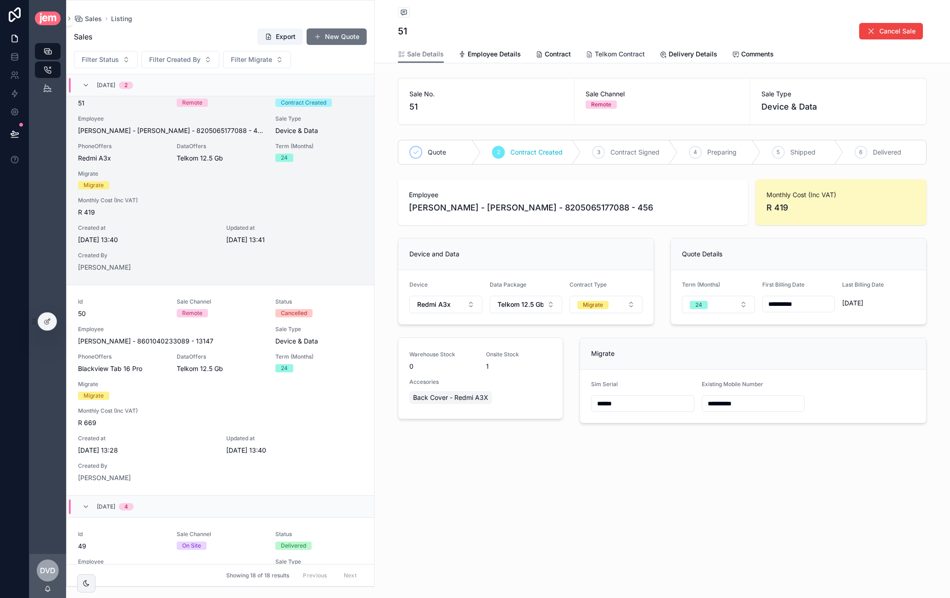
click at [623, 55] on span "Telkom Contract" at bounding box center [620, 54] width 50 height 9
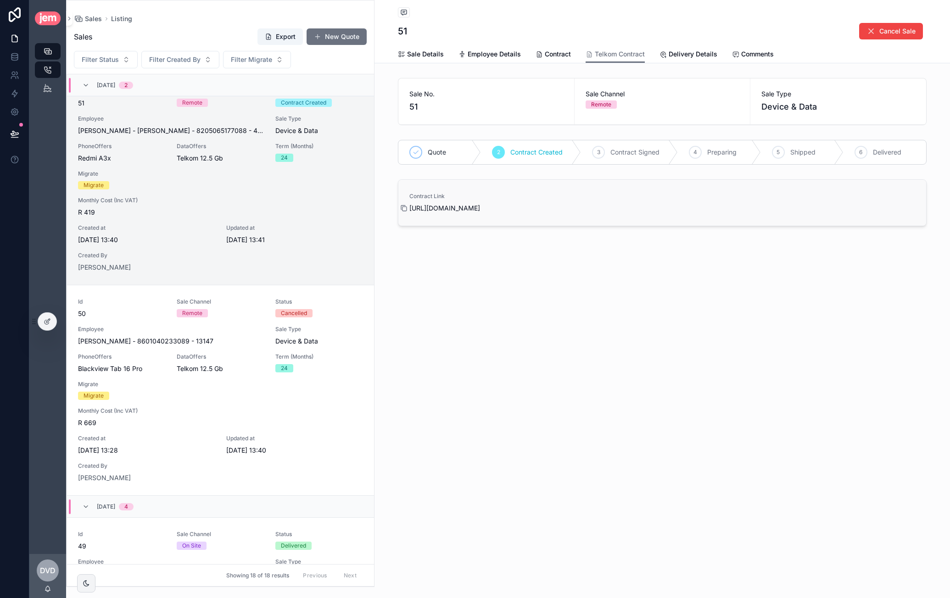
click at [403, 208] on icon "scrollable content" at bounding box center [403, 208] width 7 height 7
click at [45, 313] on div at bounding box center [47, 321] width 18 height 17
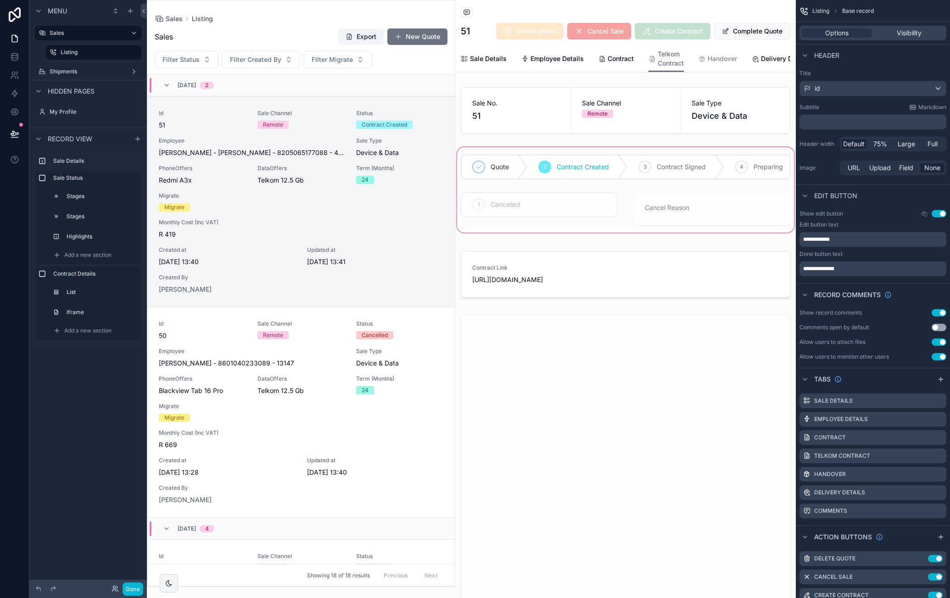
scroll to position [22, 0]
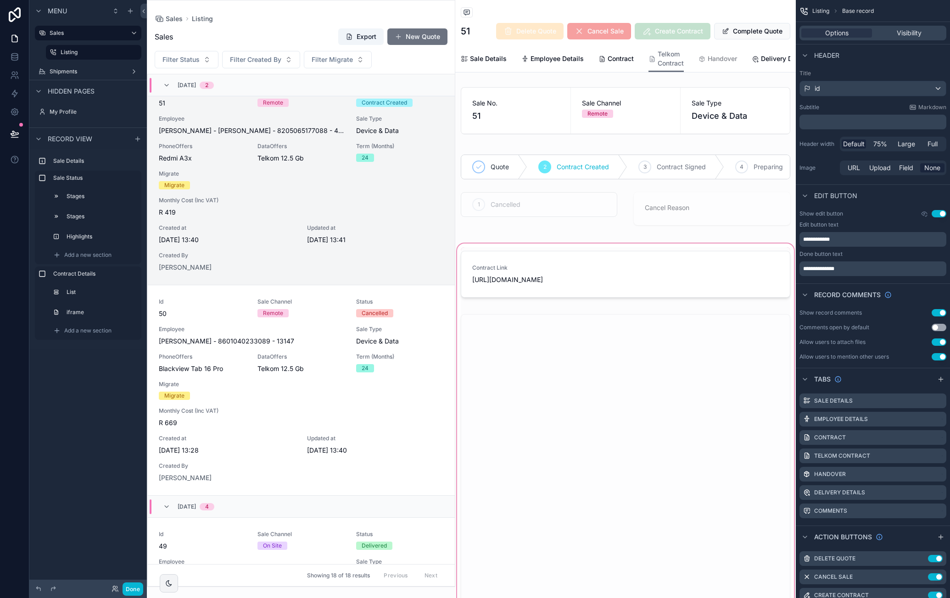
click at [617, 277] on div "scrollable content" at bounding box center [625, 433] width 340 height 382
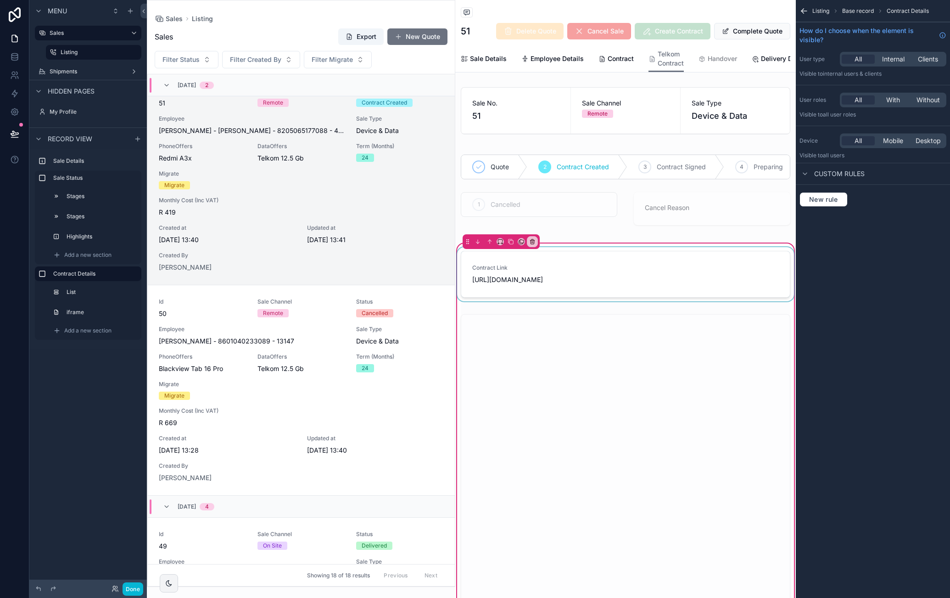
click at [627, 280] on div "scrollable content" at bounding box center [625, 276] width 340 height 58
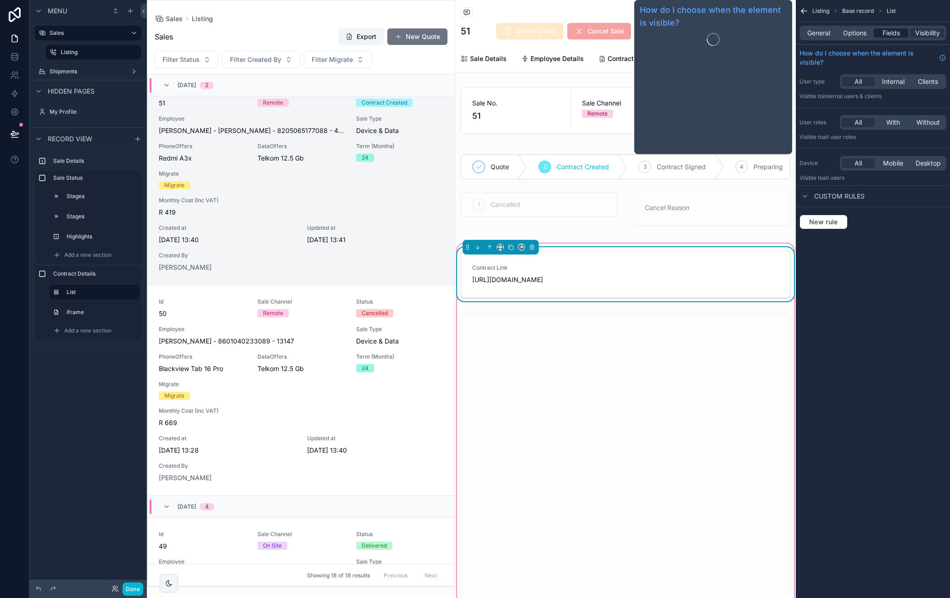
click at [892, 37] on span "Fields" at bounding box center [890, 32] width 17 height 9
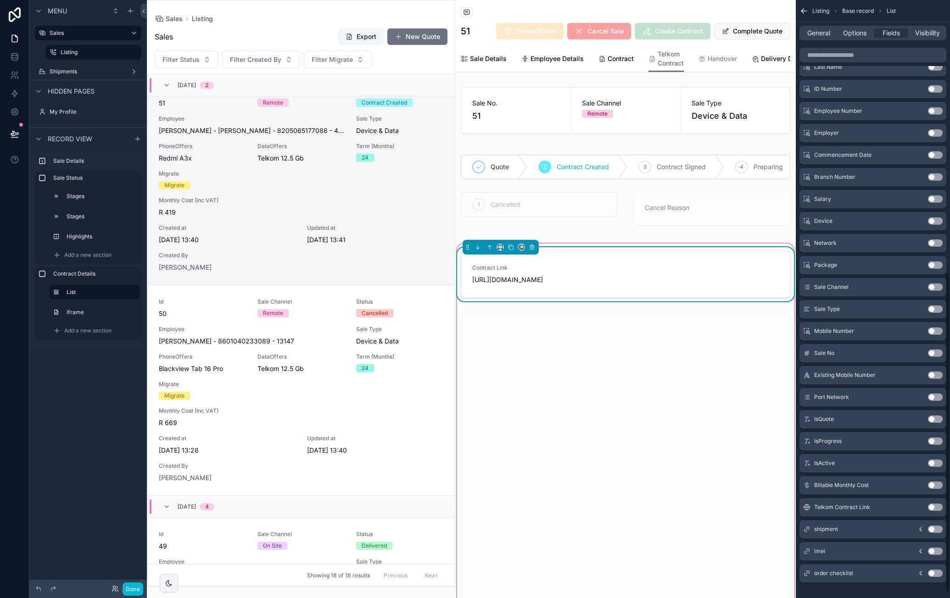
scroll to position [518, 0]
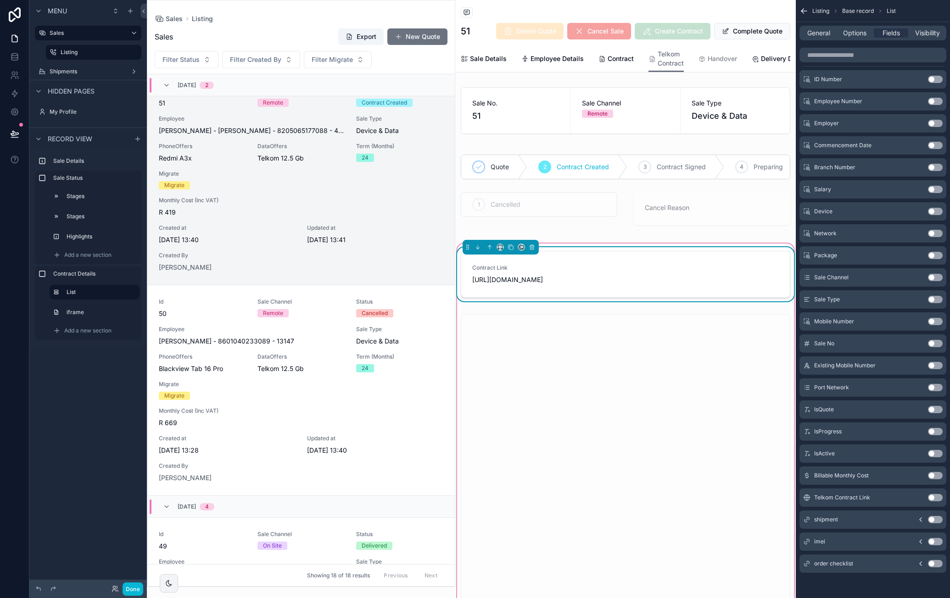
click at [931, 494] on button "Use setting" at bounding box center [935, 497] width 15 height 7
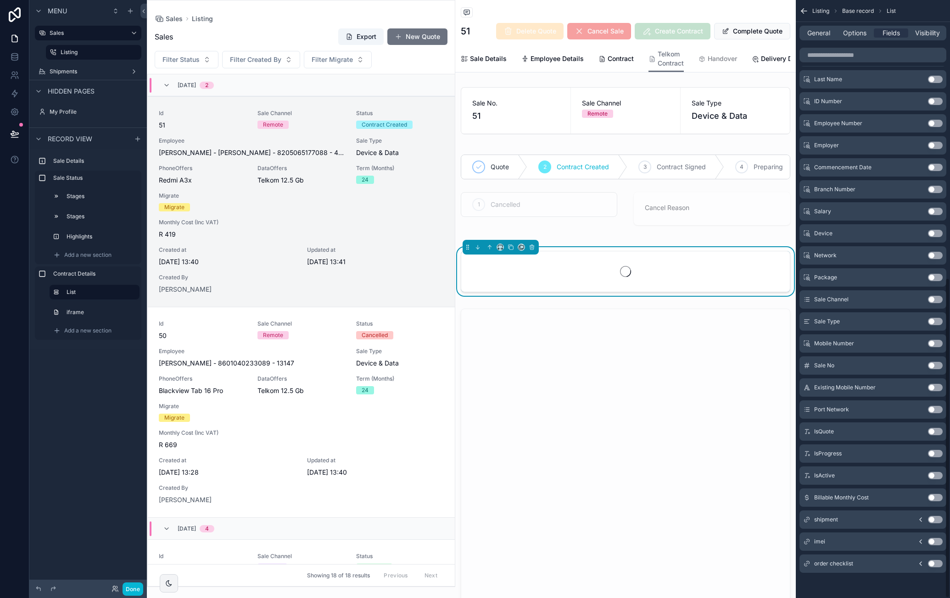
scroll to position [22, 0]
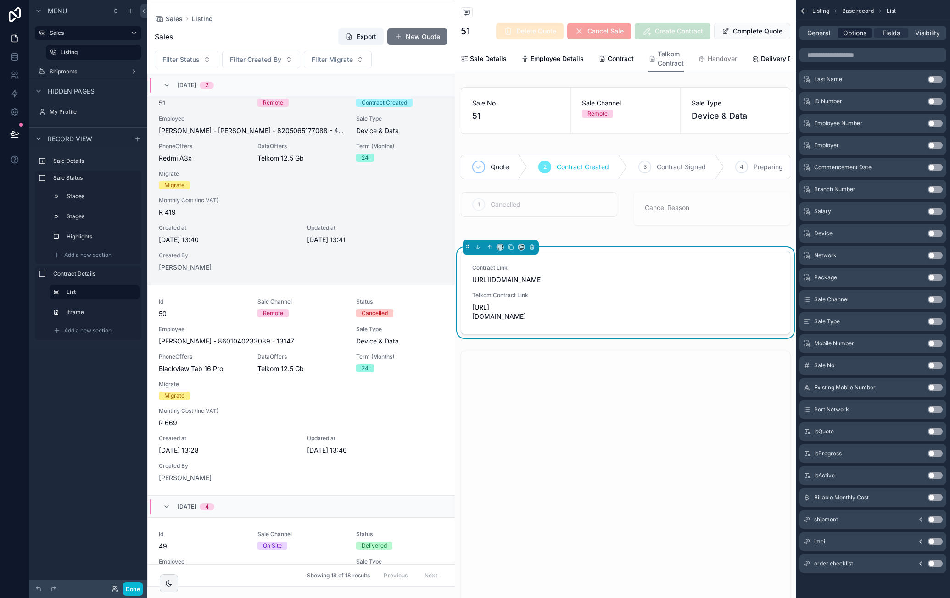
click at [857, 32] on span "Options" at bounding box center [854, 32] width 23 height 9
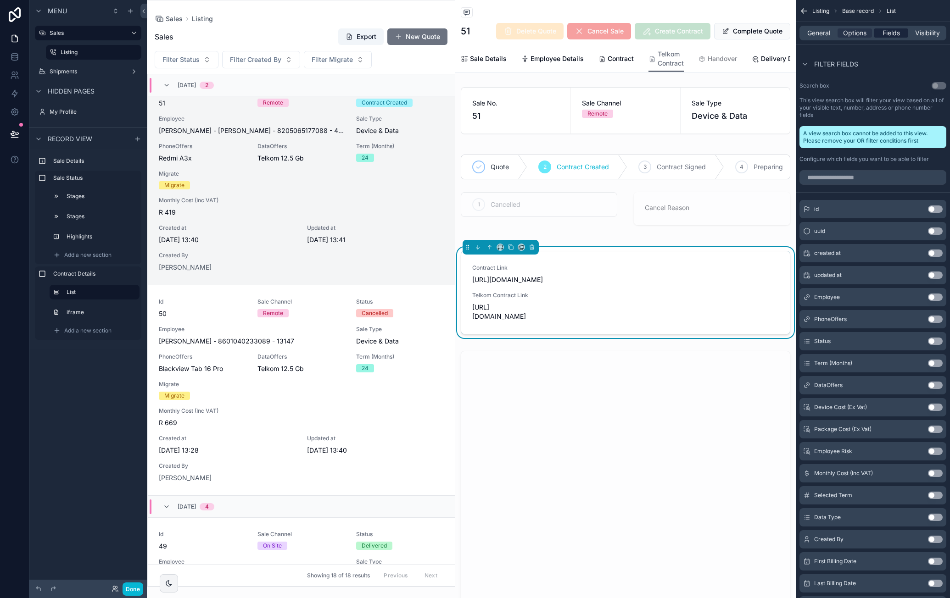
click at [893, 34] on span "Fields" at bounding box center [890, 32] width 17 height 9
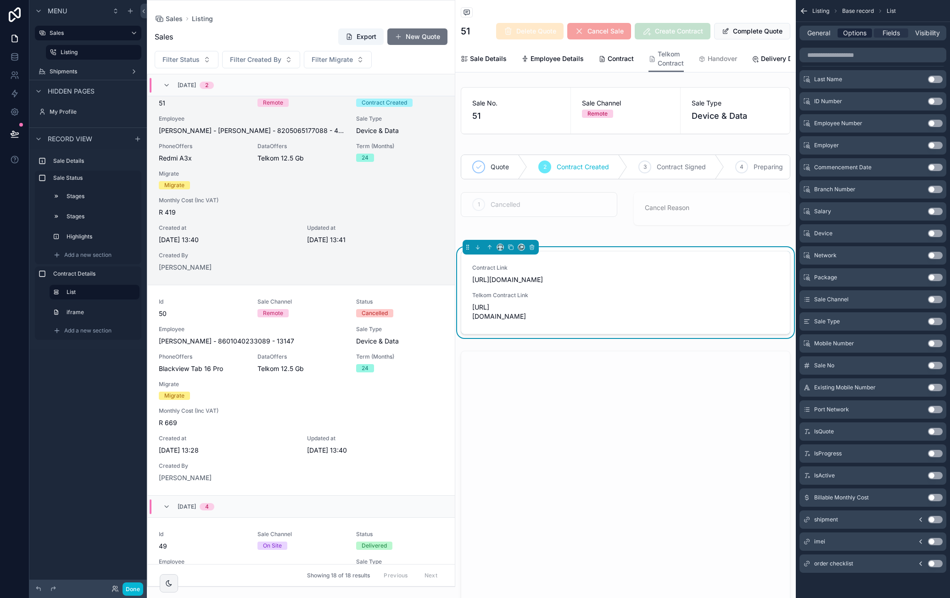
click at [868, 30] on div "Options" at bounding box center [854, 32] width 34 height 9
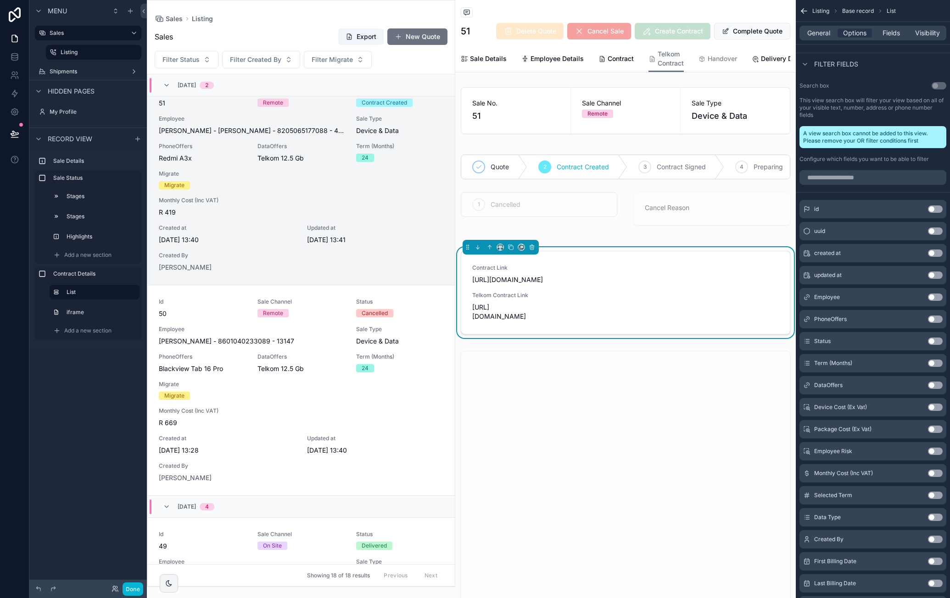
click at [872, 11] on span "Base record" at bounding box center [858, 10] width 32 height 7
click at [859, 12] on span "Base record" at bounding box center [858, 10] width 32 height 7
click at [740, 251] on div "Sale No. 51 Sale Channel Remote Sale Type Device & Data Quote 2 Contract Create…" at bounding box center [625, 371] width 340 height 577
click at [894, 32] on span "Fields" at bounding box center [890, 32] width 17 height 9
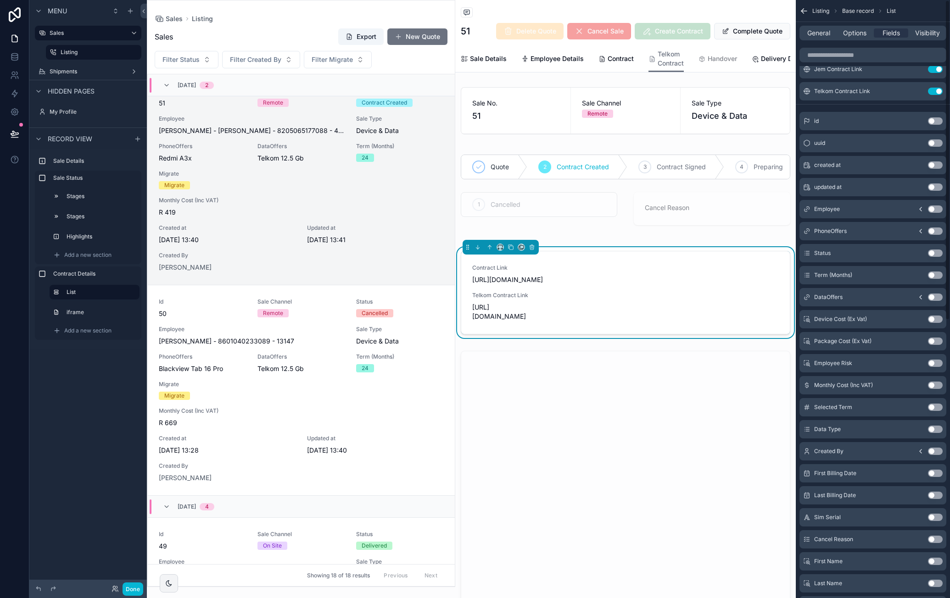
scroll to position [0, 0]
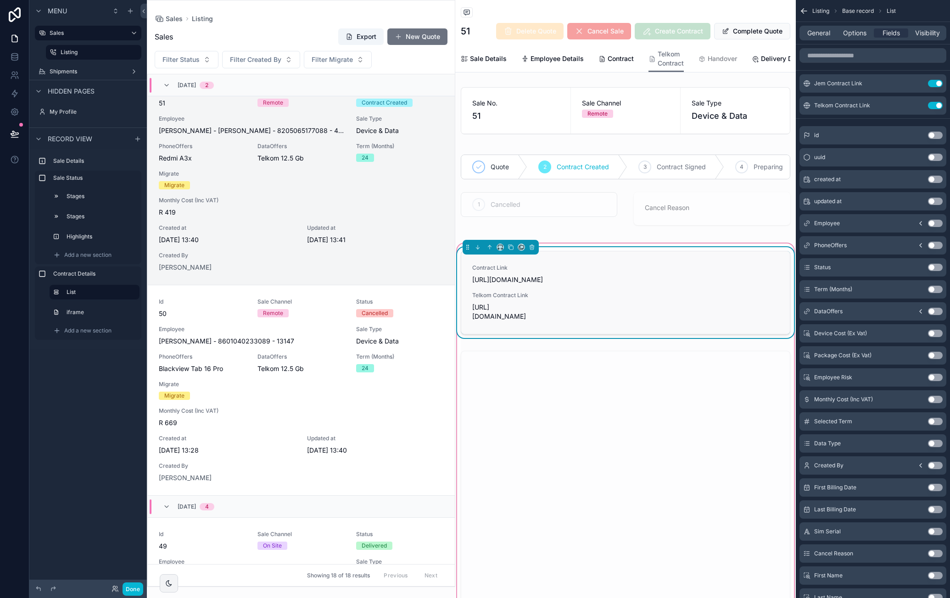
click at [574, 321] on div "Contract Link https://www.cognitoforms.com/JemHR/JemMobileContract#PQ9BfiENN0sn…" at bounding box center [625, 292] width 306 height 57
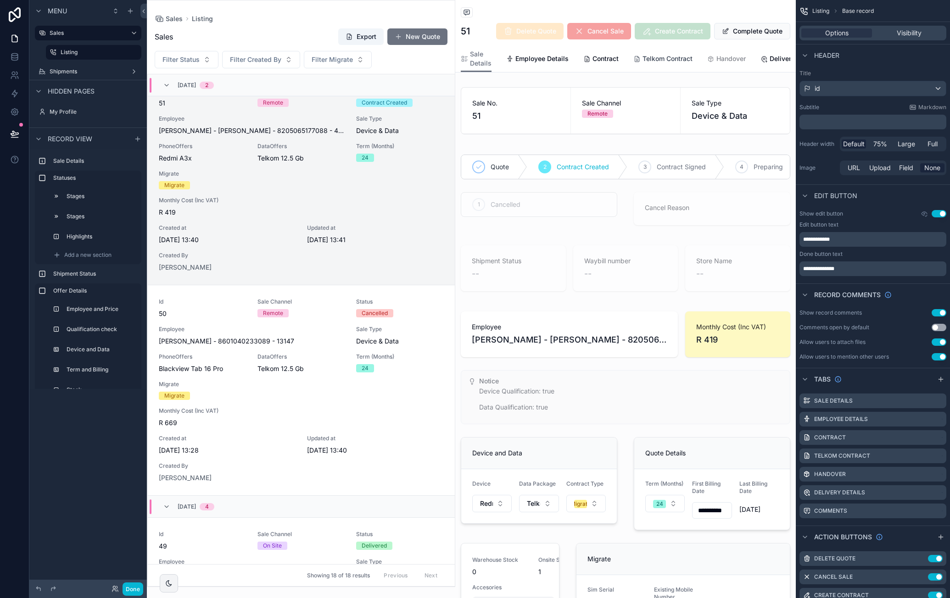
click at [661, 62] on span "Telkom Contract" at bounding box center [667, 58] width 50 height 9
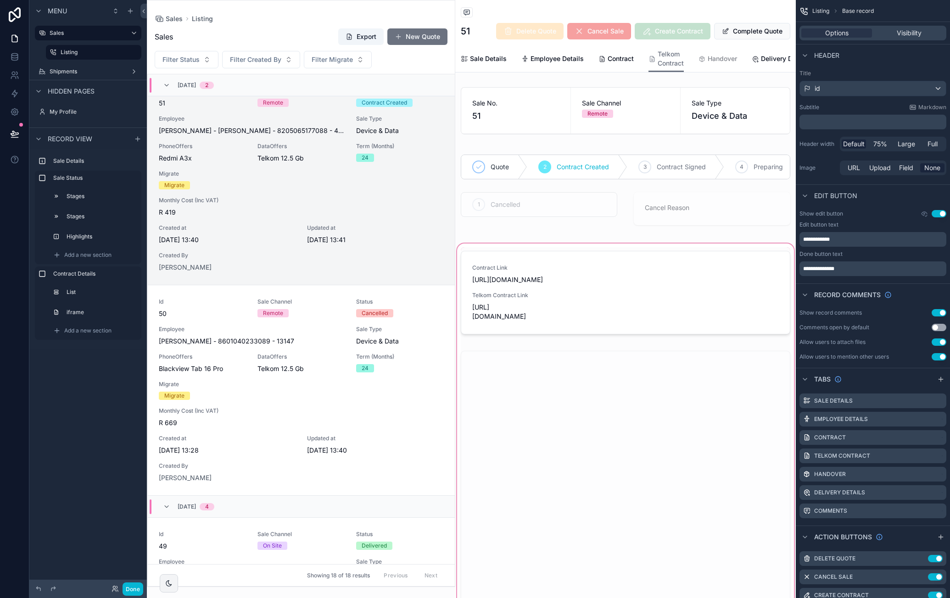
click at [550, 278] on div "scrollable content" at bounding box center [625, 451] width 340 height 418
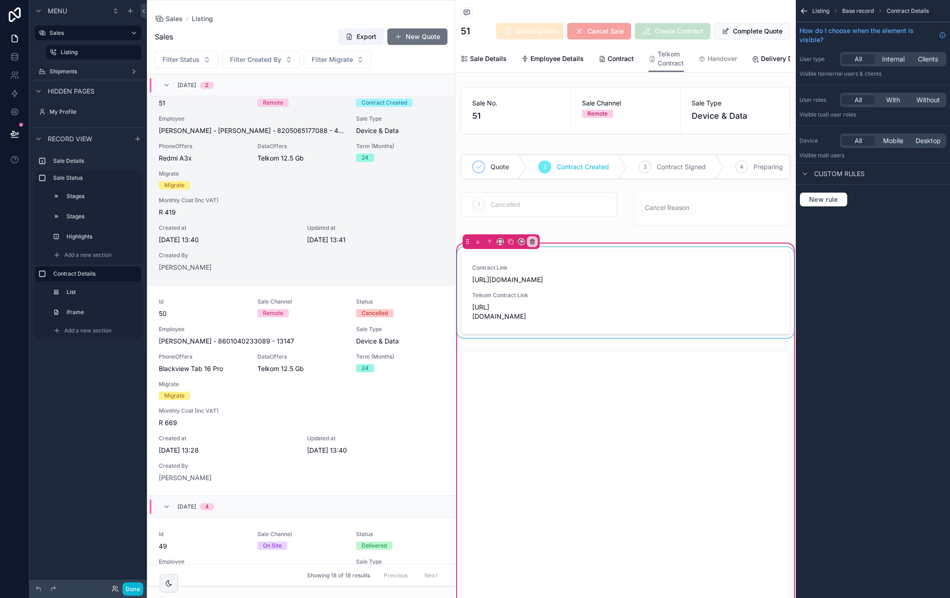
click at [554, 277] on div "scrollable content" at bounding box center [625, 294] width 340 height 94
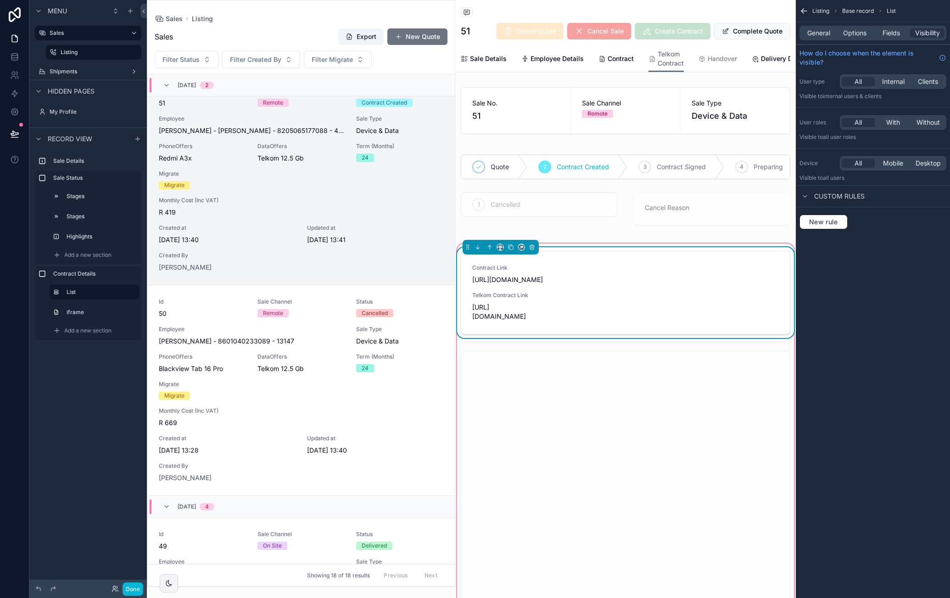
click at [898, 38] on div "General Options Fields Visibility" at bounding box center [872, 33] width 147 height 15
click at [900, 33] on div "Fields" at bounding box center [890, 32] width 34 height 9
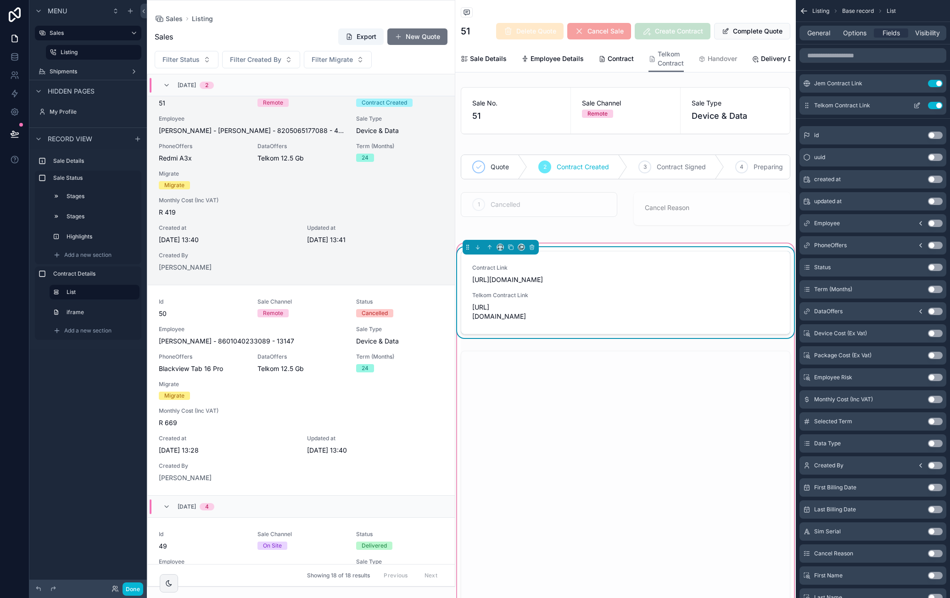
click at [914, 102] on icon "scrollable content" at bounding box center [916, 105] width 7 height 7
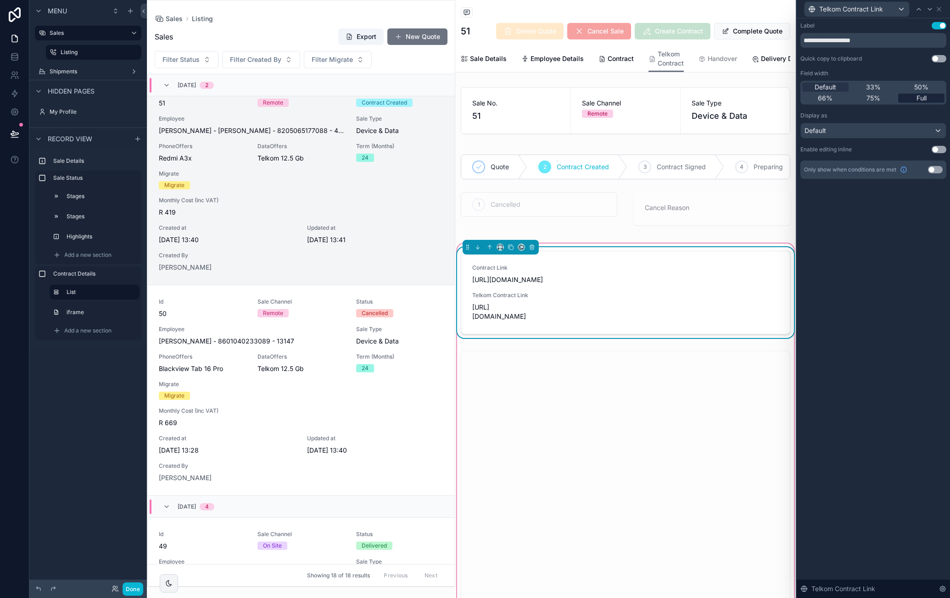
click at [904, 98] on div "Full" at bounding box center [921, 98] width 46 height 9
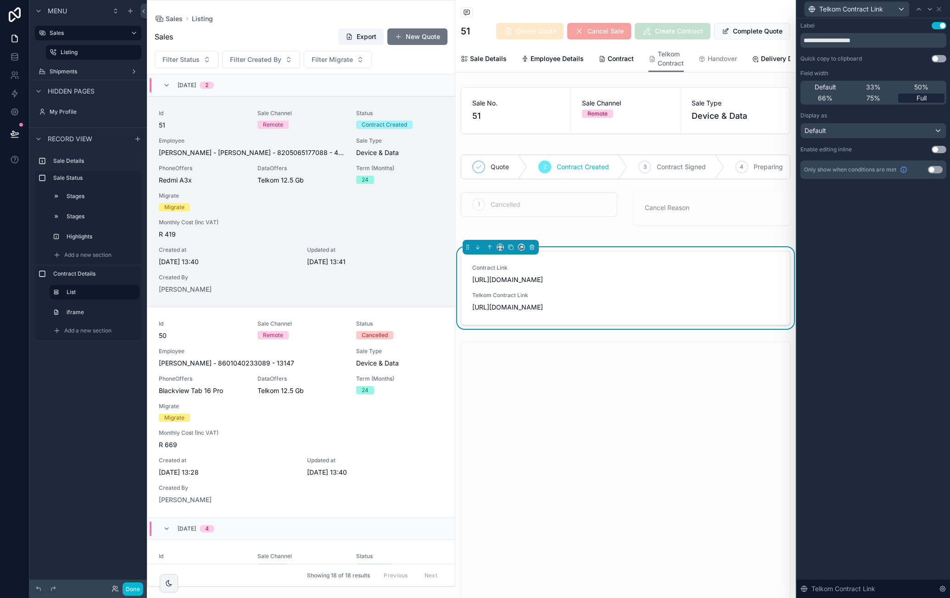
scroll to position [22, 0]
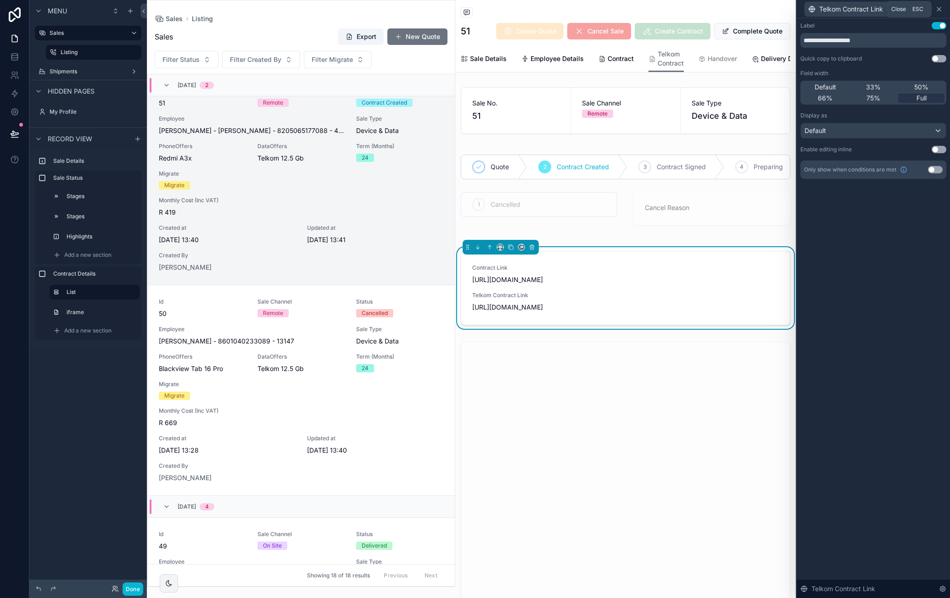
click at [940, 11] on icon at bounding box center [938, 9] width 7 height 7
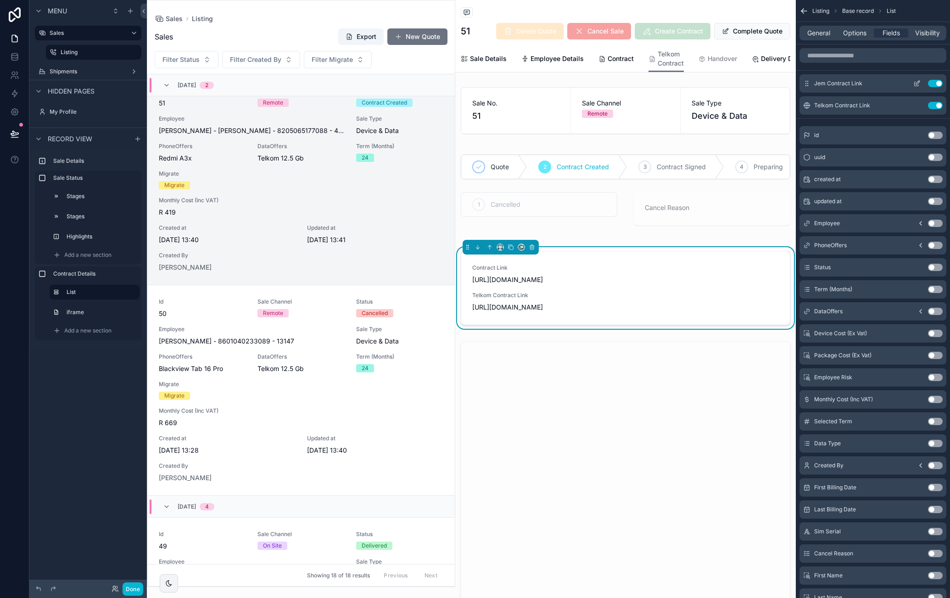
click at [934, 80] on button "Use setting" at bounding box center [935, 83] width 15 height 7
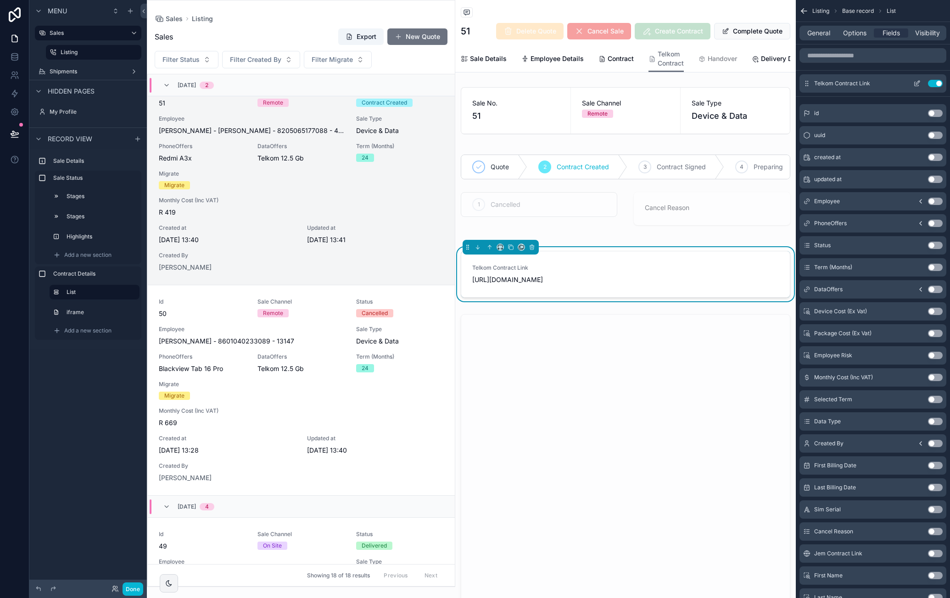
click at [915, 82] on icon "scrollable content" at bounding box center [916, 83] width 7 height 7
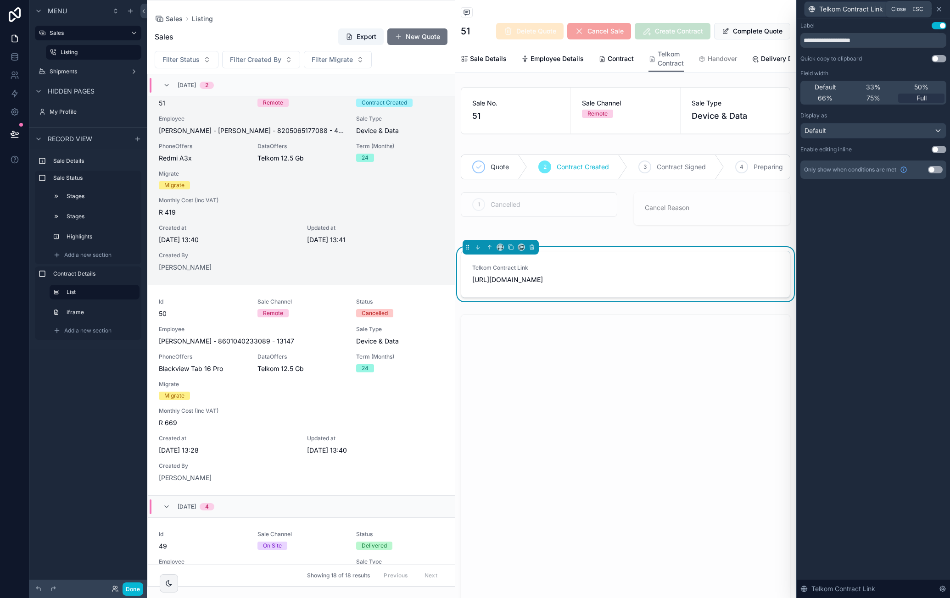
click at [938, 9] on icon at bounding box center [939, 9] width 4 height 4
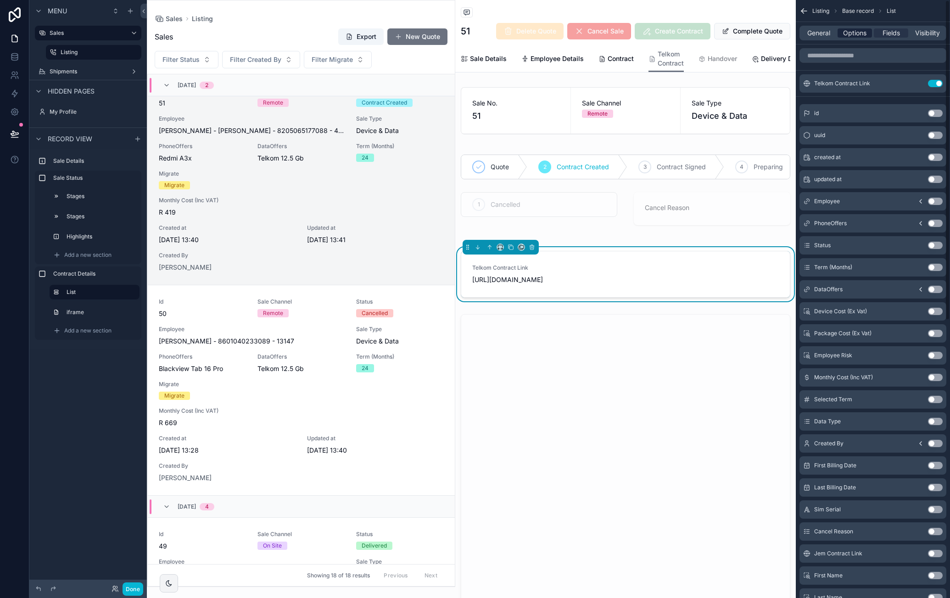
click at [864, 35] on span "Options" at bounding box center [854, 32] width 23 height 9
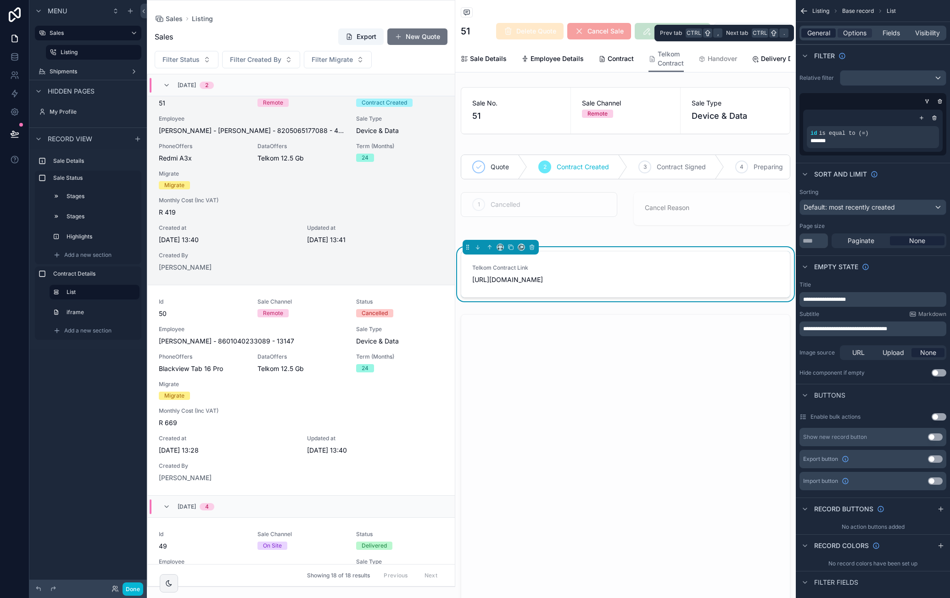
click at [826, 30] on span "General" at bounding box center [818, 32] width 23 height 9
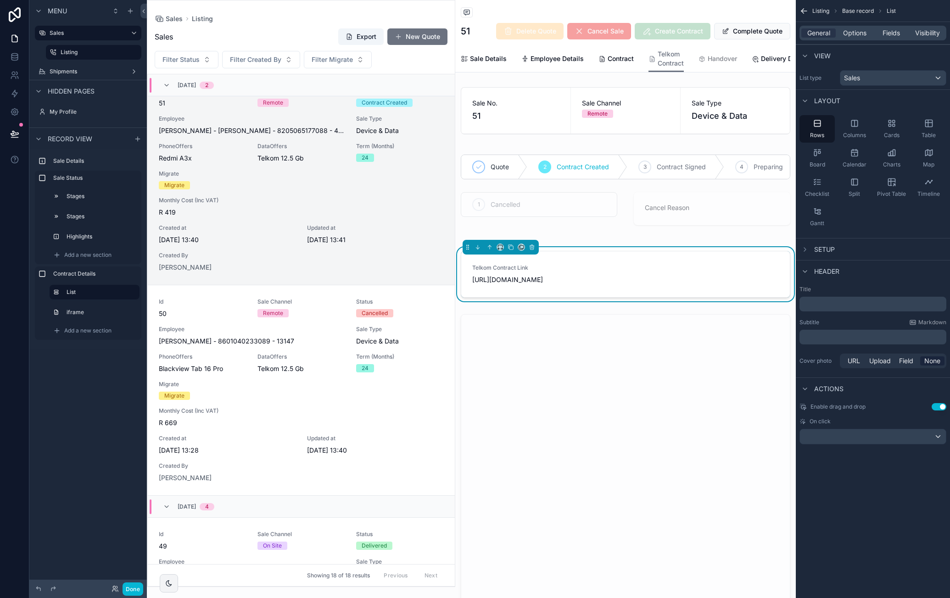
click at [940, 404] on button "Use setting" at bounding box center [938, 406] width 15 height 7
click at [896, 437] on div "scrollable content" at bounding box center [873, 436] width 146 height 15
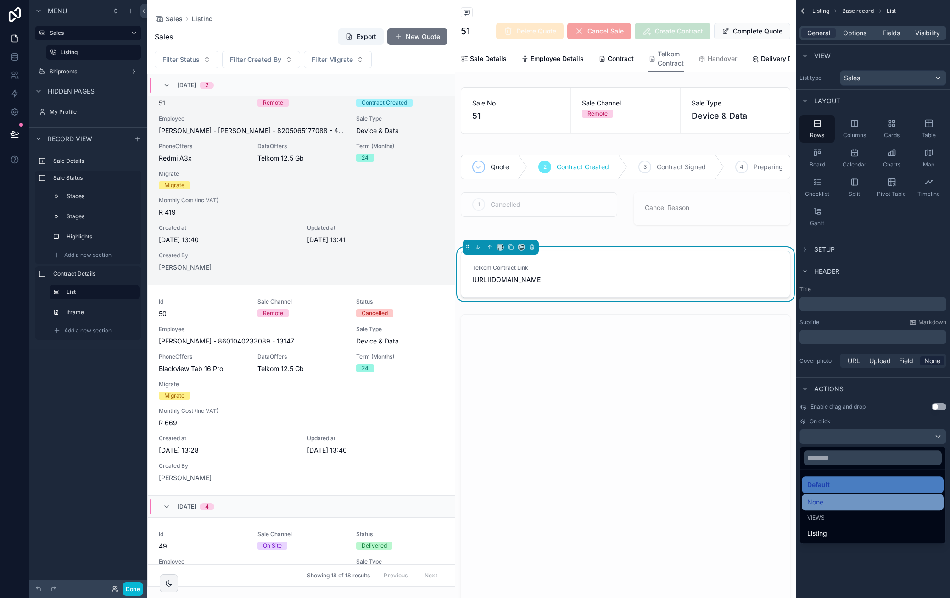
click at [859, 497] on div "None" at bounding box center [872, 502] width 131 height 11
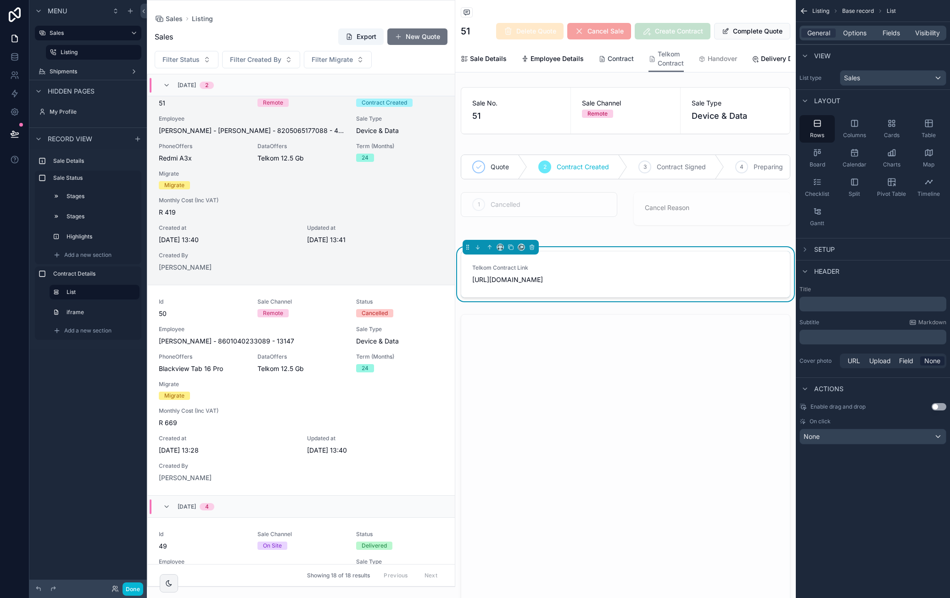
click at [621, 59] on span "Contract" at bounding box center [620, 58] width 26 height 9
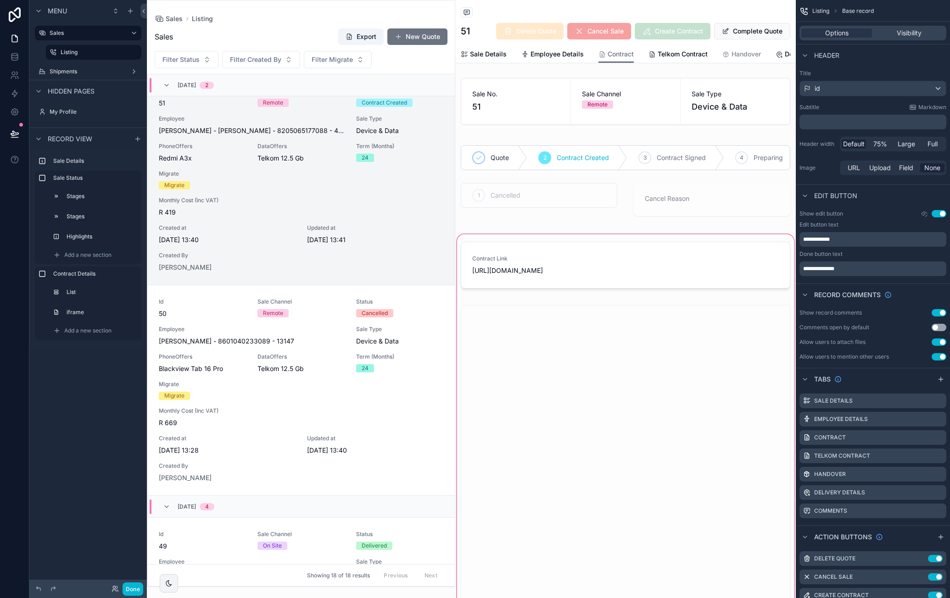
click at [650, 276] on div "scrollable content" at bounding box center [625, 424] width 340 height 382
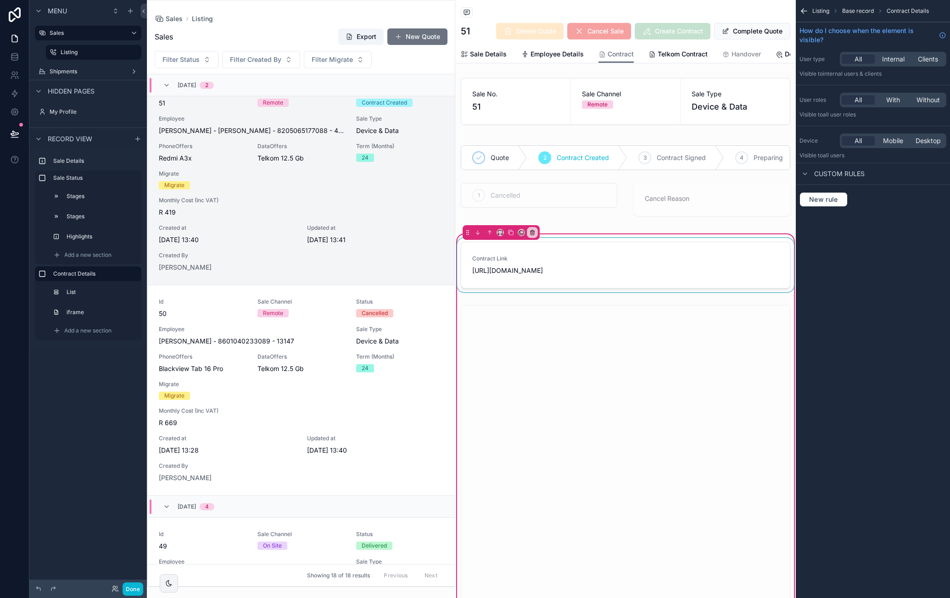
click at [657, 272] on div "scrollable content" at bounding box center [625, 267] width 340 height 58
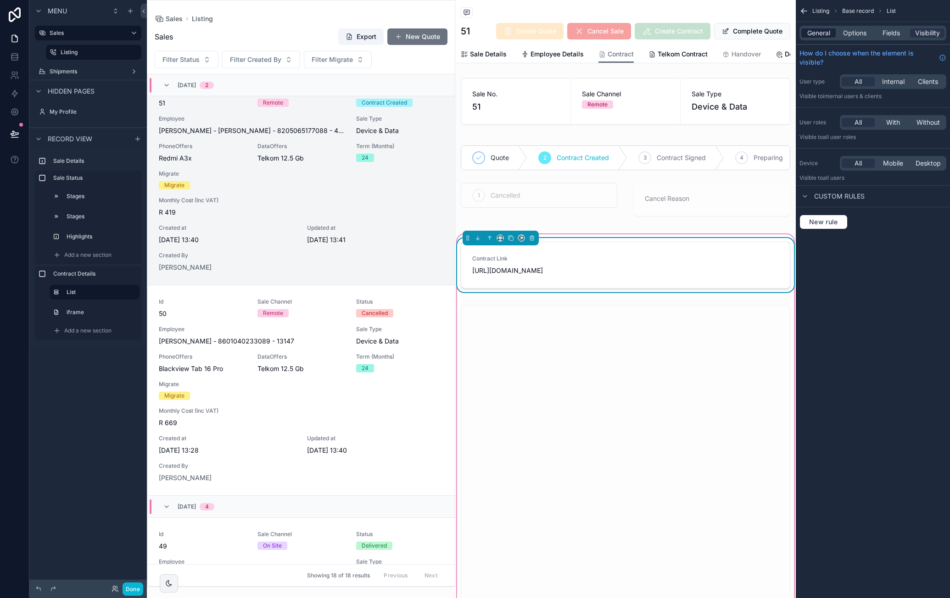
click at [817, 31] on span "General" at bounding box center [818, 32] width 23 height 9
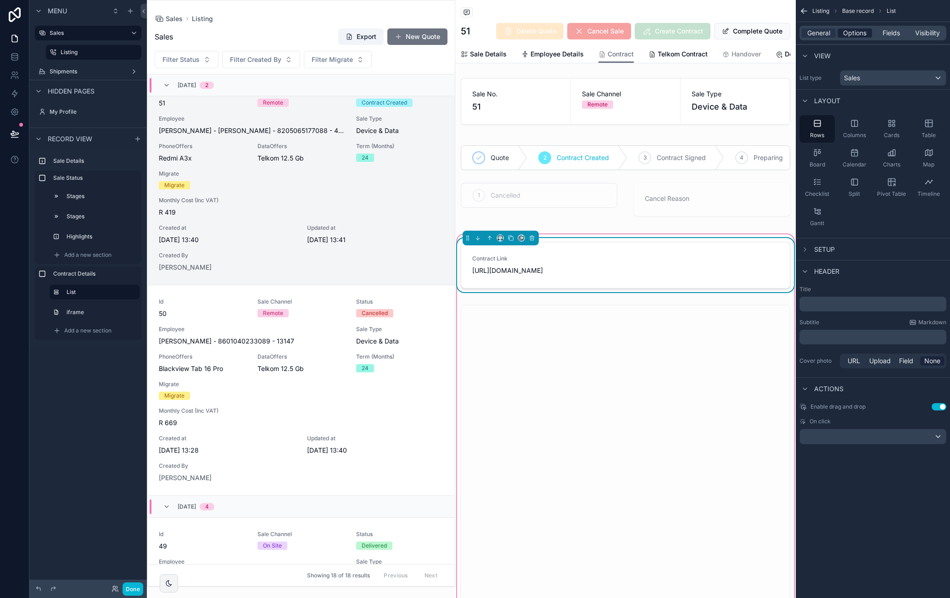
click at [859, 34] on span "Options" at bounding box center [854, 32] width 23 height 9
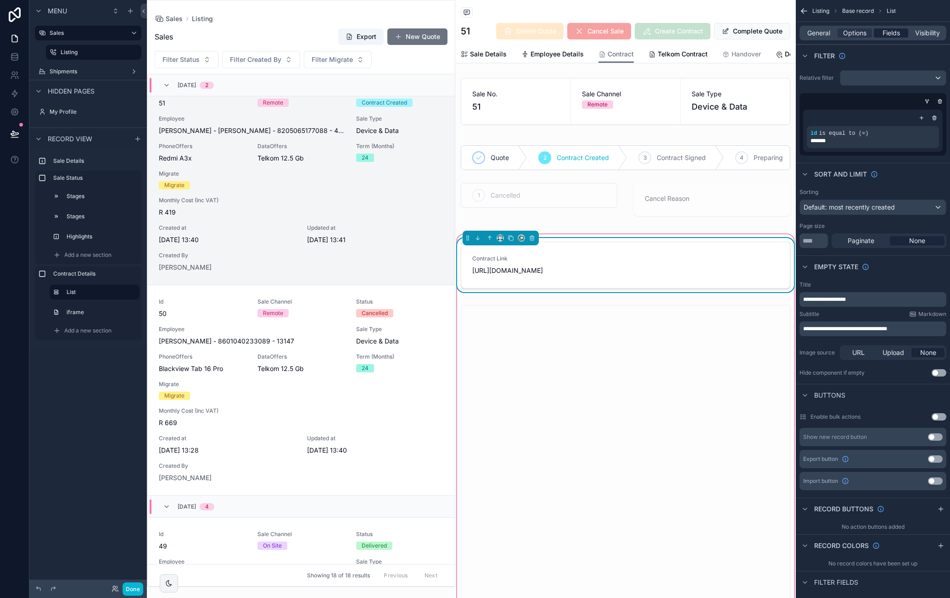
click at [886, 36] on span "Fields" at bounding box center [890, 32] width 17 height 9
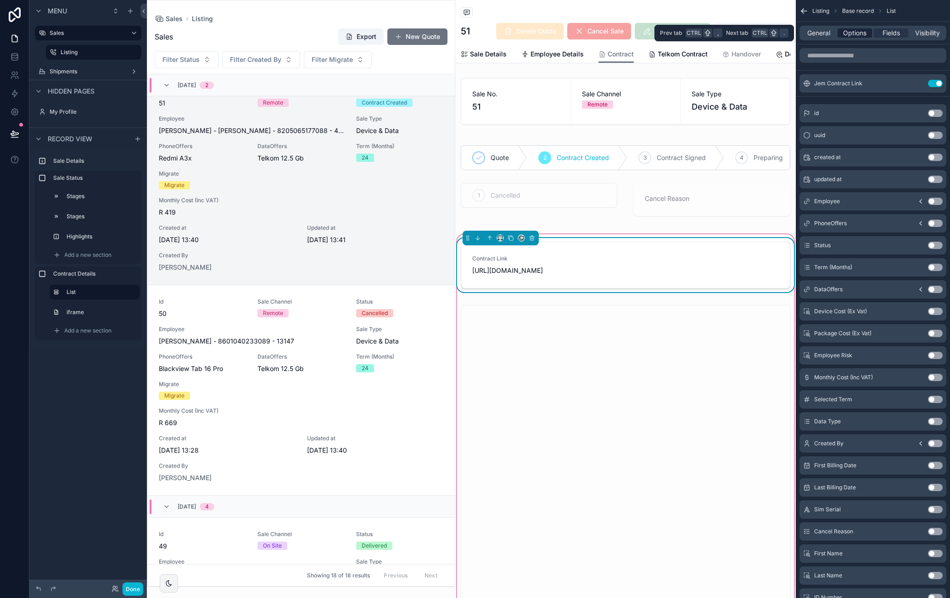
click at [856, 35] on span "Options" at bounding box center [854, 32] width 23 height 9
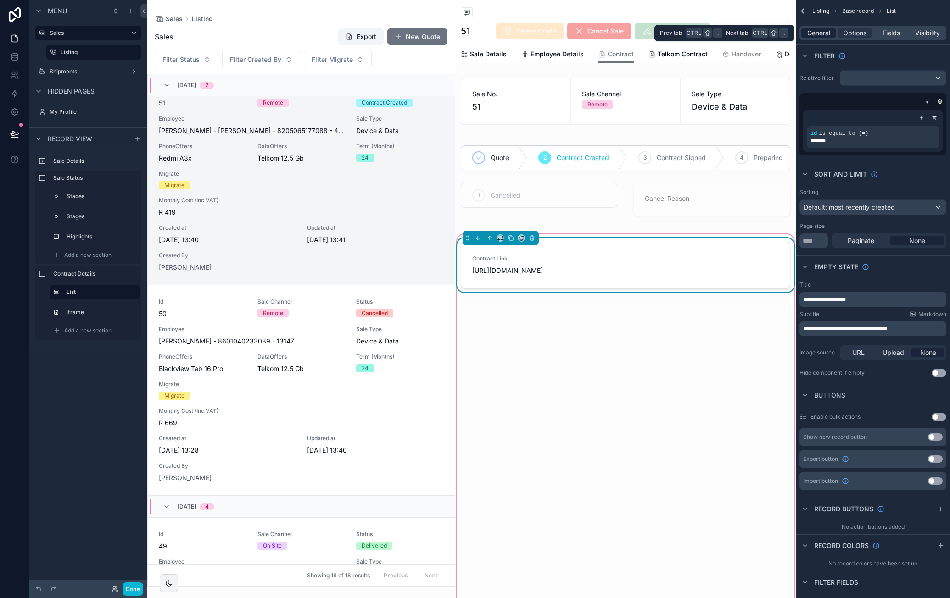
click at [823, 36] on span "General" at bounding box center [818, 32] width 23 height 9
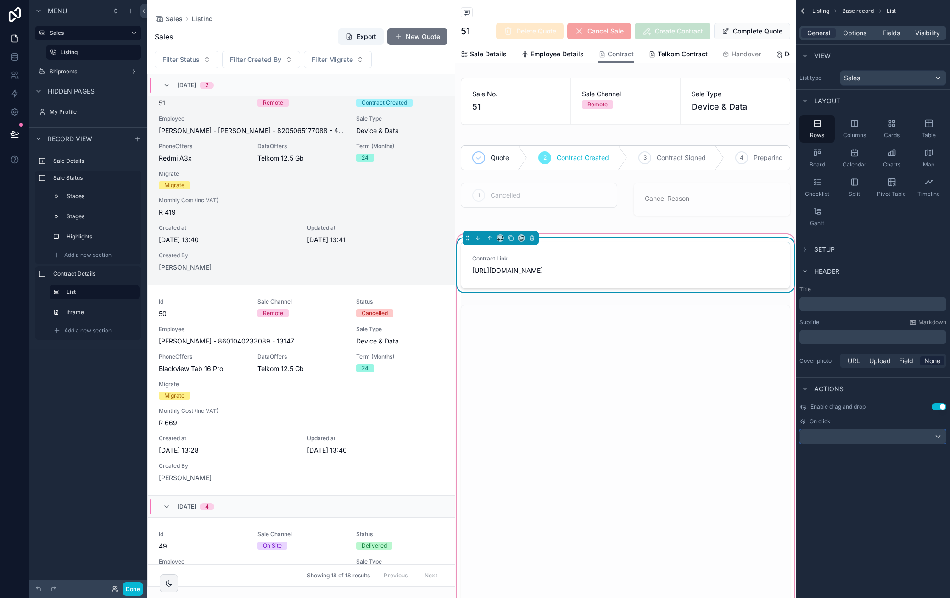
click at [901, 438] on div "scrollable content" at bounding box center [873, 436] width 146 height 15
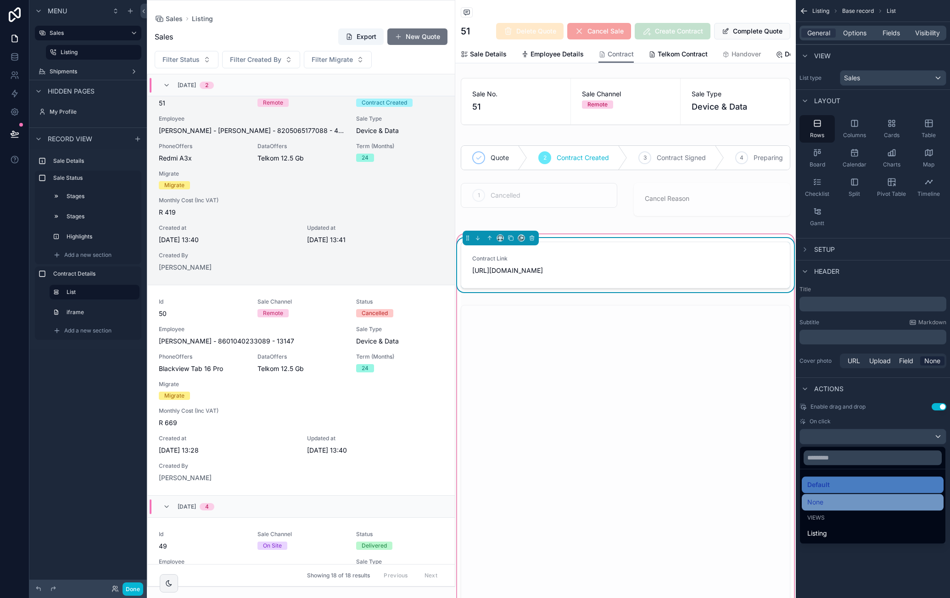
click at [861, 500] on div "None" at bounding box center [872, 502] width 131 height 11
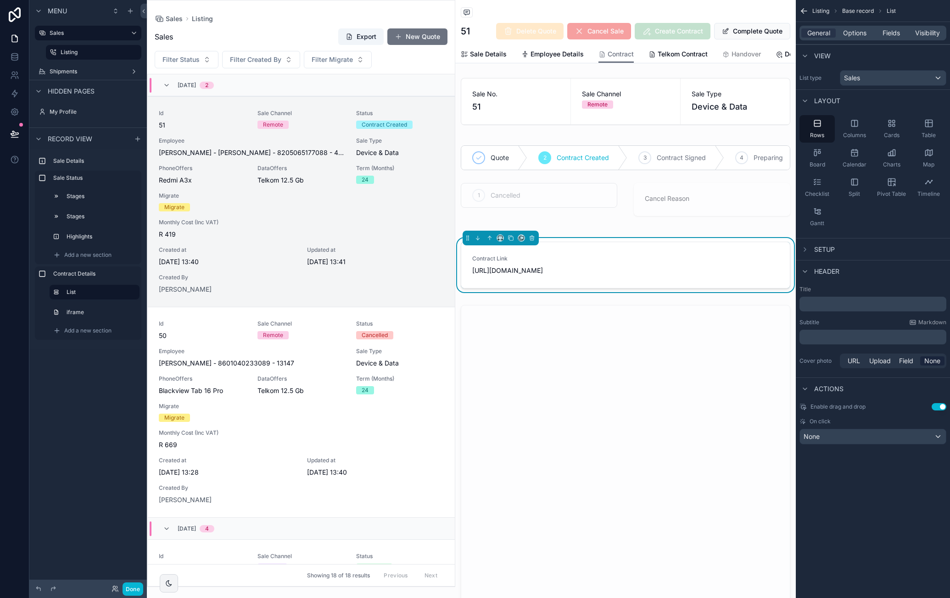
scroll to position [22, 0]
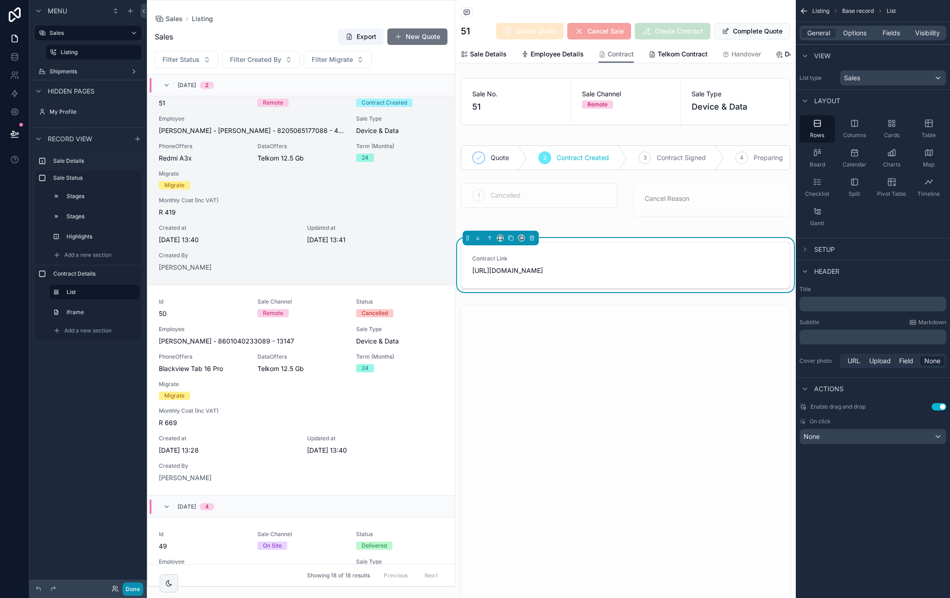
click at [140, 589] on button "Done" at bounding box center [132, 589] width 21 height 13
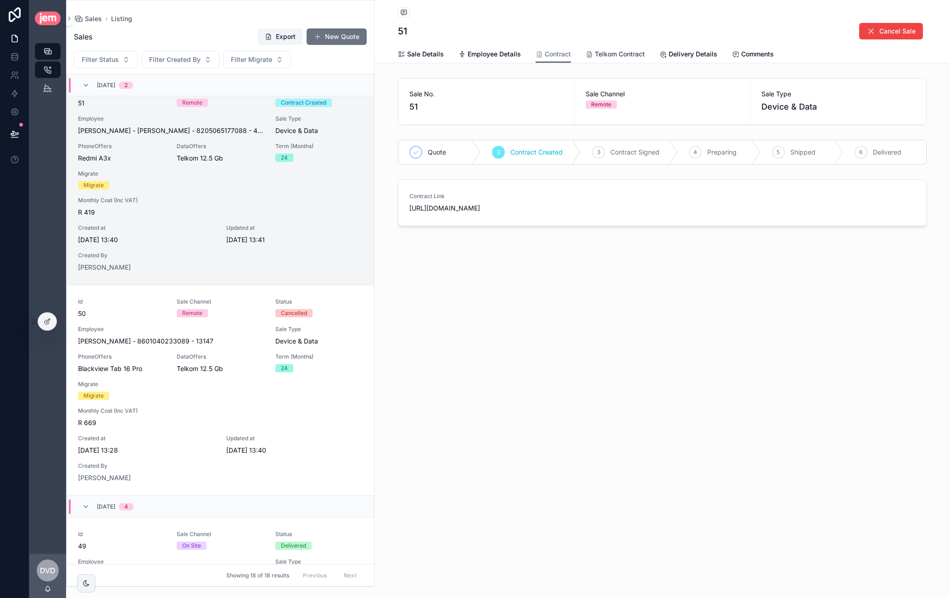
click at [622, 57] on span "Telkom Contract" at bounding box center [620, 54] width 50 height 9
click at [554, 56] on span "Contract" at bounding box center [558, 54] width 26 height 9
click at [608, 59] on link "Telkom Contract" at bounding box center [614, 55] width 59 height 18
click at [477, 211] on span "[URL][DOMAIN_NAME]" at bounding box center [662, 208] width 506 height 9
click at [480, 210] on span "[URL][DOMAIN_NAME]" at bounding box center [662, 208] width 506 height 9
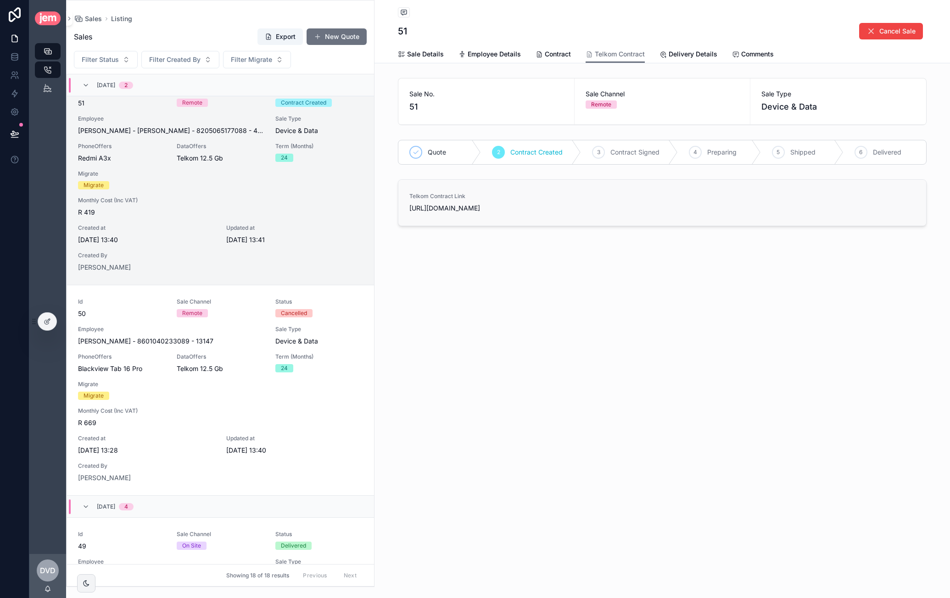
click at [480, 210] on span "[URL][DOMAIN_NAME]" at bounding box center [662, 208] width 506 height 9
click at [46, 321] on icon at bounding box center [48, 321] width 4 height 4
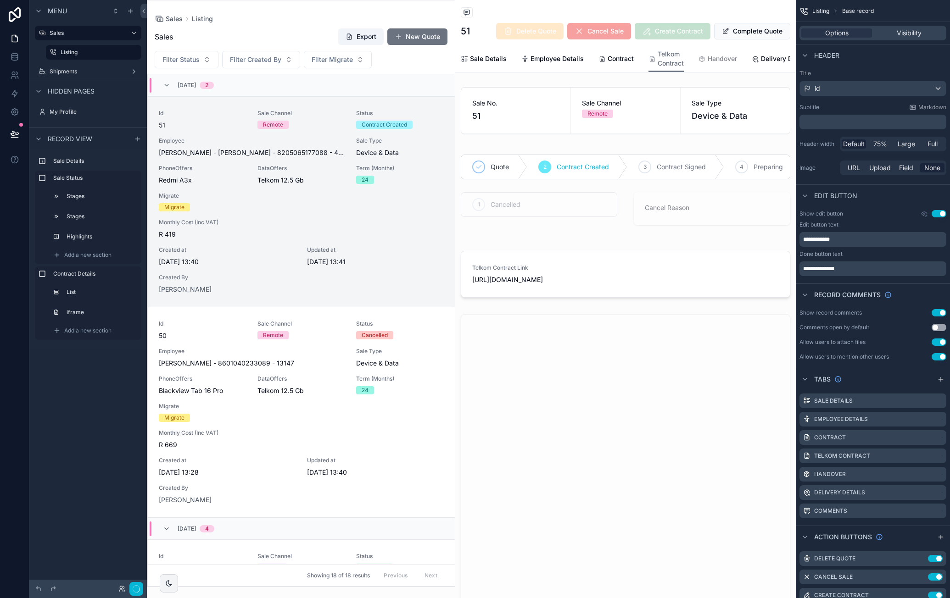
scroll to position [22, 0]
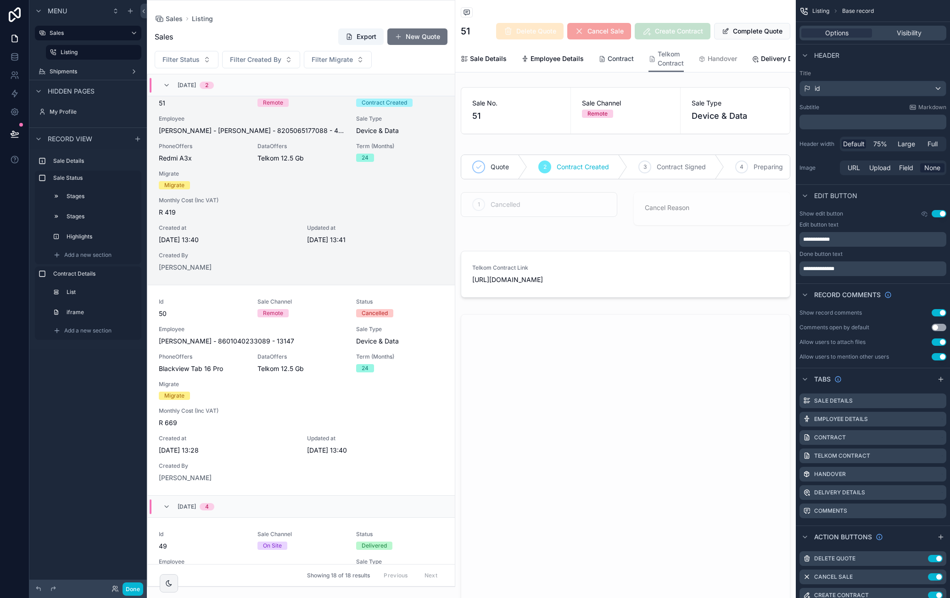
click at [622, 59] on span "Contract" at bounding box center [620, 58] width 26 height 9
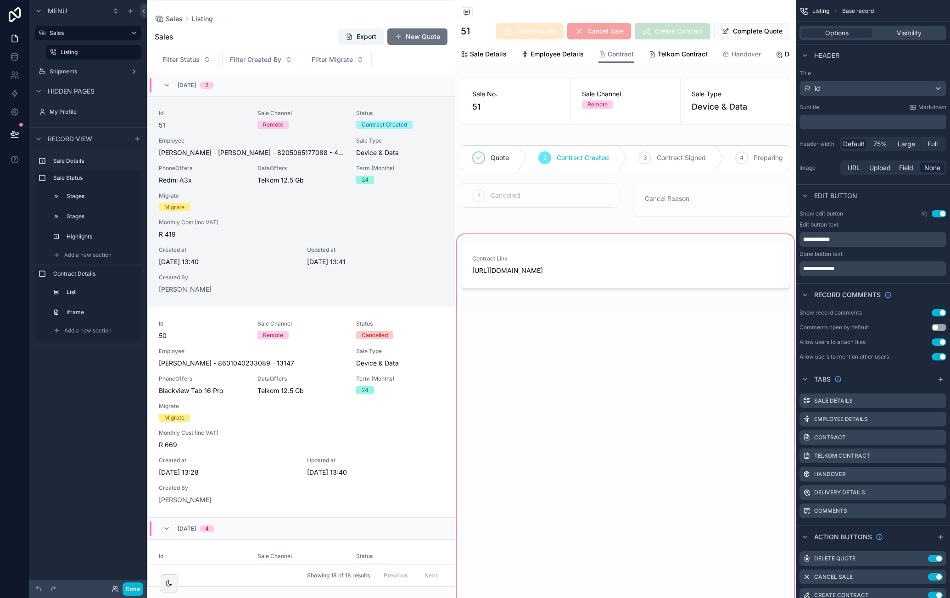
scroll to position [22, 0]
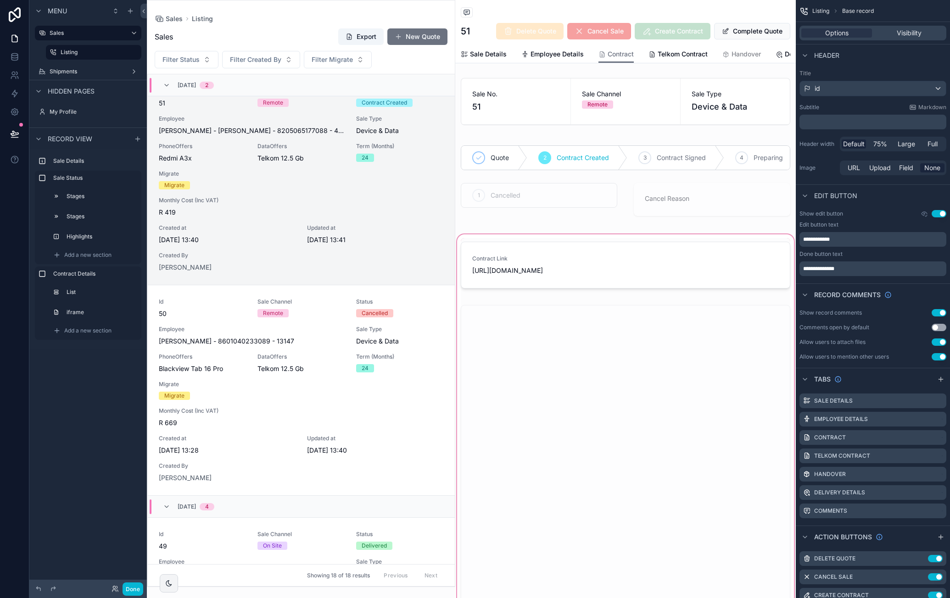
click at [550, 275] on div "scrollable content" at bounding box center [625, 424] width 340 height 382
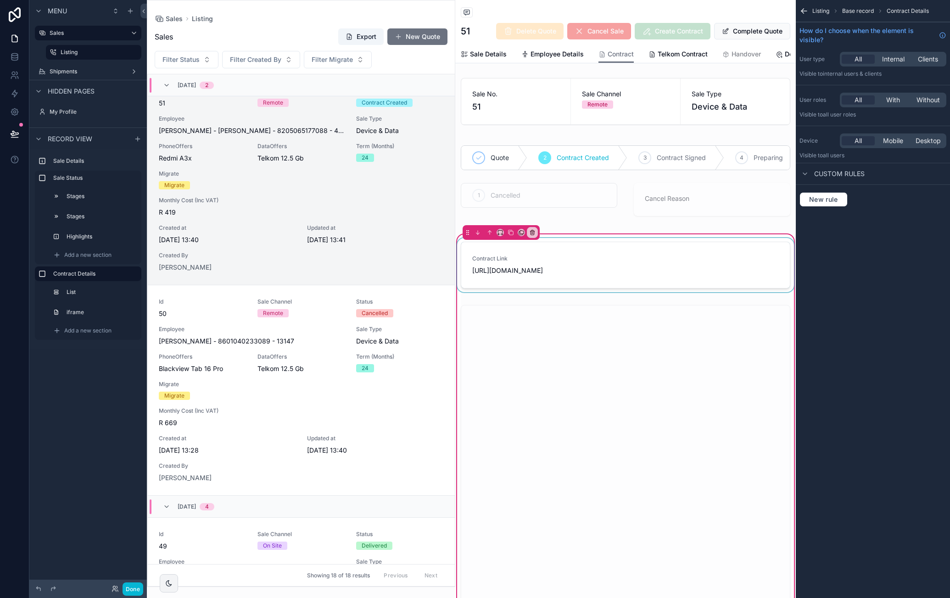
click at [558, 272] on div "scrollable content" at bounding box center [625, 267] width 340 height 58
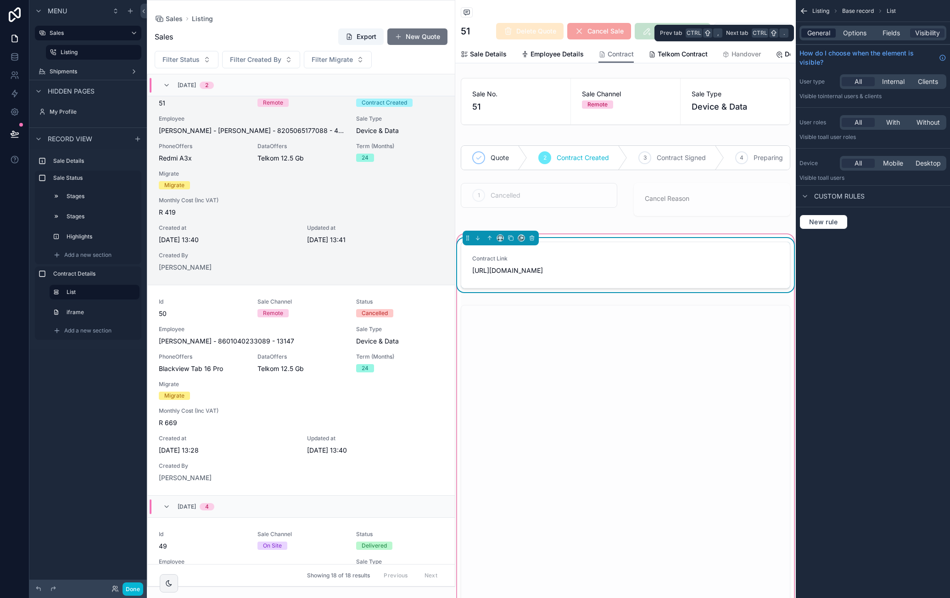
click at [820, 33] on span "General" at bounding box center [818, 32] width 23 height 9
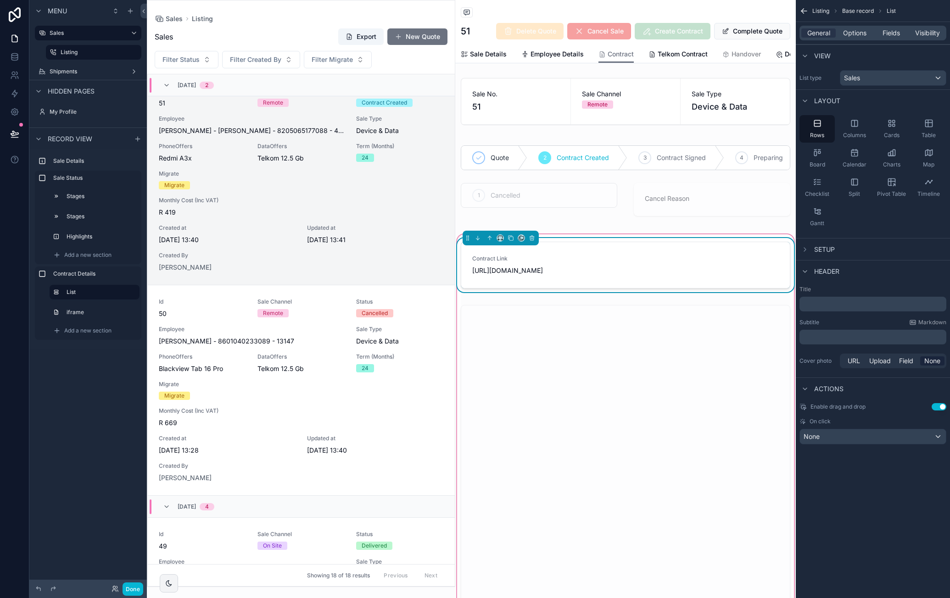
click at [944, 409] on button "Use setting" at bounding box center [938, 406] width 15 height 7
click at [851, 33] on span "Options" at bounding box center [854, 32] width 23 height 9
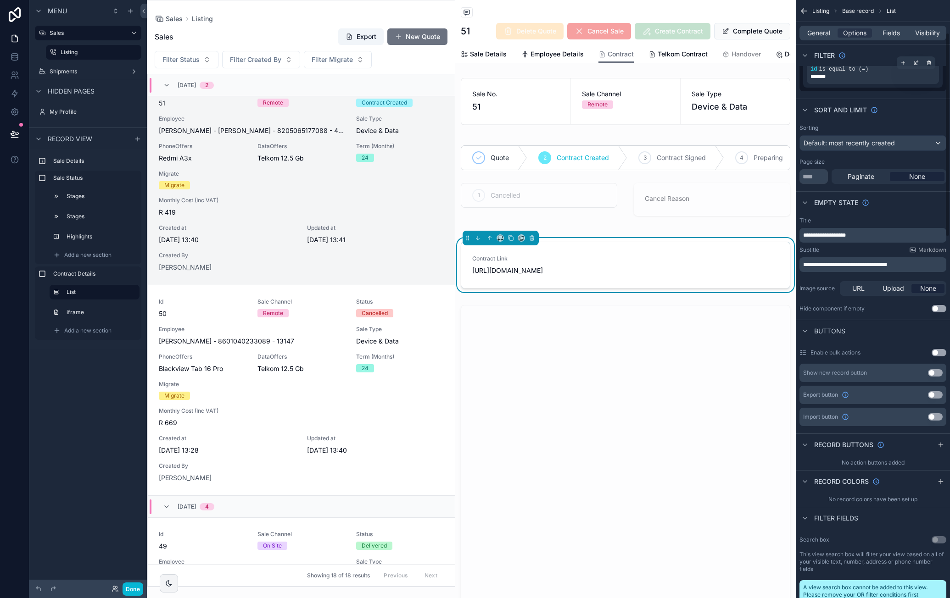
scroll to position [0, 0]
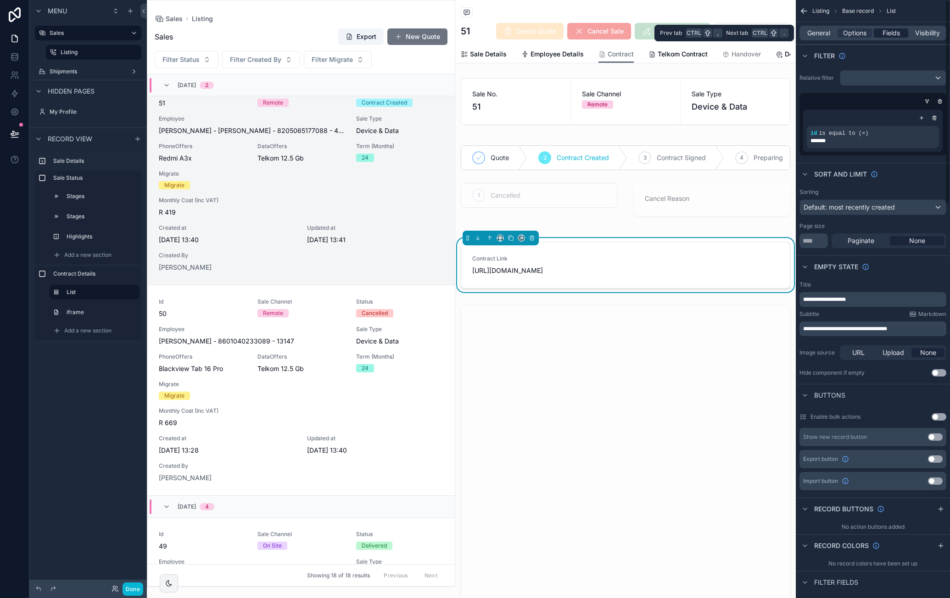
click at [897, 29] on span "Fields" at bounding box center [890, 32] width 17 height 9
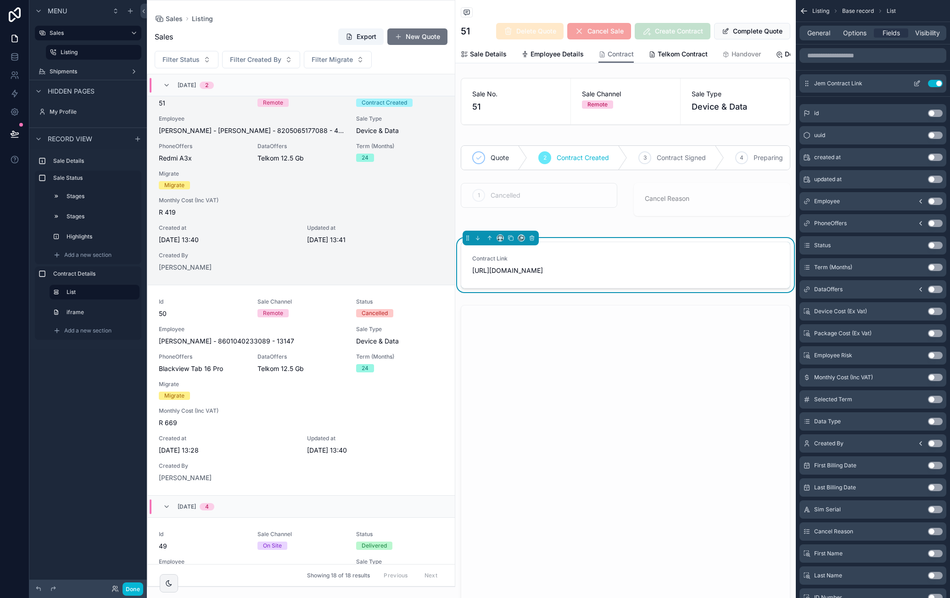
click at [915, 85] on icon "scrollable content" at bounding box center [916, 83] width 7 height 7
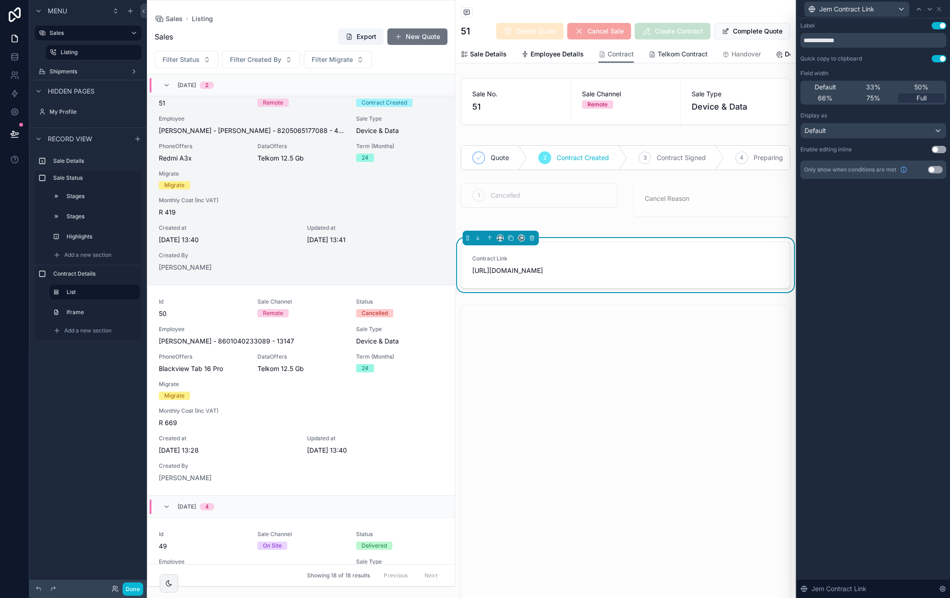
click at [674, 56] on span "Telkom Contract" at bounding box center [682, 54] width 50 height 9
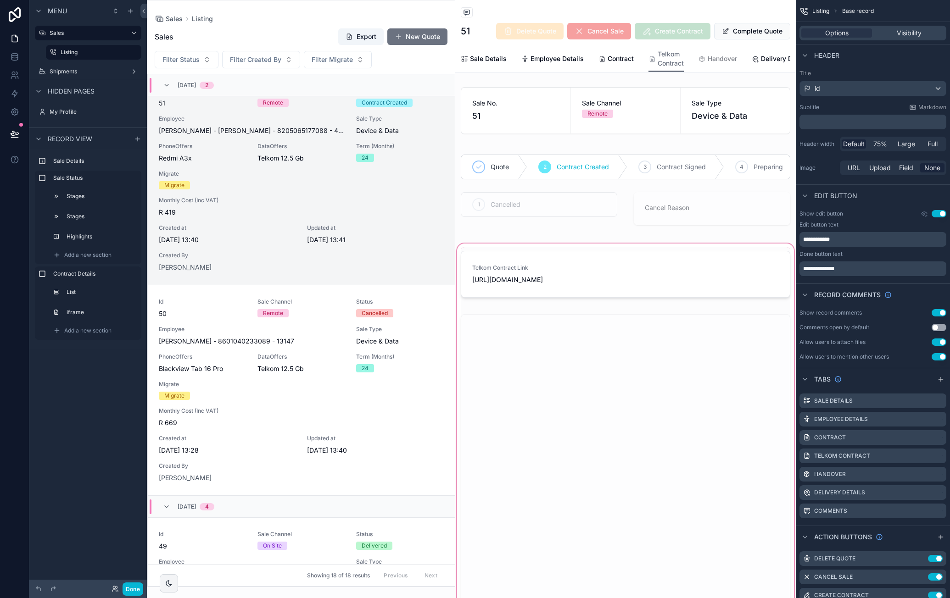
click at [589, 275] on div "scrollable content" at bounding box center [625, 433] width 340 height 382
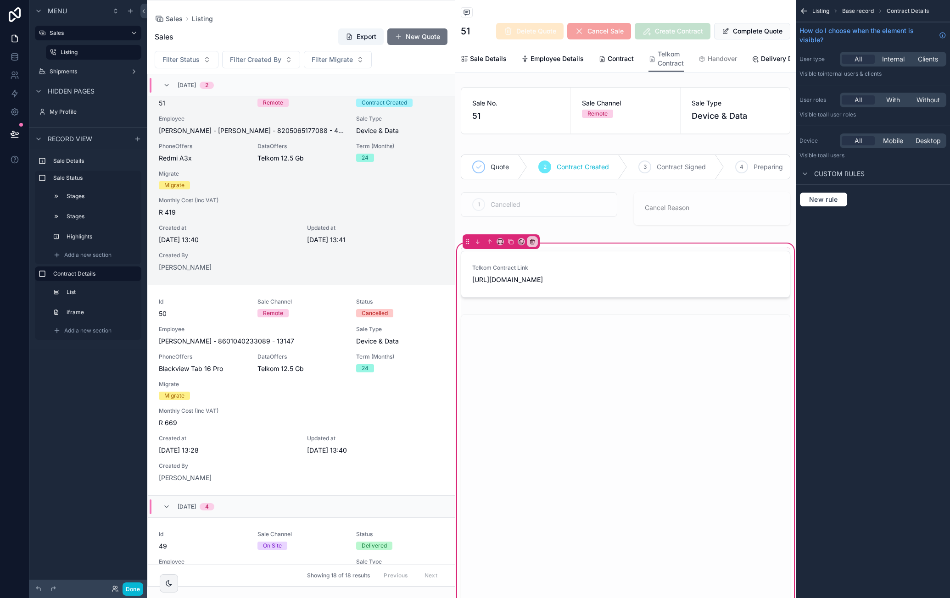
click at [589, 275] on div "scrollable content" at bounding box center [625, 276] width 340 height 58
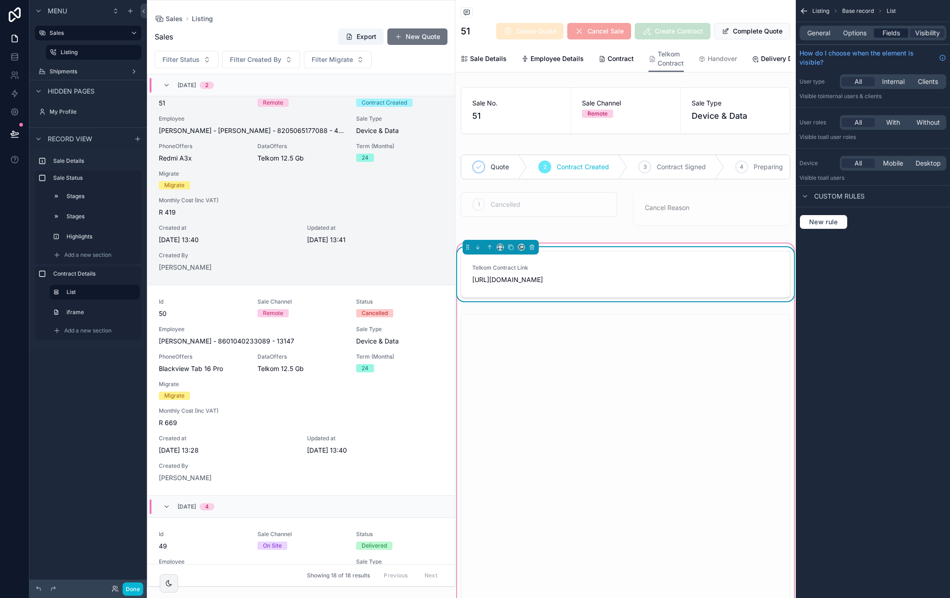
click at [889, 33] on span "Fields" at bounding box center [890, 32] width 17 height 9
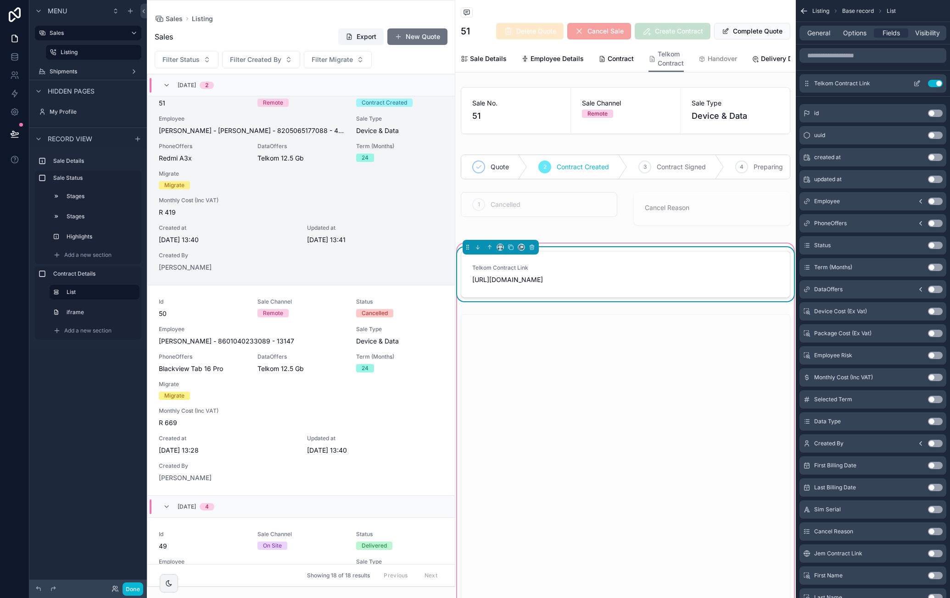
click at [917, 83] on icon "scrollable content" at bounding box center [916, 83] width 7 height 7
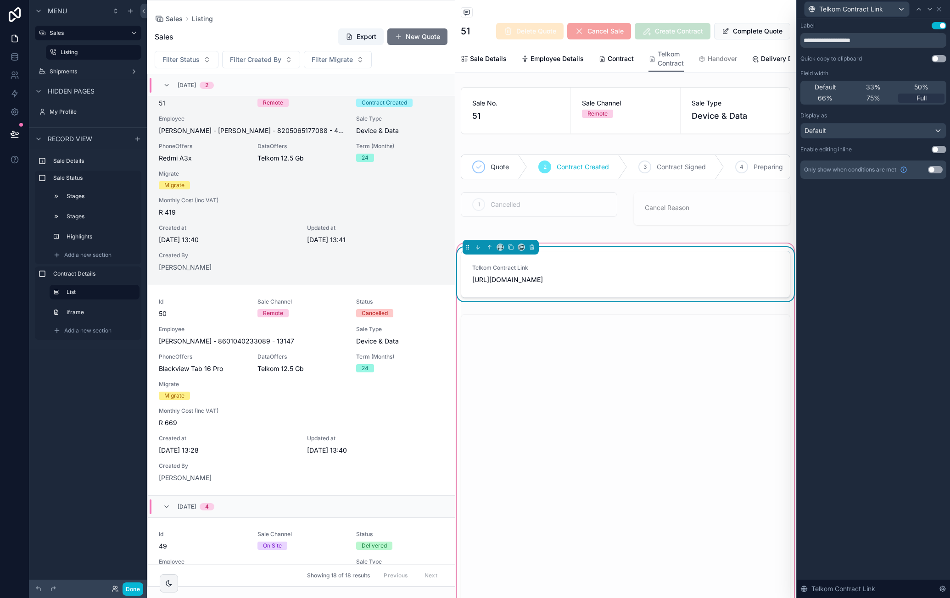
click at [938, 59] on button "Use setting" at bounding box center [938, 58] width 15 height 7
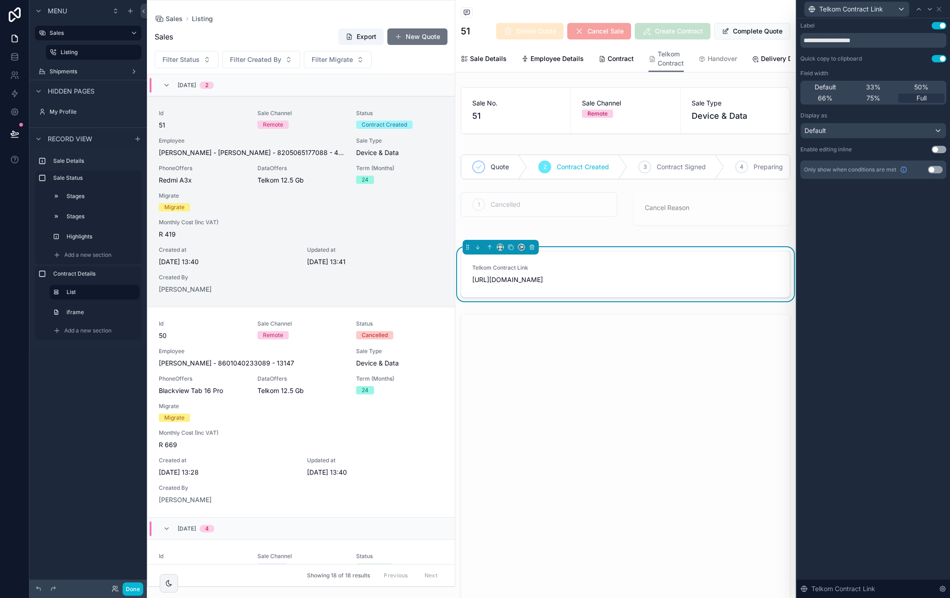
scroll to position [22, 0]
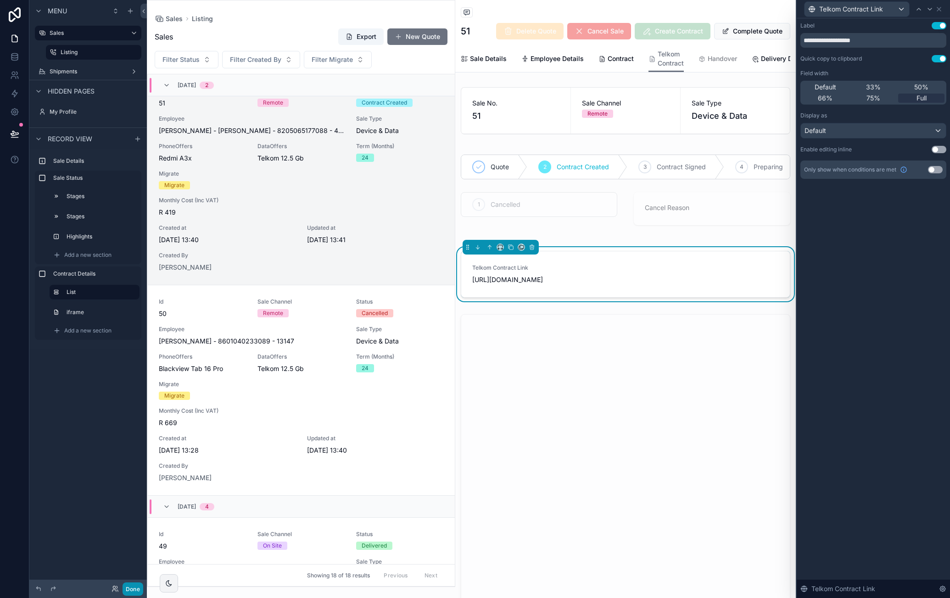
click at [134, 587] on button "Done" at bounding box center [132, 589] width 21 height 13
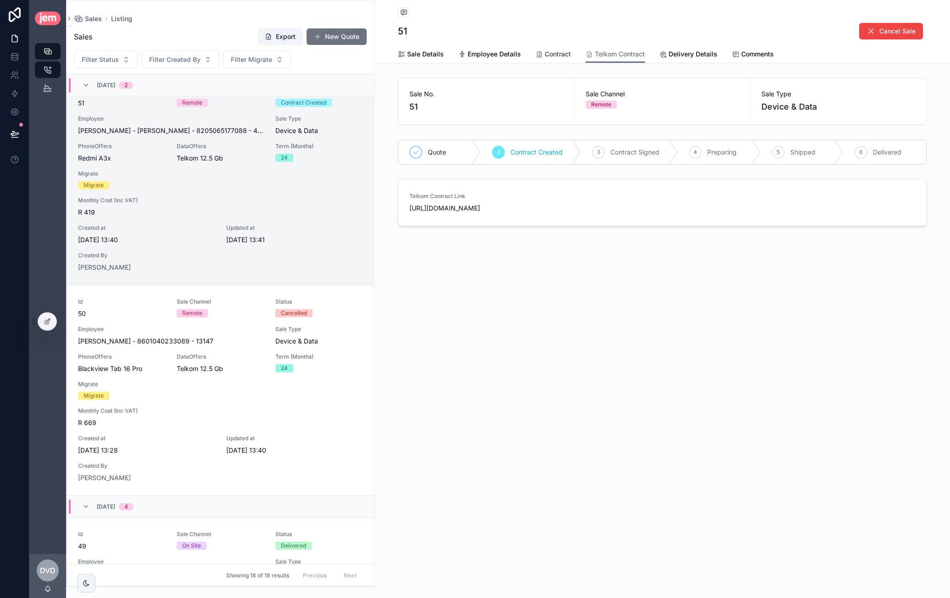
click at [557, 53] on span "Contract" at bounding box center [558, 54] width 26 height 9
click at [603, 55] on span "Telkom Contract" at bounding box center [620, 54] width 50 height 9
click at [577, 56] on div "Sale Details Employee Details Contract Telkom Contract Delivery Details Comments" at bounding box center [662, 53] width 528 height 17
click at [561, 55] on span "Contract" at bounding box center [558, 54] width 26 height 9
click at [43, 322] on div at bounding box center [47, 321] width 18 height 17
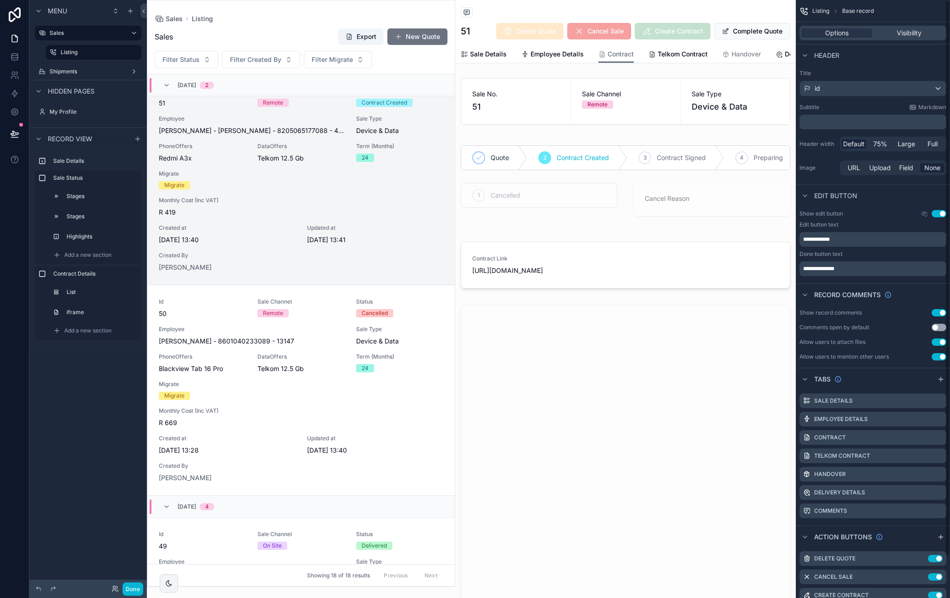
scroll to position [44, 0]
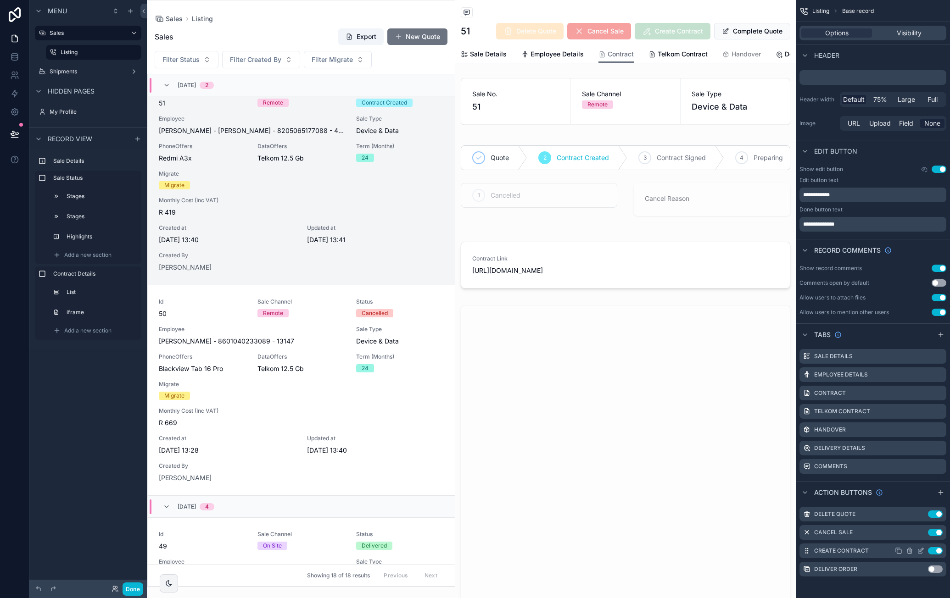
click at [919, 550] on icon "scrollable content" at bounding box center [921, 550] width 4 height 4
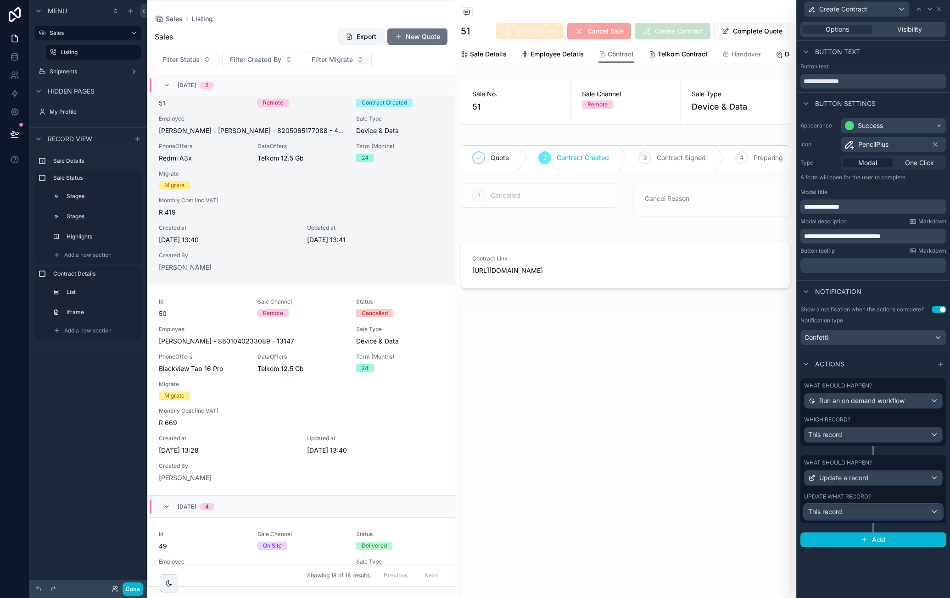
click at [936, 507] on div "This record" at bounding box center [873, 512] width 138 height 15
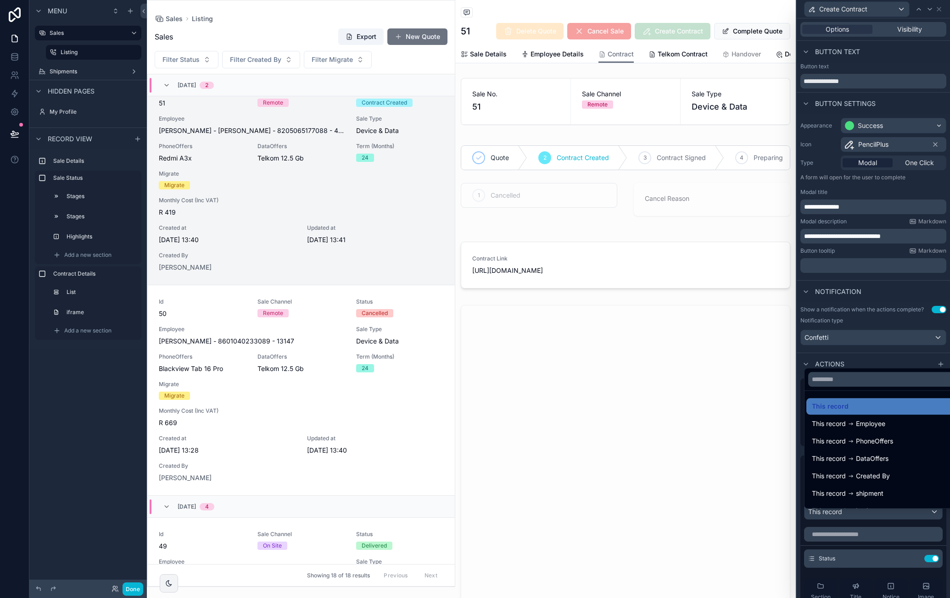
click at [930, 363] on div at bounding box center [872, 299] width 153 height 598
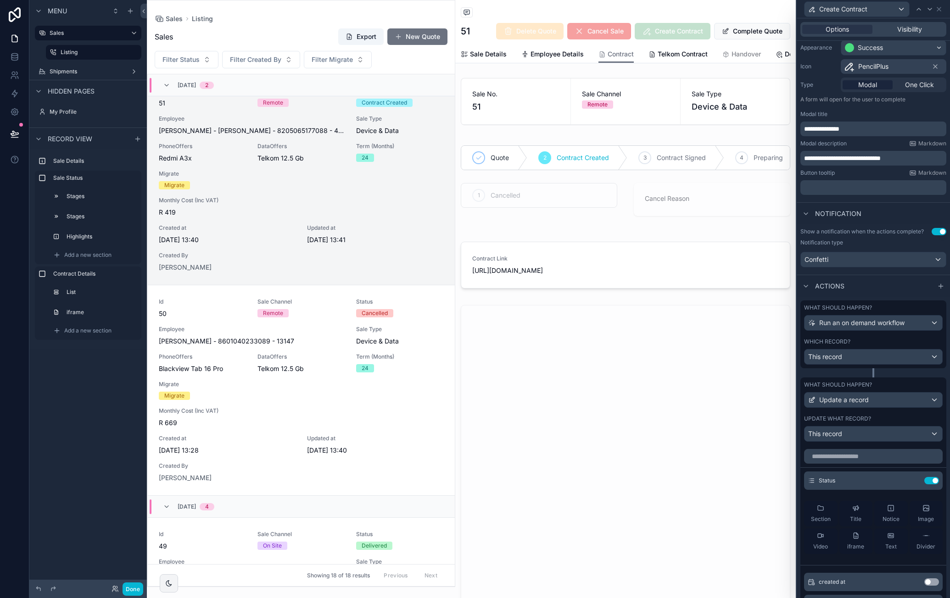
scroll to position [92, 0]
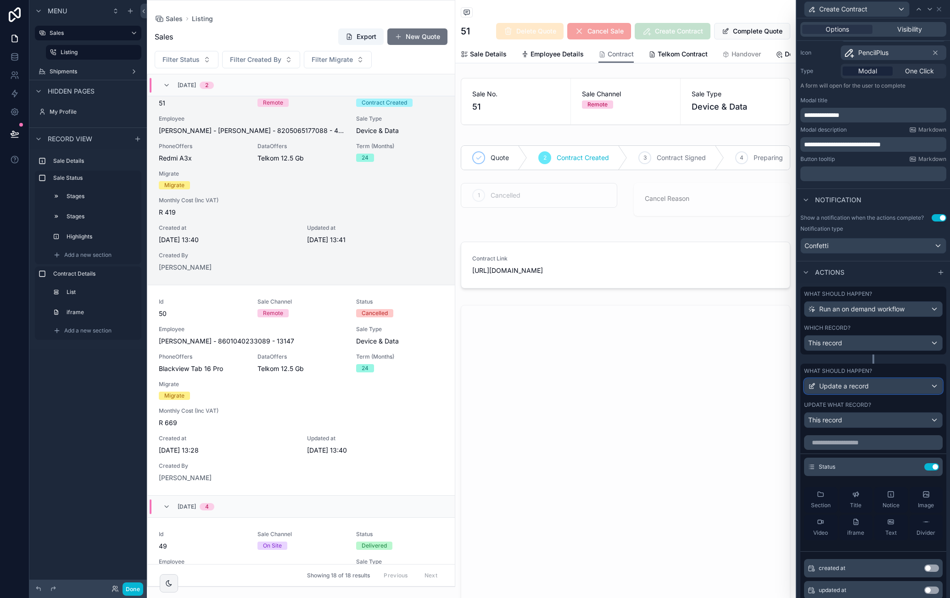
click at [920, 392] on div "Update a record" at bounding box center [873, 386] width 138 height 15
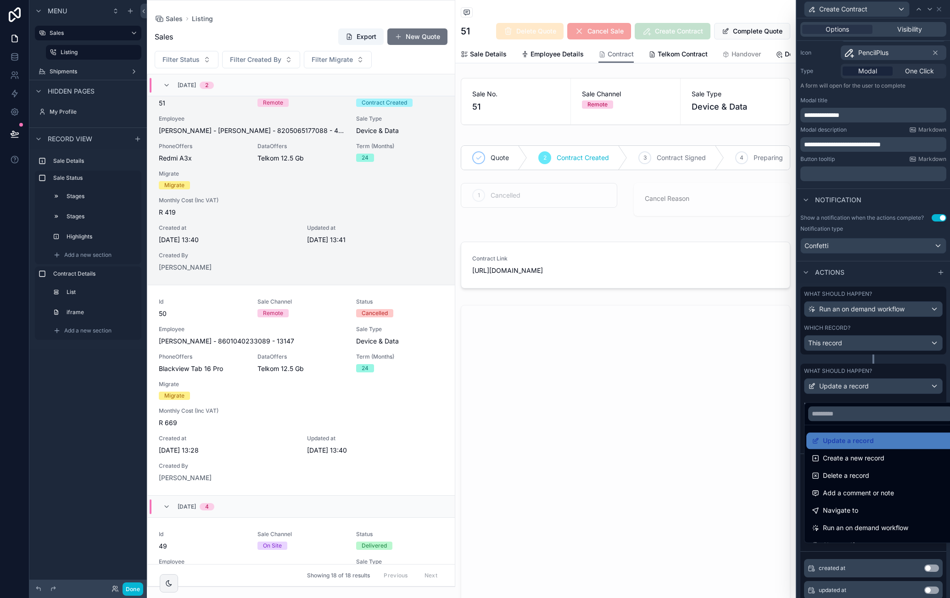
click at [929, 373] on div at bounding box center [872, 299] width 153 height 598
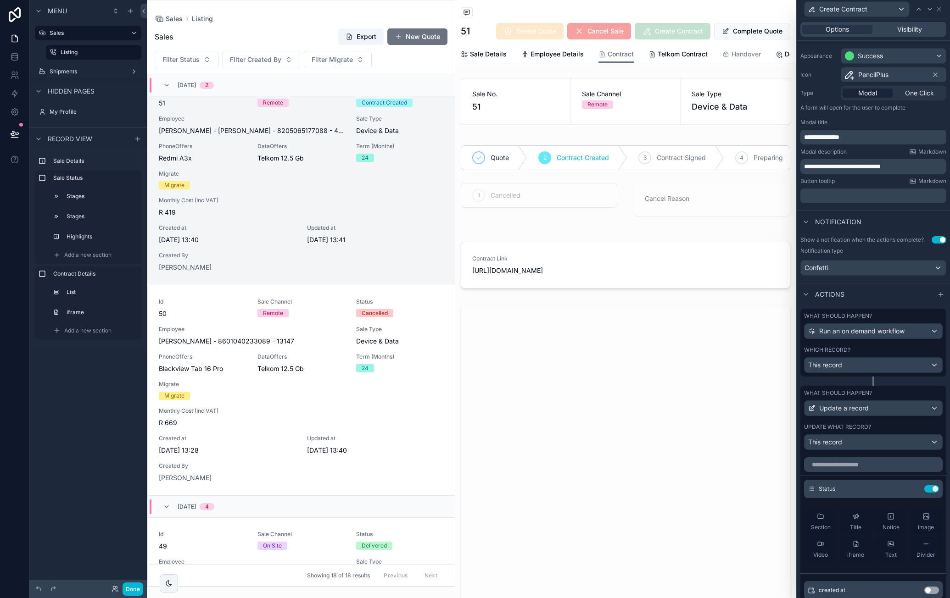
scroll to position [183, 0]
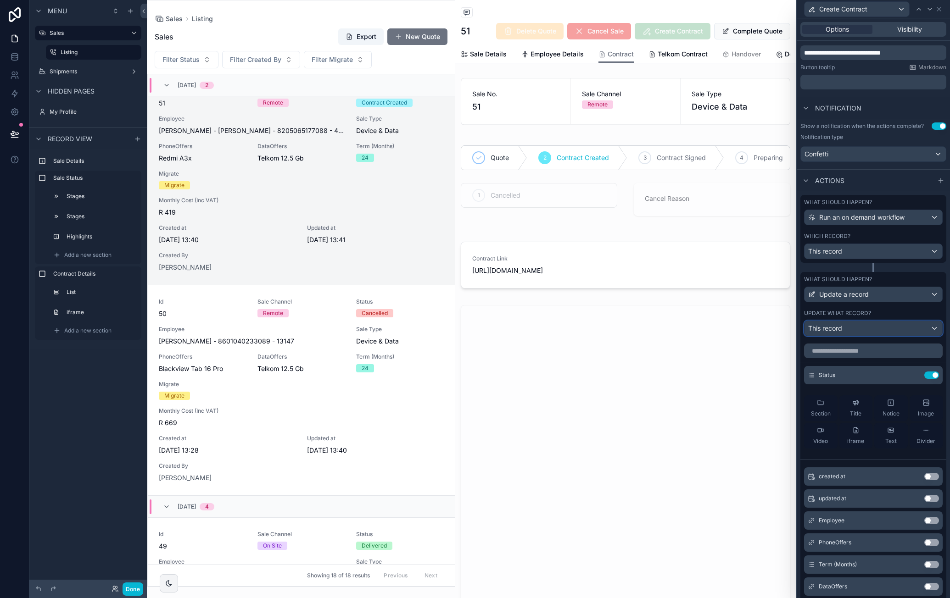
click at [925, 336] on div "This record" at bounding box center [873, 328] width 138 height 15
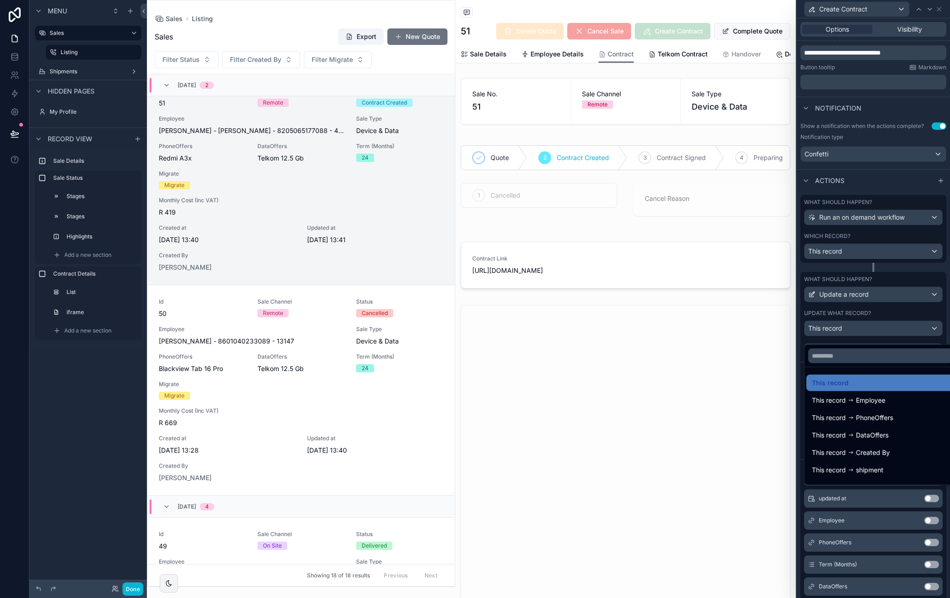
click at [931, 319] on div at bounding box center [872, 299] width 153 height 598
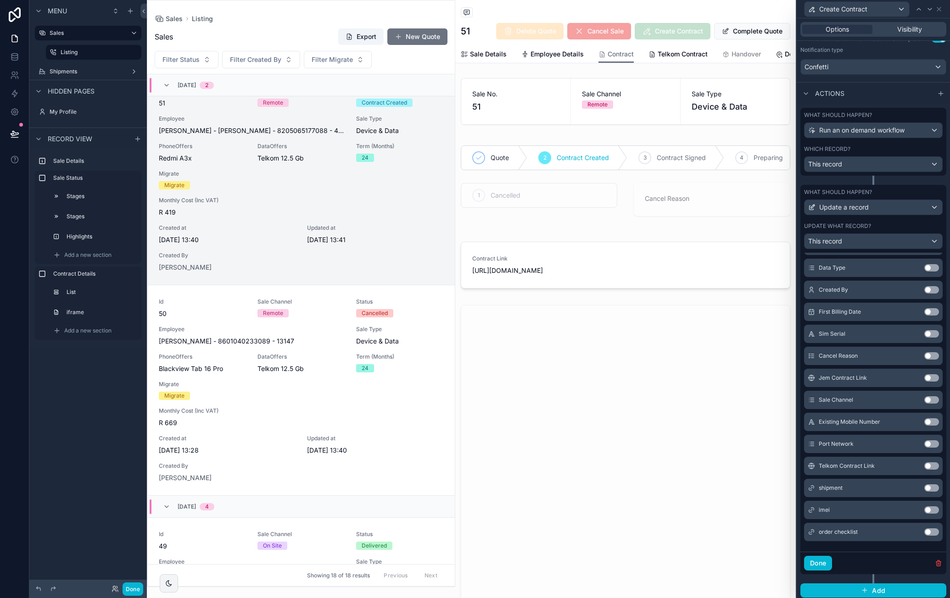
scroll to position [278, 0]
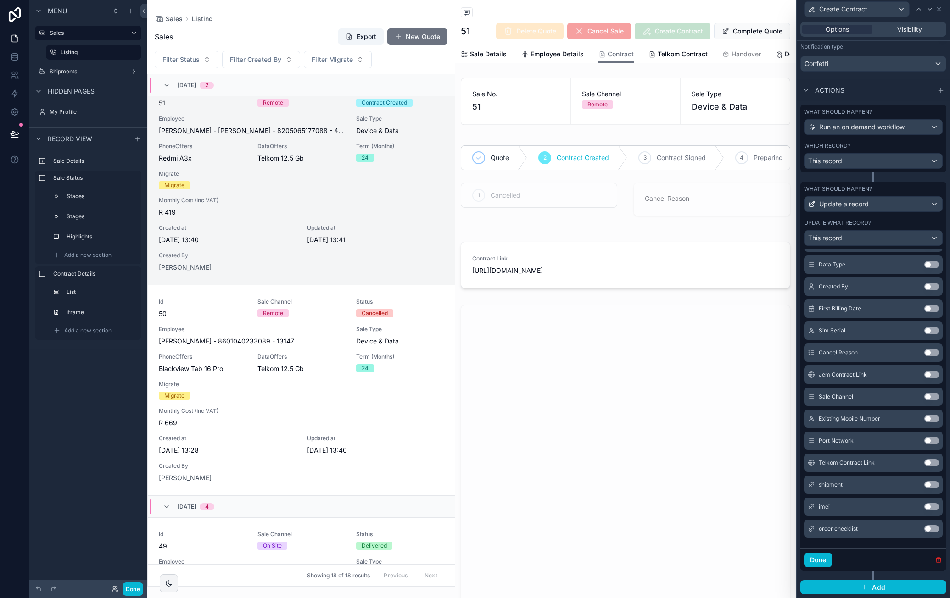
click at [934, 560] on icon "button" at bounding box center [937, 559] width 7 height 7
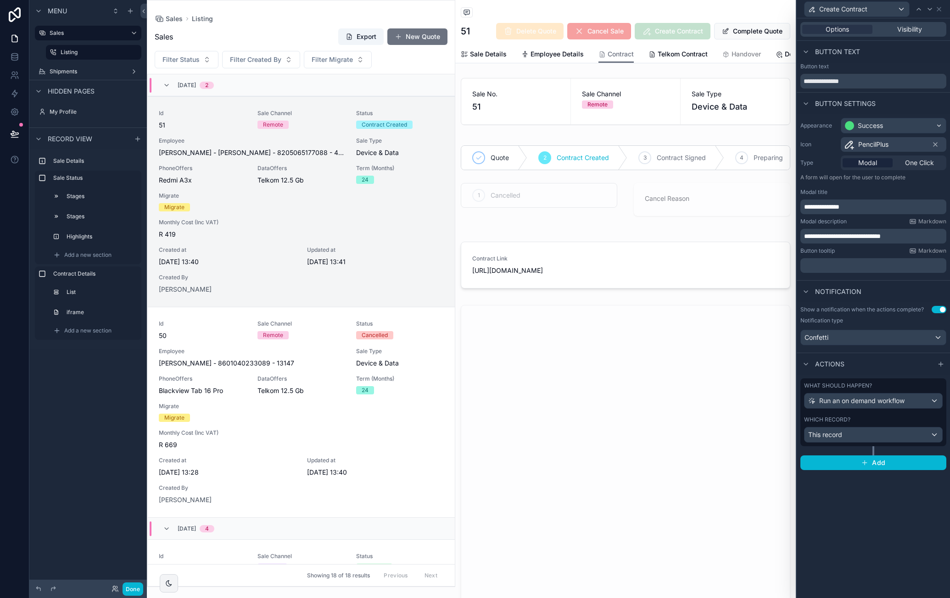
scroll to position [22, 0]
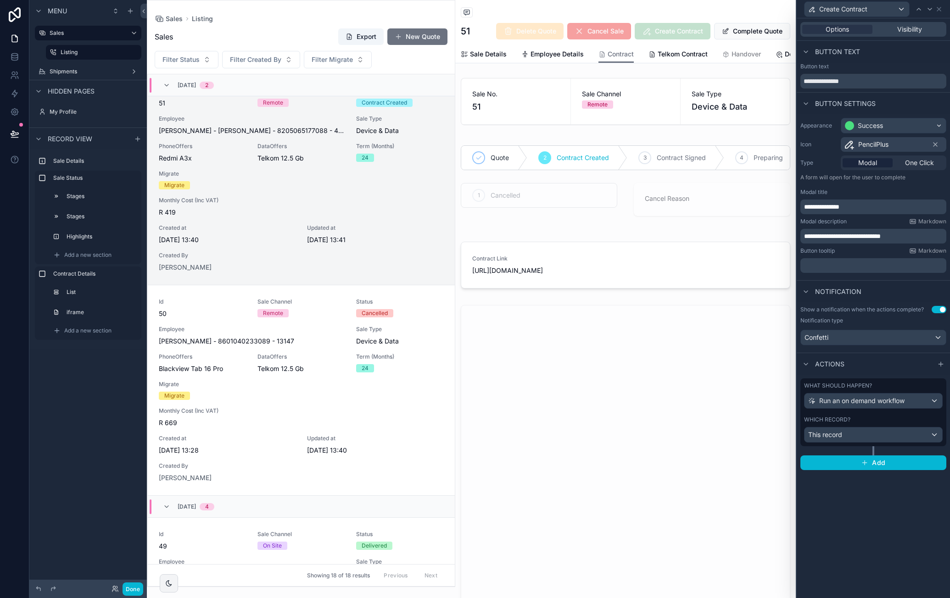
click at [749, 13] on div "Back to Listing Listing" at bounding box center [625, 12] width 329 height 11
click at [940, 9] on icon at bounding box center [938, 9] width 7 height 7
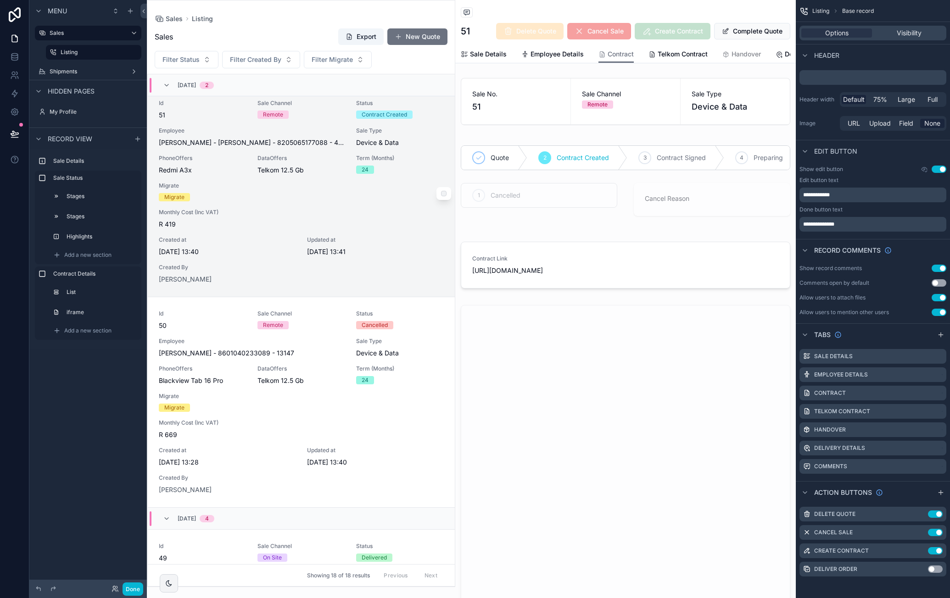
scroll to position [0, 0]
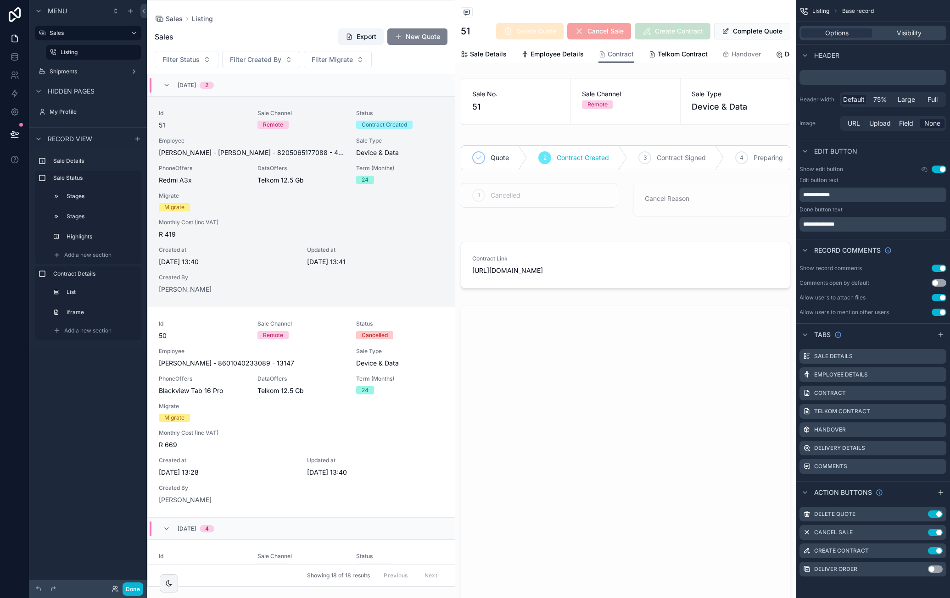
click at [411, 38] on button "New Quote" at bounding box center [417, 36] width 60 height 17
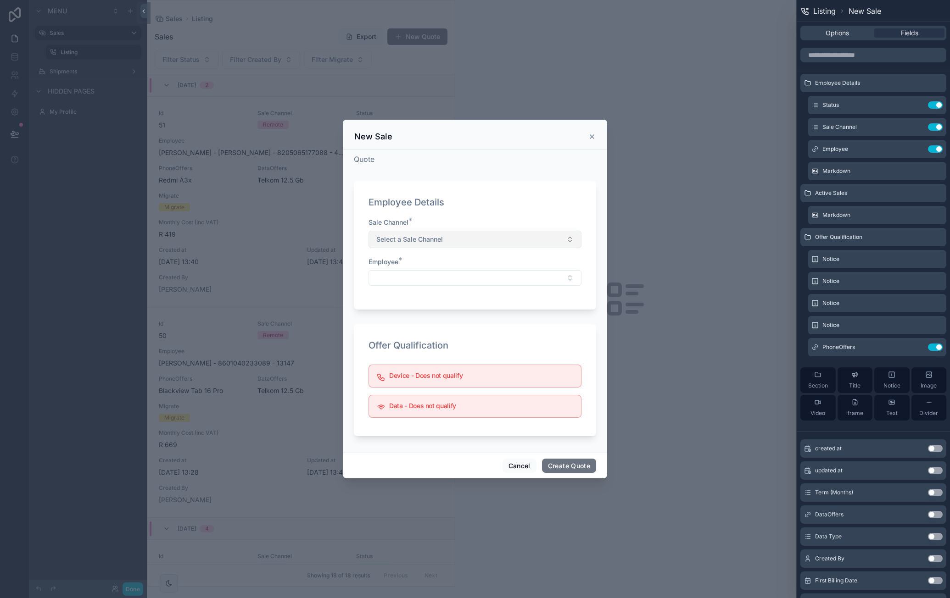
click at [452, 239] on button "Select a Sale Channel" at bounding box center [474, 239] width 213 height 17
click at [399, 278] on div "Remote" at bounding box center [390, 276] width 20 height 8
click at [445, 273] on button "Select Button" at bounding box center [474, 278] width 213 height 16
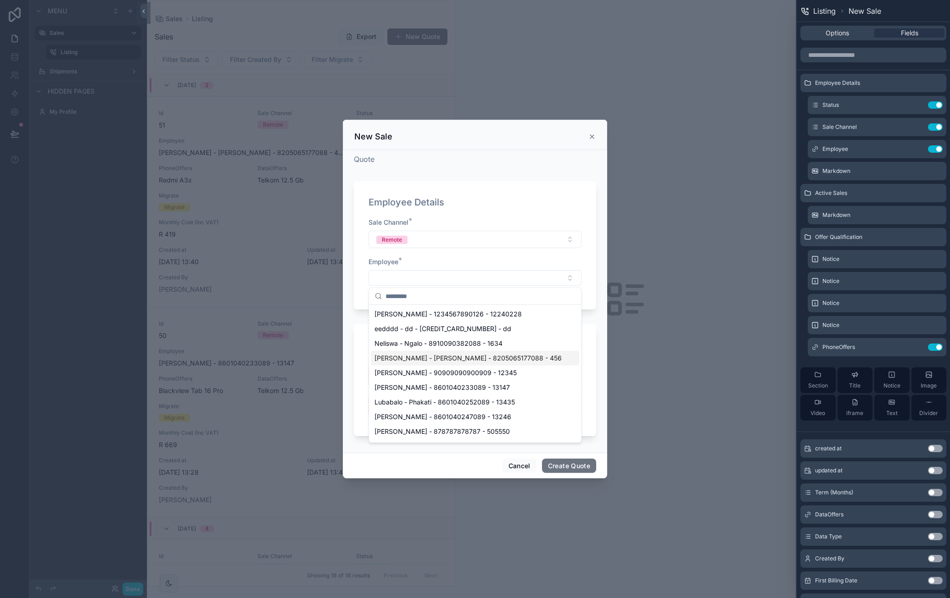
click at [431, 358] on span "[PERSON_NAME] - [PERSON_NAME] - 8205065177088 - 456" at bounding box center [467, 358] width 187 height 9
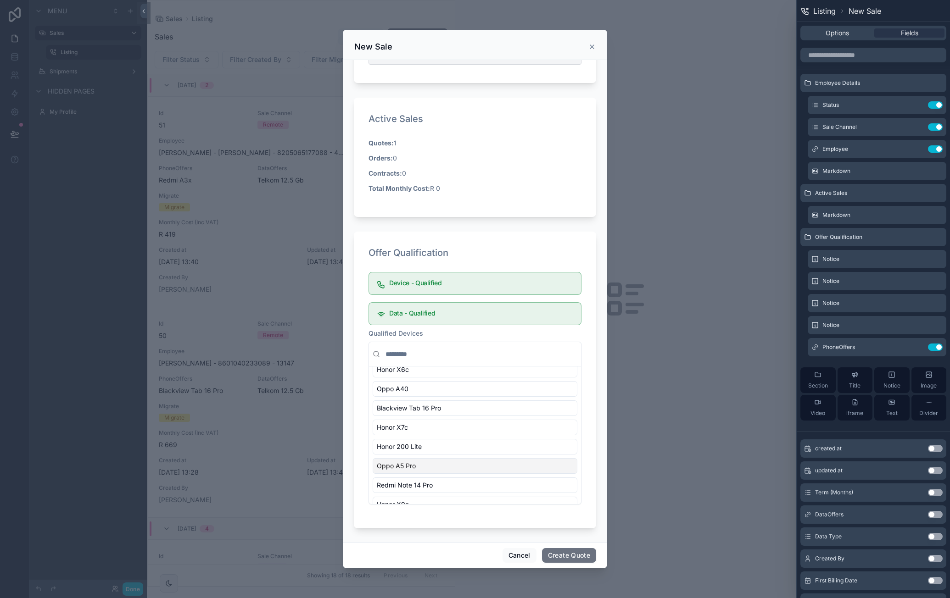
scroll to position [135, 0]
click at [583, 556] on button "Create Quote" at bounding box center [569, 555] width 54 height 15
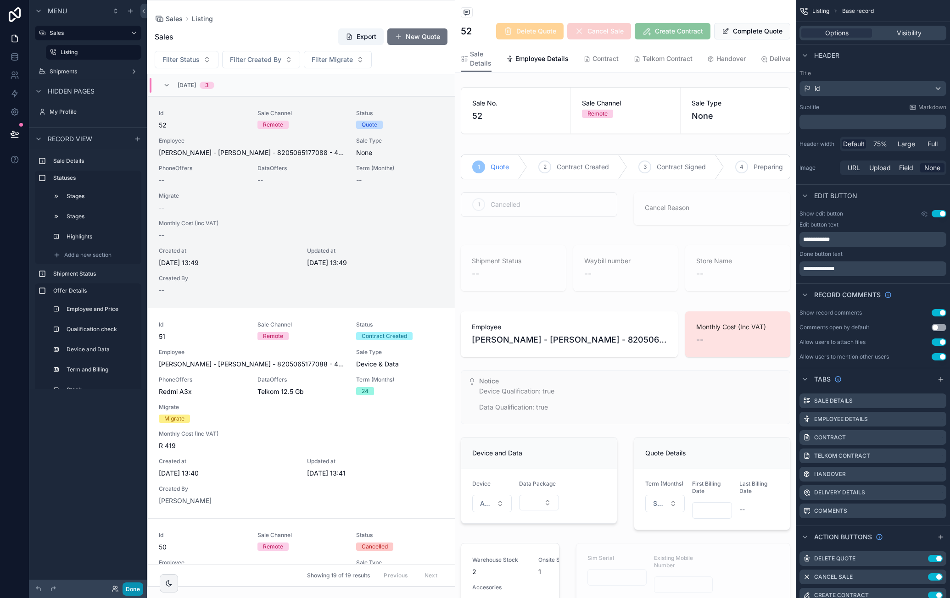
click at [129, 589] on button "Done" at bounding box center [132, 589] width 21 height 13
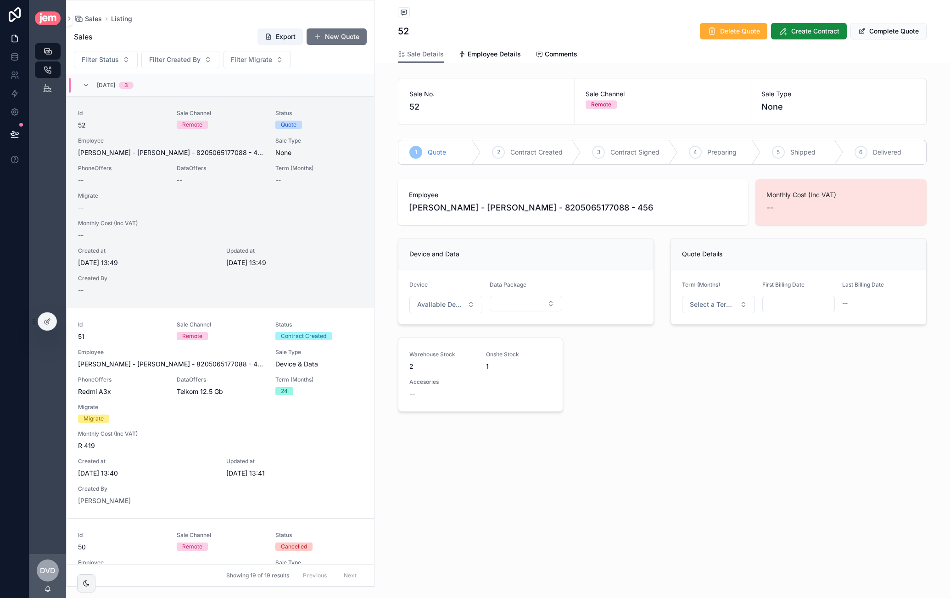
scroll to position [22, 0]
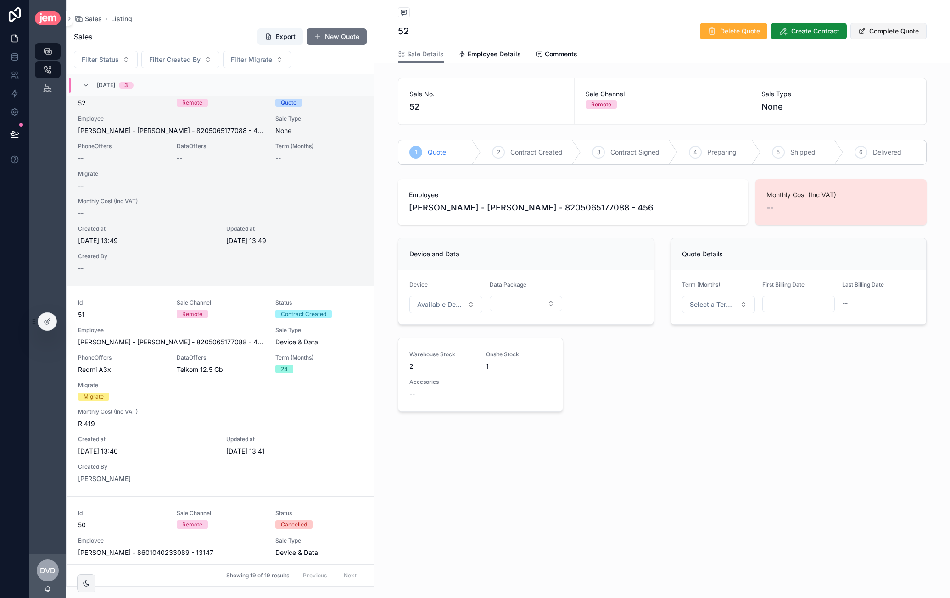
click at [869, 29] on button "Complete Quote" at bounding box center [888, 31] width 76 height 17
click at [884, 36] on button "Modify Quote" at bounding box center [892, 31] width 67 height 17
click at [467, 305] on button "Available Devices" at bounding box center [445, 304] width 73 height 17
click at [439, 345] on div "Honor X6c" at bounding box center [445, 340] width 110 height 15
click at [439, 306] on span "Honor X6c" at bounding box center [433, 304] width 32 height 9
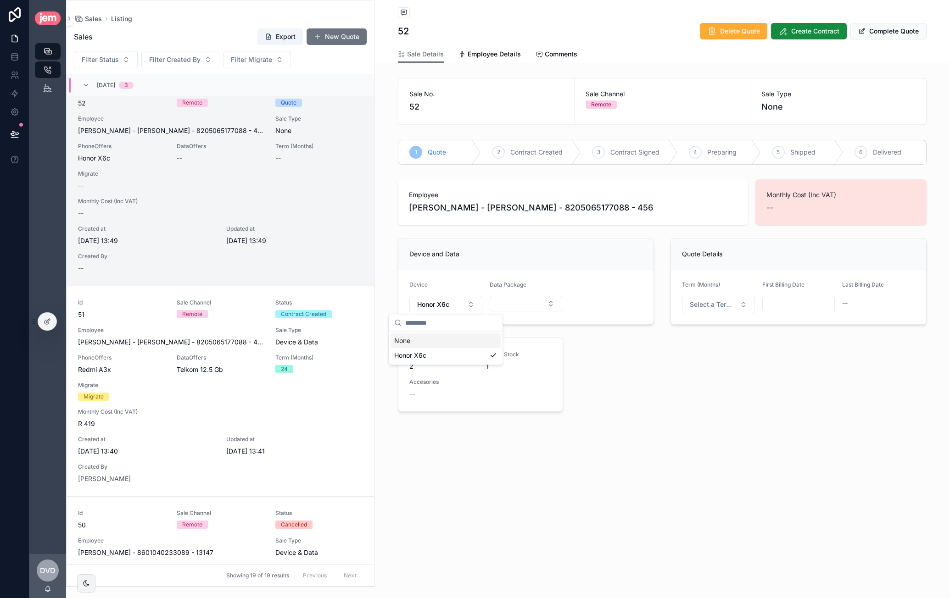
click at [529, 271] on form "Device Honor X6c Data Package" at bounding box center [525, 297] width 255 height 54
click at [524, 296] on button "Select Button" at bounding box center [525, 304] width 73 height 16
click at [510, 395] on div "MTN 5Gb" at bounding box center [526, 397] width 110 height 15
click at [611, 300] on span "Select a Data Type" at bounding box center [600, 304] width 46 height 9
click at [600, 340] on div "New Sim" at bounding box center [606, 340] width 110 height 14
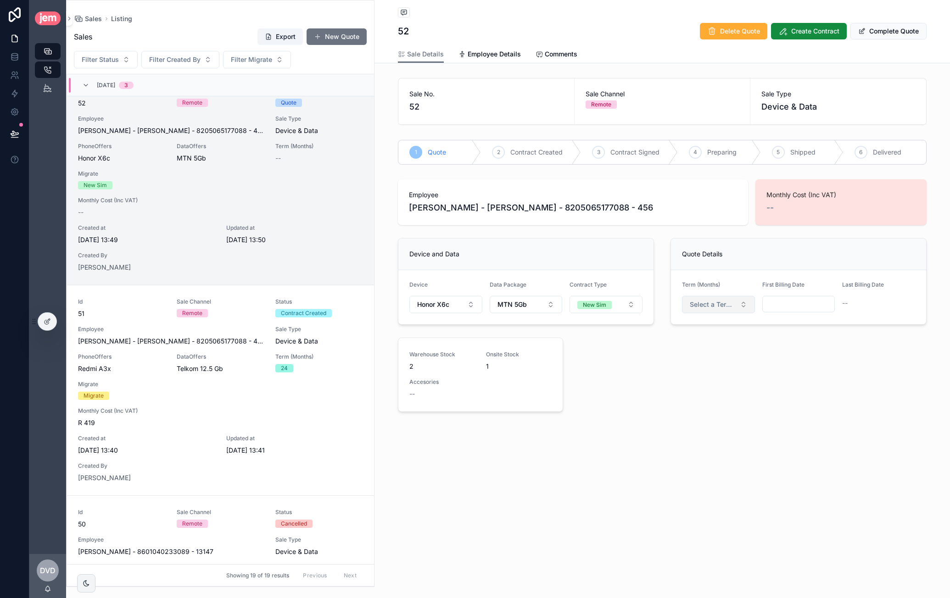
click at [719, 306] on span "Select a Term (Months)" at bounding box center [712, 304] width 46 height 9
click at [700, 366] on div "24" at bounding box center [718, 368] width 110 height 14
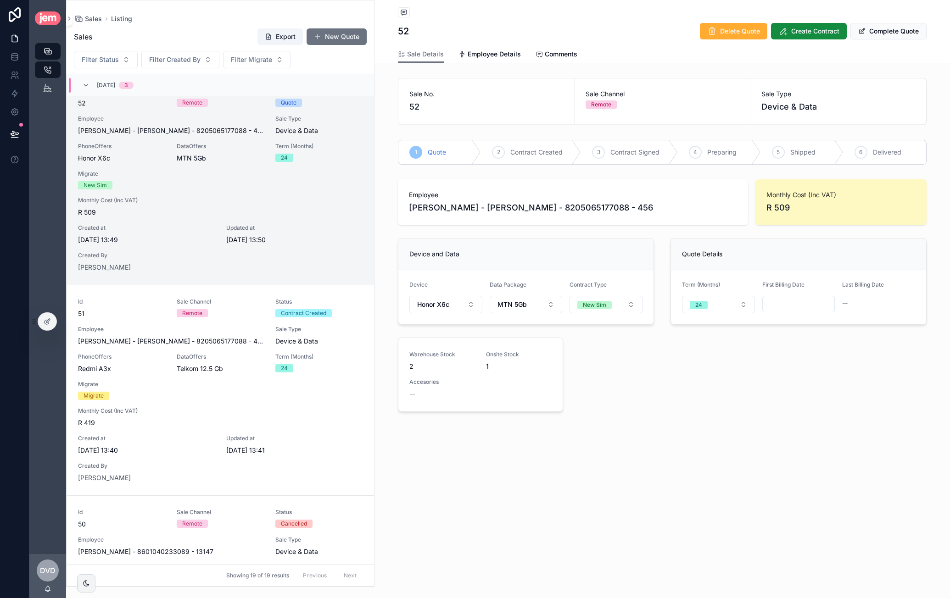
click at [802, 305] on input "scrollable content" at bounding box center [798, 304] width 72 height 13
click at [850, 331] on button "scrollable content" at bounding box center [847, 325] width 17 height 17
click at [784, 377] on button "1" at bounding box center [781, 380] width 17 height 17
type input "**********"
click at [850, 240] on div "Quote Details" at bounding box center [798, 255] width 255 height 32
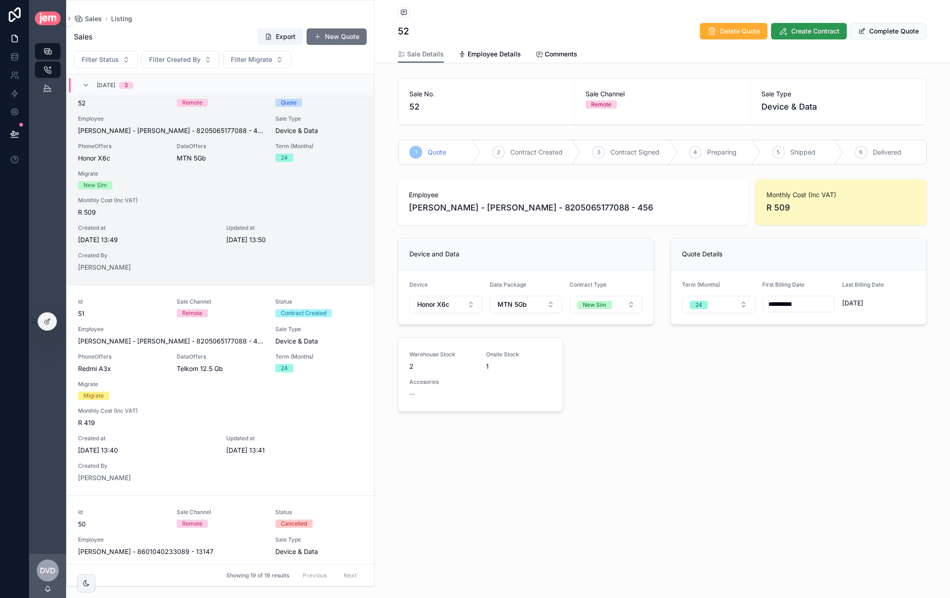
click at [817, 37] on button "Create Contract" at bounding box center [809, 31] width 76 height 17
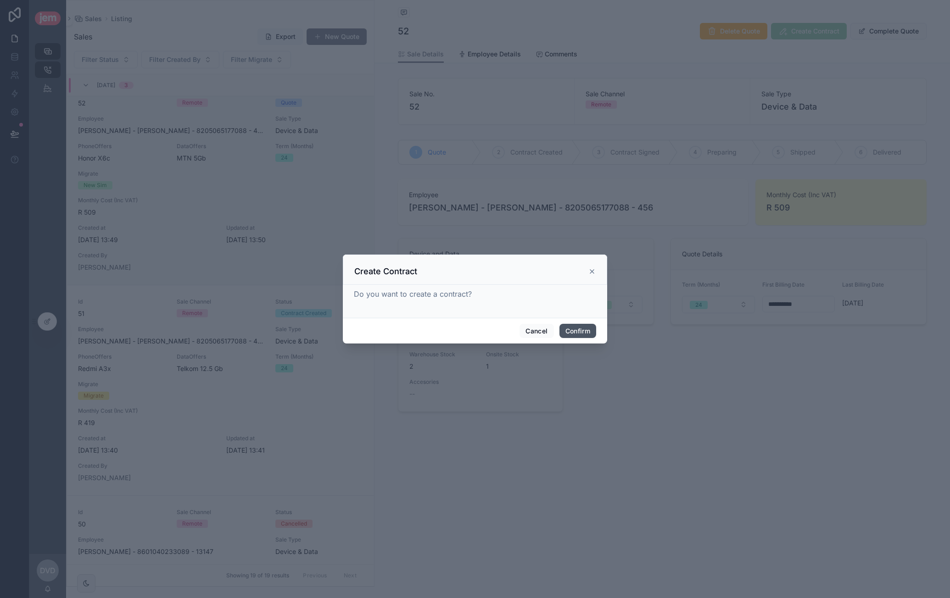
click at [583, 337] on button "Confirm" at bounding box center [577, 331] width 37 height 15
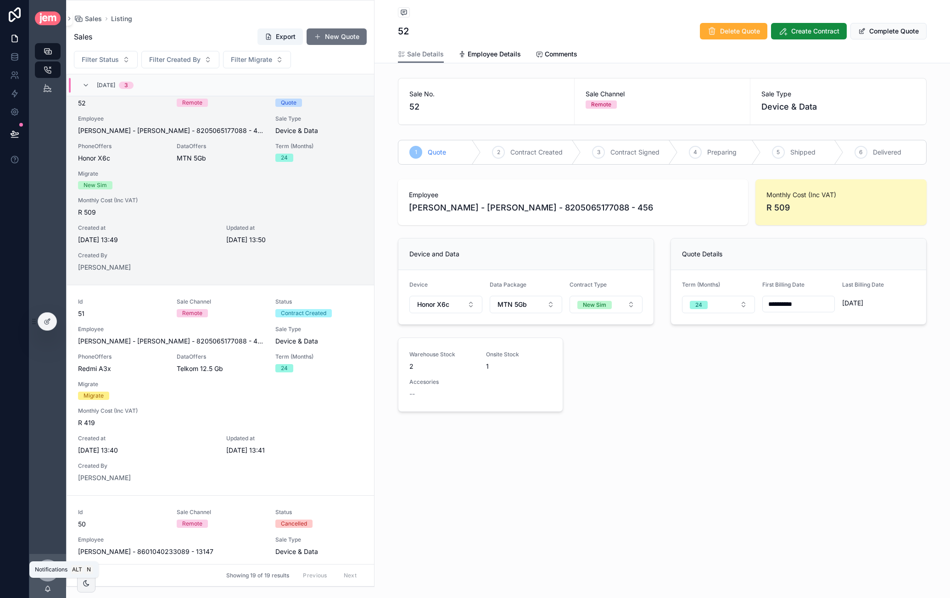
click at [48, 591] on icon "scrollable content" at bounding box center [48, 590] width 2 height 1
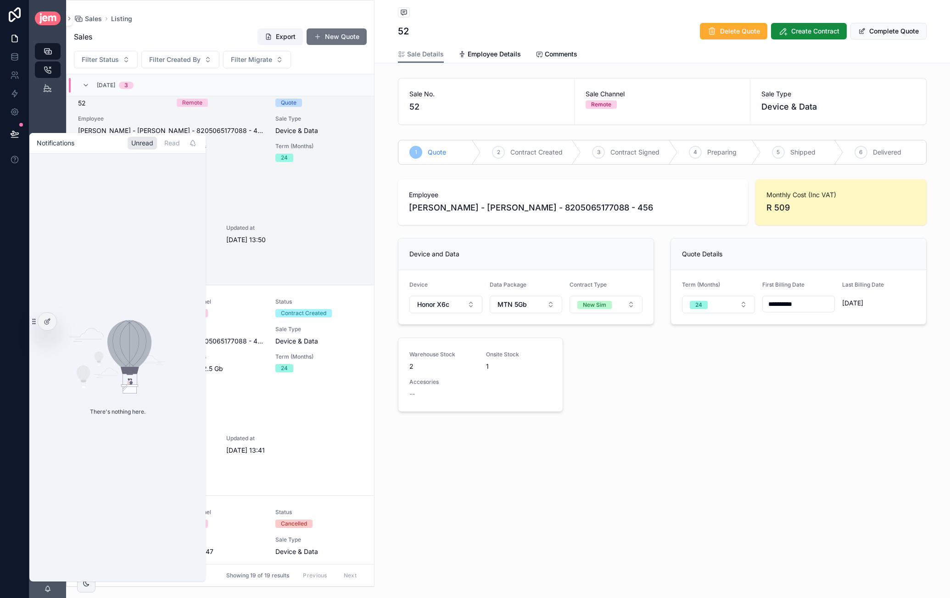
click at [175, 150] on div "Notifications Unread Read" at bounding box center [117, 143] width 176 height 20
click at [174, 145] on div "Read" at bounding box center [172, 143] width 23 height 13
click at [150, 145] on div "Unread" at bounding box center [142, 143] width 29 height 13
click at [547, 442] on div "**********" at bounding box center [661, 239] width 575 height 478
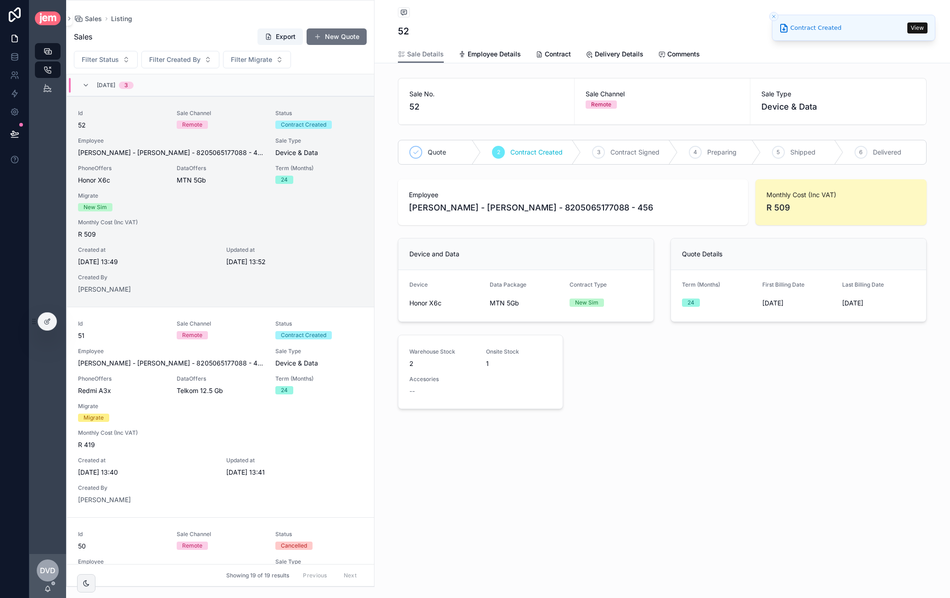
click at [917, 28] on button "View" at bounding box center [917, 27] width 20 height 11
click at [546, 53] on span "Contract" at bounding box center [558, 54] width 26 height 9
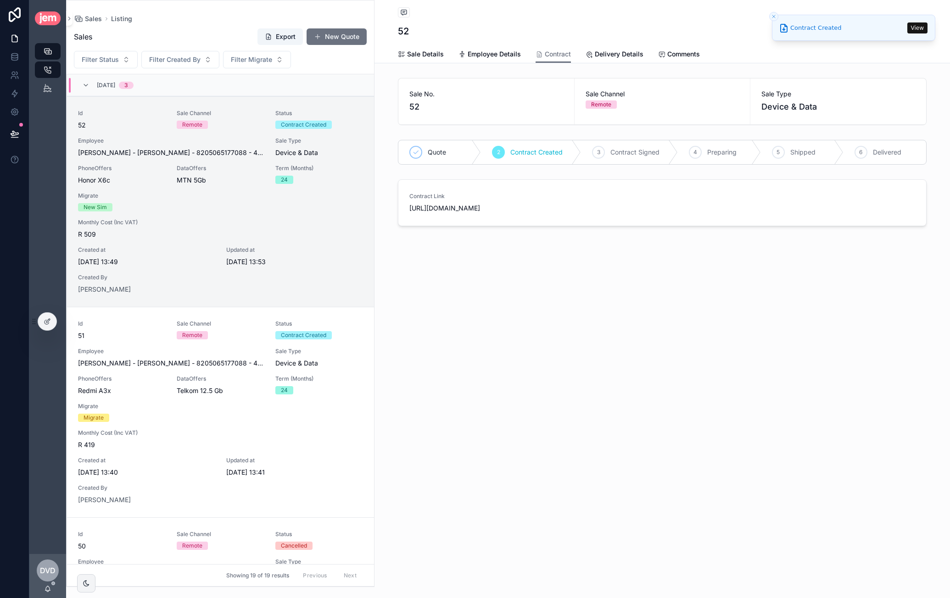
click at [911, 28] on button "View" at bounding box center [917, 27] width 20 height 11
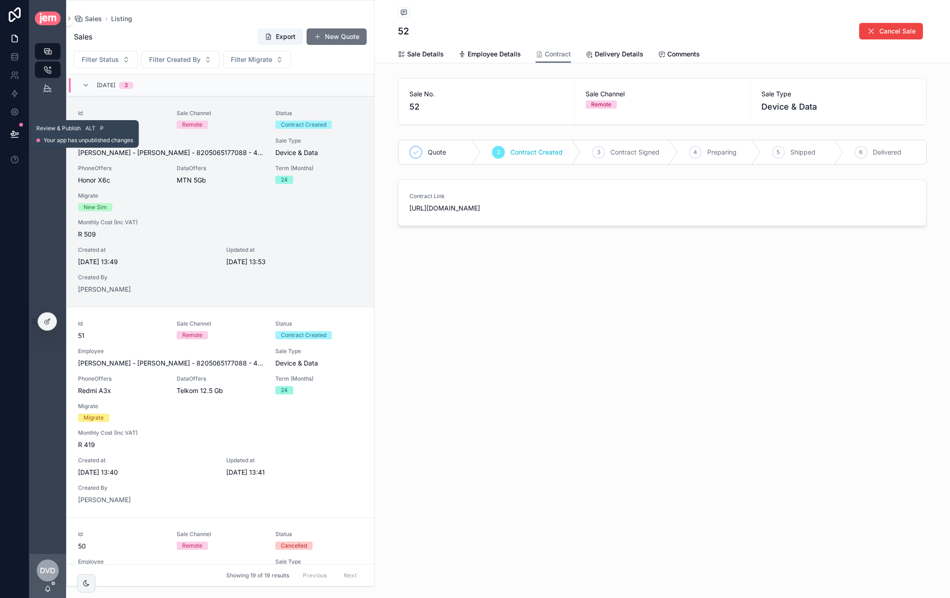
click at [18, 129] on button at bounding box center [15, 134] width 20 height 26
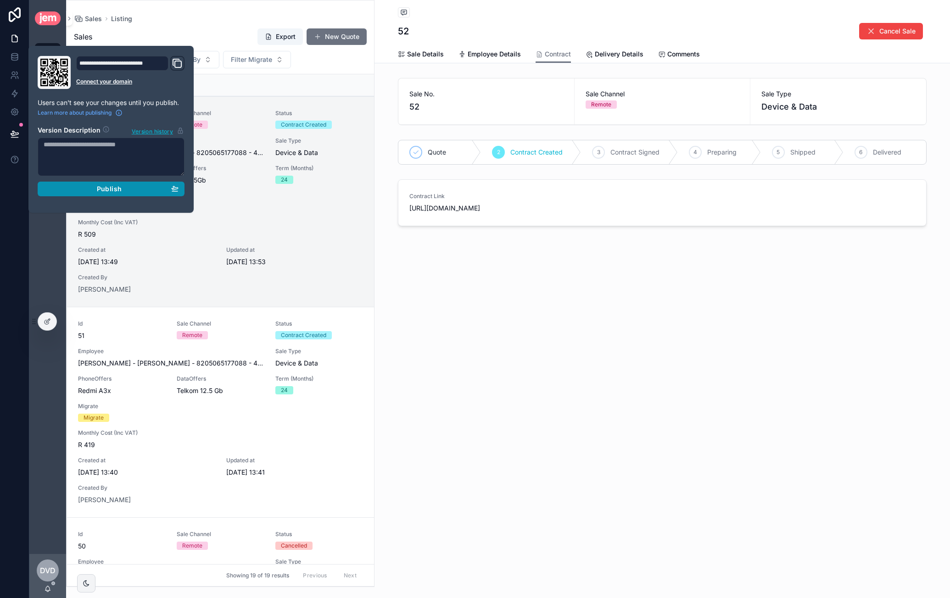
click at [130, 188] on div "Publish" at bounding box center [111, 189] width 135 height 8
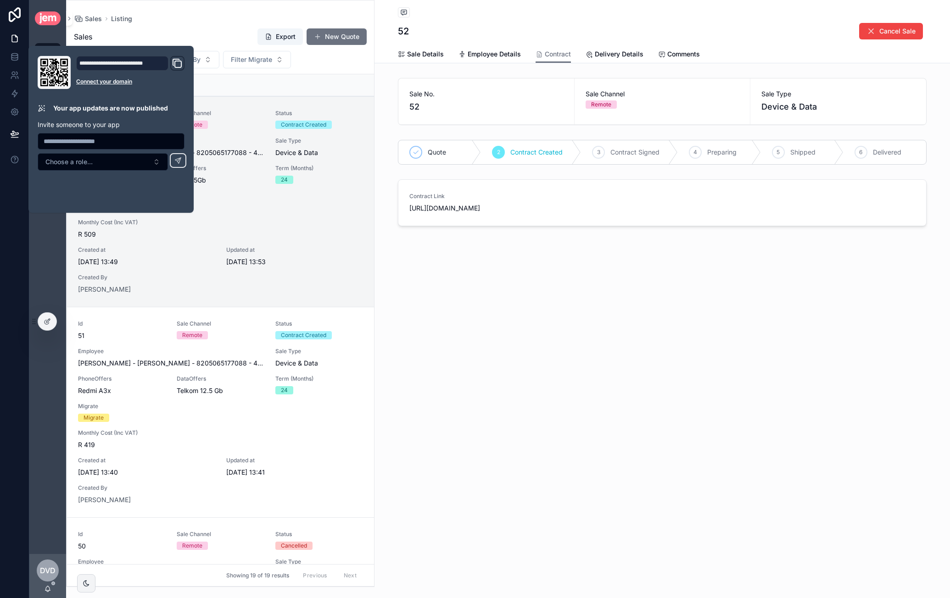
scroll to position [22, 0]
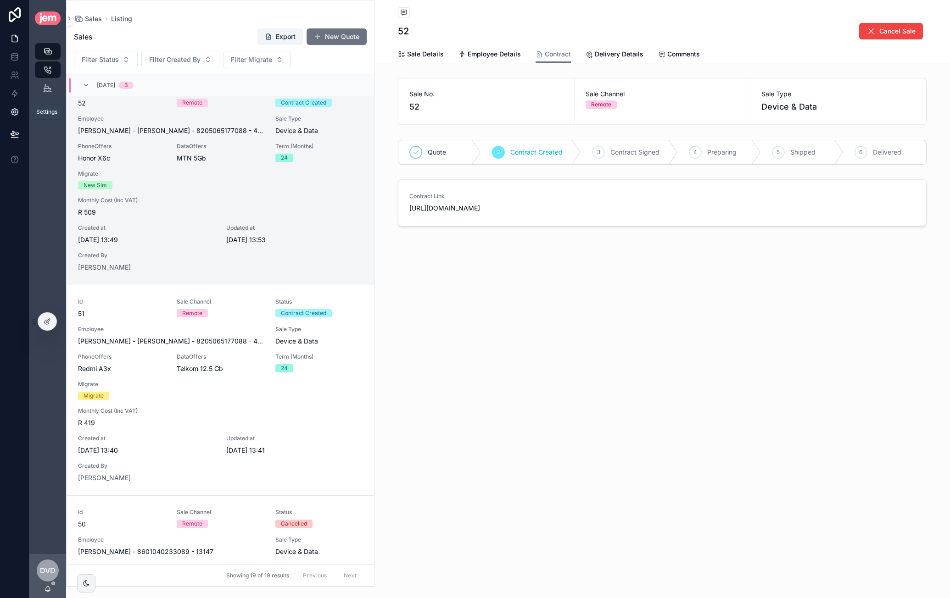
click at [14, 108] on icon at bounding box center [14, 111] width 9 height 9
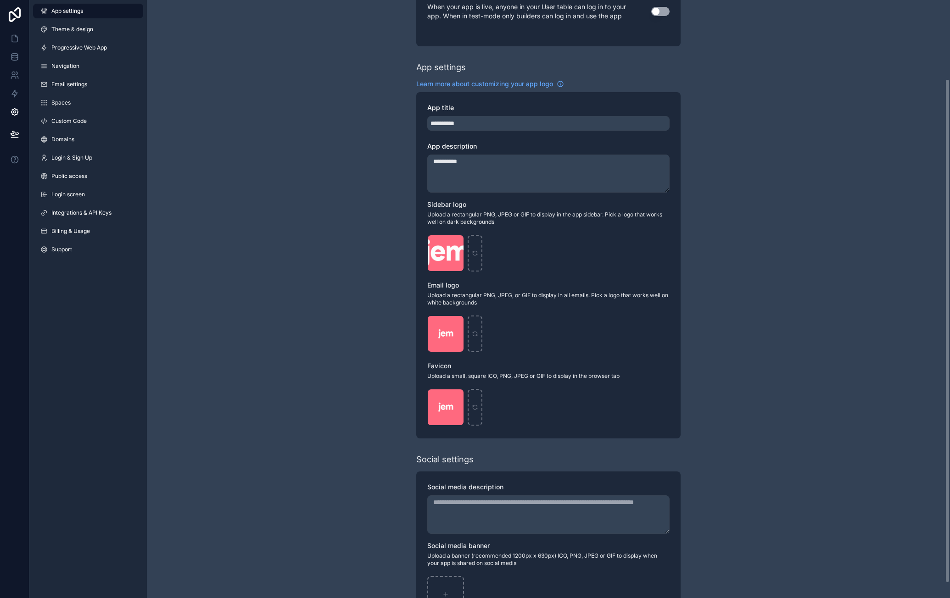
scroll to position [111, 0]
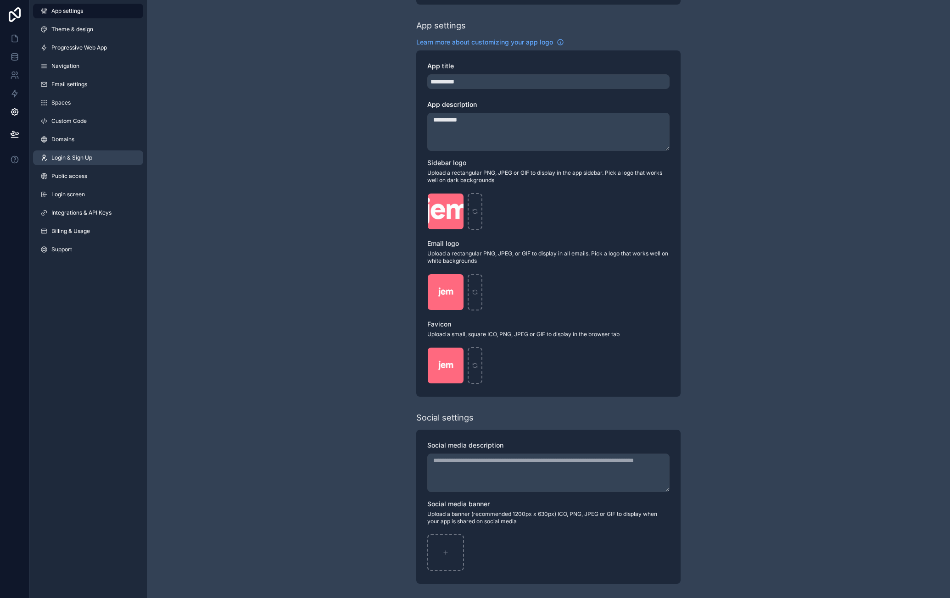
click at [97, 158] on link "Login & Sign Up" at bounding box center [88, 157] width 110 height 15
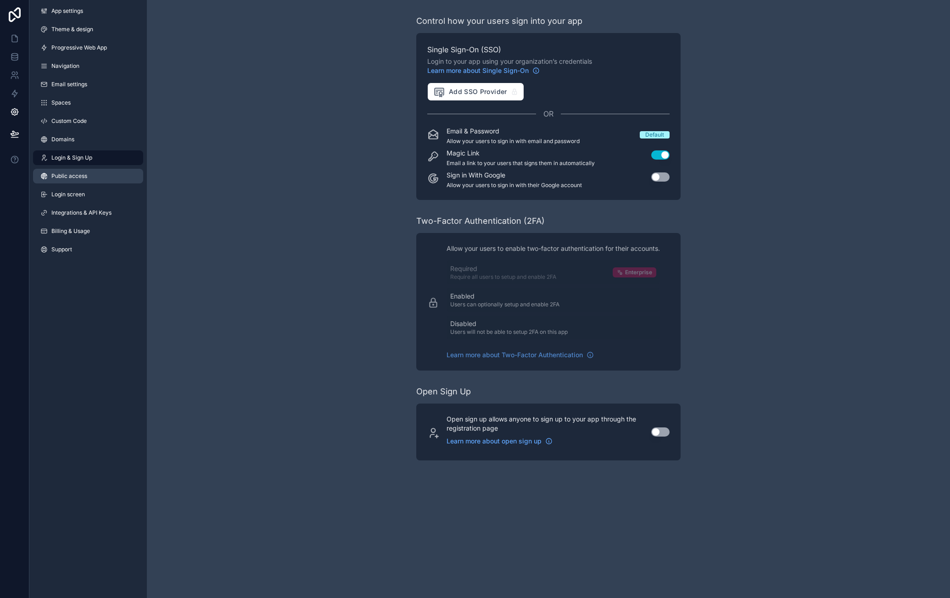
click at [99, 178] on link "Public access" at bounding box center [88, 176] width 110 height 15
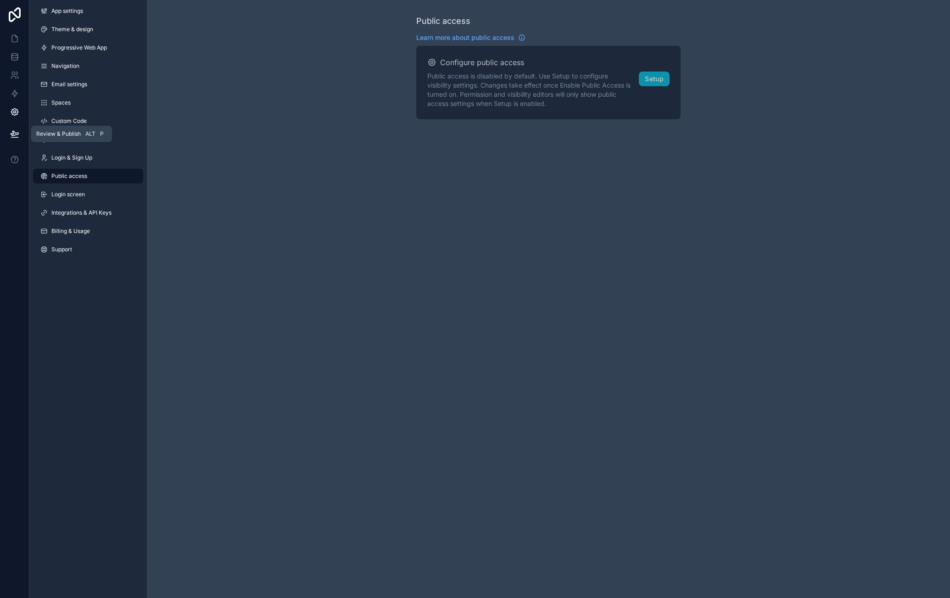
click at [14, 135] on icon at bounding box center [15, 133] width 8 height 5
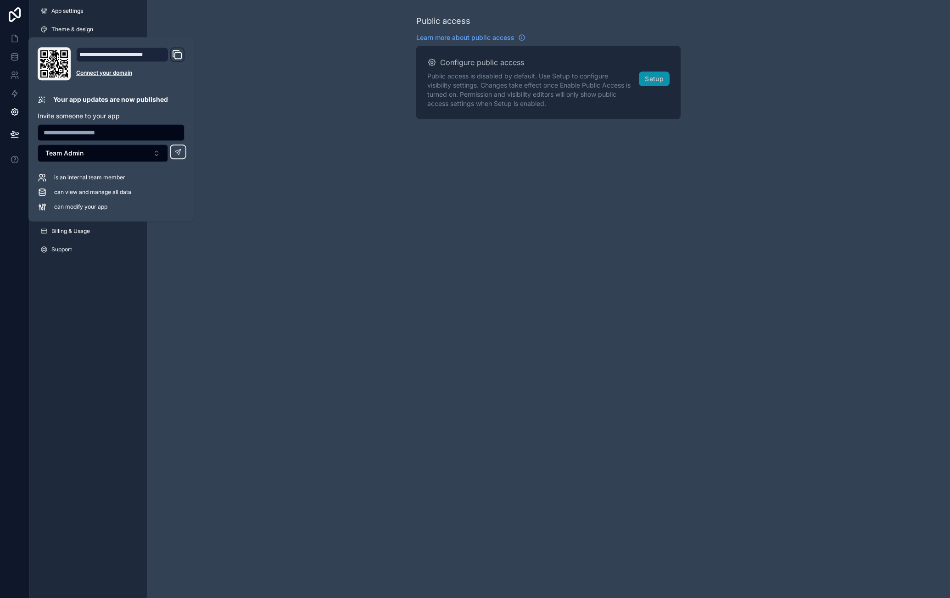
click at [171, 53] on div "Domain and Custom Link" at bounding box center [177, 54] width 14 height 15
click at [173, 55] on icon "Domain and Custom Link" at bounding box center [176, 53] width 6 height 6
click at [17, 40] on icon at bounding box center [14, 38] width 9 height 9
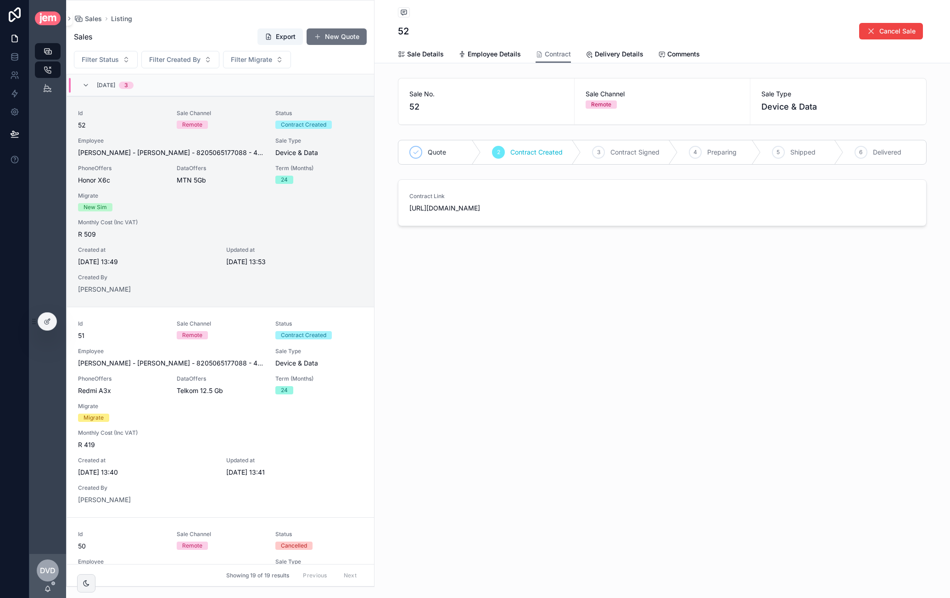
scroll to position [22, 0]
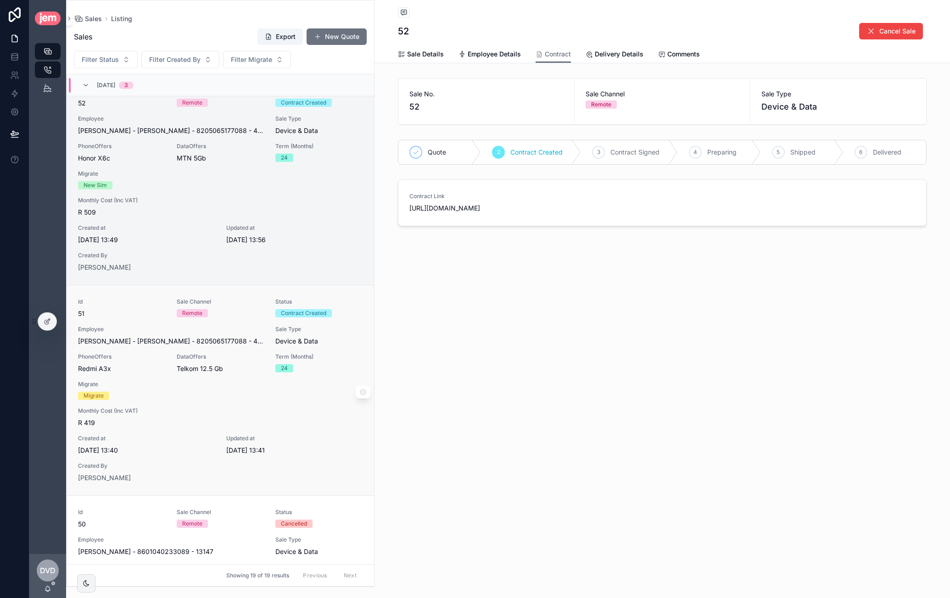
click at [196, 417] on div "Monthly Cost (Inc VAT) R 419" at bounding box center [220, 417] width 285 height 20
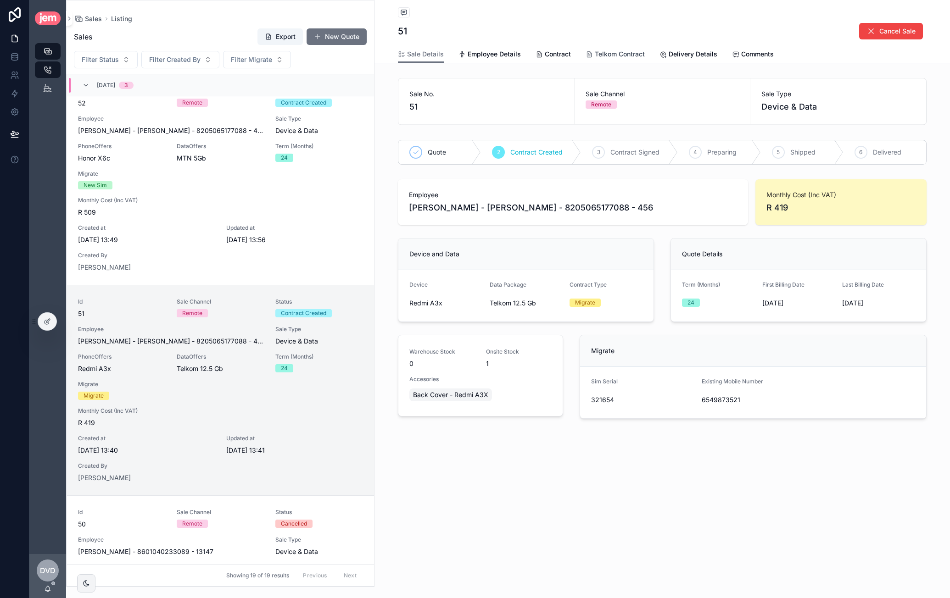
click at [610, 56] on span "Telkom Contract" at bounding box center [620, 54] width 50 height 9
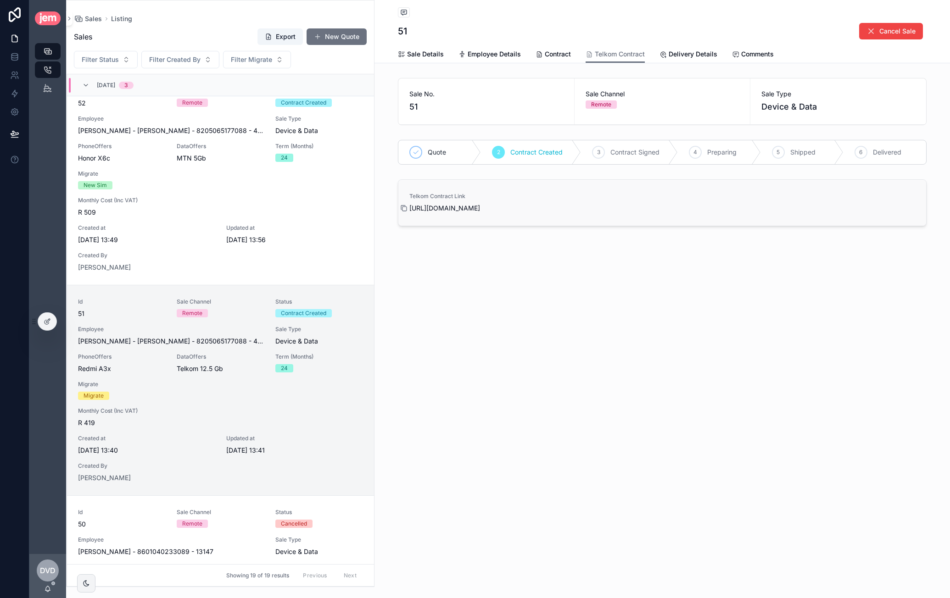
click at [402, 208] on icon "scrollable content" at bounding box center [403, 208] width 7 height 7
click at [343, 38] on button "New Quote" at bounding box center [336, 36] width 60 height 17
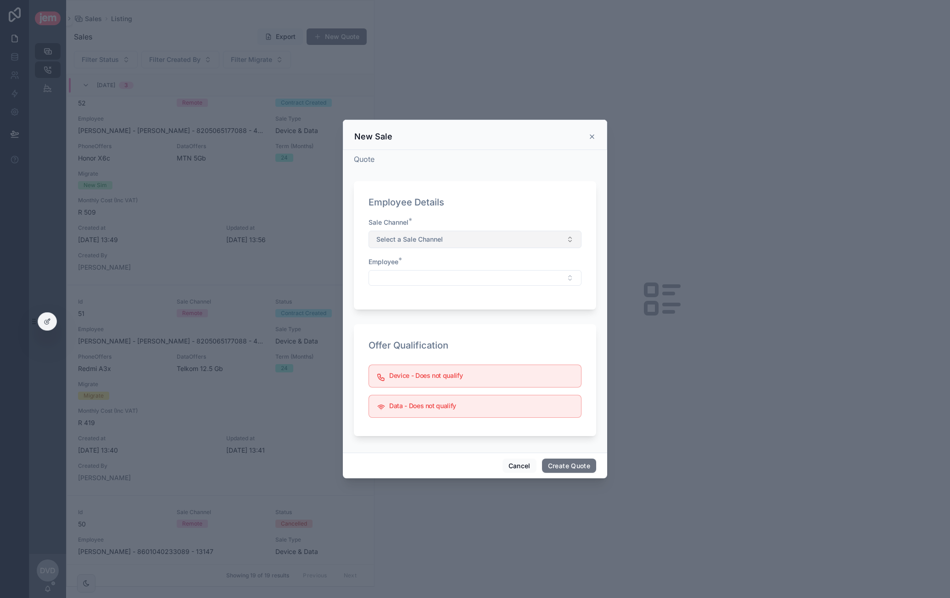
click at [450, 239] on button "Select a Sale Channel" at bounding box center [474, 239] width 213 height 17
click at [419, 287] on div "On Site" at bounding box center [475, 290] width 208 height 14
click at [443, 267] on div "Employee *" at bounding box center [474, 271] width 213 height 28
click at [441, 274] on button "Select Button" at bounding box center [474, 278] width 213 height 16
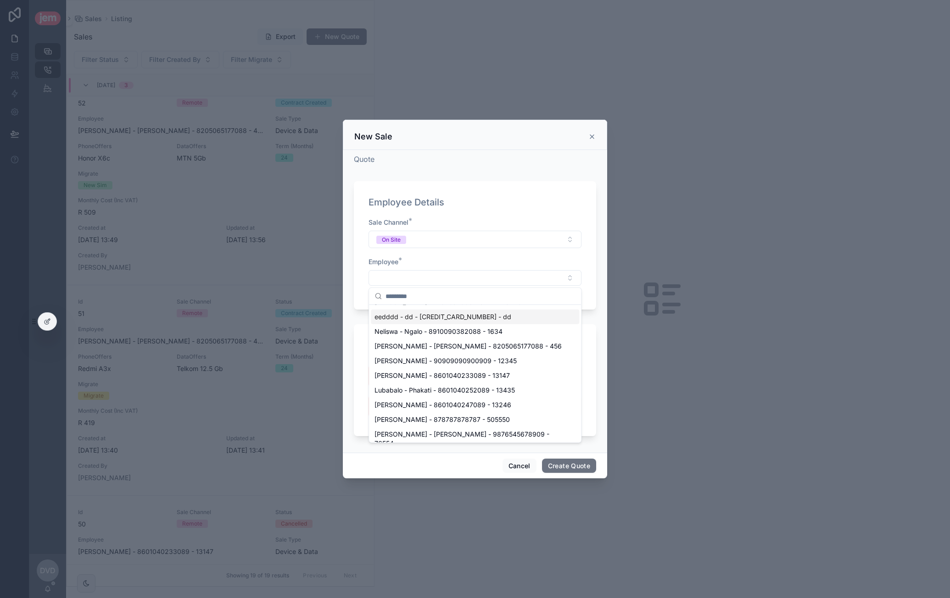
scroll to position [46, 0]
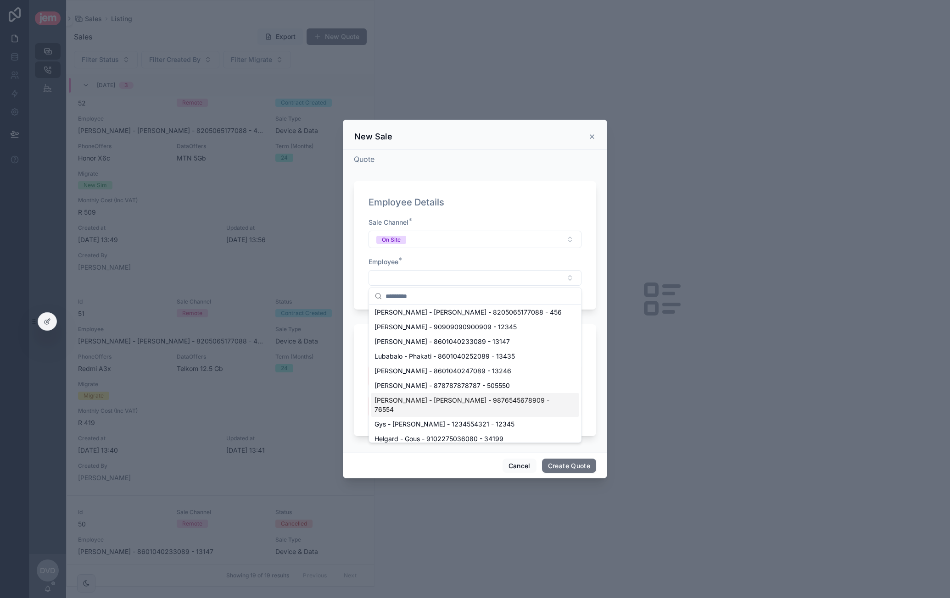
click at [437, 400] on span "[PERSON_NAME] - [PERSON_NAME] - 9876545678909 - 76554" at bounding box center [469, 405] width 190 height 18
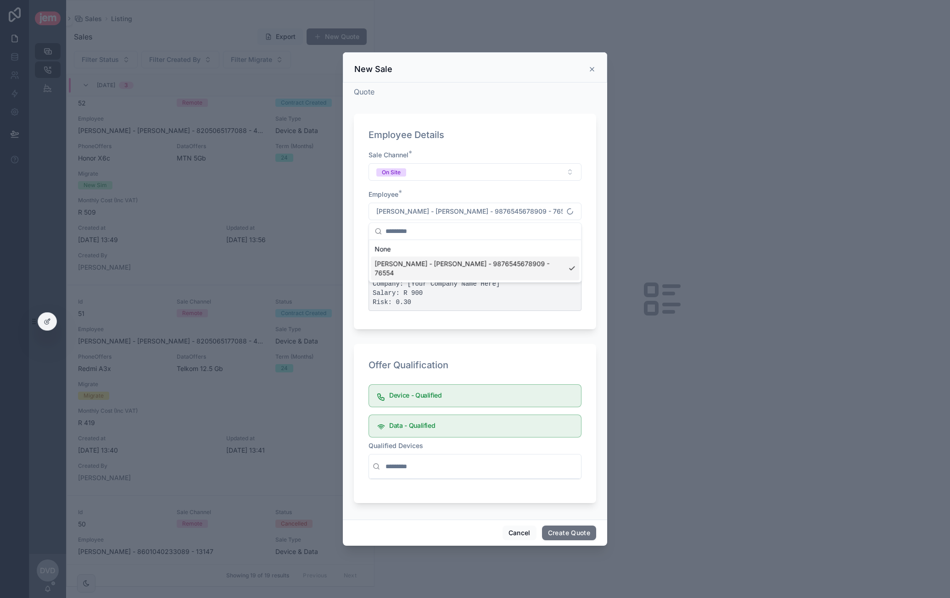
scroll to position [0, 0]
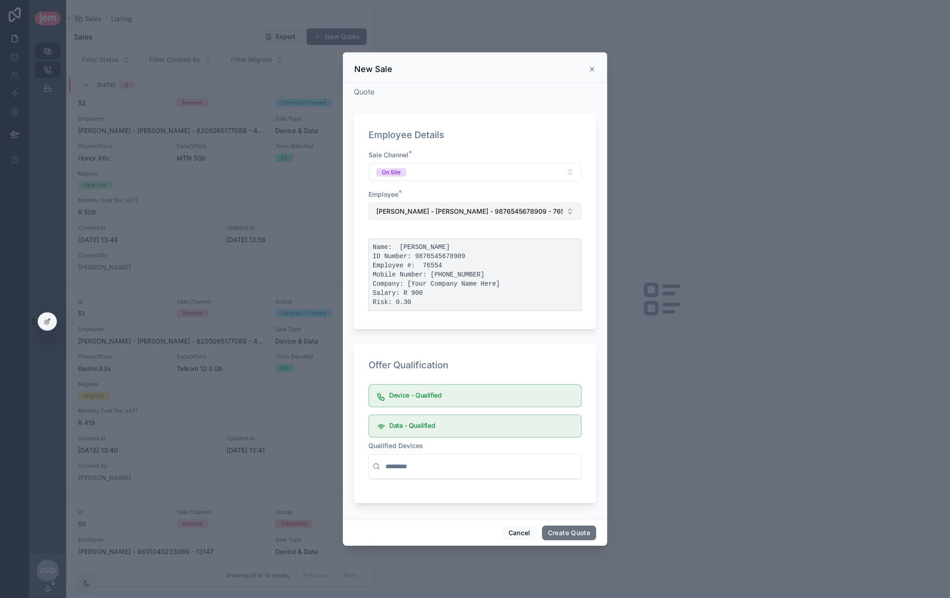
click at [468, 217] on button "[PERSON_NAME] - [PERSON_NAME] - 9876545678909 - 76554" at bounding box center [474, 211] width 213 height 17
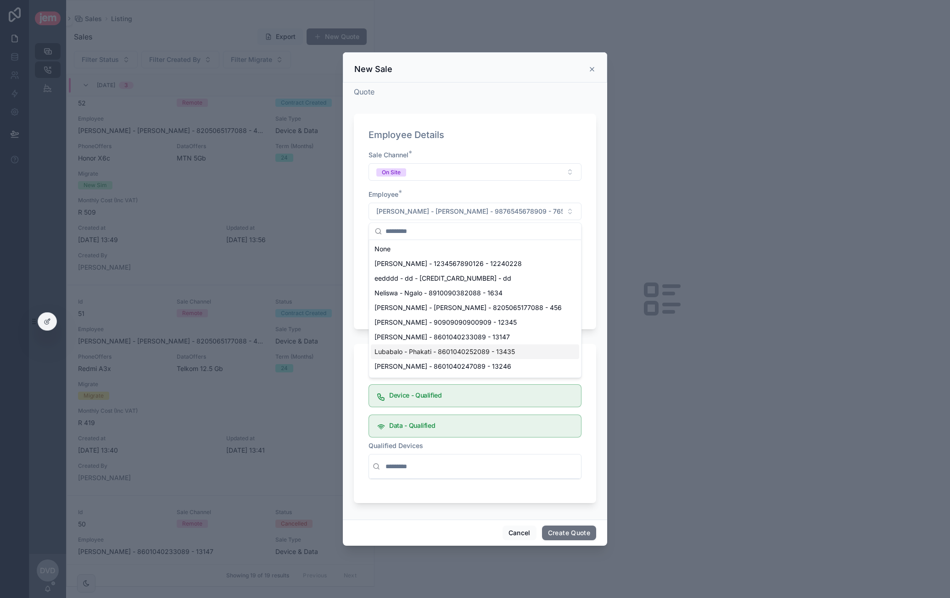
click at [433, 353] on span "Lubabalo - Phakati - 8601040252089 - 13435" at bounding box center [444, 351] width 140 height 9
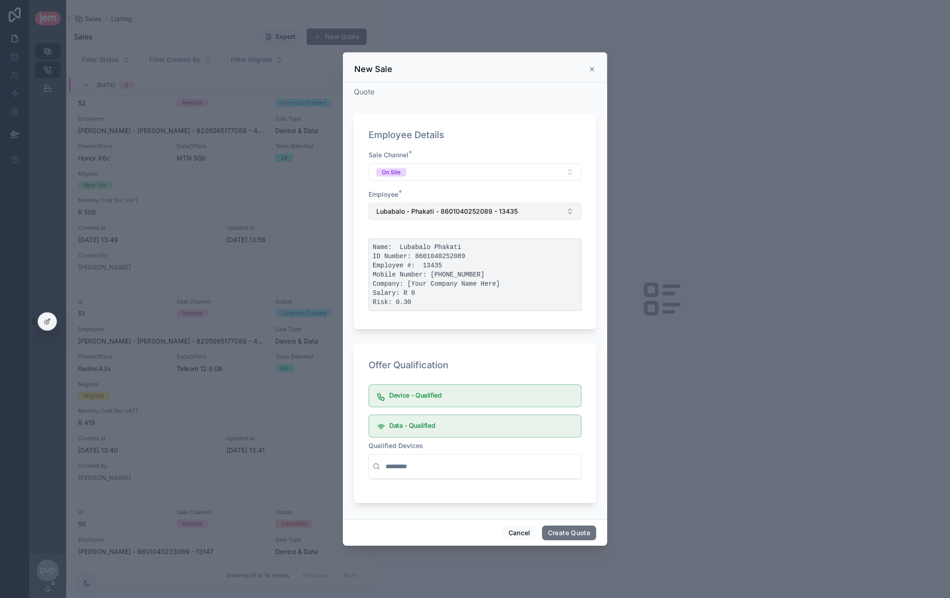
click at [483, 211] on span "Lubabalo - Phakati - 8601040252089 - 13435" at bounding box center [446, 211] width 141 height 9
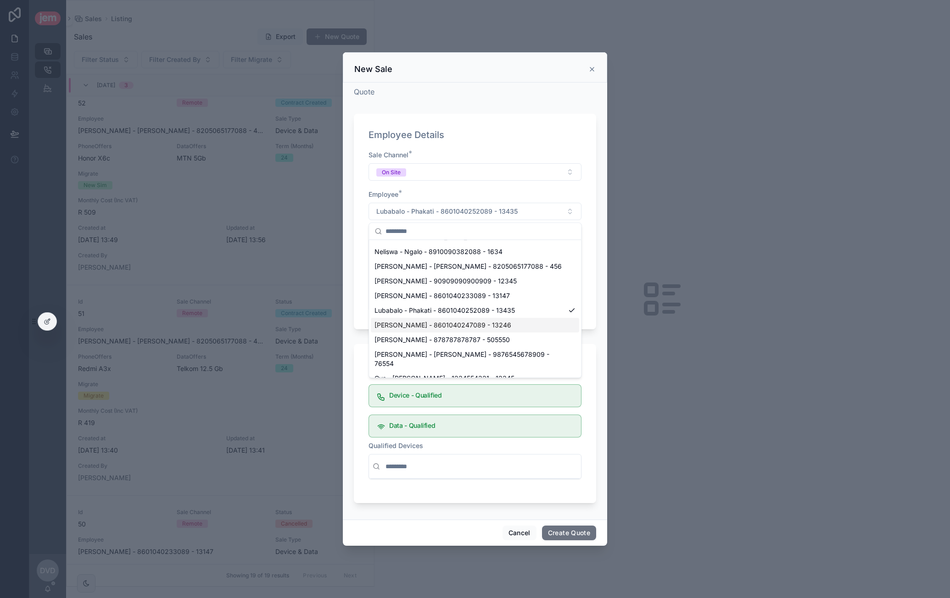
scroll to position [138, 0]
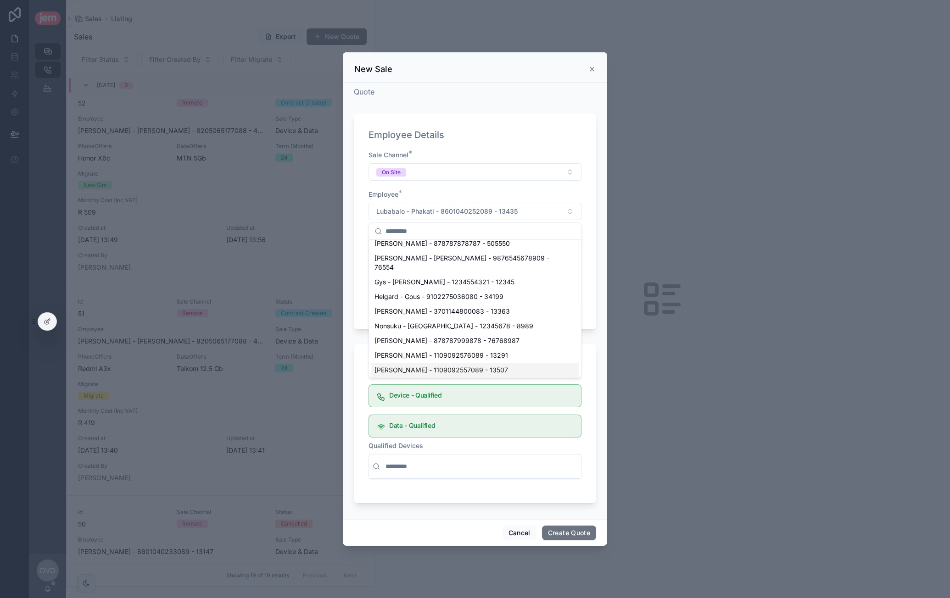
click at [436, 366] on span "[PERSON_NAME] - 1109092557089 - 13507" at bounding box center [440, 370] width 133 height 9
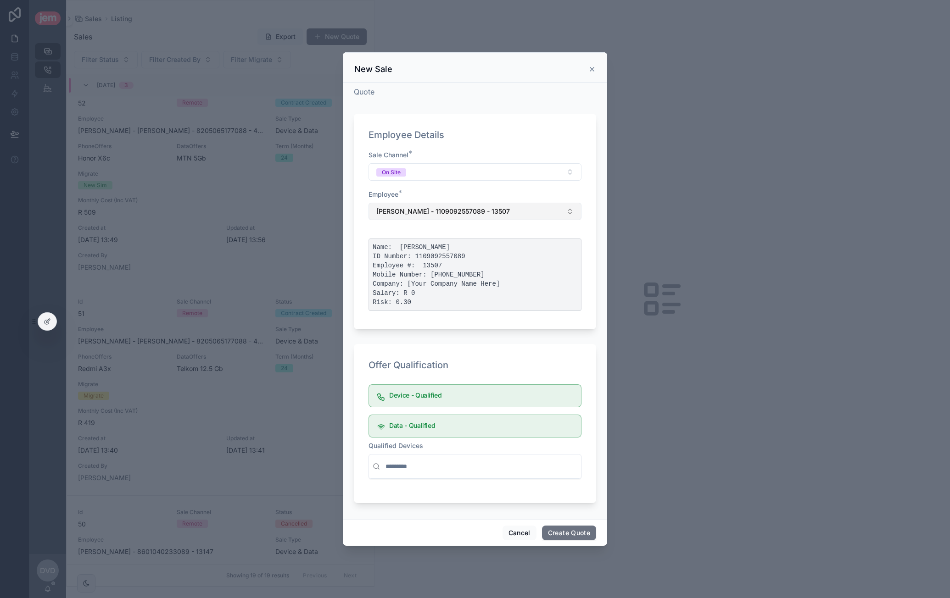
click at [484, 205] on button "[PERSON_NAME] - 1109092557089 - 13507" at bounding box center [474, 211] width 213 height 17
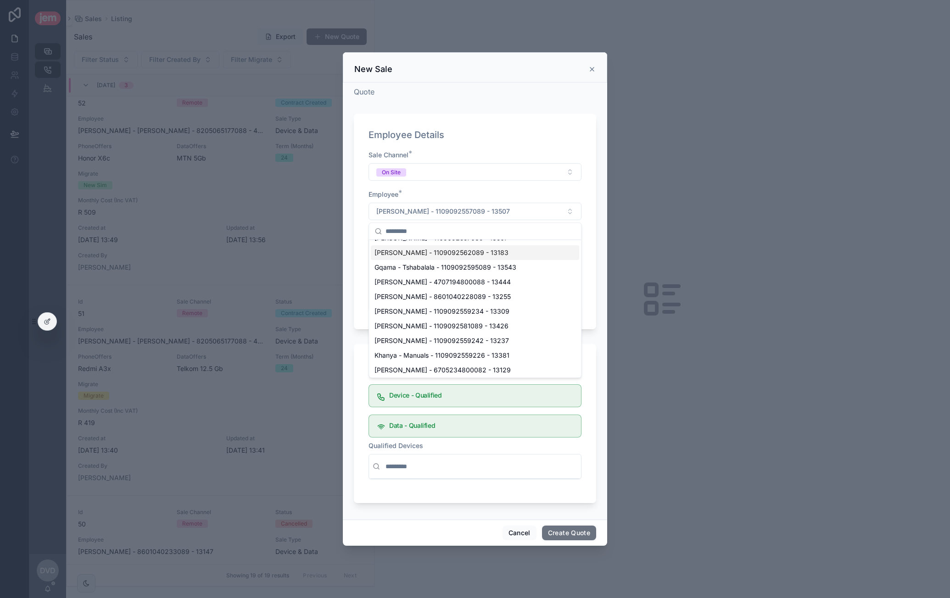
scroll to position [275, 0]
click at [447, 361] on div "[PERSON_NAME] - 6705234800082 - 13129" at bounding box center [475, 364] width 208 height 15
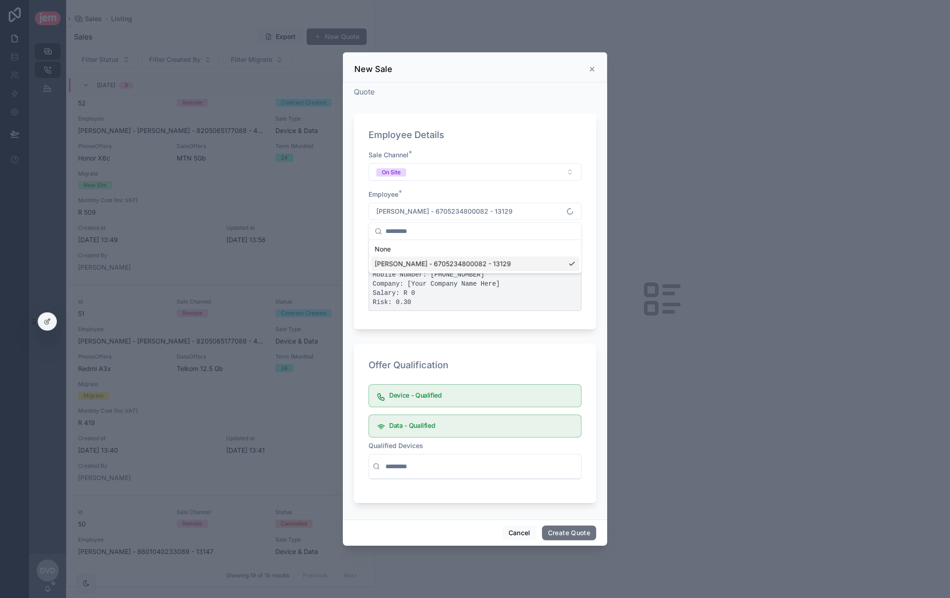
scroll to position [0, 0]
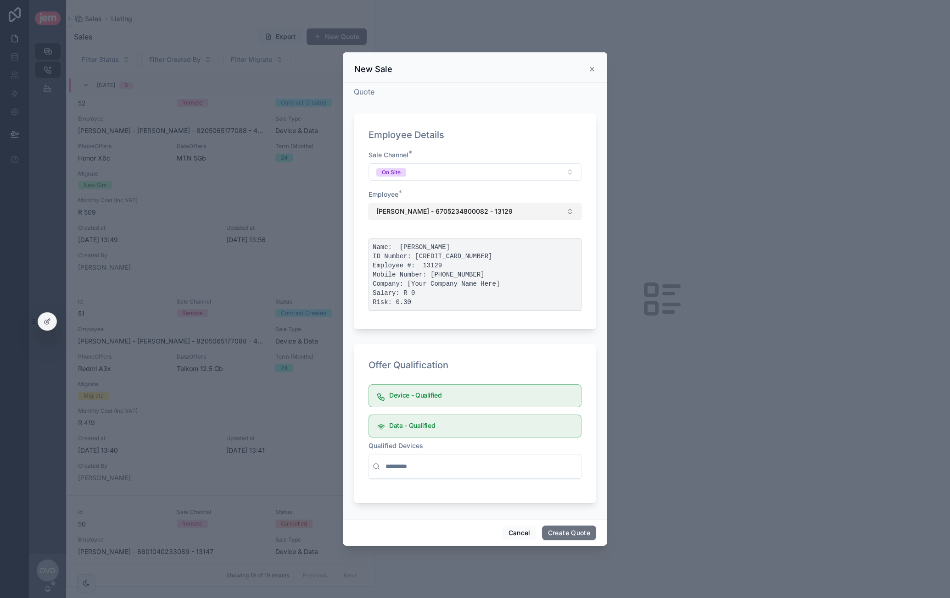
click at [488, 212] on span "[PERSON_NAME] - 6705234800082 - 13129" at bounding box center [444, 211] width 136 height 9
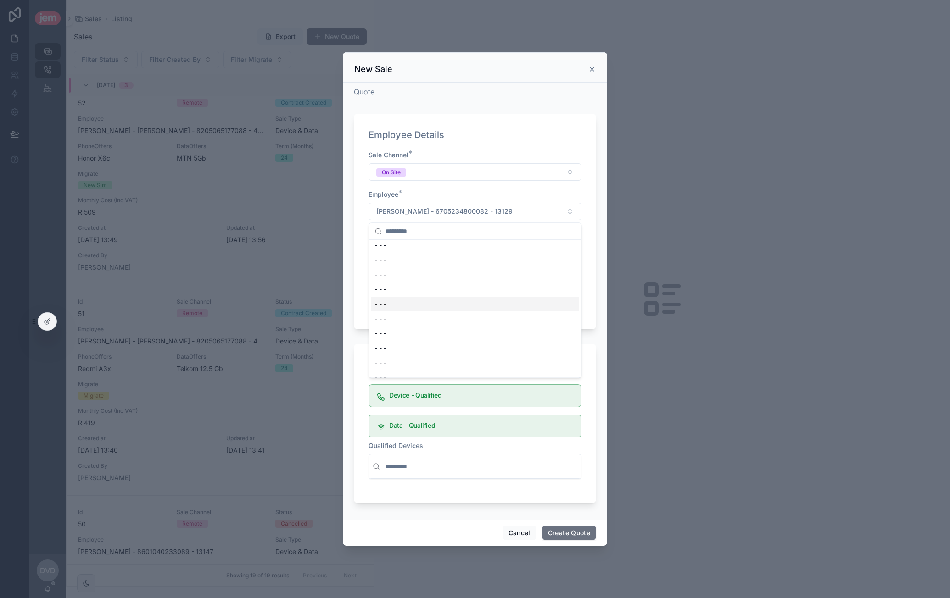
scroll to position [270, 0]
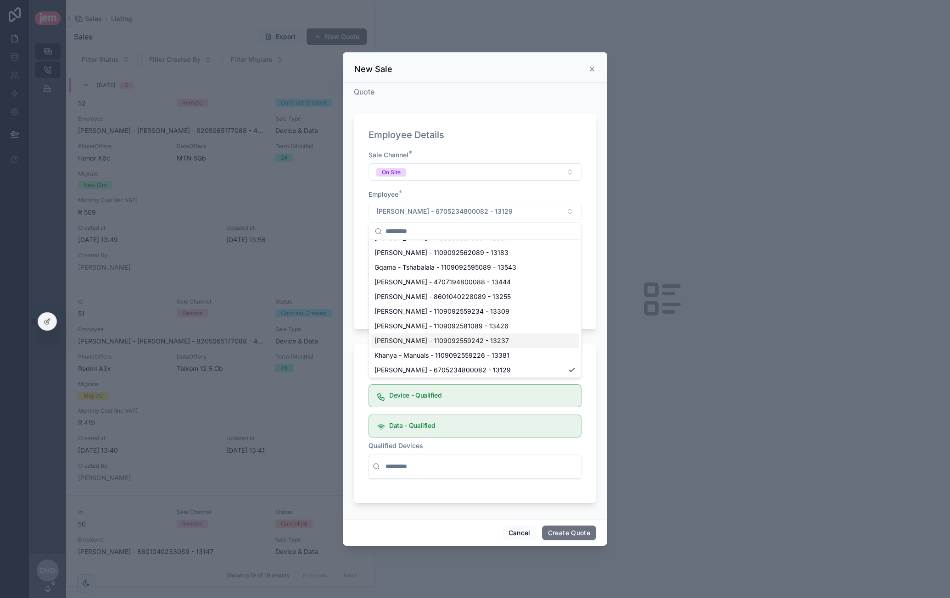
click at [428, 336] on span "[PERSON_NAME] - 1109092559242 - 13237" at bounding box center [441, 340] width 134 height 9
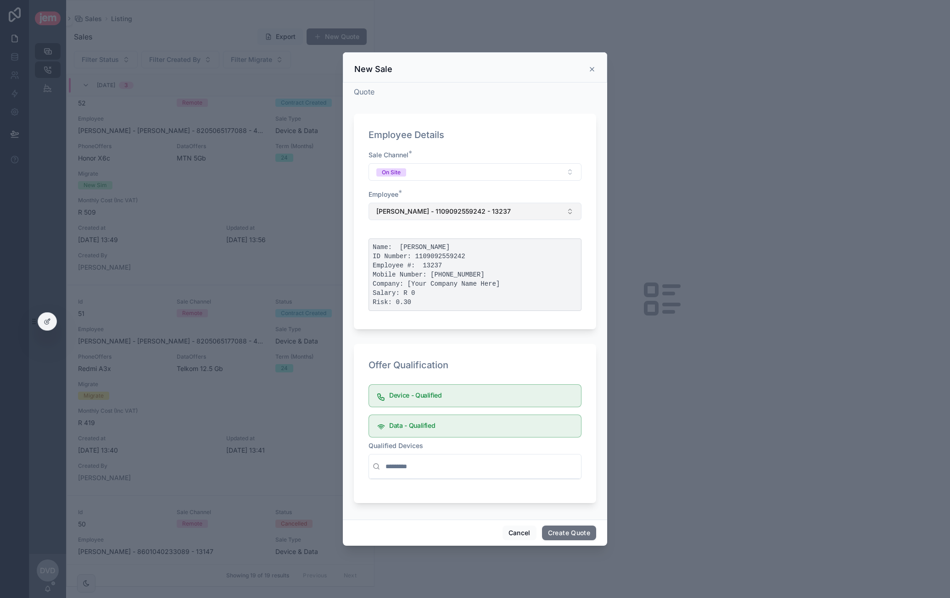
click at [460, 214] on span "[PERSON_NAME] - 1109092559242 - 13237" at bounding box center [443, 211] width 134 height 9
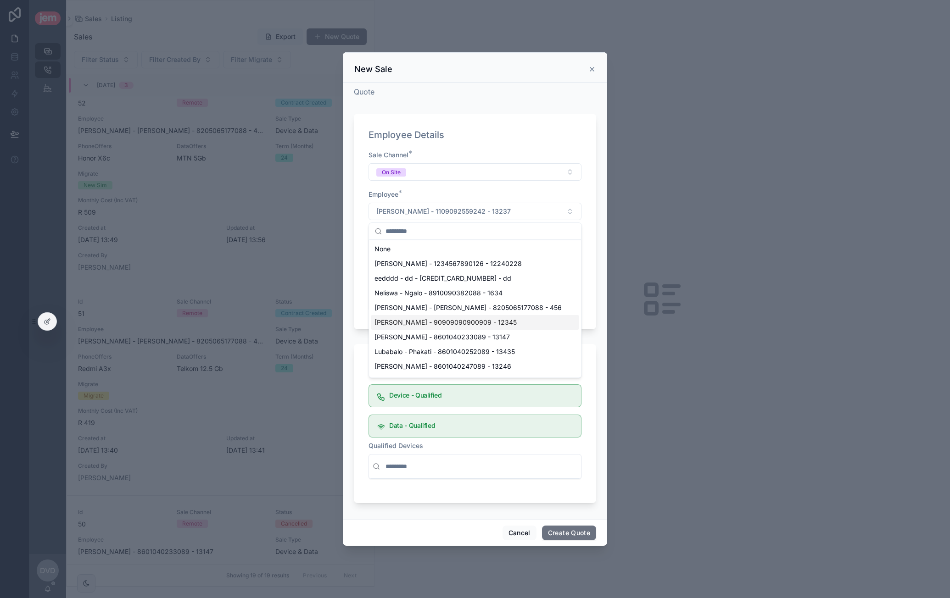
click at [455, 318] on span "[PERSON_NAME] - 90909090900909 - 12345" at bounding box center [445, 322] width 142 height 9
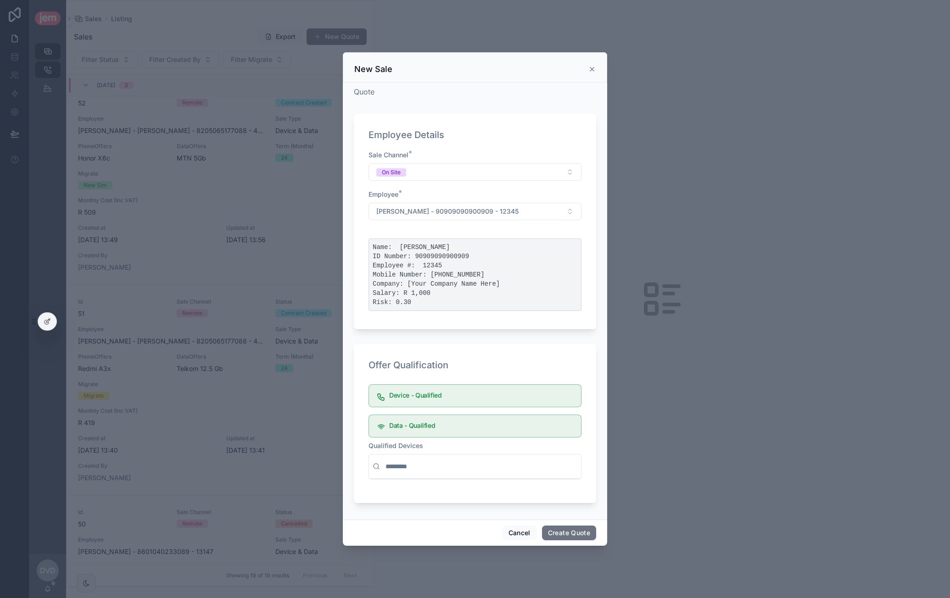
click at [433, 457] on div "scrollable content" at bounding box center [475, 467] width 212 height 24
click at [439, 464] on input "scrollable content" at bounding box center [480, 466] width 194 height 17
click at [467, 215] on span "[PERSON_NAME] - 90909090900909 - 12345" at bounding box center [447, 211] width 142 height 9
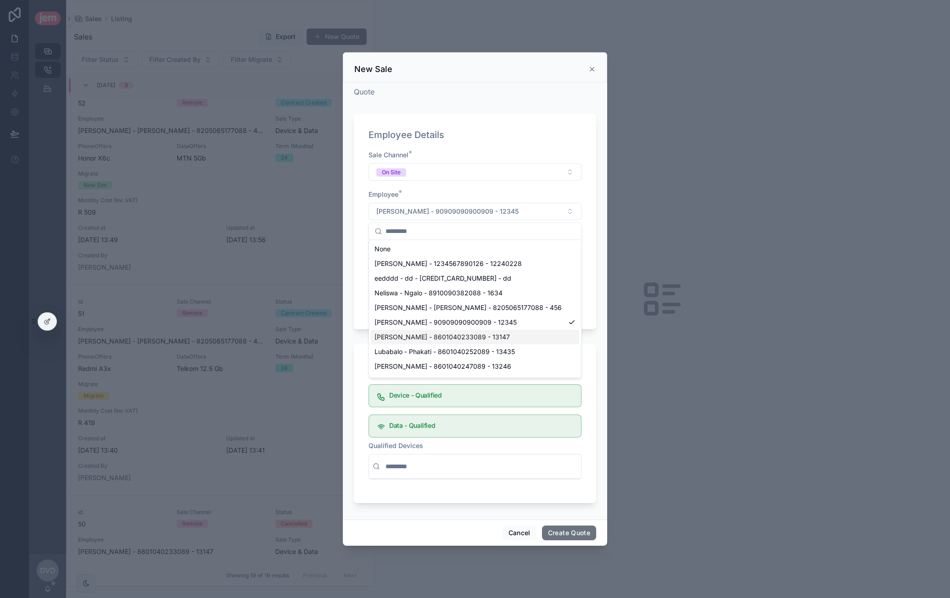
click at [466, 335] on span "[PERSON_NAME] - 8601040233089 - 13147" at bounding box center [441, 337] width 135 height 9
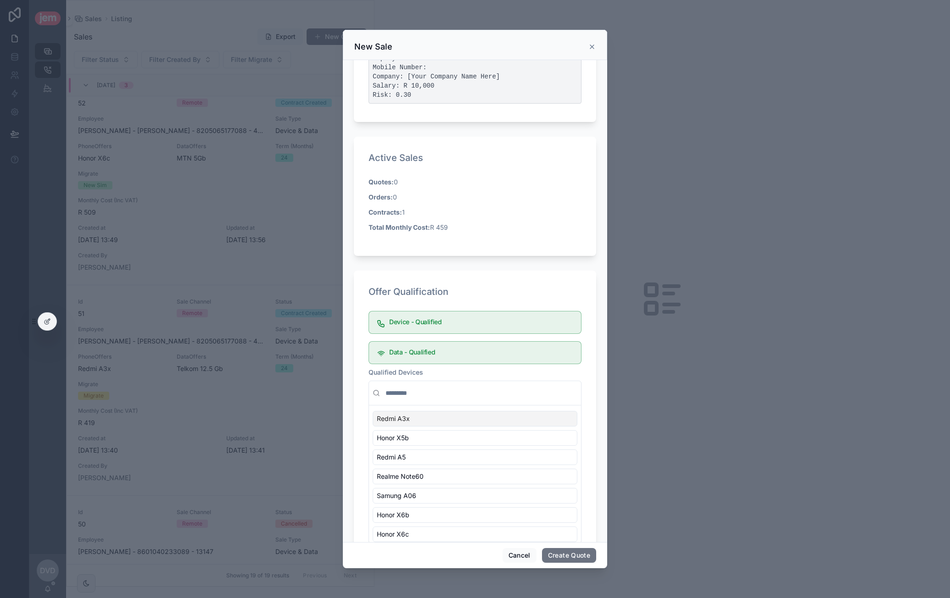
scroll to position [224, 0]
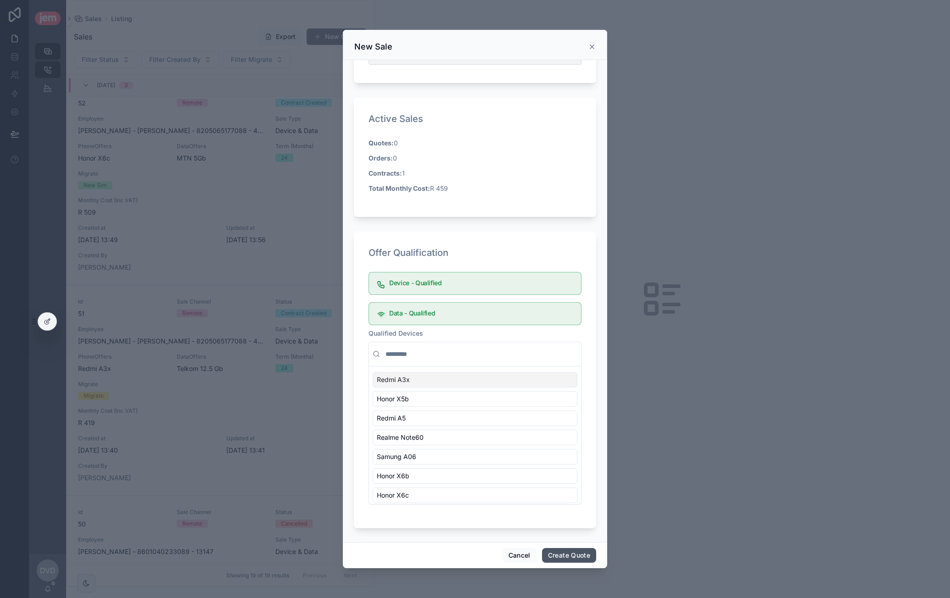
click at [566, 550] on button "Create Quote" at bounding box center [569, 555] width 54 height 15
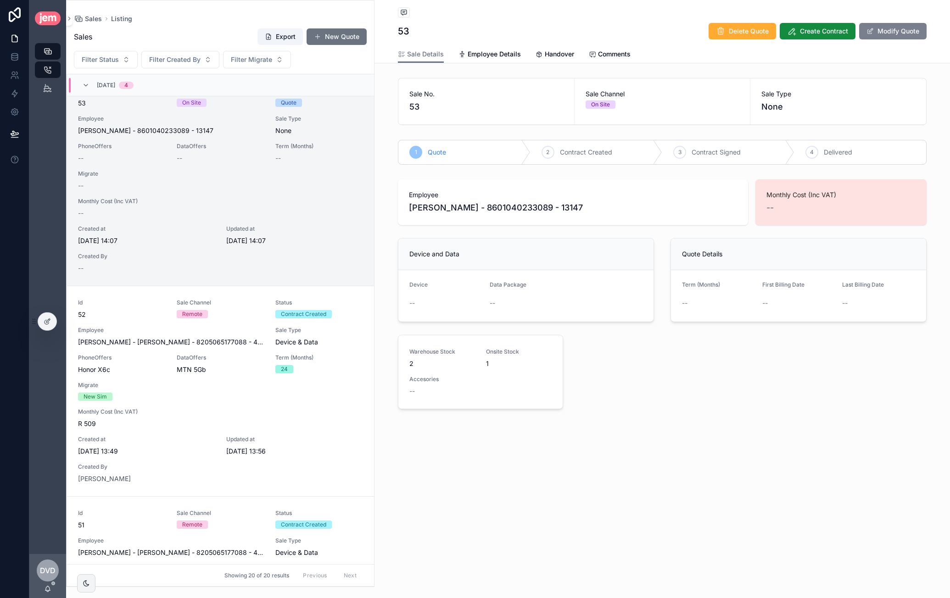
click at [883, 31] on button "Modify Quote" at bounding box center [892, 31] width 67 height 17
click at [445, 303] on span "Available Devices" at bounding box center [440, 304] width 46 height 9
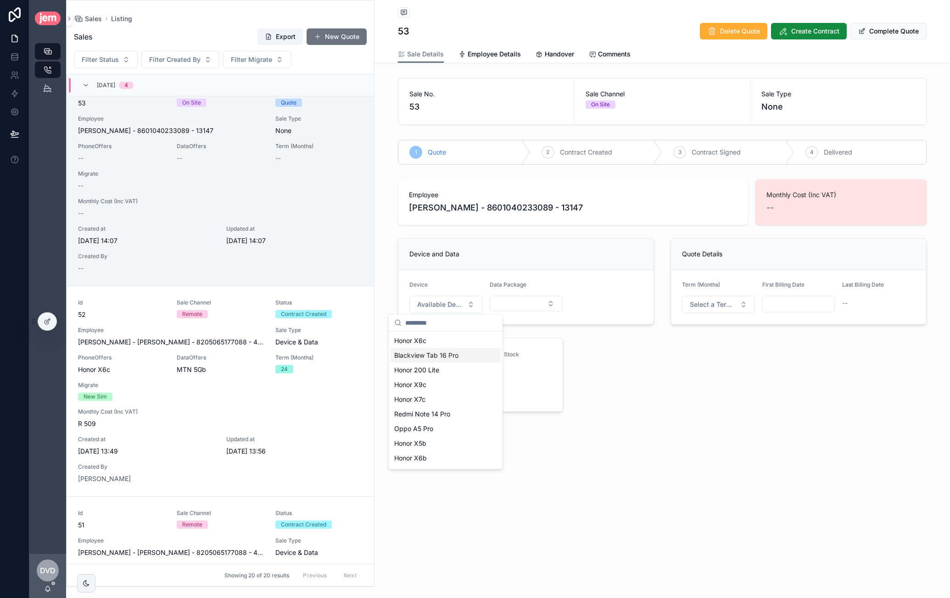
click at [428, 356] on span "Blackview Tab 16 Pro" at bounding box center [426, 355] width 64 height 9
click at [533, 303] on button "Select Button" at bounding box center [525, 304] width 73 height 16
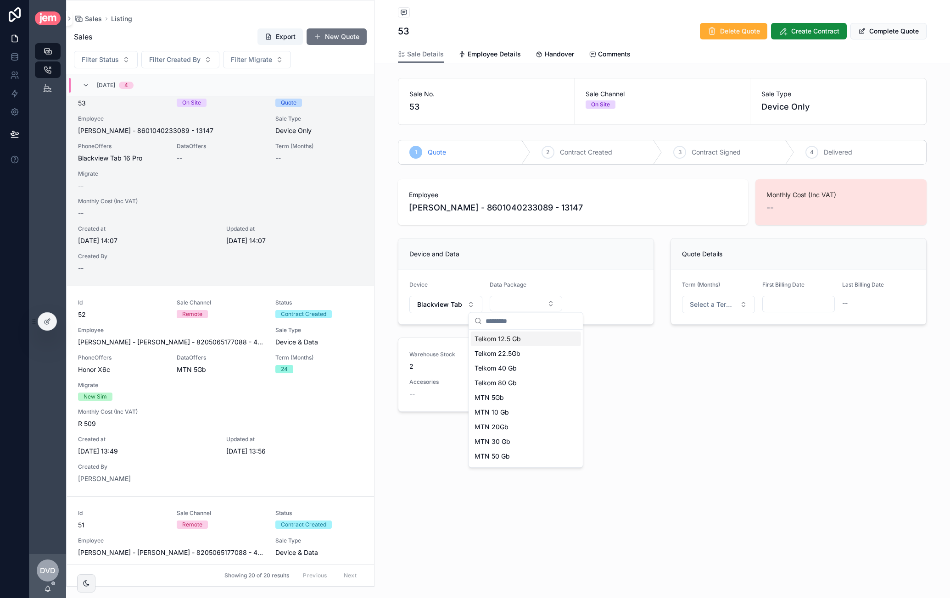
click at [523, 340] on div "Telkom 12.5 Gb" at bounding box center [526, 339] width 110 height 15
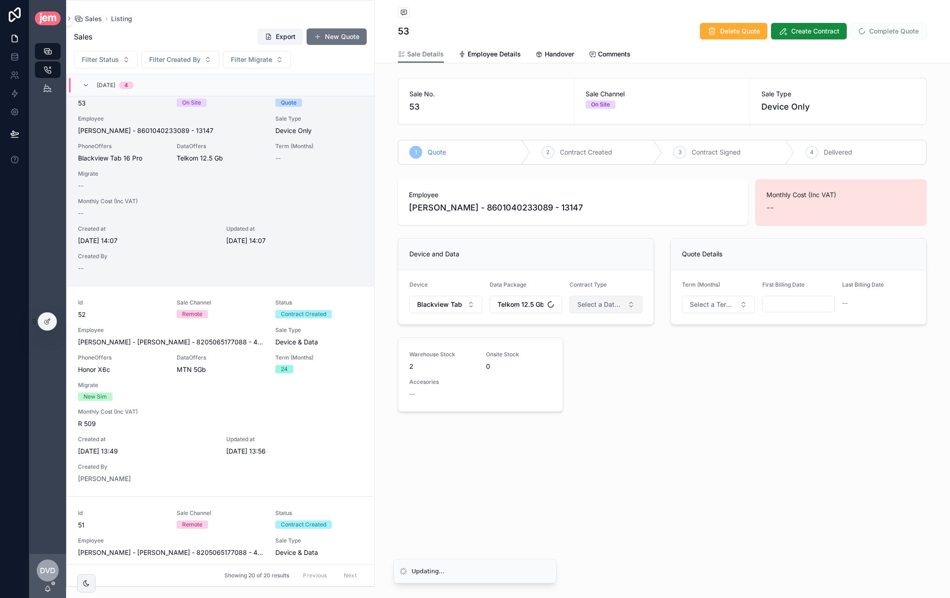
click at [597, 305] on span "Select a Data Type" at bounding box center [600, 304] width 46 height 9
click at [582, 356] on span "Migrate" at bounding box center [570, 354] width 31 height 8
click at [739, 290] on div "Term (Months)" at bounding box center [718, 286] width 73 height 11
click at [726, 301] on span "Select a Term (Months)" at bounding box center [712, 304] width 46 height 9
click at [692, 365] on div "24" at bounding box center [718, 368] width 110 height 14
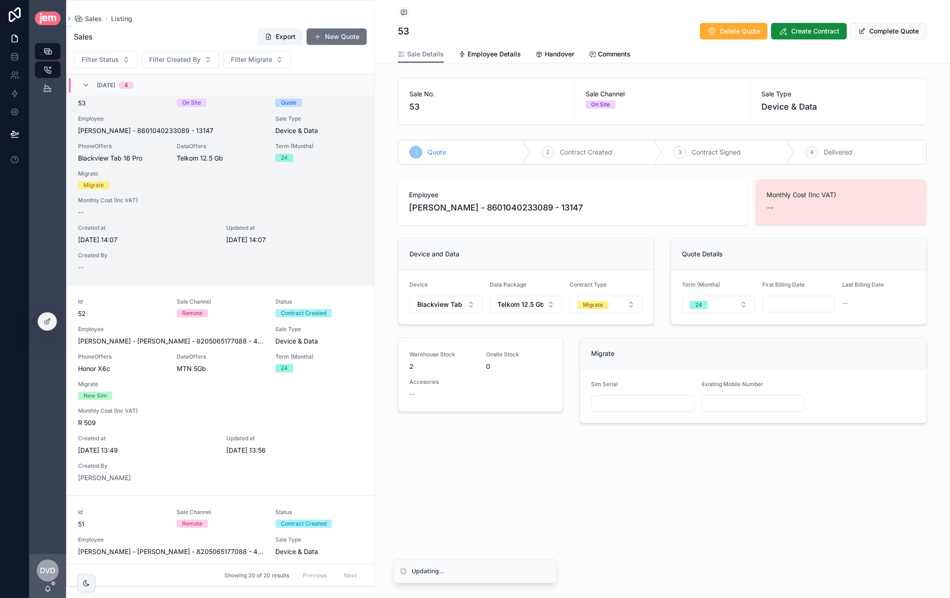
click at [813, 300] on input "scrollable content" at bounding box center [798, 304] width 72 height 13
click at [853, 331] on button "scrollable content" at bounding box center [847, 325] width 17 height 17
click at [785, 378] on button "1" at bounding box center [781, 380] width 17 height 17
type input "**********"
click at [679, 340] on div "Migrate" at bounding box center [753, 354] width 346 height 32
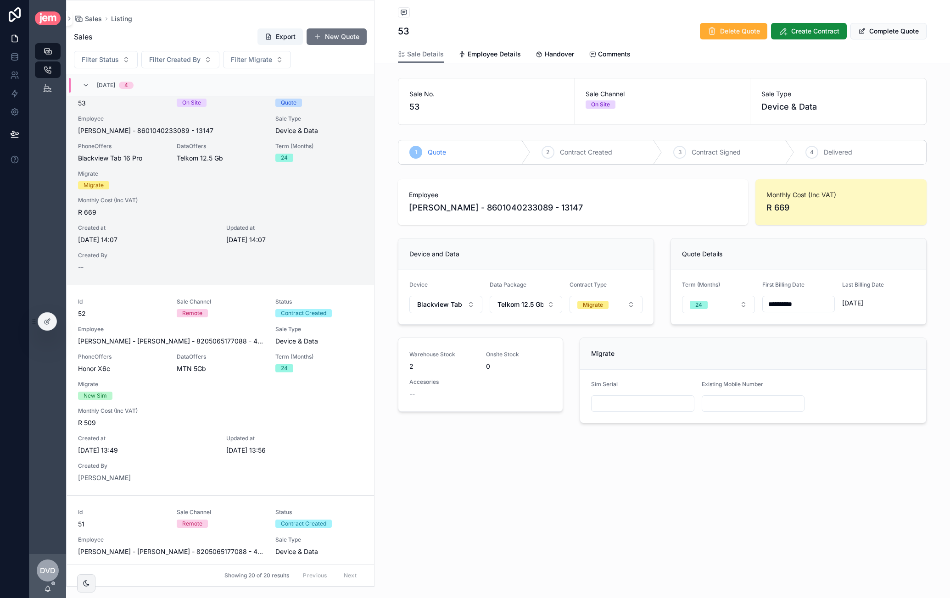
click at [641, 400] on input "scrollable content" at bounding box center [642, 403] width 102 height 13
type input "*********"
click at [719, 403] on input "scrollable content" at bounding box center [753, 403] width 102 height 13
type input "**********"
click at [907, 37] on button "Complete Quote" at bounding box center [888, 31] width 76 height 17
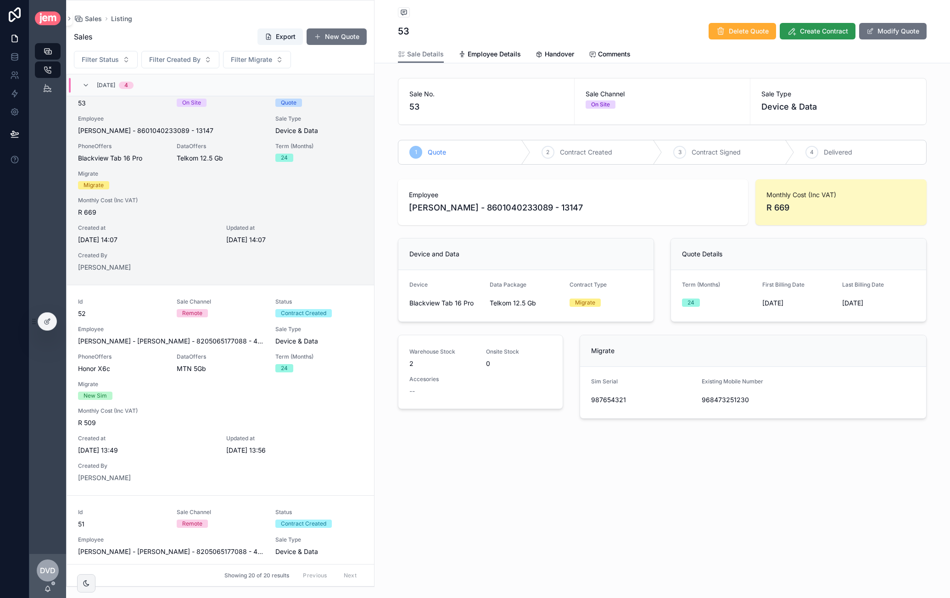
click at [818, 35] on span "Create Contract" at bounding box center [824, 31] width 48 height 9
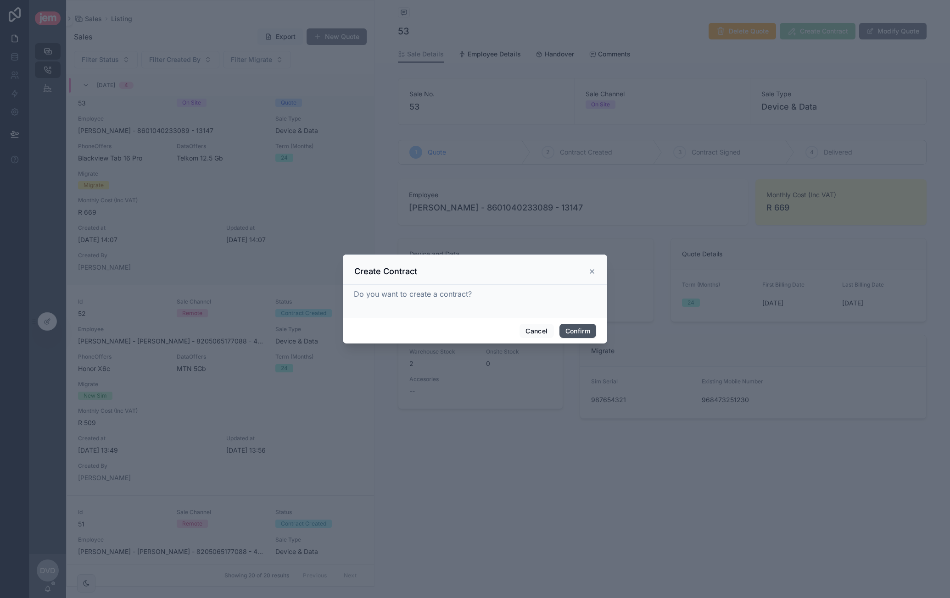
click at [587, 323] on div "Cancel Confirm" at bounding box center [475, 331] width 264 height 26
click at [574, 331] on button "Confirm" at bounding box center [577, 331] width 37 height 15
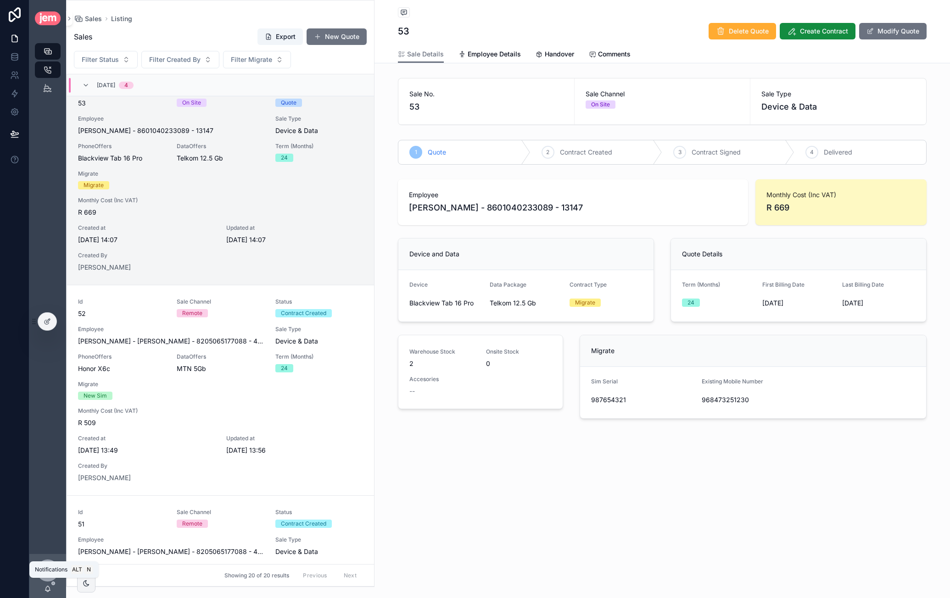
click at [48, 591] on icon "scrollable content" at bounding box center [48, 590] width 2 height 1
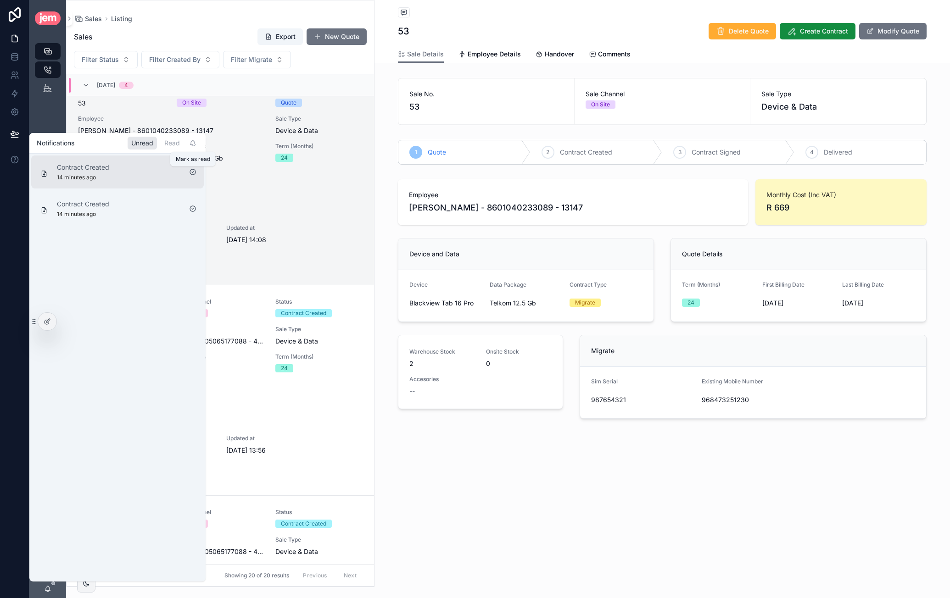
click at [195, 170] on icon "scrollable content" at bounding box center [192, 171] width 7 height 7
click at [195, 175] on icon "scrollable content" at bounding box center [192, 171] width 7 height 7
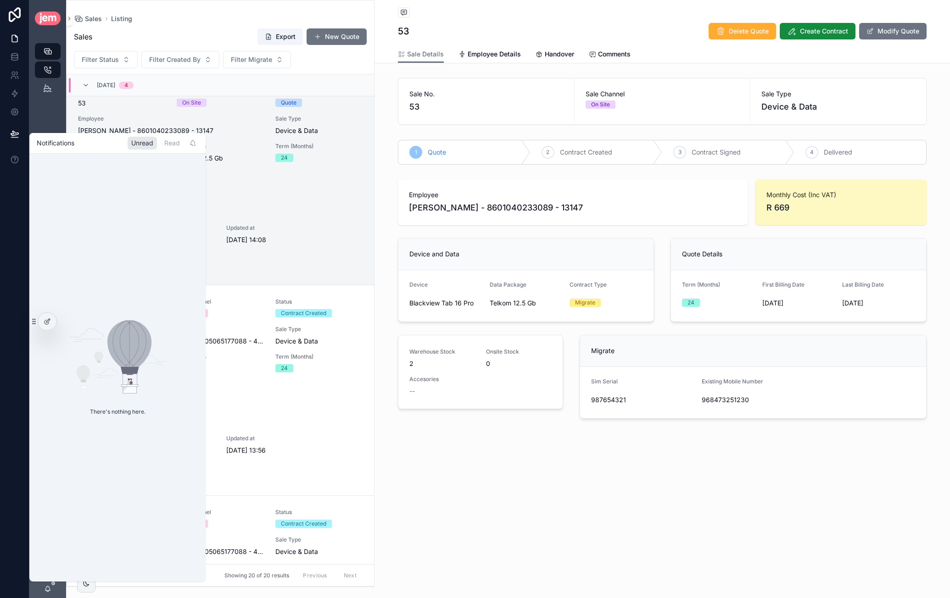
click at [493, 507] on div "Listing 53 Delete Quote Create Contract Modify Quote Sale Details Sale Details …" at bounding box center [661, 299] width 575 height 598
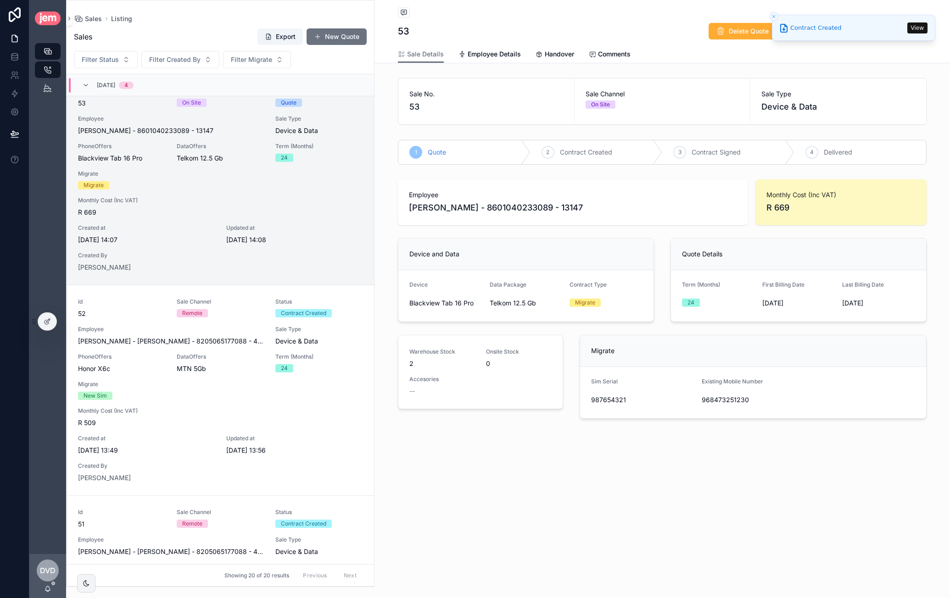
click at [917, 28] on button "View" at bounding box center [917, 27] width 20 height 11
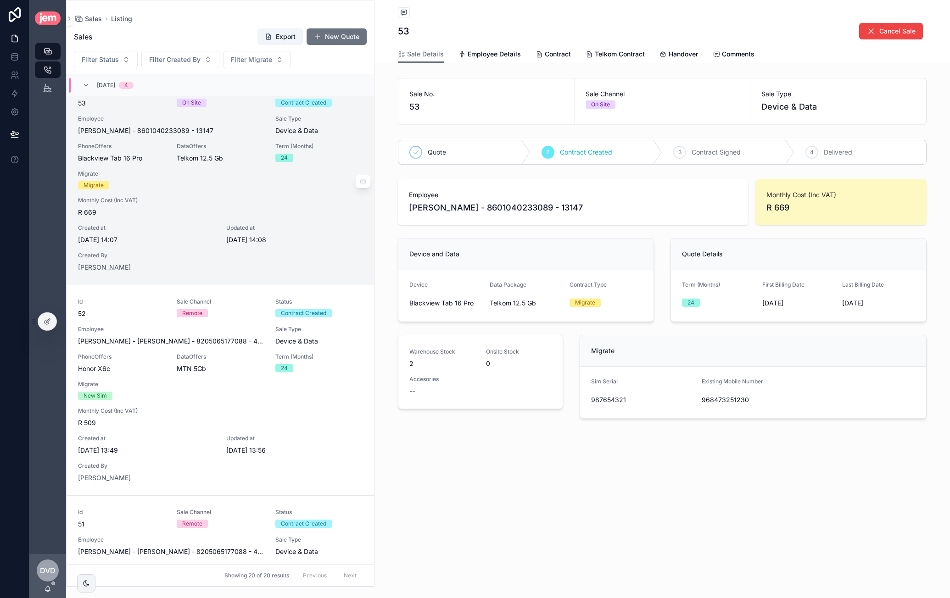
click at [214, 186] on div "Id 53 Sale Channel On Site Status Contract Created Employee Ashwin - Macosa - 8…" at bounding box center [220, 180] width 285 height 184
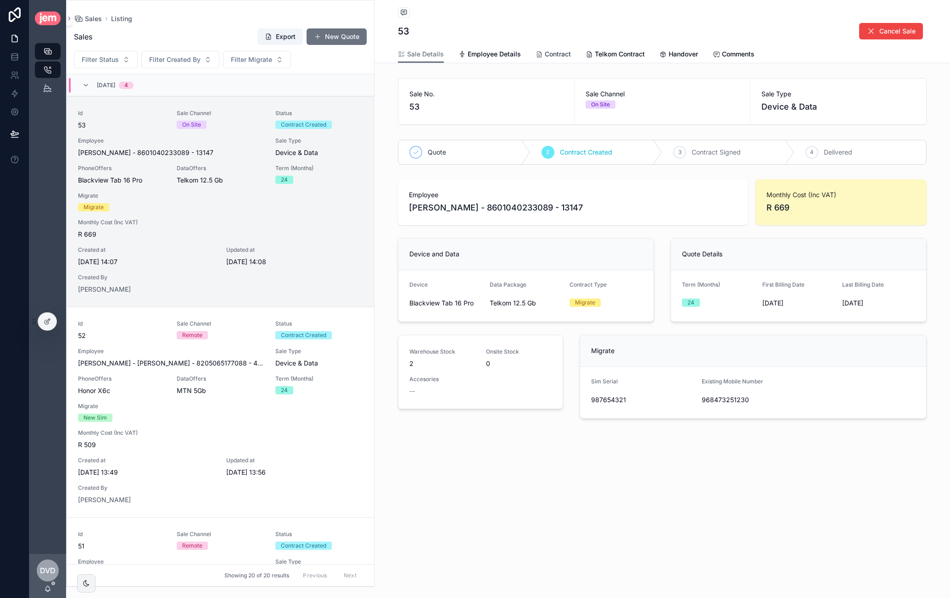
click at [563, 59] on link "Contract" at bounding box center [552, 55] width 35 height 18
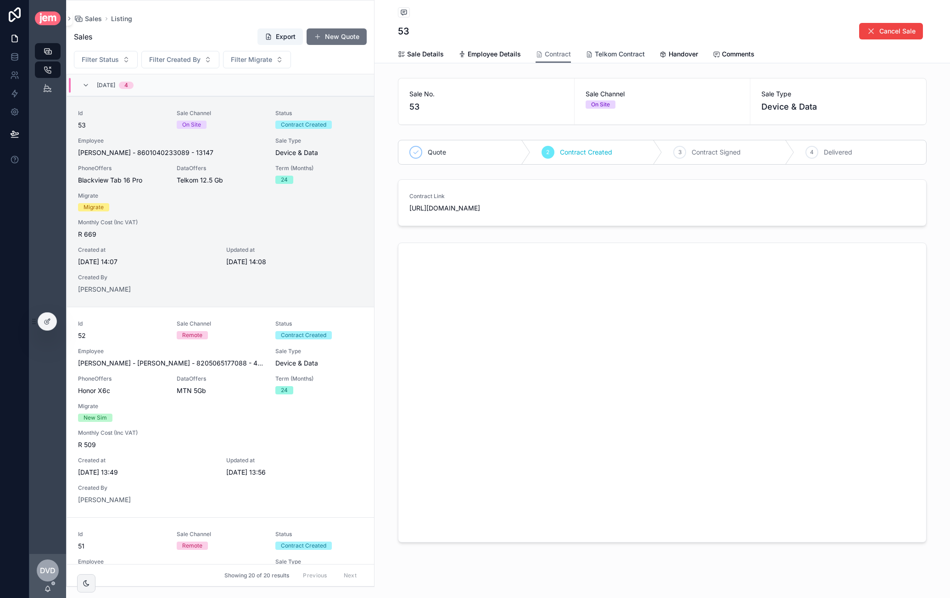
click at [603, 50] on span "Telkom Contract" at bounding box center [620, 54] width 50 height 9
click at [595, 61] on link "Telkom Contract" at bounding box center [614, 54] width 59 height 17
click at [546, 56] on span "Contract" at bounding box center [558, 54] width 26 height 9
click at [596, 58] on span "Telkom Contract" at bounding box center [620, 54] width 50 height 9
drag, startPoint x: 562, startPoint y: 60, endPoint x: 567, endPoint y: 62, distance: 5.1
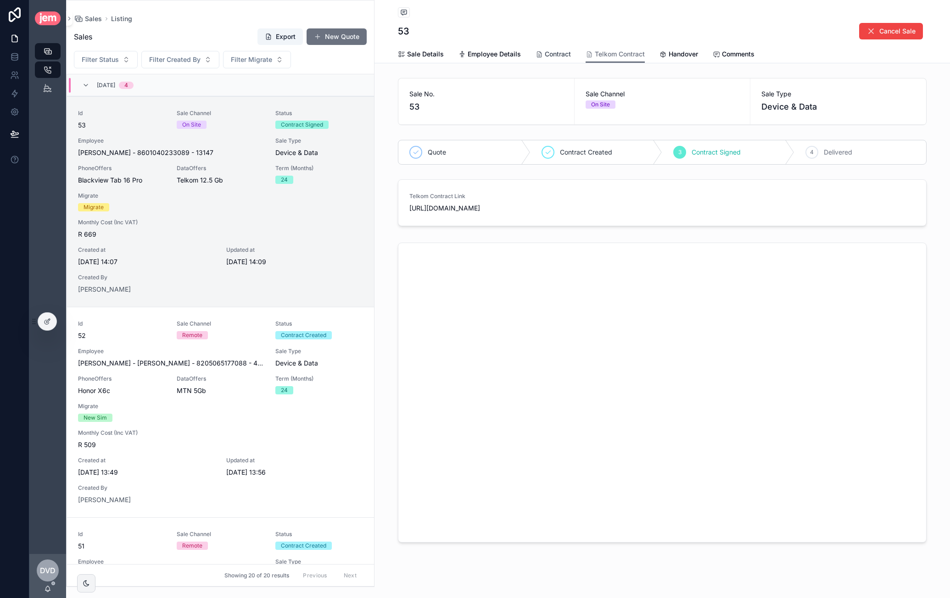
click at [562, 59] on link "Contract" at bounding box center [552, 55] width 35 height 18
click at [236, 156] on div "[PERSON_NAME] - 8601040233089 - 13147" at bounding box center [171, 152] width 186 height 9
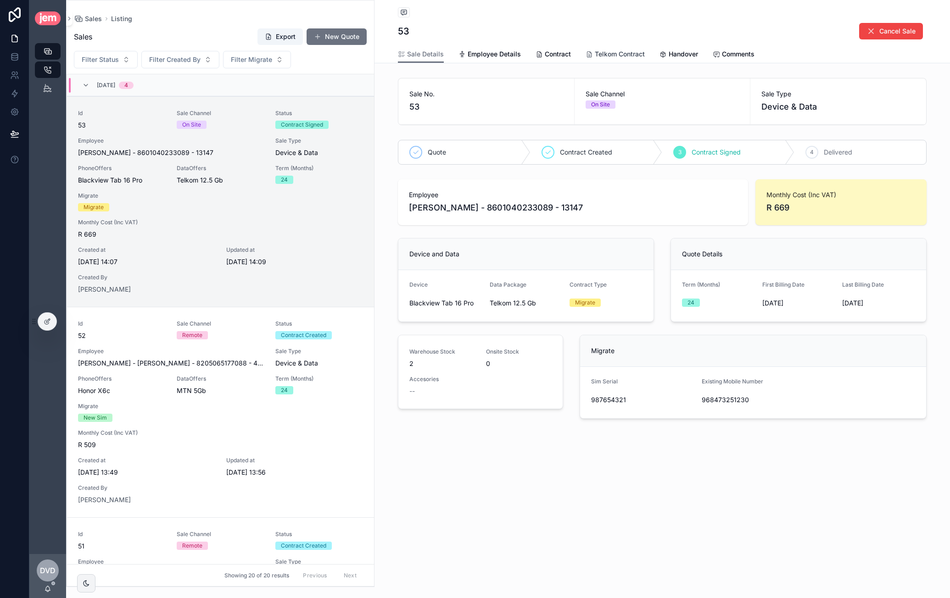
click at [610, 59] on link "Telkom Contract" at bounding box center [614, 55] width 59 height 18
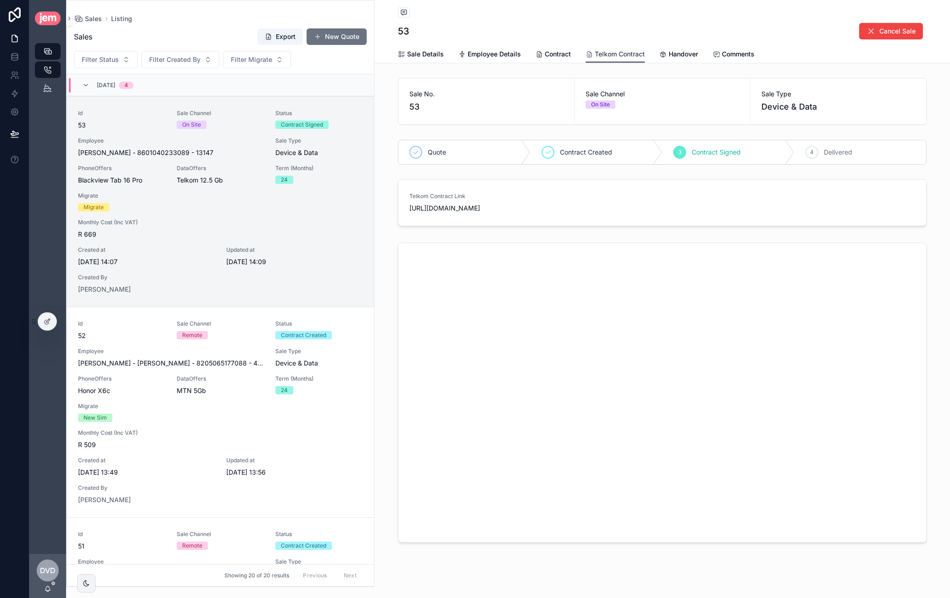
scroll to position [367, 0]
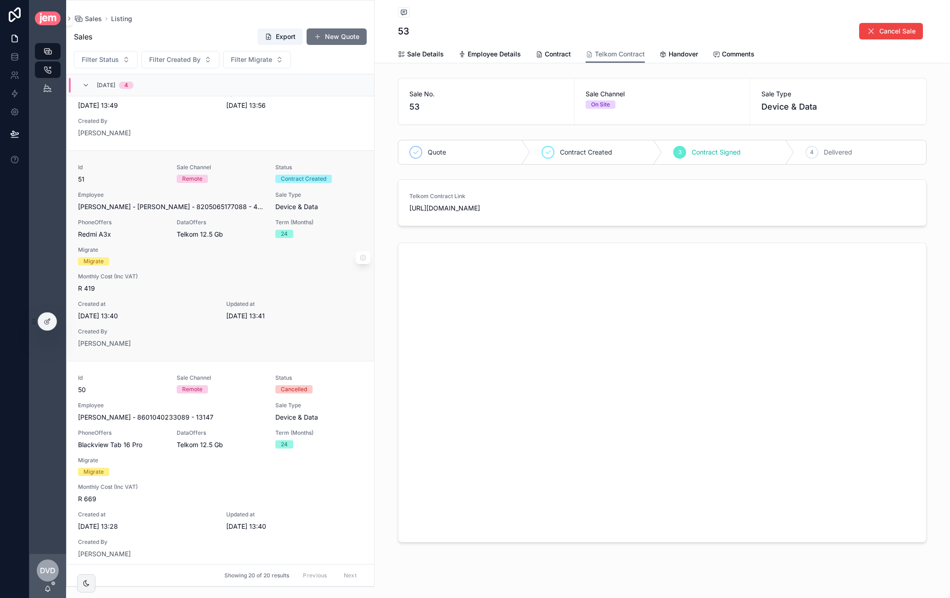
click at [249, 293] on div "Id 51 Sale Channel Remote Status Contract Created Employee Matt - Brownell - 82…" at bounding box center [220, 256] width 285 height 184
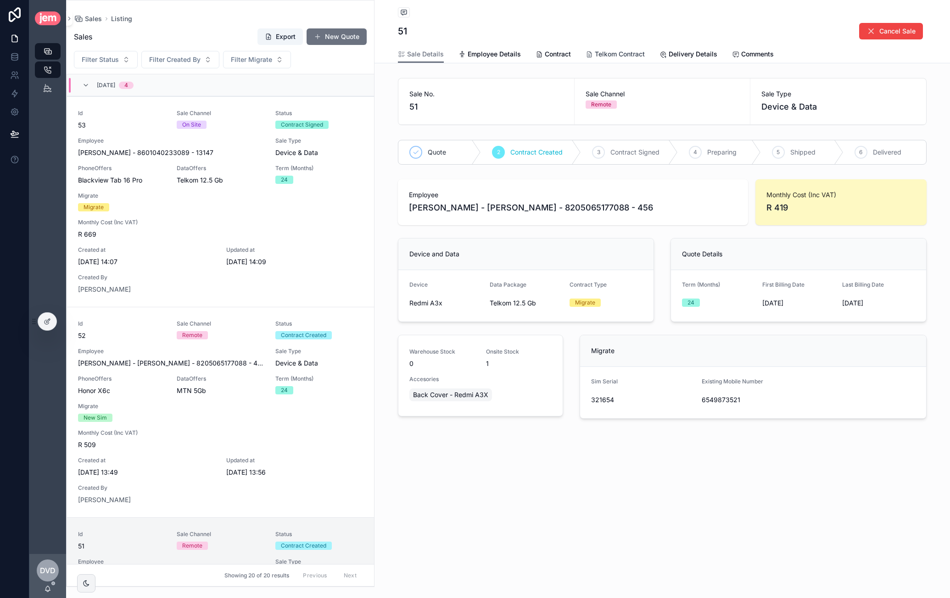
click at [623, 57] on span "Telkom Contract" at bounding box center [620, 54] width 50 height 9
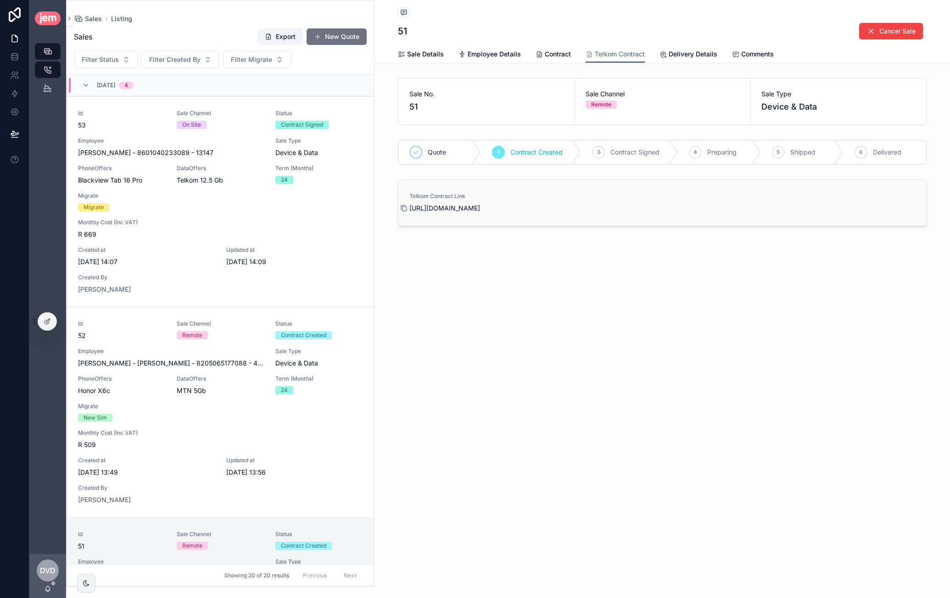
click at [406, 210] on icon "scrollable content" at bounding box center [403, 208] width 7 height 7
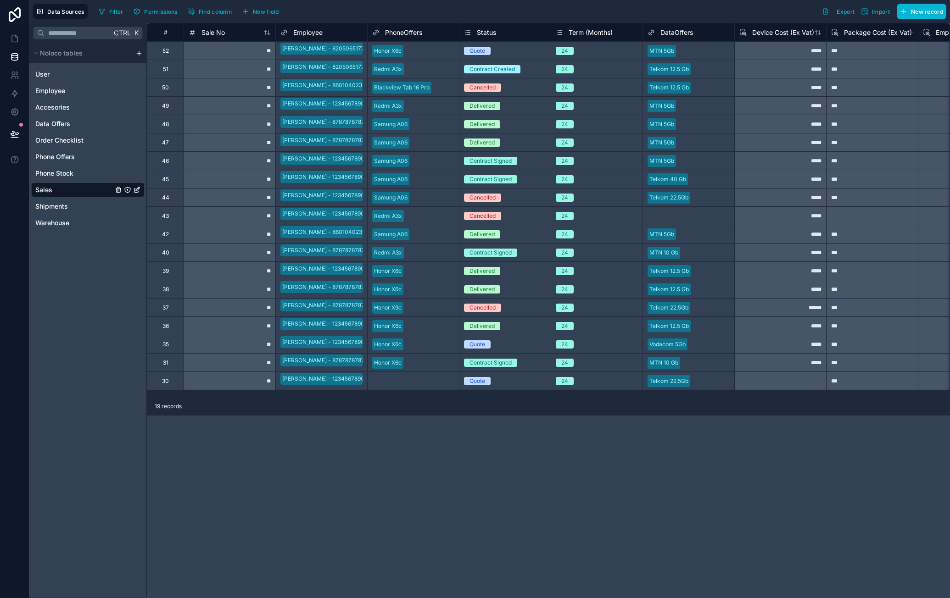
scroll to position [0, 0]
drag, startPoint x: 295, startPoint y: 389, endPoint x: 333, endPoint y: 394, distance: 38.0
click at [361, 389] on div at bounding box center [321, 391] width 82 height 9
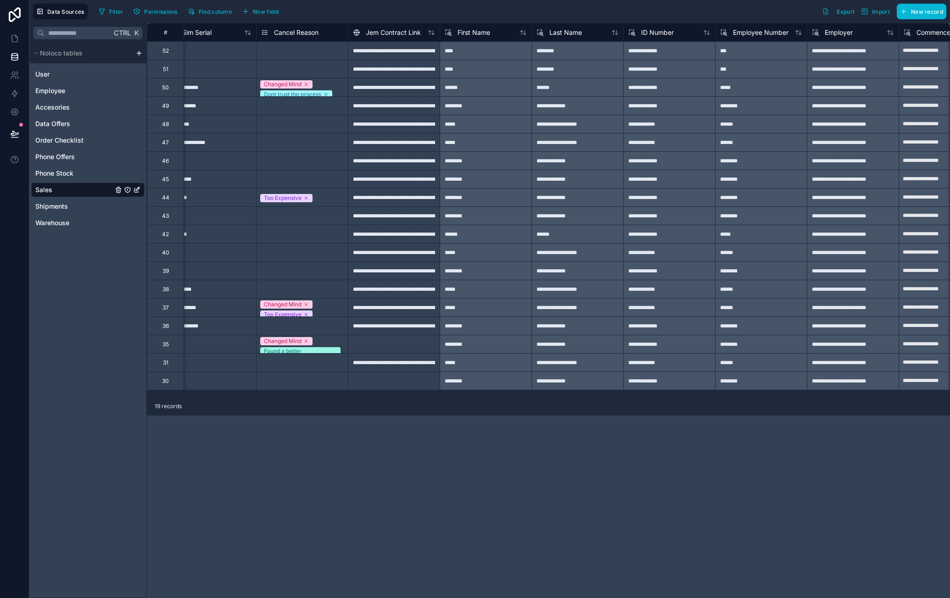
scroll to position [0, 1394]
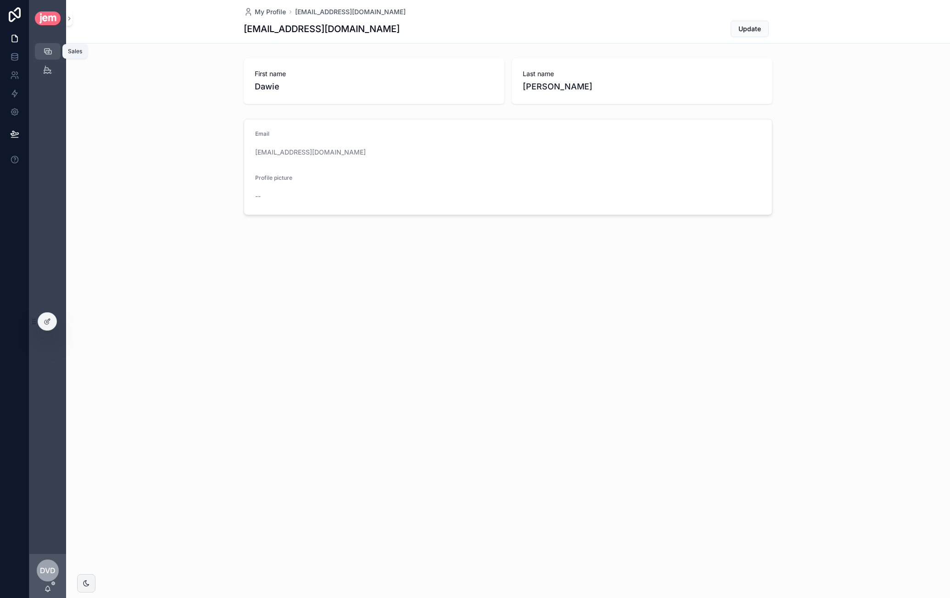
click at [50, 49] on icon "scrollable content" at bounding box center [47, 51] width 9 height 9
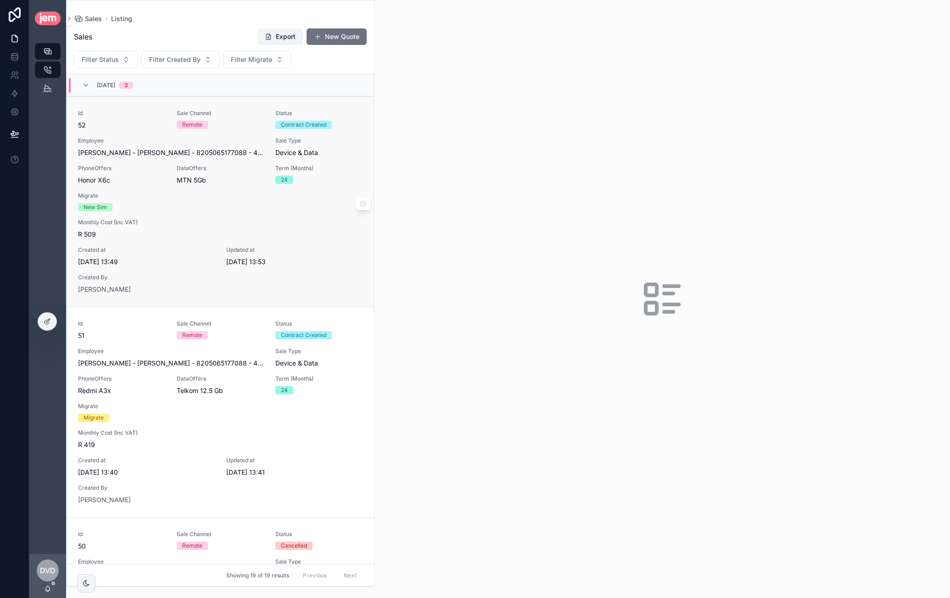
click at [255, 157] on div "Id 52 Sale Channel Remote Status Contract Created Employee Matt - Brownell - 82…" at bounding box center [220, 202] width 285 height 184
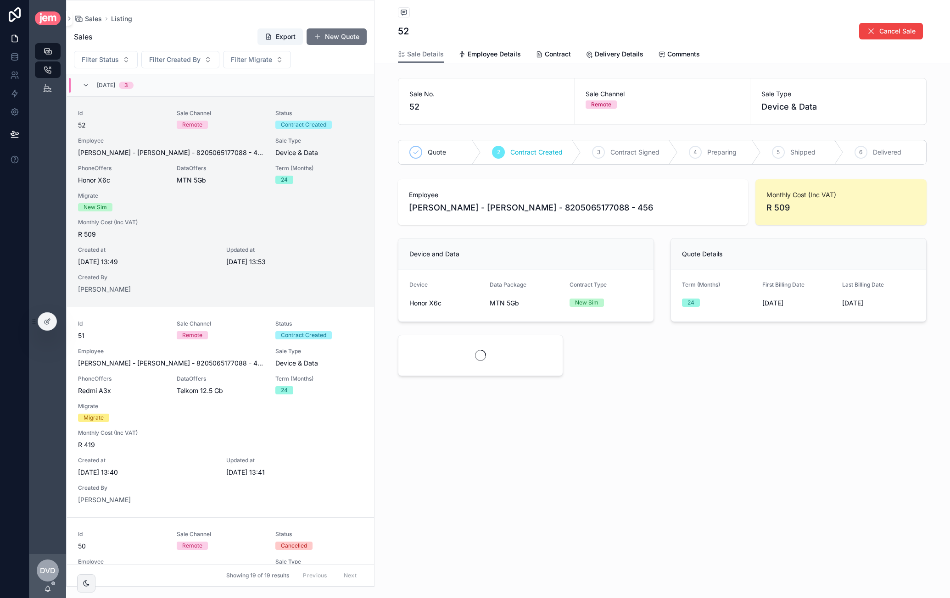
scroll to position [22, 0]
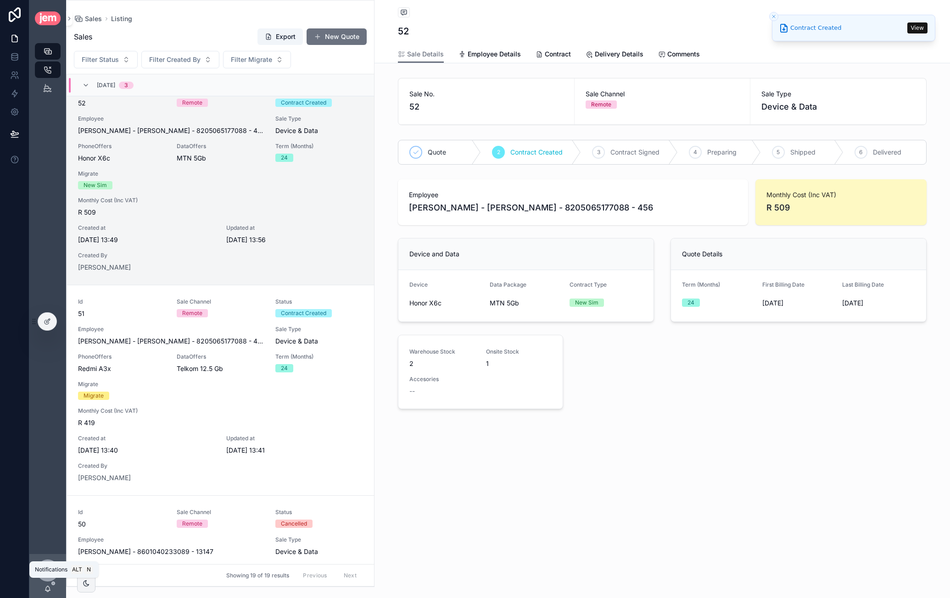
click at [50, 589] on icon "scrollable content" at bounding box center [47, 588] width 7 height 7
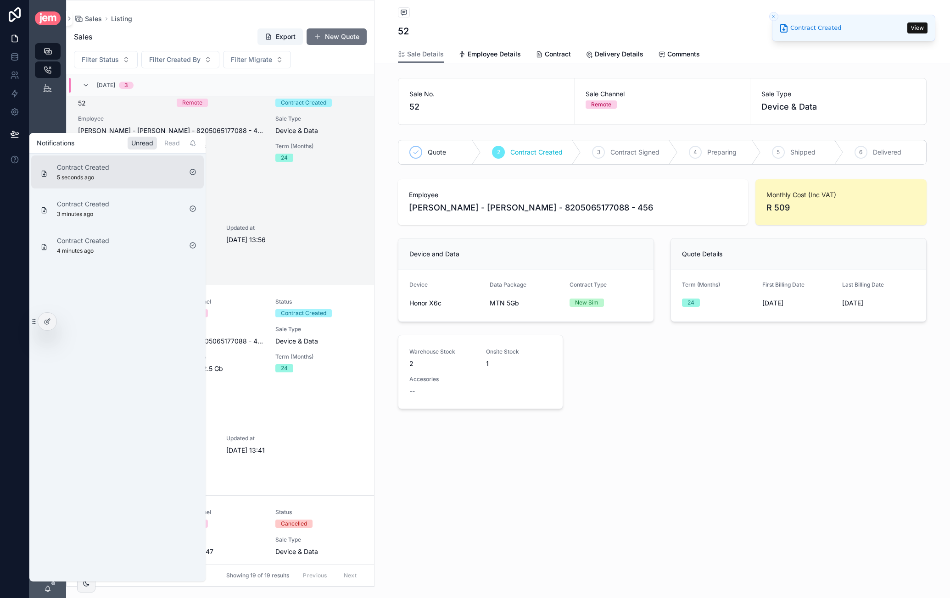
click at [141, 169] on div "Contract Created 5 seconds ago" at bounding box center [117, 172] width 172 height 33
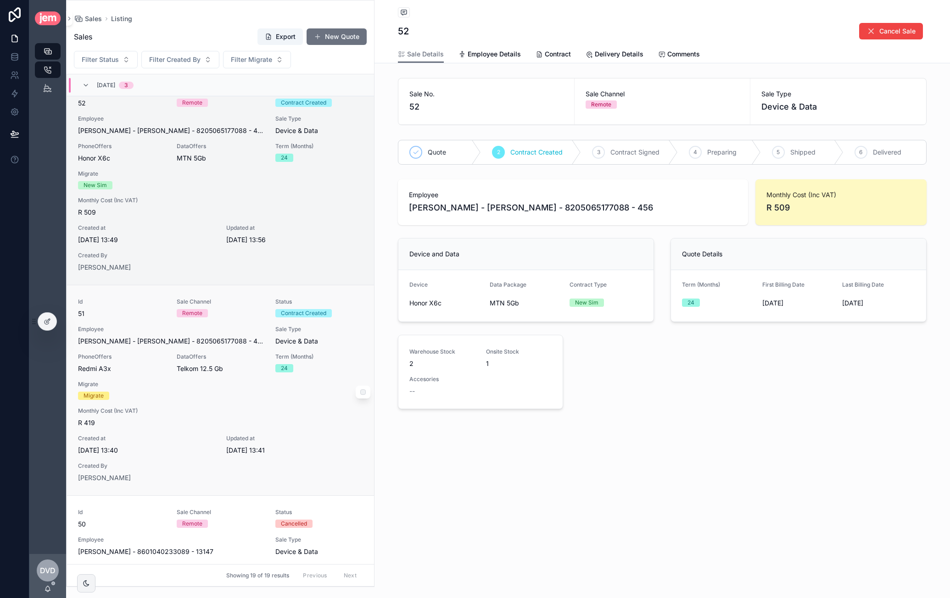
click at [192, 410] on span "Monthly Cost (Inc VAT)" at bounding box center [220, 410] width 285 height 7
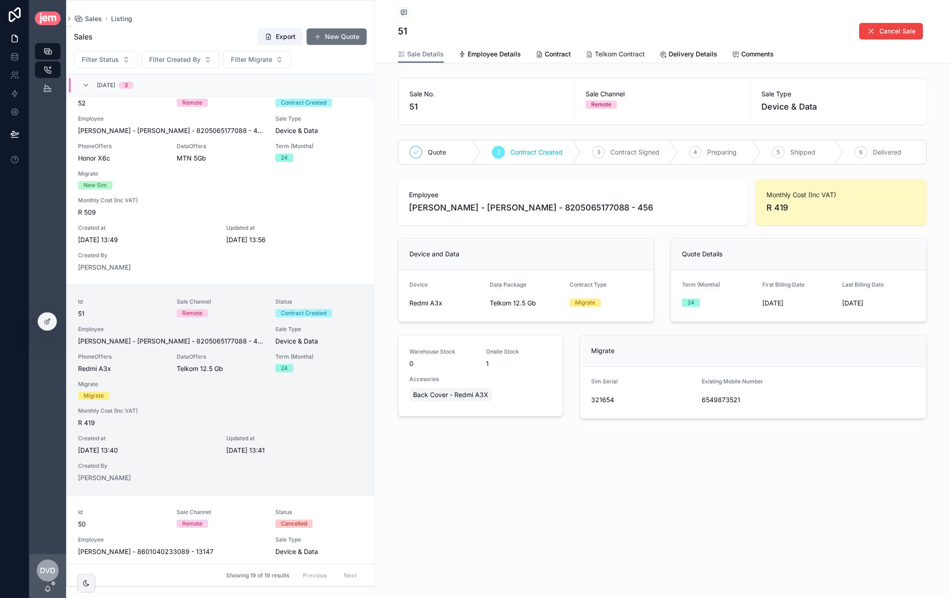
click at [634, 55] on span "Telkom Contract" at bounding box center [620, 54] width 50 height 9
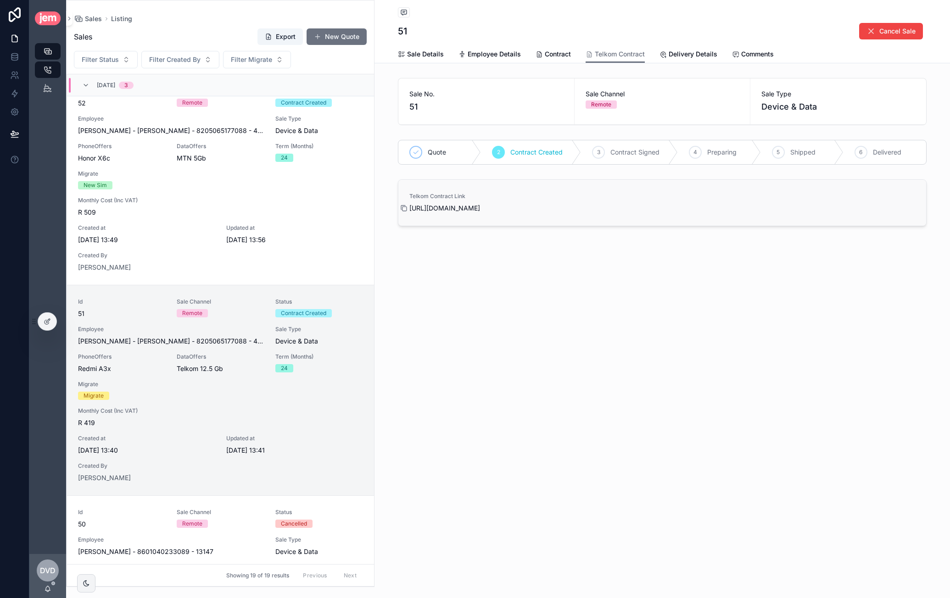
click at [405, 208] on icon "scrollable content" at bounding box center [403, 208] width 7 height 7
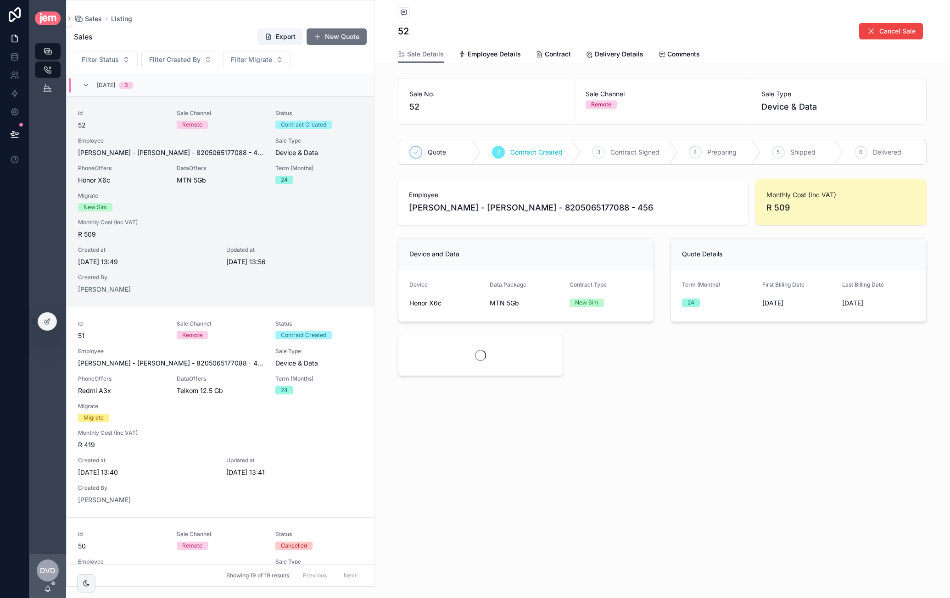
scroll to position [22, 0]
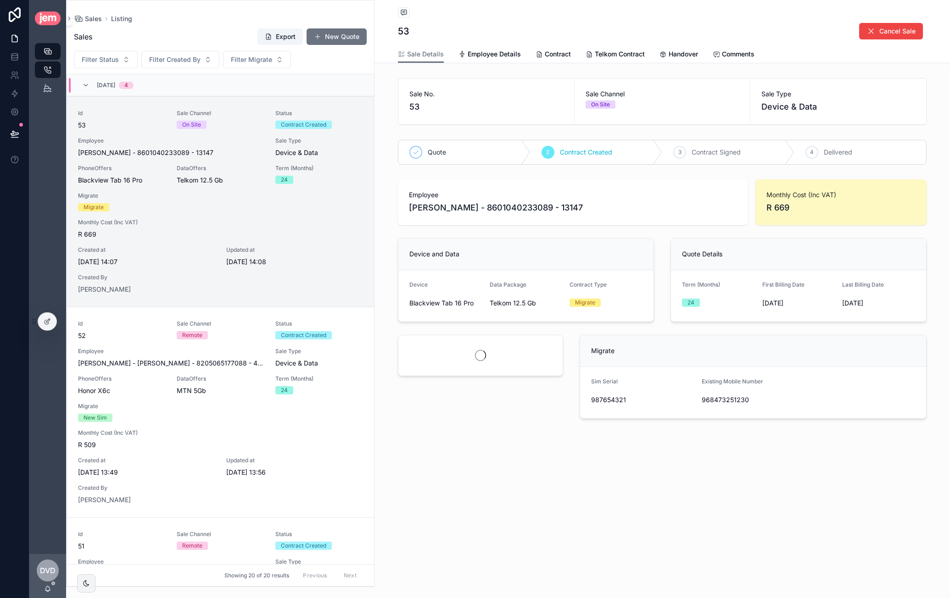
scroll to position [22, 0]
